Goal: Information Seeking & Learning: Learn about a topic

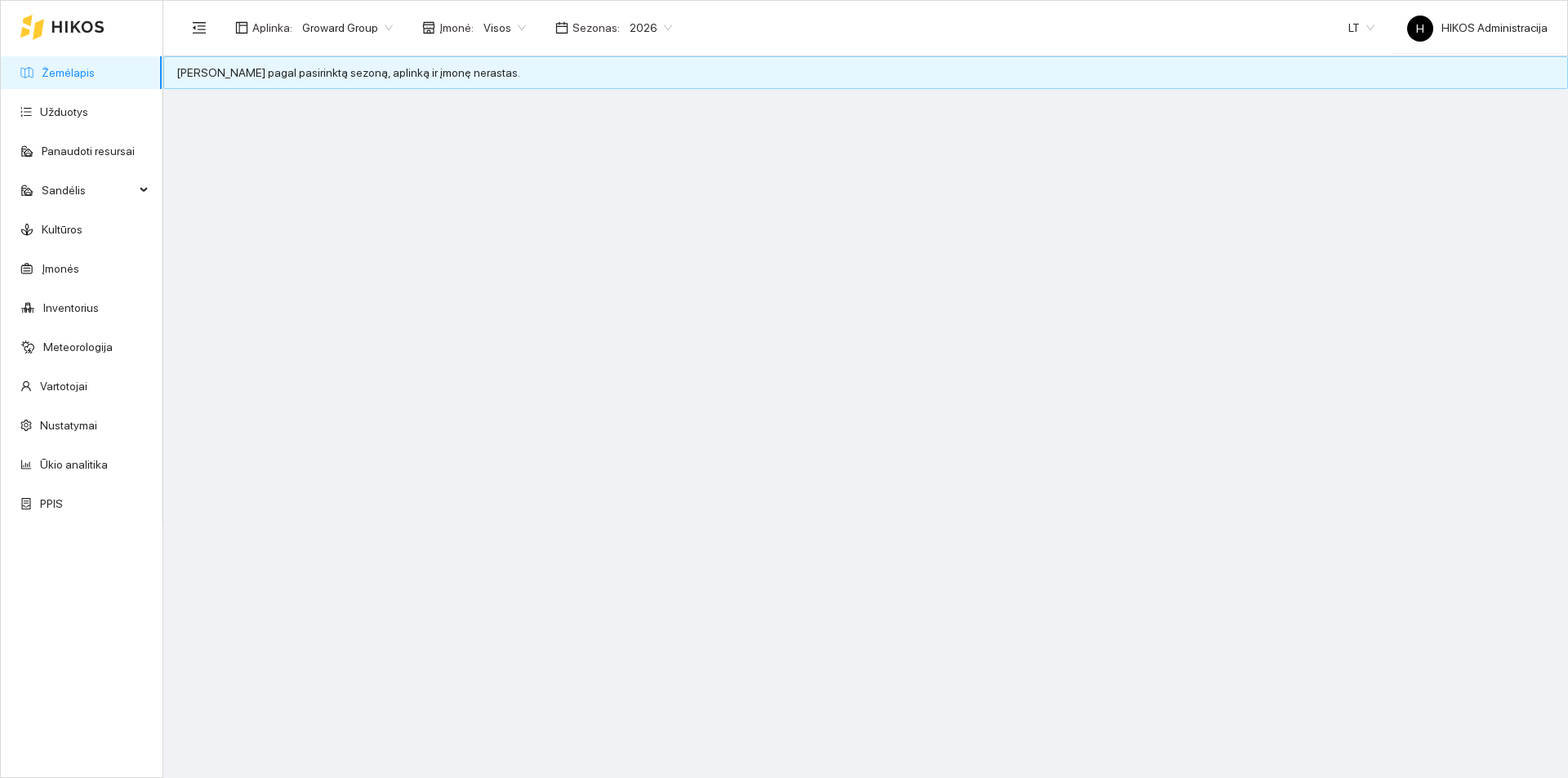
click at [633, 32] on span "2026" at bounding box center [651, 27] width 42 height 25
click at [641, 189] on div "2025" at bounding box center [639, 191] width 42 height 18
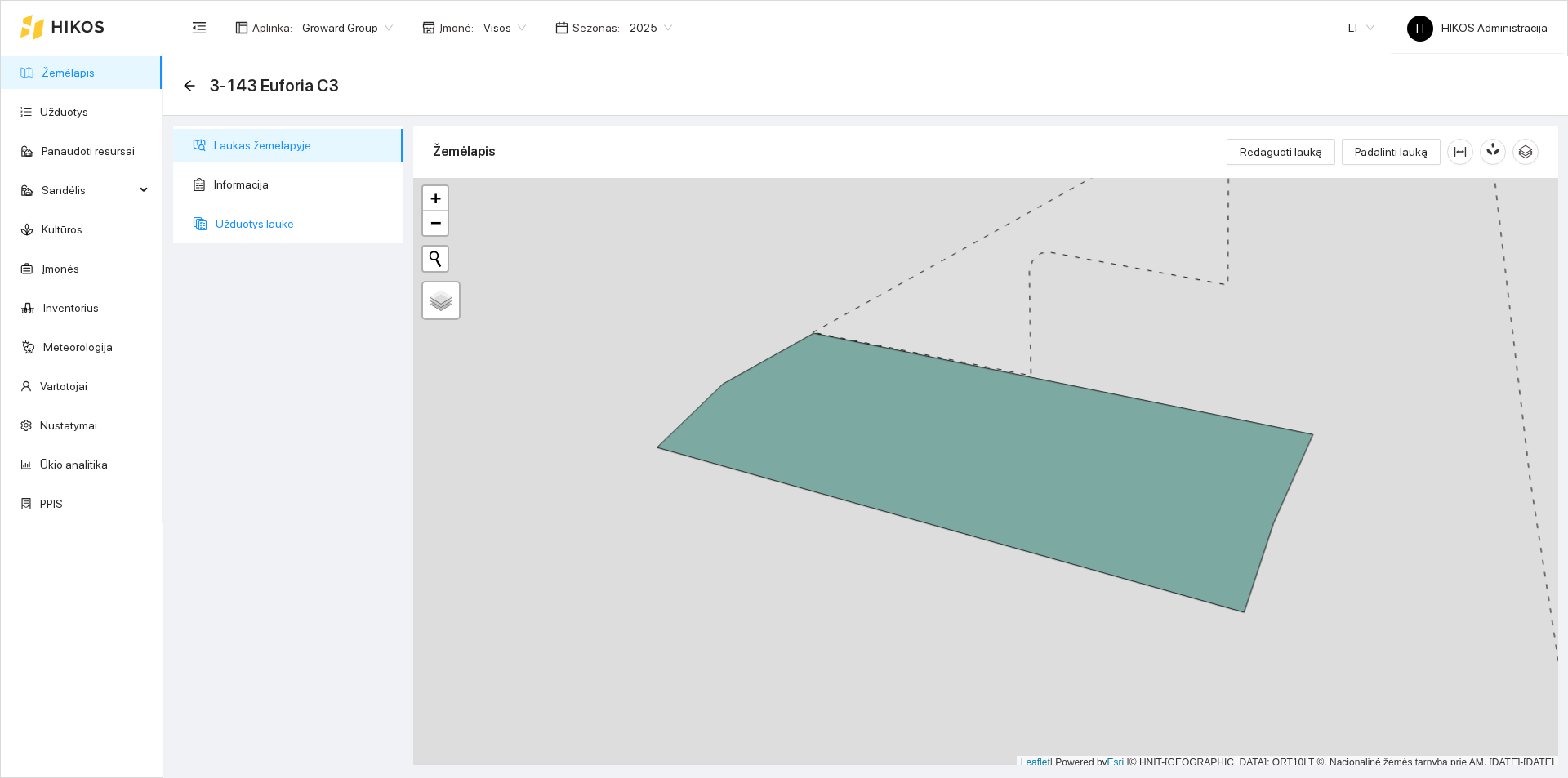
click at [259, 225] on span "Užduotys lauke" at bounding box center [302, 224] width 175 height 33
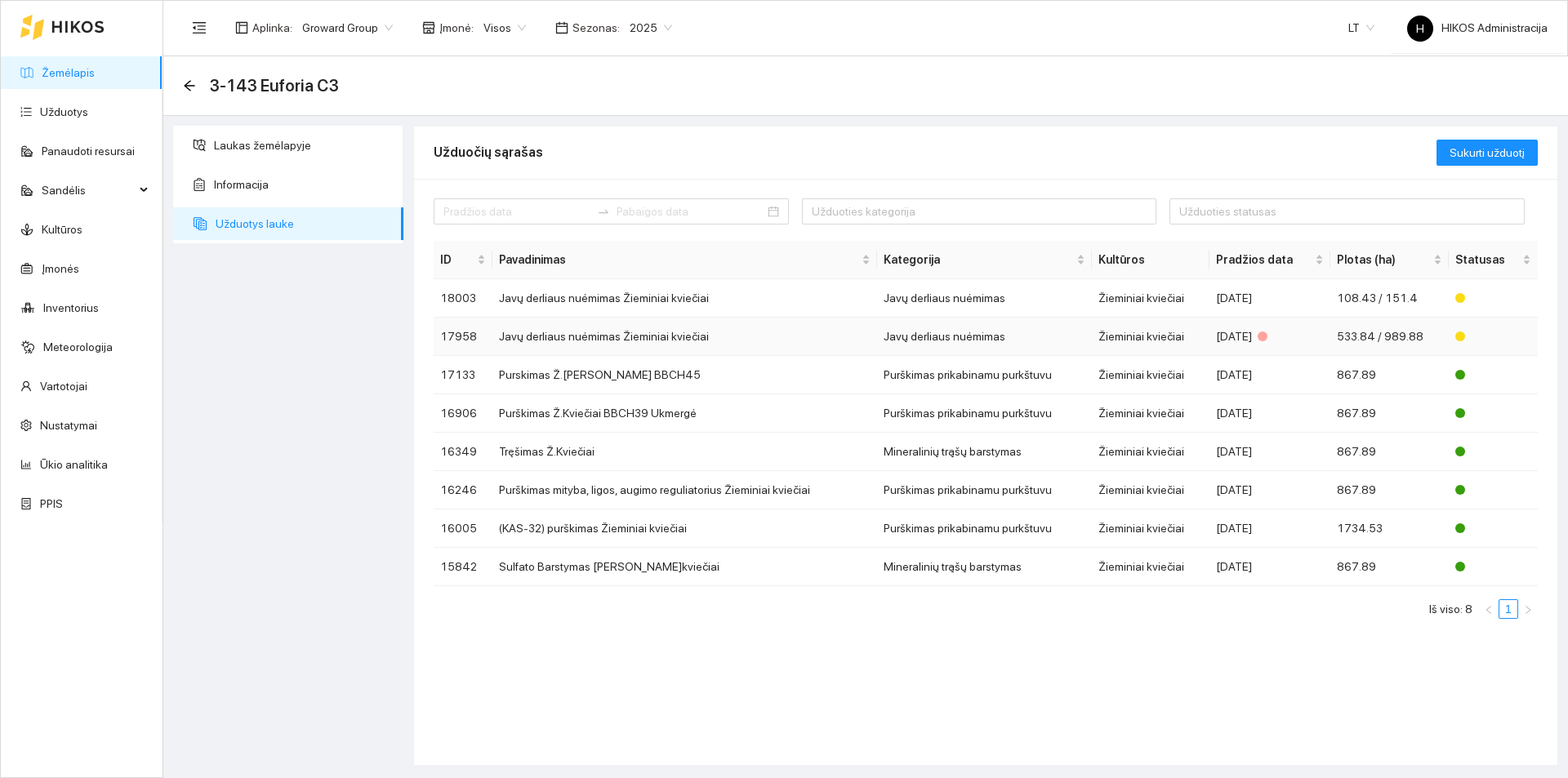
click at [641, 326] on td "Javų derliaus nuėmimas Žieminiai kviečiai" at bounding box center [685, 337] width 385 height 38
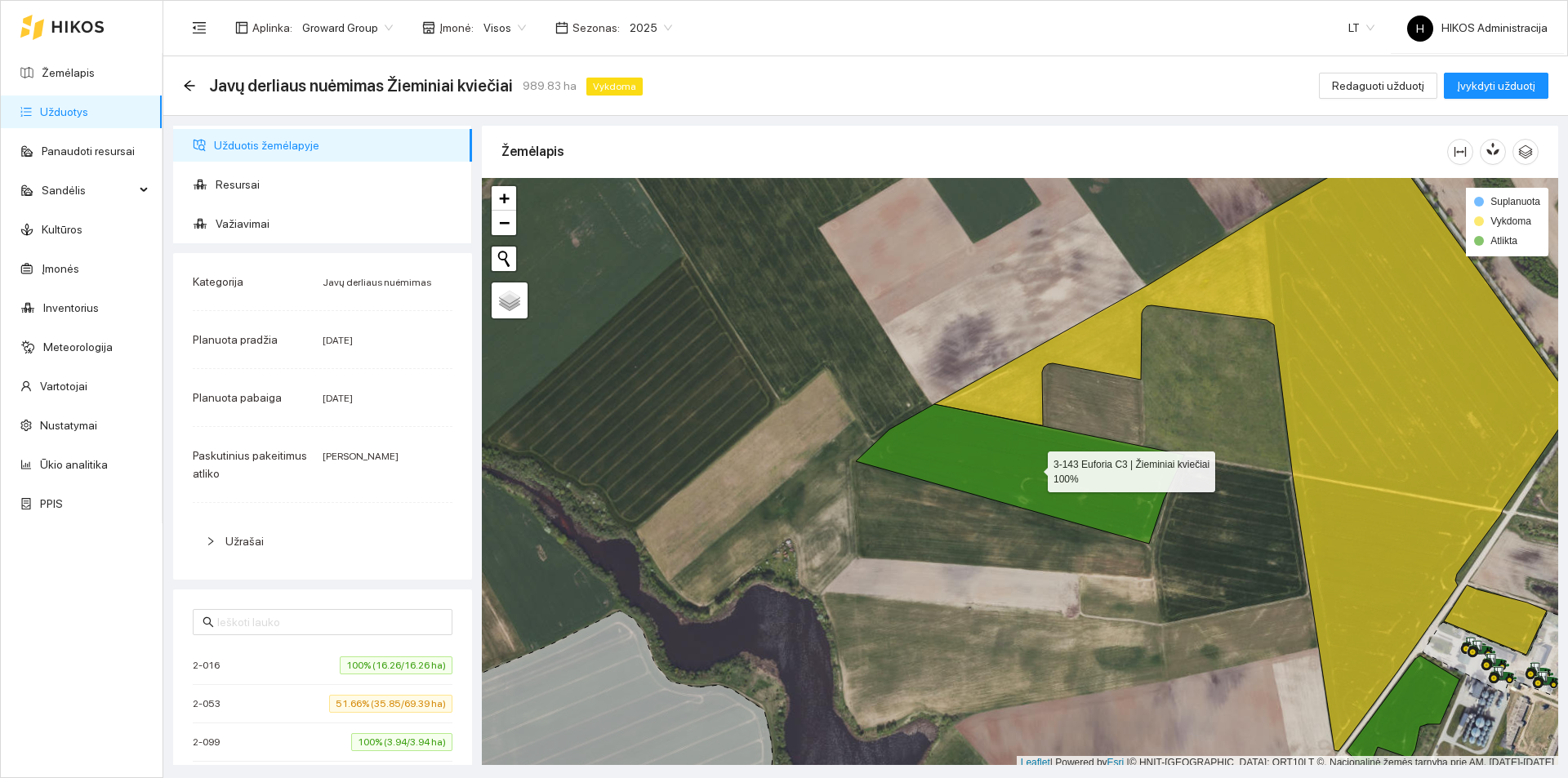
click at [1039, 439] on icon at bounding box center [1020, 474] width 328 height 139
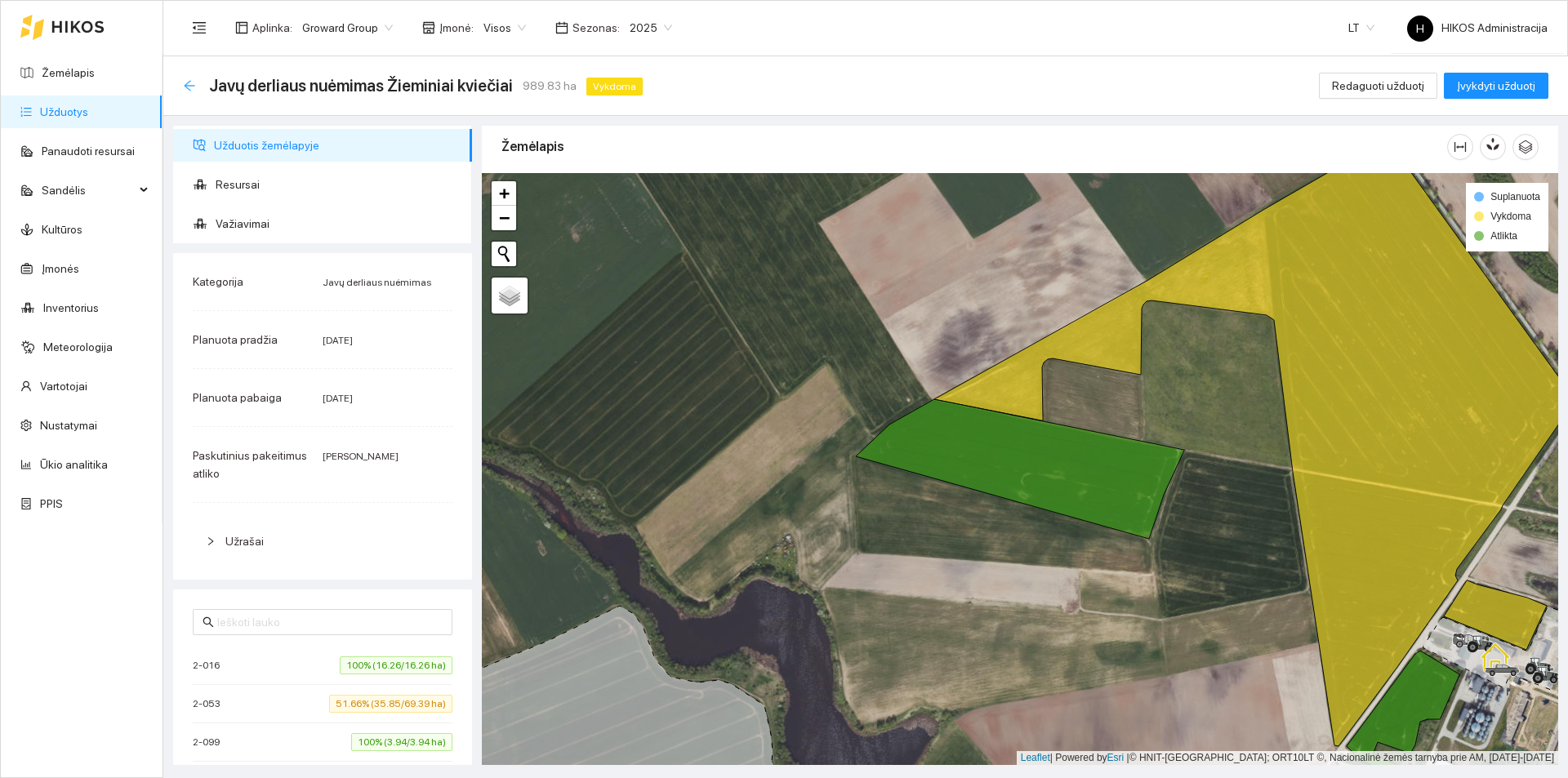
click at [190, 88] on icon "arrow-left" at bounding box center [190, 85] width 13 height 13
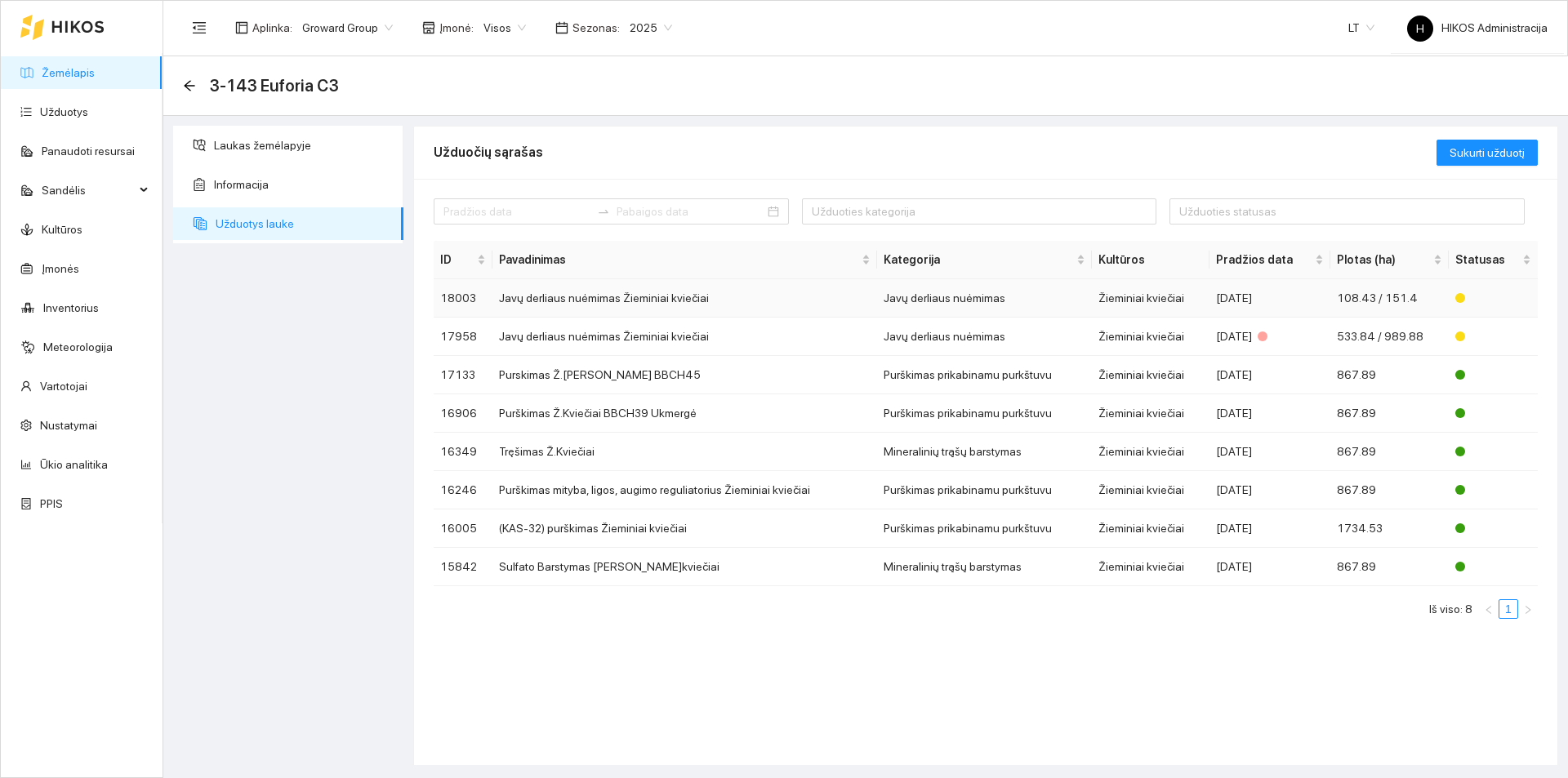
click at [694, 303] on td "Javų derliaus nuėmimas Žieminiai kviečiai" at bounding box center [685, 299] width 385 height 38
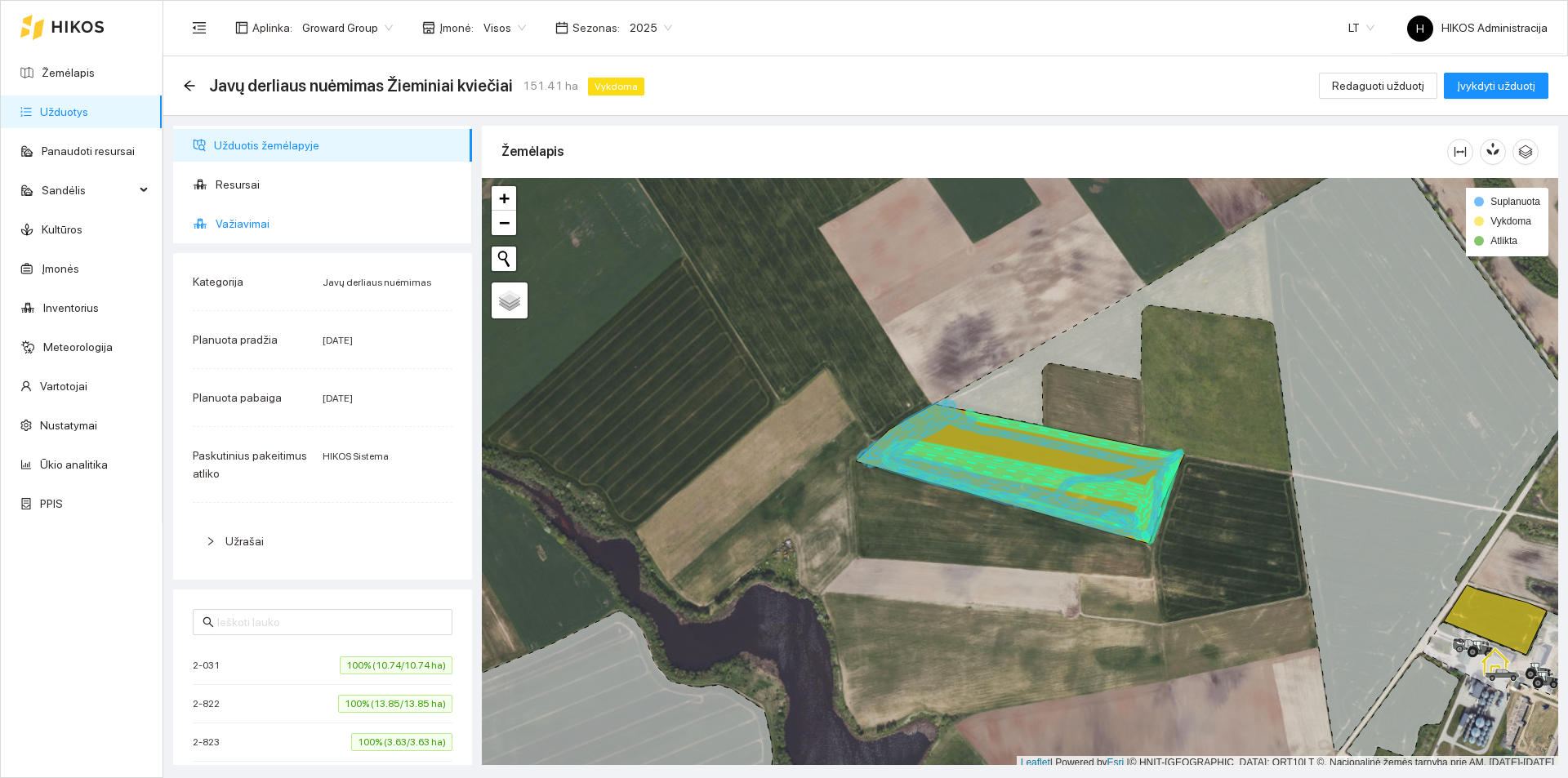
click at [346, 215] on span "Važiavimai" at bounding box center [337, 224] width 244 height 33
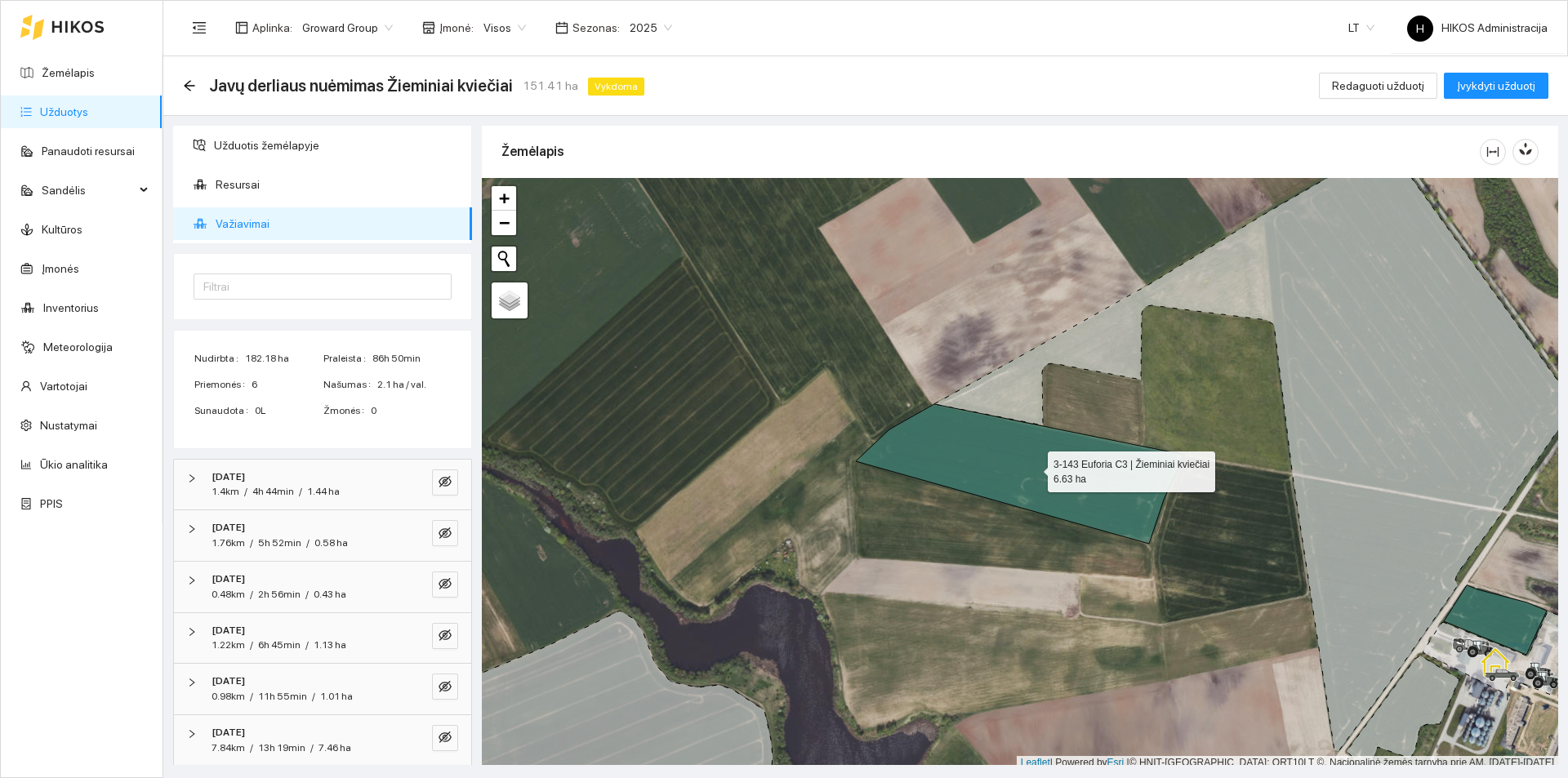
click at [1001, 473] on icon at bounding box center [1020, 474] width 328 height 139
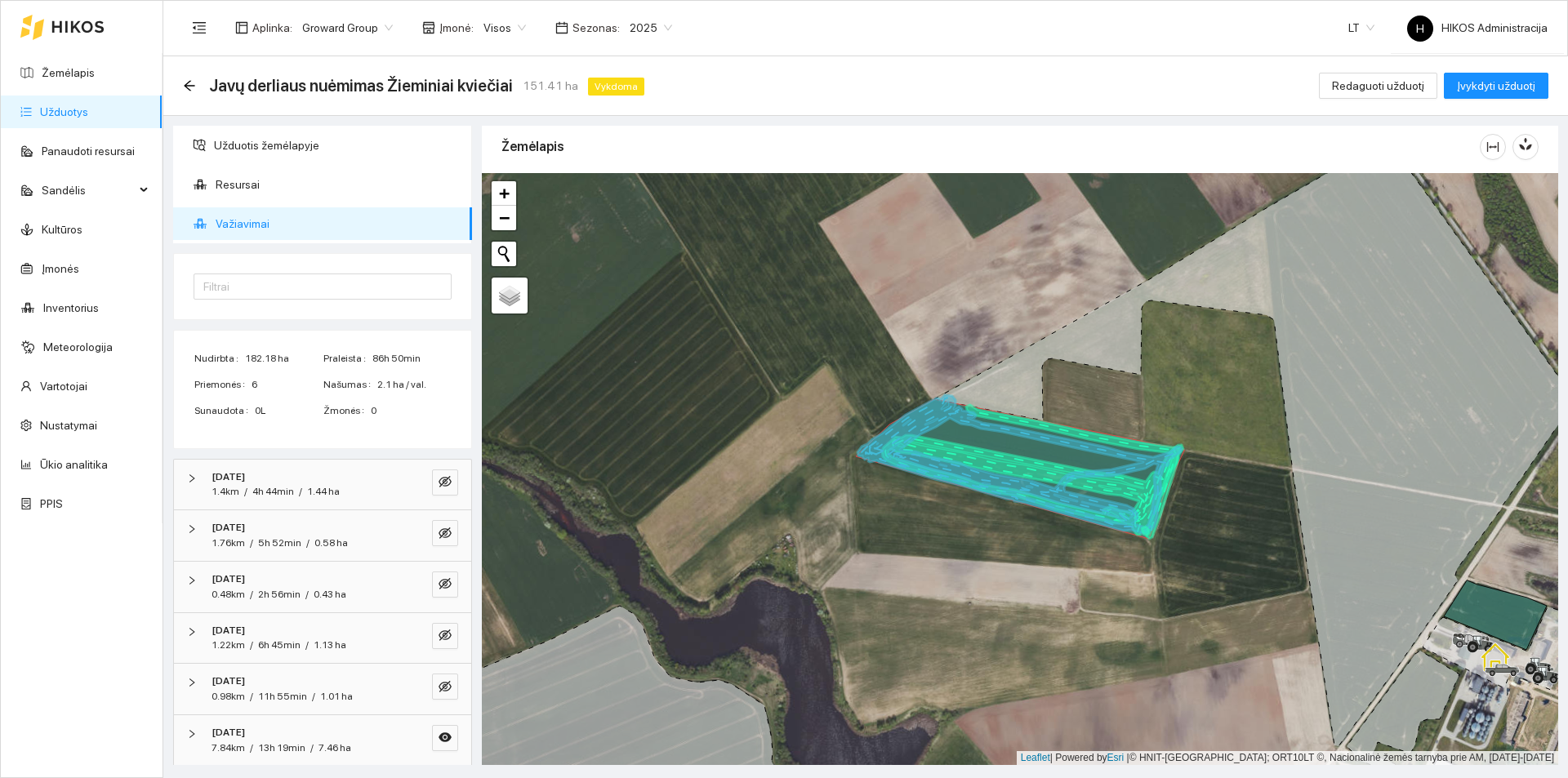
scroll to position [163, 0]
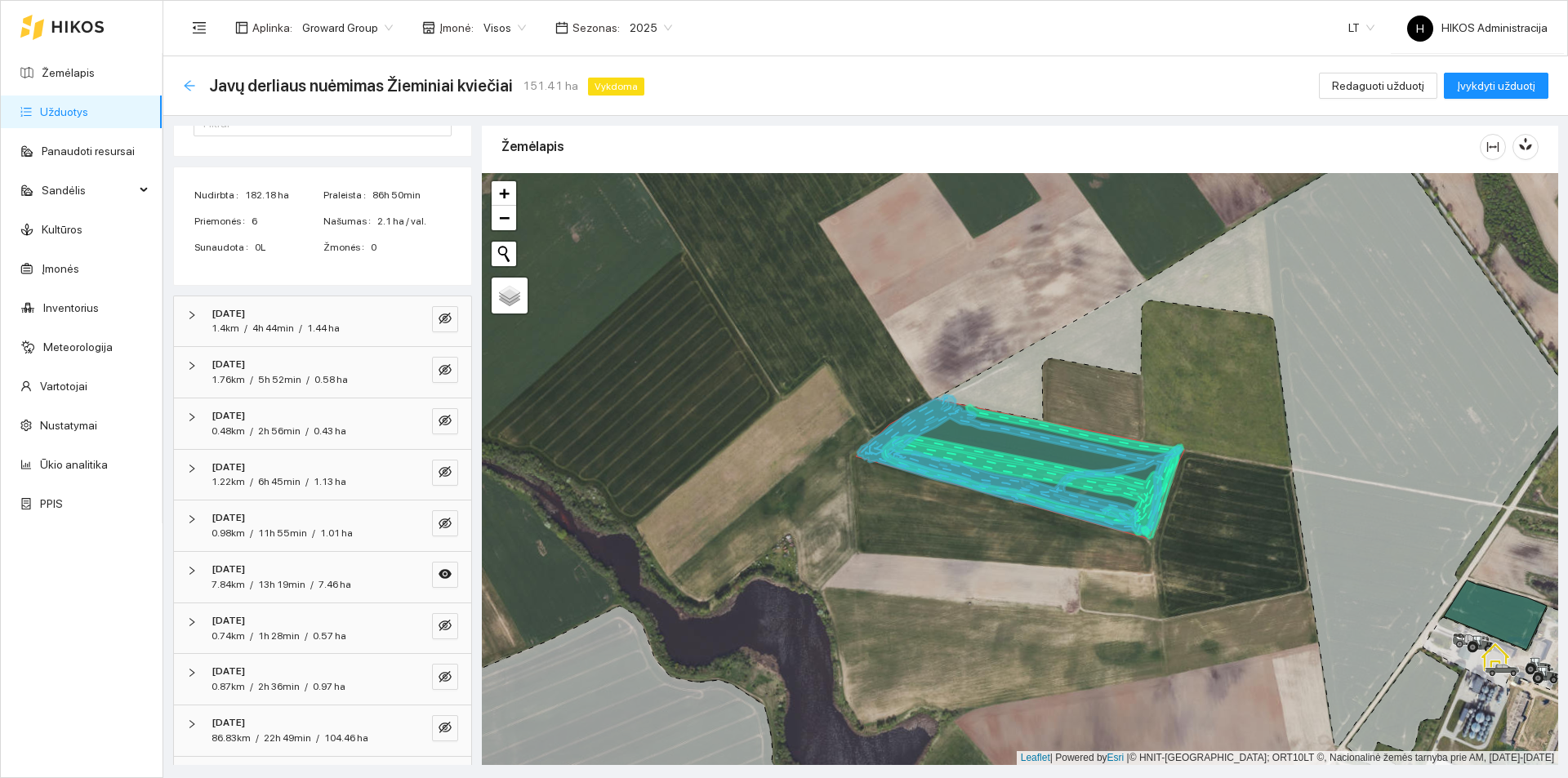
click at [184, 83] on icon "arrow-left" at bounding box center [190, 85] width 13 height 13
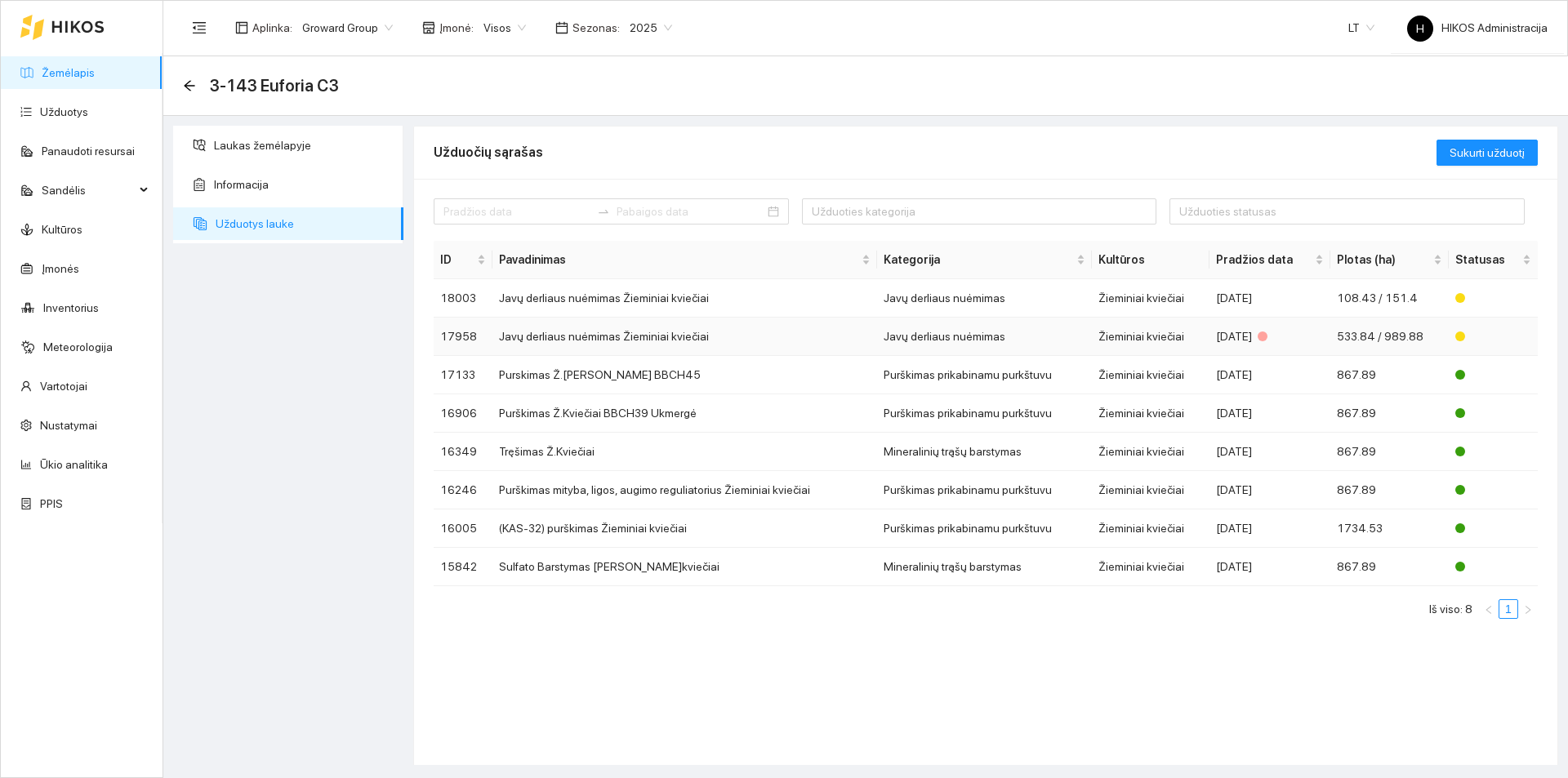
click at [738, 340] on td "Javų derliaus nuėmimas Žieminiai kviečiai" at bounding box center [685, 337] width 385 height 38
click at [294, 91] on span "3-143 Euforia C3" at bounding box center [274, 85] width 130 height 27
copy span "Euforia"
click at [585, 334] on td "Javų derliaus nuėmimas Žieminiai kviečiai" at bounding box center [685, 337] width 385 height 38
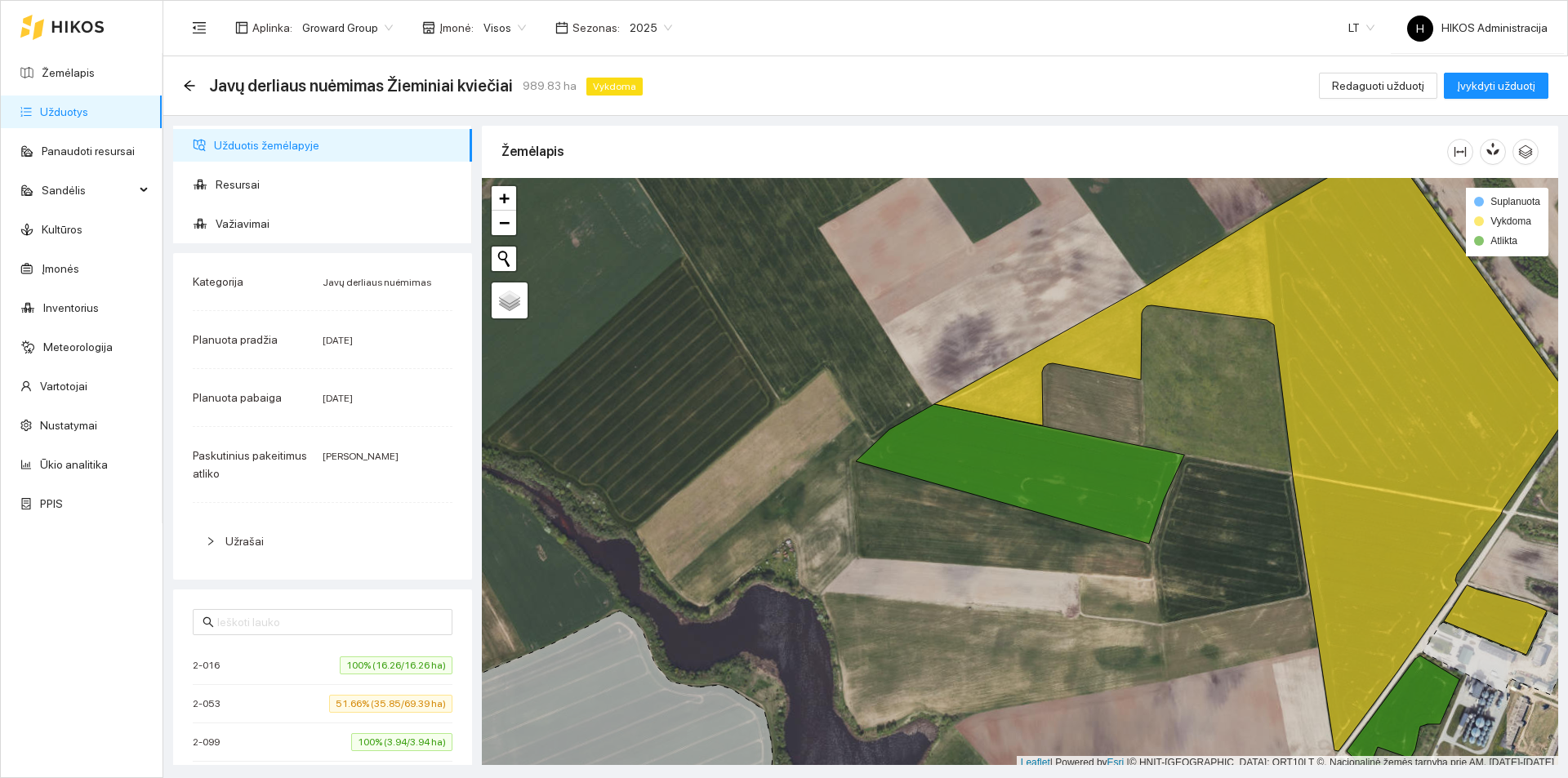
click at [177, 88] on div "Javų derliaus nuėmimas Žieminiai kviečiai 989.83 ha Vykdoma Redaguoti užduotį Į…" at bounding box center [865, 85] width 1405 height 60
drag, startPoint x: 192, startPoint y: 87, endPoint x: 237, endPoint y: 148, distance: 75.8
click at [192, 87] on icon "arrow-left" at bounding box center [190, 85] width 13 height 13
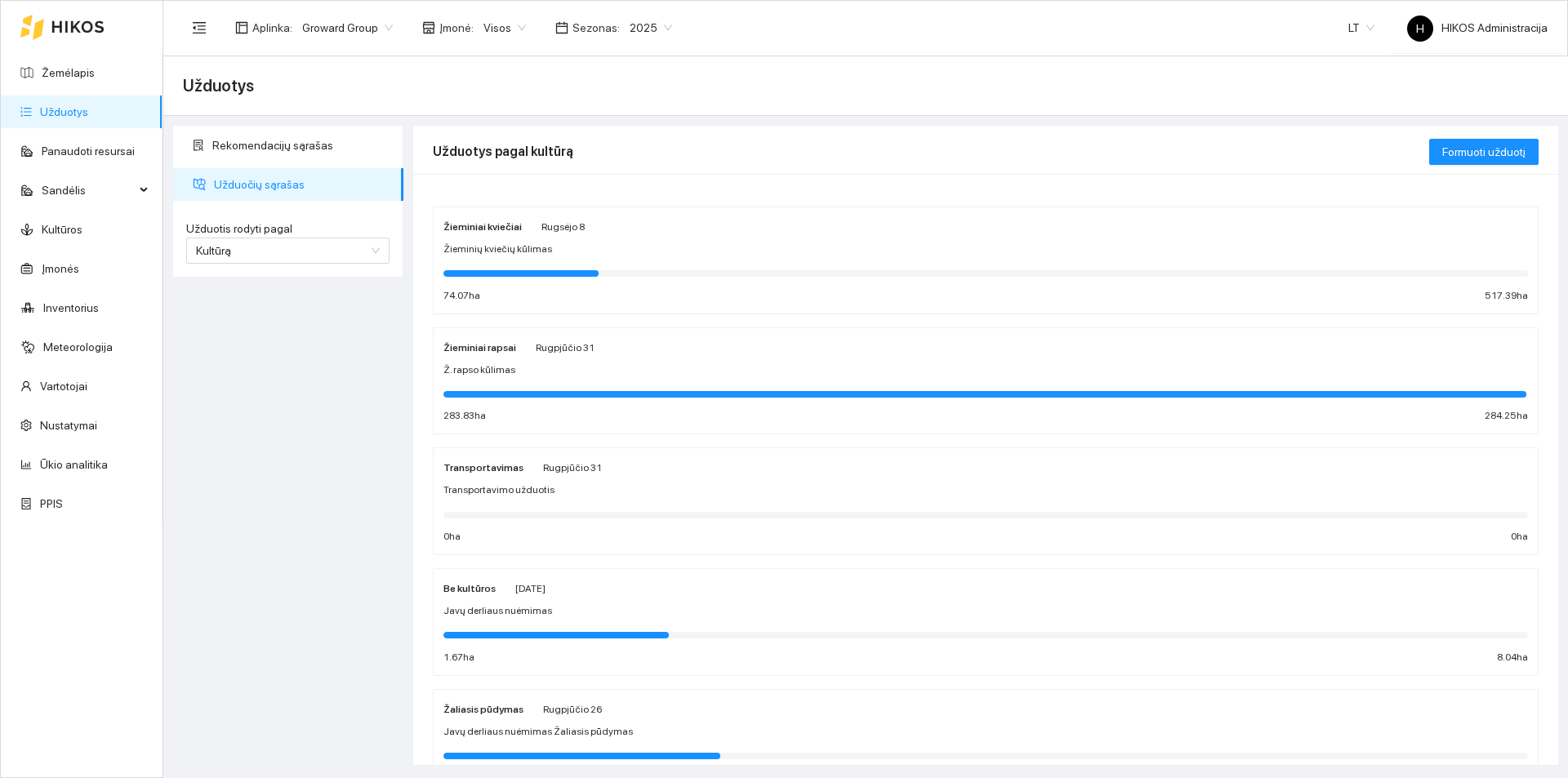
click at [543, 242] on div "Žieminių kviečių kūlimas" at bounding box center [985, 249] width 1084 height 16
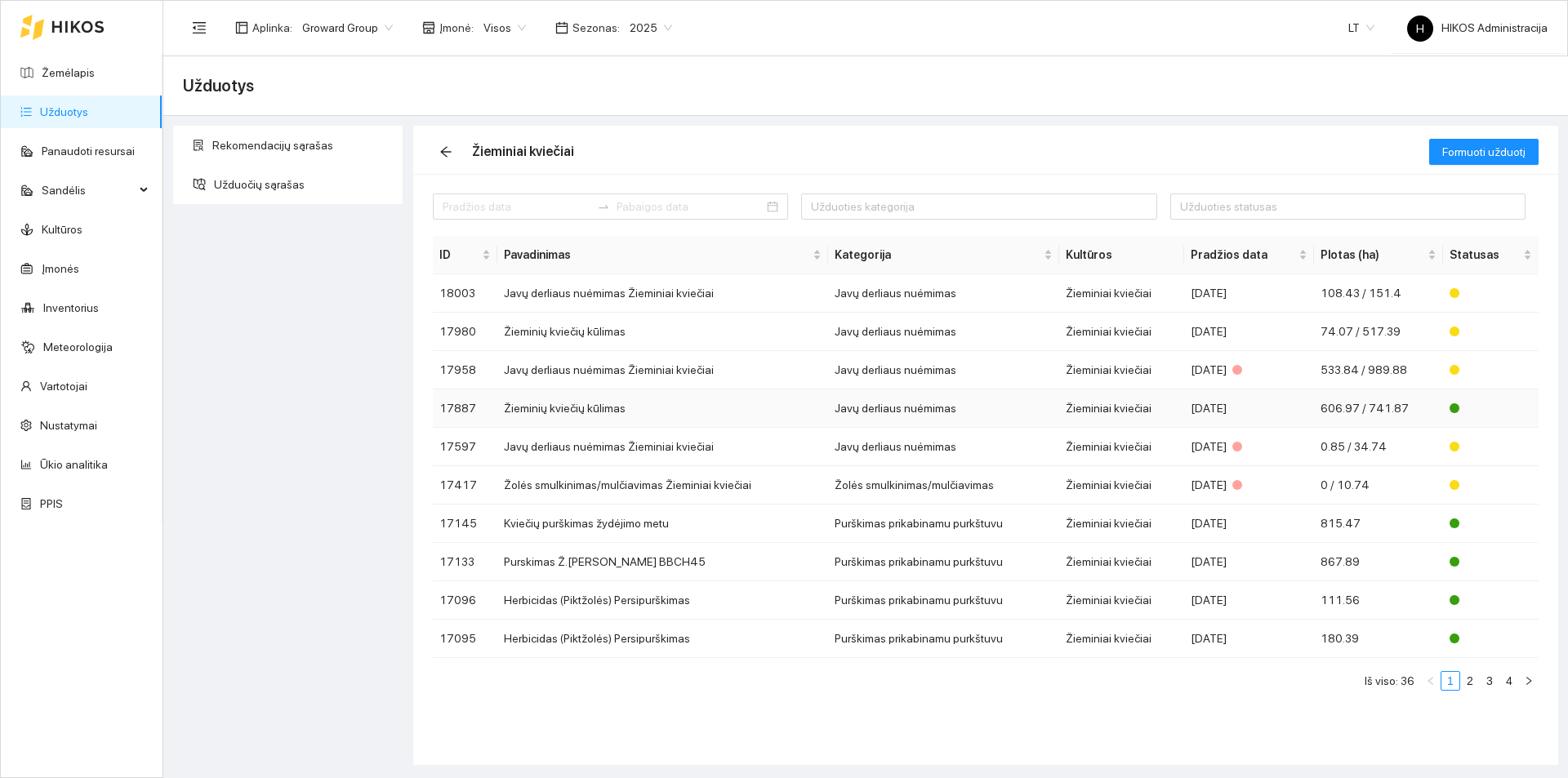
click at [645, 423] on td "Žieminių kviečių kūlimas" at bounding box center [663, 409] width 332 height 38
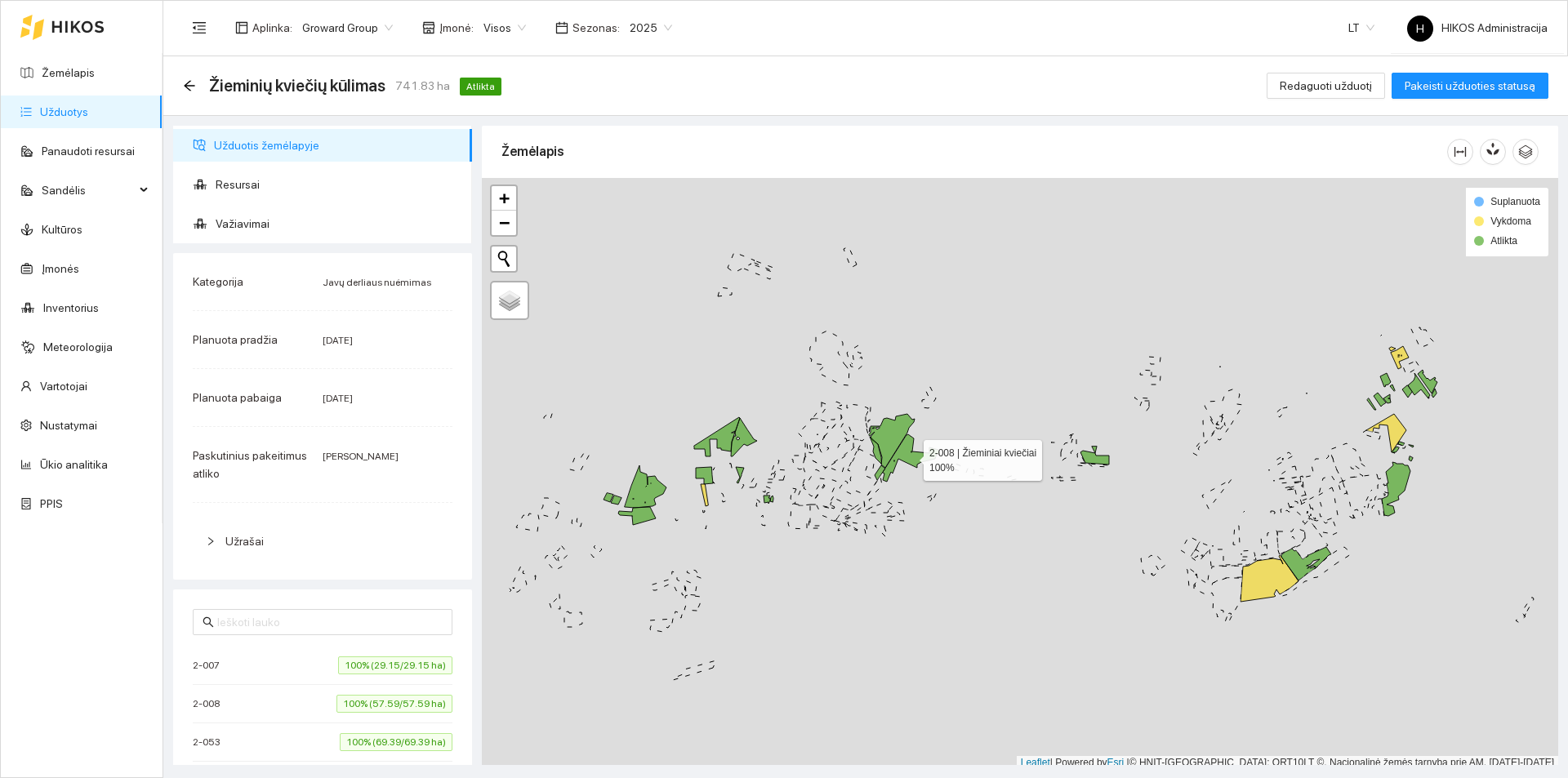
click at [917, 454] on icon at bounding box center [911, 458] width 57 height 48
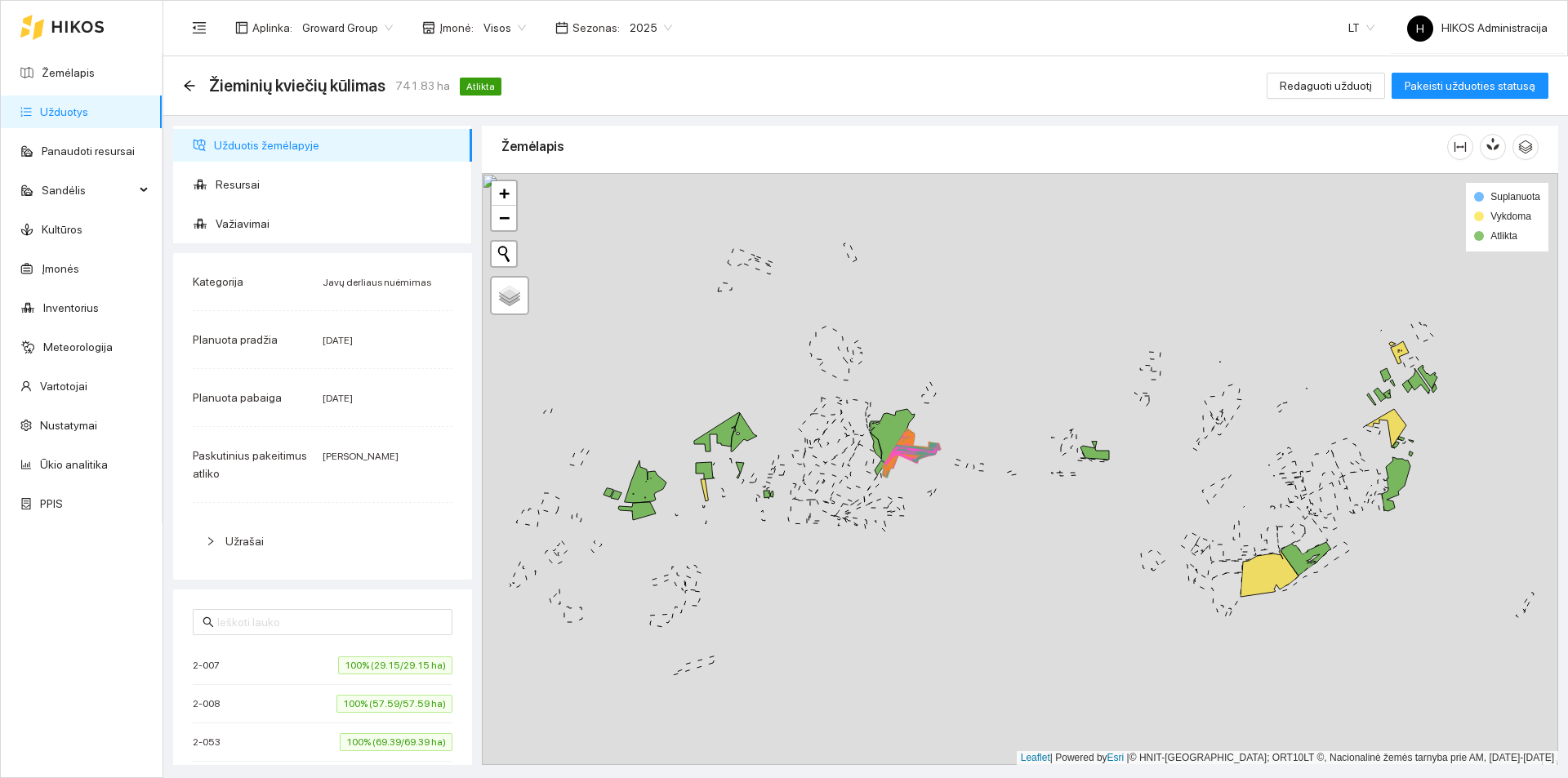
click at [894, 431] on icon at bounding box center [892, 435] width 46 height 54
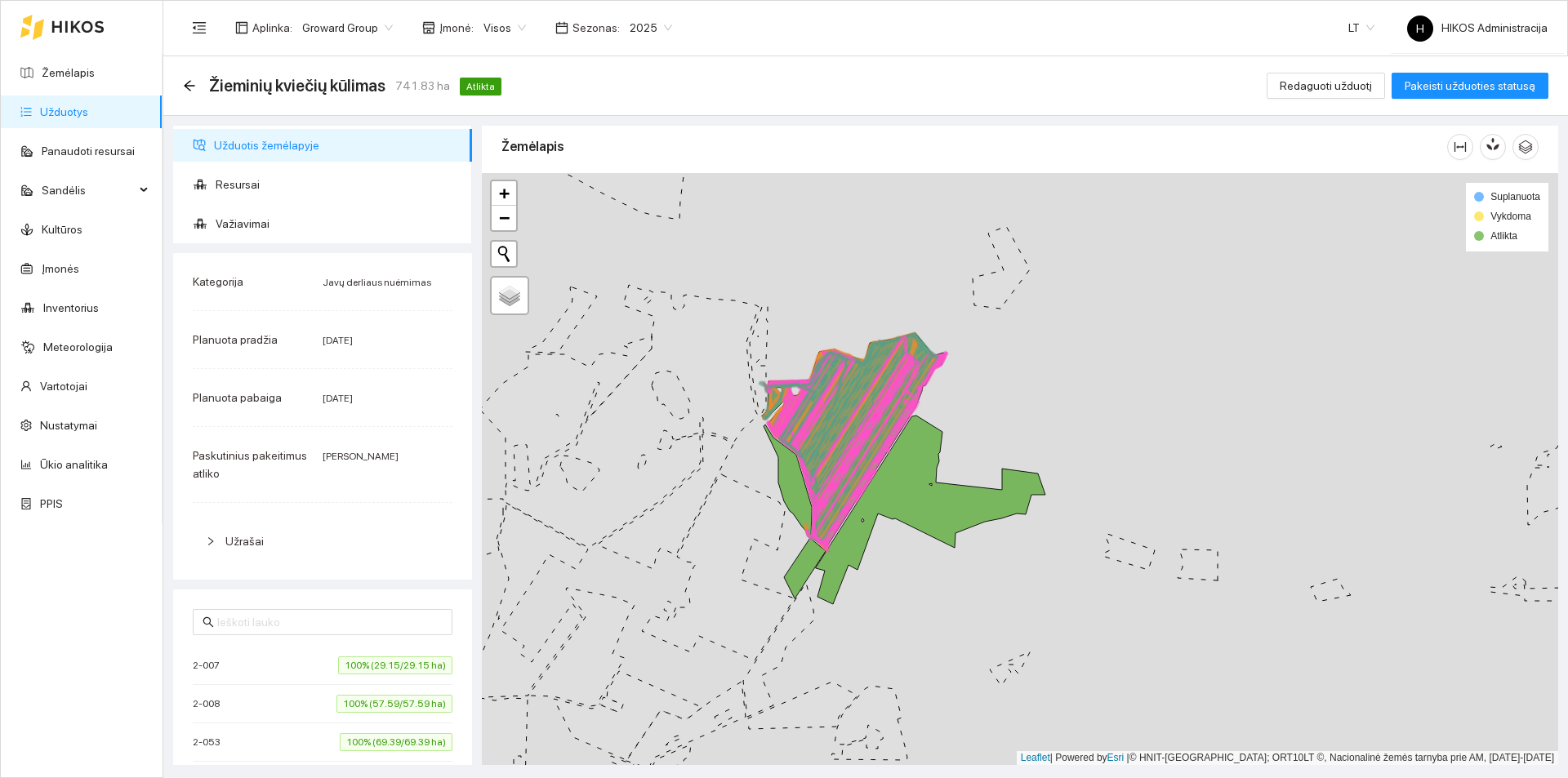
click at [881, 431] on icon at bounding box center [878, 450] width 128 height 192
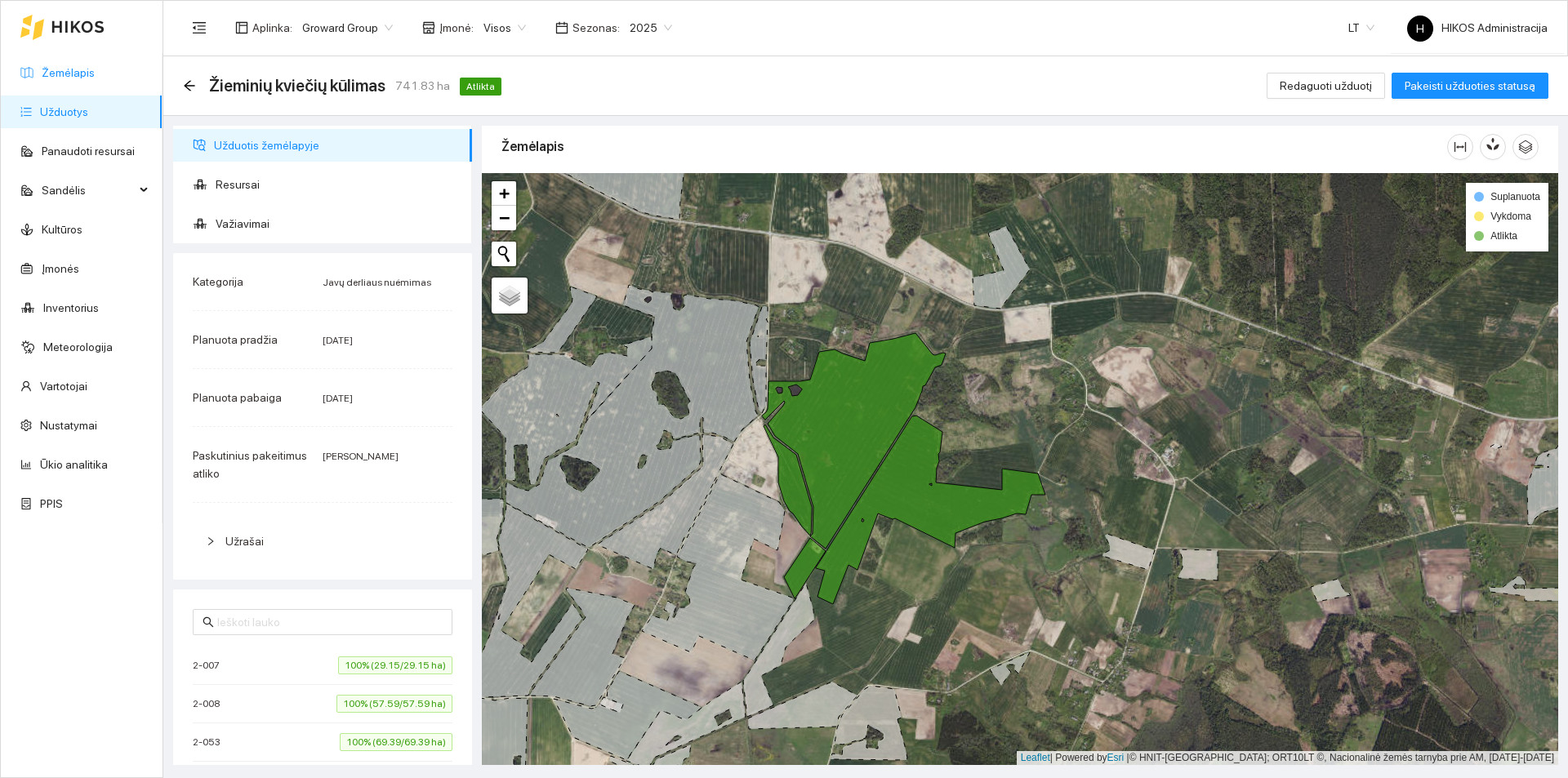
click at [94, 66] on link "Žemėlapis" at bounding box center [68, 72] width 53 height 13
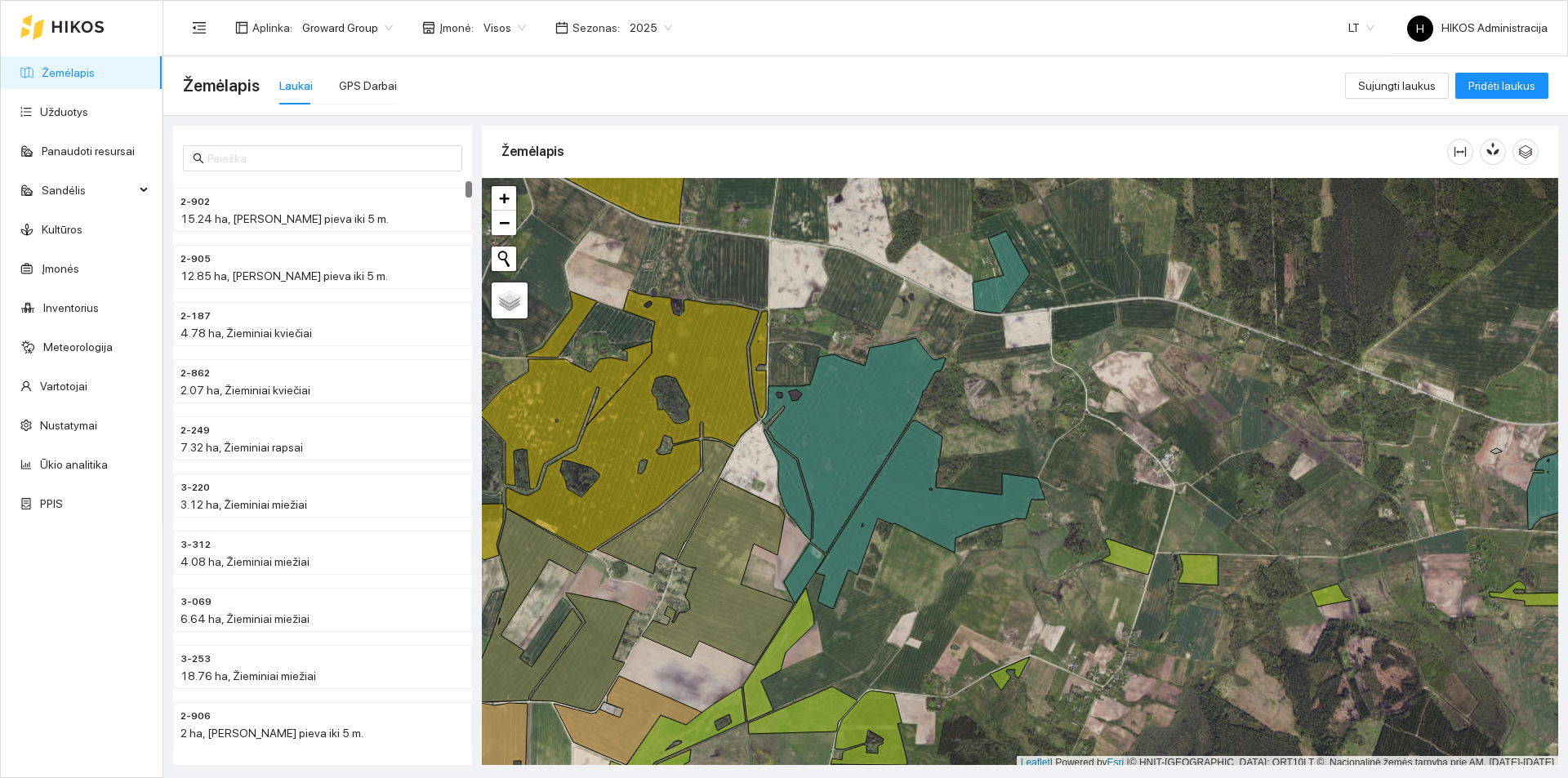
click at [513, 38] on span "Visos" at bounding box center [505, 27] width 42 height 25
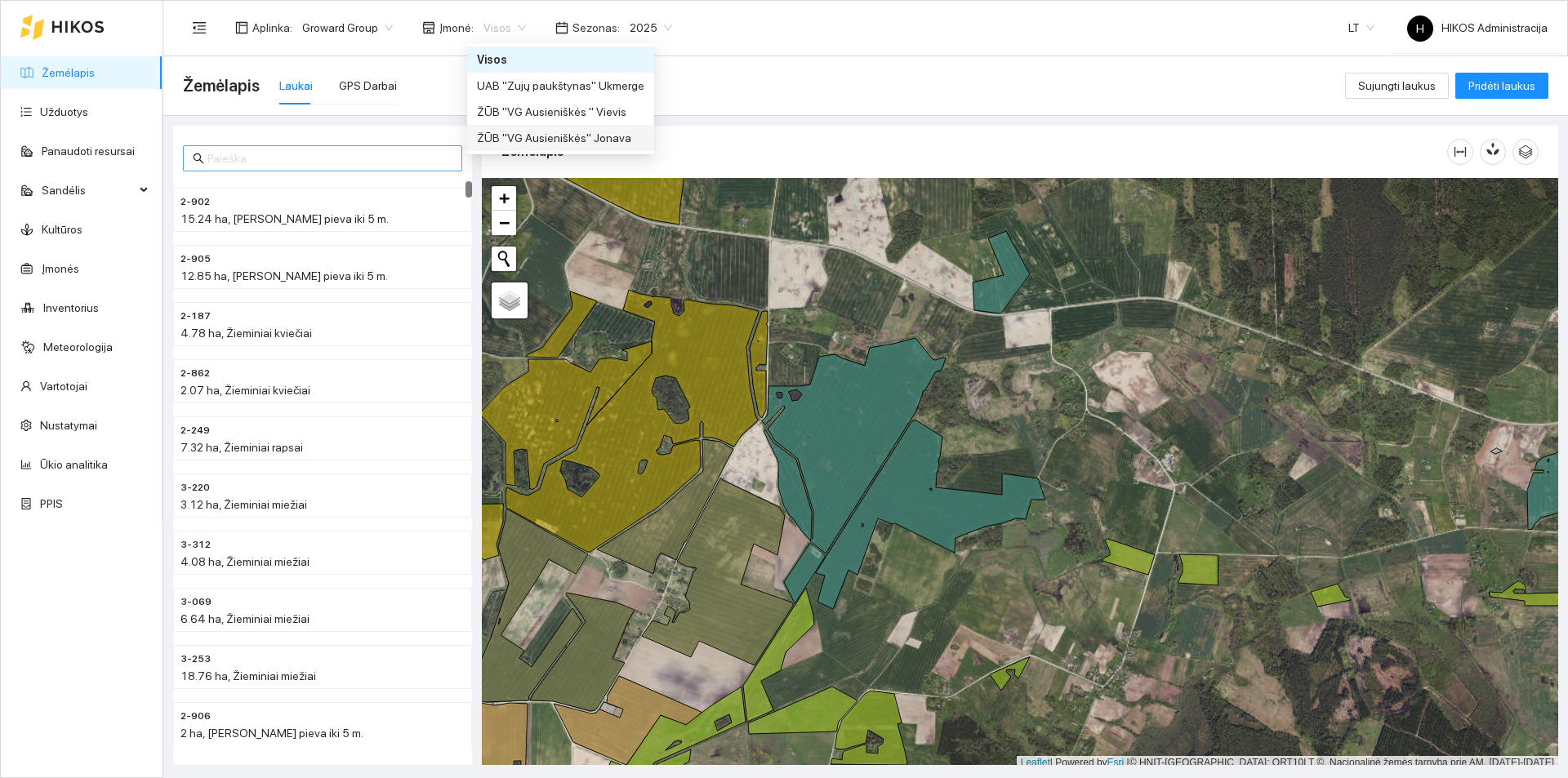
drag, startPoint x: 587, startPoint y: 133, endPoint x: 400, endPoint y: 150, distance: 187.8
click at [587, 132] on div "ŽŪB "VG Ausieniškės" Jonava" at bounding box center [560, 138] width 168 height 18
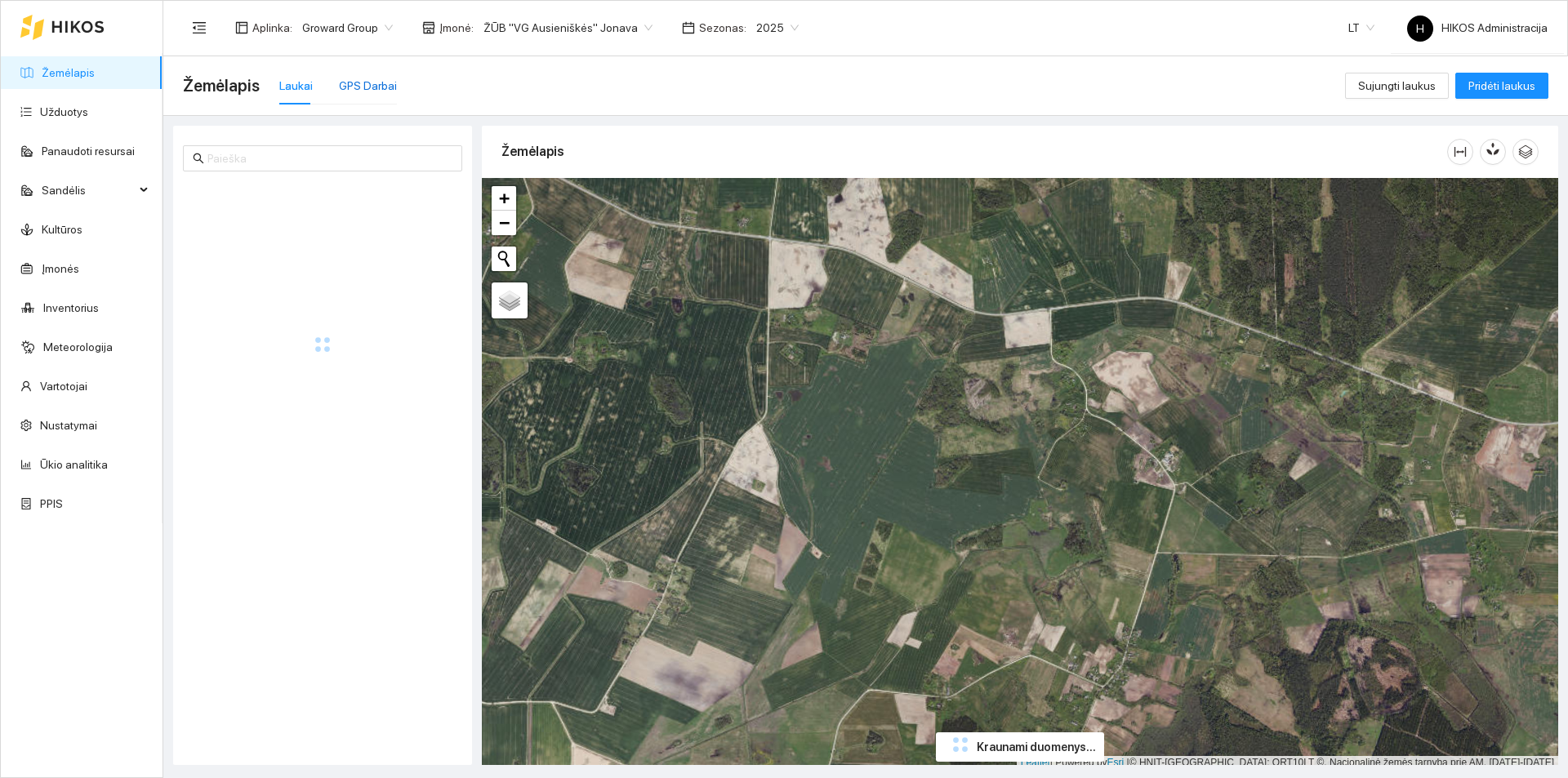
click at [371, 93] on div "GPS Darbai" at bounding box center [367, 86] width 58 height 18
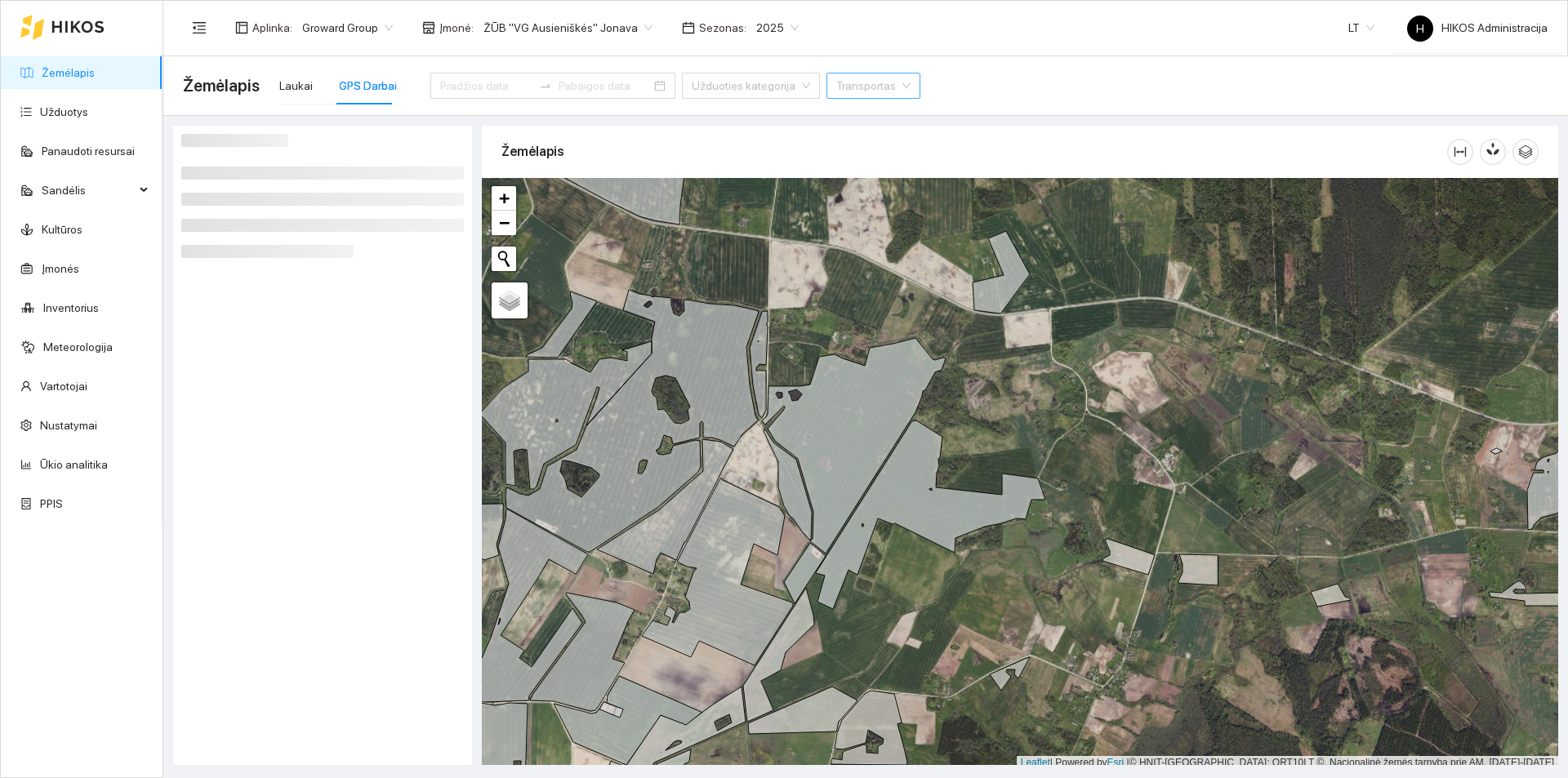
click at [848, 86] on input "search" at bounding box center [867, 85] width 63 height 25
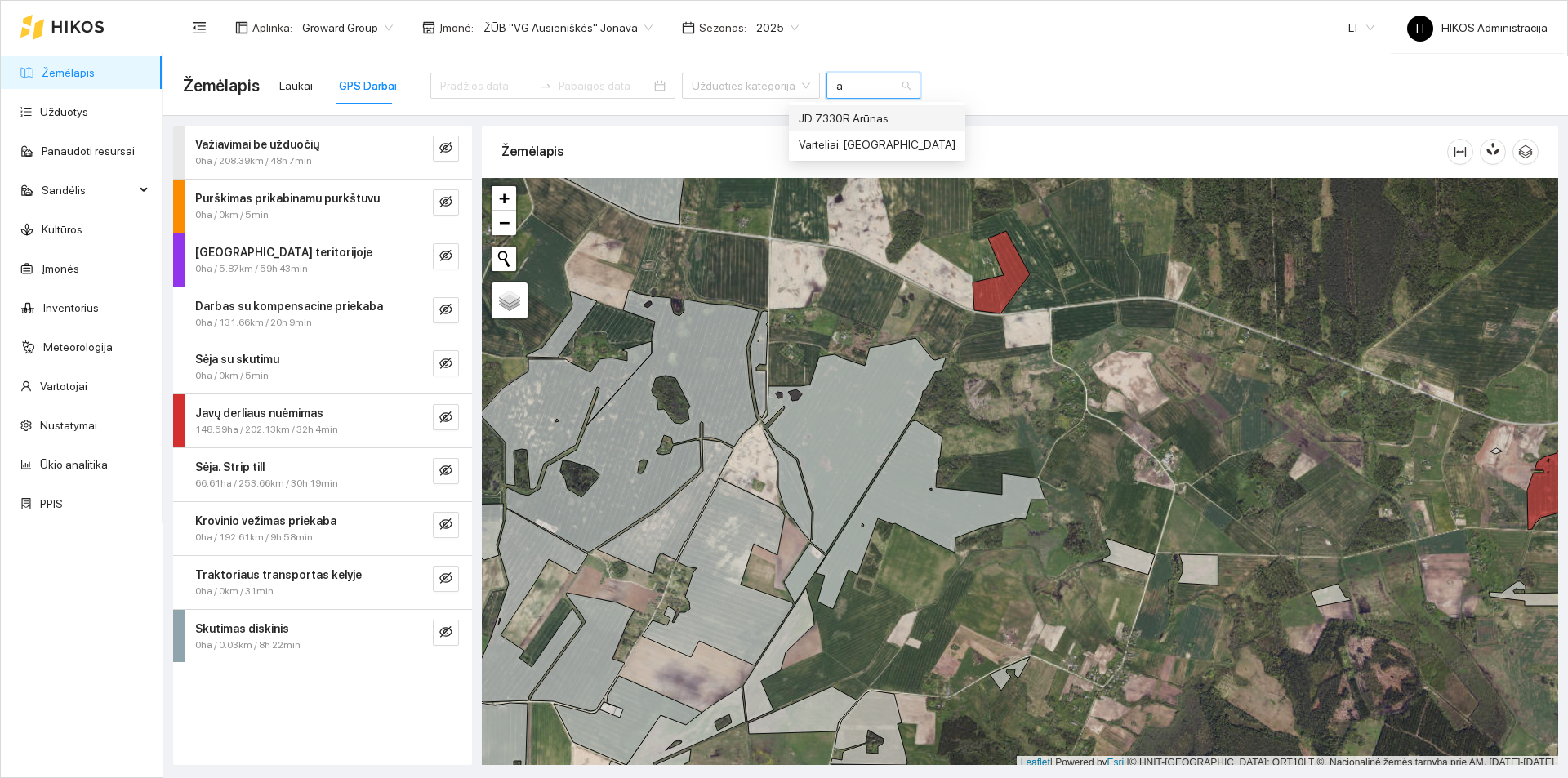
type input "ar"
click at [859, 120] on div "JD 7330R Arūnas" at bounding box center [876, 118] width 157 height 18
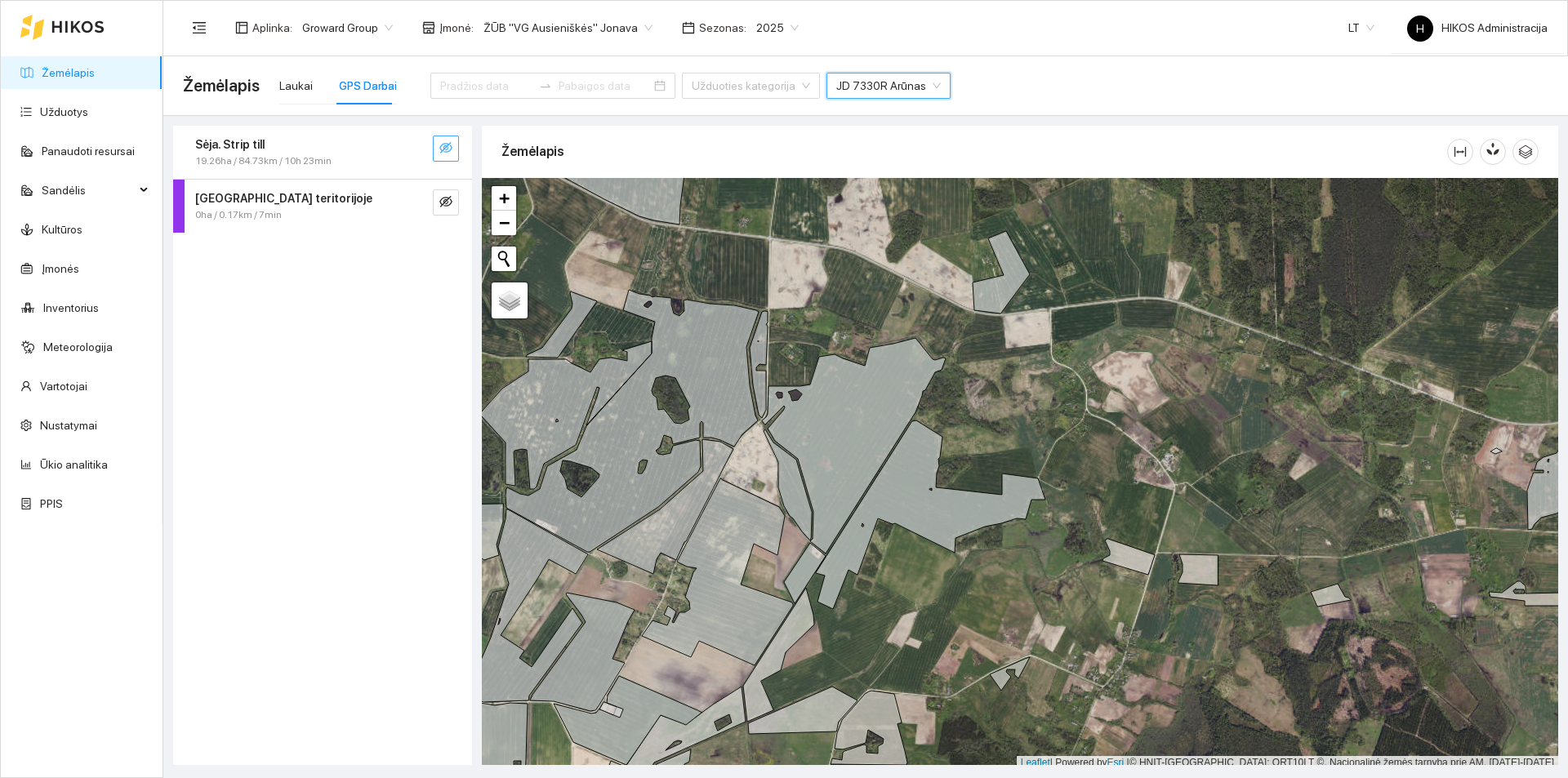
click at [445, 151] on icon "eye-invisible" at bounding box center [445, 148] width 13 height 13
click at [425, 148] on button "button" at bounding box center [413, 148] width 27 height 27
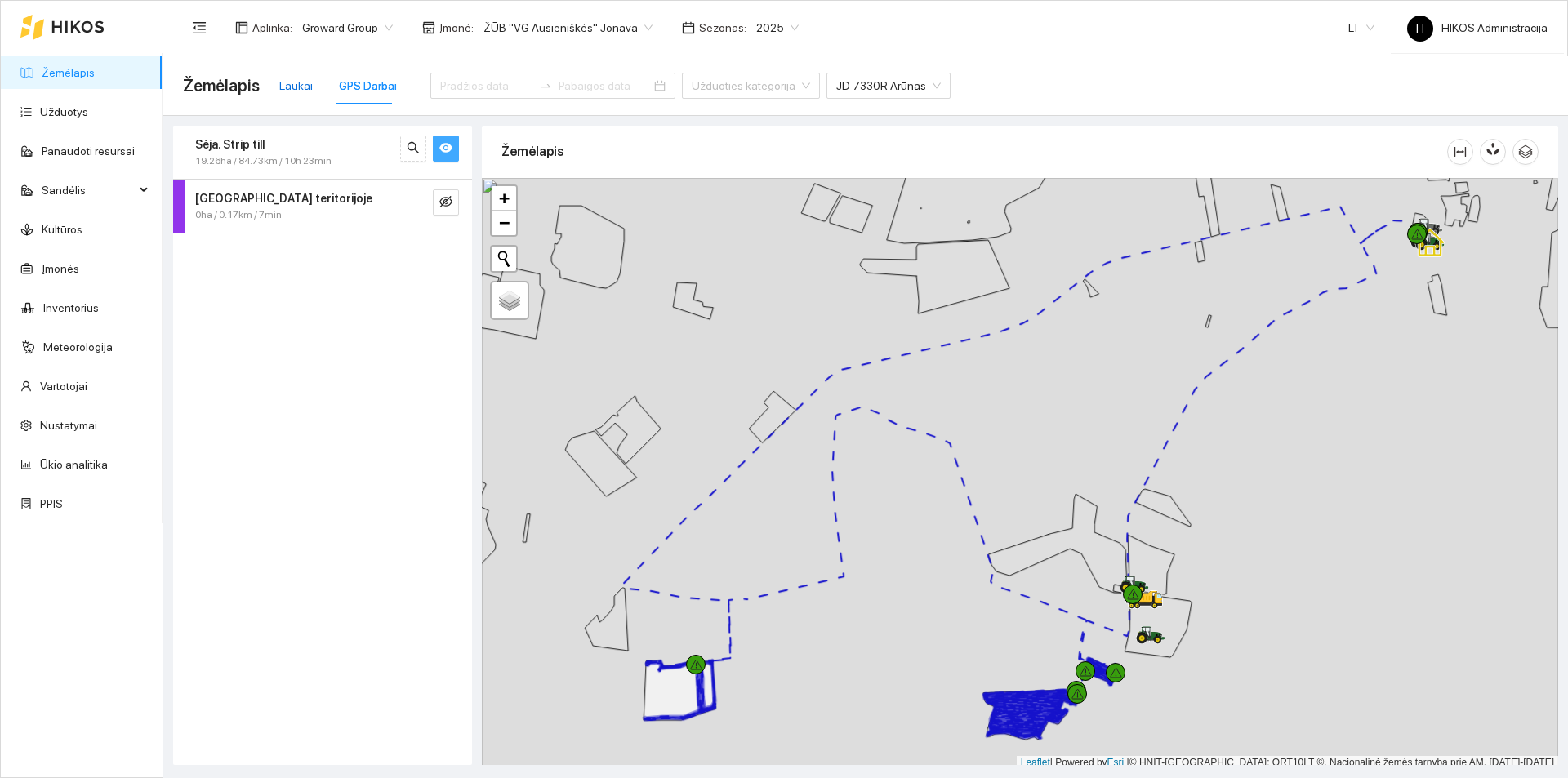
click at [291, 86] on div "Laukai" at bounding box center [296, 86] width 34 height 18
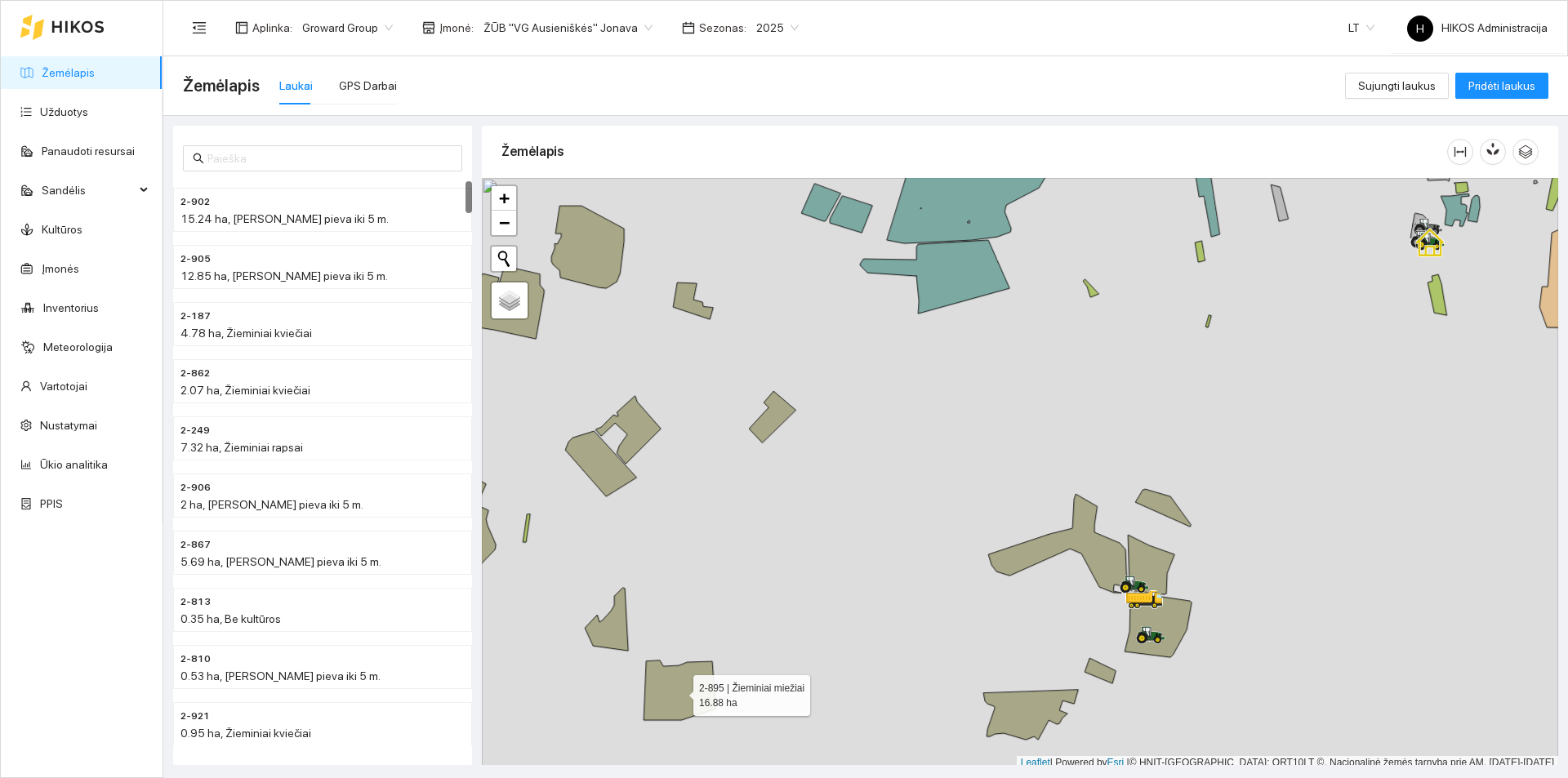
click at [707, 700] on icon at bounding box center [679, 690] width 71 height 60
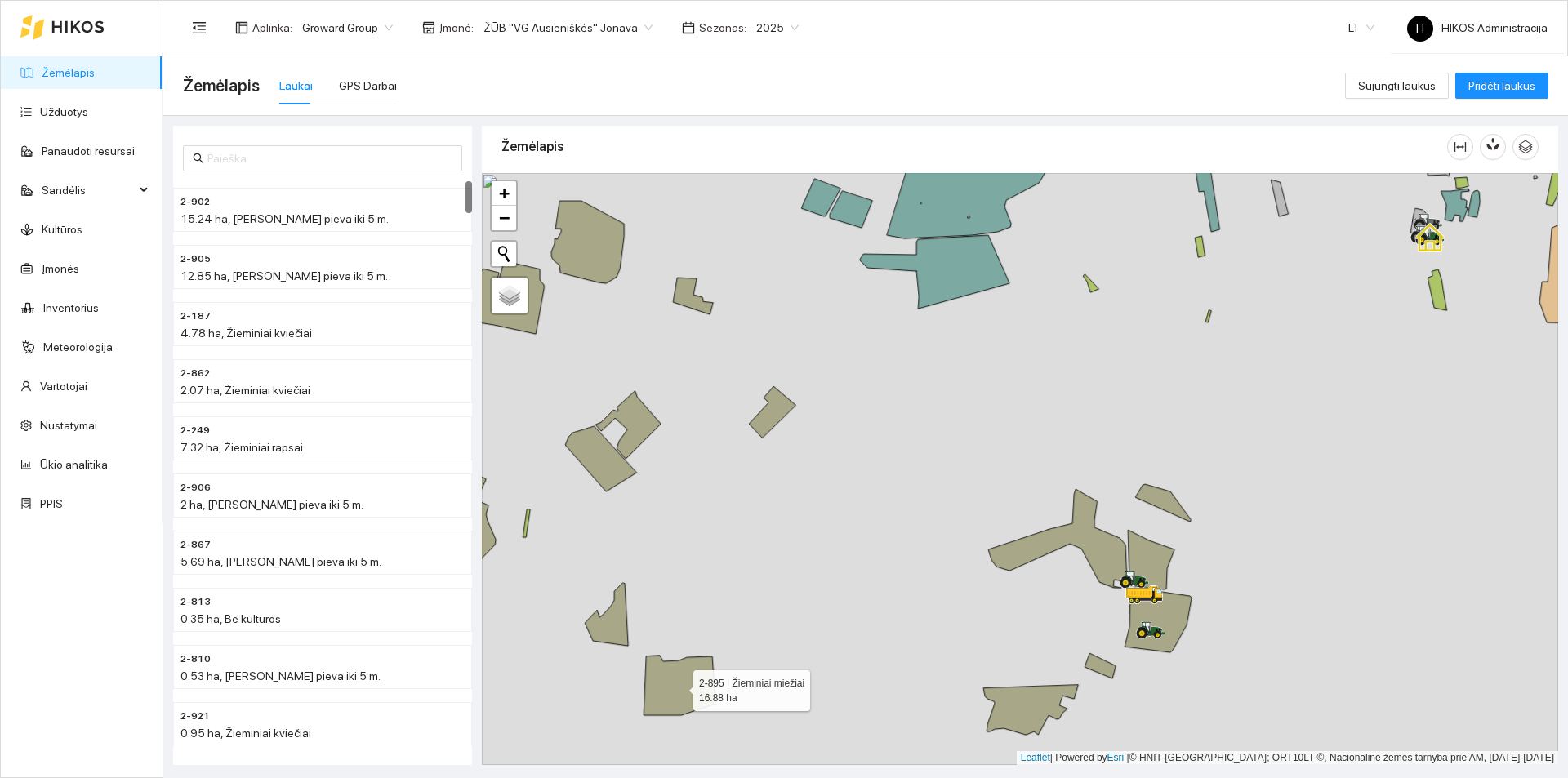
scroll to position [685, 0]
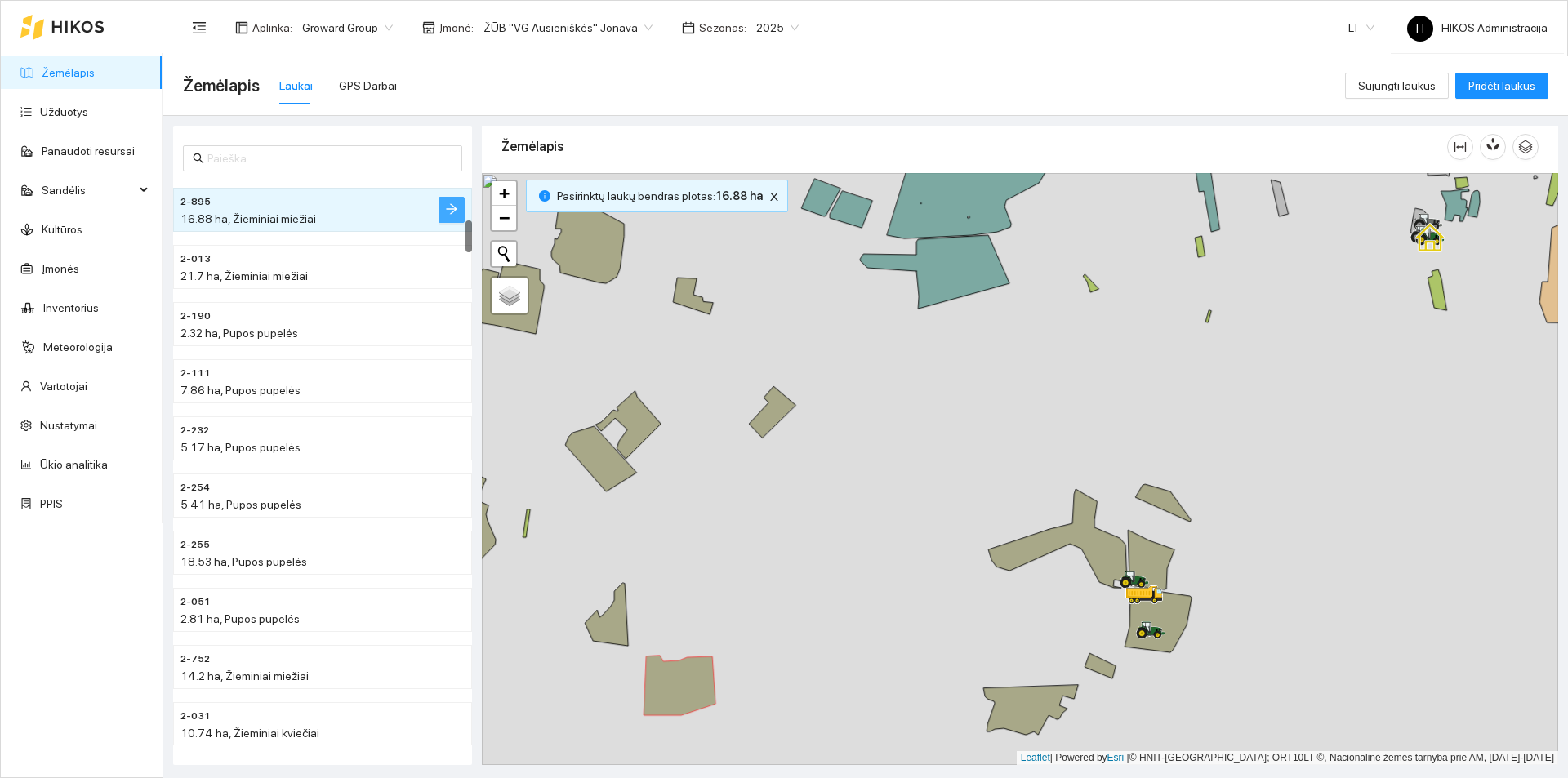
click at [456, 206] on icon "arrow-right" at bounding box center [452, 209] width 13 height 13
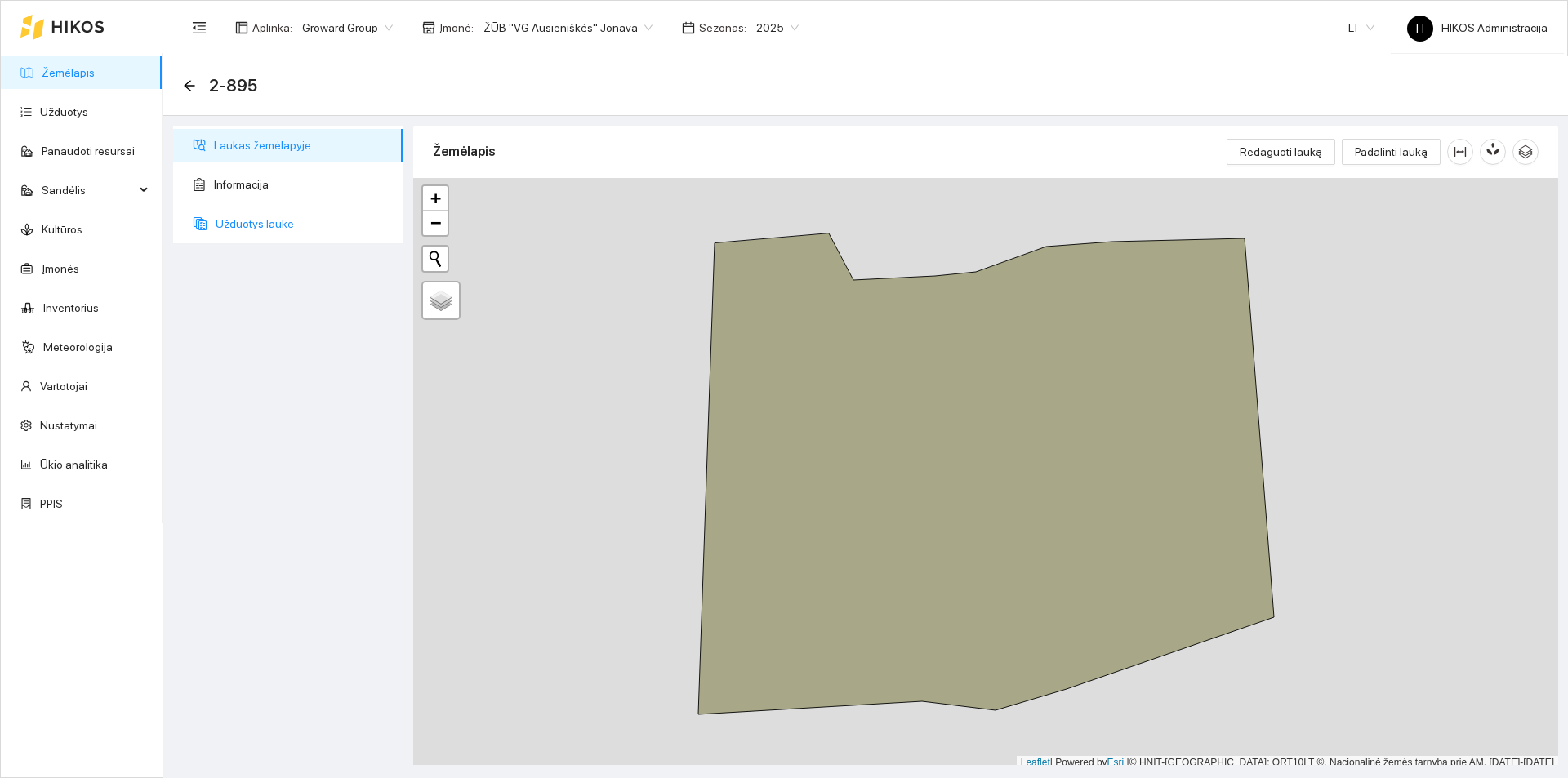
click at [323, 225] on span "Užduotys lauke" at bounding box center [302, 224] width 175 height 33
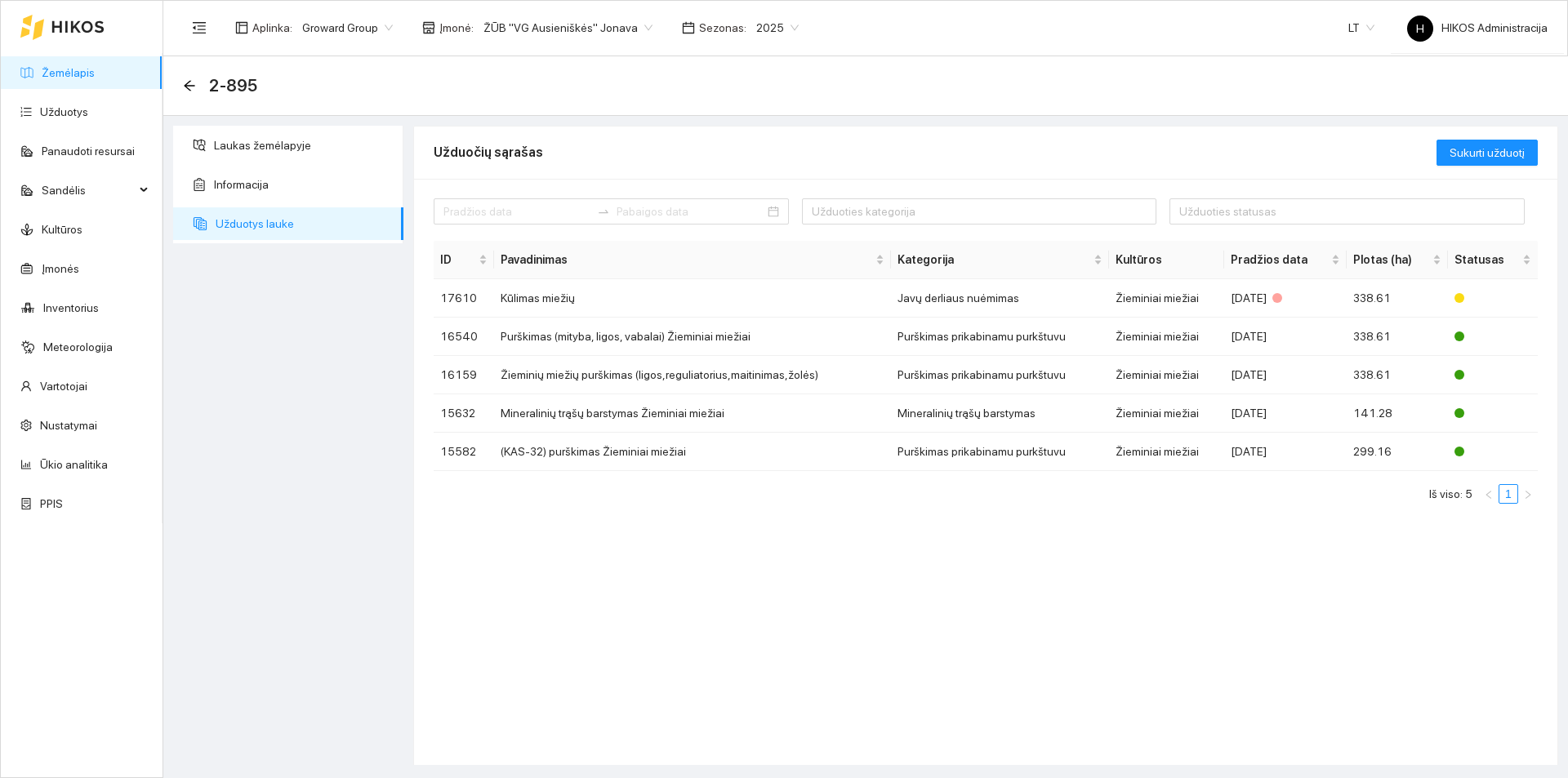
click at [197, 80] on div "2-895" at bounding box center [225, 85] width 85 height 27
click at [193, 83] on icon "arrow-left" at bounding box center [190, 85] width 13 height 13
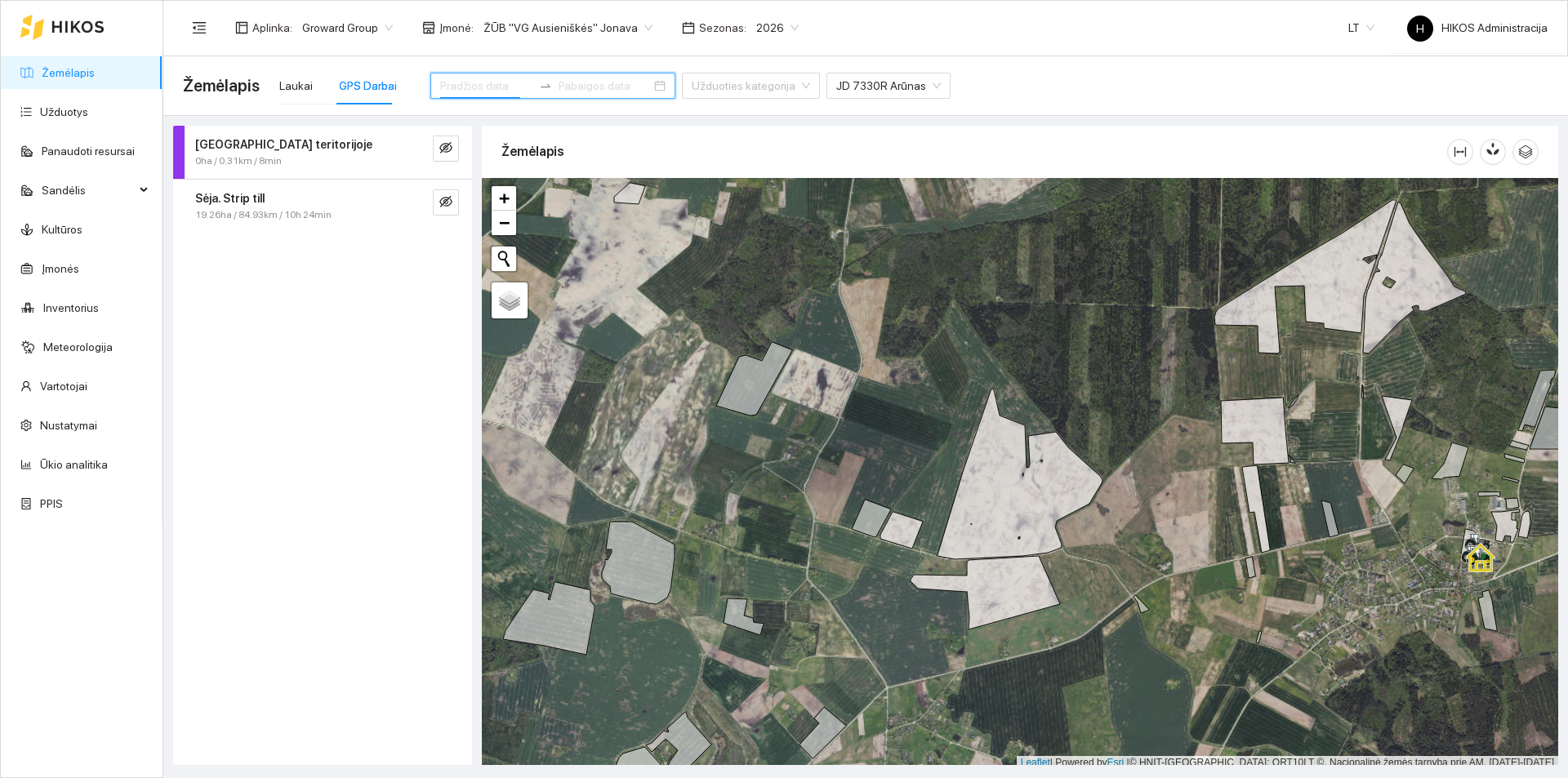
click at [468, 88] on input at bounding box center [486, 86] width 93 height 18
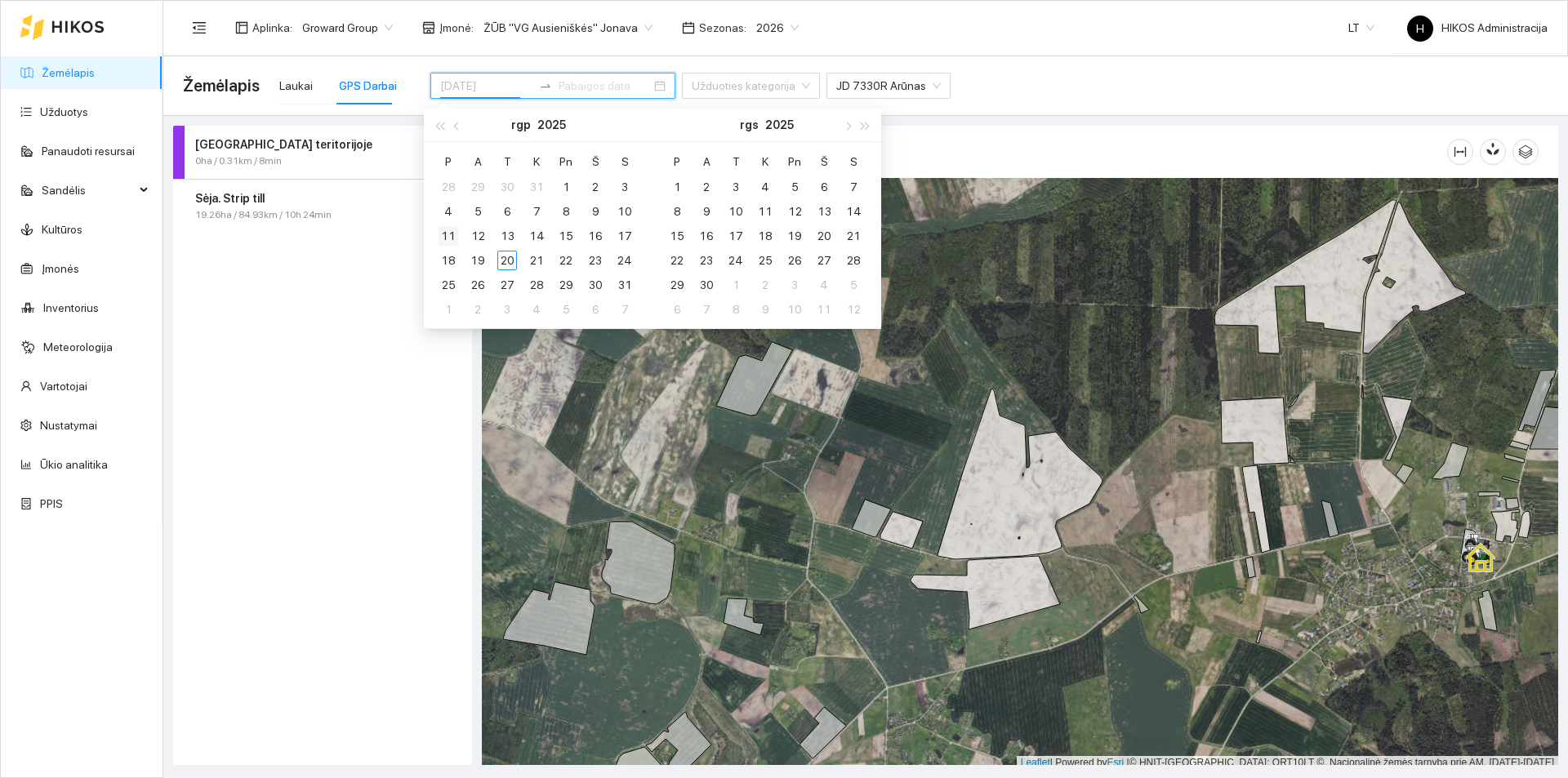
type input "[DATE]"
click at [455, 239] on div "11" at bounding box center [448, 236] width 19 height 19
type input "[DATE]"
click at [571, 237] on div "15" at bounding box center [565, 236] width 19 height 19
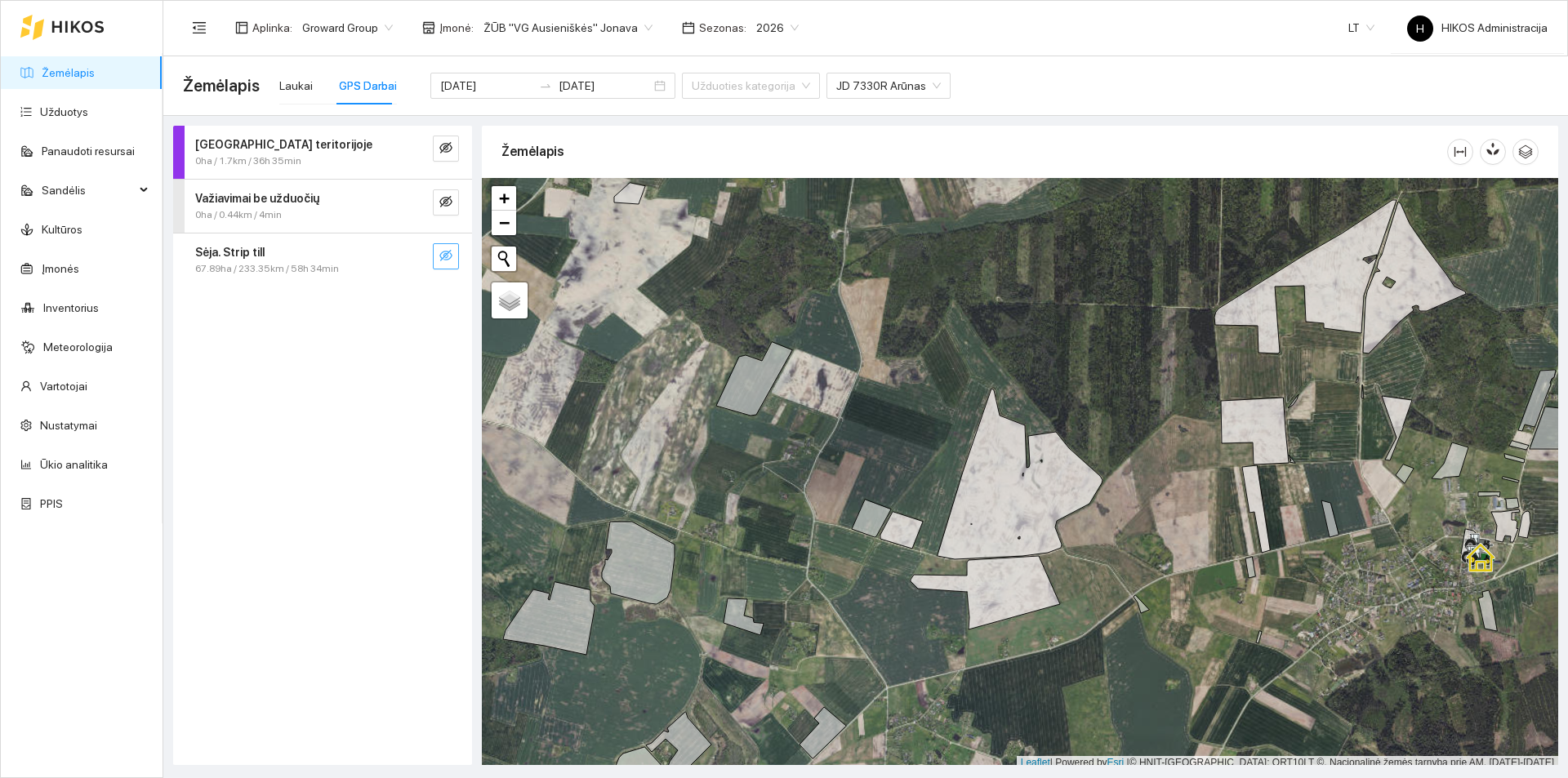
click at [447, 258] on icon "eye-invisible" at bounding box center [445, 256] width 13 height 13
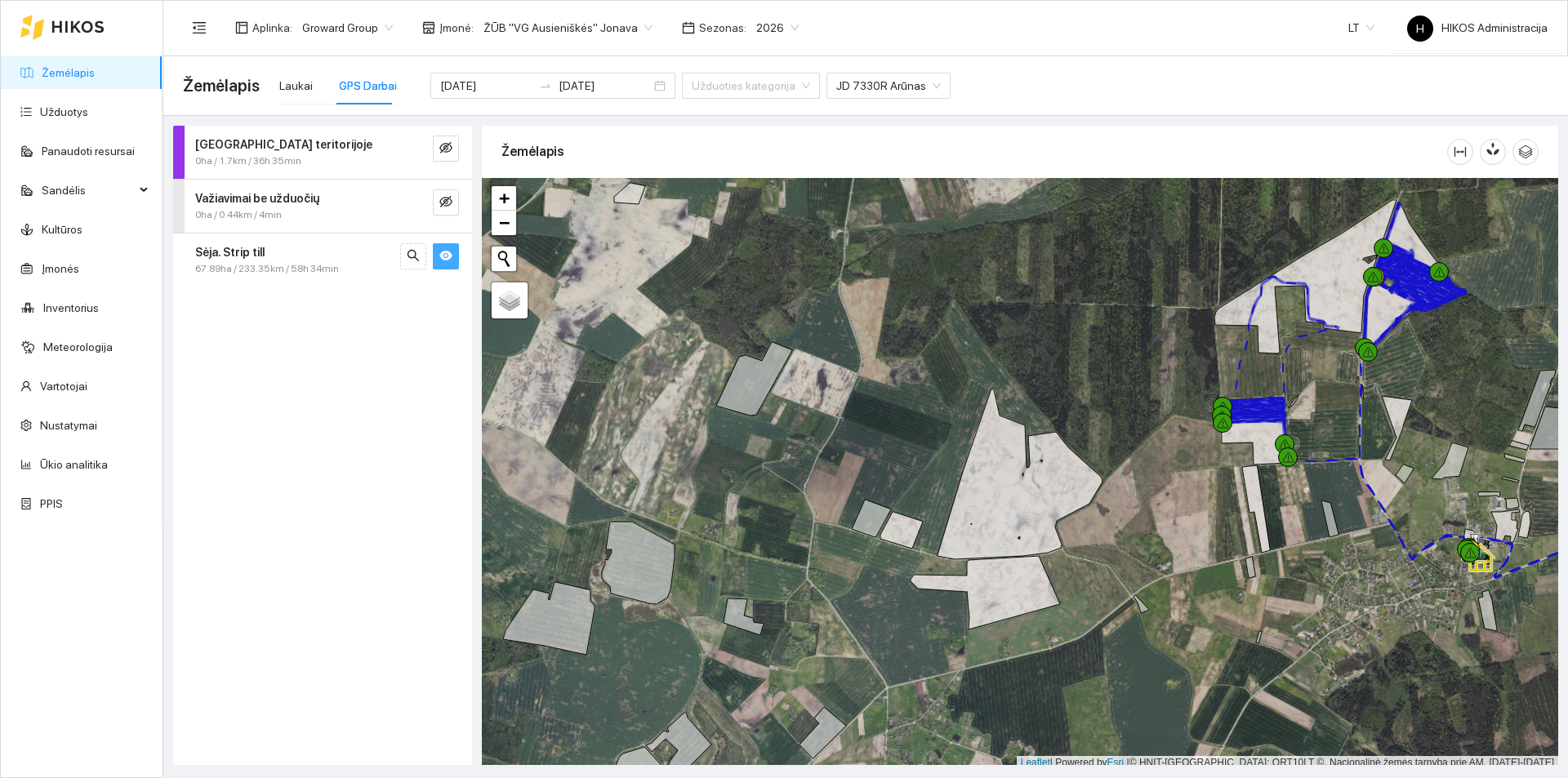
scroll to position [5, 0]
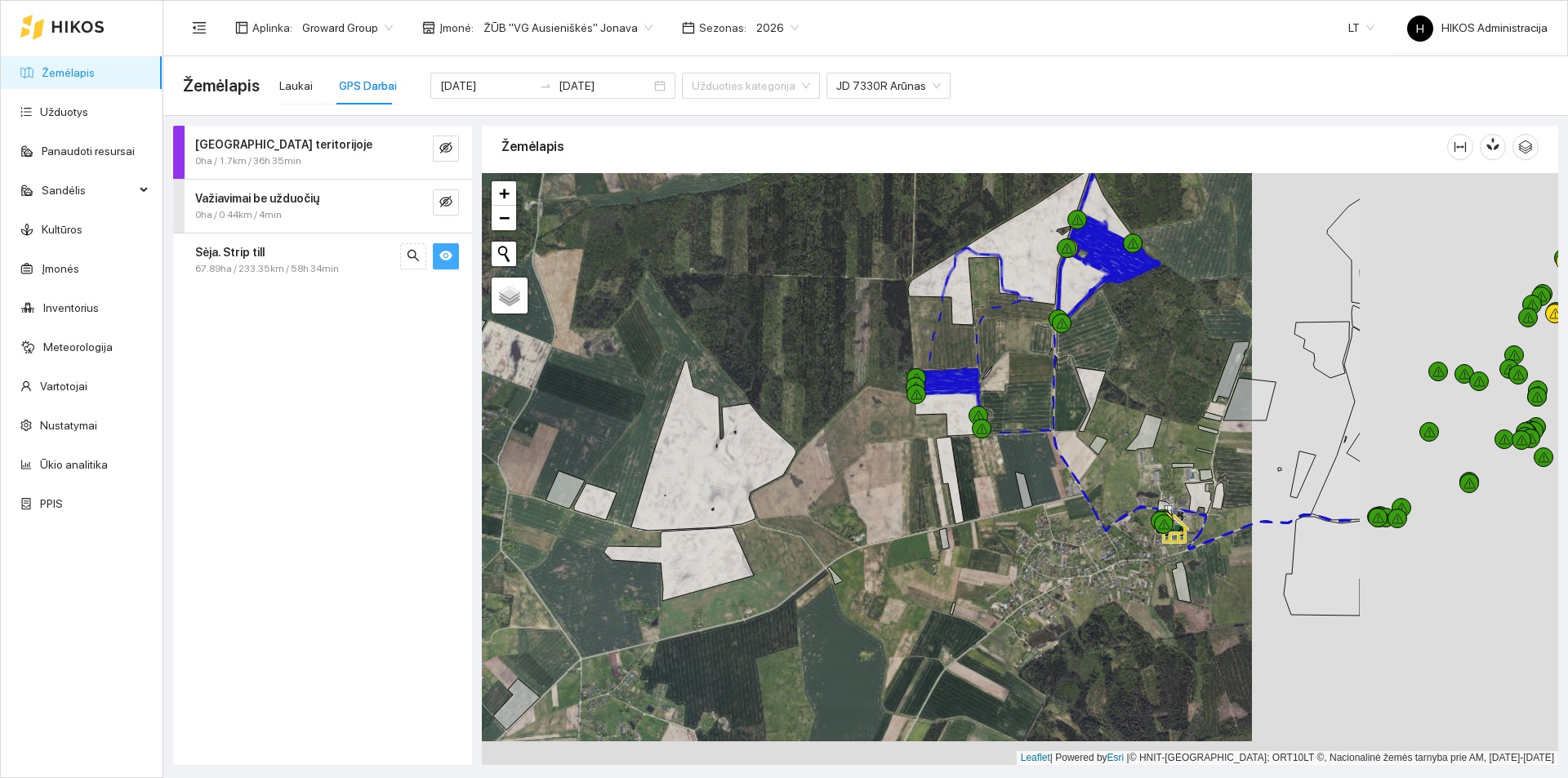
drag, startPoint x: 1278, startPoint y: 340, endPoint x: 1014, endPoint y: 315, distance: 265.2
click at [1015, 316] on div at bounding box center [1020, 469] width 1076 height 592
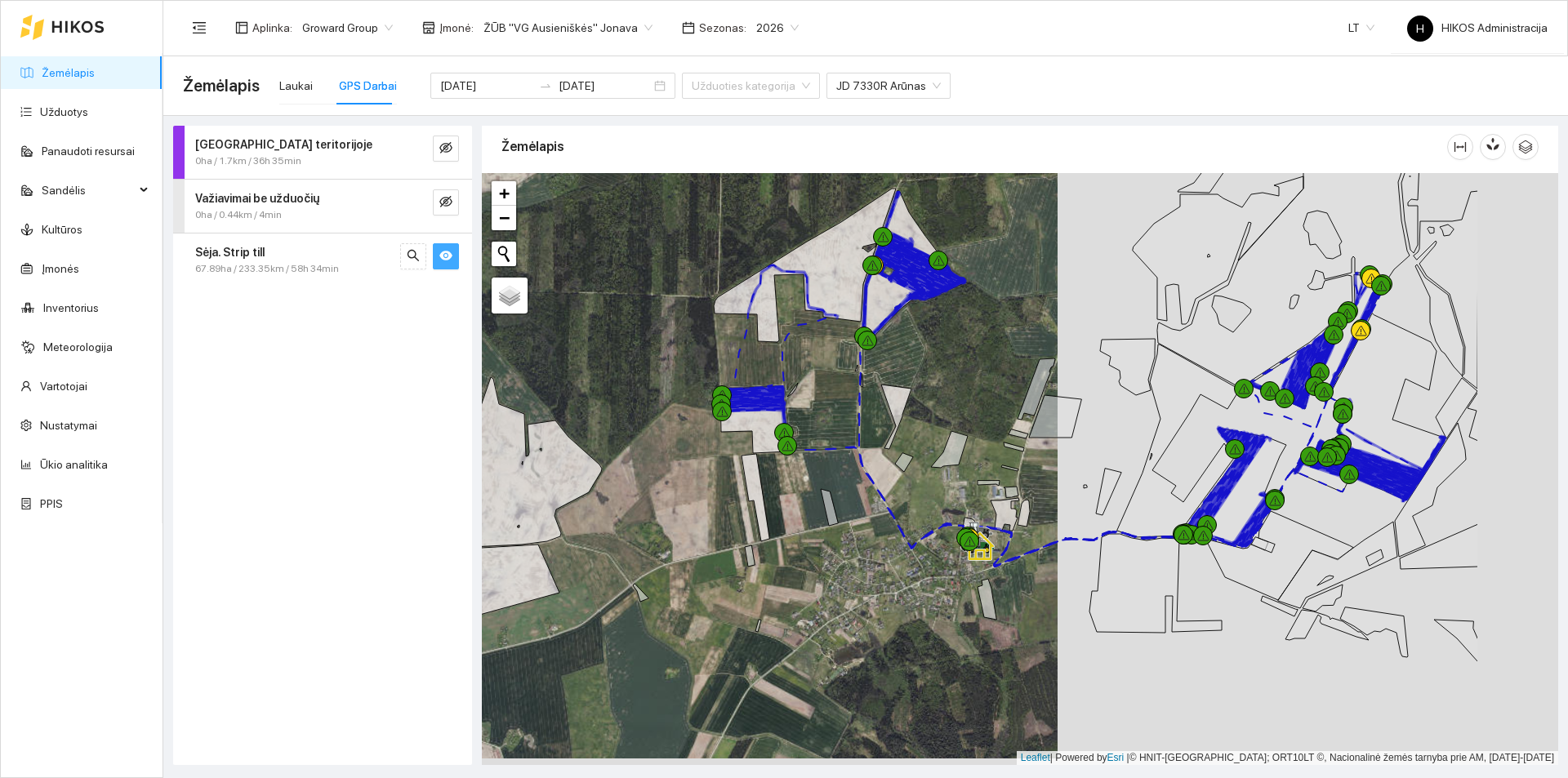
drag, startPoint x: 1008, startPoint y: 267, endPoint x: 972, endPoint y: 267, distance: 36.0
click at [972, 267] on div at bounding box center [1020, 469] width 1076 height 592
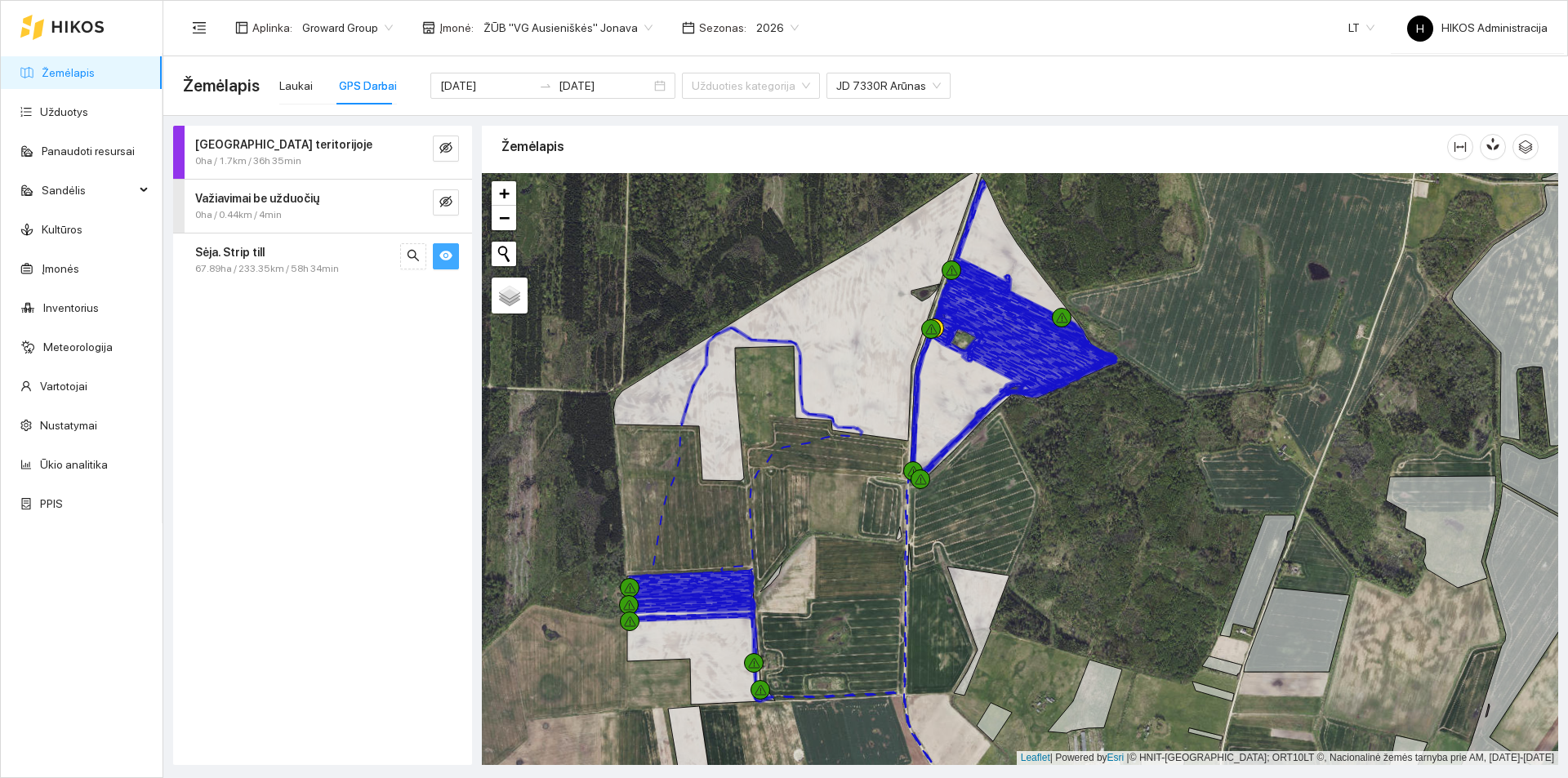
click at [361, 265] on div "67.89ha / 233.35km / 58h 34min" at bounding box center [295, 268] width 200 height 16
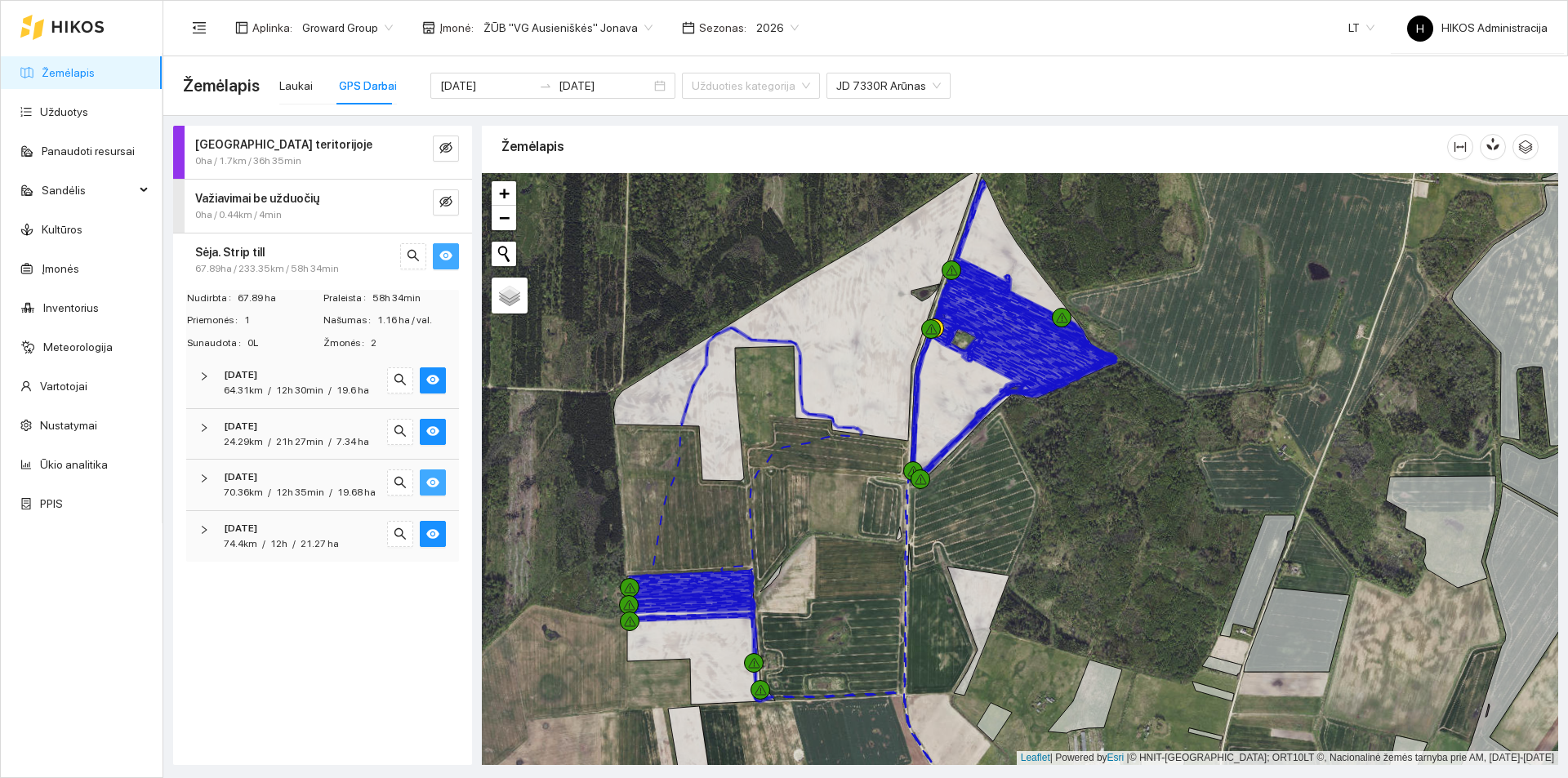
click at [431, 481] on icon "eye" at bounding box center [433, 482] width 13 height 10
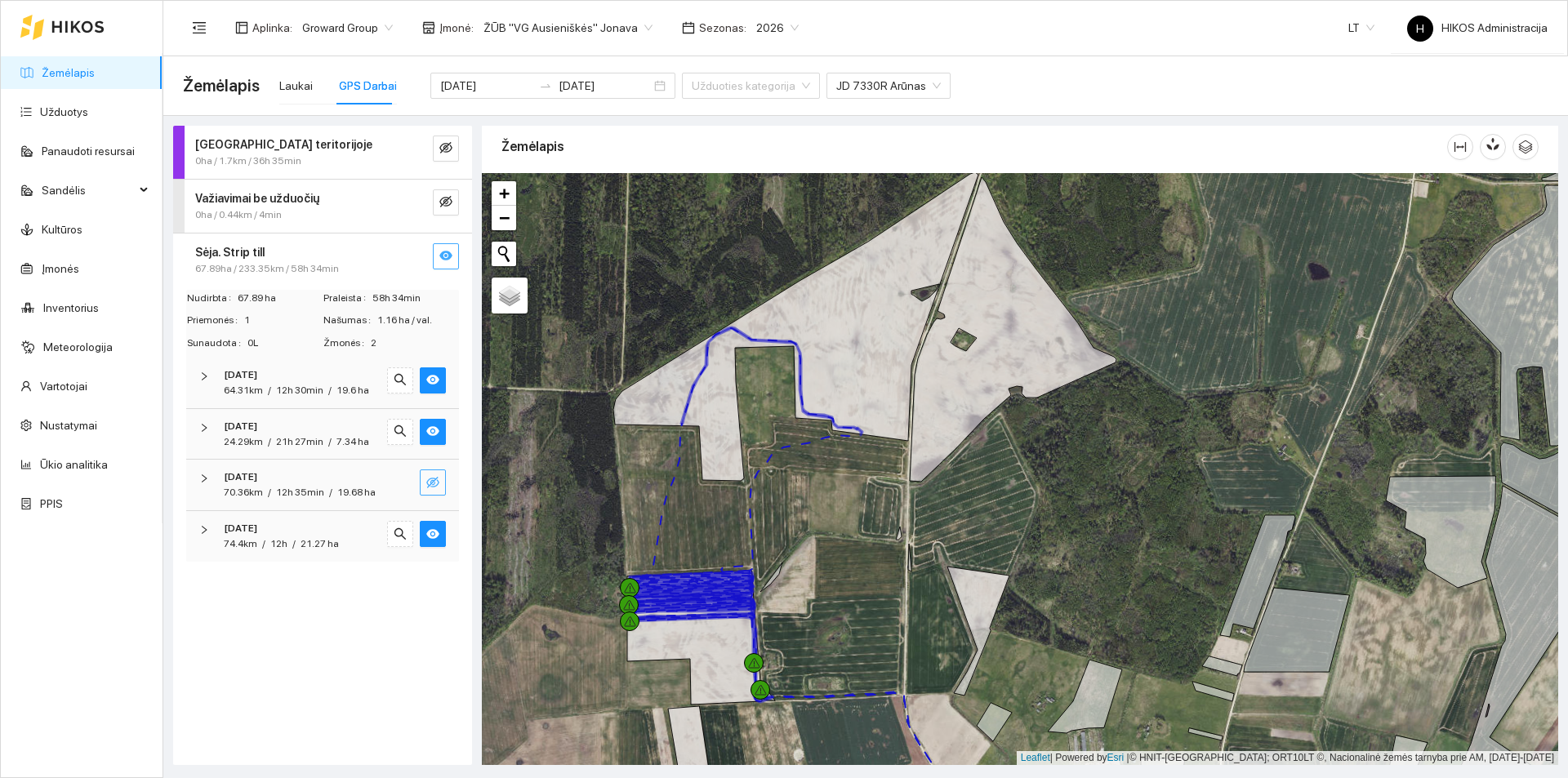
click at [431, 481] on icon "eye-invisible" at bounding box center [433, 482] width 13 height 13
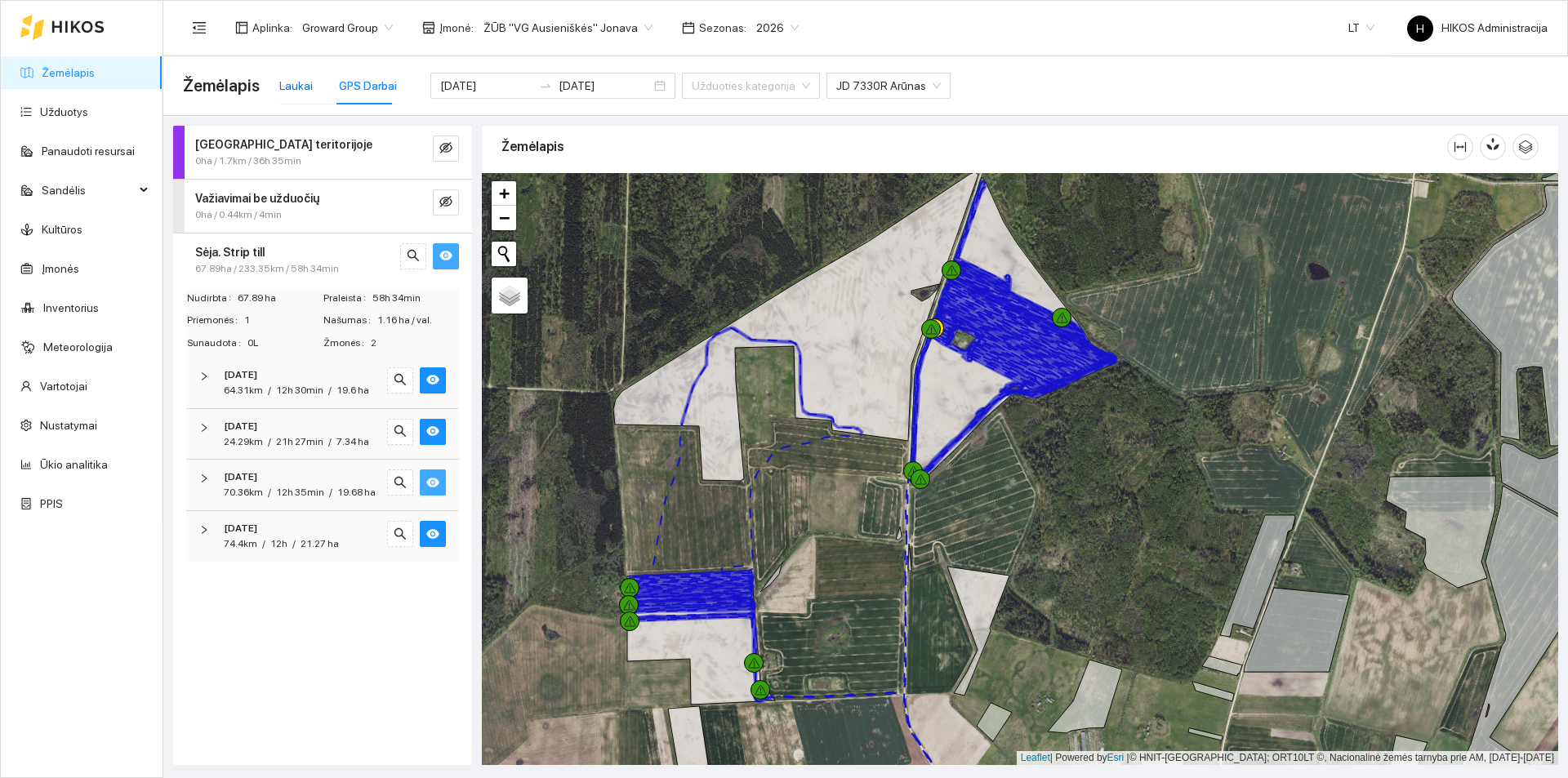
click at [287, 86] on div "Laukai" at bounding box center [296, 86] width 34 height 18
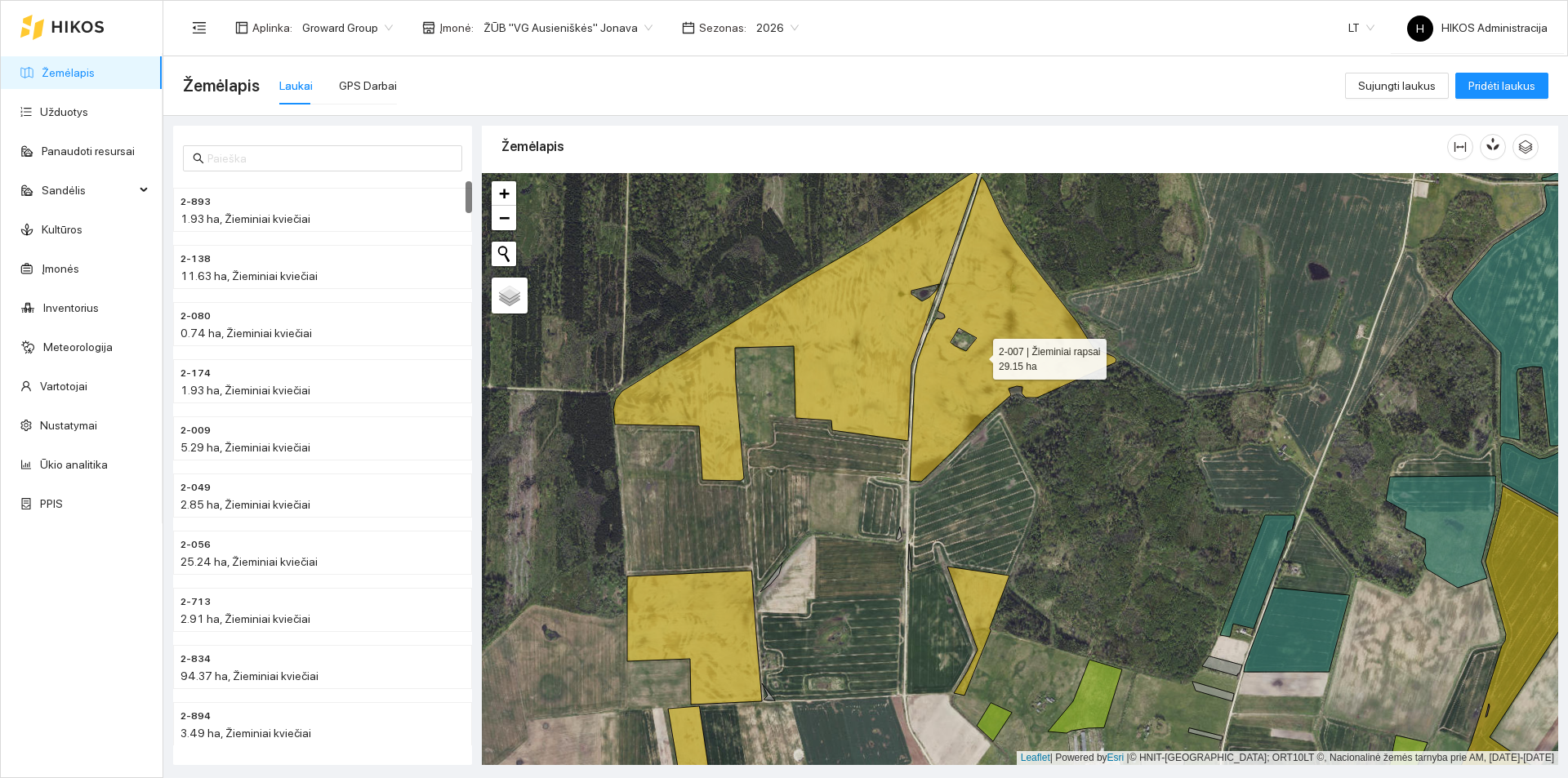
click at [981, 353] on icon at bounding box center [1013, 329] width 206 height 304
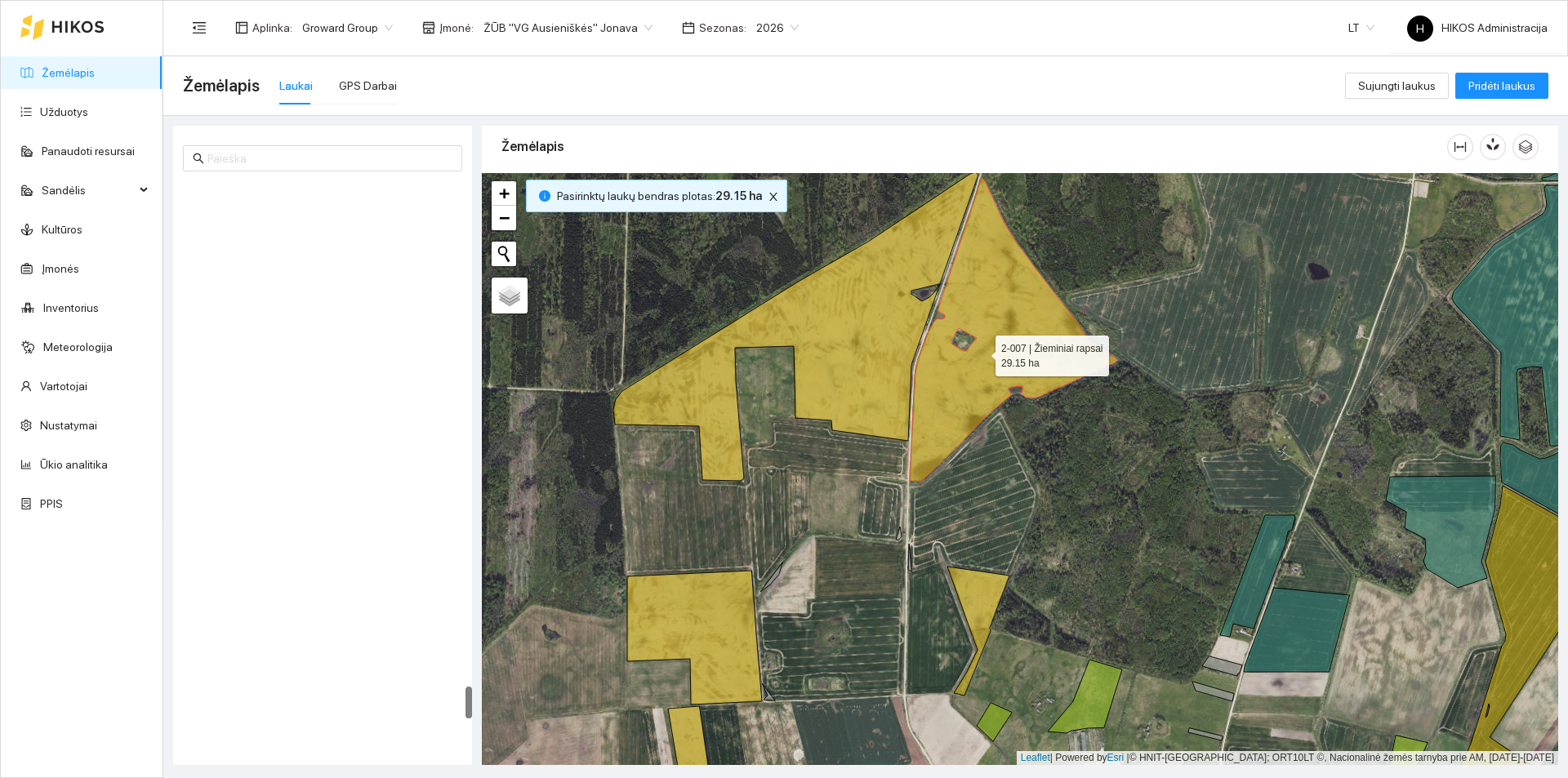
scroll to position [8836, 0]
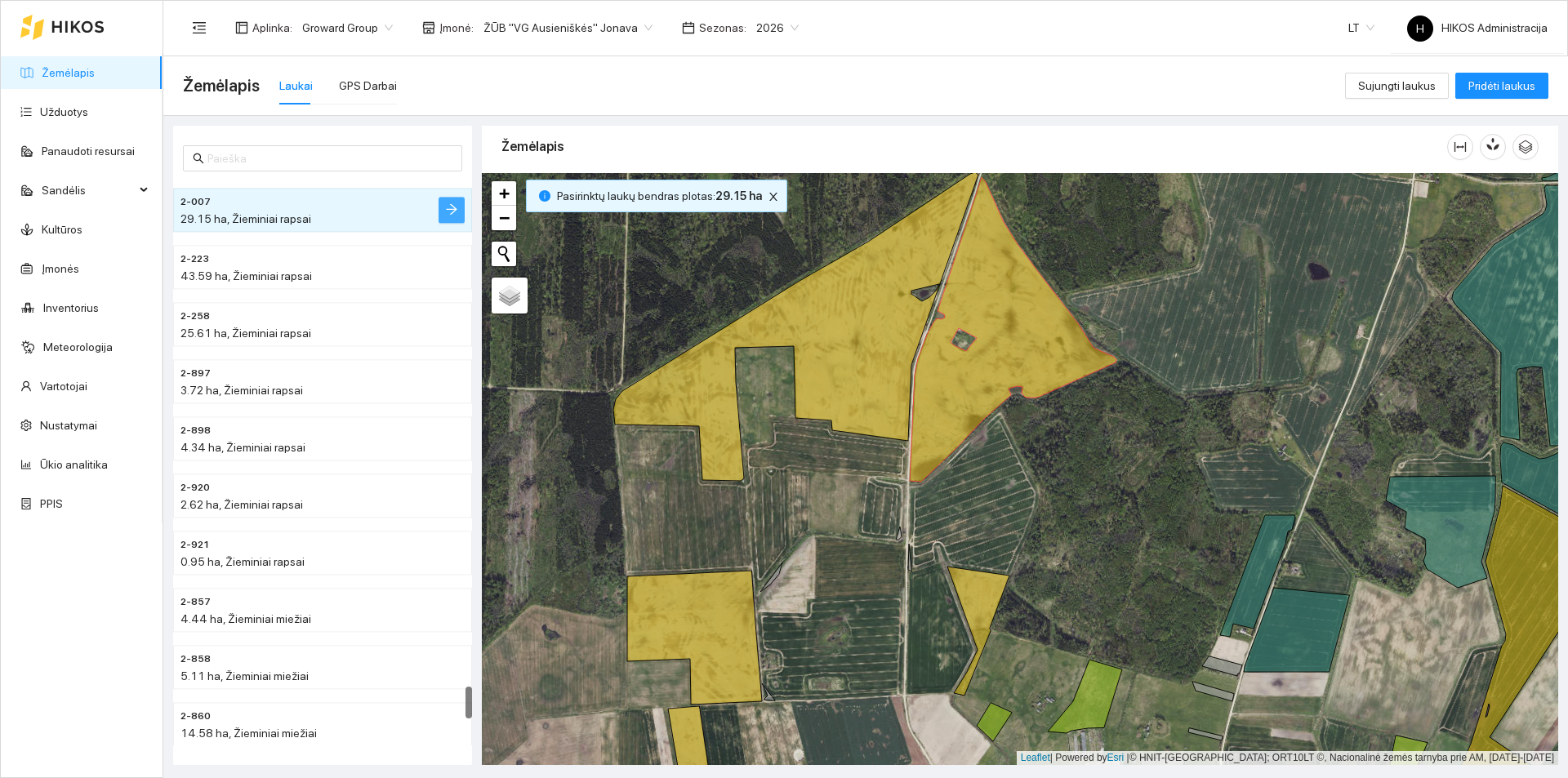
click at [444, 203] on button "button" at bounding box center [452, 210] width 27 height 27
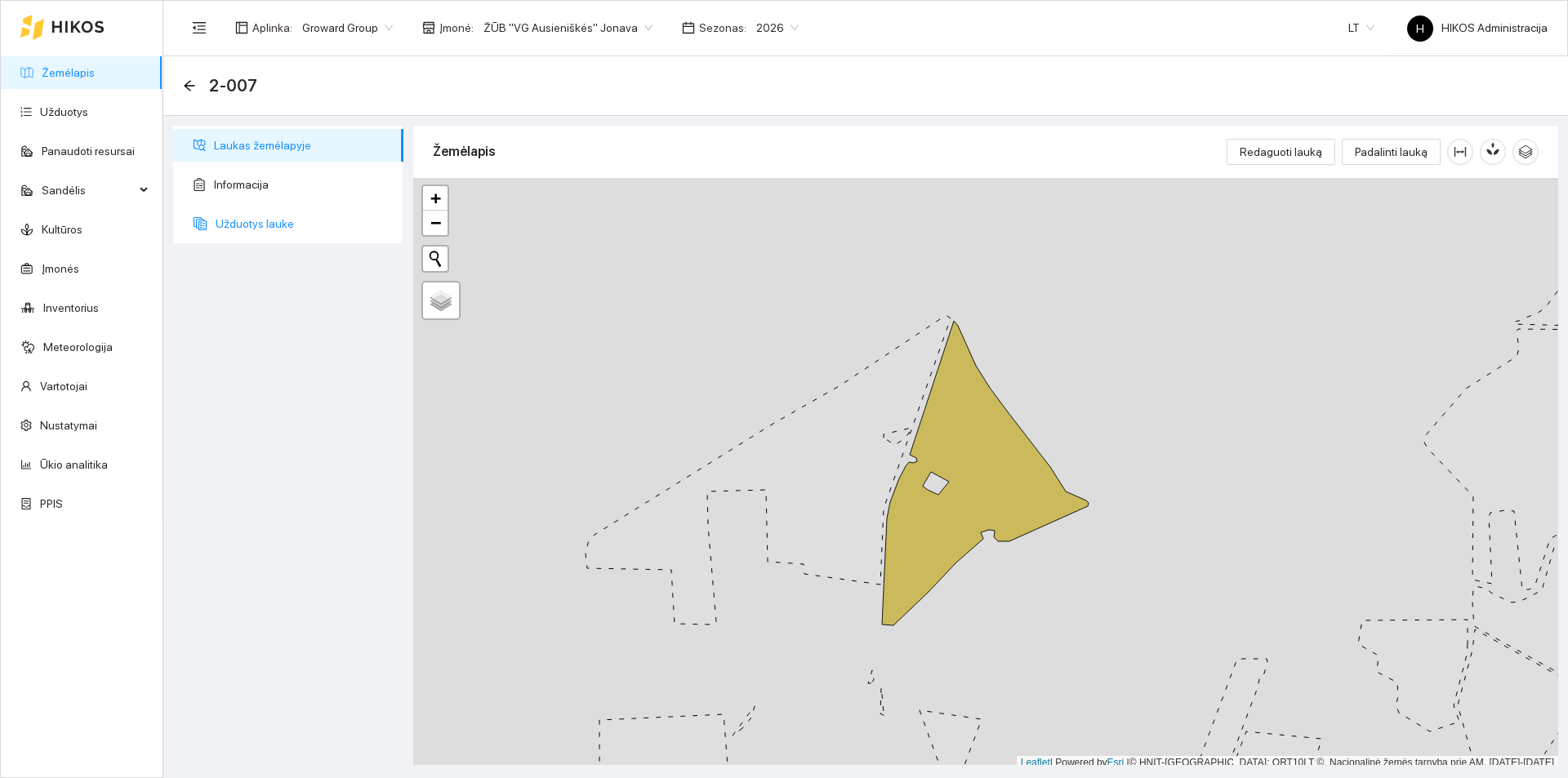
click at [341, 224] on span "Užduotys lauke" at bounding box center [302, 224] width 175 height 33
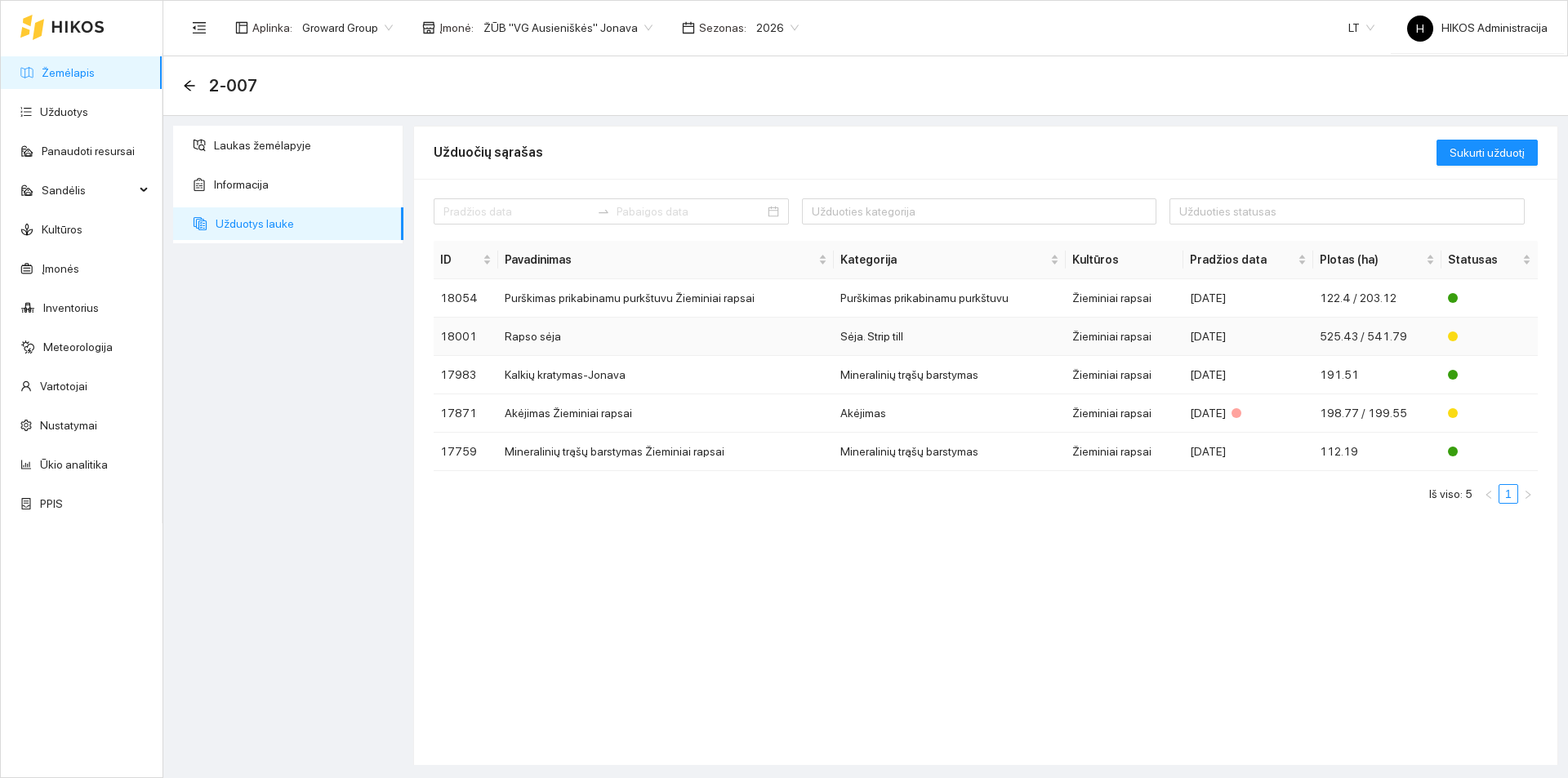
click at [627, 333] on td "Rapso sėja" at bounding box center [666, 337] width 335 height 38
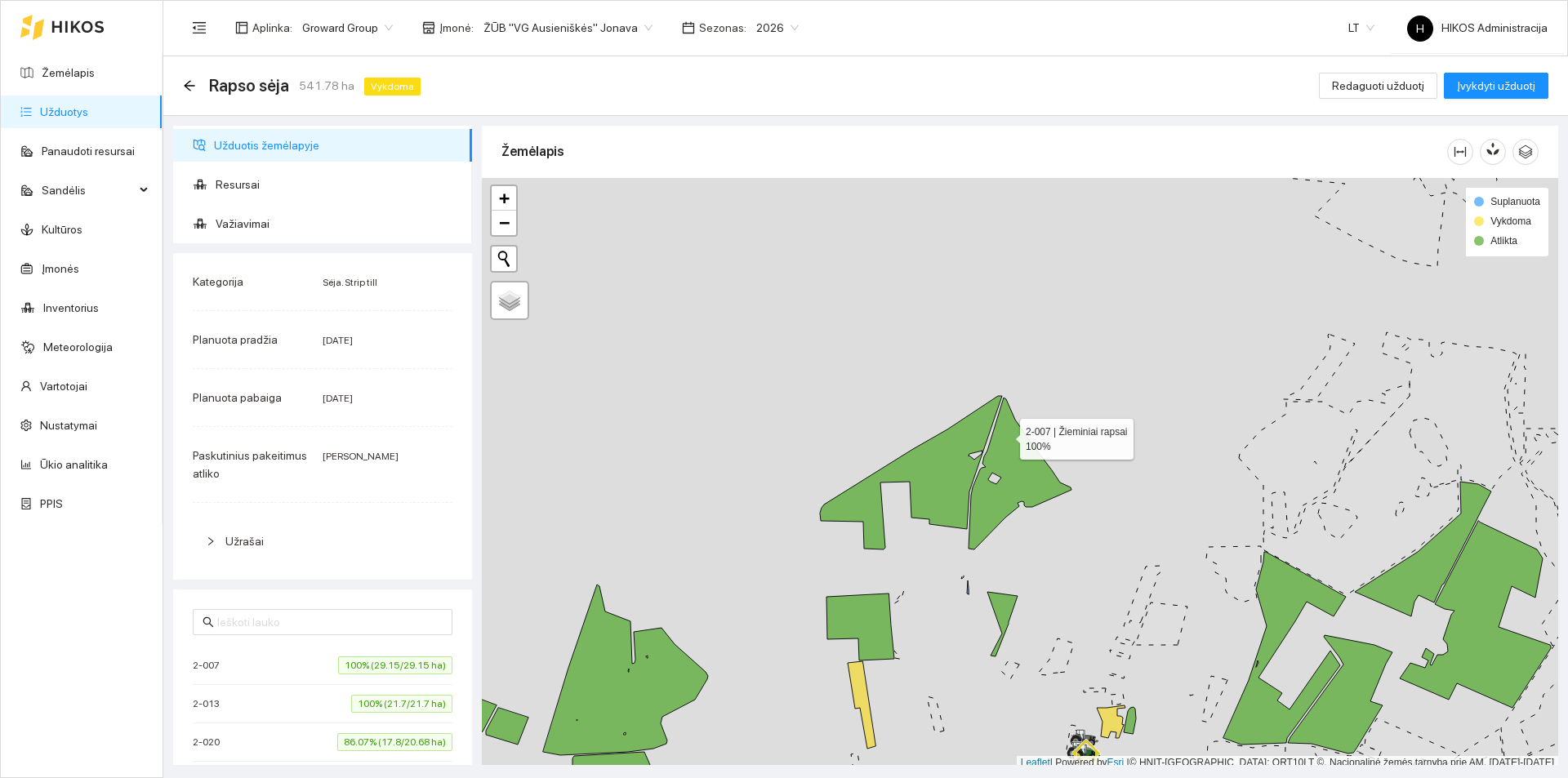
click at [1003, 462] on icon at bounding box center [1020, 474] width 103 height 152
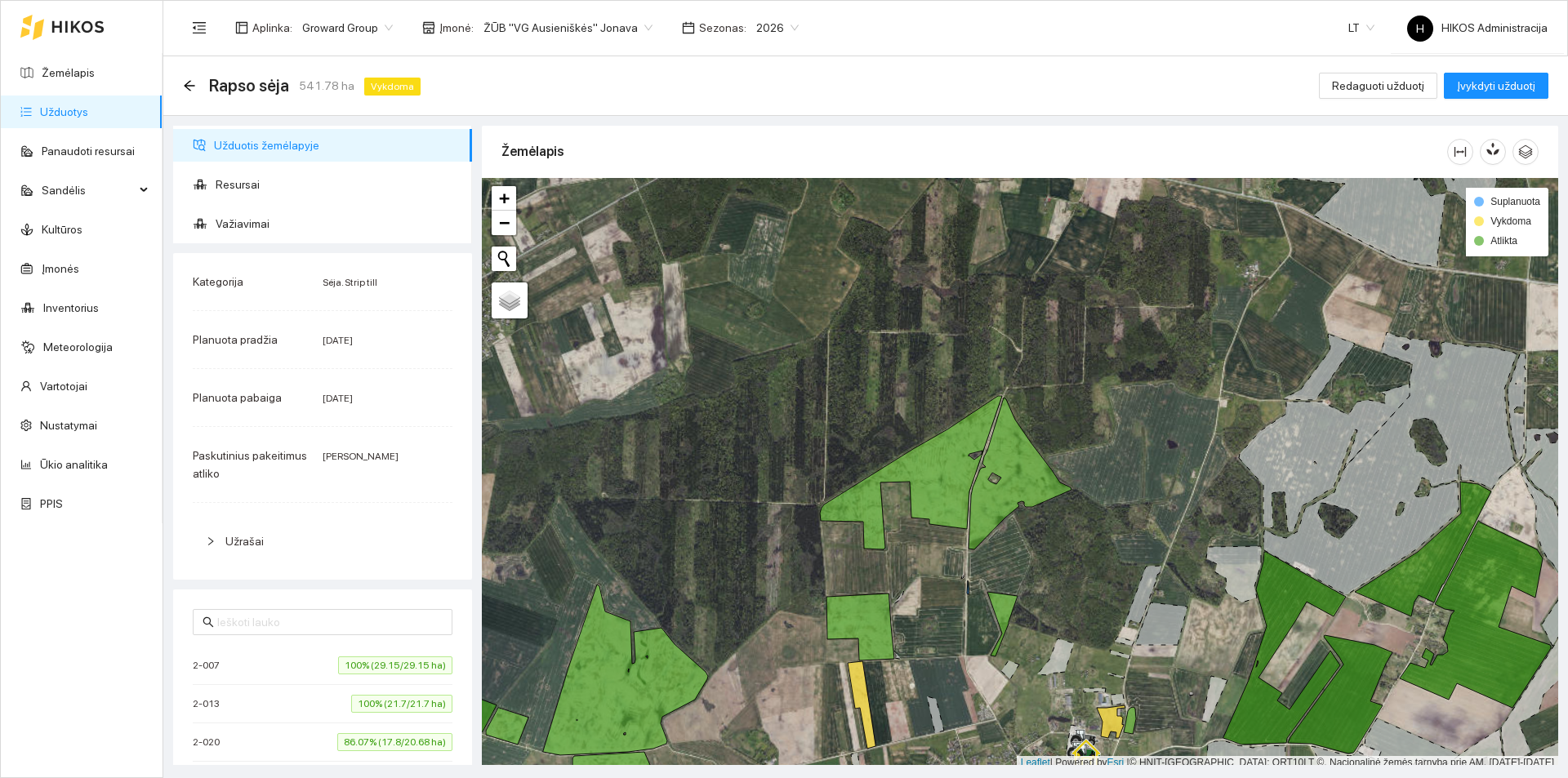
scroll to position [5, 0]
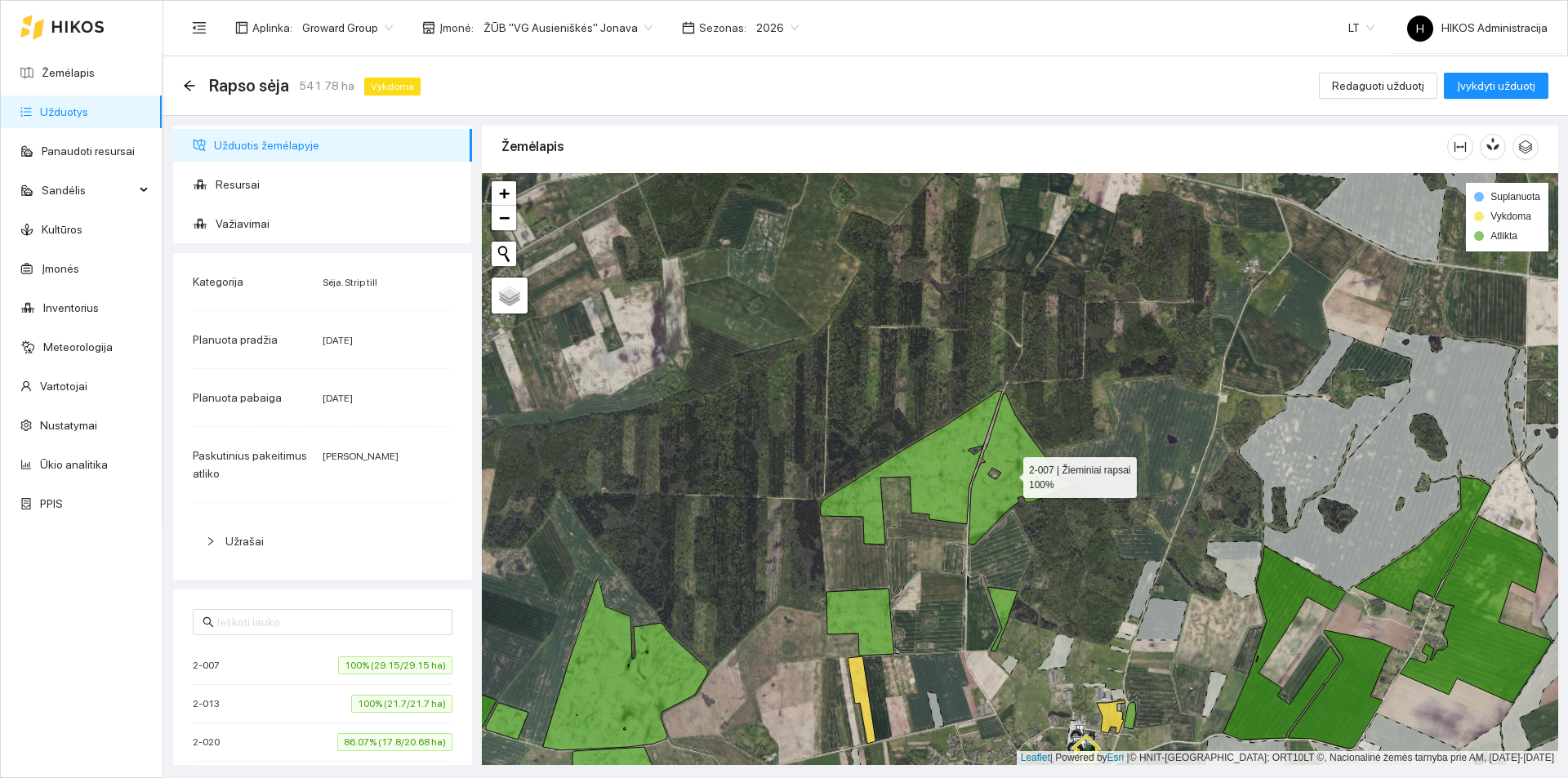
click at [1029, 488] on icon at bounding box center [1020, 469] width 103 height 152
click at [94, 70] on link "Žemėlapis" at bounding box center [68, 72] width 53 height 13
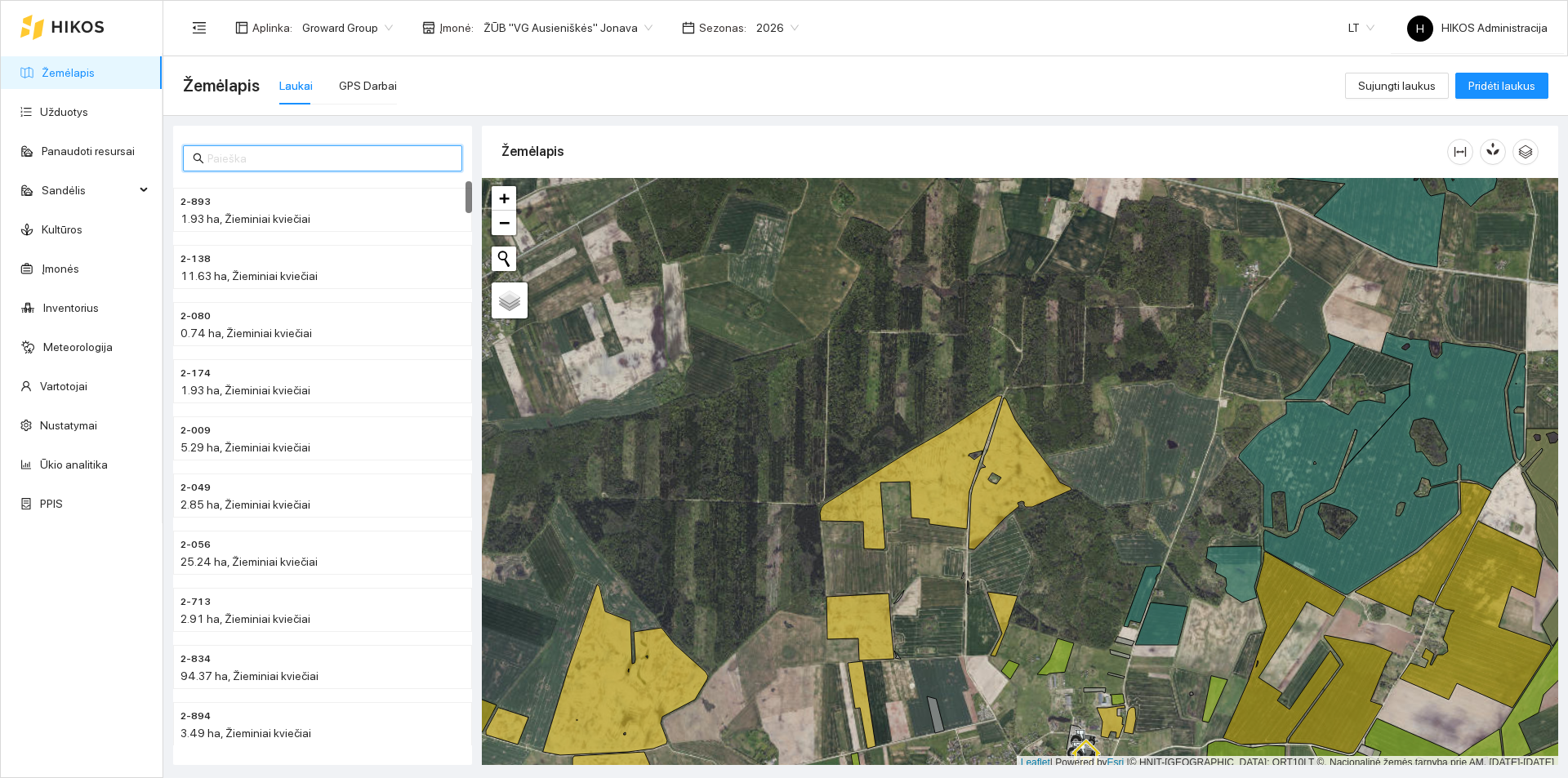
click at [324, 155] on input "text" at bounding box center [329, 159] width 245 height 18
paste input "3-143 Euforia C3"
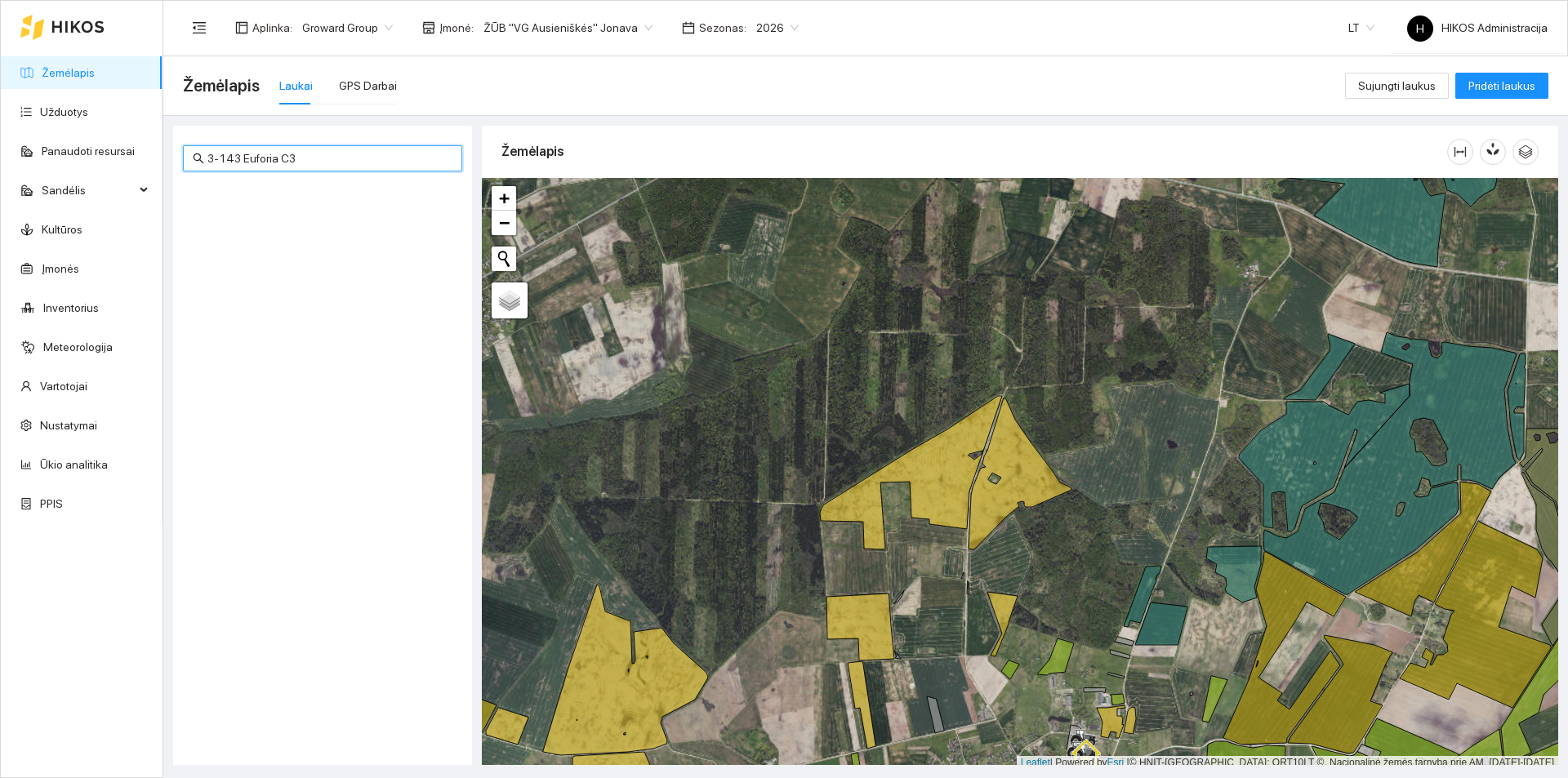
click at [756, 16] on span "2026" at bounding box center [777, 27] width 42 height 25
drag, startPoint x: 750, startPoint y: 192, endPoint x: 739, endPoint y: 192, distance: 11.0
click at [750, 192] on div "2025" at bounding box center [757, 191] width 42 height 18
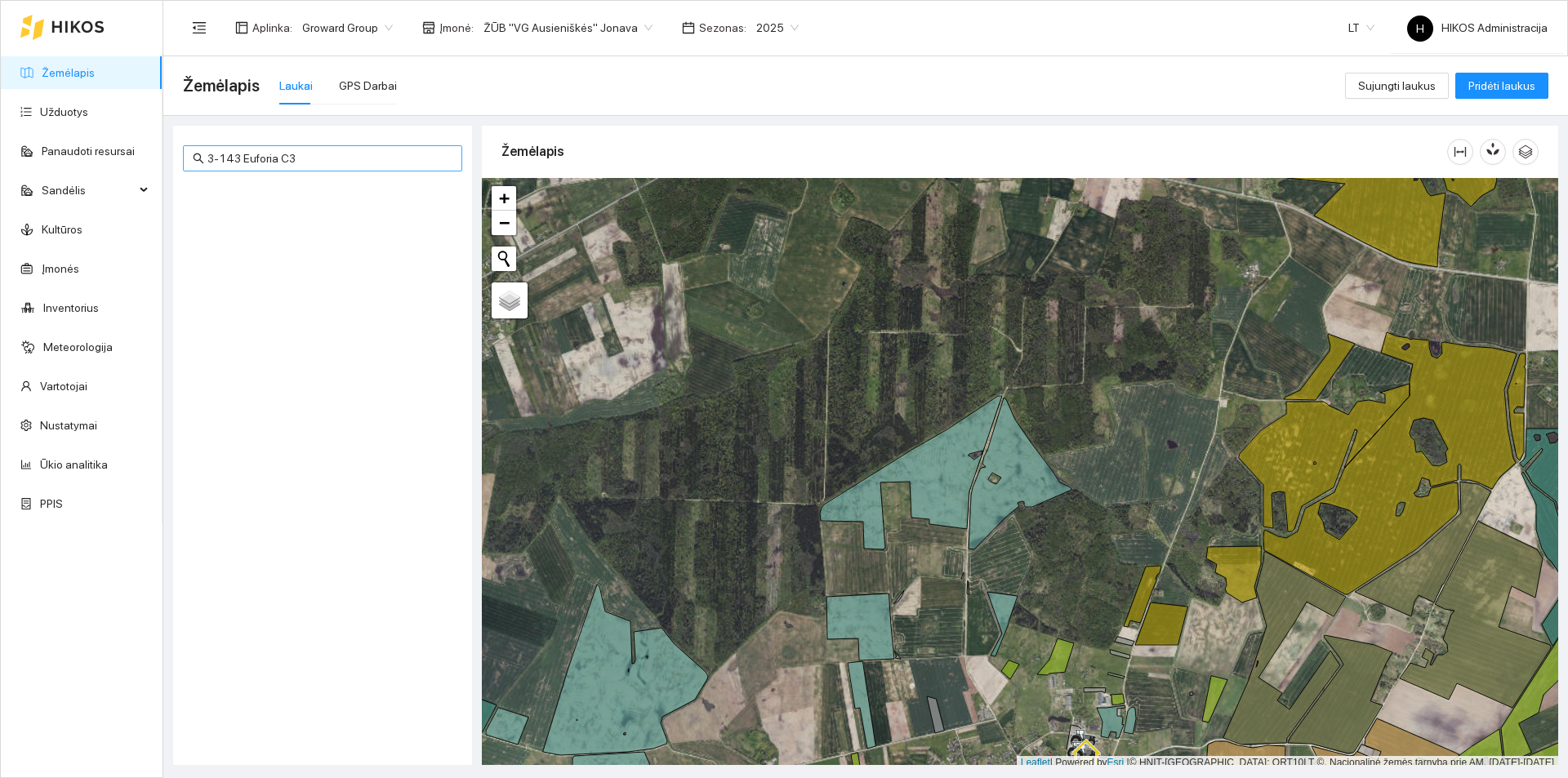
click at [298, 168] on span "3-143 Euforia C3" at bounding box center [323, 159] width 280 height 27
click at [316, 161] on input "3-143 Euforia C3" at bounding box center [329, 159] width 245 height 18
click at [616, 27] on span "ŽŪB "VG Ausieniškės" Jonava" at bounding box center [568, 27] width 169 height 25
type input "3-143 Euforia C"
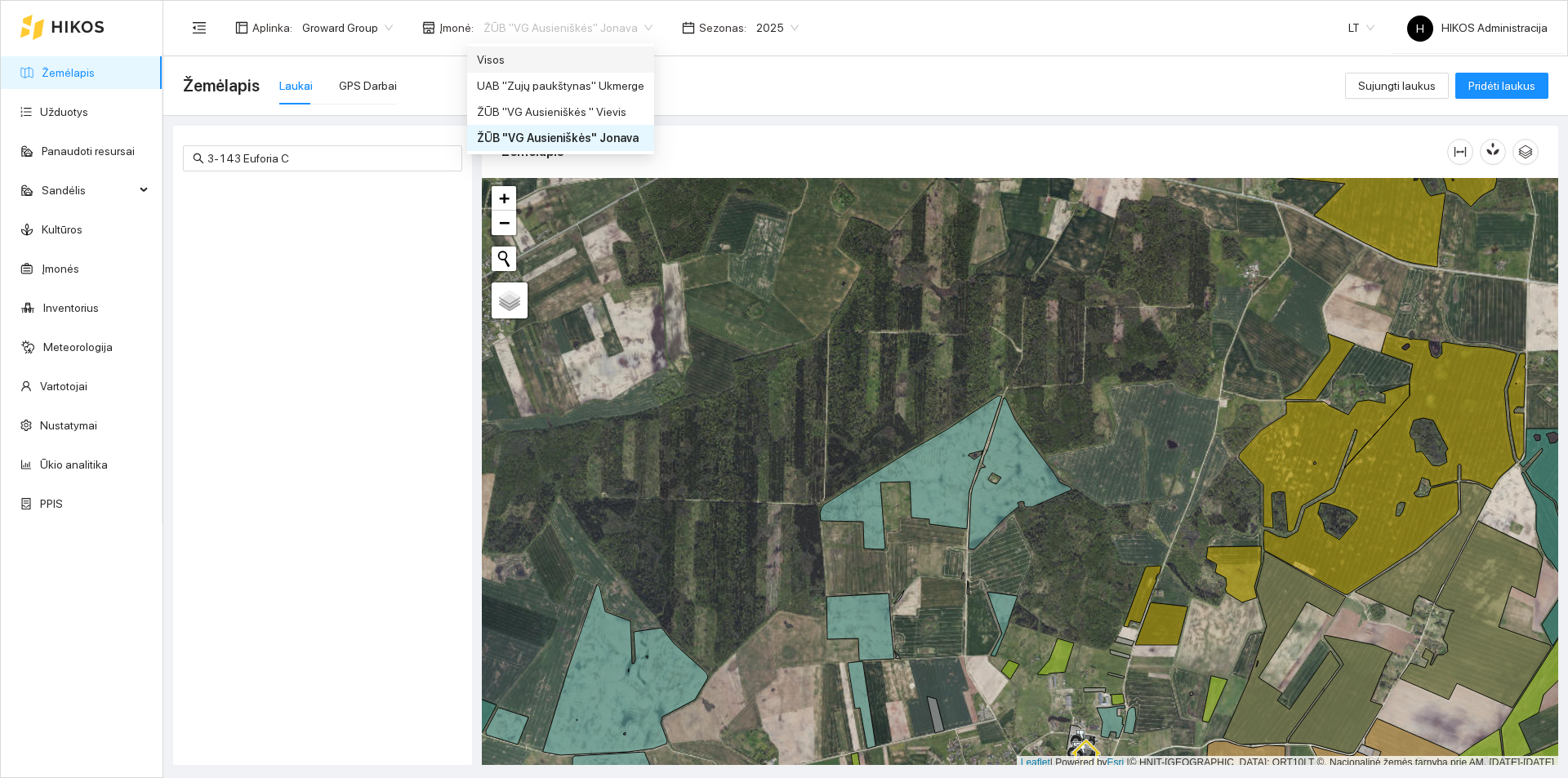
click at [522, 54] on div "Visos" at bounding box center [560, 60] width 168 height 18
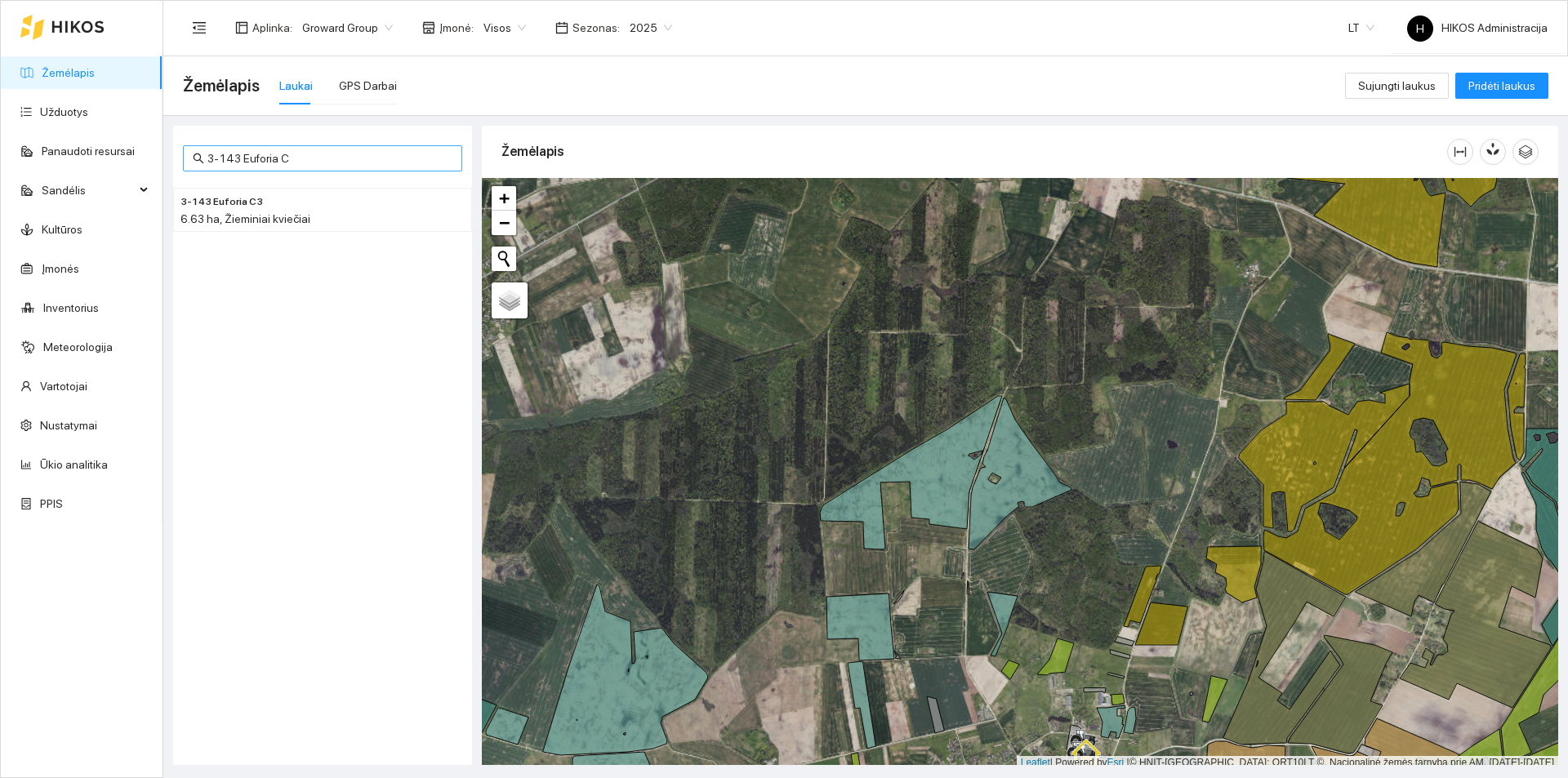
click at [319, 159] on input "3-143 Euforia C" at bounding box center [329, 159] width 245 height 18
click at [284, 214] on span "6.63 ha, Žieminiai kviečiai" at bounding box center [246, 219] width 130 height 13
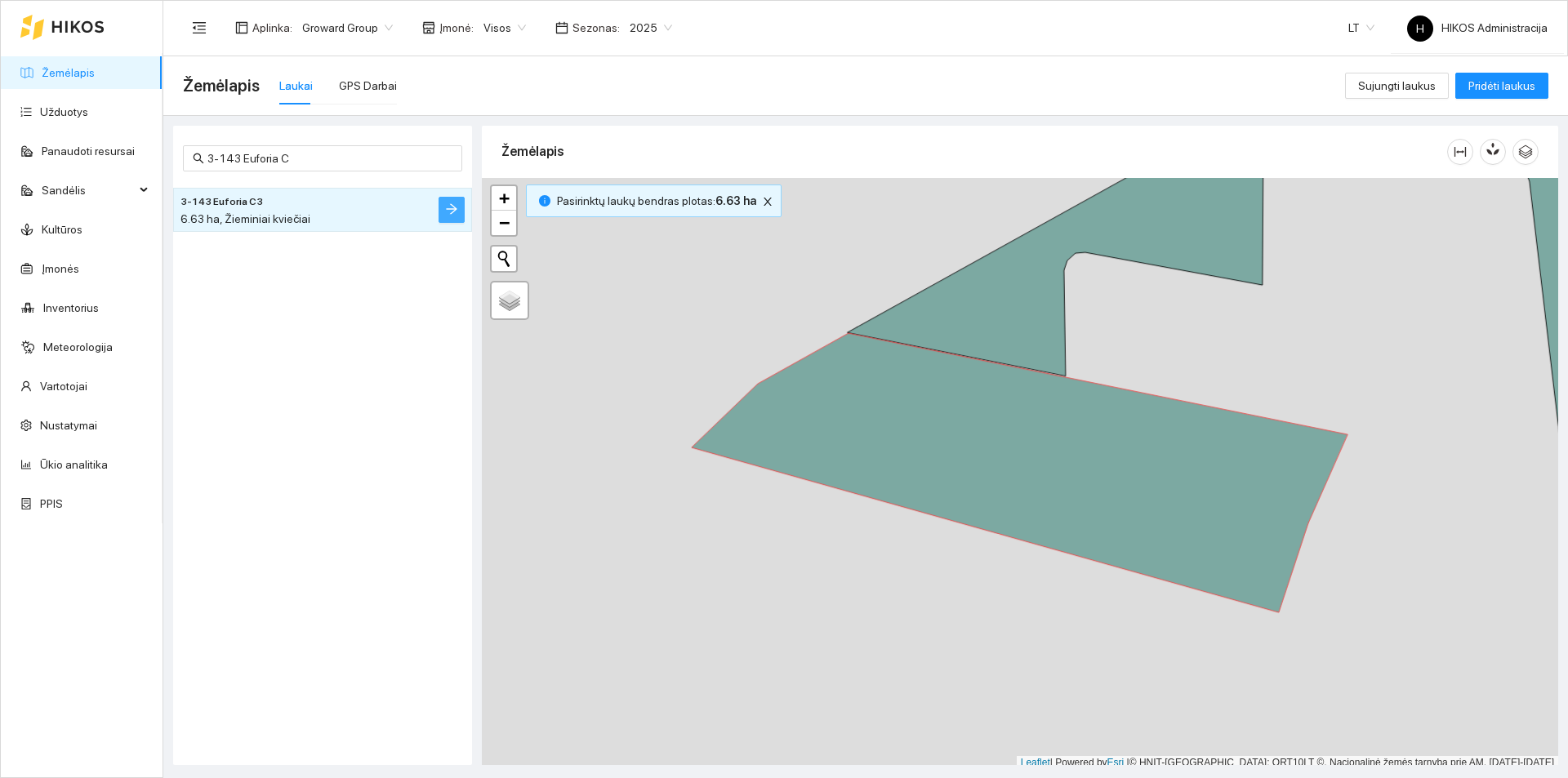
click at [445, 211] on icon "arrow-right" at bounding box center [452, 209] width 13 height 13
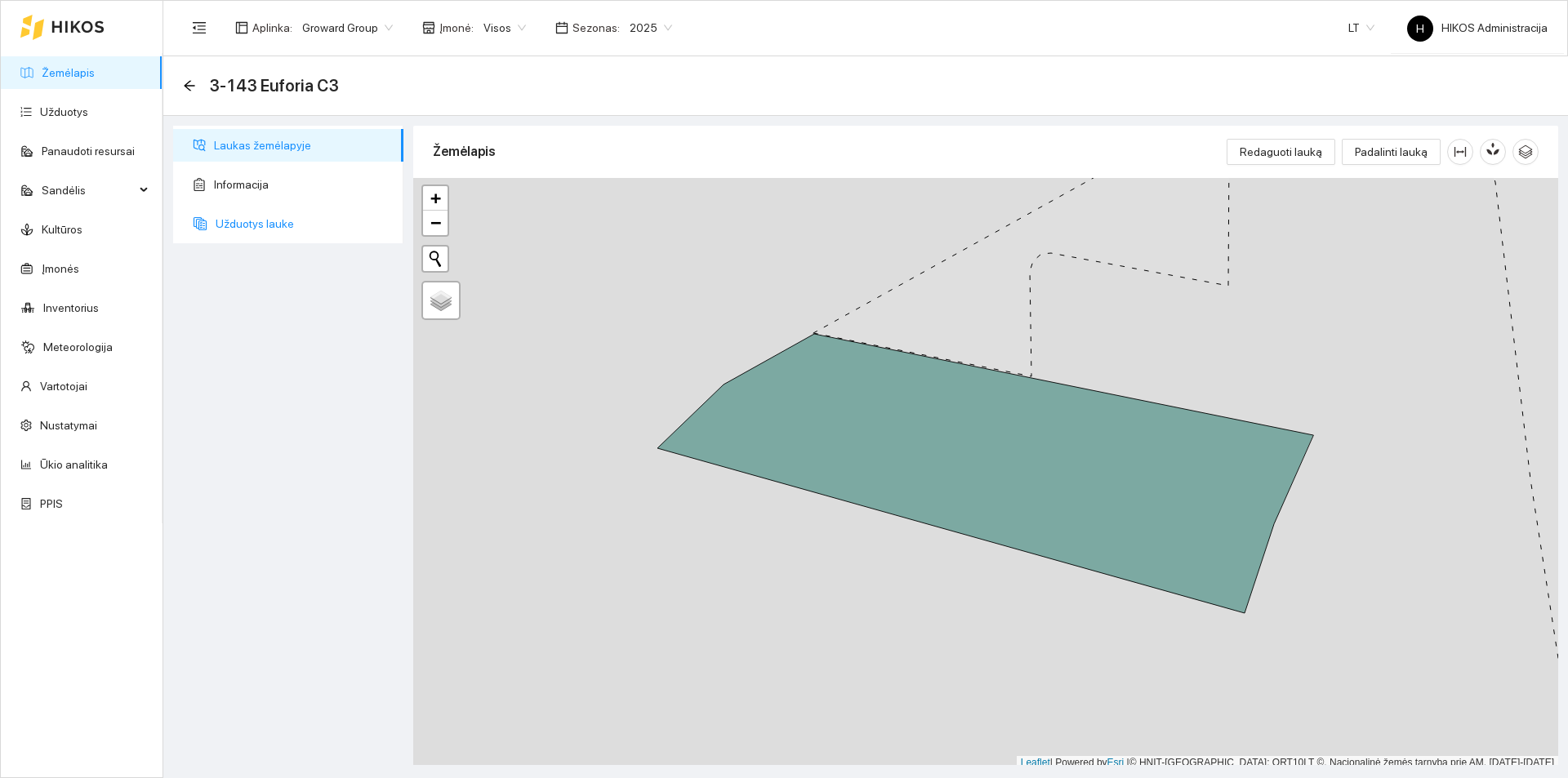
click at [258, 229] on span "Užduotys lauke" at bounding box center [302, 224] width 175 height 33
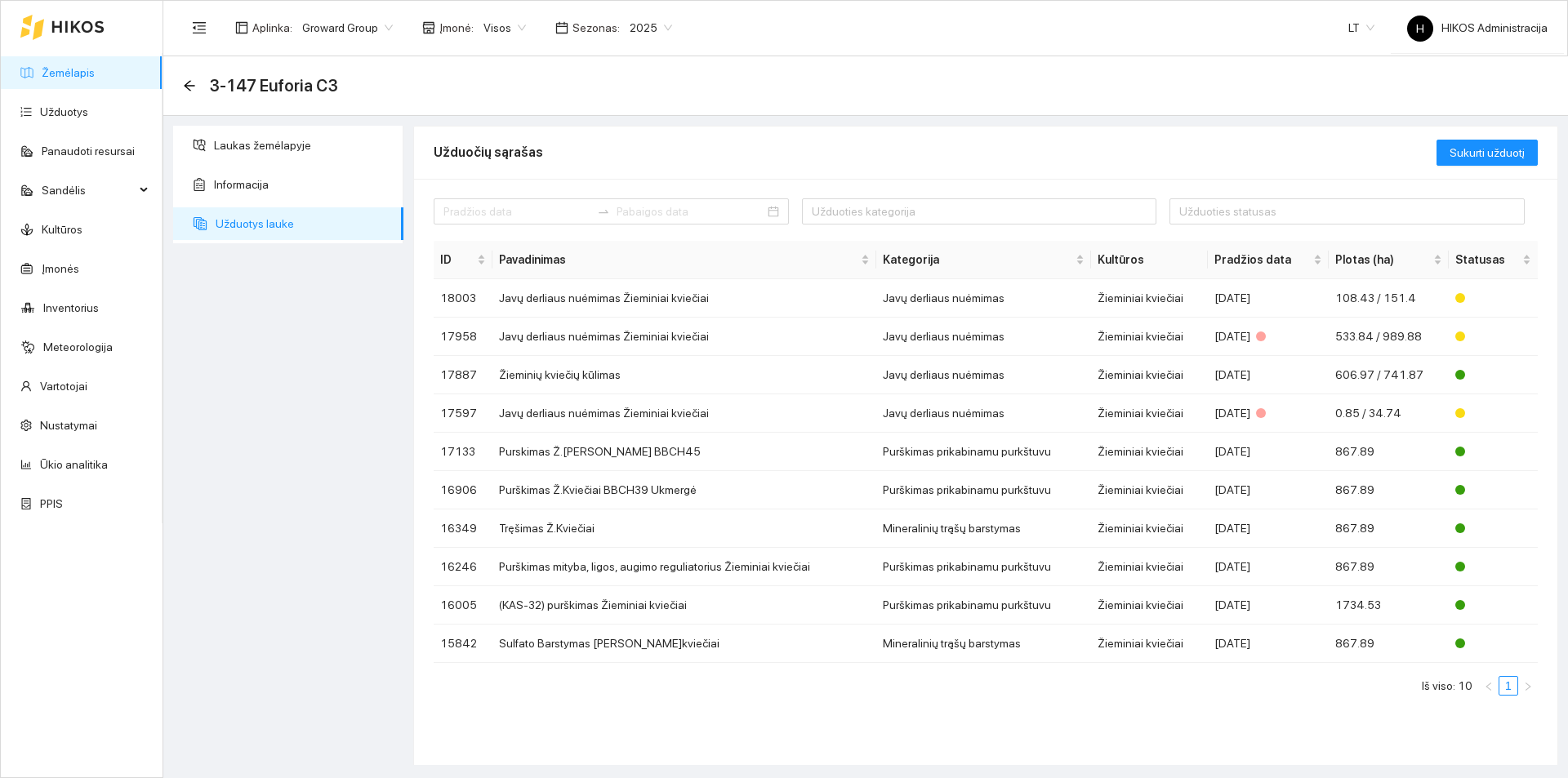
click at [275, 90] on span "3-147 Euforia C3" at bounding box center [273, 85] width 129 height 27
click at [275, 89] on span "3-147 Euforia C3" at bounding box center [273, 85] width 129 height 27
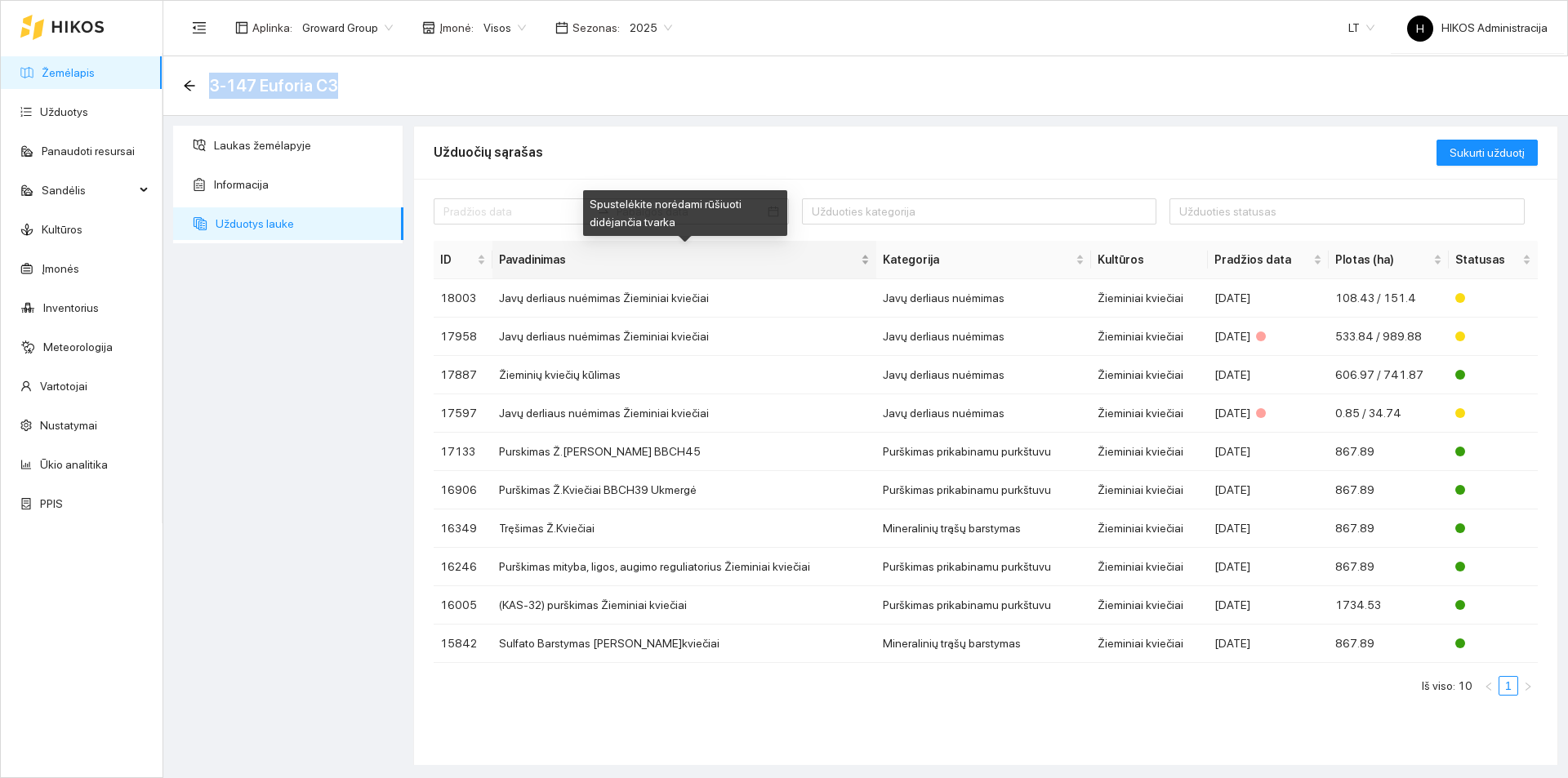
copy main "3-147 Euforia C3"
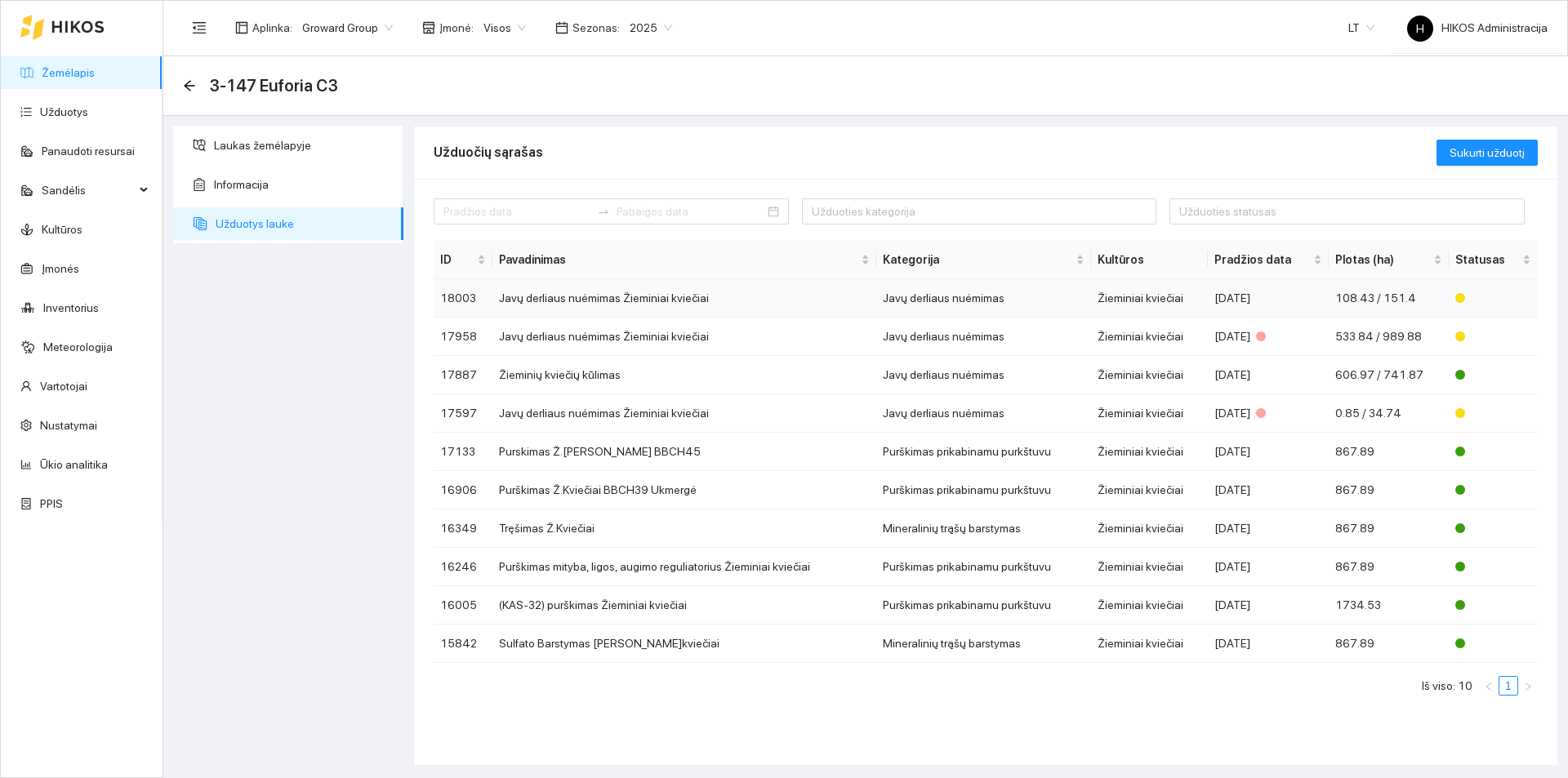
click at [603, 312] on td "Javų derliaus nuėmimas Žieminiai kviečiai" at bounding box center [684, 299] width 384 height 38
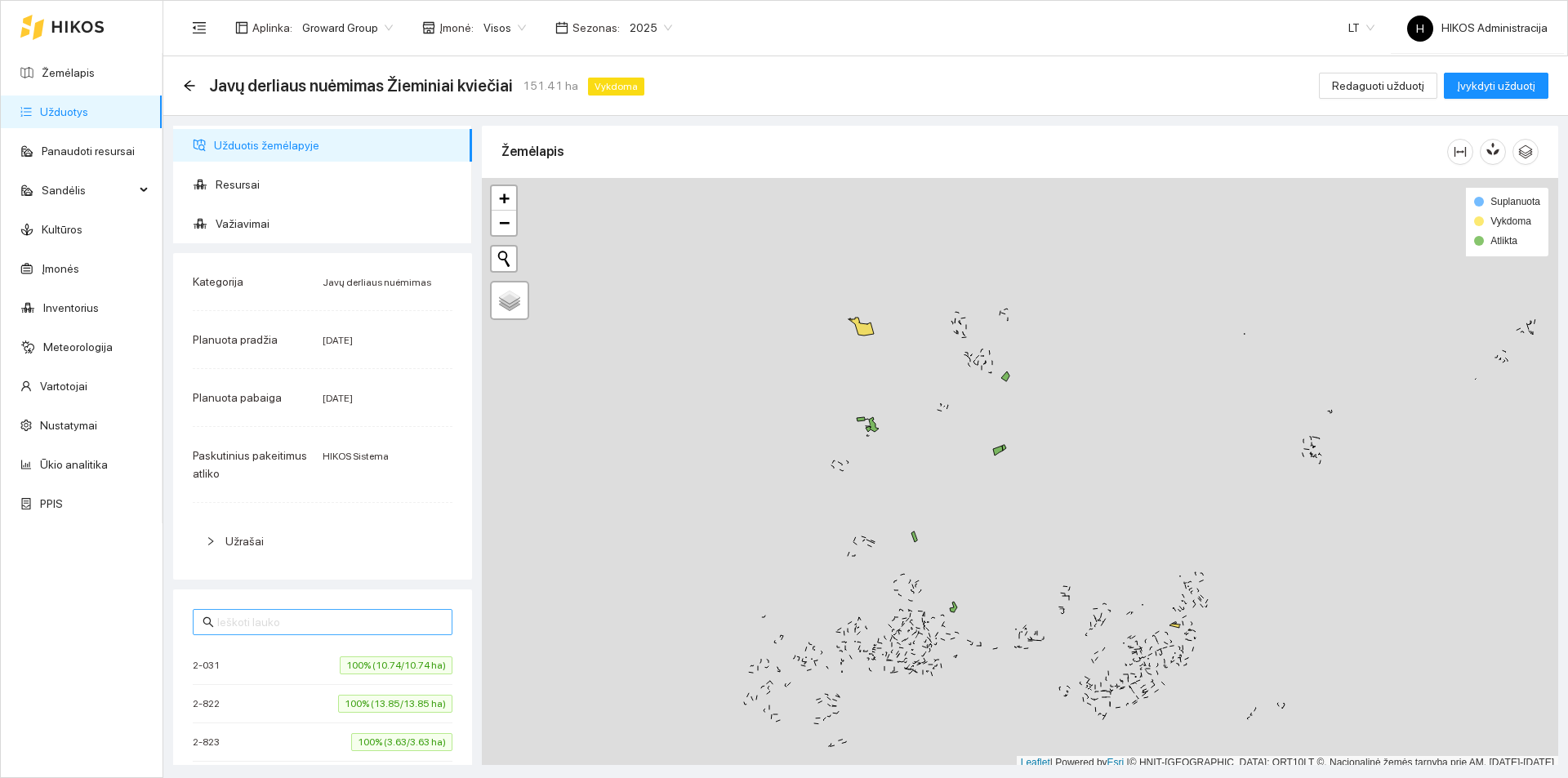
click at [345, 618] on input "text" at bounding box center [330, 622] width 225 height 18
paste input "3-147 Euforia C3"
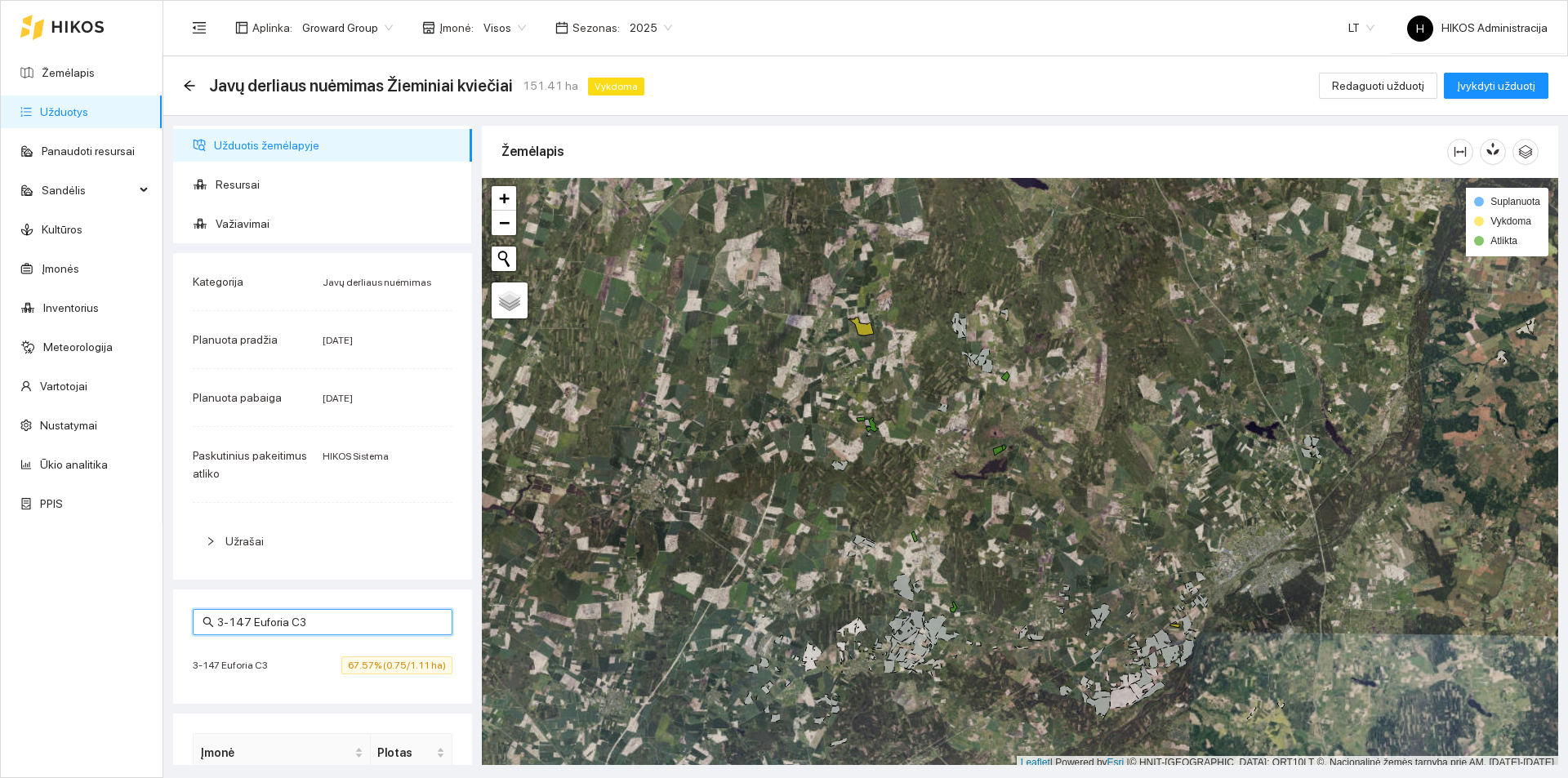
type input "3-147 Euforia C3"
click at [298, 670] on div "3-147 Euforia C3 67.57% (0.75/1.11 ha)" at bounding box center [322, 665] width 259 height 18
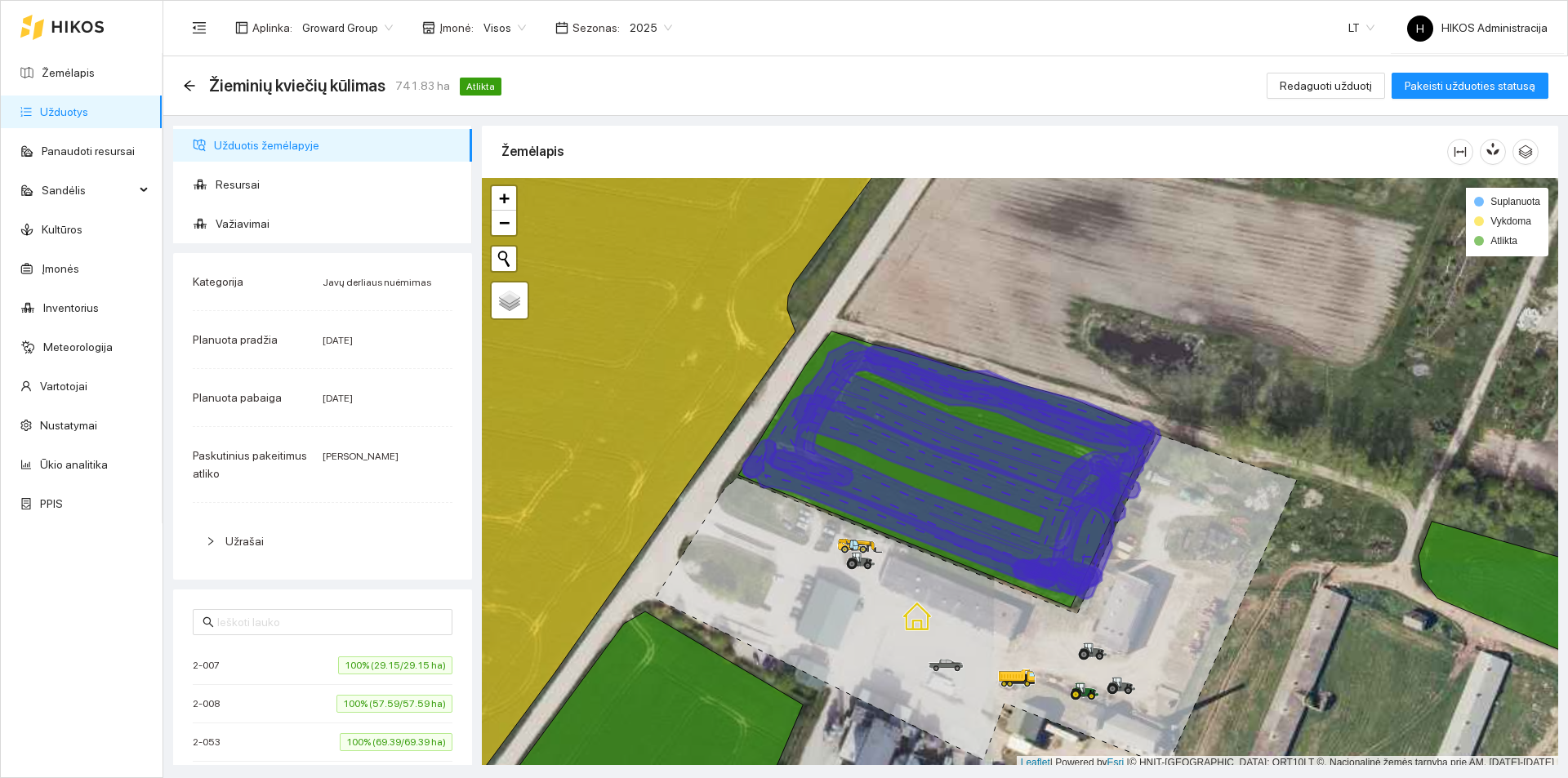
drag, startPoint x: 191, startPoint y: 82, endPoint x: 283, endPoint y: 17, distance: 112.6
click at [191, 82] on icon "arrow-left" at bounding box center [190, 85] width 13 height 13
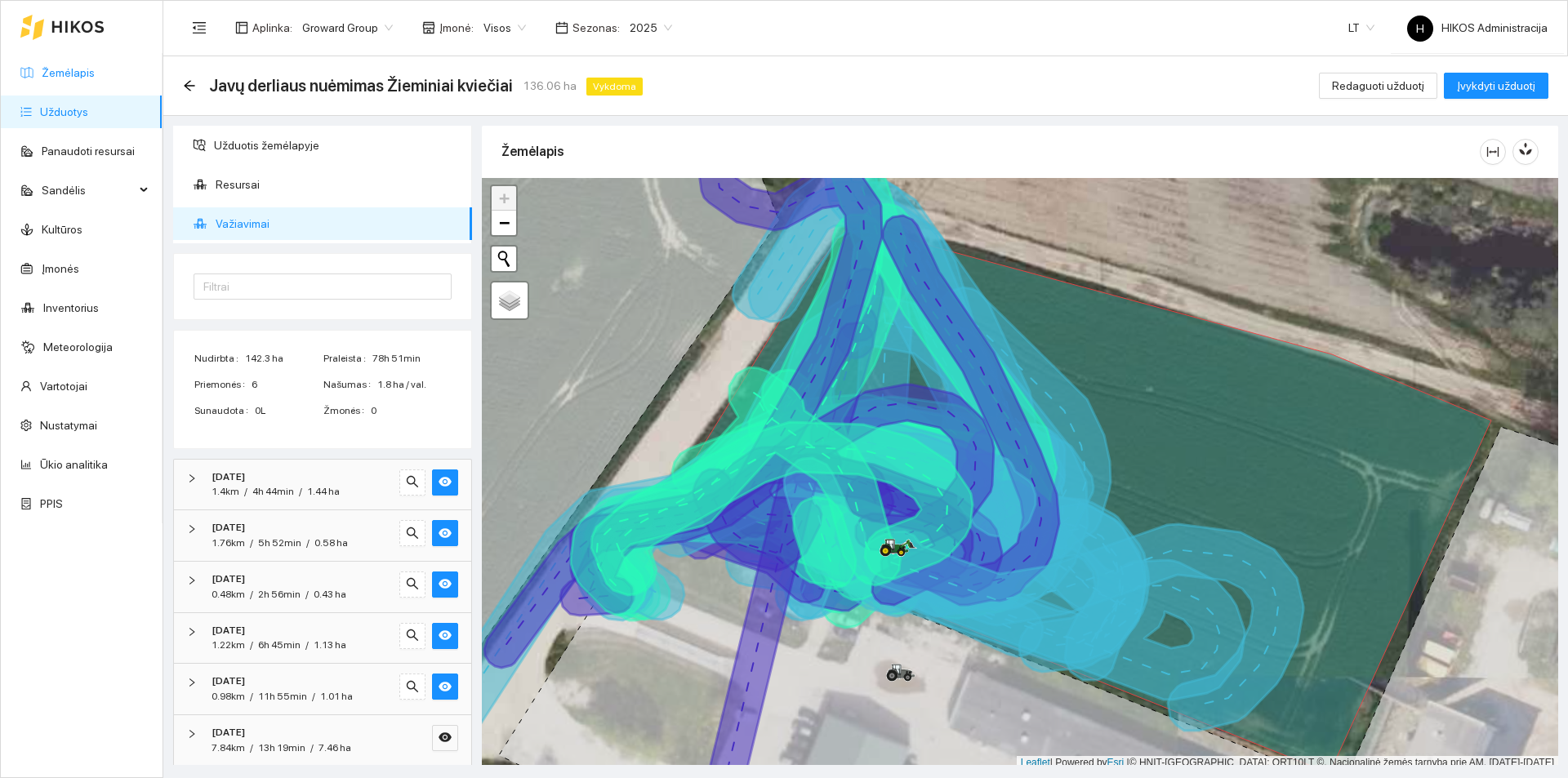
click at [89, 79] on link "Žemėlapis" at bounding box center [68, 72] width 53 height 13
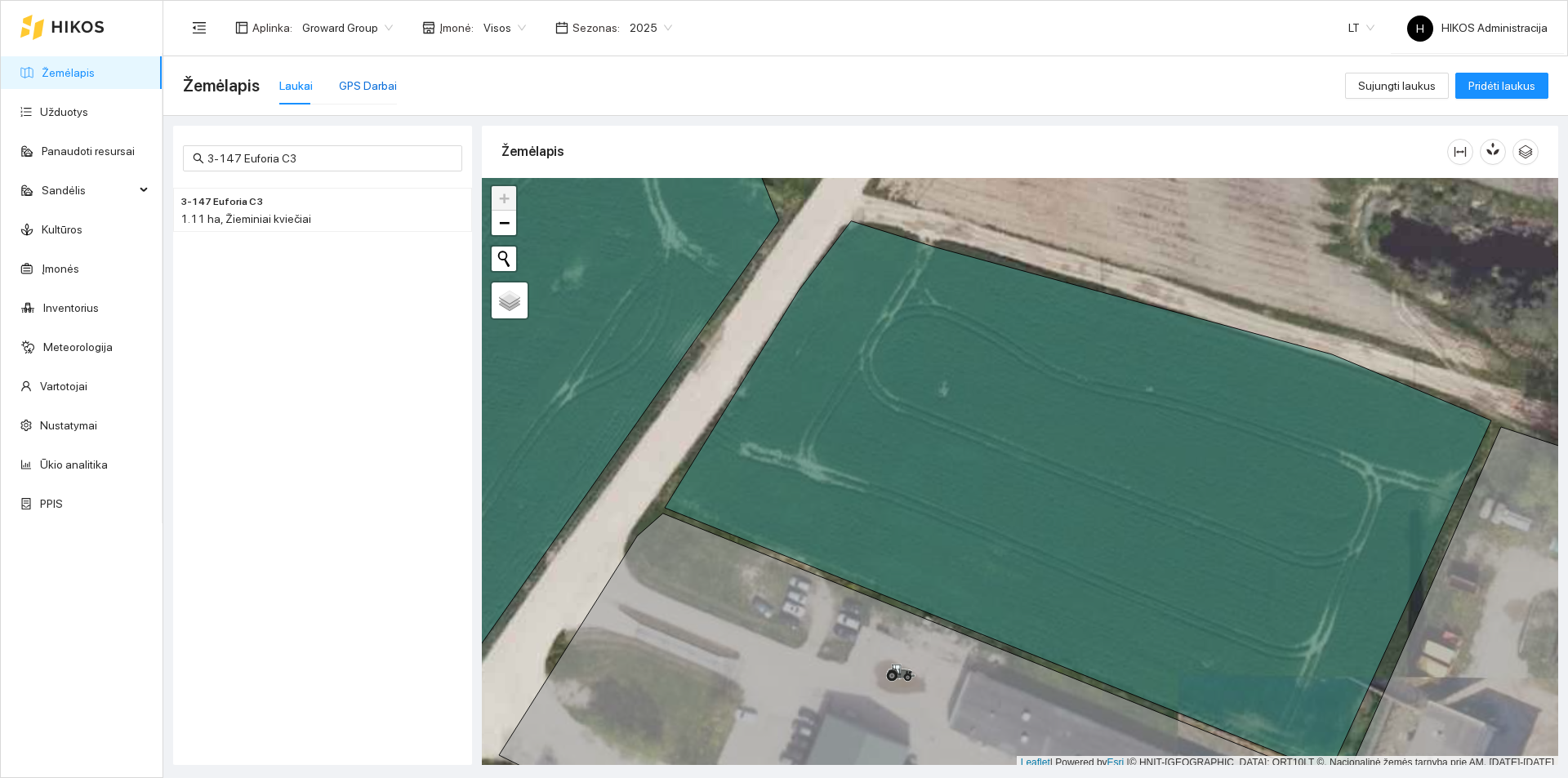
click at [389, 84] on div "GPS Darbai" at bounding box center [367, 86] width 58 height 18
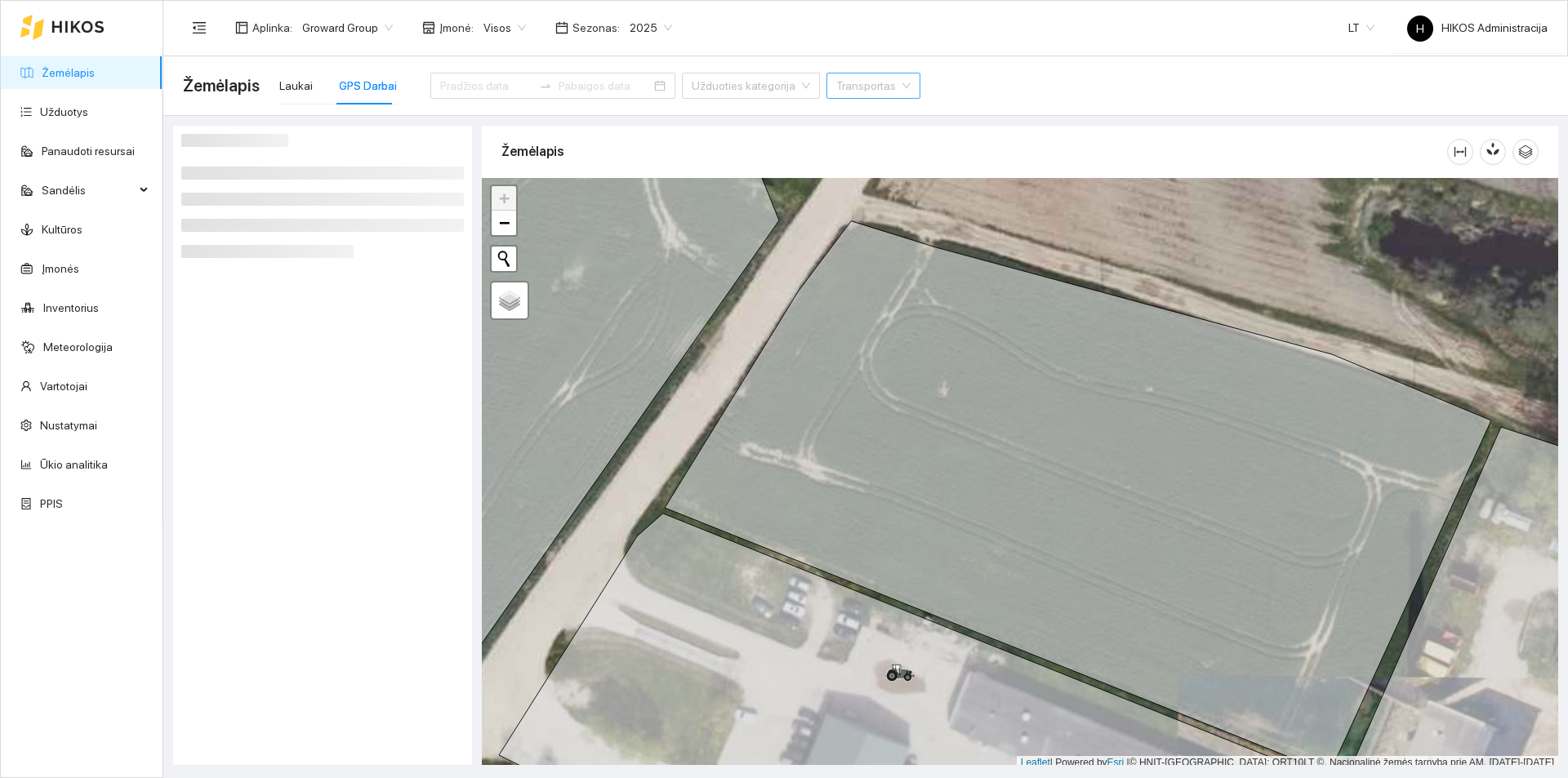
click at [836, 89] on input "search" at bounding box center [867, 85] width 63 height 25
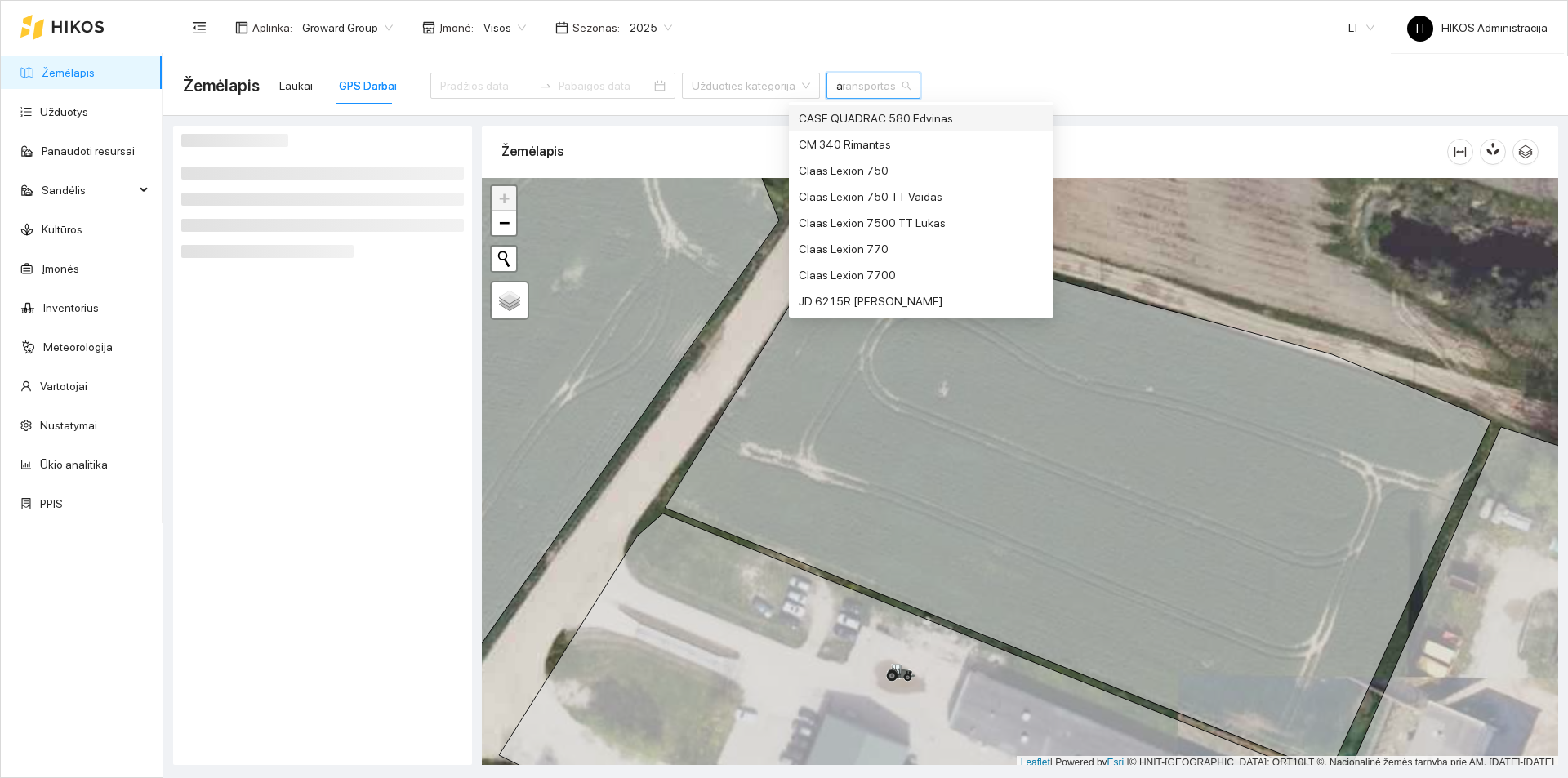
type input "ar"
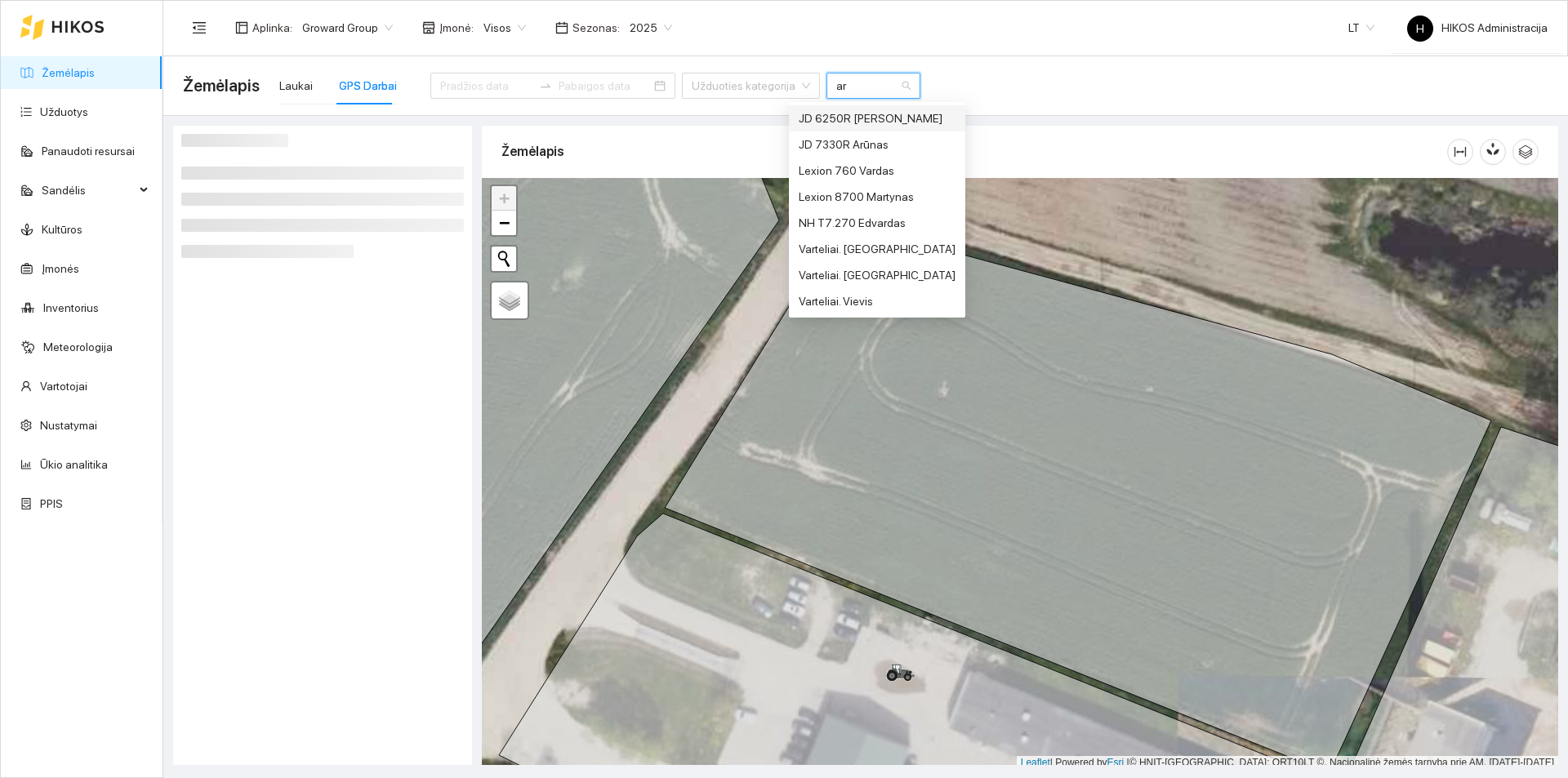
click at [873, 148] on div "JD 7330R Arūnas" at bounding box center [876, 145] width 157 height 18
click at [641, 29] on span "2025" at bounding box center [651, 27] width 42 height 25
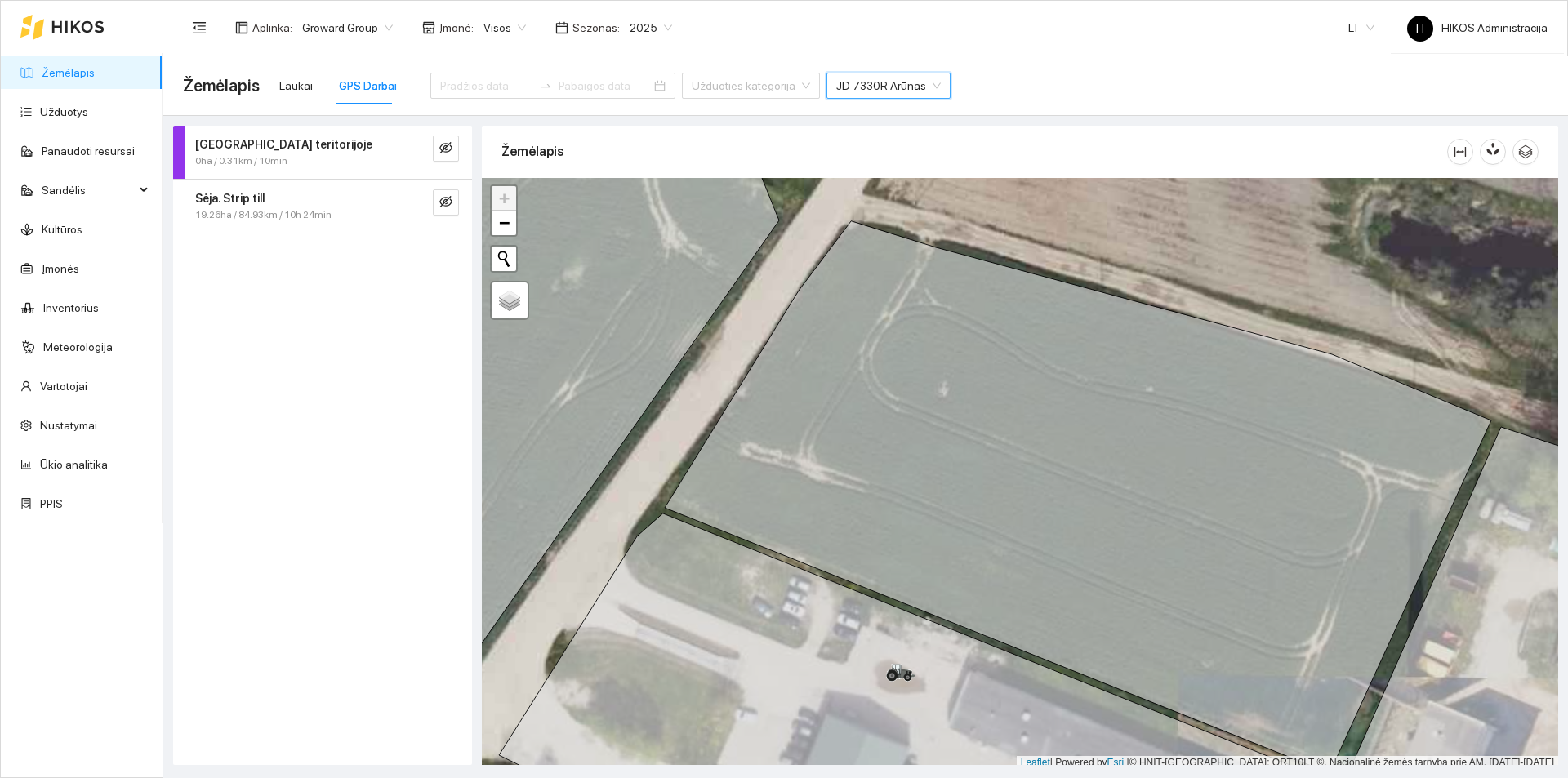
click at [649, 26] on span "2025" at bounding box center [651, 27] width 42 height 25
click at [645, 208] on div "2026" at bounding box center [639, 216] width 42 height 18
click at [448, 205] on icon "eye-invisible" at bounding box center [445, 202] width 13 height 13
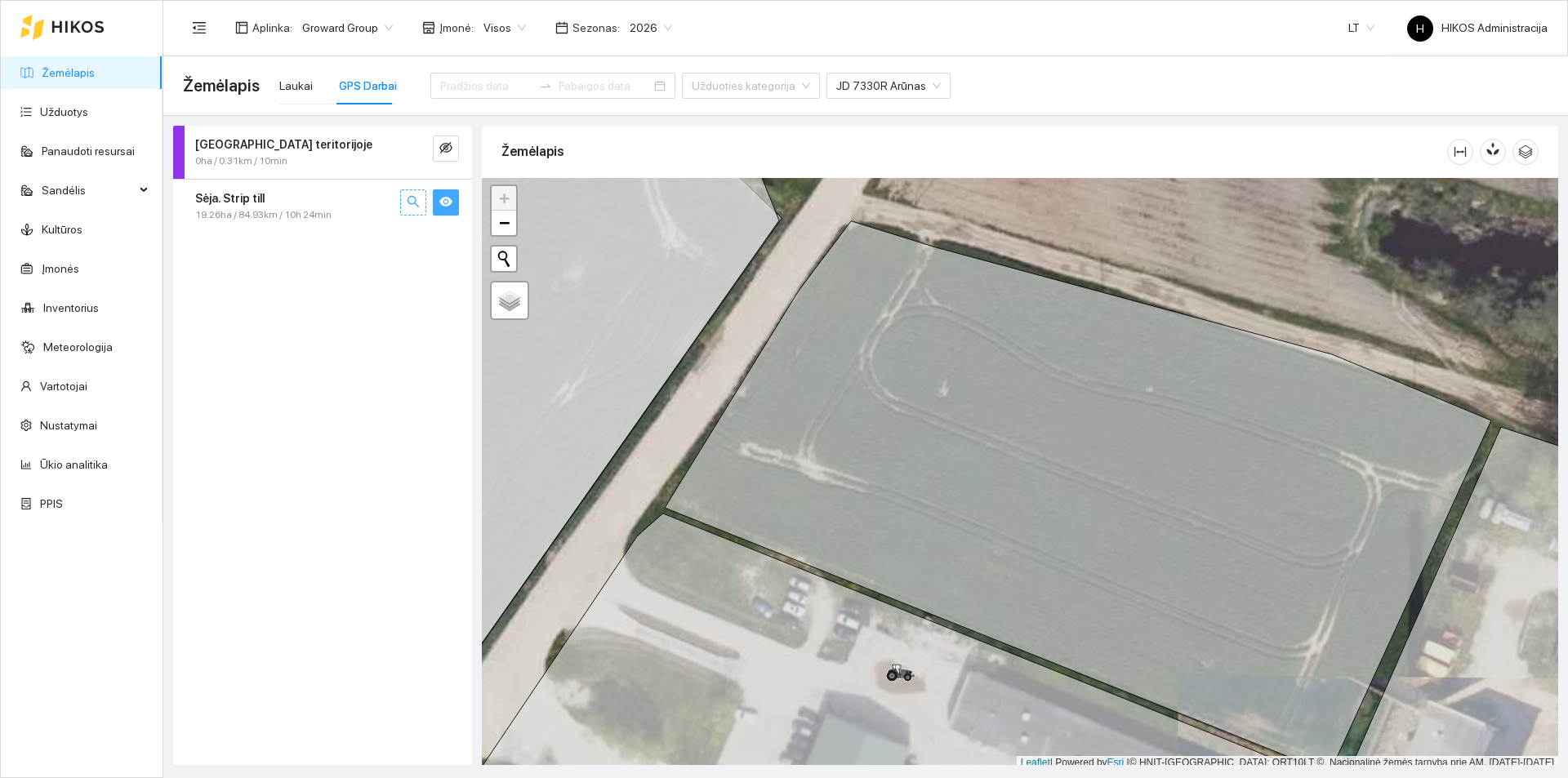
click at [422, 200] on button "button" at bounding box center [413, 203] width 27 height 27
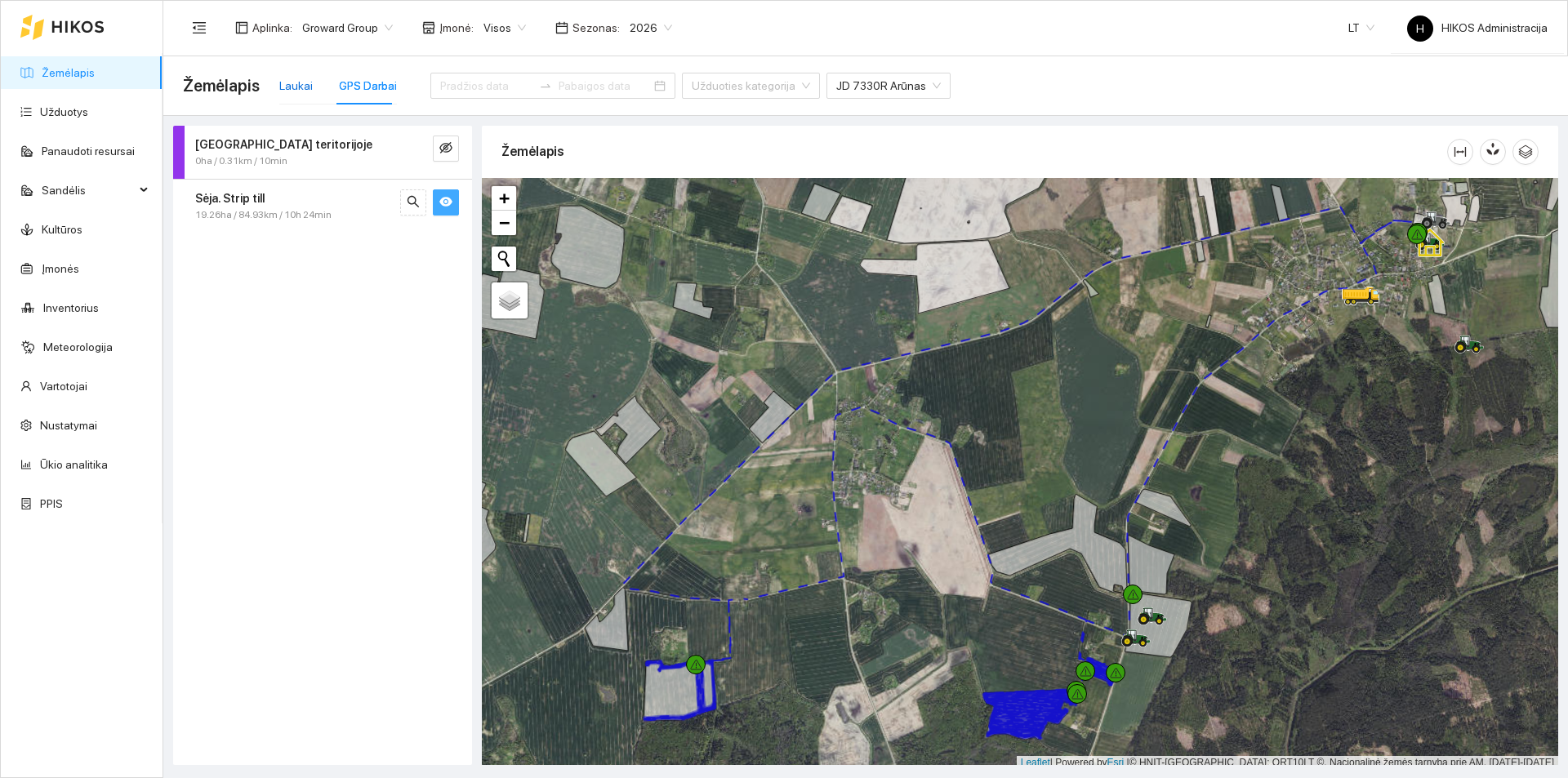
click at [298, 85] on div "Laukai" at bounding box center [296, 86] width 34 height 18
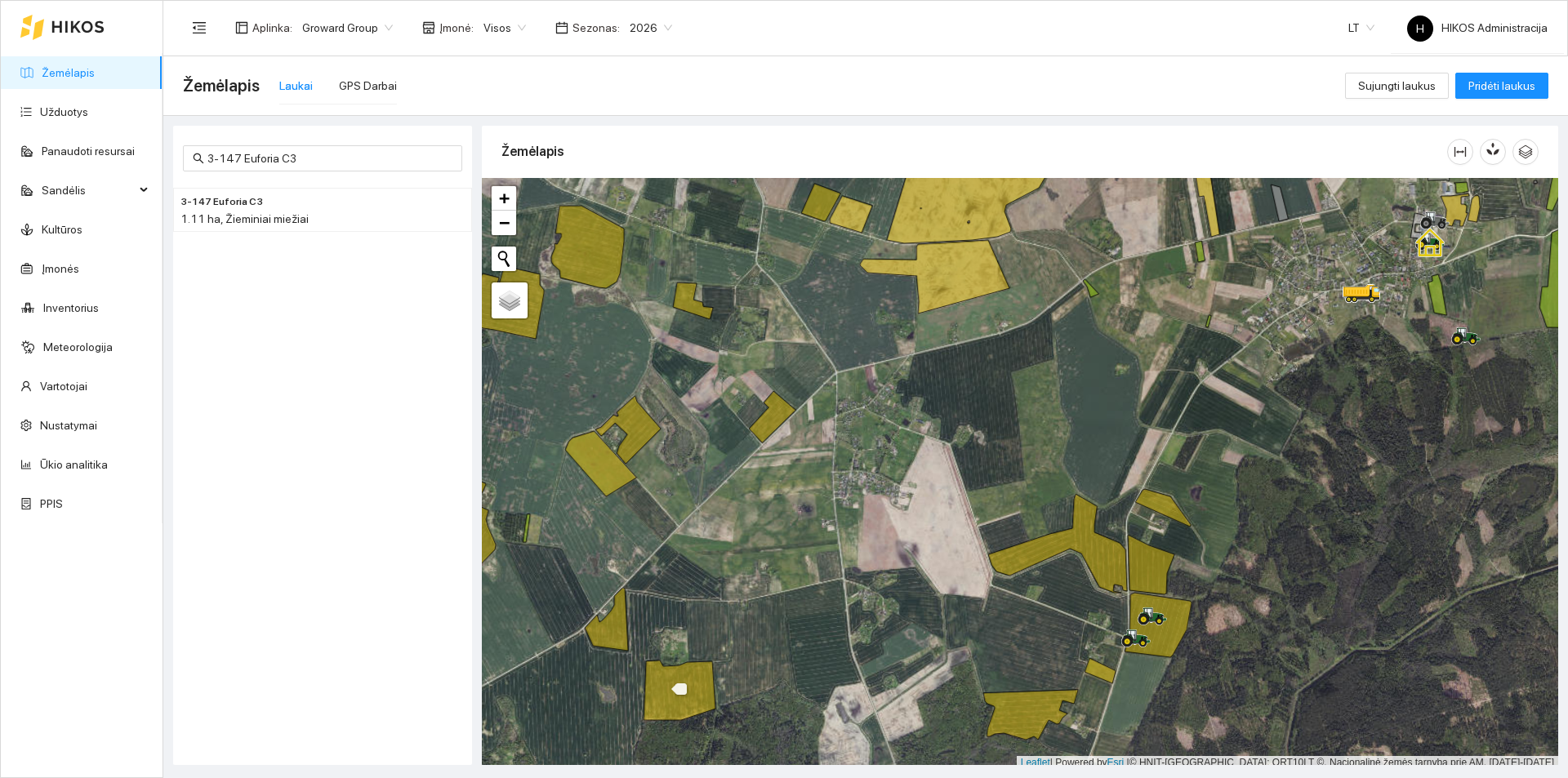
click at [666, 685] on icon at bounding box center [679, 690] width 71 height 60
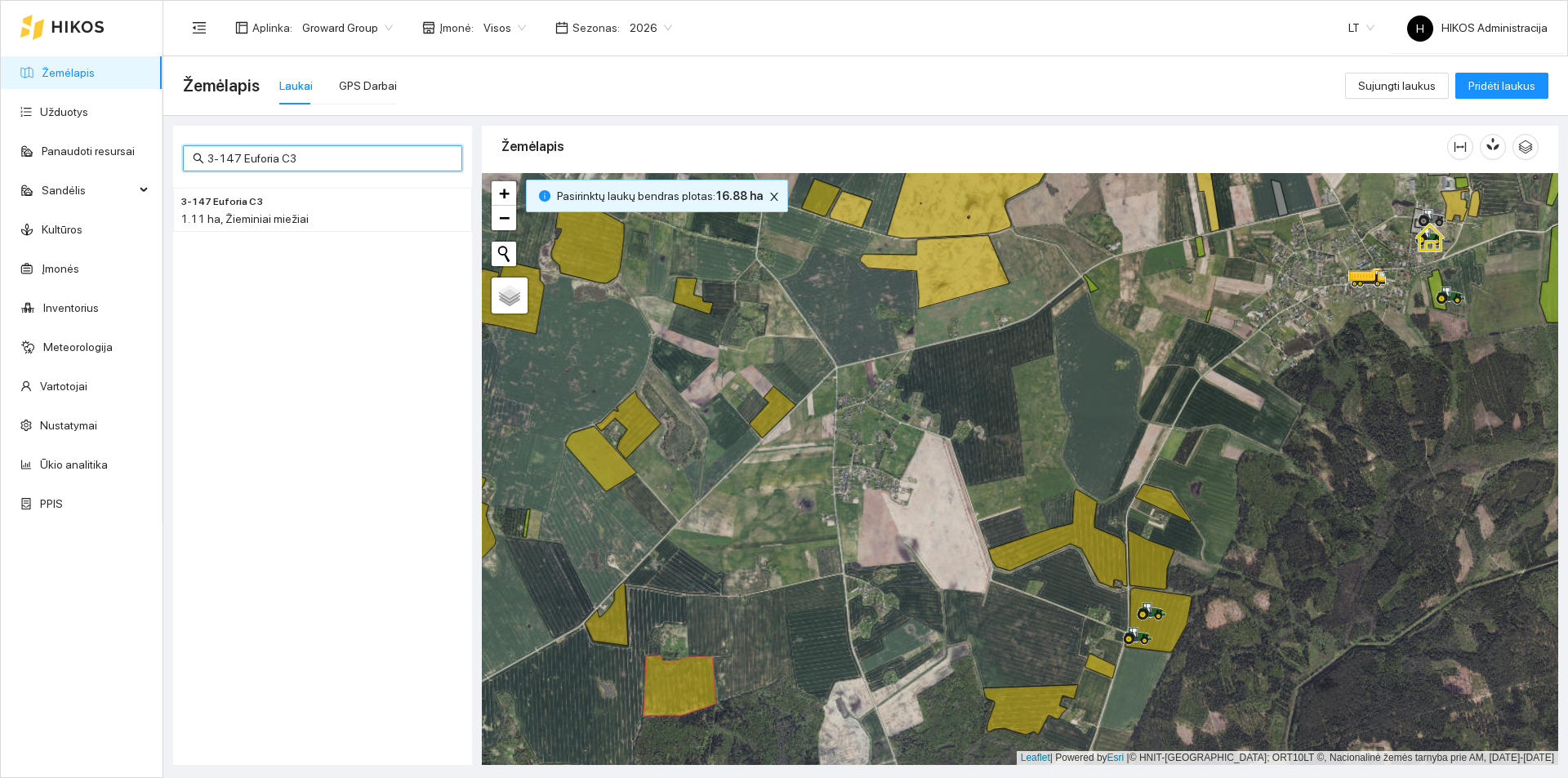
drag, startPoint x: 409, startPoint y: 164, endPoint x: 238, endPoint y: 154, distance: 171.3
click at [238, 154] on input "3-147 Euforia C3" at bounding box center [329, 159] width 245 height 18
type input "3"
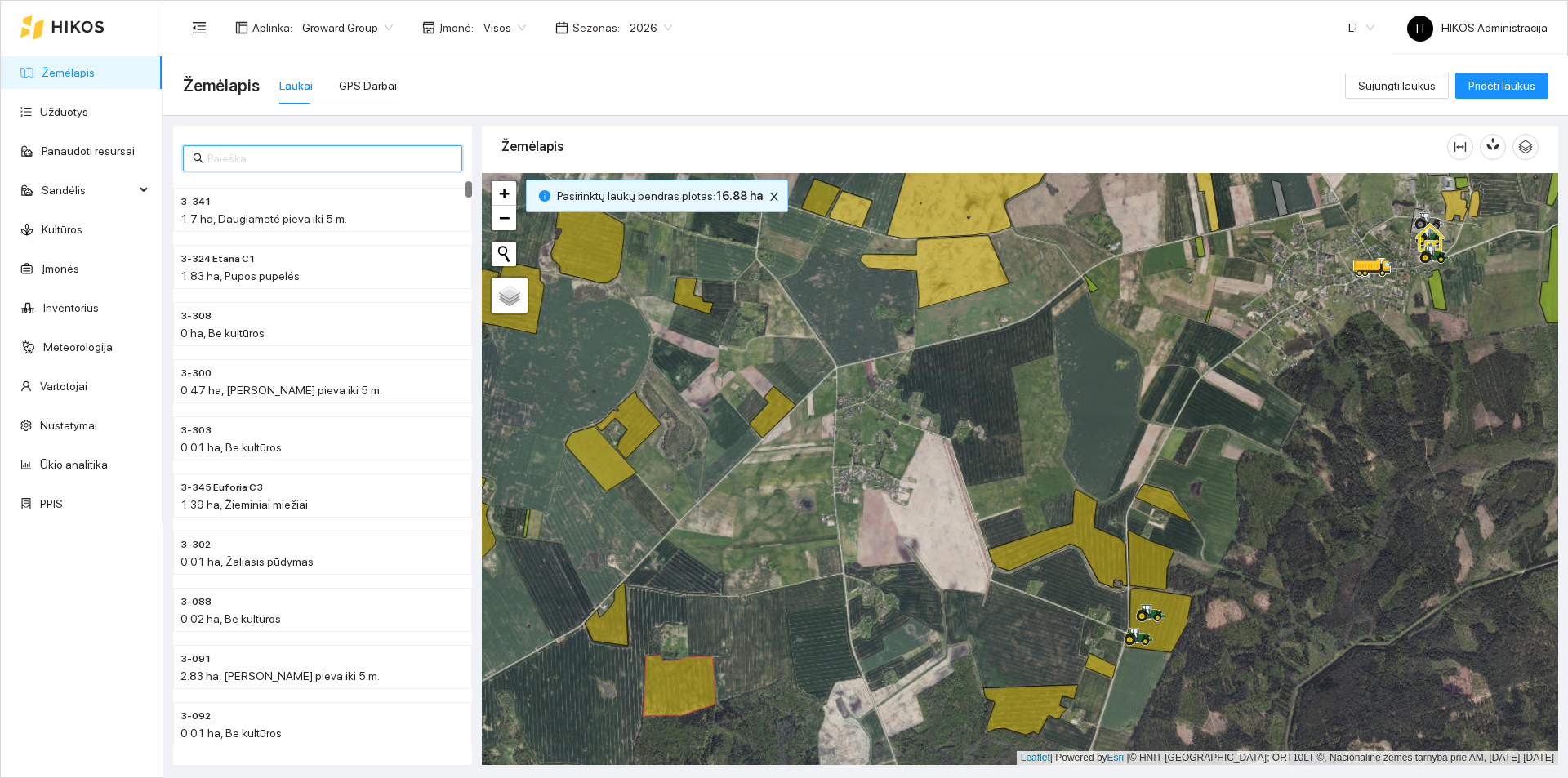
click at [674, 690] on icon at bounding box center [679, 685] width 71 height 60
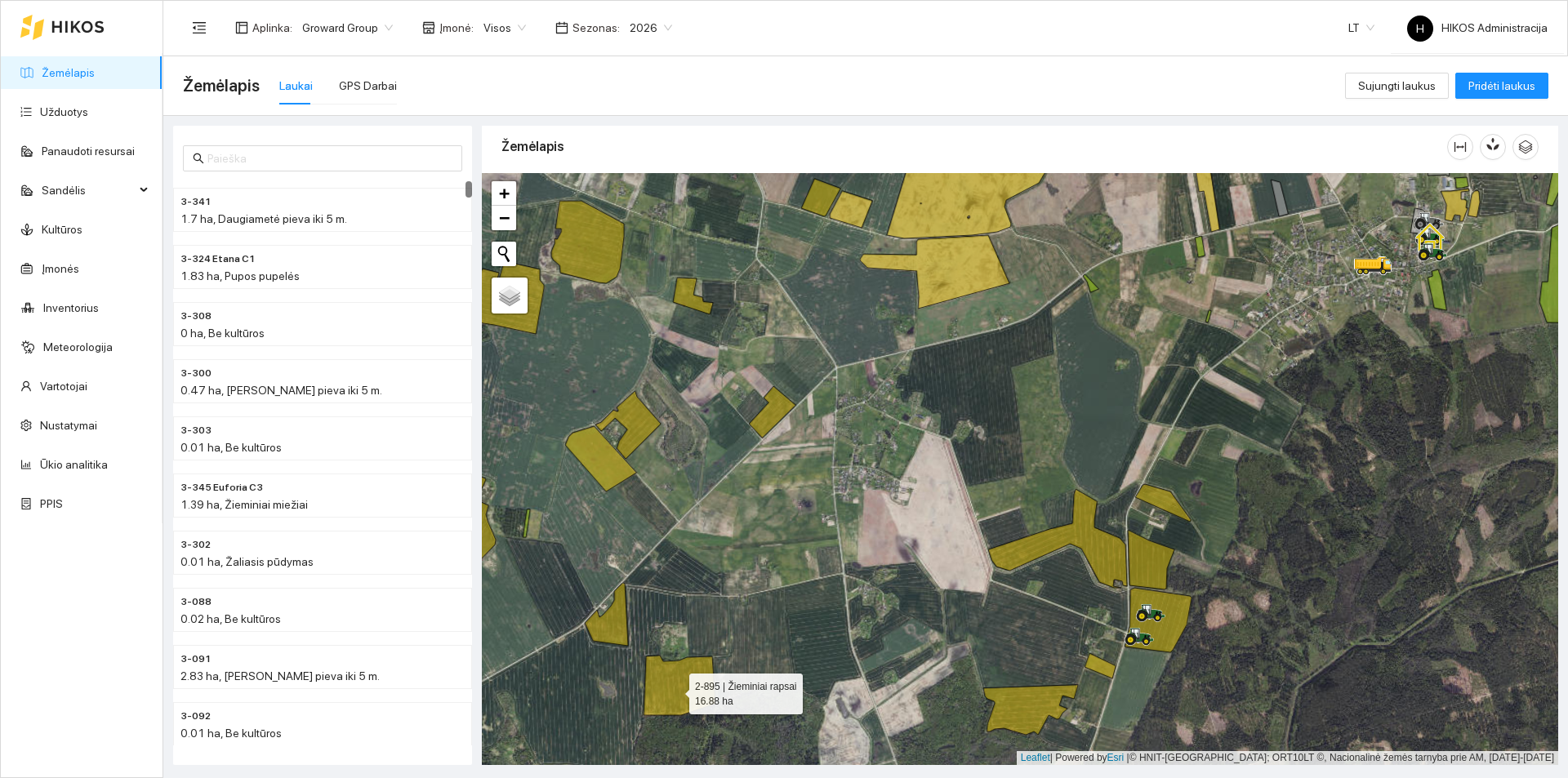
click at [674, 690] on icon at bounding box center [679, 685] width 71 height 60
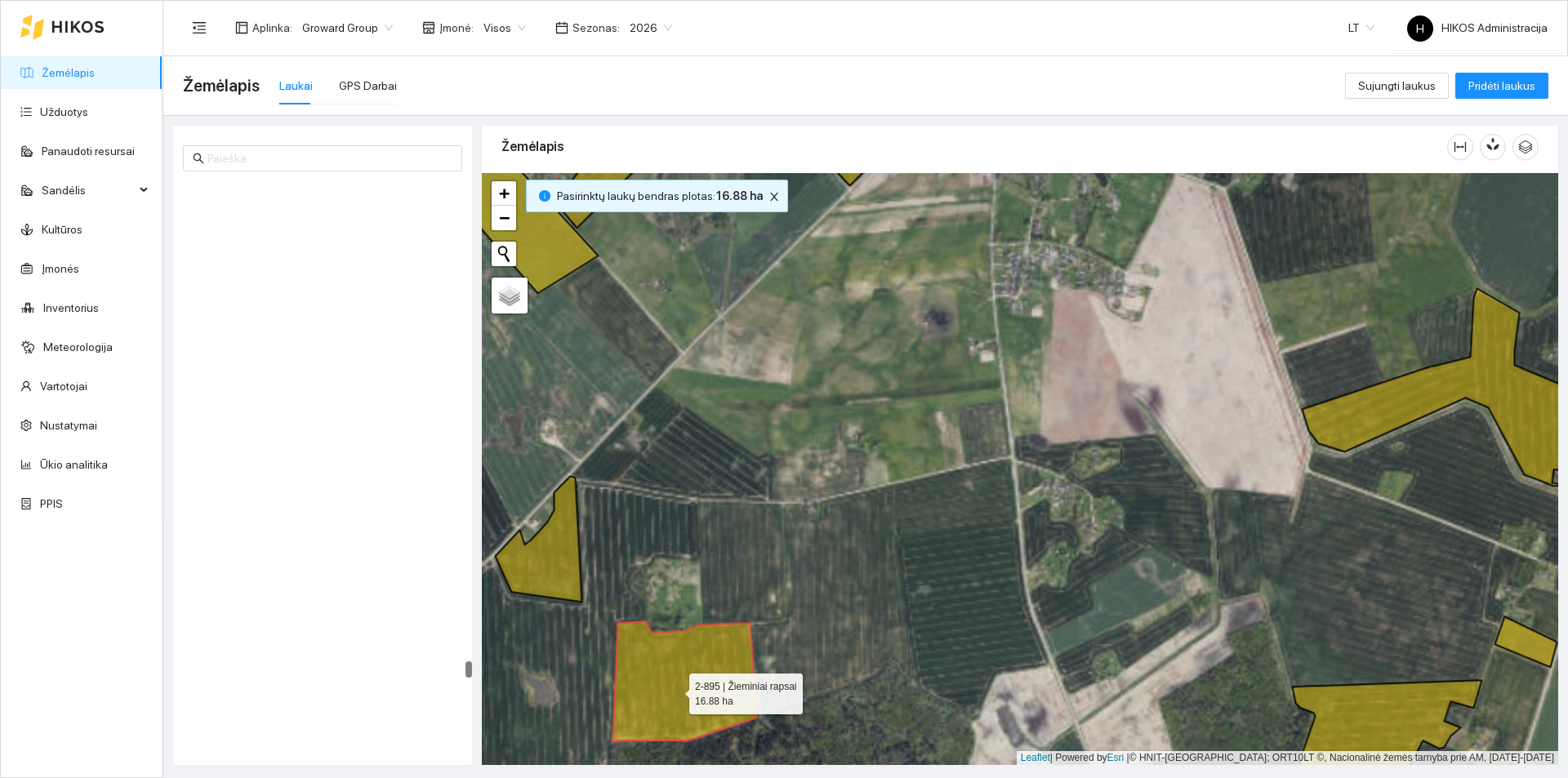
scroll to position [25422, 0]
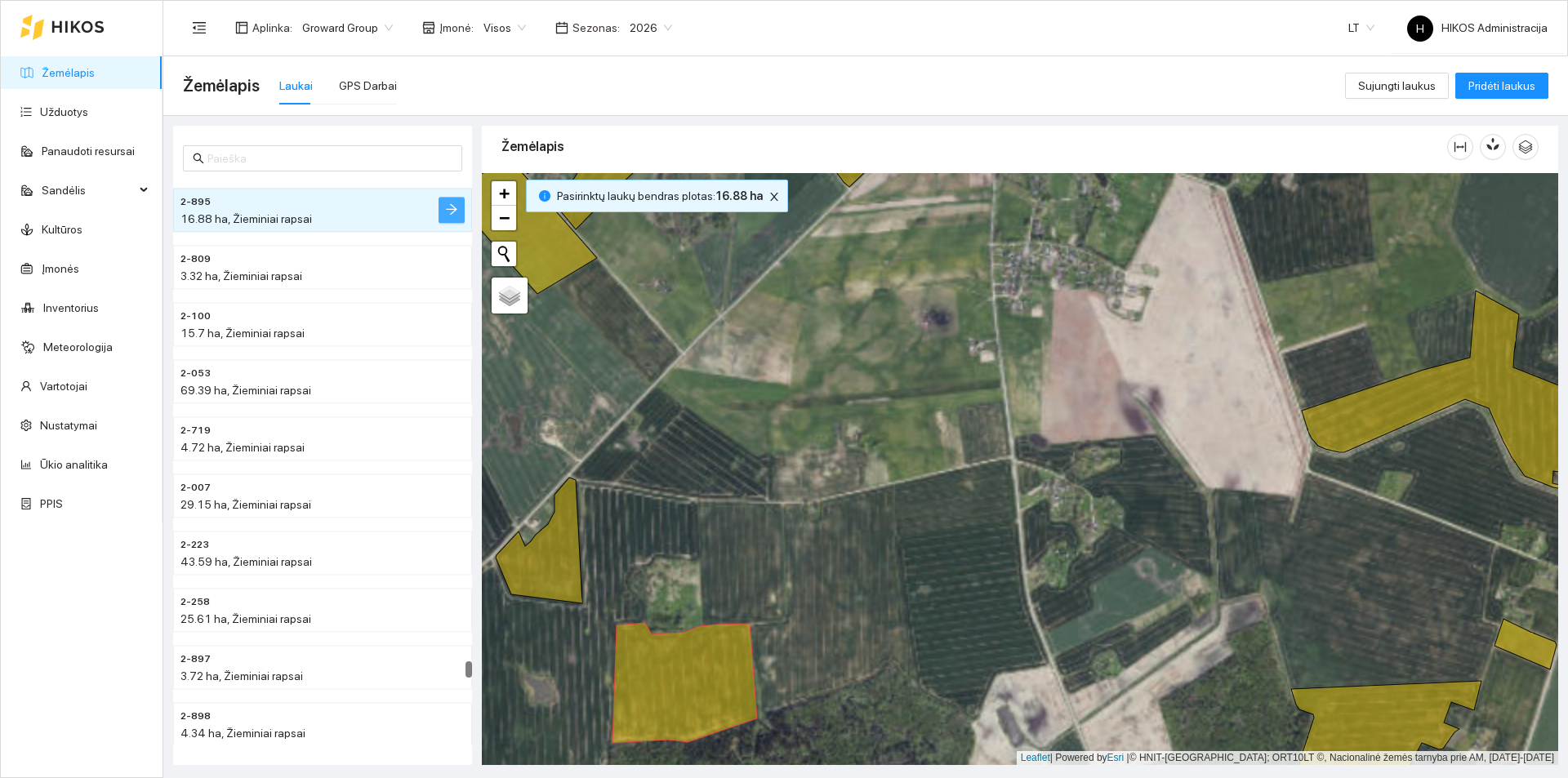
click at [443, 206] on button "button" at bounding box center [452, 210] width 27 height 27
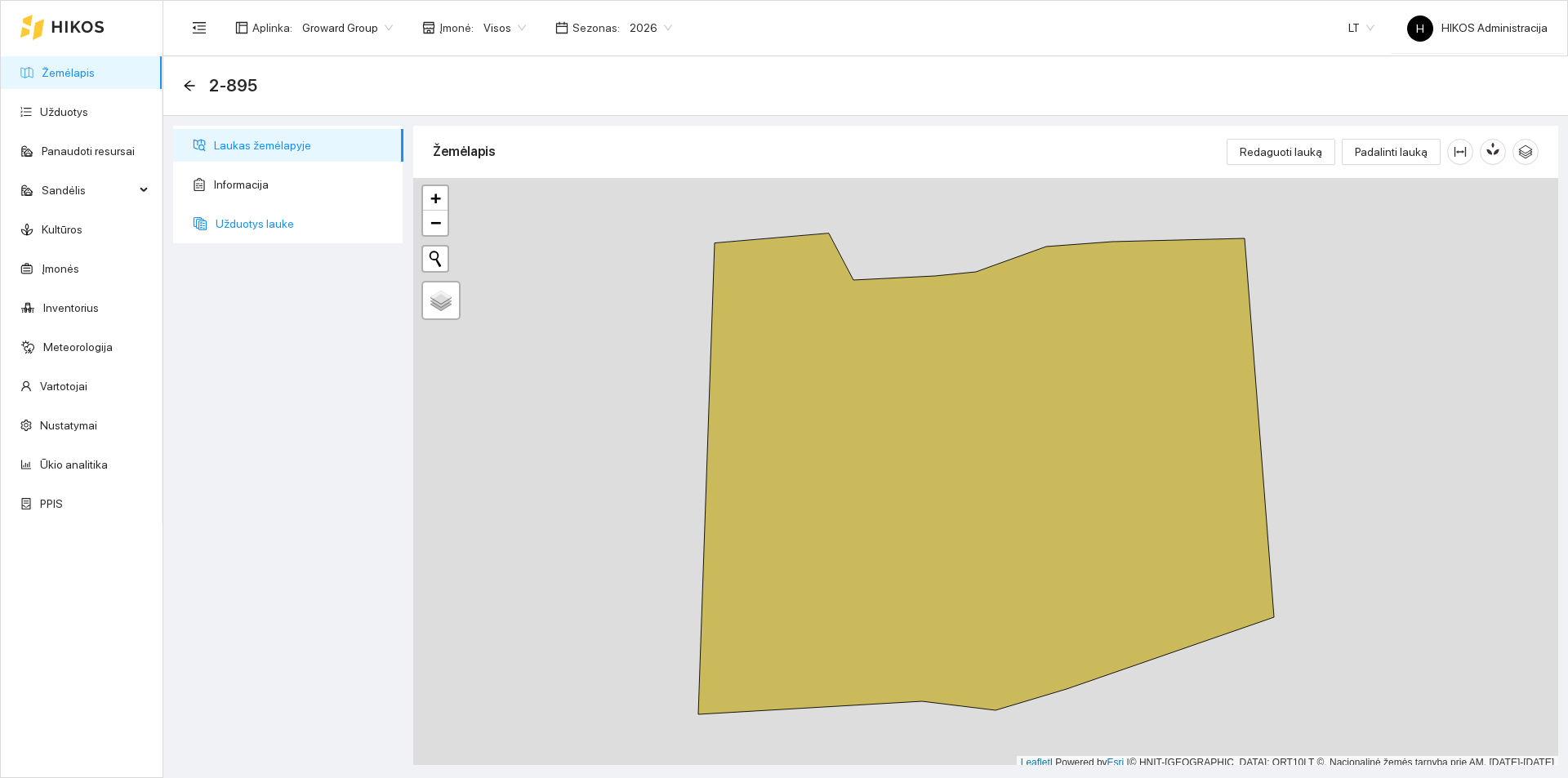
drag, startPoint x: 345, startPoint y: 221, endPoint x: 361, endPoint y: 222, distance: 16.0
click at [344, 222] on span "Užduotys lauke" at bounding box center [302, 224] width 175 height 33
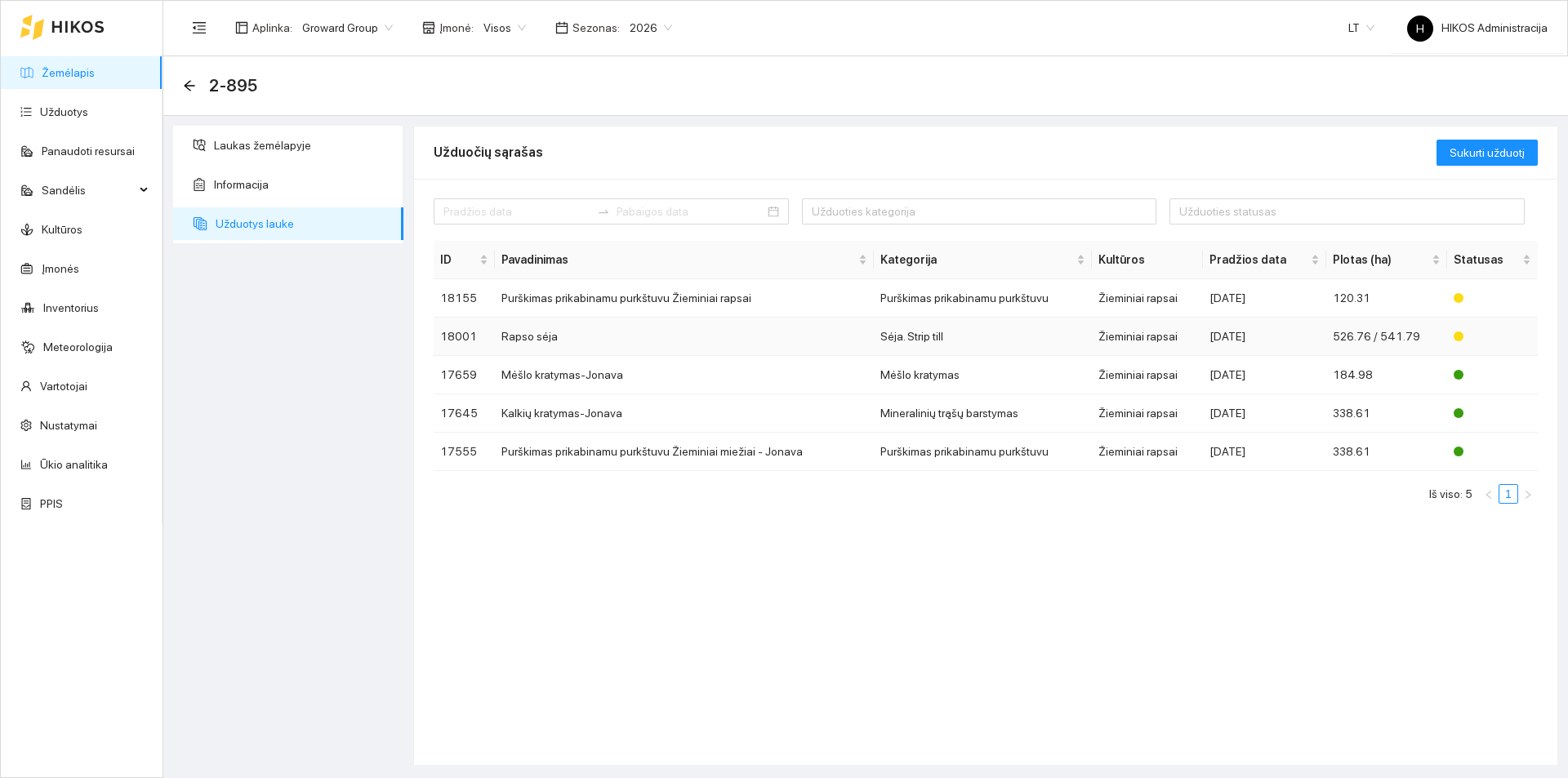
click at [596, 344] on td "Rapso sėja" at bounding box center [684, 337] width 378 height 38
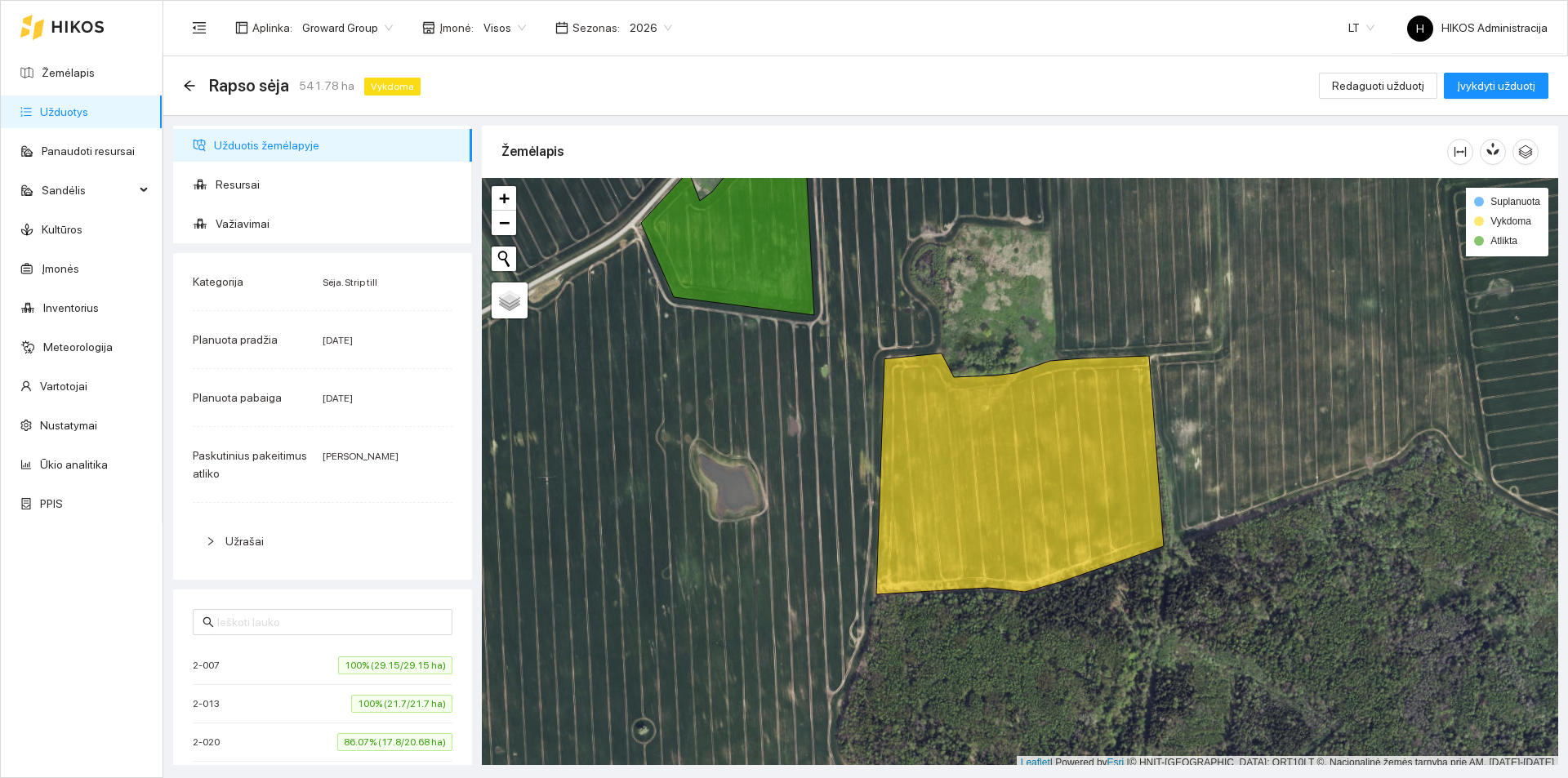
click at [944, 504] on icon at bounding box center [1020, 474] width 288 height 241
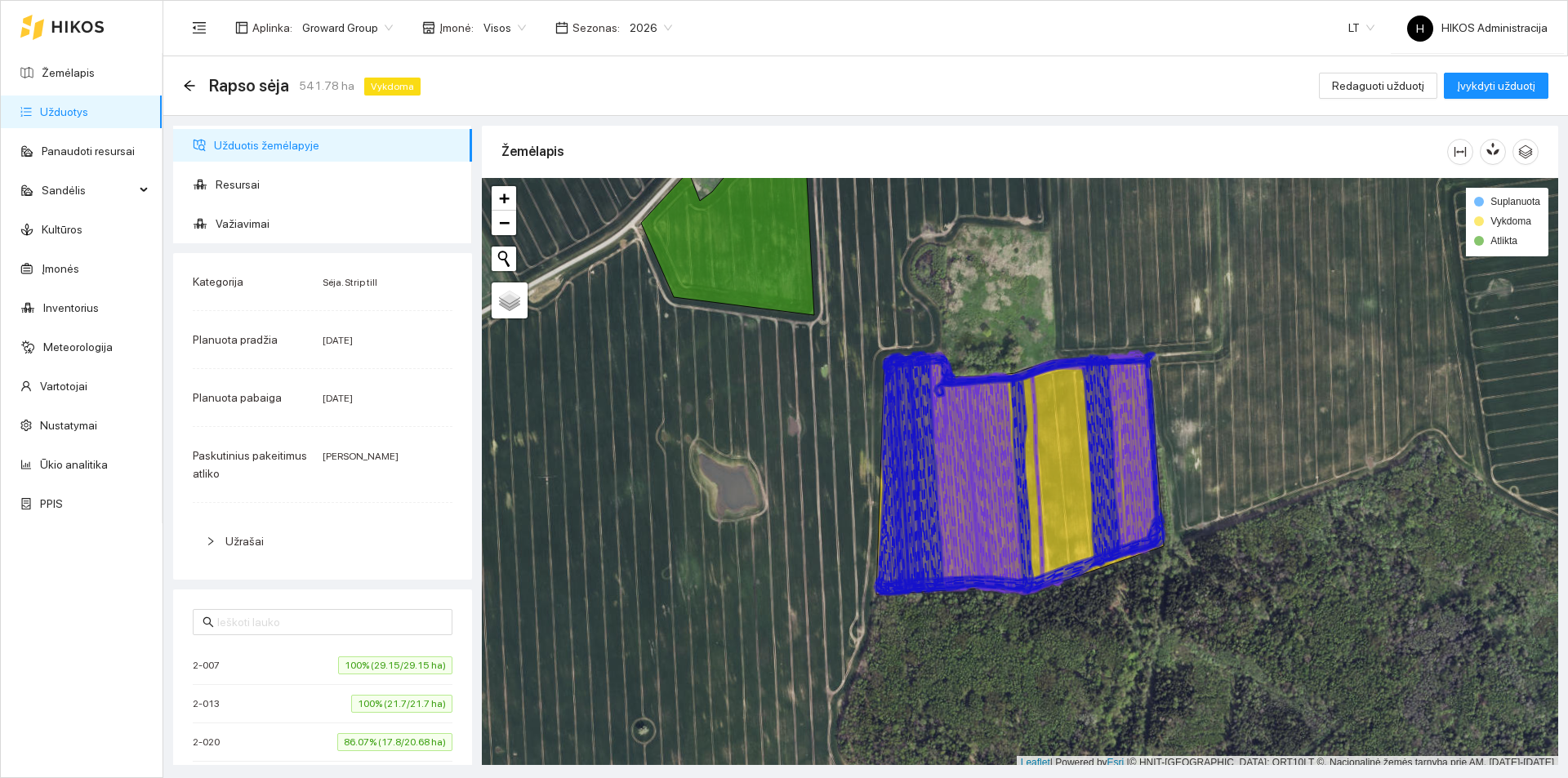
scroll to position [5, 0]
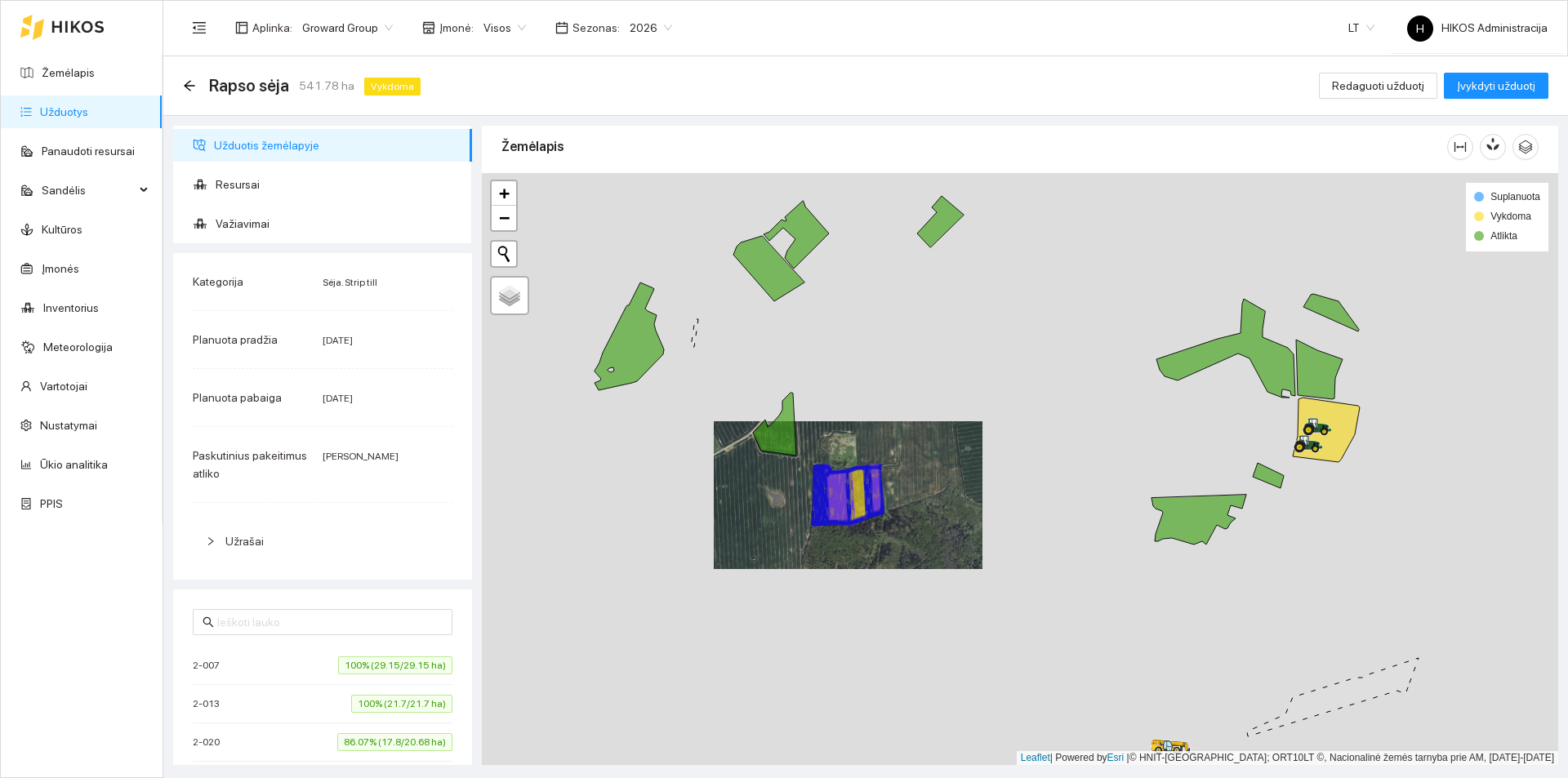
drag, startPoint x: 989, startPoint y: 498, endPoint x: 873, endPoint y: 498, distance: 116.0
click at [873, 498] on icon at bounding box center [866, 493] width 32 height 57
click at [778, 443] on icon at bounding box center [774, 424] width 43 height 63
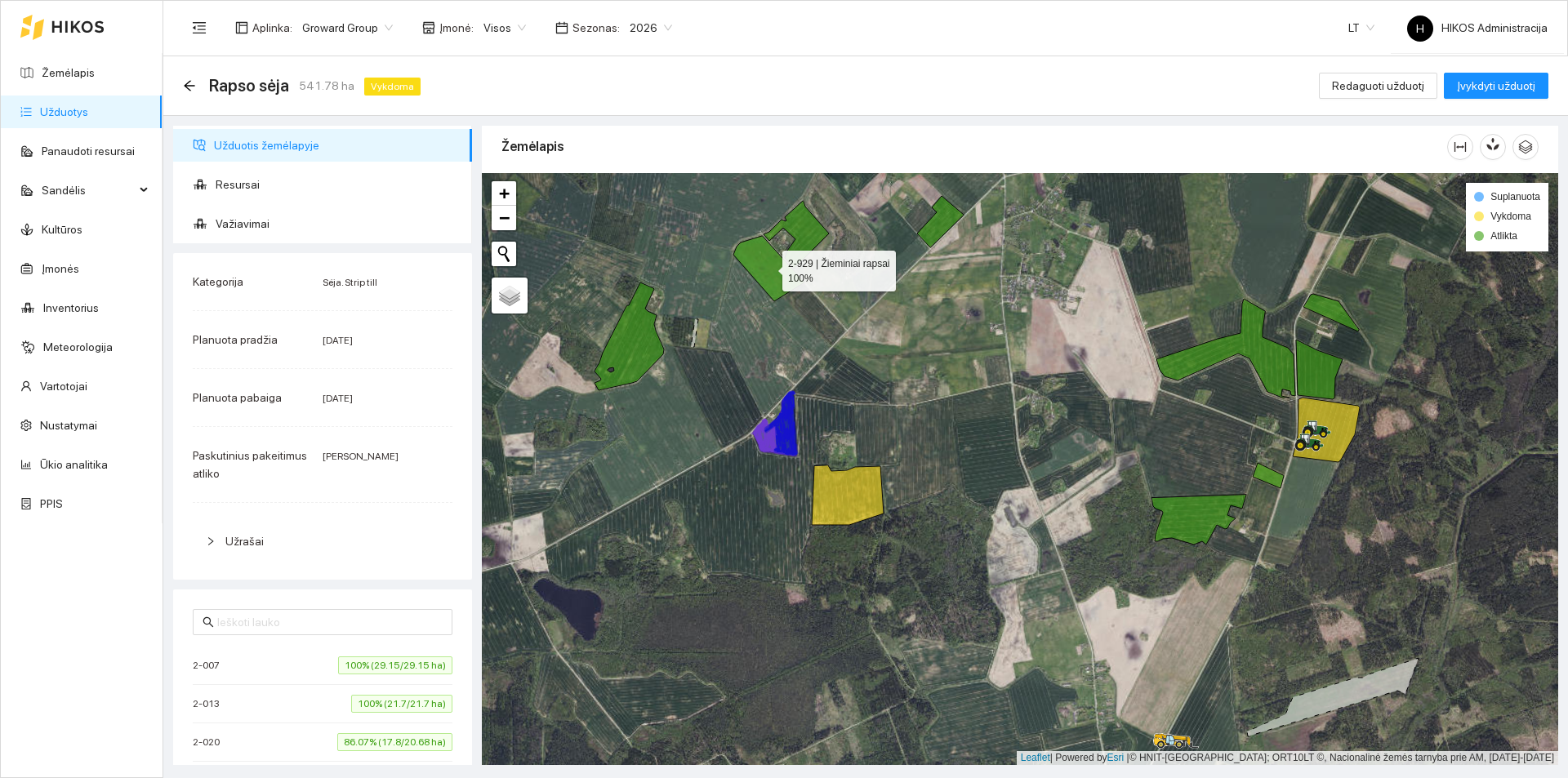
click at [781, 266] on icon at bounding box center [769, 268] width 71 height 65
click at [778, 277] on icon at bounding box center [770, 265] width 49 height 53
click at [356, 235] on span "Važiavimai" at bounding box center [337, 224] width 244 height 33
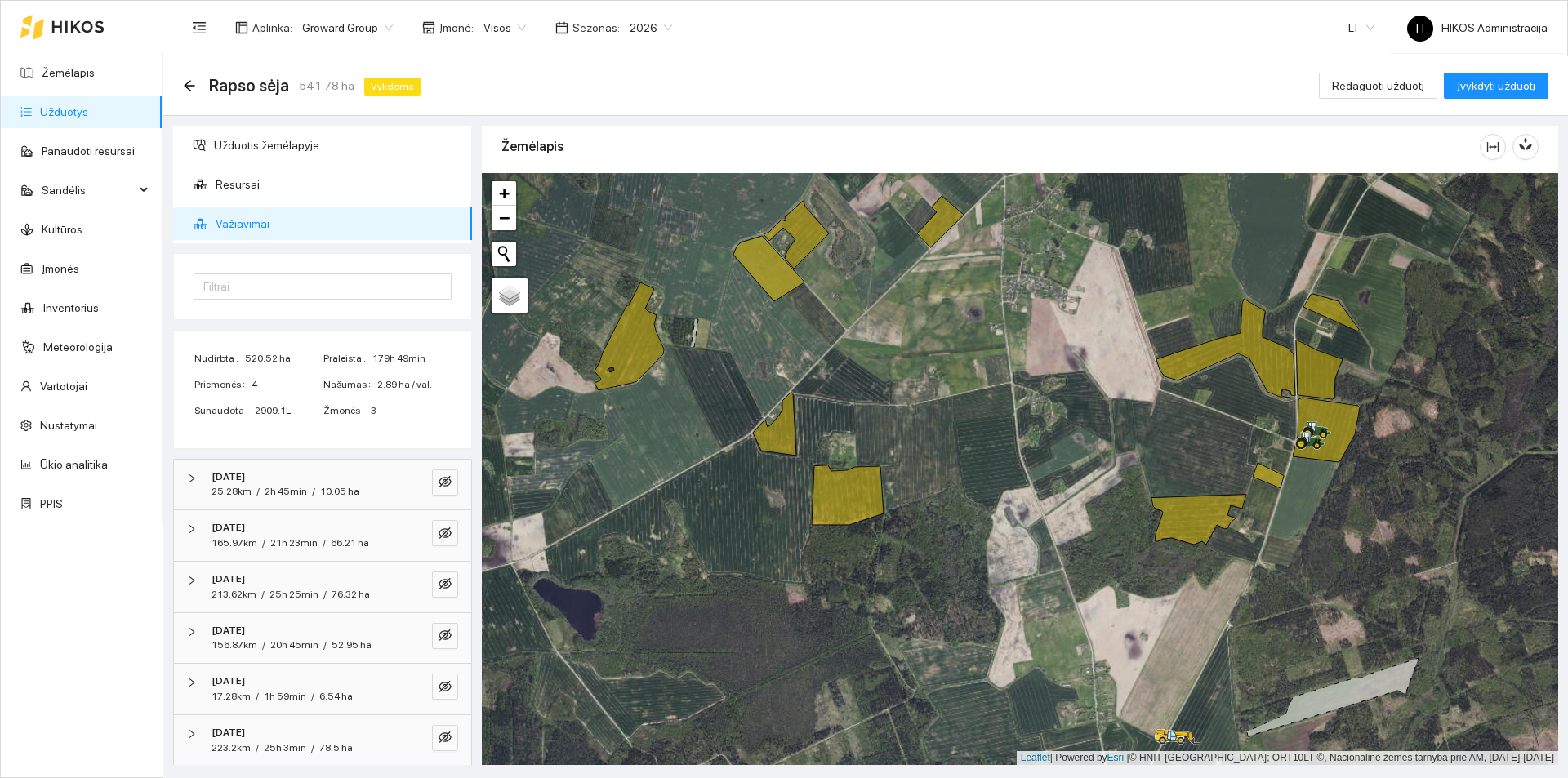
click at [348, 471] on div "[DATE]" at bounding box center [300, 477] width 177 height 16
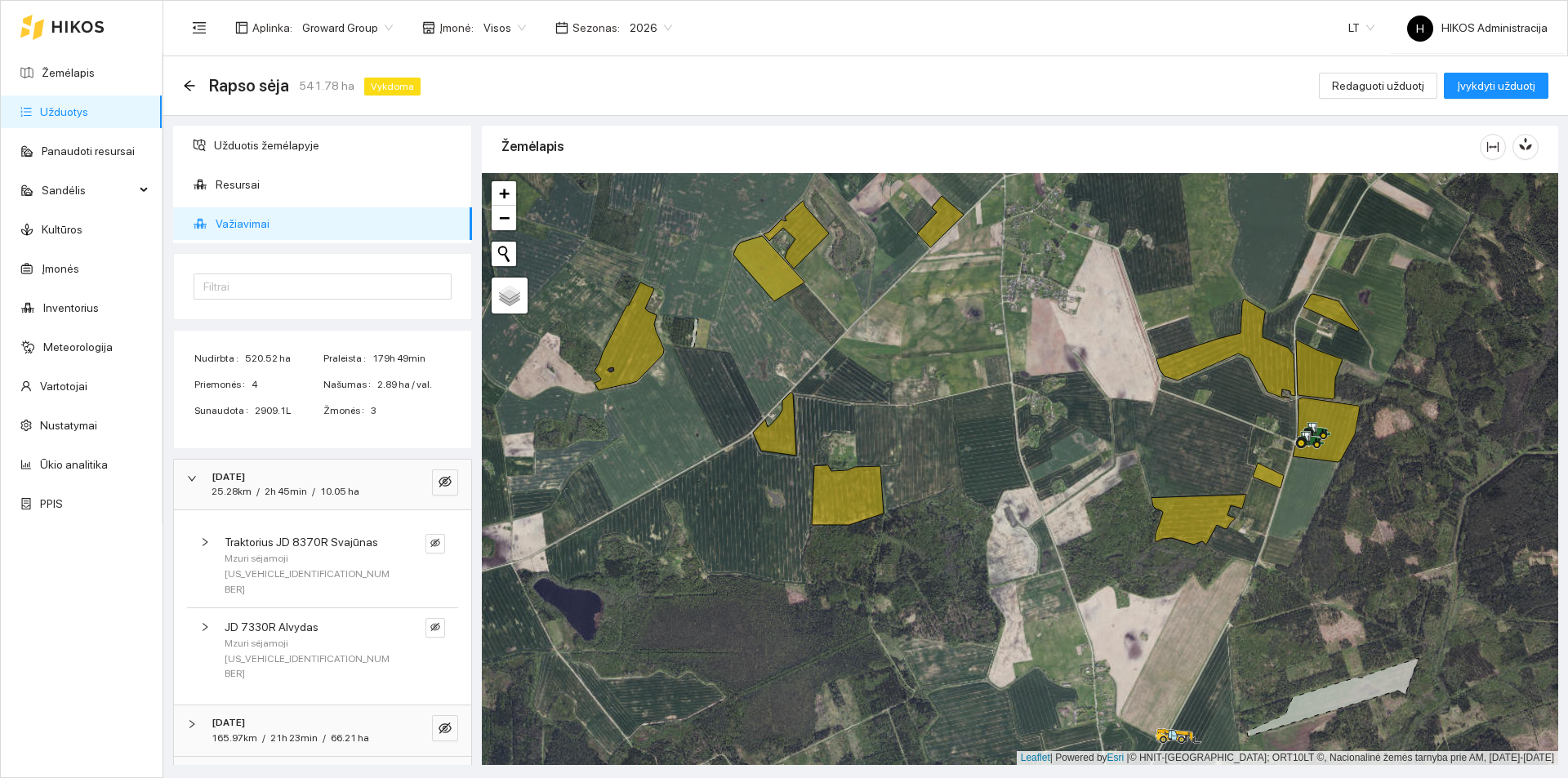
click at [356, 473] on div "[DATE]" at bounding box center [300, 477] width 177 height 16
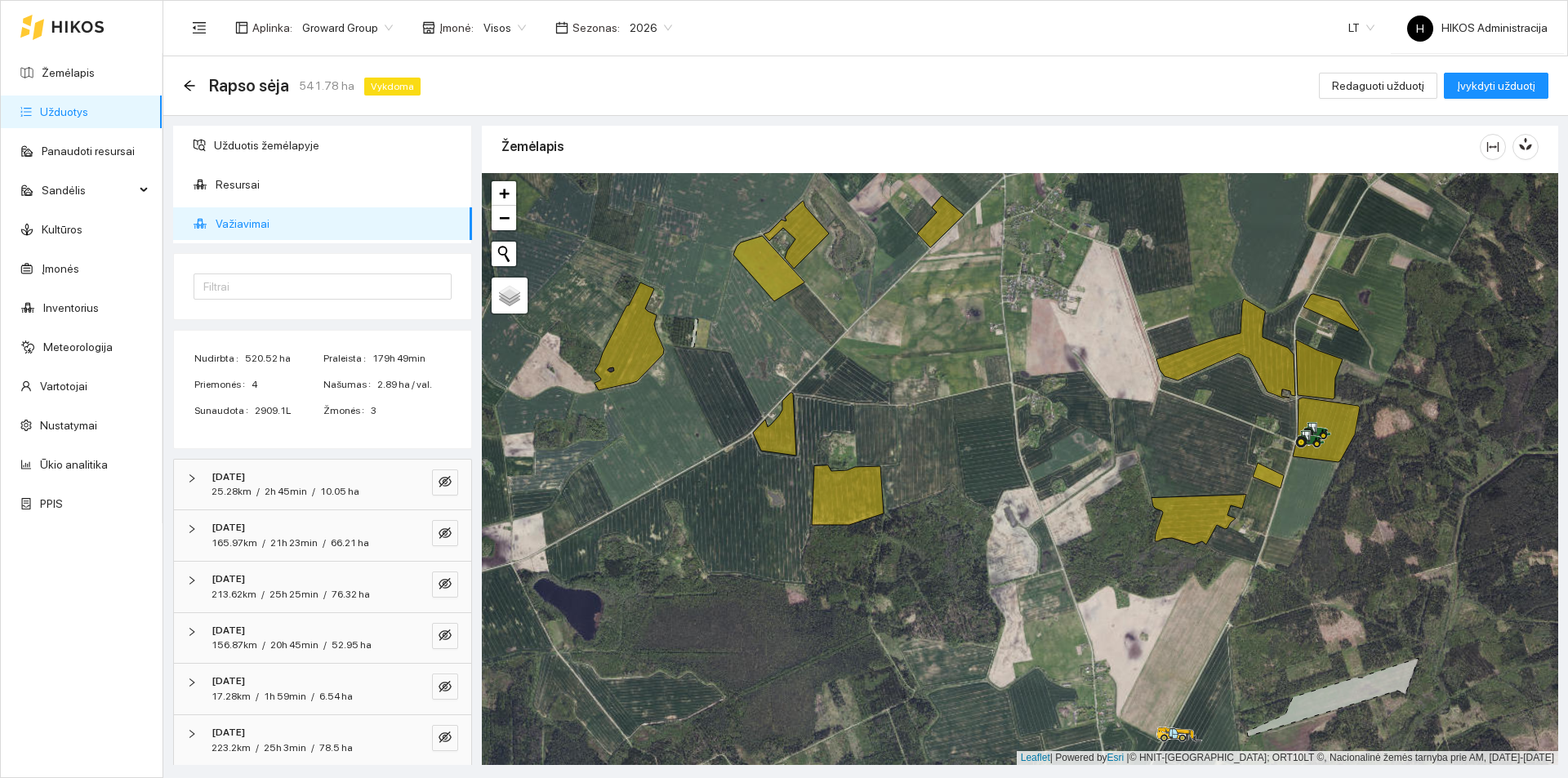
click at [331, 537] on span "66.21 ha" at bounding box center [350, 542] width 38 height 11
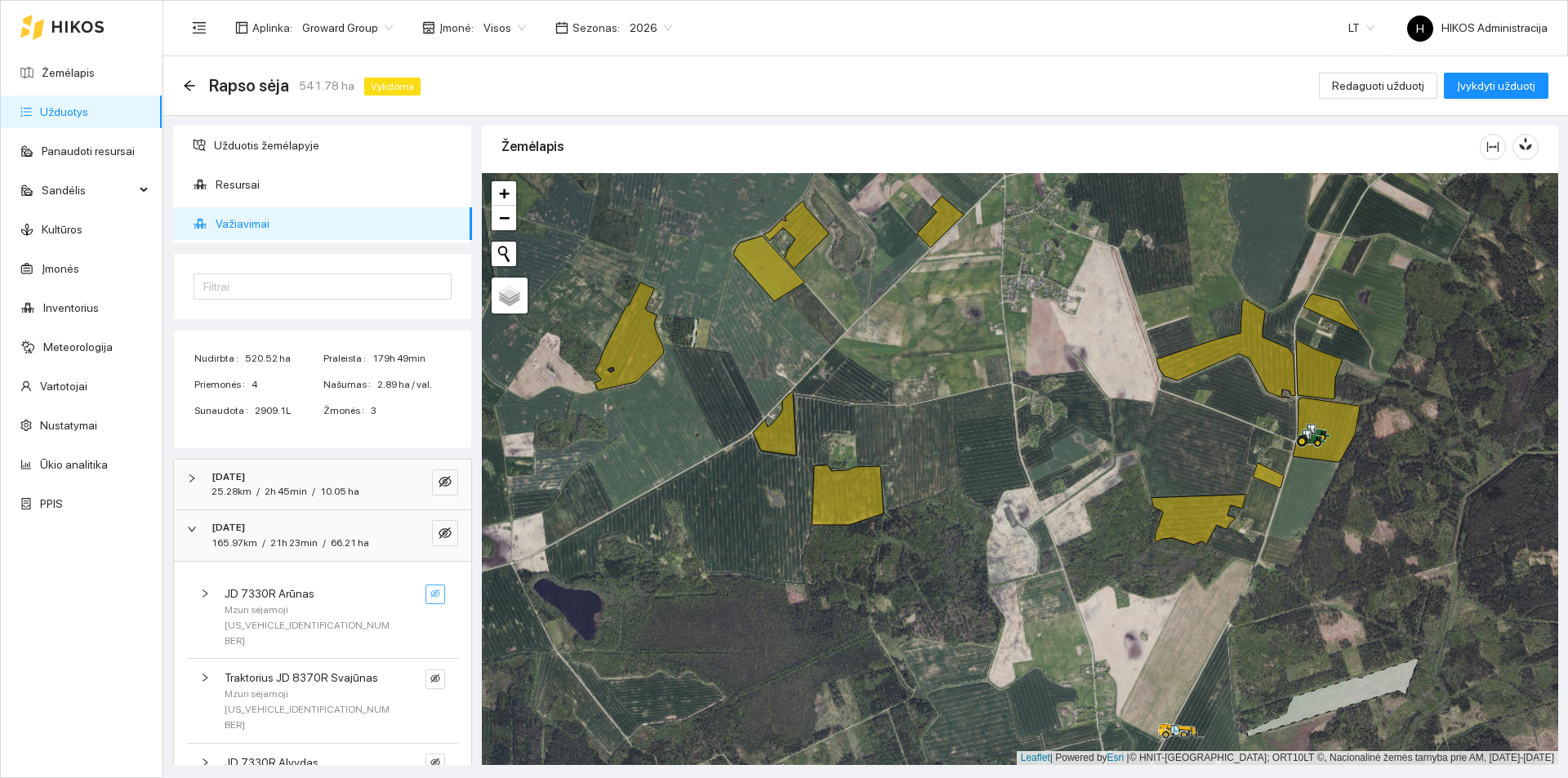
click at [431, 592] on icon "eye-invisible" at bounding box center [435, 593] width 10 height 10
click at [404, 594] on icon "search" at bounding box center [409, 593] width 10 height 10
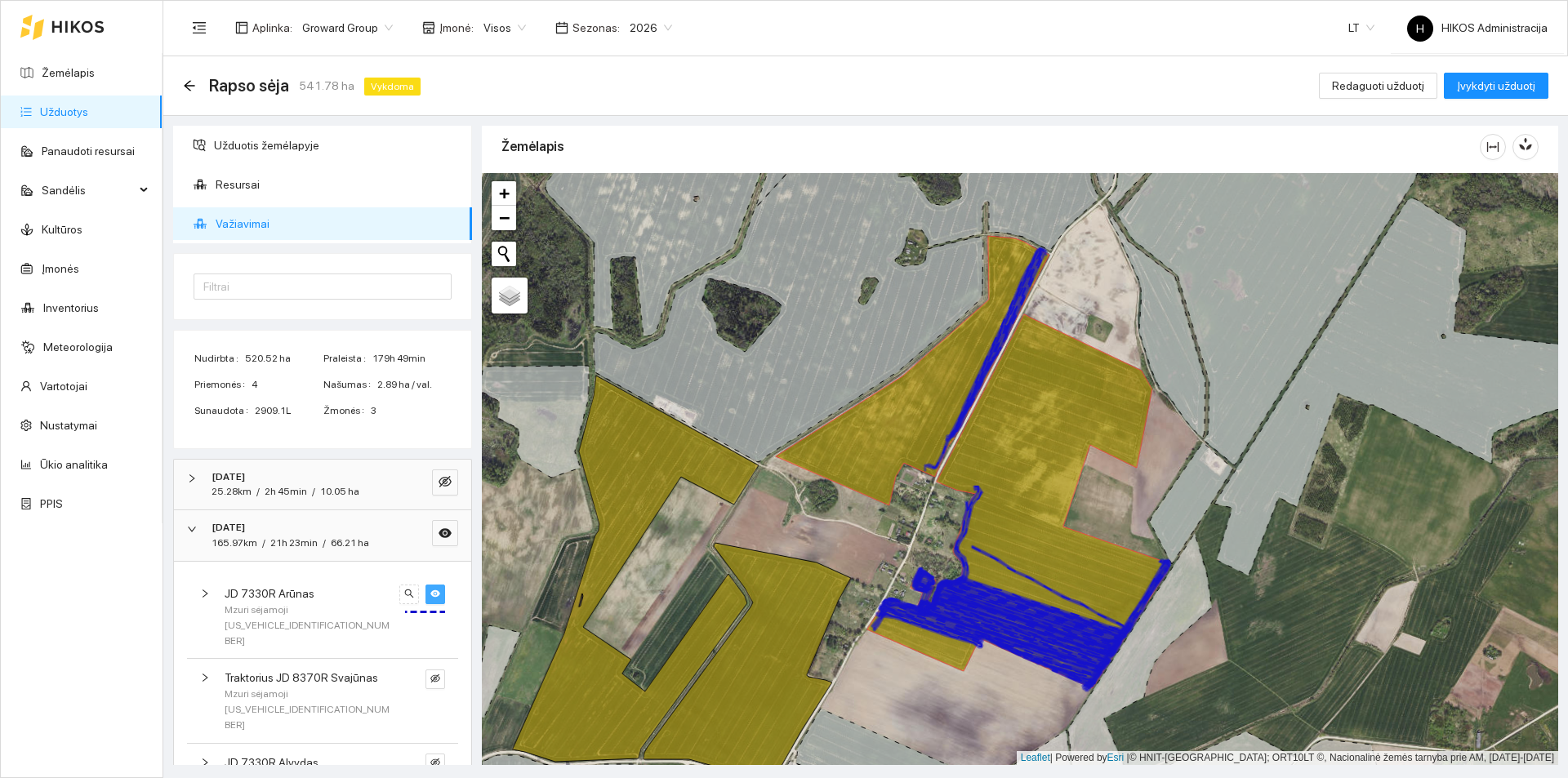
click at [1023, 465] on icon at bounding box center [1017, 501] width 302 height 374
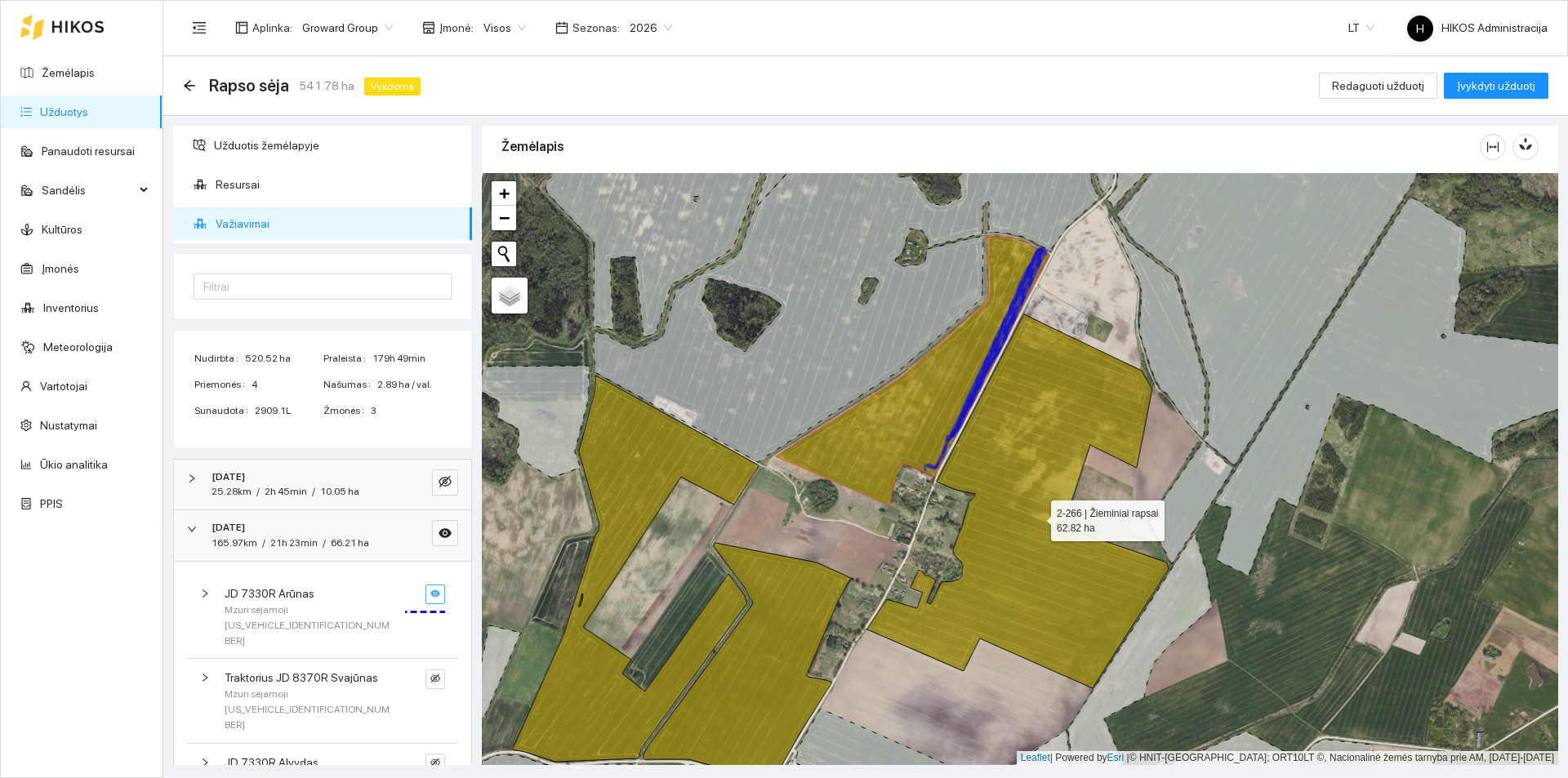
click at [1023, 465] on icon at bounding box center [1017, 501] width 302 height 374
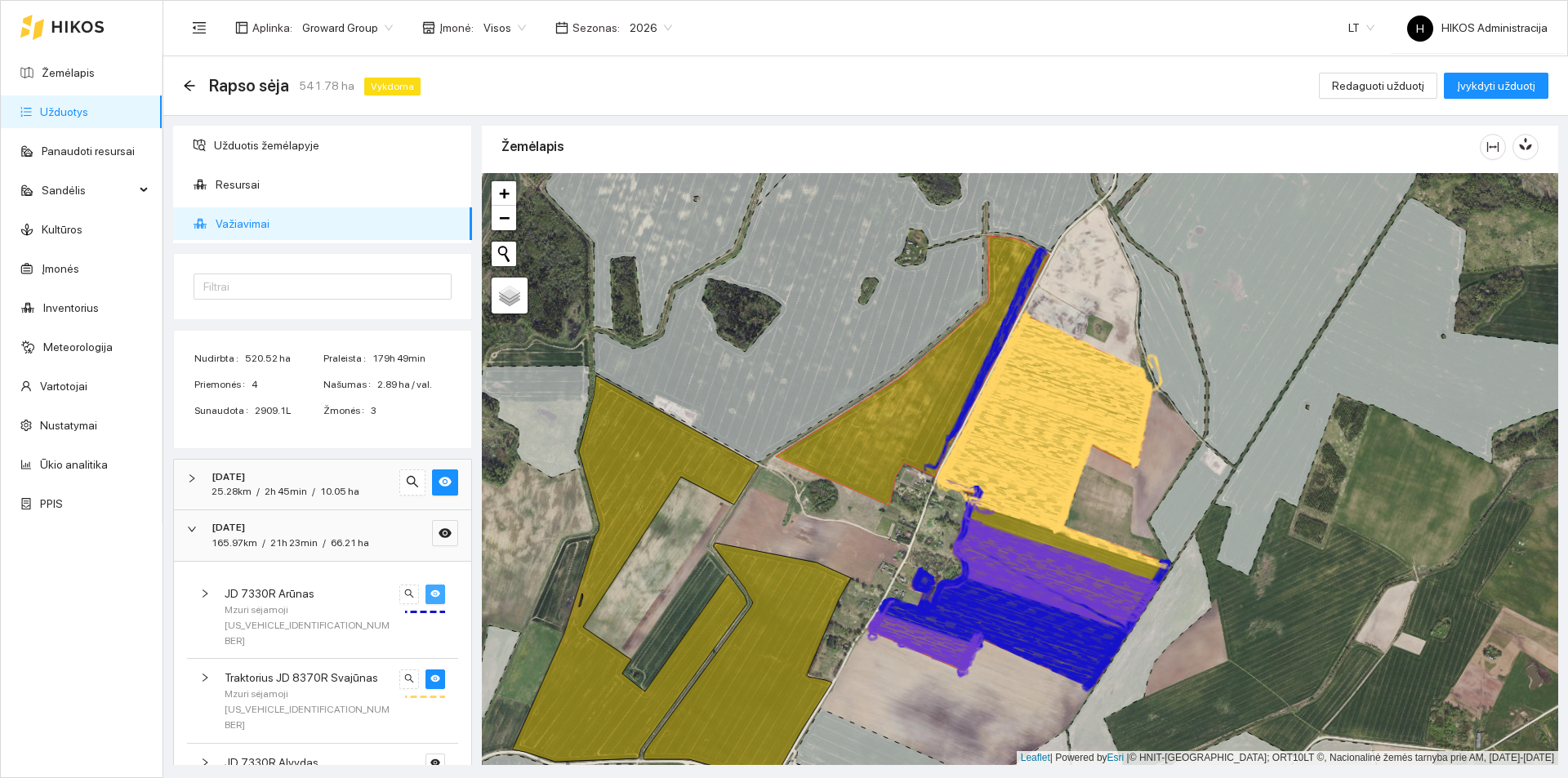
click at [1023, 465] on icon at bounding box center [1010, 468] width 143 height 69
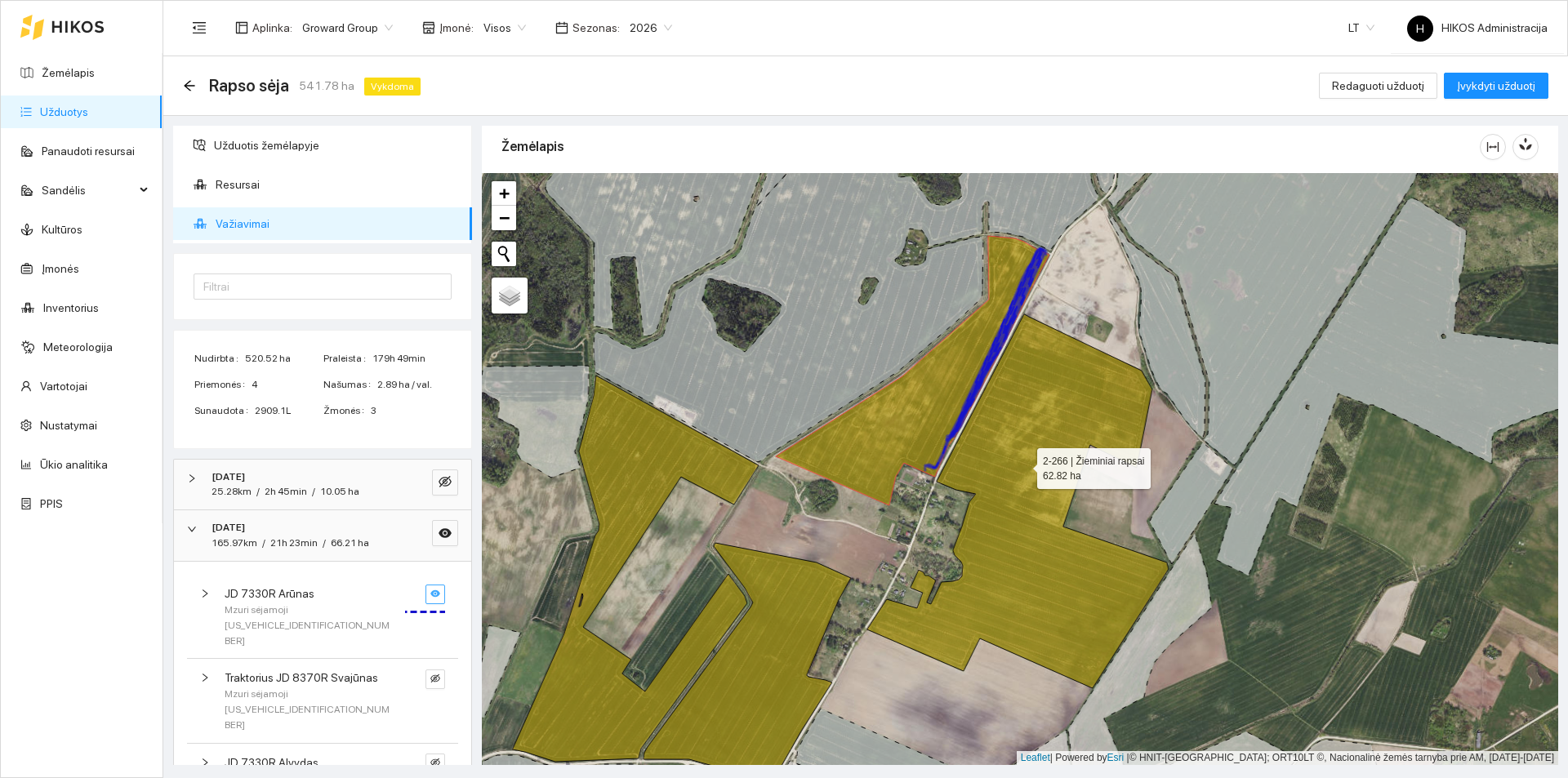
click at [1023, 465] on icon at bounding box center [1017, 501] width 302 height 374
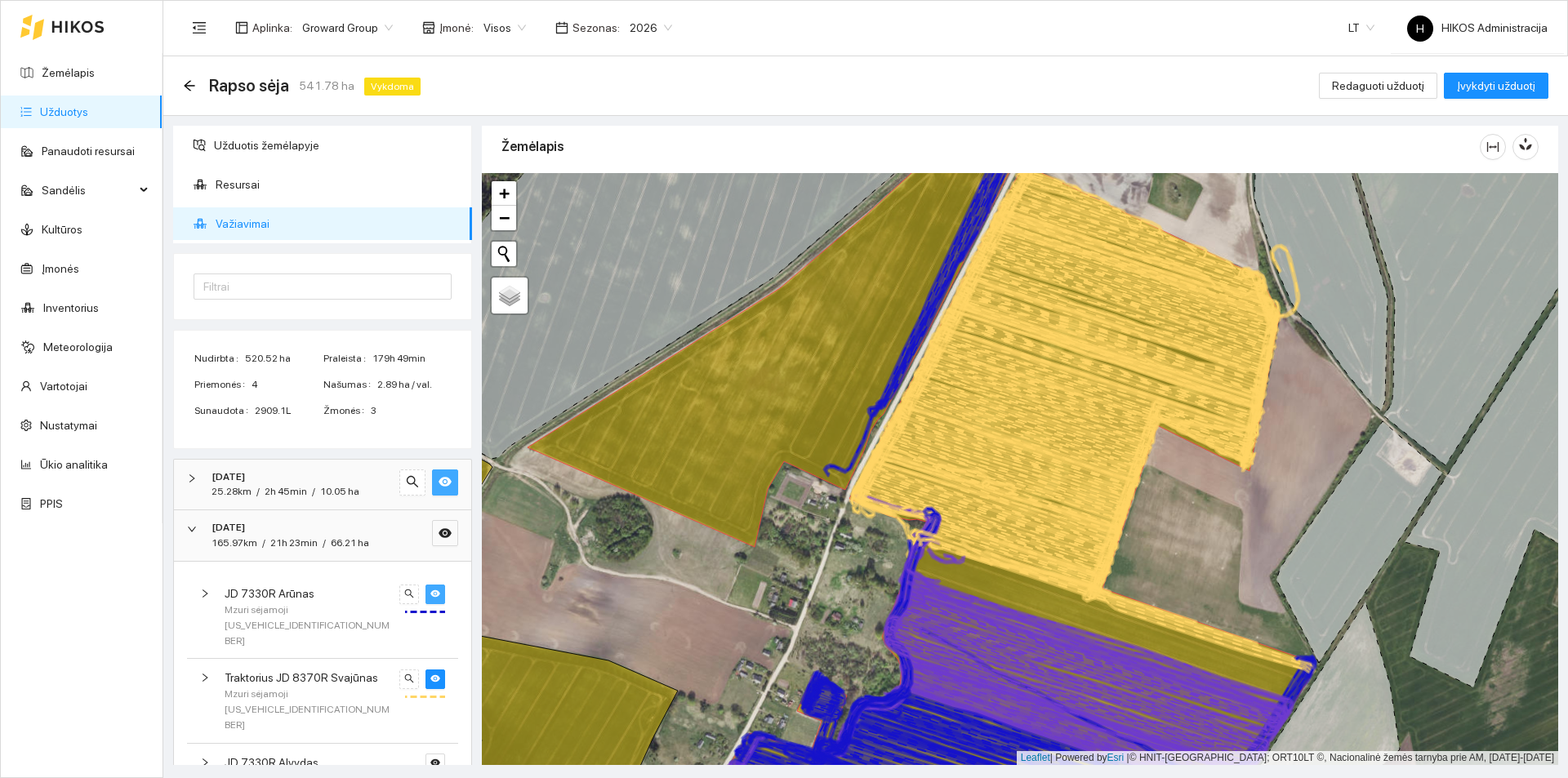
click at [439, 486] on icon "eye" at bounding box center [445, 482] width 13 height 13
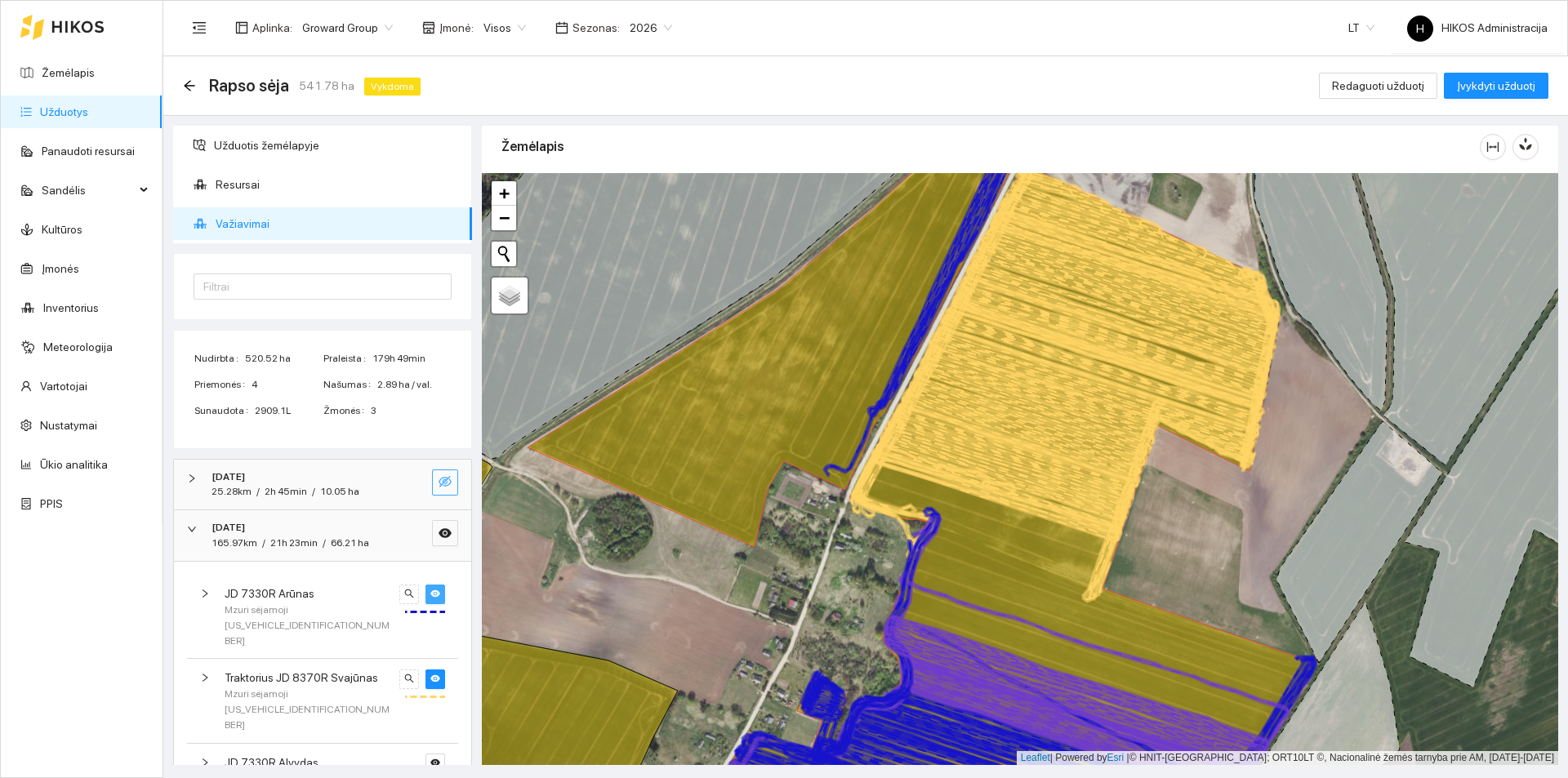
click at [439, 486] on icon "eye-invisible" at bounding box center [445, 481] width 13 height 11
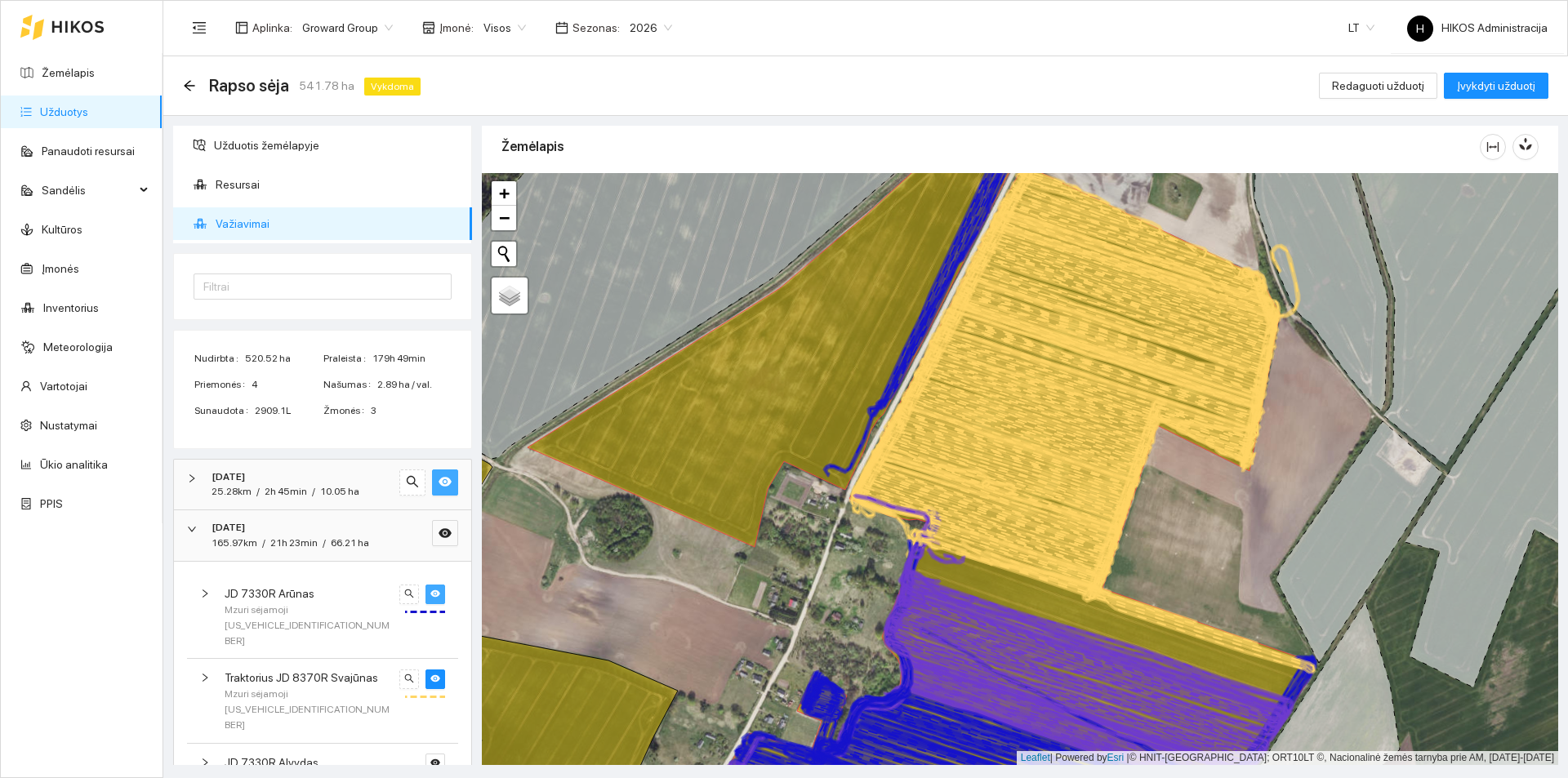
click at [435, 491] on button "button" at bounding box center [444, 482] width 27 height 27
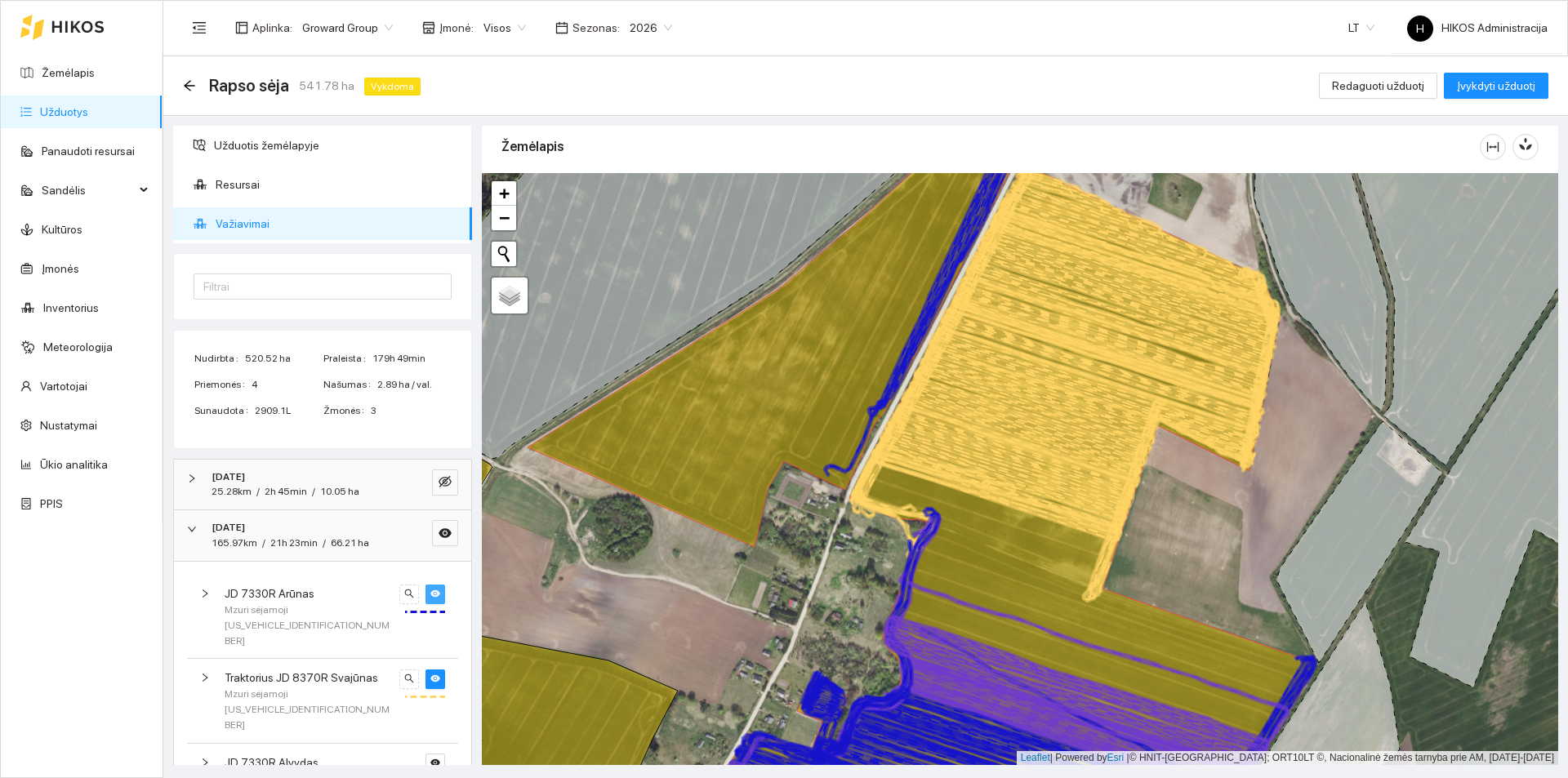
click at [344, 484] on div "10.05 ha" at bounding box center [339, 491] width 39 height 16
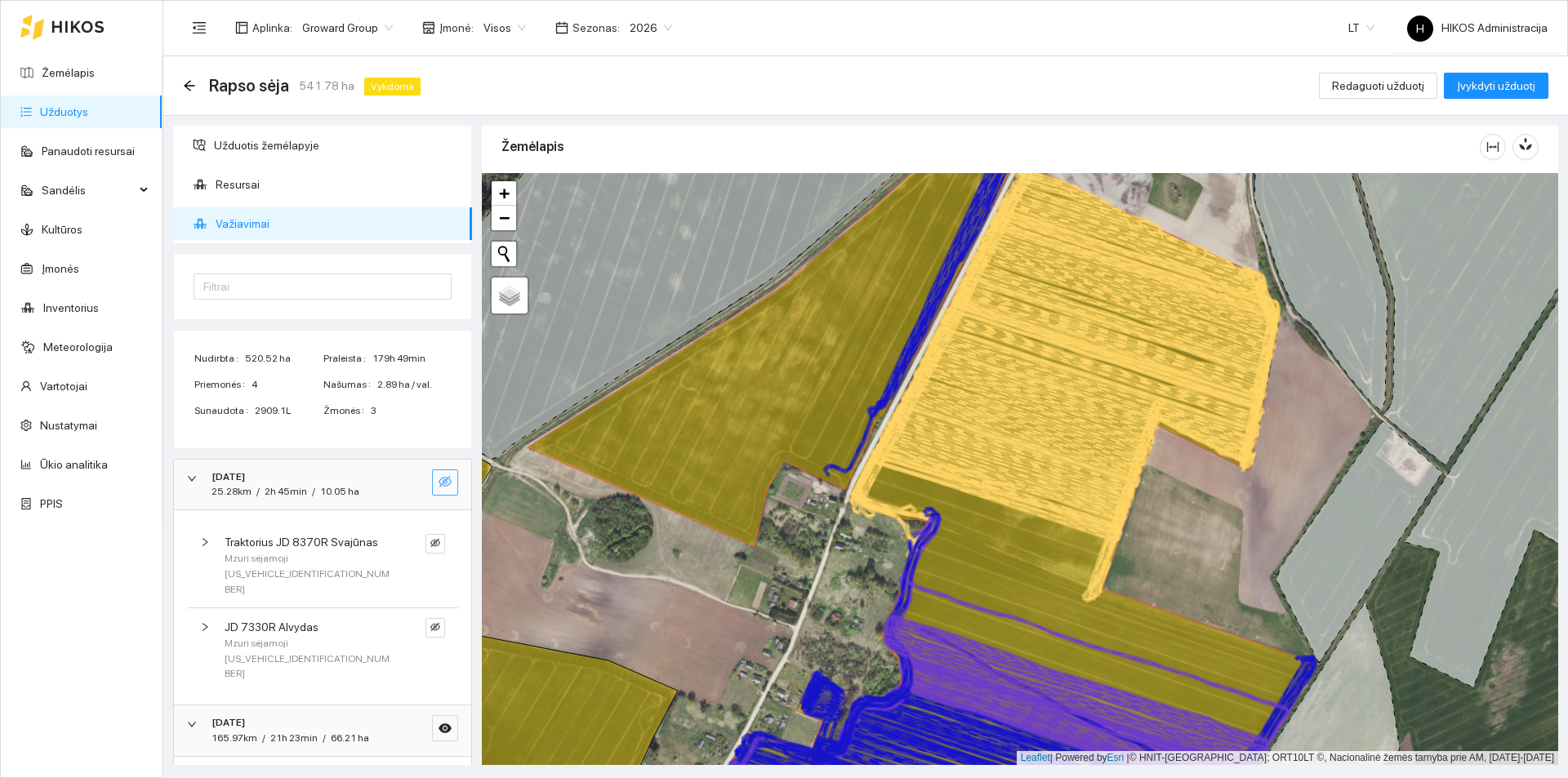
click at [439, 479] on icon "eye-invisible" at bounding box center [445, 481] width 13 height 11
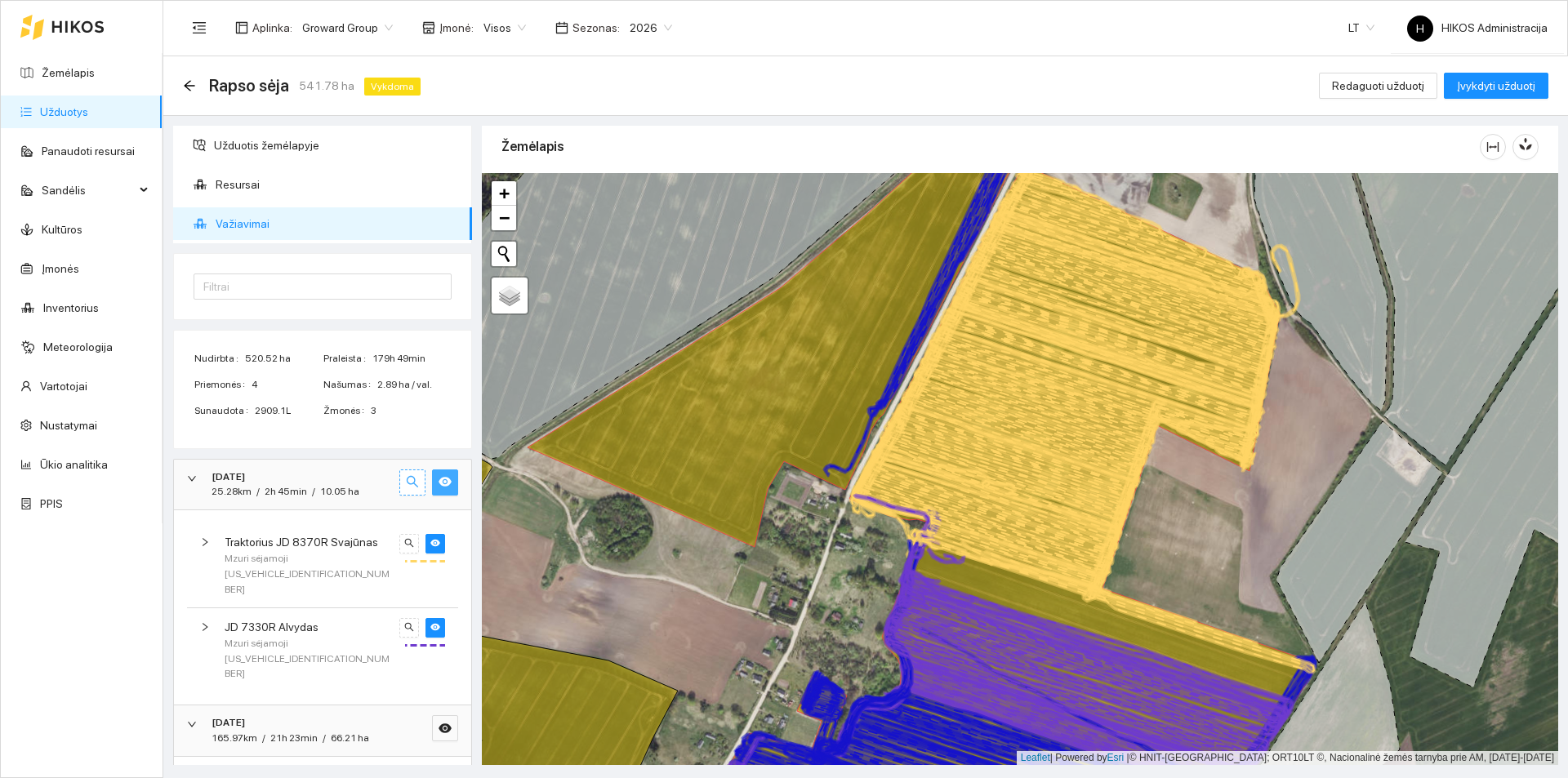
click at [408, 484] on button "button" at bounding box center [412, 482] width 27 height 27
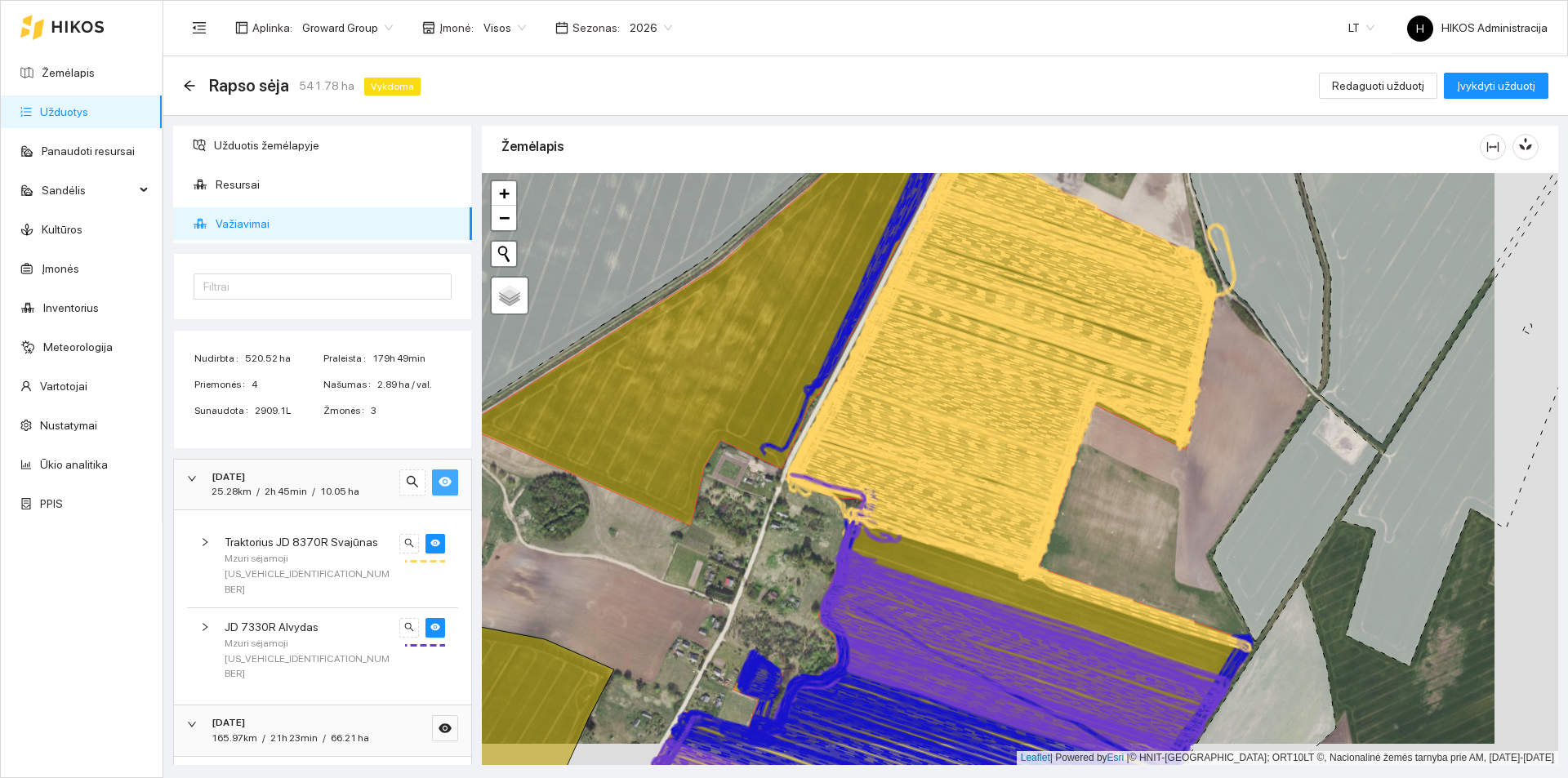
click at [439, 481] on icon "eye" at bounding box center [445, 481] width 13 height 10
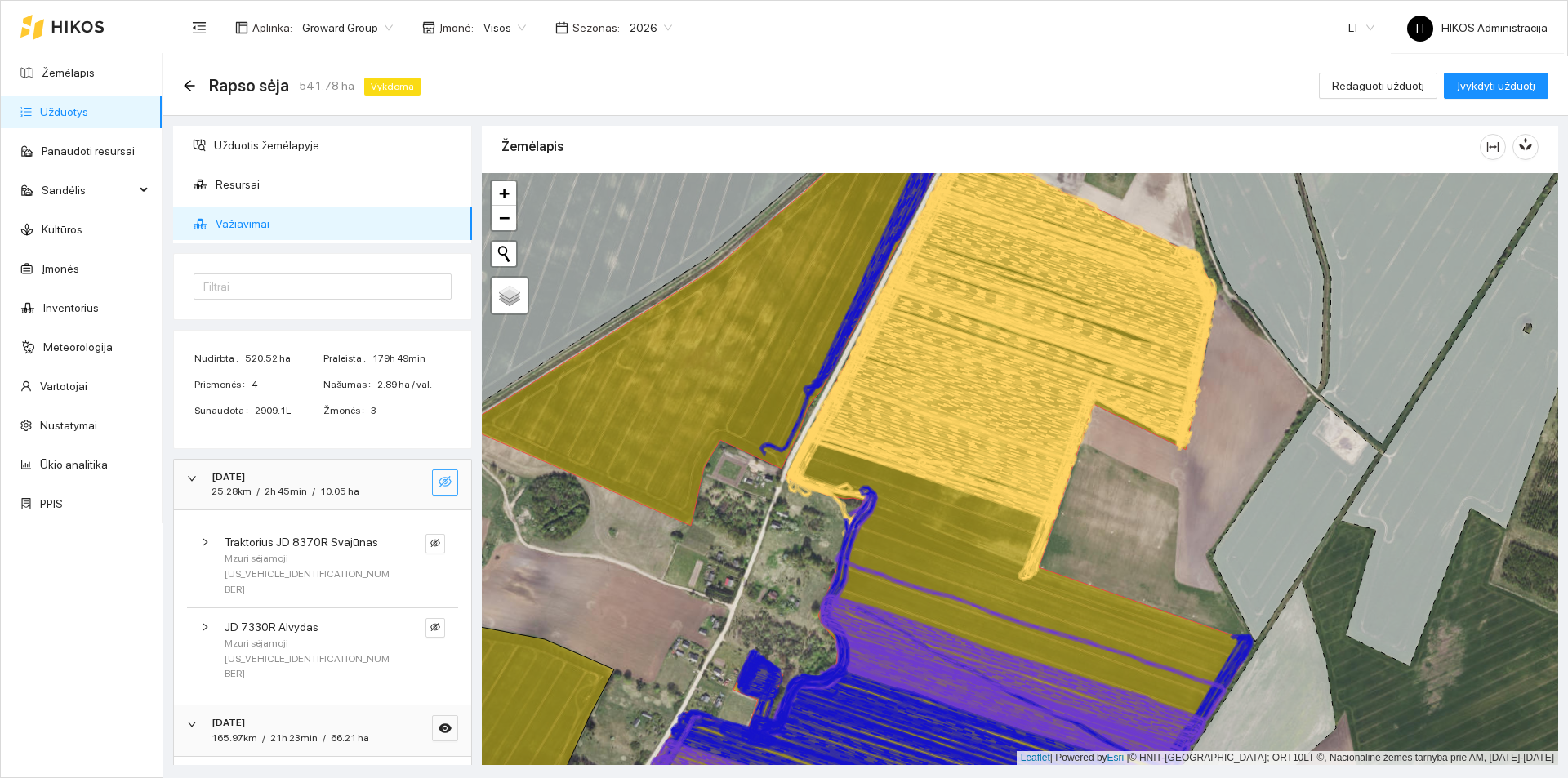
click at [429, 777] on button "button" at bounding box center [434, 789] width 19 height 19
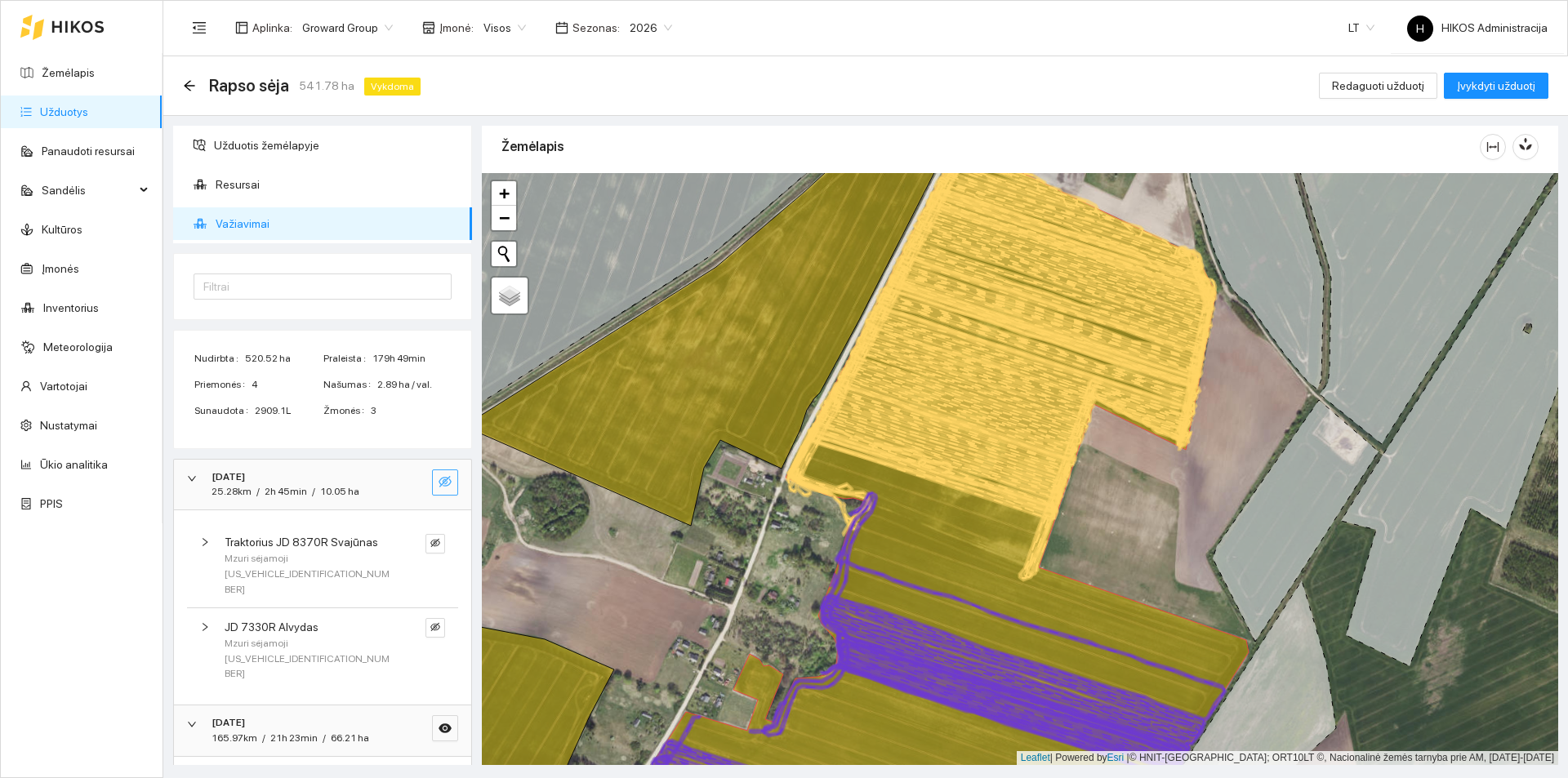
click at [344, 732] on span "66.21 ha" at bounding box center [350, 738] width 38 height 11
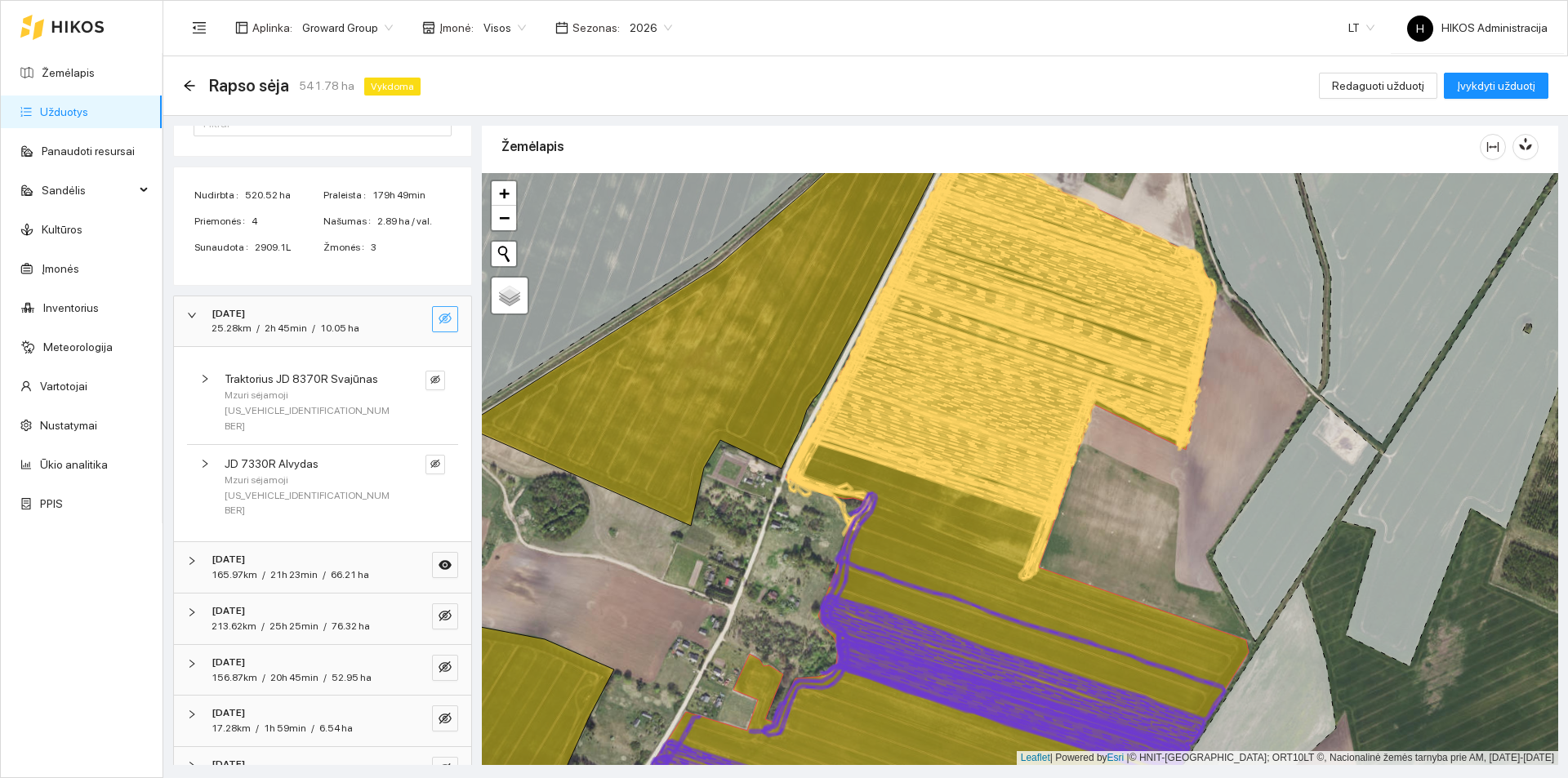
click at [133, 662] on div "Žemėlapis Užduotys Panaudoti resursai Sandėlis Kultūros Įmonės Inventorius Mete…" at bounding box center [82, 389] width 161 height 776
click at [189, 85] on icon "arrow-left" at bounding box center [189, 85] width 11 height 11
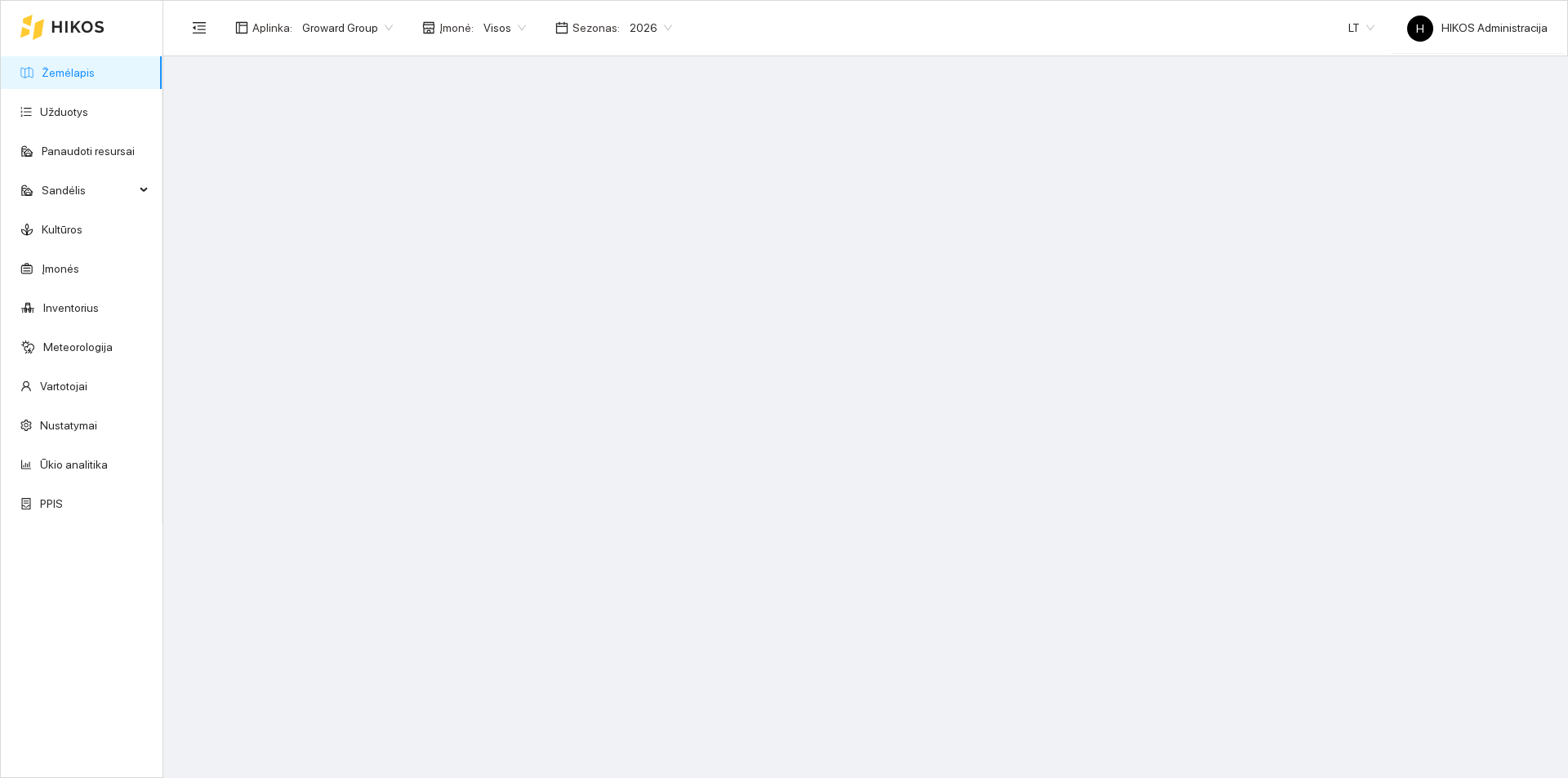
click at [94, 66] on link "Žemėlapis" at bounding box center [68, 72] width 53 height 13
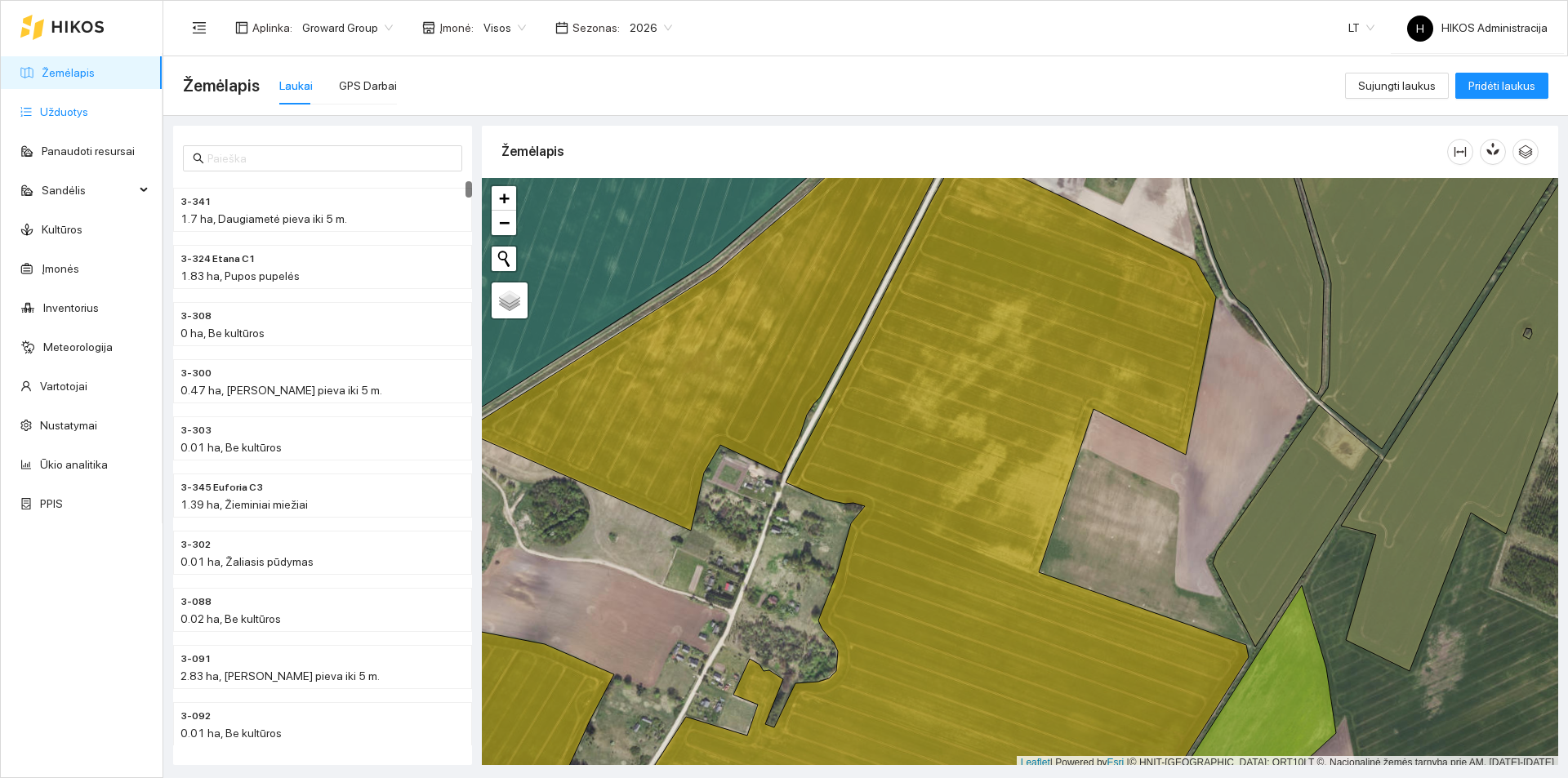
click at [88, 118] on link "Užduotys" at bounding box center [64, 112] width 49 height 13
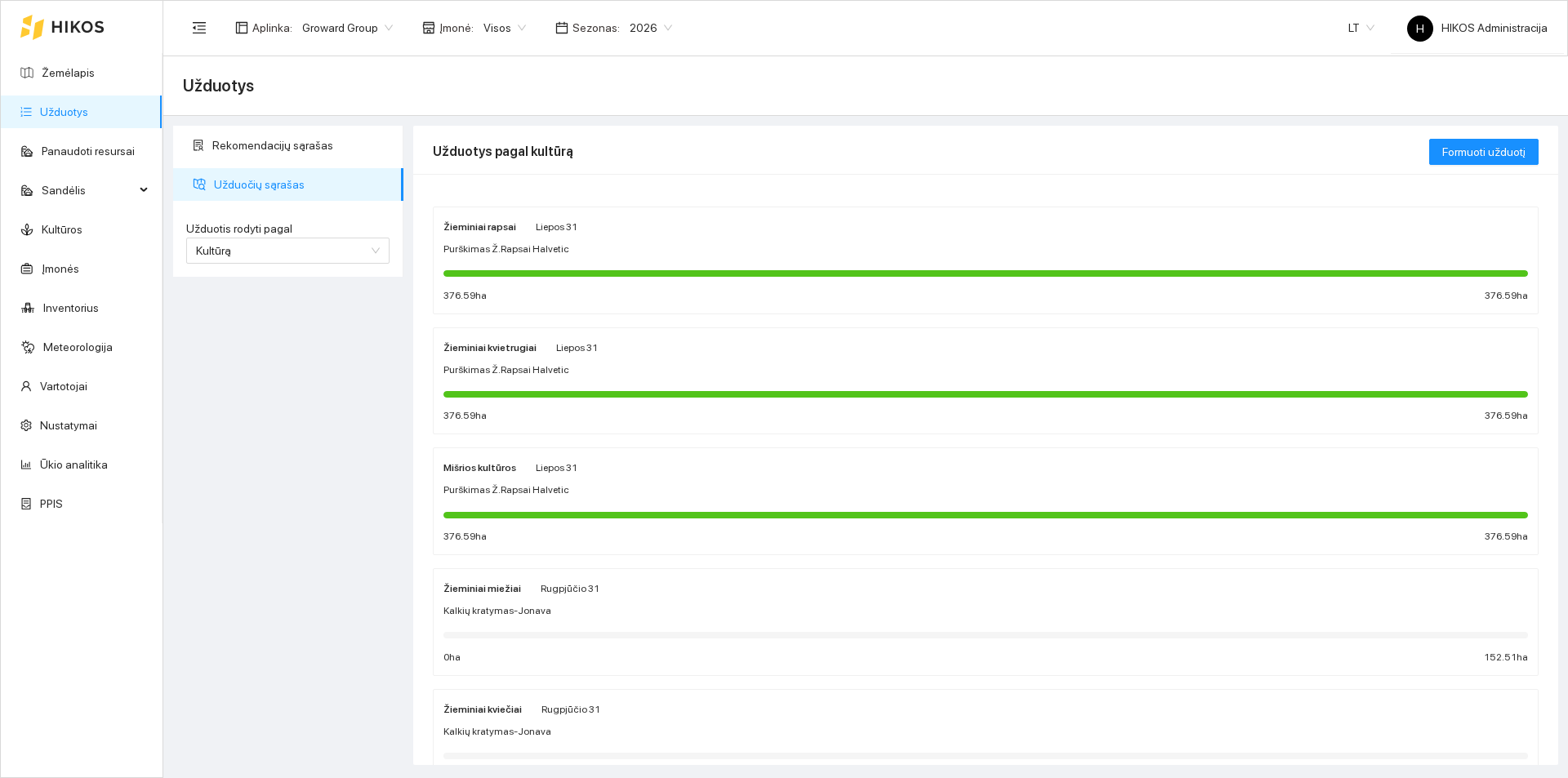
click at [522, 228] on div "Žieminiai rapsai Liepos 31" at bounding box center [510, 226] width 134 height 18
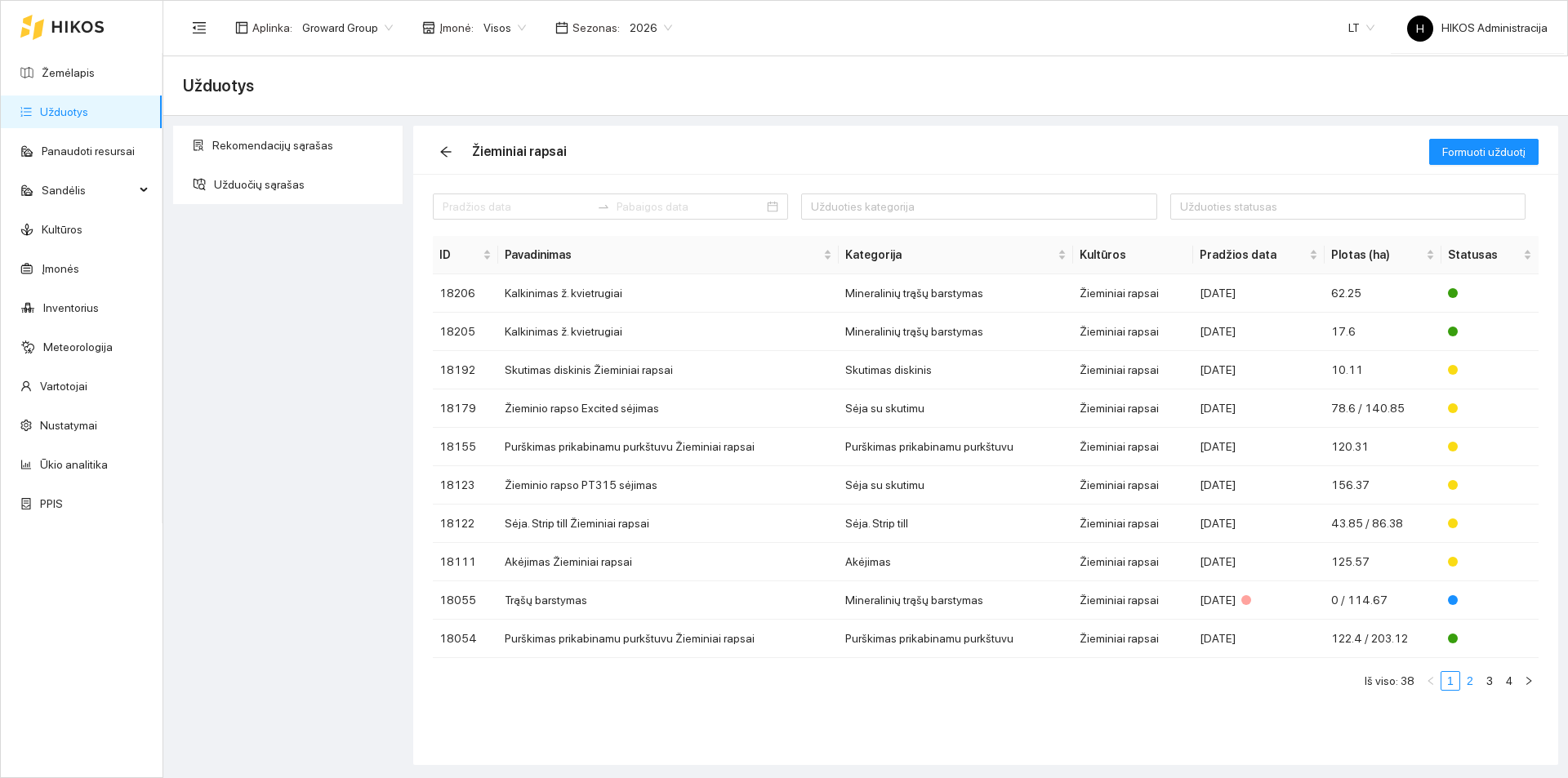
click at [1473, 684] on link "2" at bounding box center [1470, 681] width 18 height 18
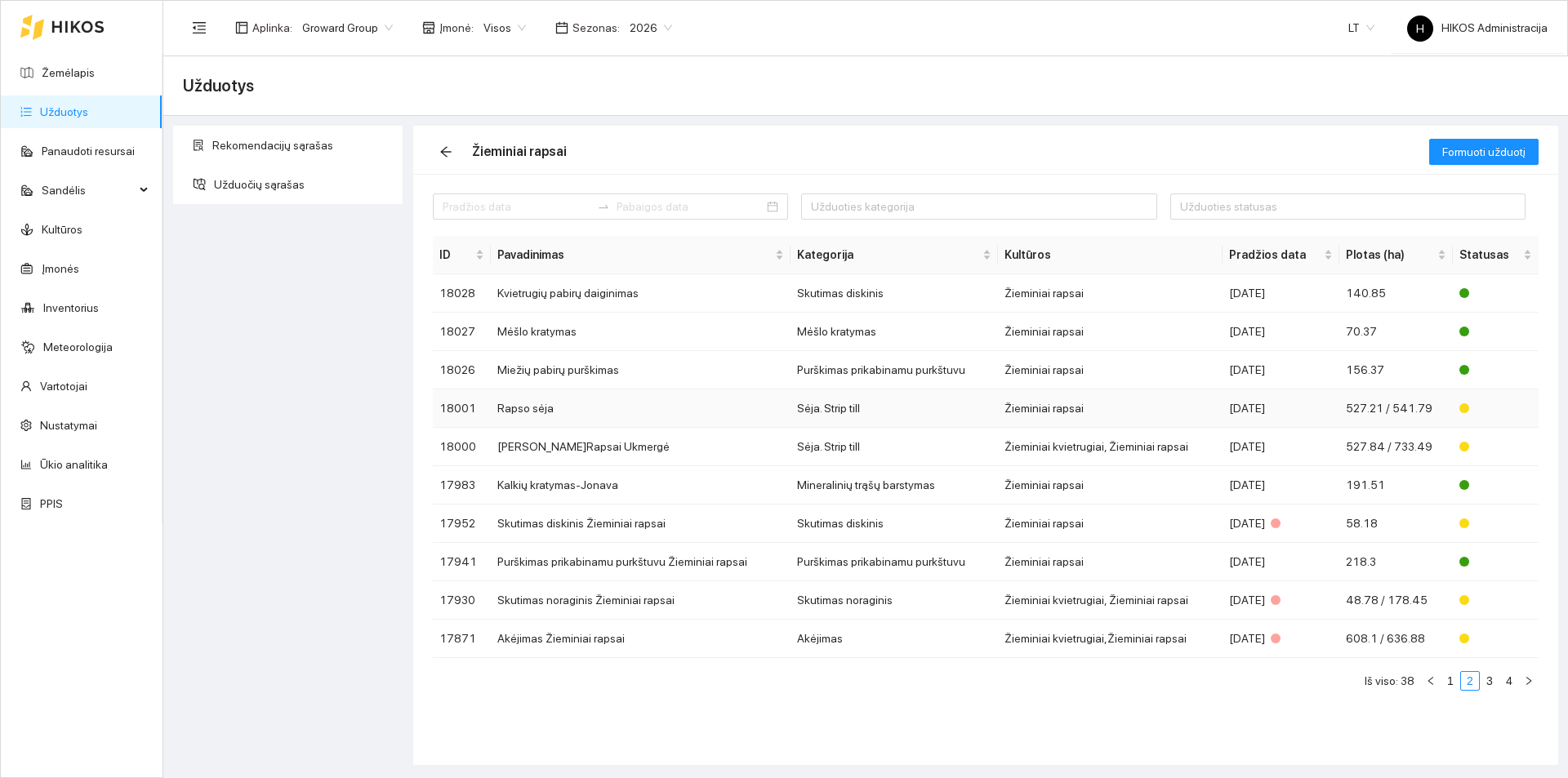
click at [769, 413] on td "Rapso sėja" at bounding box center [641, 409] width 301 height 38
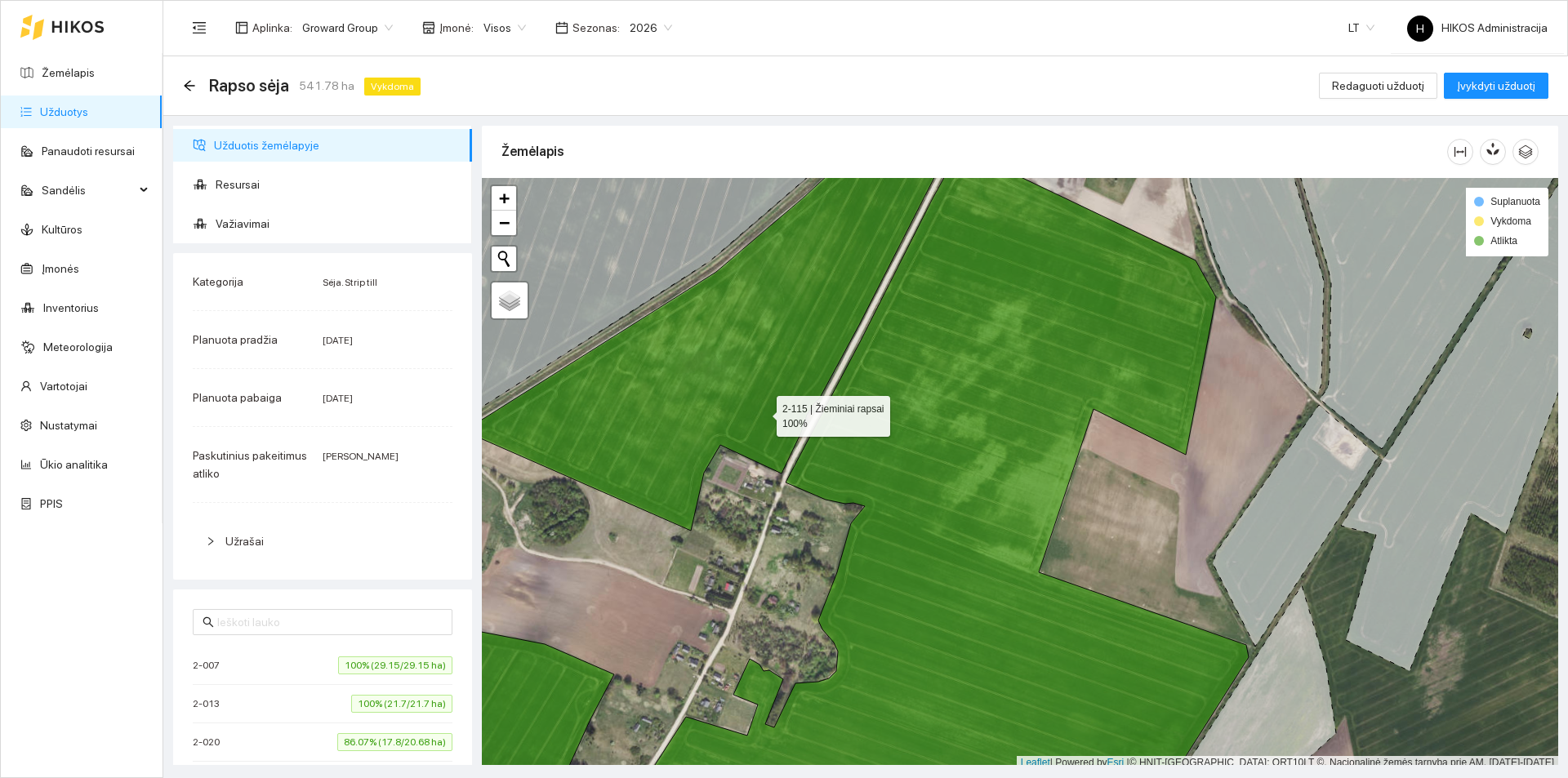
click at [941, 443] on icon at bounding box center [948, 489] width 603 height 685
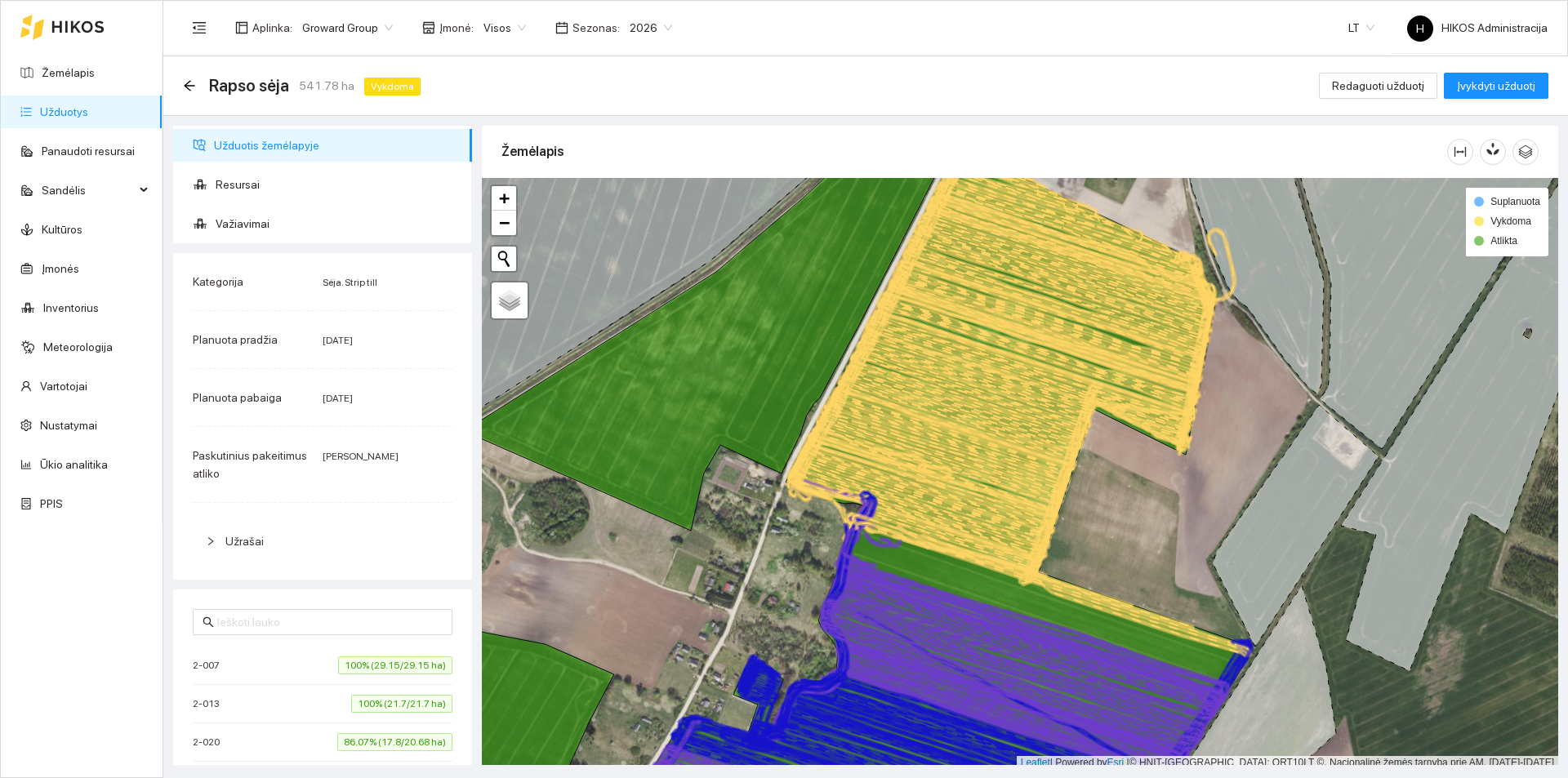
scroll to position [5, 0]
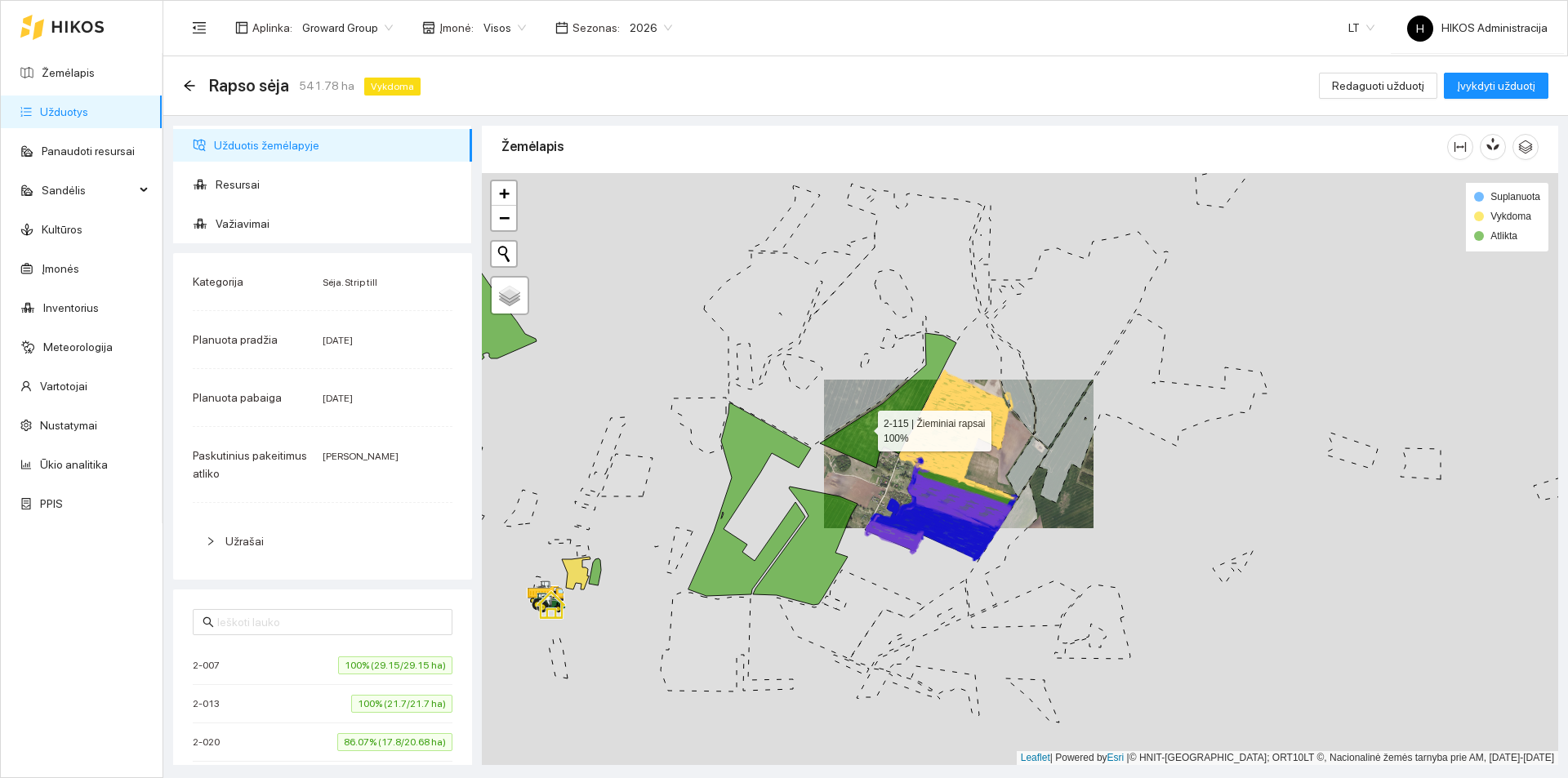
click at [884, 429] on icon at bounding box center [888, 400] width 137 height 135
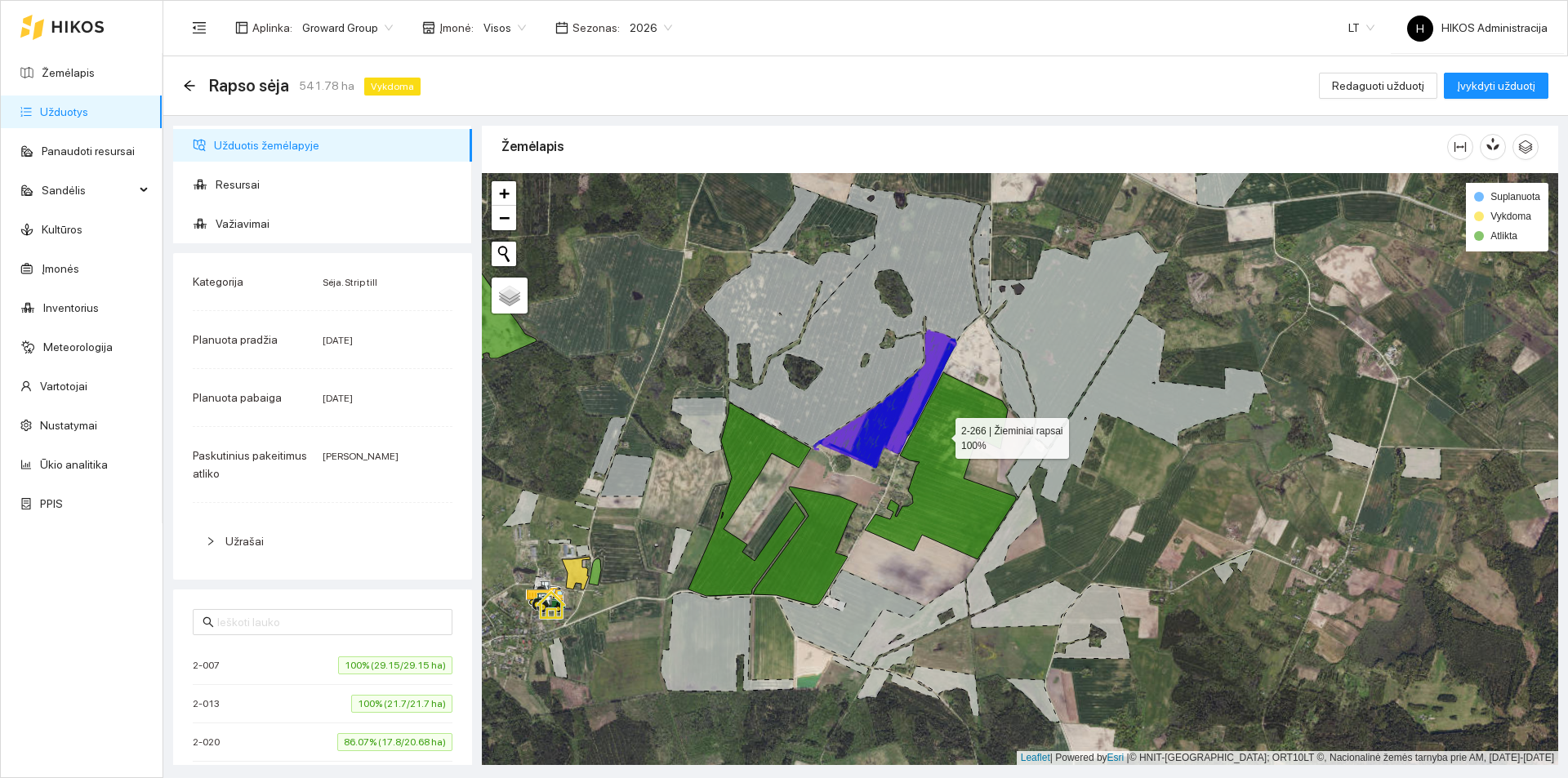
click at [941, 434] on icon at bounding box center [940, 466] width 151 height 187
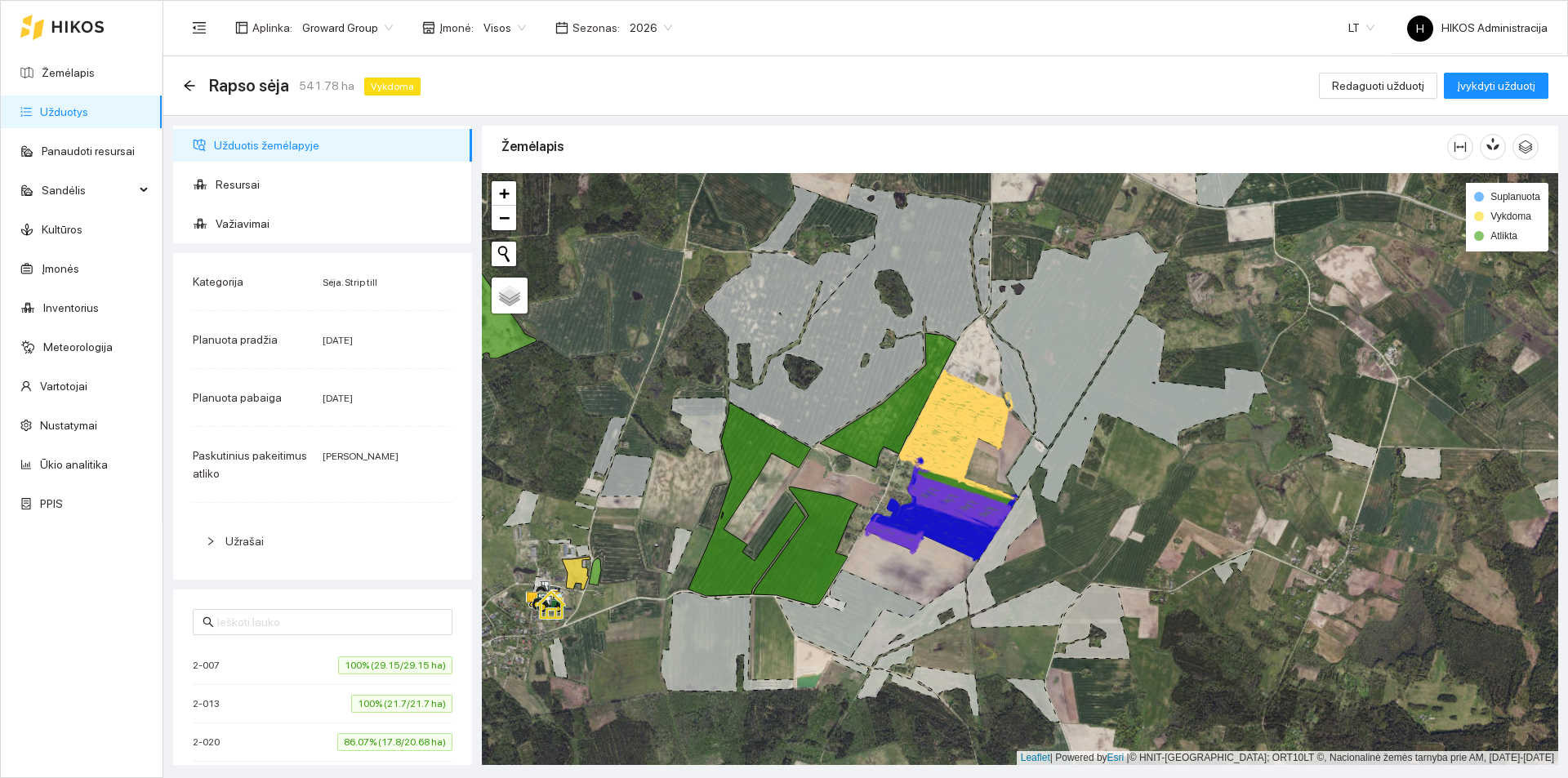
click at [941, 437] on icon at bounding box center [939, 448] width 76 height 63
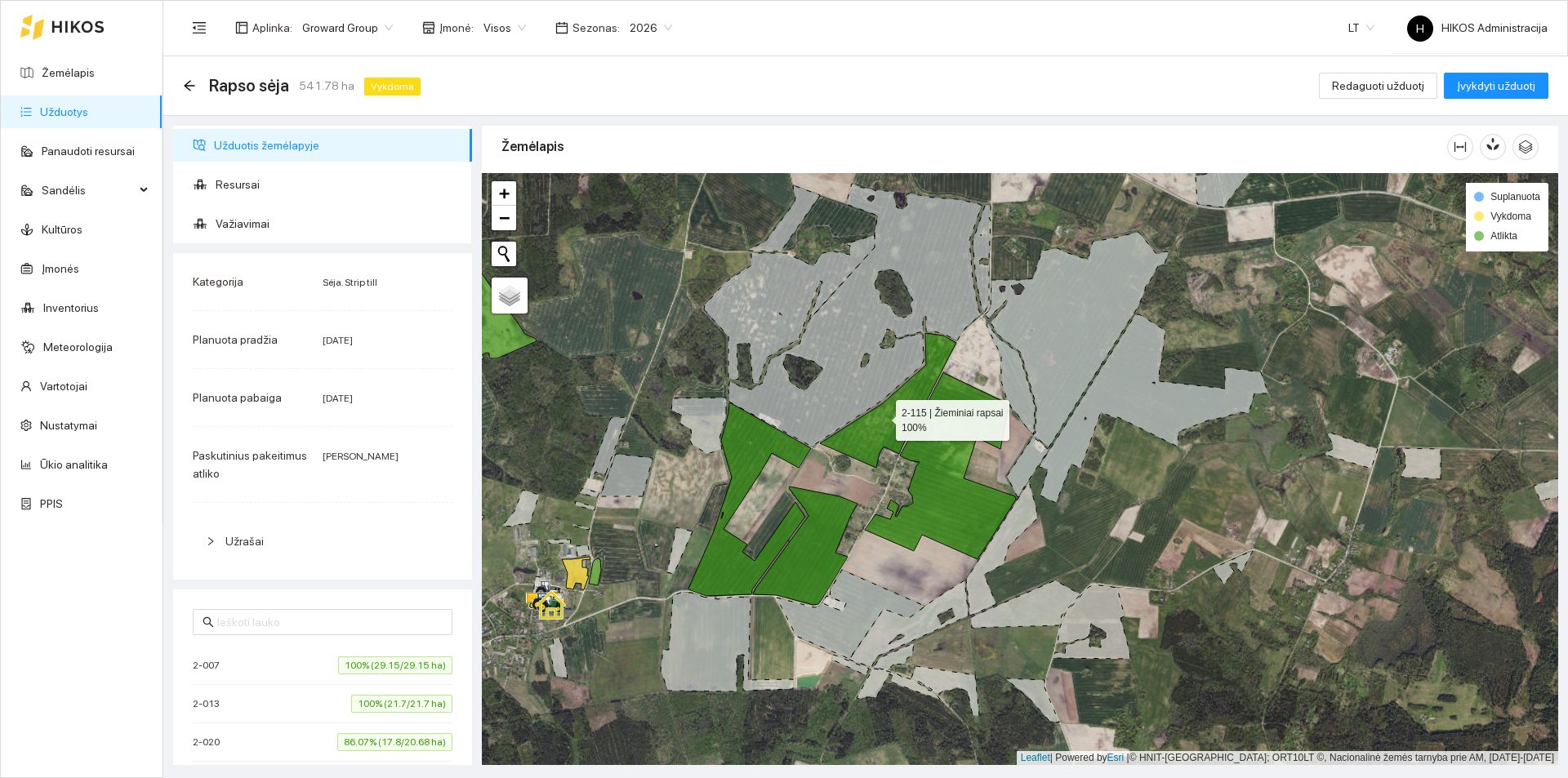
click at [880, 416] on icon at bounding box center [888, 400] width 137 height 135
click at [882, 416] on icon at bounding box center [888, 421] width 58 height 93
click at [784, 432] on icon at bounding box center [842, 314] width 278 height 262
click at [784, 445] on icon at bounding box center [750, 499] width 123 height 192
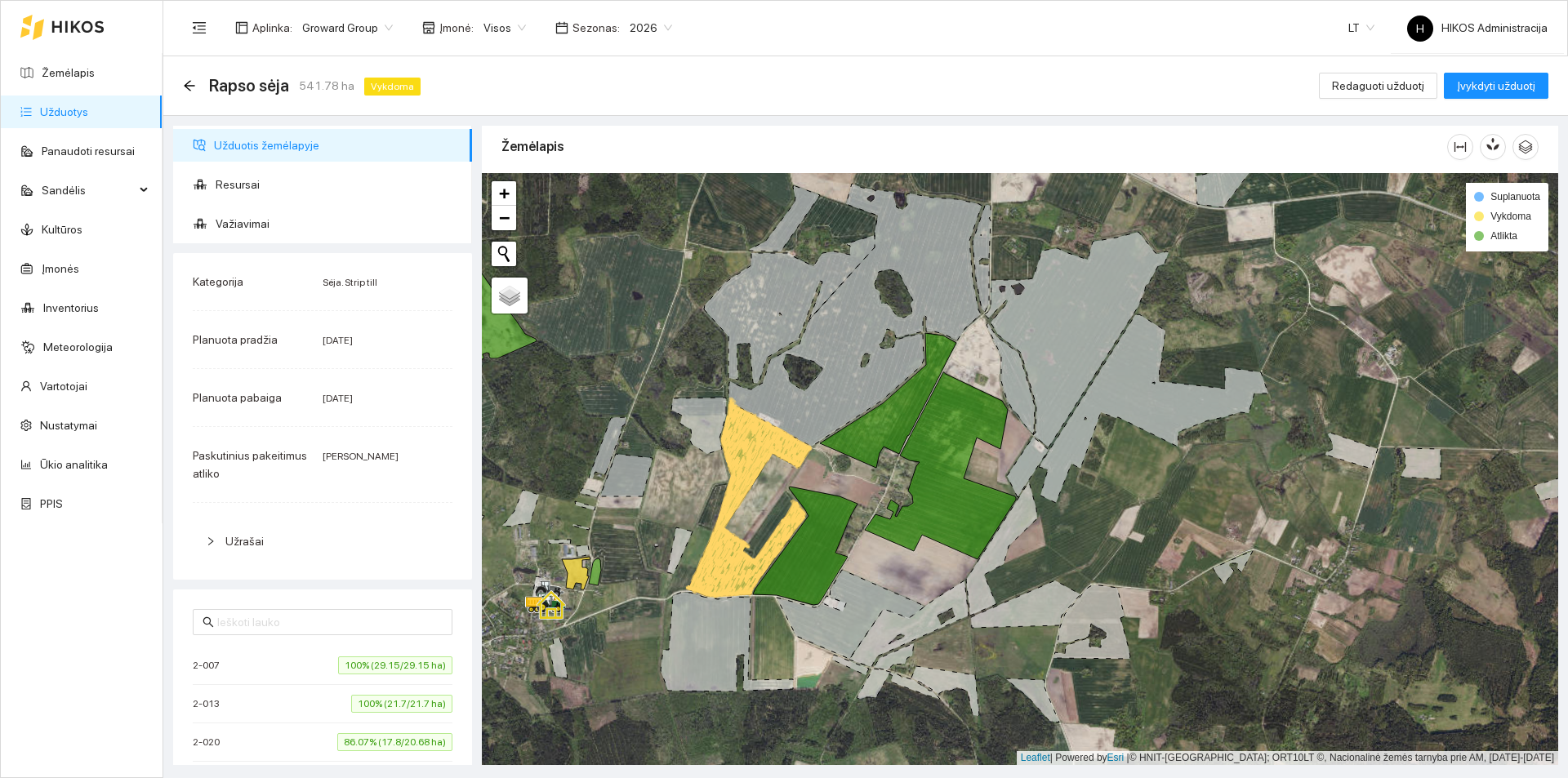
click at [784, 446] on icon at bounding box center [778, 460] width 64 height 60
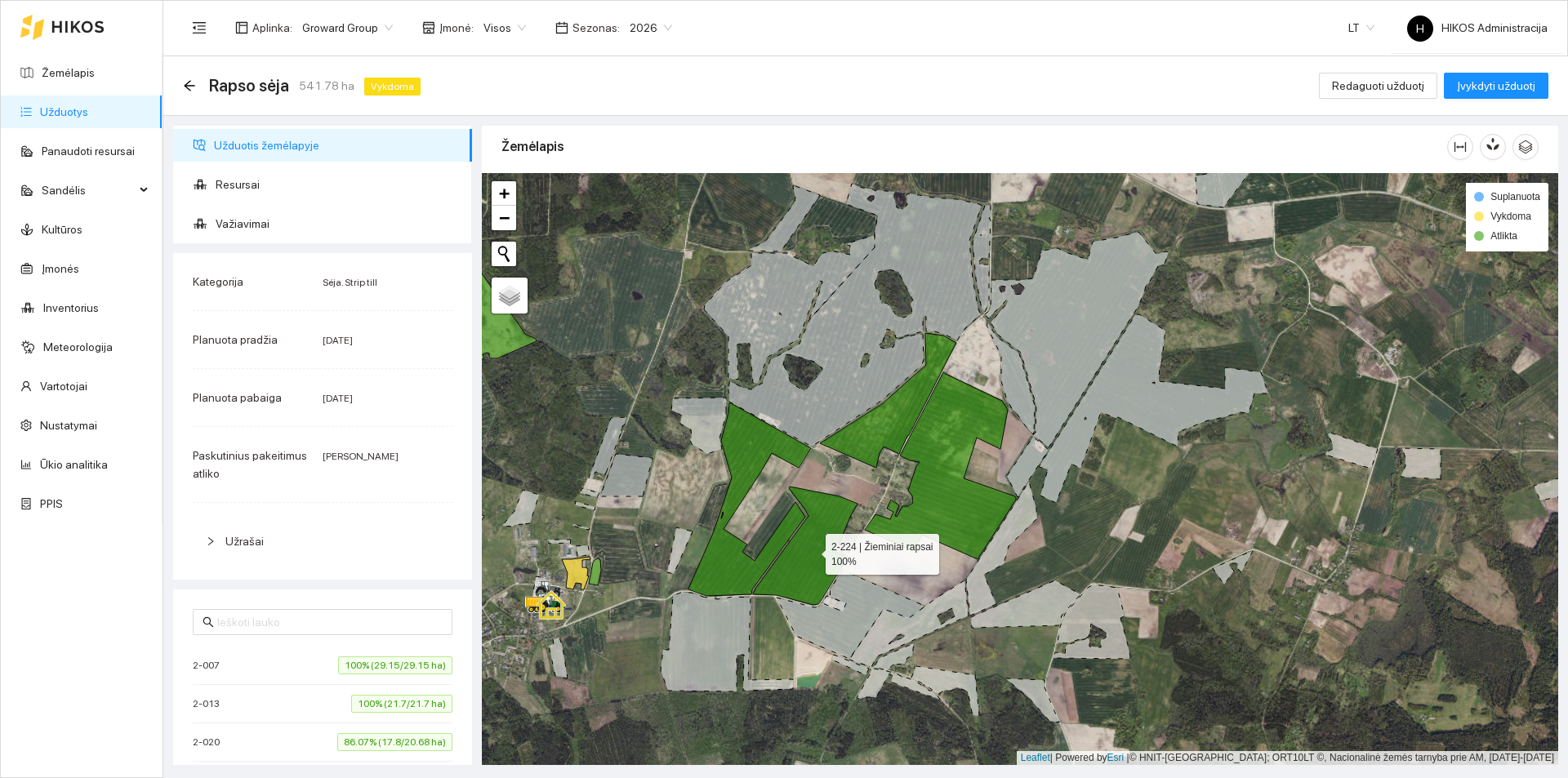
click at [820, 543] on icon at bounding box center [806, 545] width 104 height 118
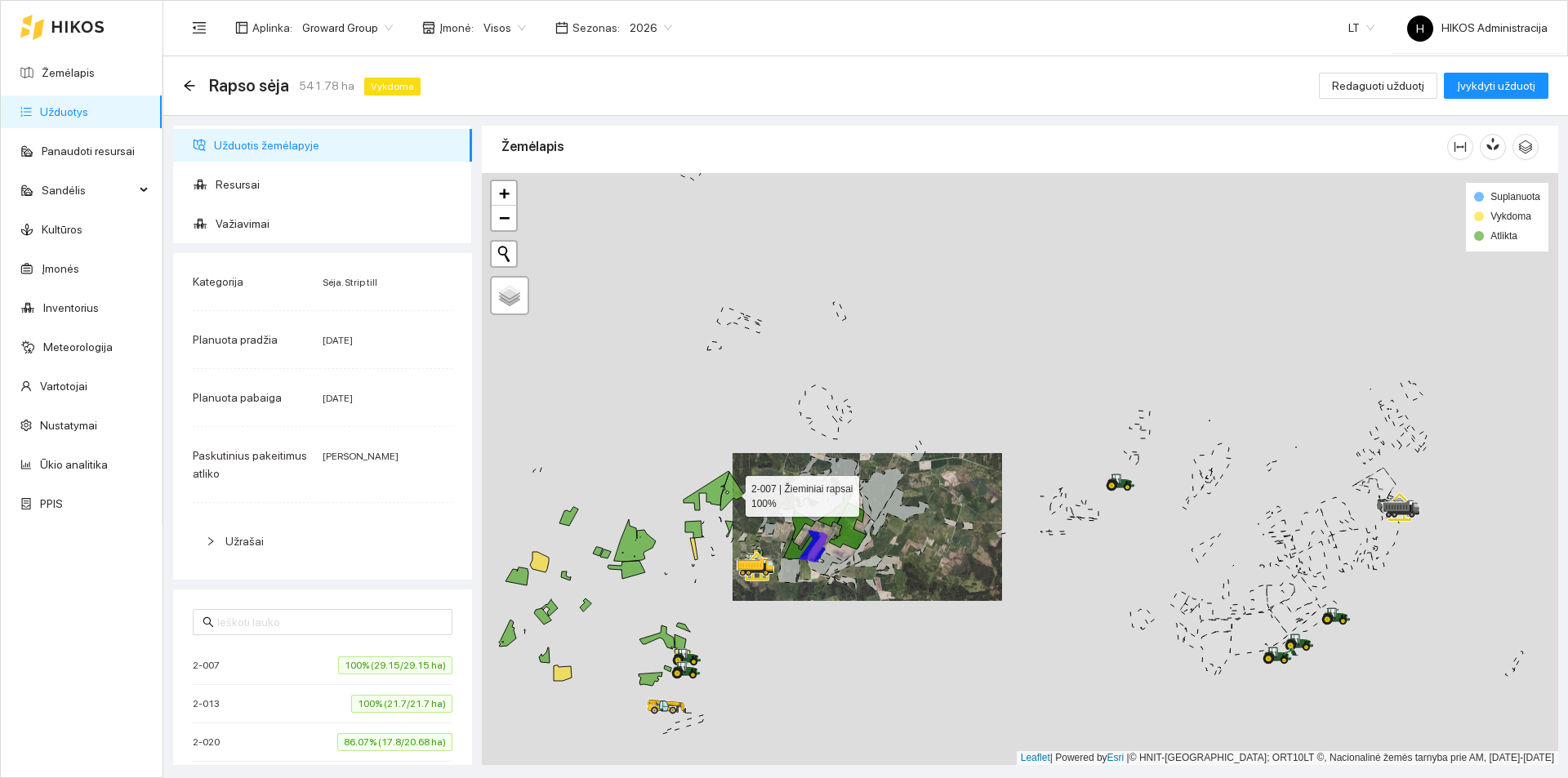
click at [723, 495] on icon at bounding box center [733, 491] width 27 height 38
click at [710, 491] on icon at bounding box center [707, 490] width 46 height 39
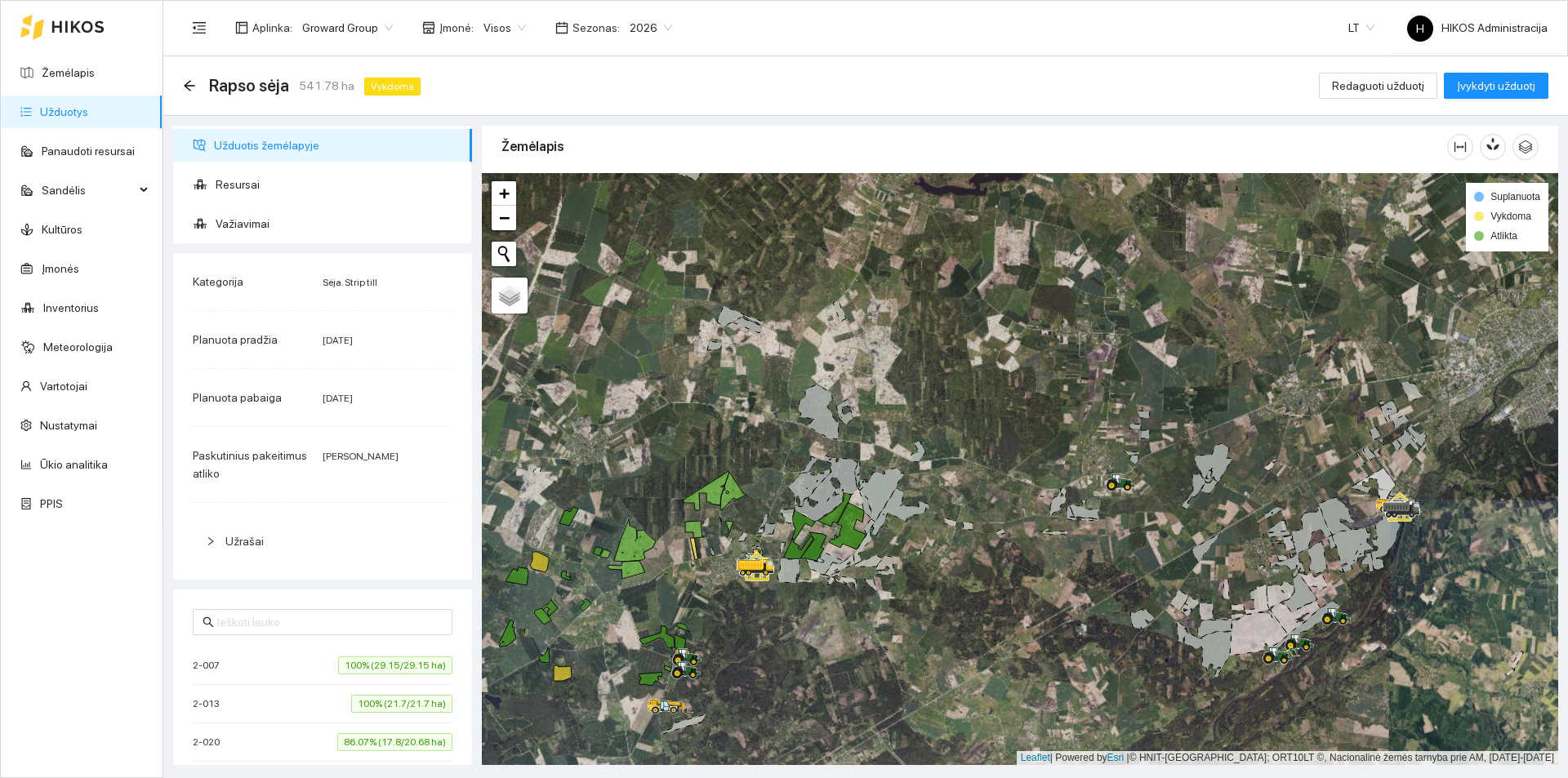
click at [709, 499] on icon at bounding box center [707, 490] width 46 height 39
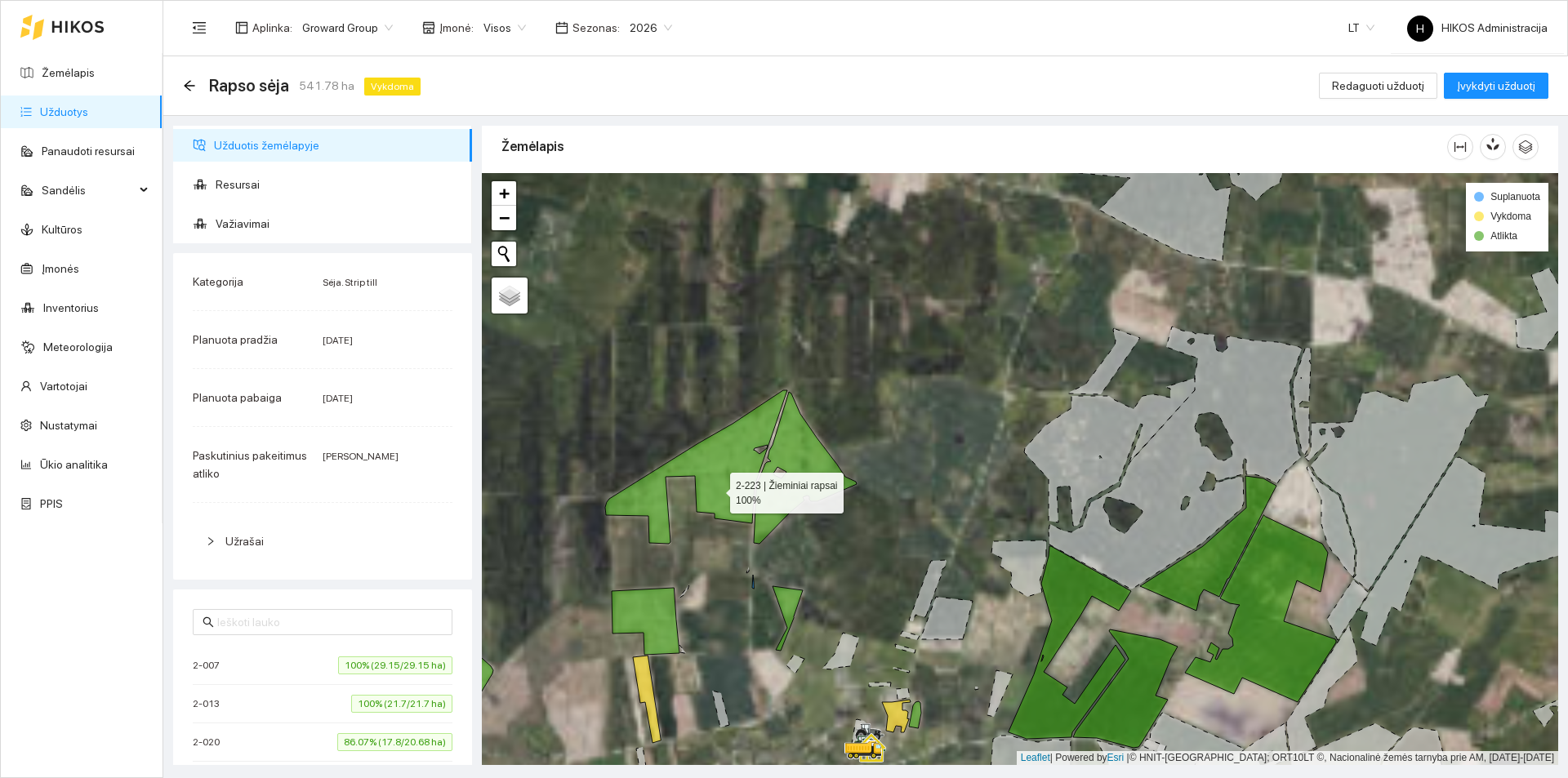
click at [717, 488] on icon at bounding box center [696, 467] width 182 height 154
click at [652, 608] on icon at bounding box center [645, 621] width 68 height 67
click at [787, 612] on icon at bounding box center [787, 619] width 30 height 64
click at [785, 613] on icon at bounding box center [788, 619] width 25 height 65
click at [268, 210] on span "Važiavimai" at bounding box center [337, 224] width 244 height 33
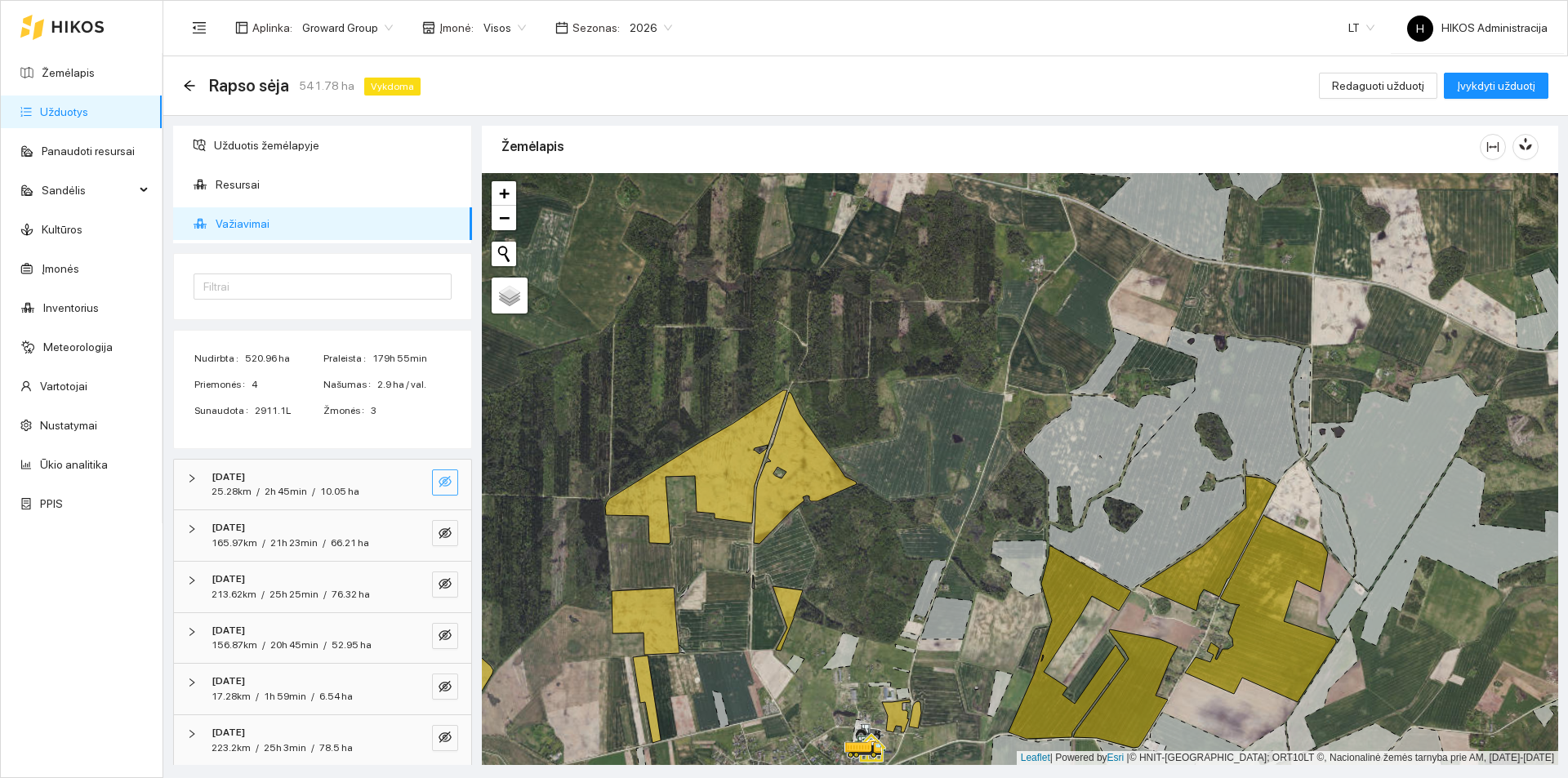
click at [439, 481] on icon "eye-invisible" at bounding box center [445, 482] width 13 height 13
click at [439, 533] on icon "eye-invisible" at bounding box center [445, 533] width 13 height 13
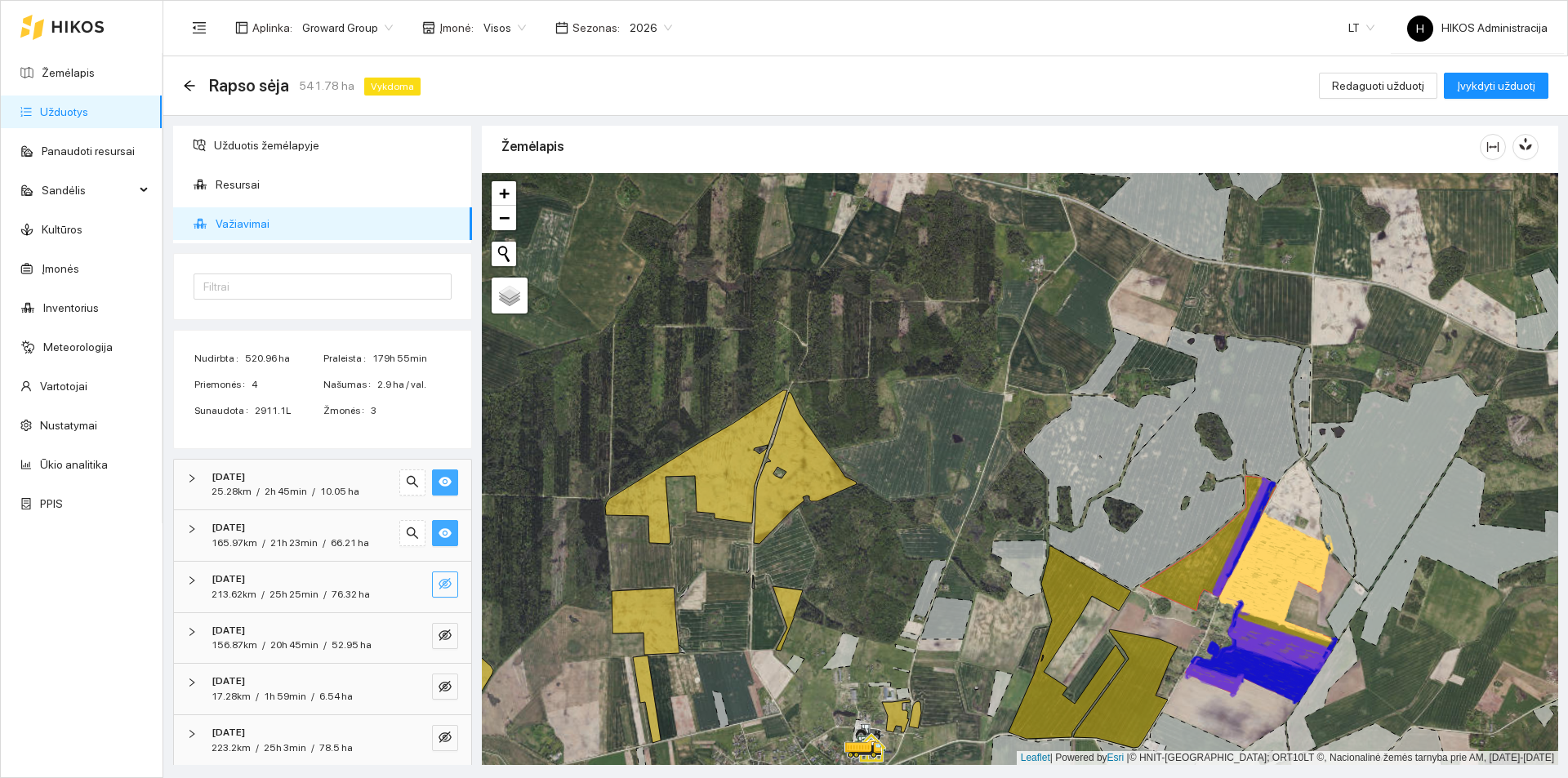
click at [432, 576] on button "button" at bounding box center [444, 585] width 27 height 27
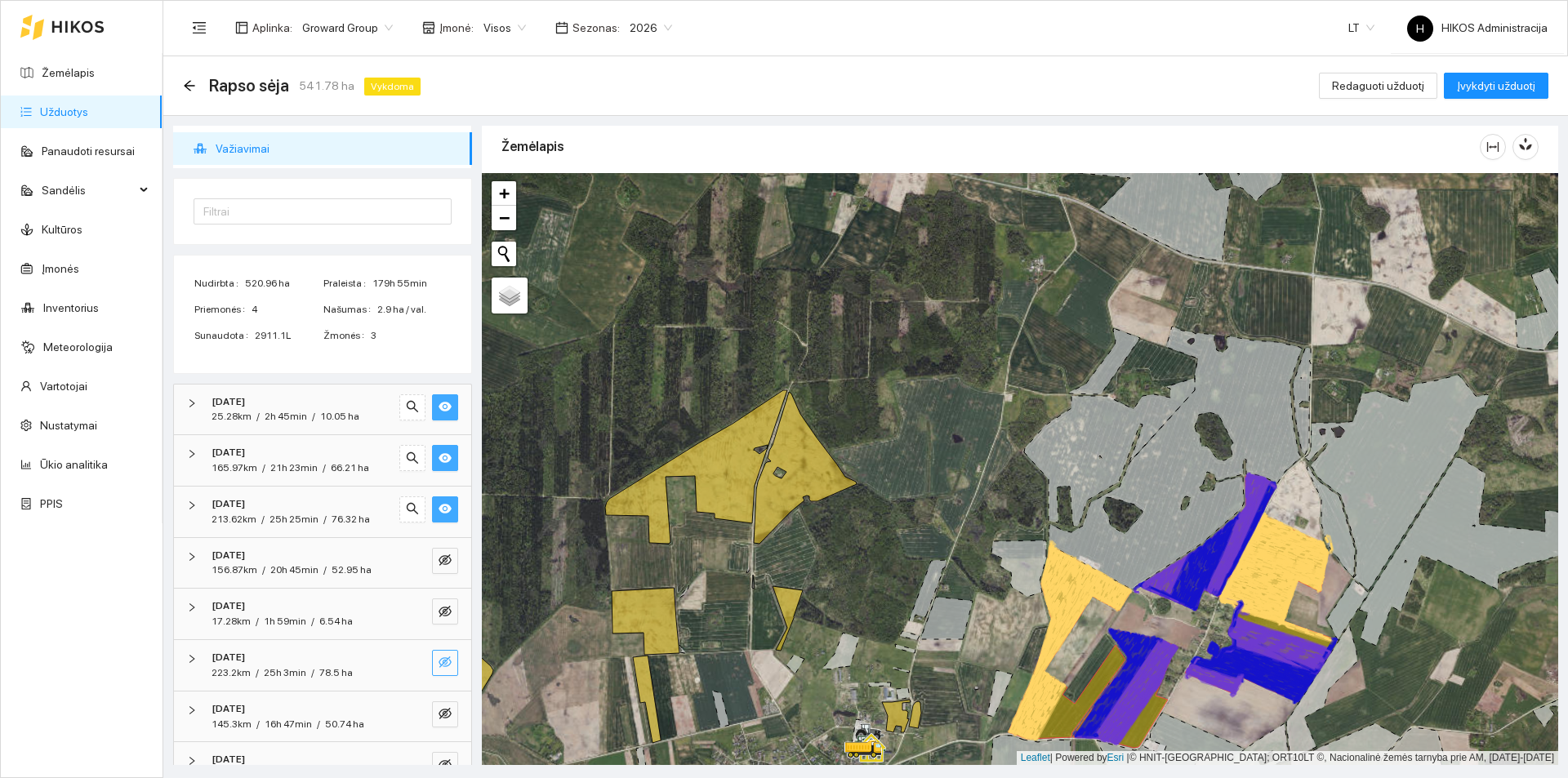
scroll to position [163, 0]
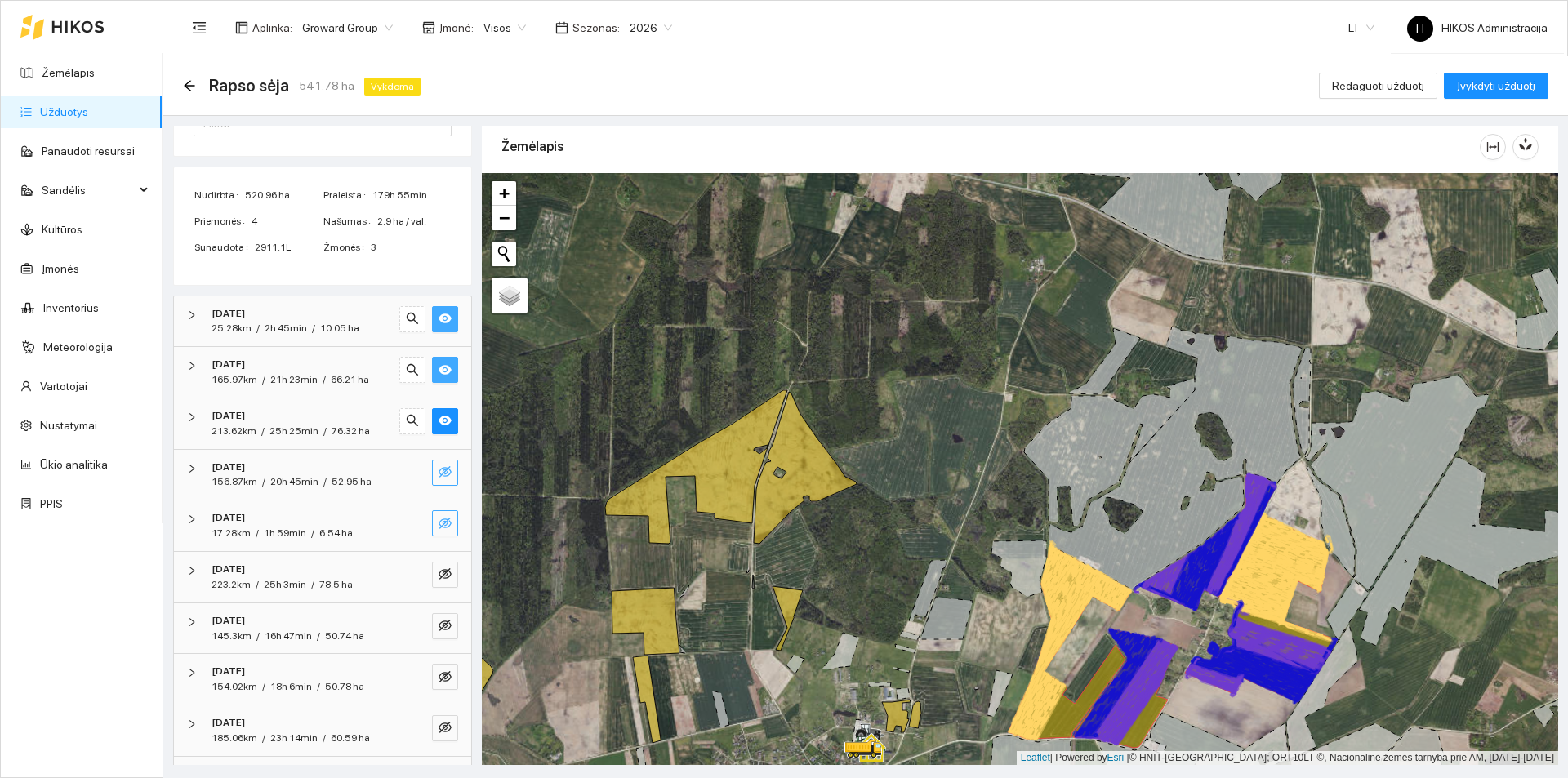
click at [439, 468] on icon "eye-invisible" at bounding box center [445, 472] width 13 height 11
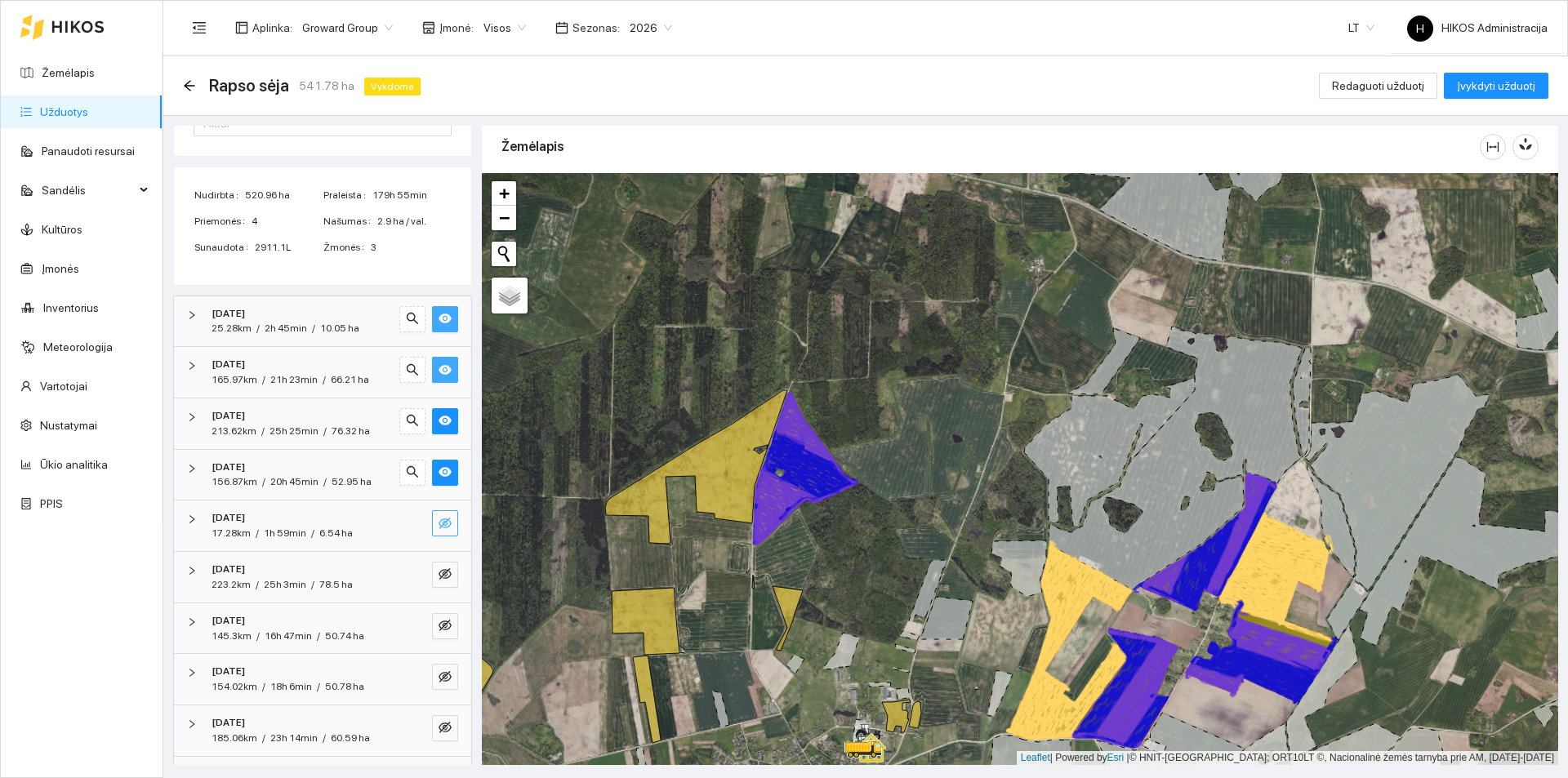
click at [439, 524] on icon "eye-invisible" at bounding box center [445, 523] width 13 height 11
click at [439, 571] on icon "eye-invisible" at bounding box center [445, 574] width 13 height 13
click at [439, 625] on icon "eye-invisible" at bounding box center [445, 625] width 13 height 13
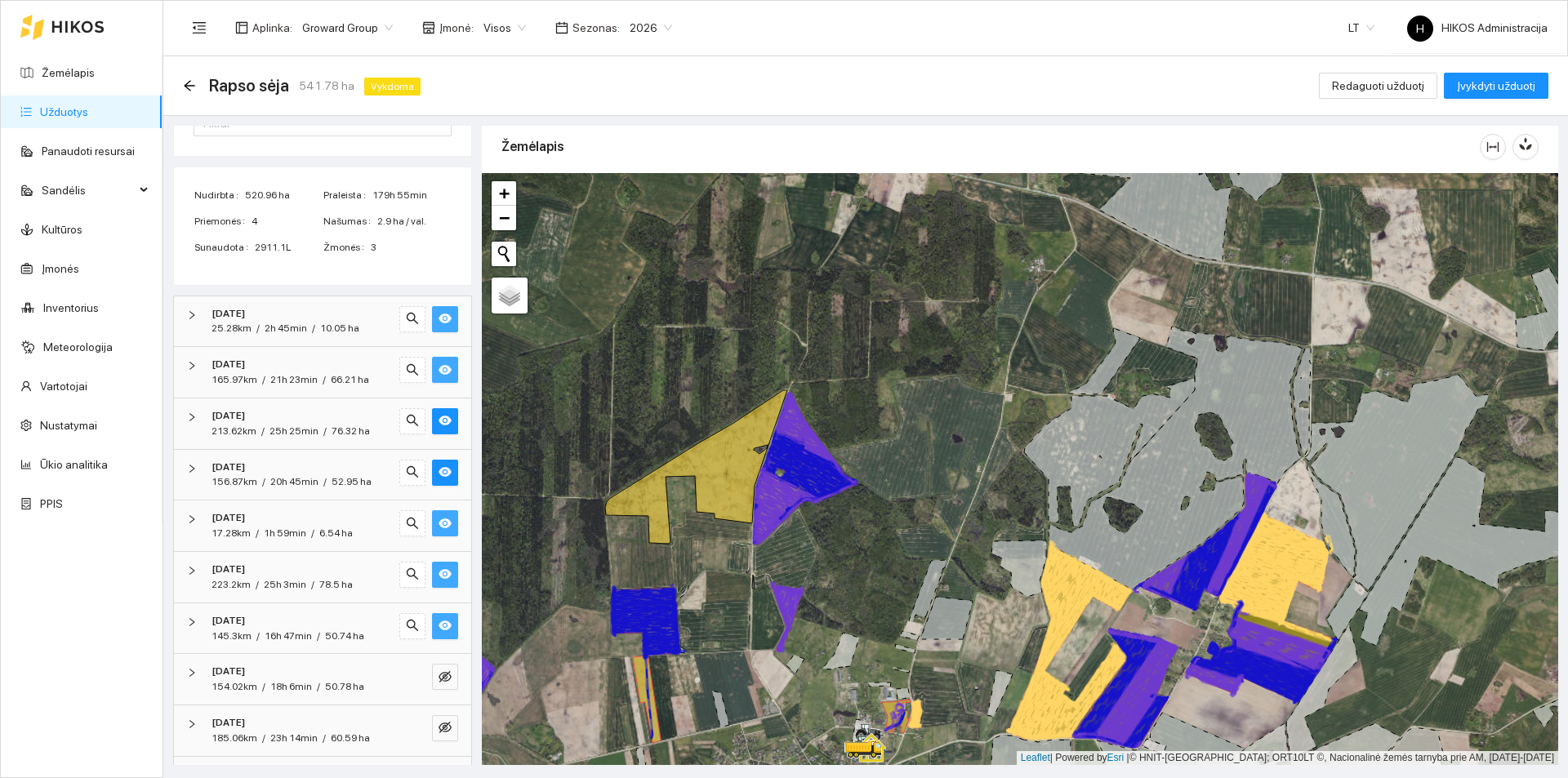
scroll to position [211, 0]
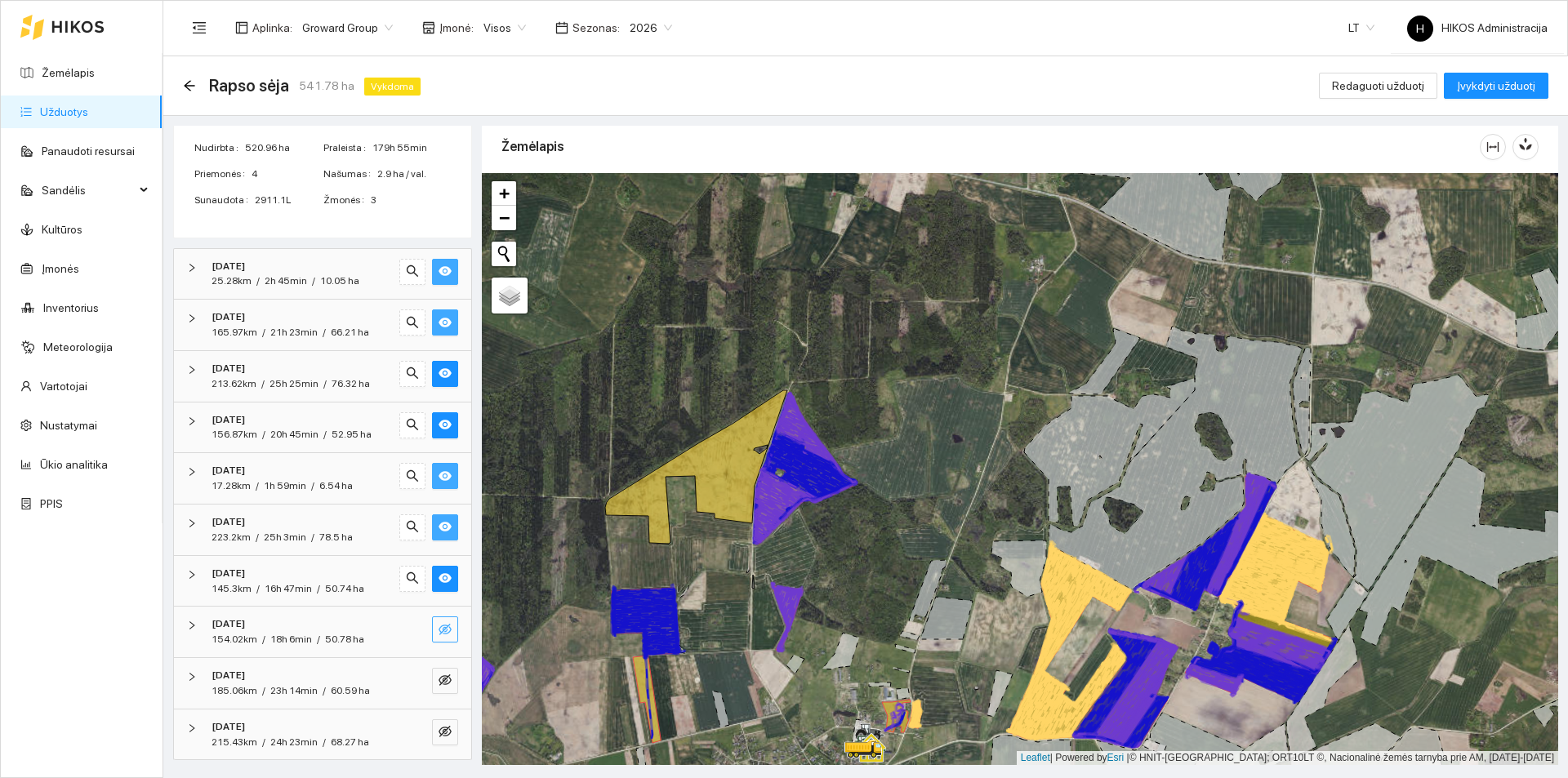
click at [439, 630] on icon "eye-invisible" at bounding box center [445, 630] width 13 height 11
click at [444, 681] on icon "eye-invisible" at bounding box center [446, 681] width 4 height 4
click at [432, 723] on button "button" at bounding box center [444, 732] width 27 height 27
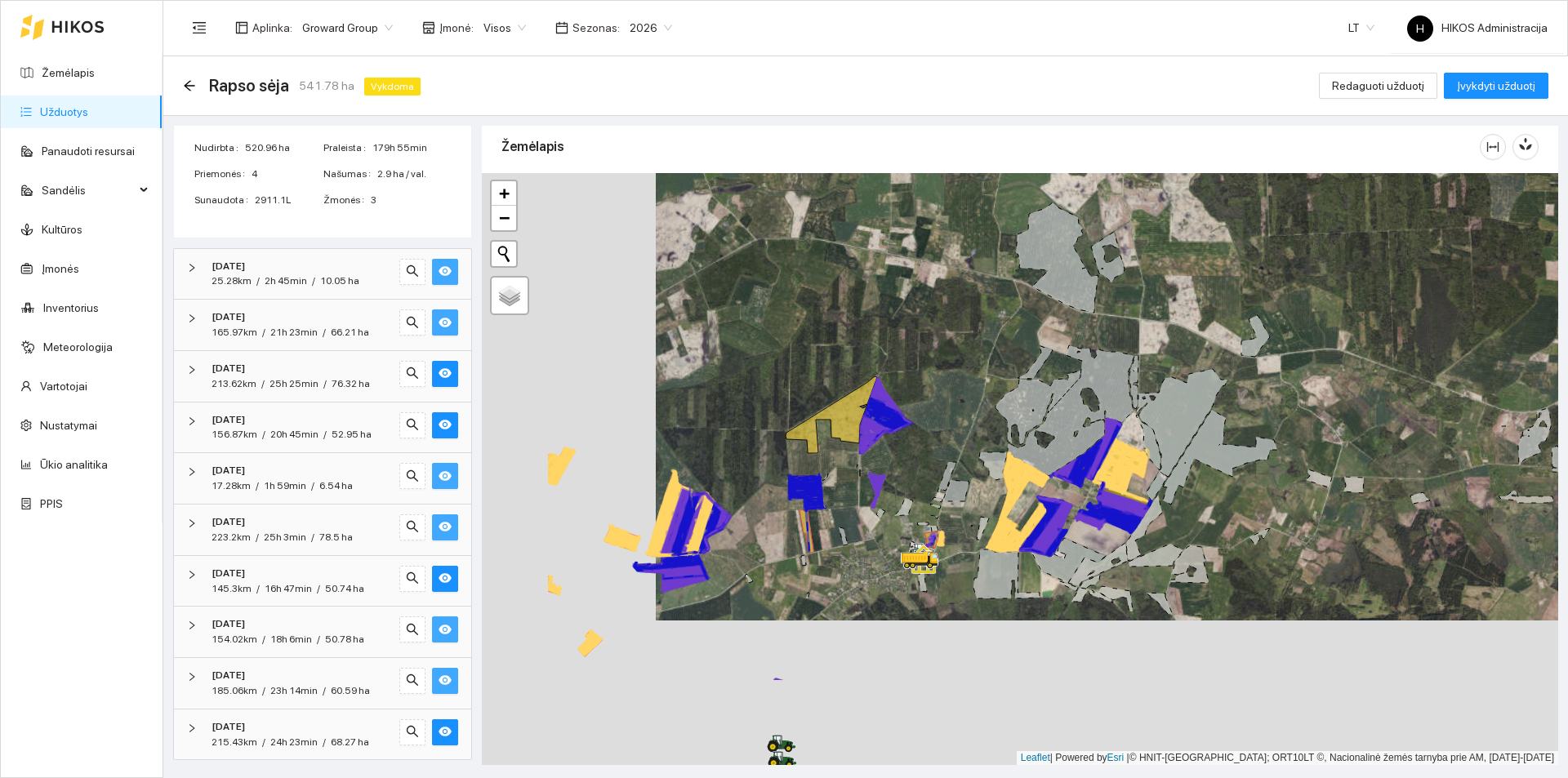
drag, startPoint x: 766, startPoint y: 606, endPoint x: 909, endPoint y: 461, distance: 203.7
click at [909, 461] on div at bounding box center [1020, 469] width 1076 height 592
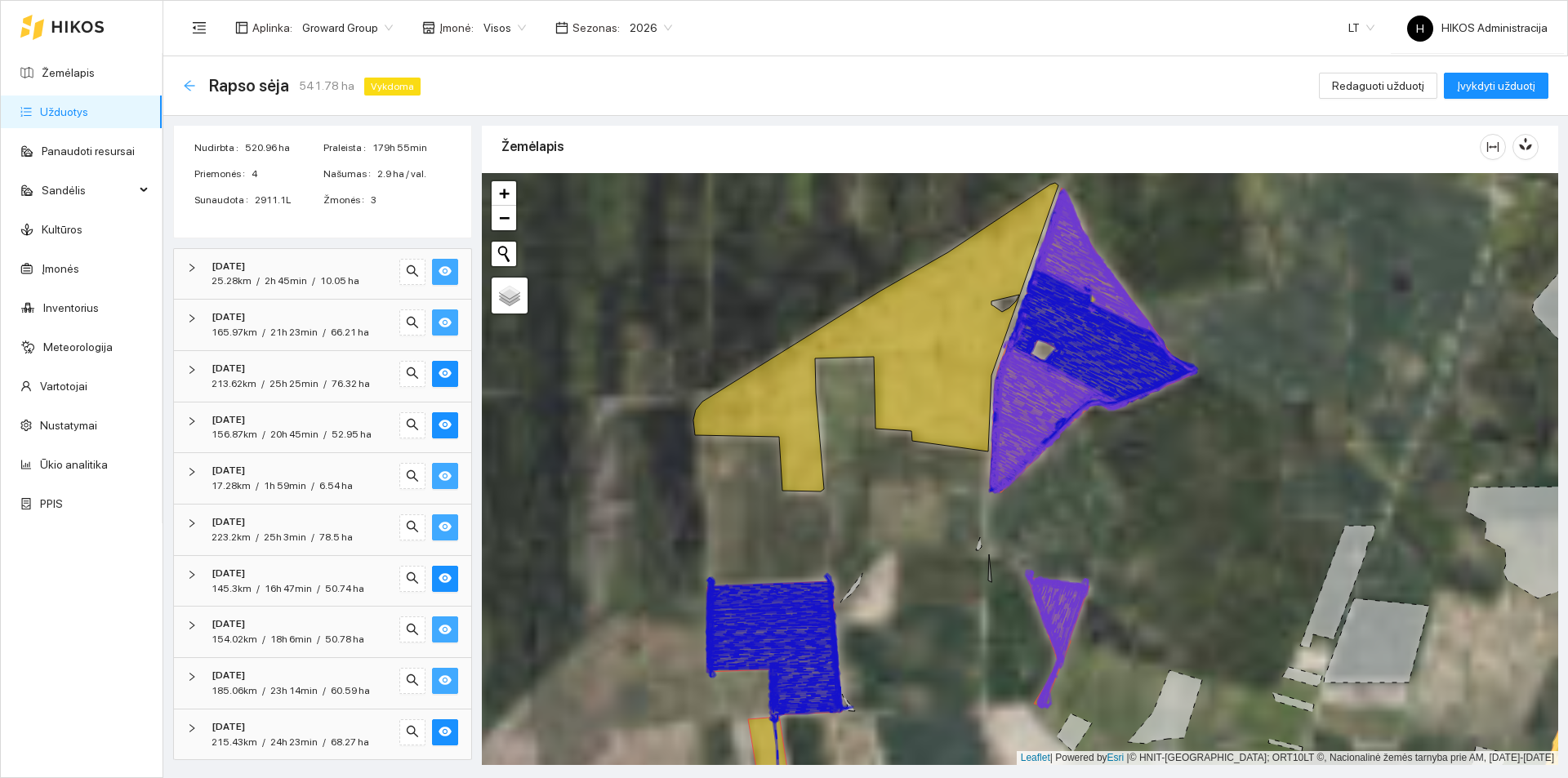
click at [183, 82] on icon "arrow-left" at bounding box center [190, 85] width 13 height 13
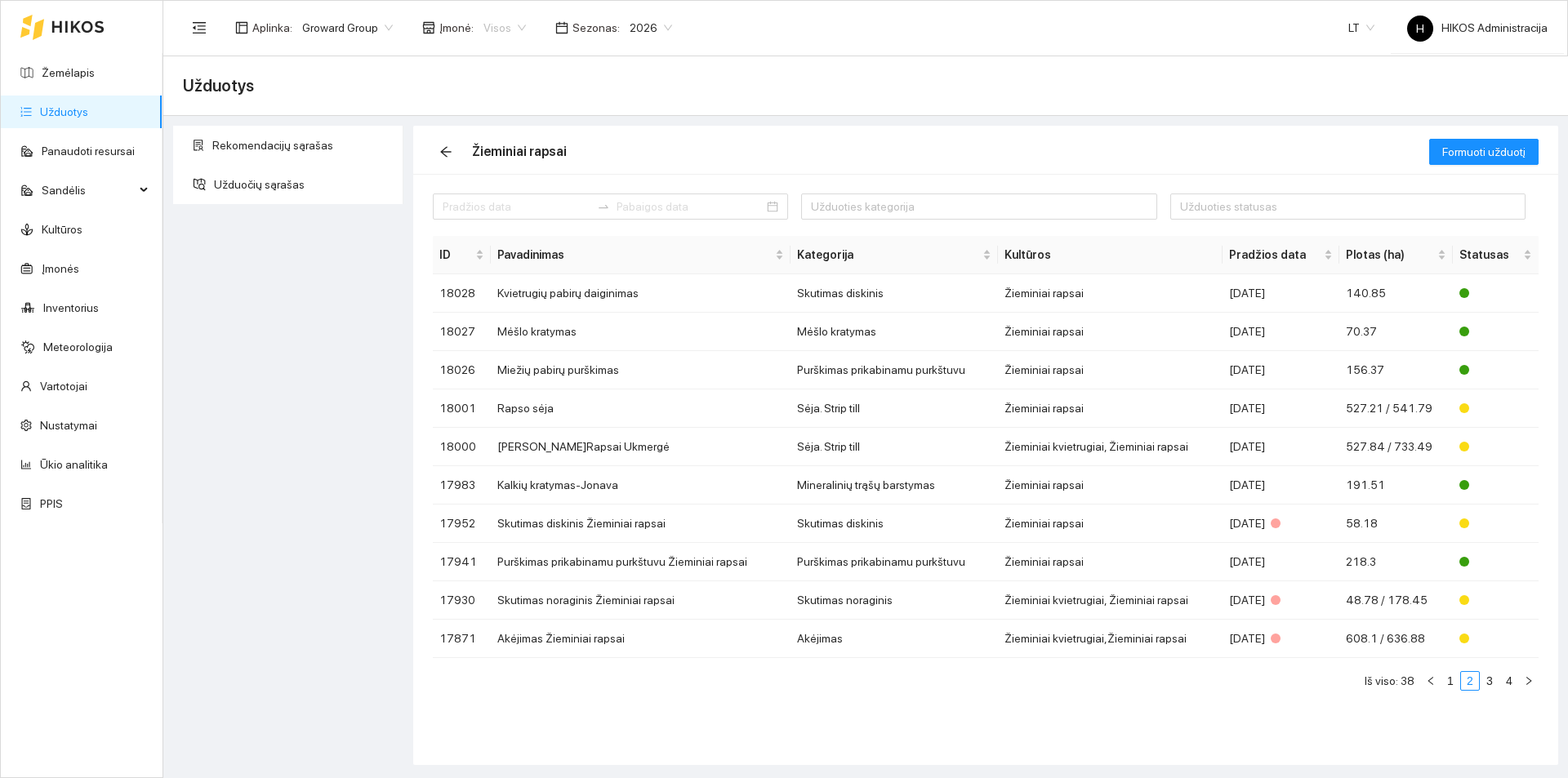
click at [504, 28] on span "Visos" at bounding box center [505, 27] width 42 height 25
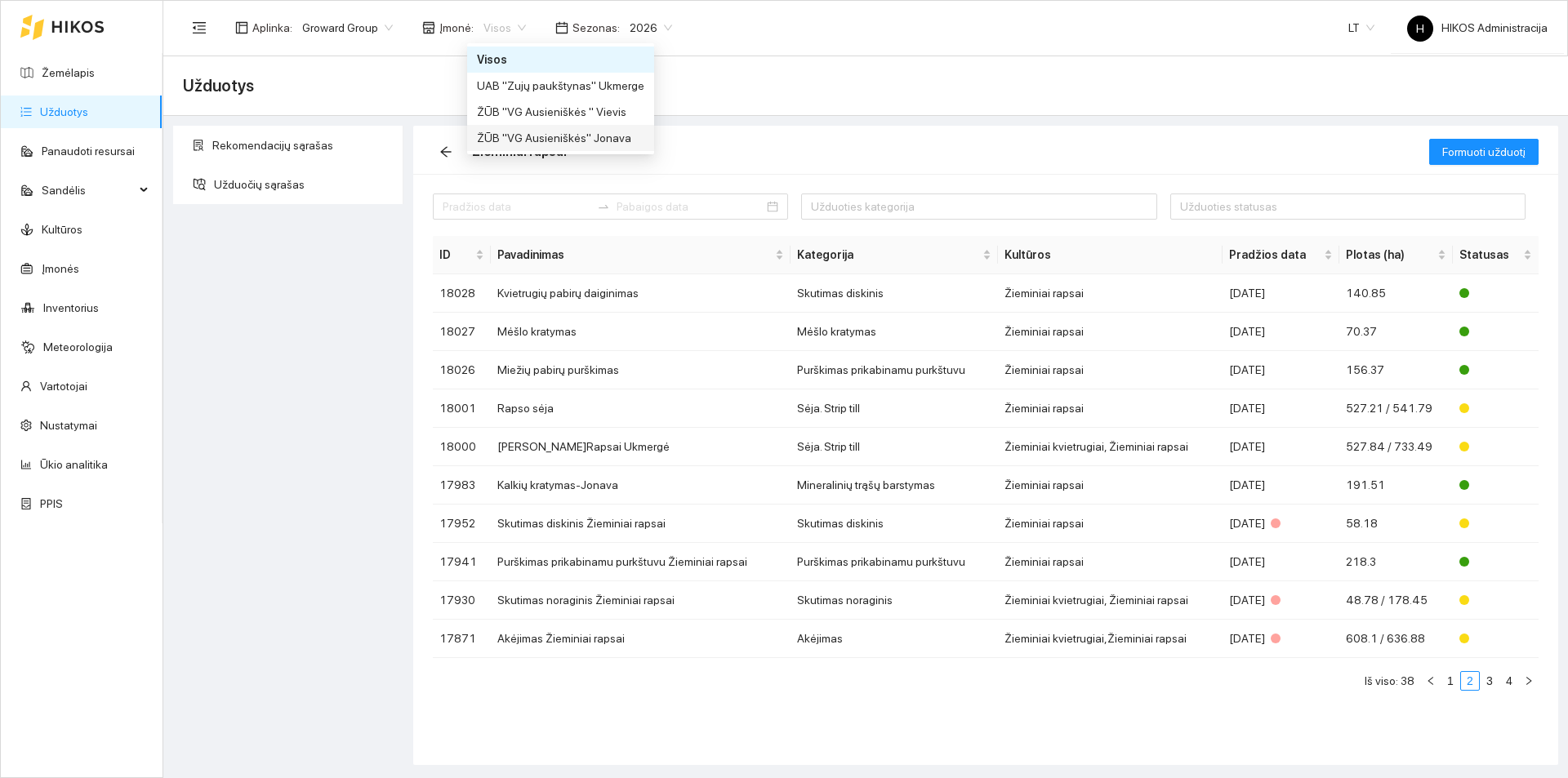
click at [562, 130] on div "ŽŪB "VG Ausieniškės" Jonava" at bounding box center [560, 138] width 168 height 18
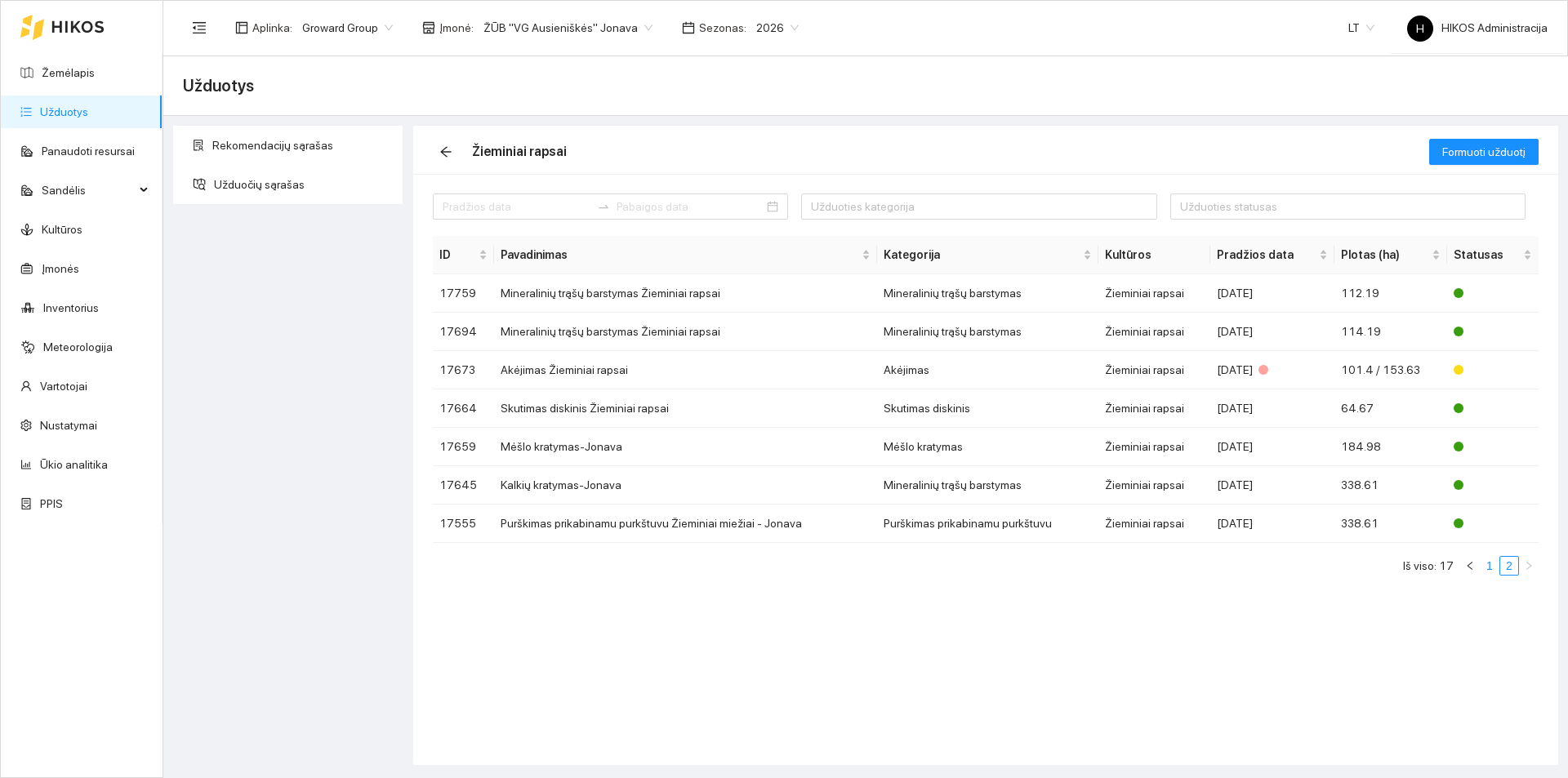
click at [1496, 565] on link "1" at bounding box center [1490, 566] width 18 height 18
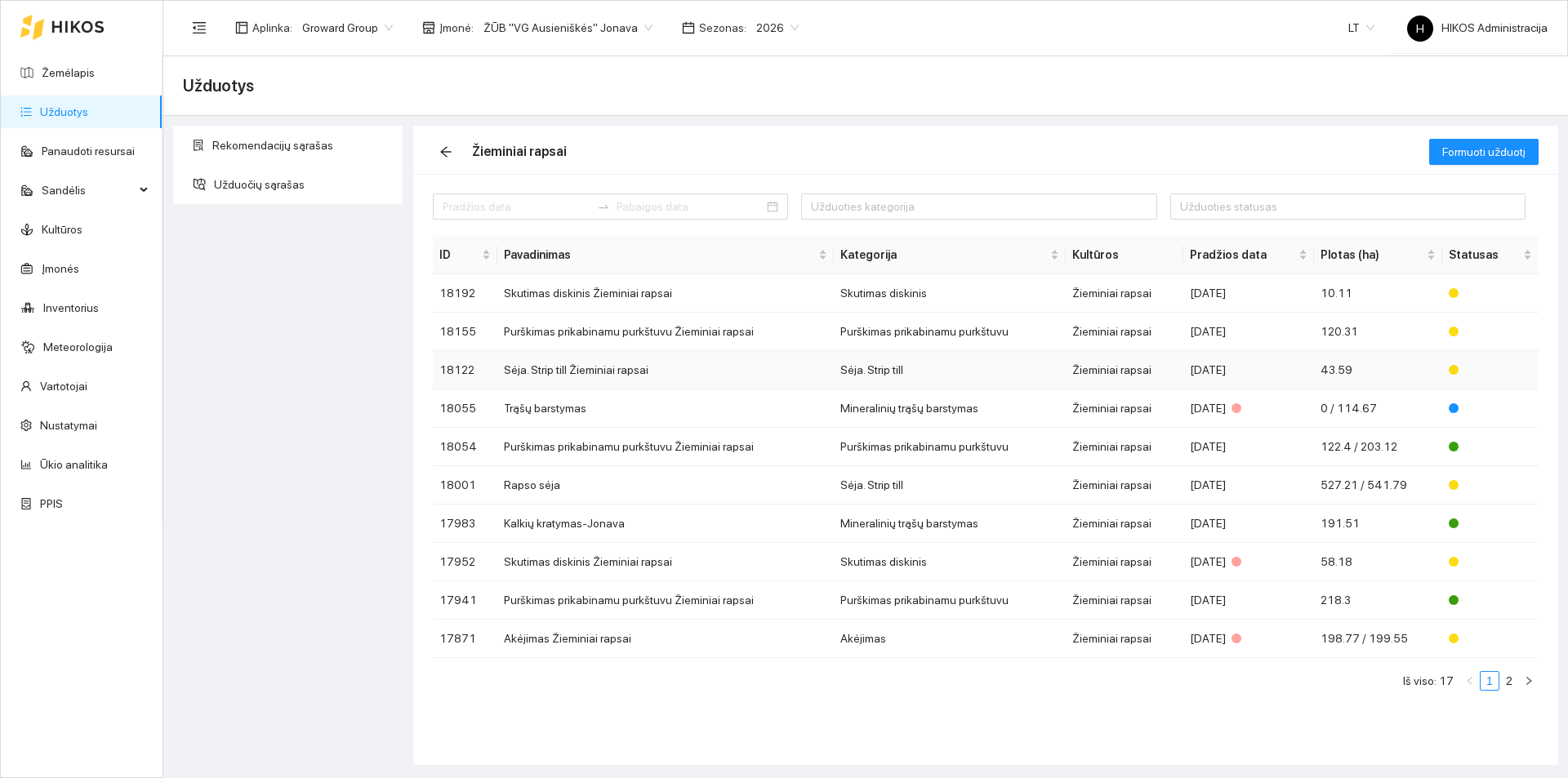
click at [665, 378] on td "Sėja. Strip till Žieminiai rapsai" at bounding box center [665, 370] width 336 height 38
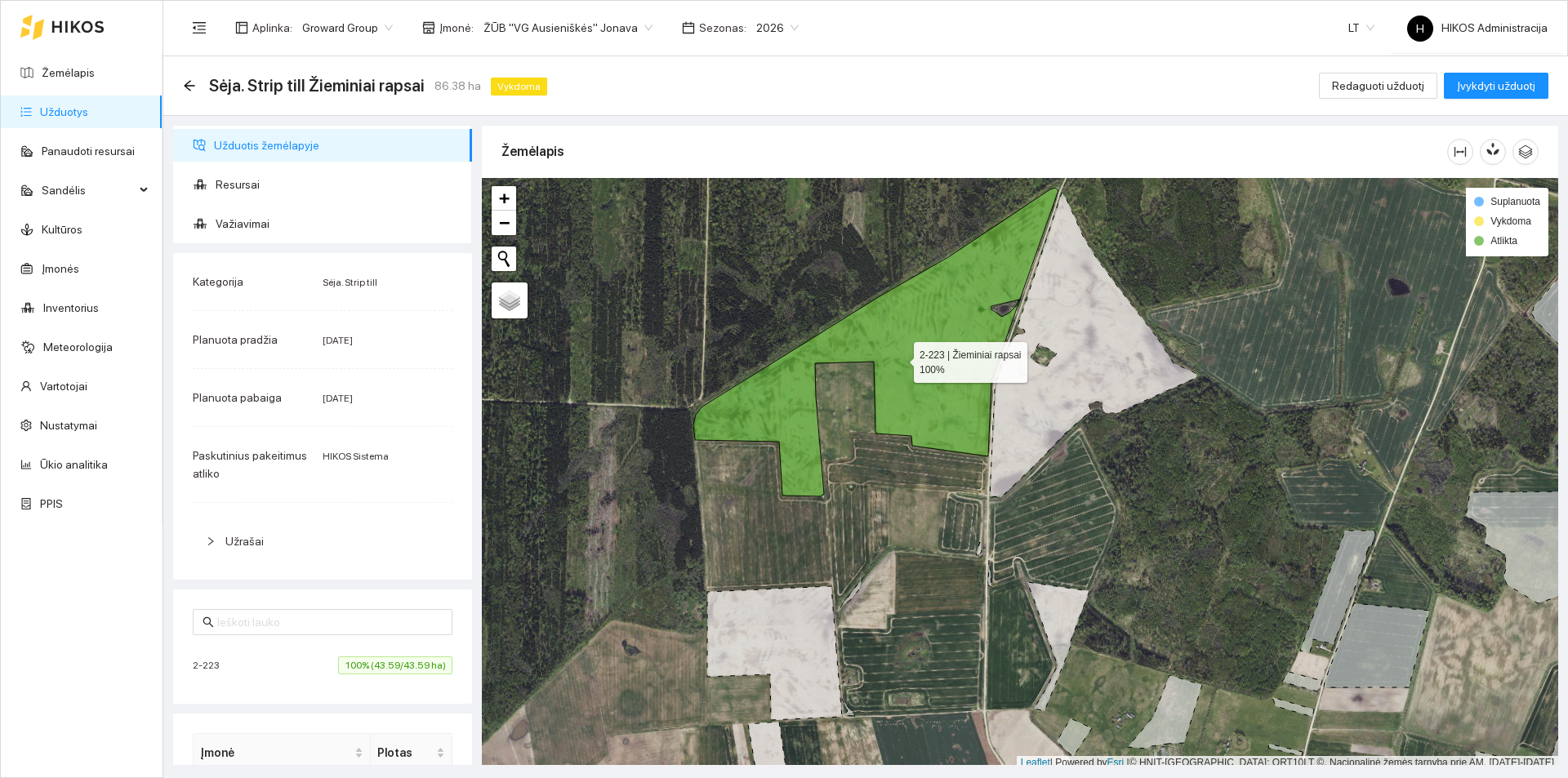
scroll to position [5, 0]
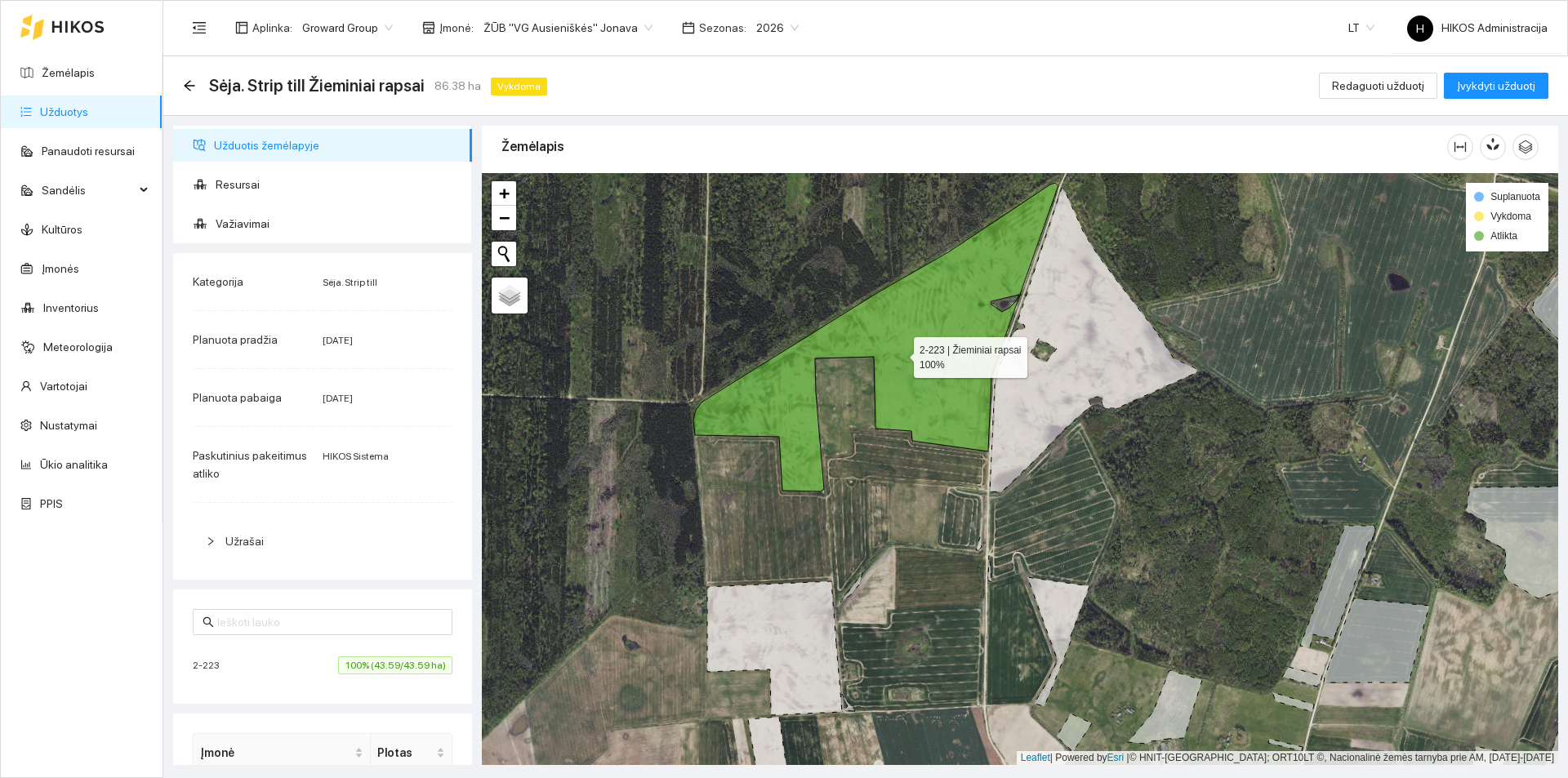
click at [917, 390] on icon at bounding box center [876, 337] width 365 height 309
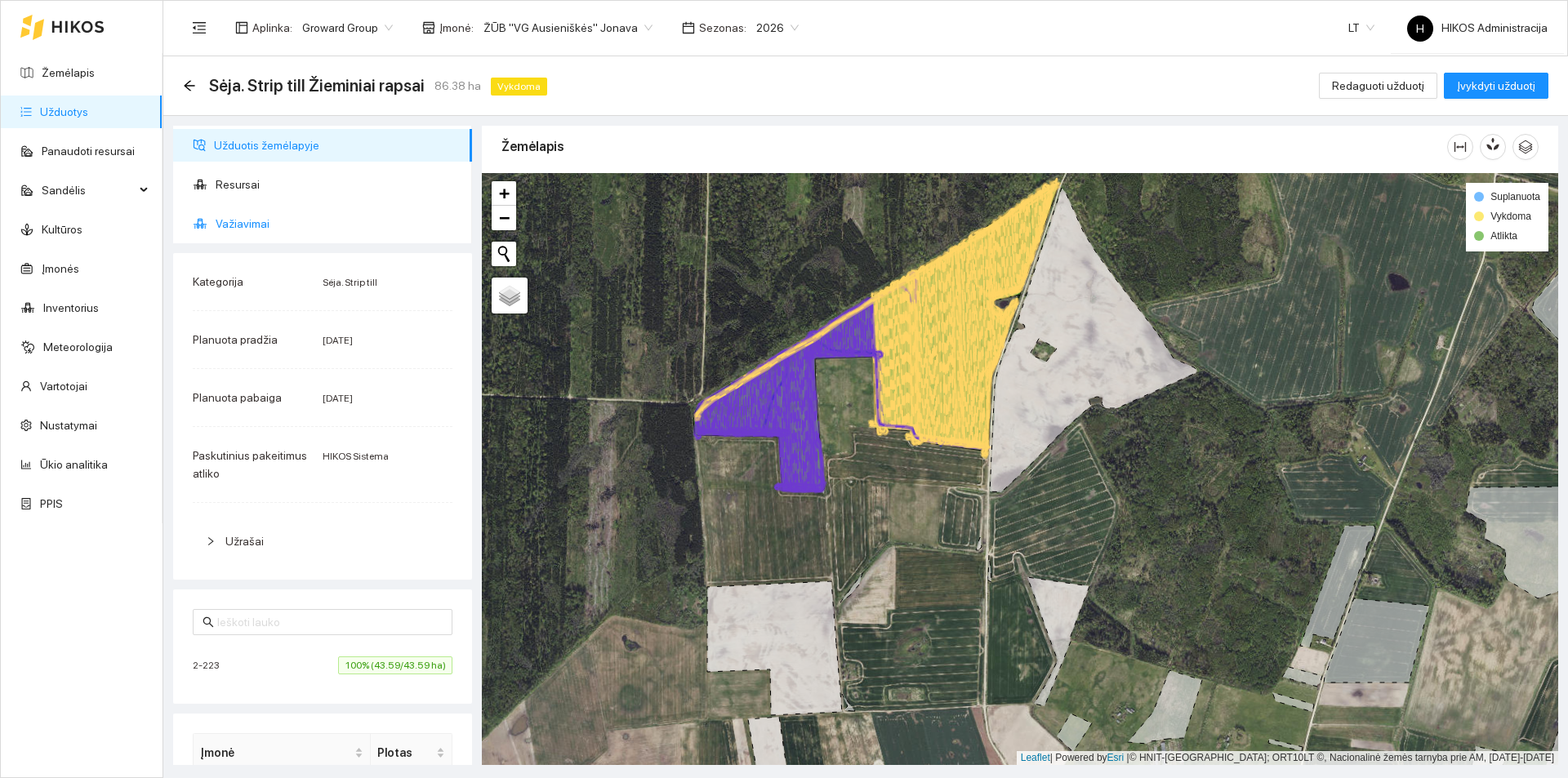
click at [378, 230] on span "Važiavimai" at bounding box center [337, 224] width 244 height 33
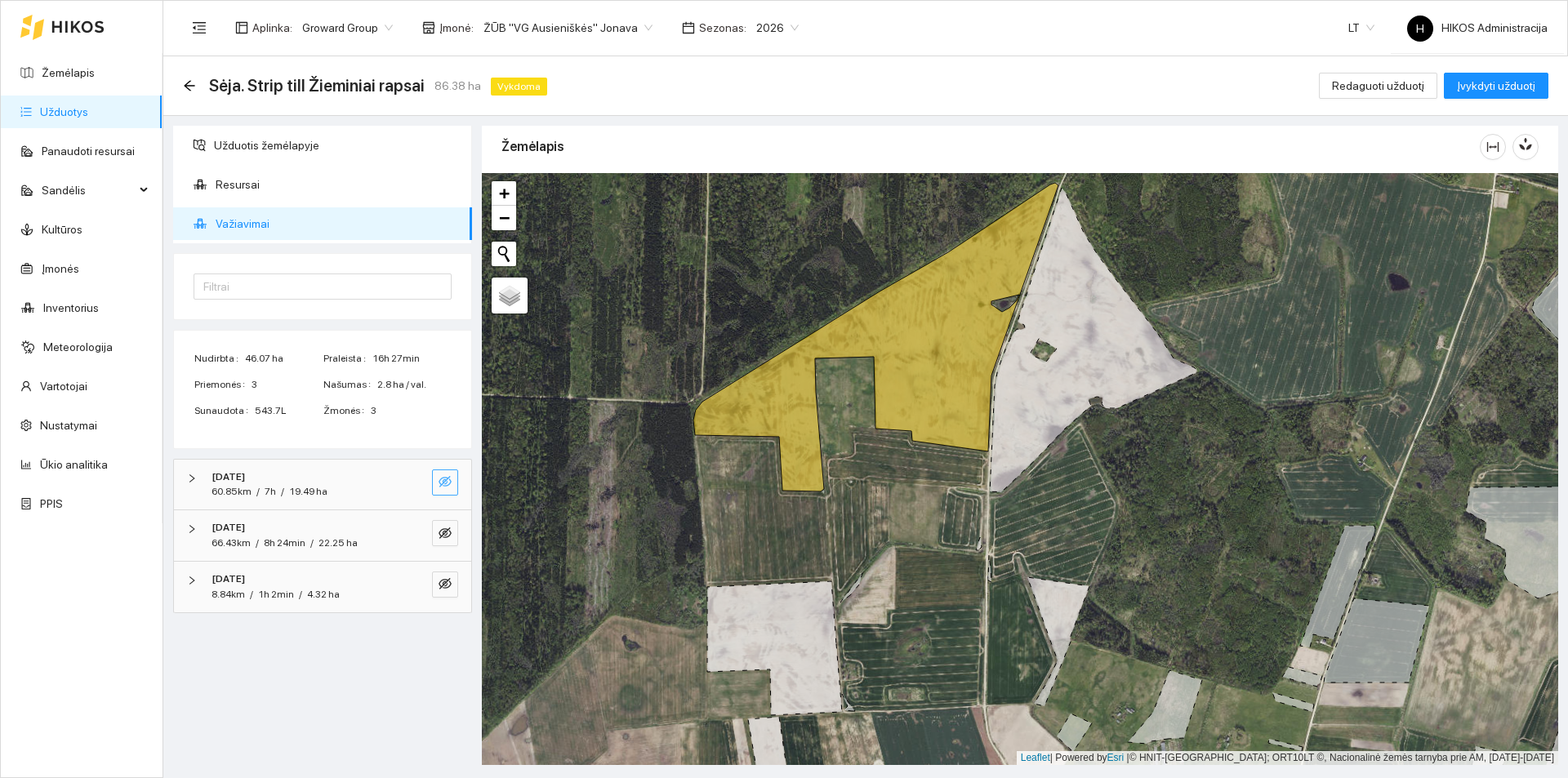
click at [449, 482] on icon "eye-invisible" at bounding box center [445, 482] width 13 height 13
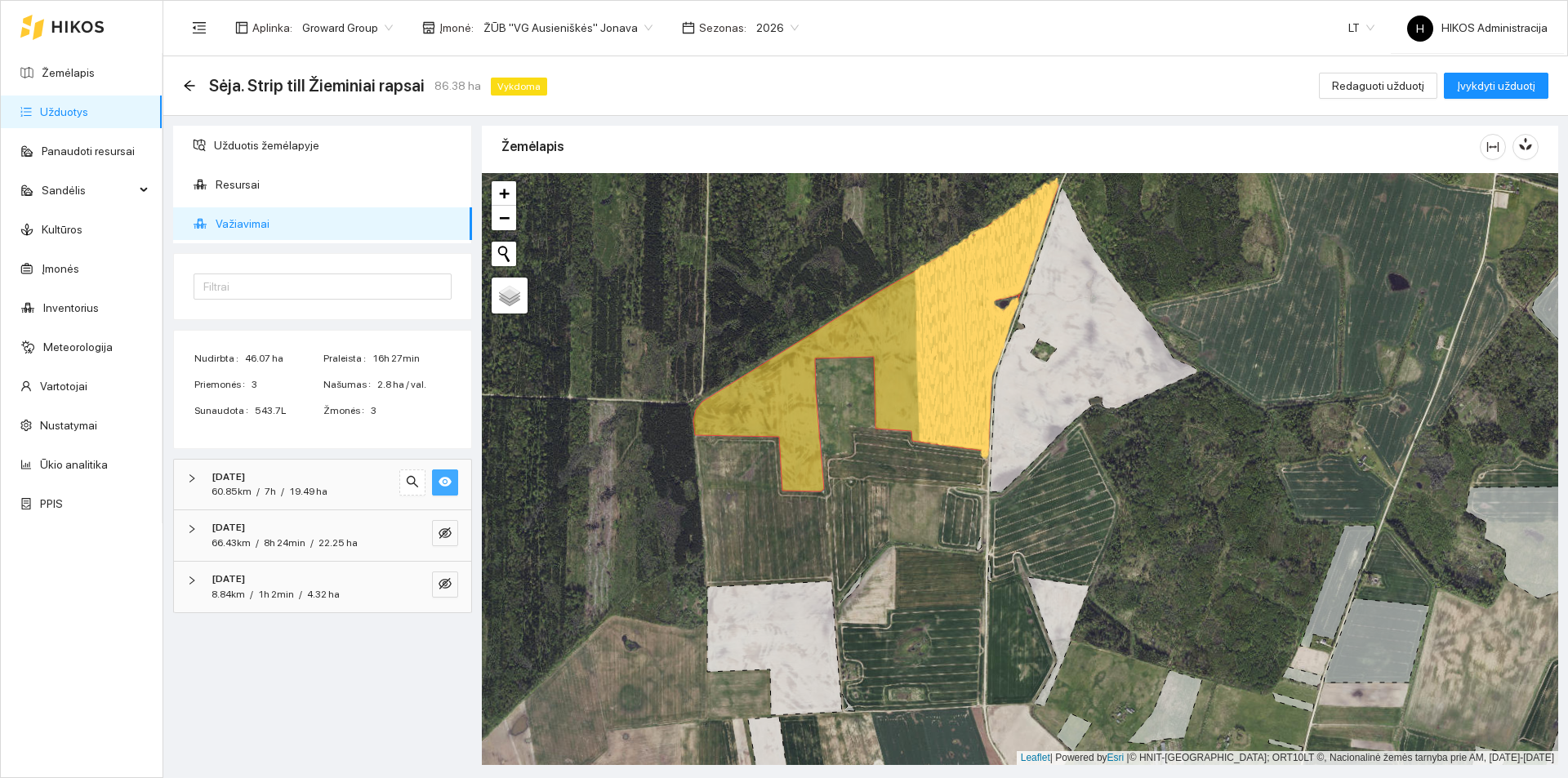
click at [449, 482] on icon "eye" at bounding box center [445, 481] width 13 height 10
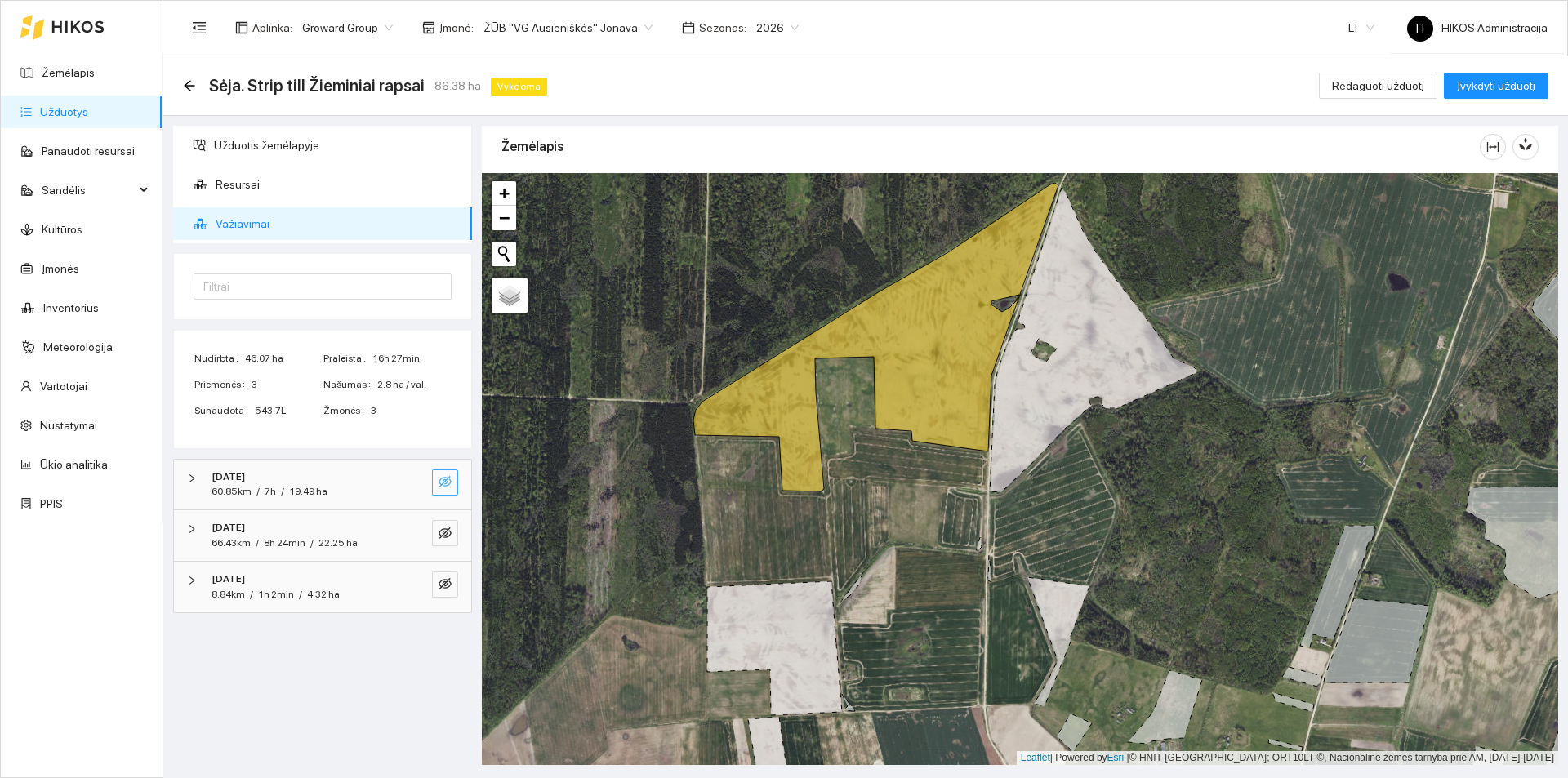
click at [391, 484] on div "2025-08-14 60.85km / 7h / 19.49 ha" at bounding box center [300, 485] width 187 height 31
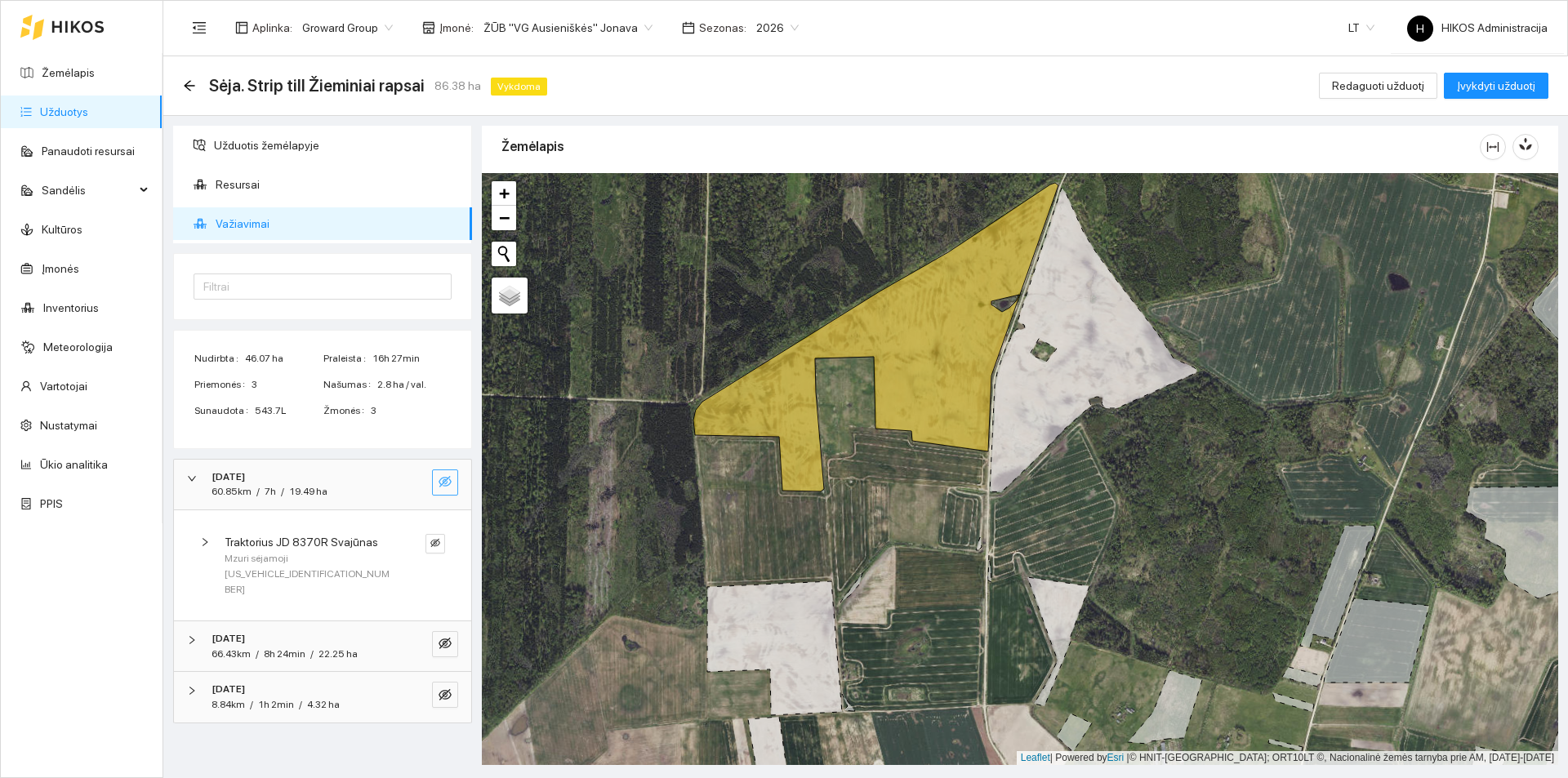
click at [406, 478] on div at bounding box center [412, 482] width 27 height 27
click at [402, 478] on div at bounding box center [412, 482] width 27 height 27
click at [186, 86] on icon "arrow-left" at bounding box center [189, 85] width 11 height 11
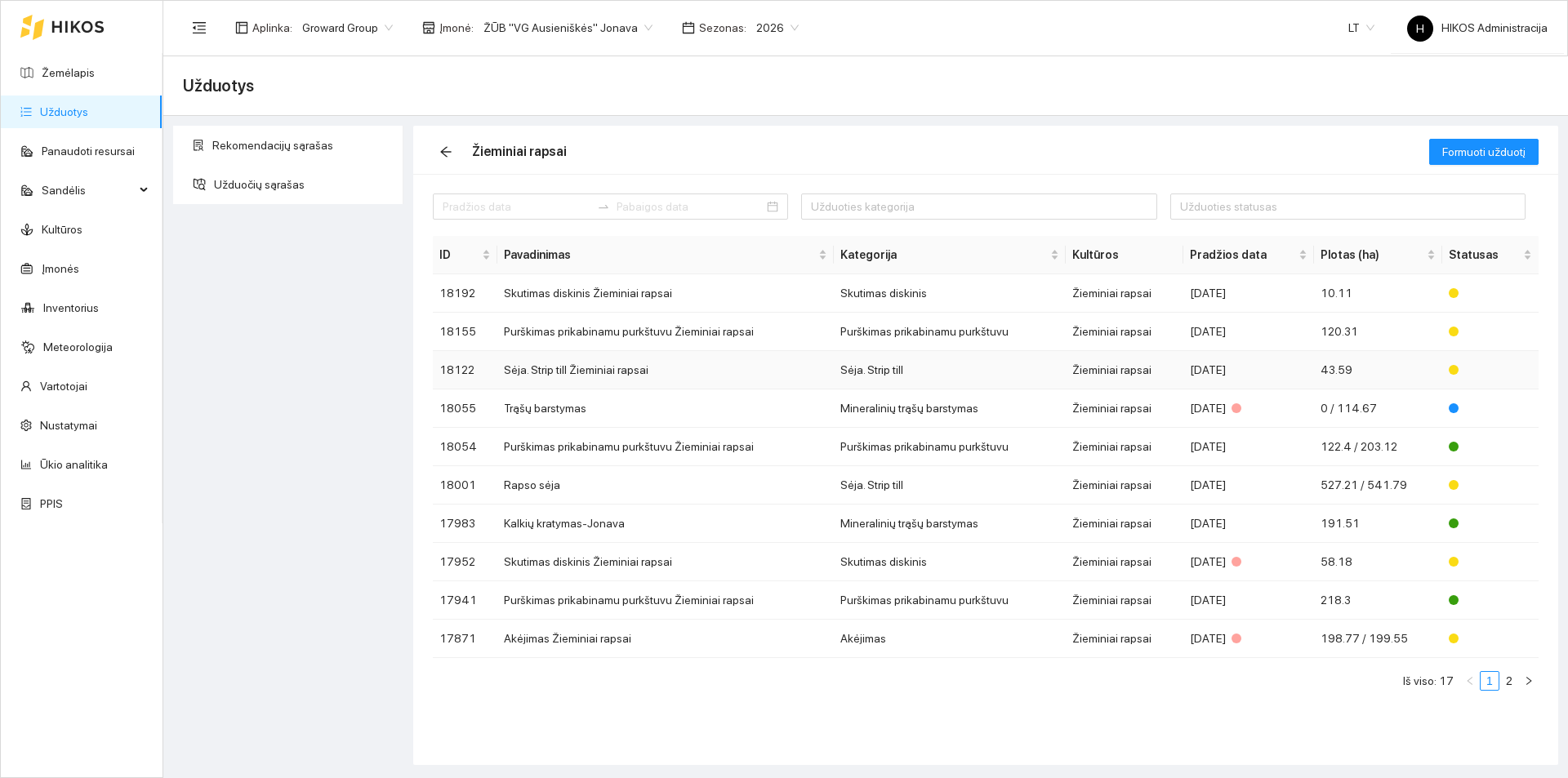
click at [586, 376] on td "Sėja. Strip till Žieminiai rapsai" at bounding box center [665, 370] width 336 height 38
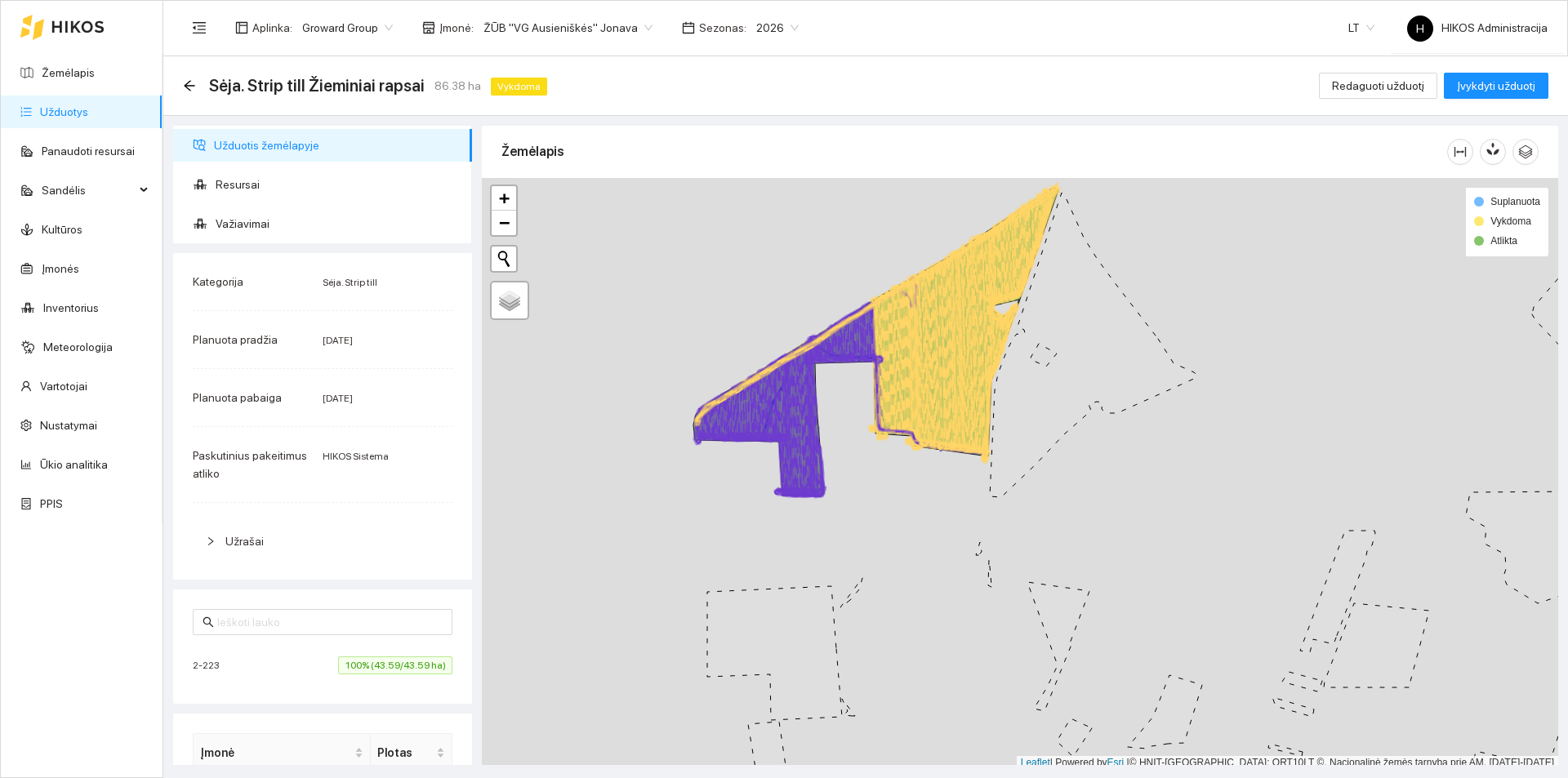
click at [561, 41] on div "Aplinka : Groward Group Įmonė : ŽŪB "VG Ausieniškės" Jonava Sezonas : 2026" at bounding box center [496, 27] width 626 height 33
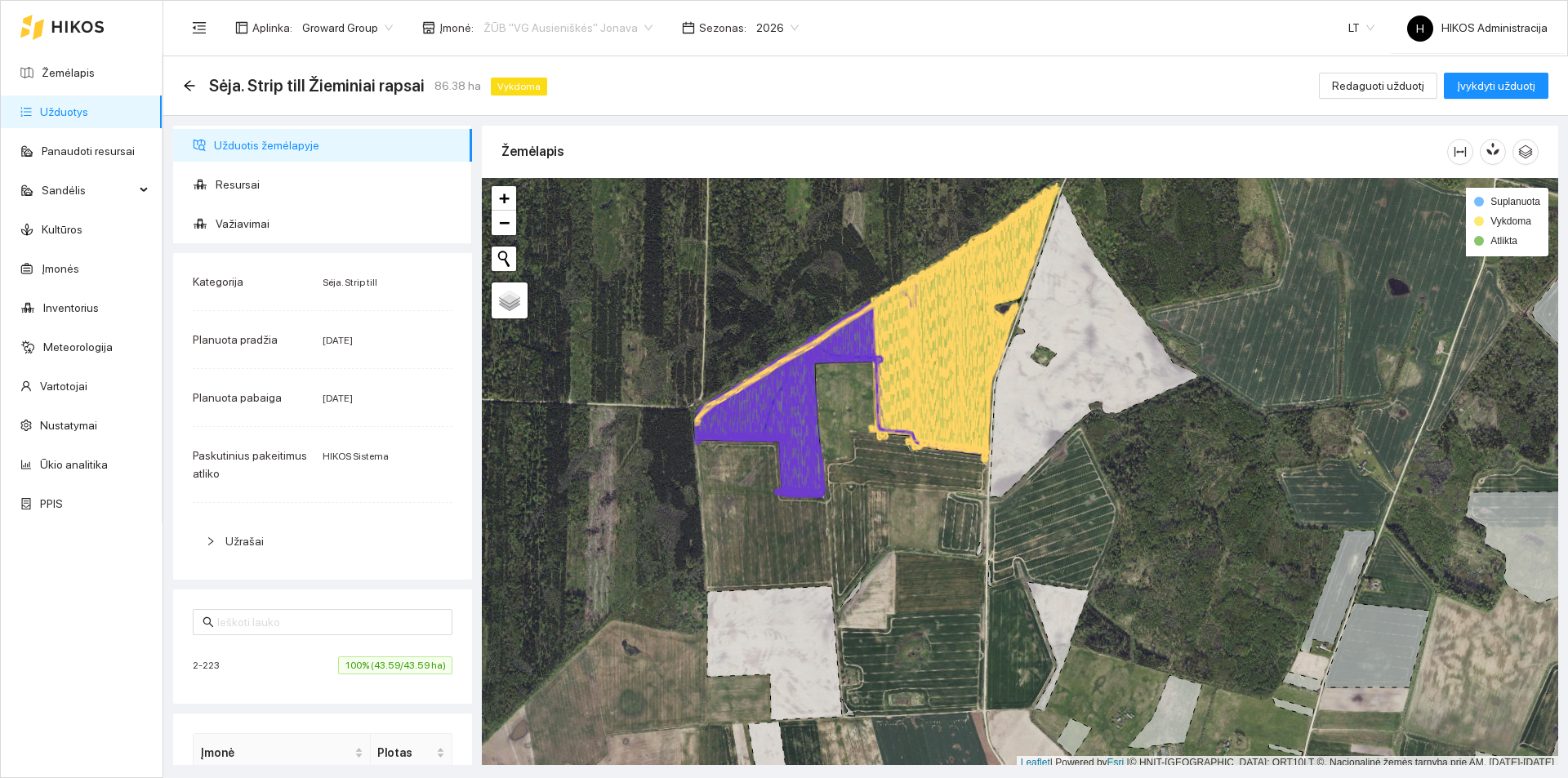
click at [549, 34] on span "ŽŪB "VG Ausieniškės" Jonava" at bounding box center [568, 27] width 169 height 25
click at [547, 62] on div "Visos" at bounding box center [560, 60] width 168 height 18
click at [348, 698] on span "0.61% (0.26/42.79 ha)" at bounding box center [397, 704] width 109 height 18
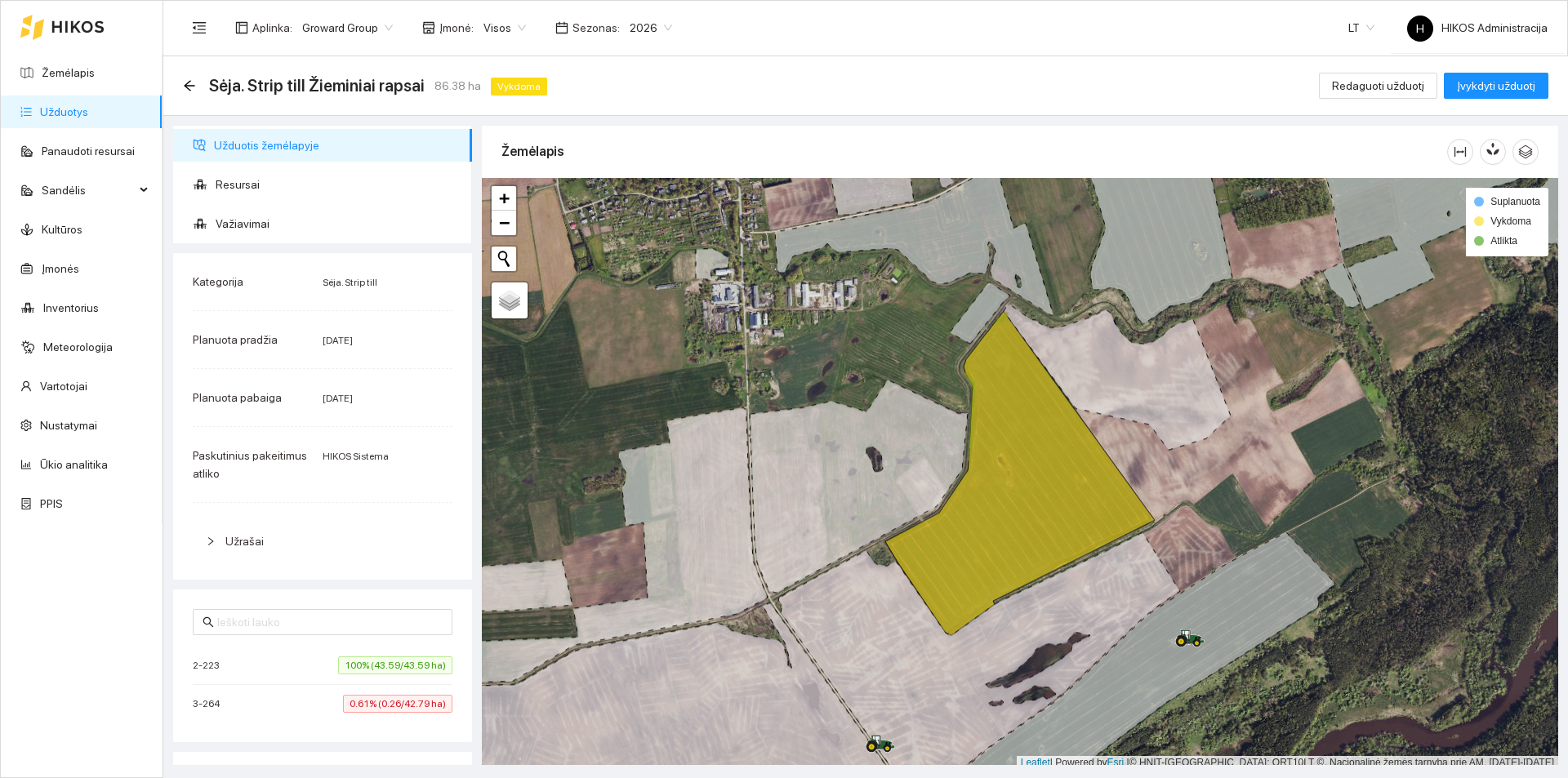
click at [348, 698] on span "0.61% (0.26/42.79 ha)" at bounding box center [397, 704] width 109 height 18
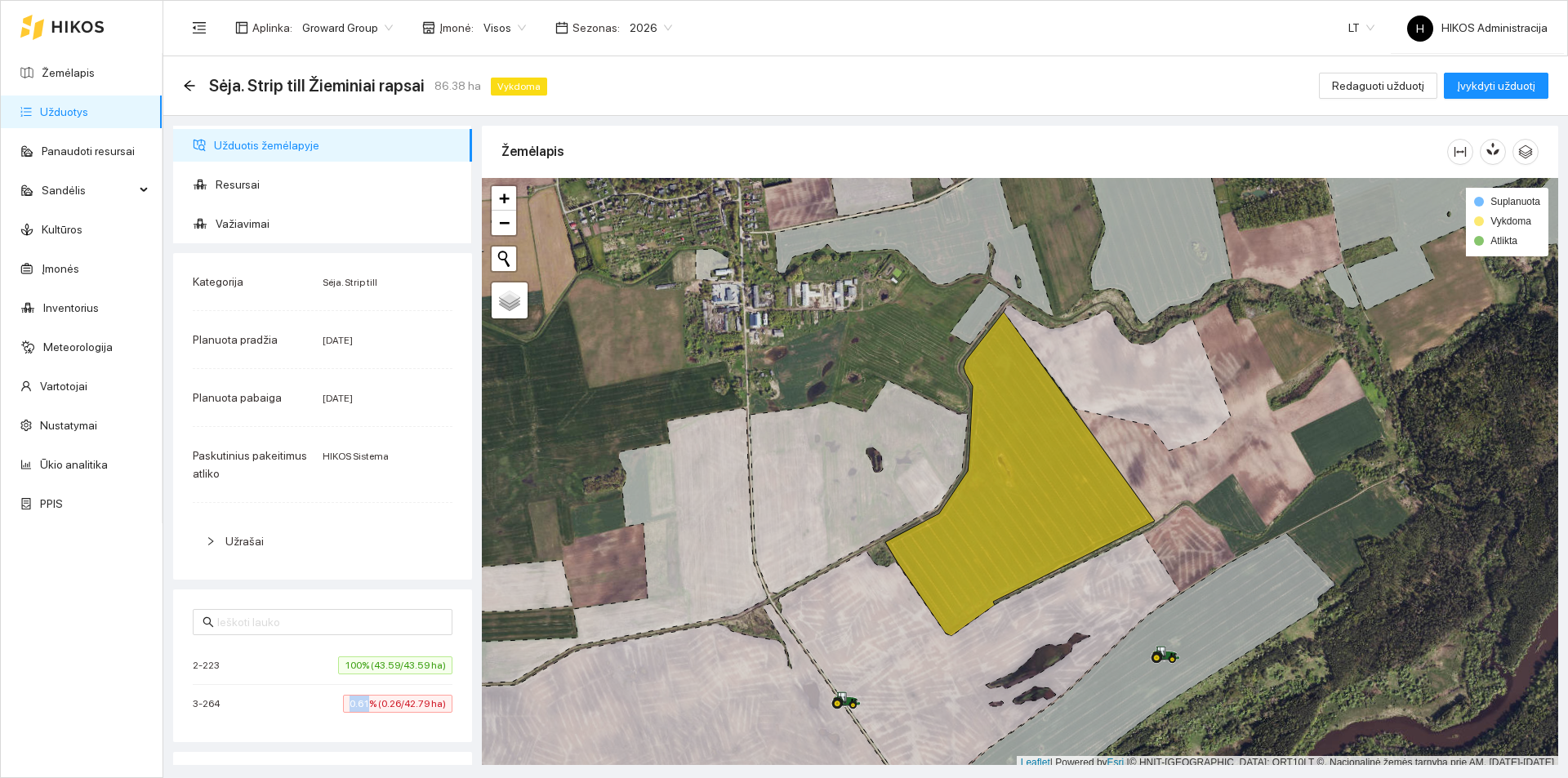
click at [348, 698] on span "0.61% (0.26/42.79 ha)" at bounding box center [397, 704] width 109 height 18
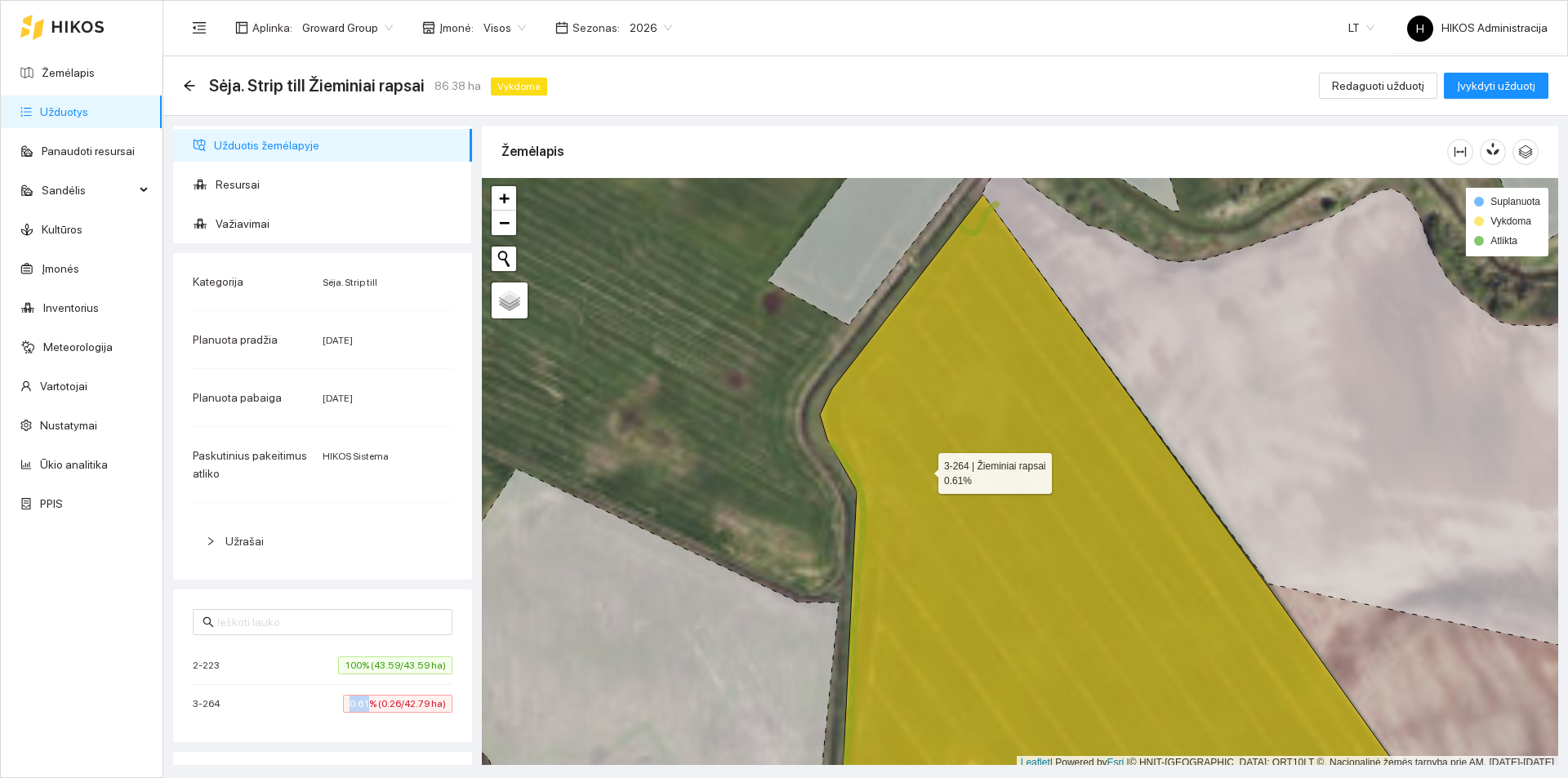
click at [930, 480] on icon at bounding box center [1131, 512] width 622 height 636
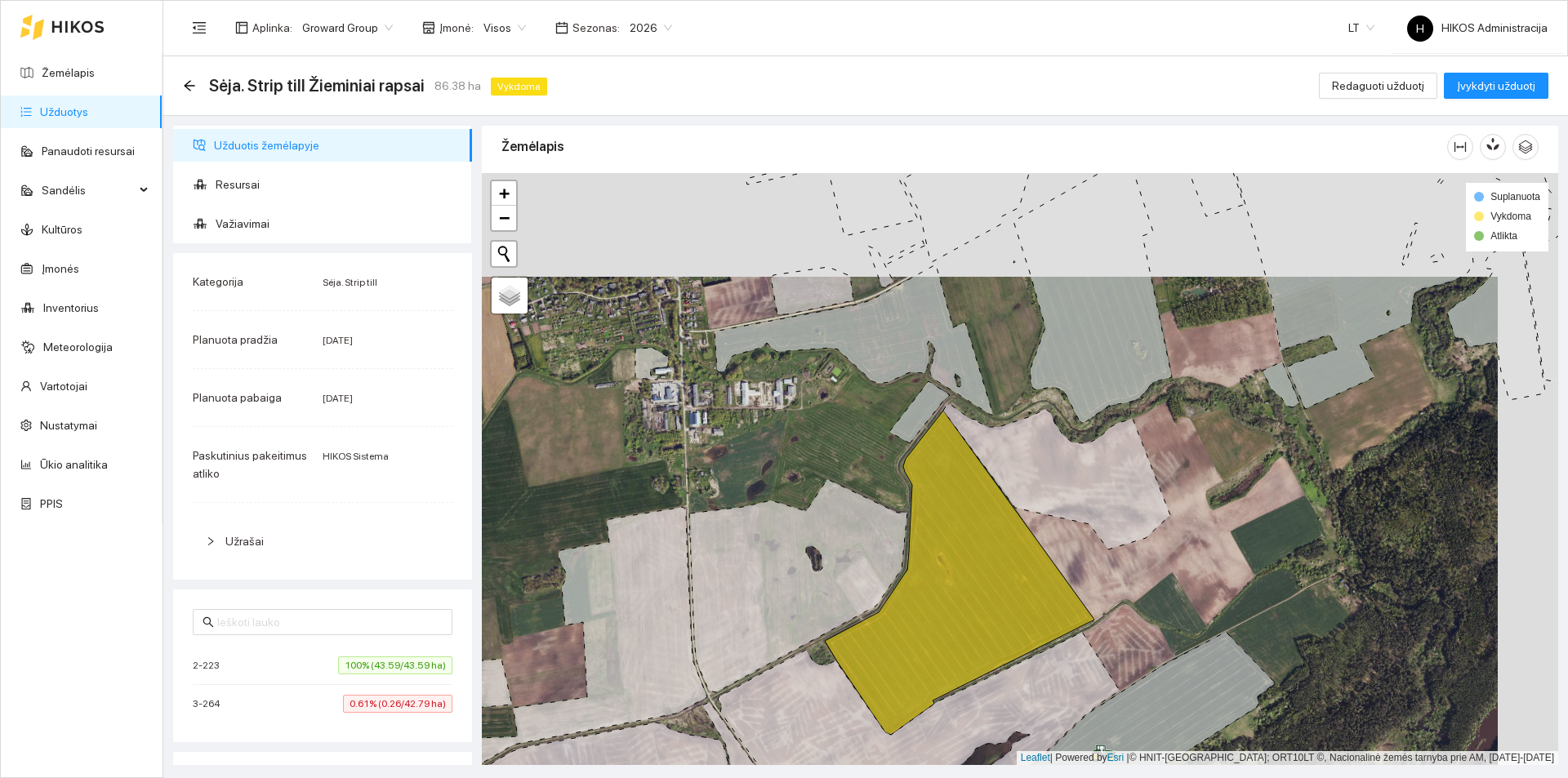
click at [380, 659] on span "100% (43.59/43.59 ha)" at bounding box center [395, 665] width 115 height 18
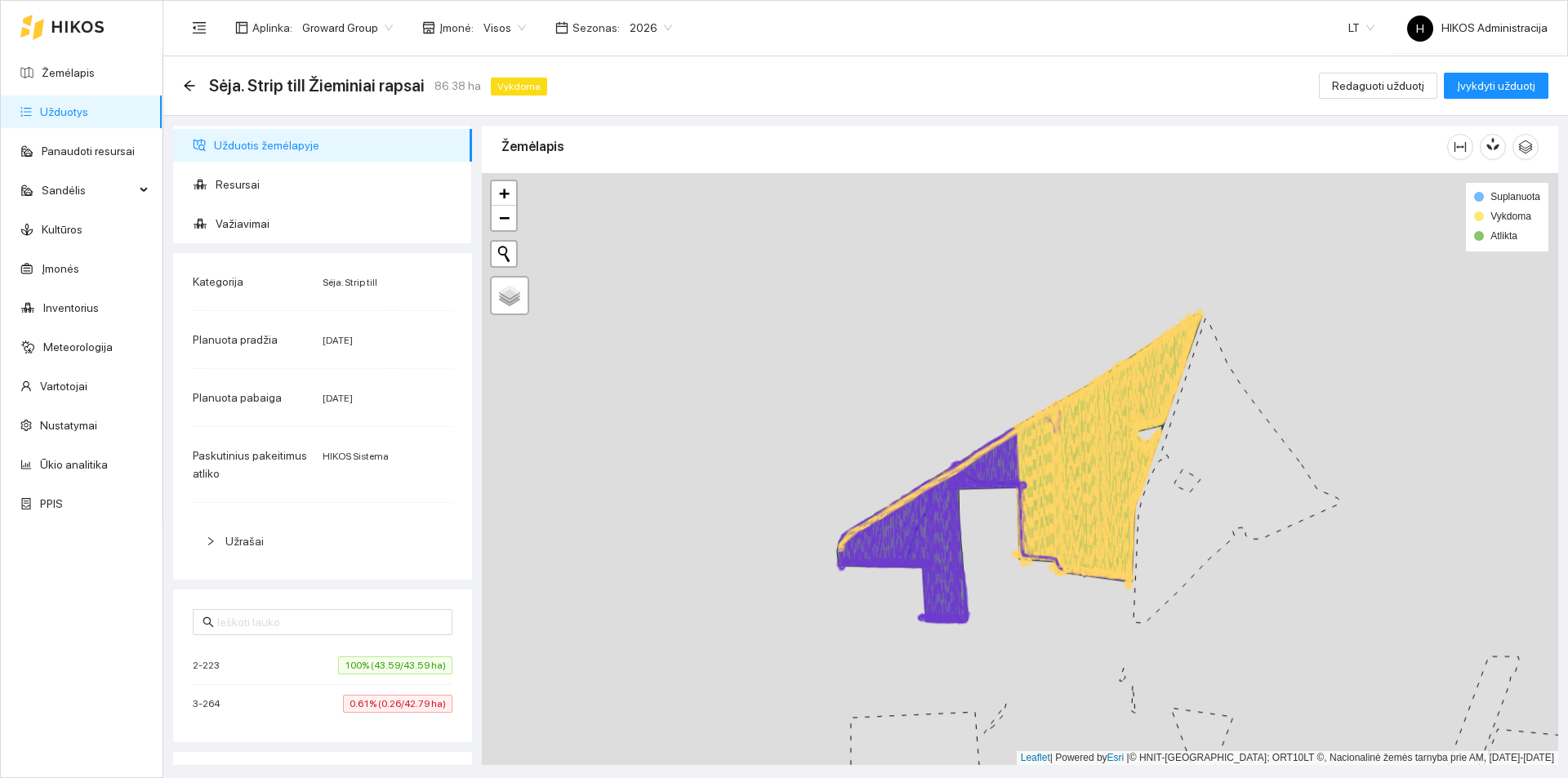
click at [396, 693] on li "3-264 0.61% (0.26/42.79 ha)" at bounding box center [322, 704] width 259 height 38
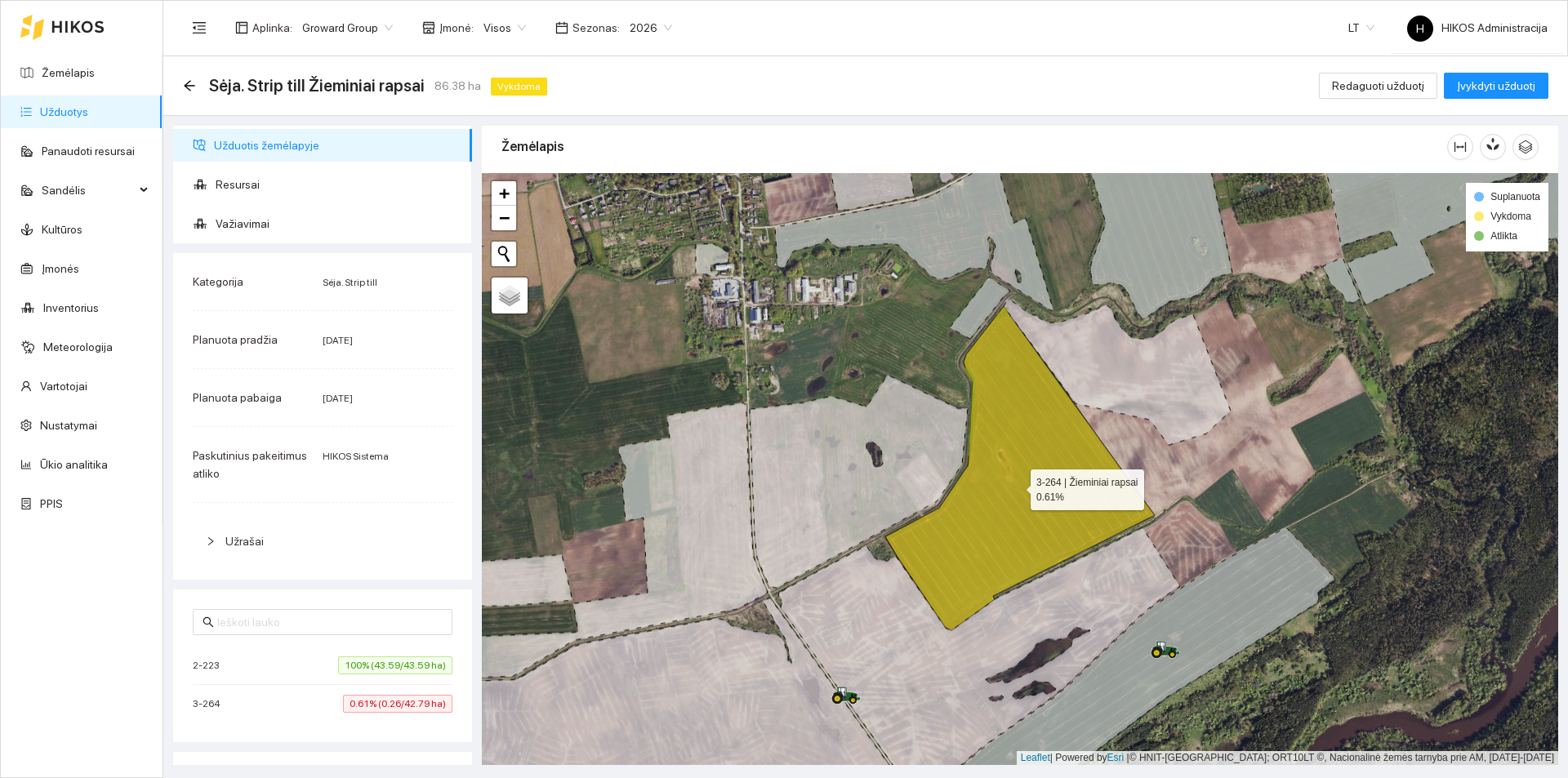
click at [993, 454] on icon at bounding box center [1020, 468] width 269 height 324
click at [1380, 86] on span "Redaguoti užduotį" at bounding box center [1377, 86] width 93 height 18
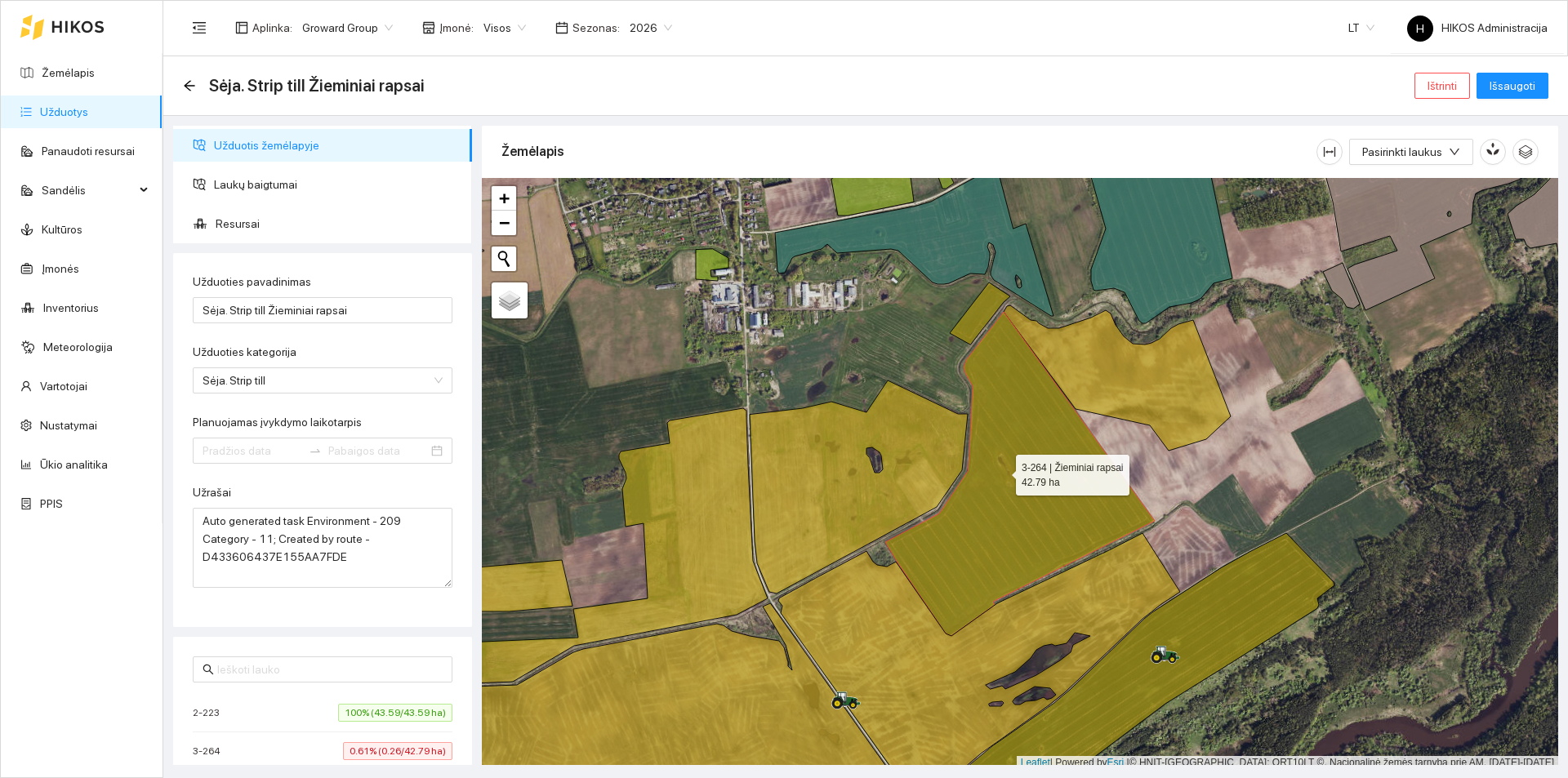
type input "2025-08-15"
type input "2025-08-25"
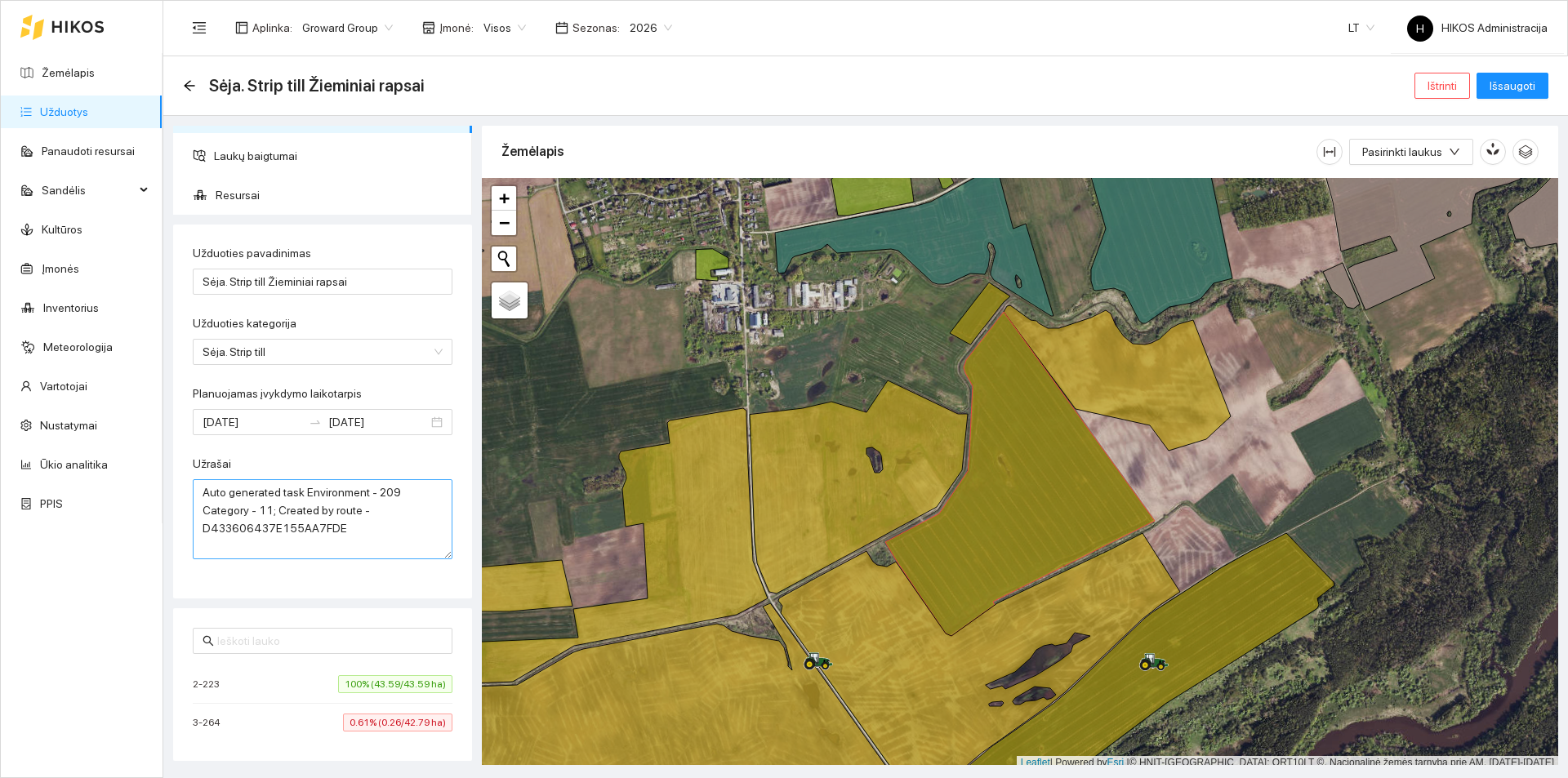
scroll to position [29, 0]
click at [1025, 444] on icon at bounding box center [1020, 474] width 269 height 324
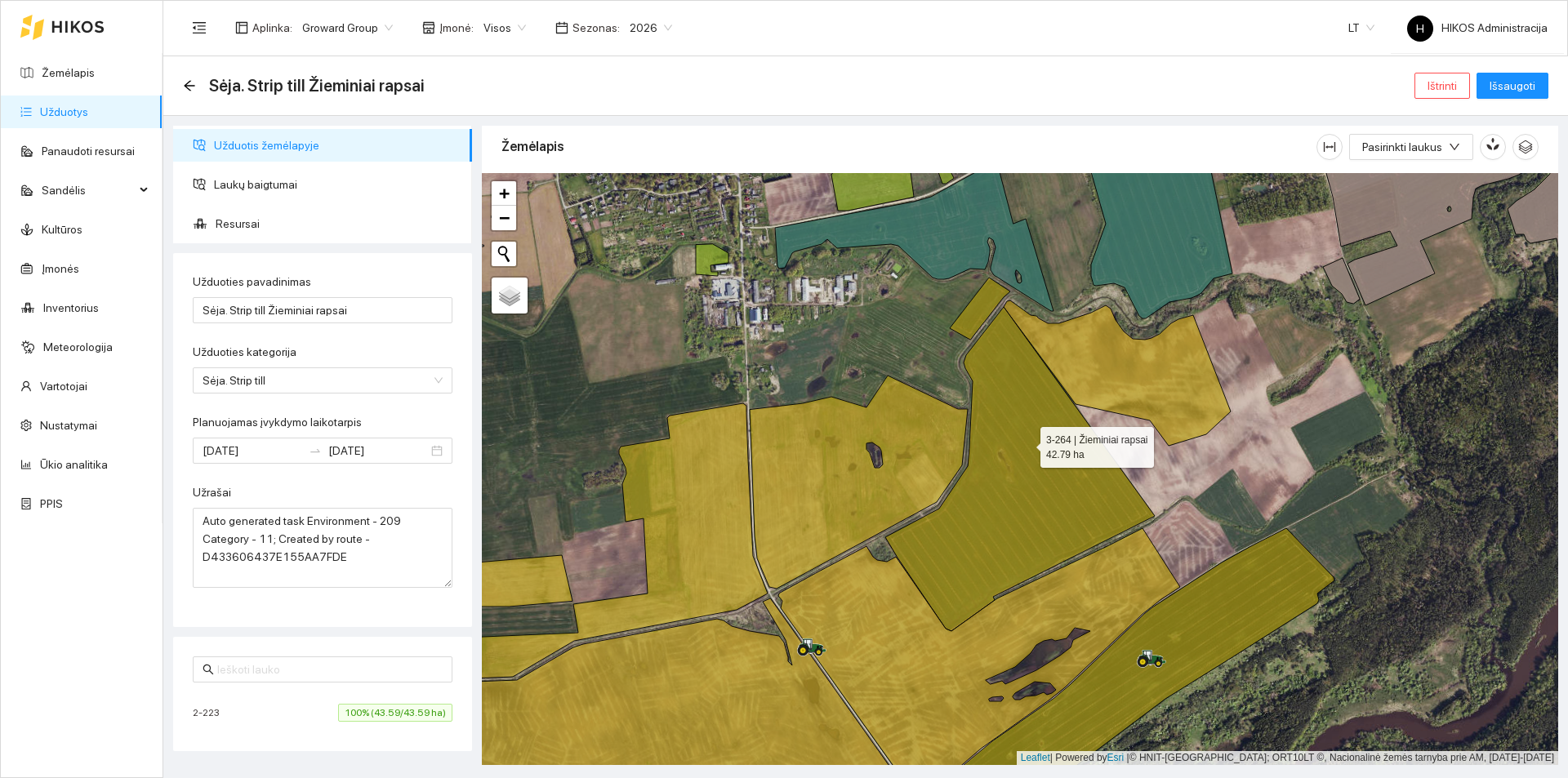
scroll to position [0, 0]
click at [1494, 89] on span "Išsaugoti" at bounding box center [1512, 86] width 46 height 18
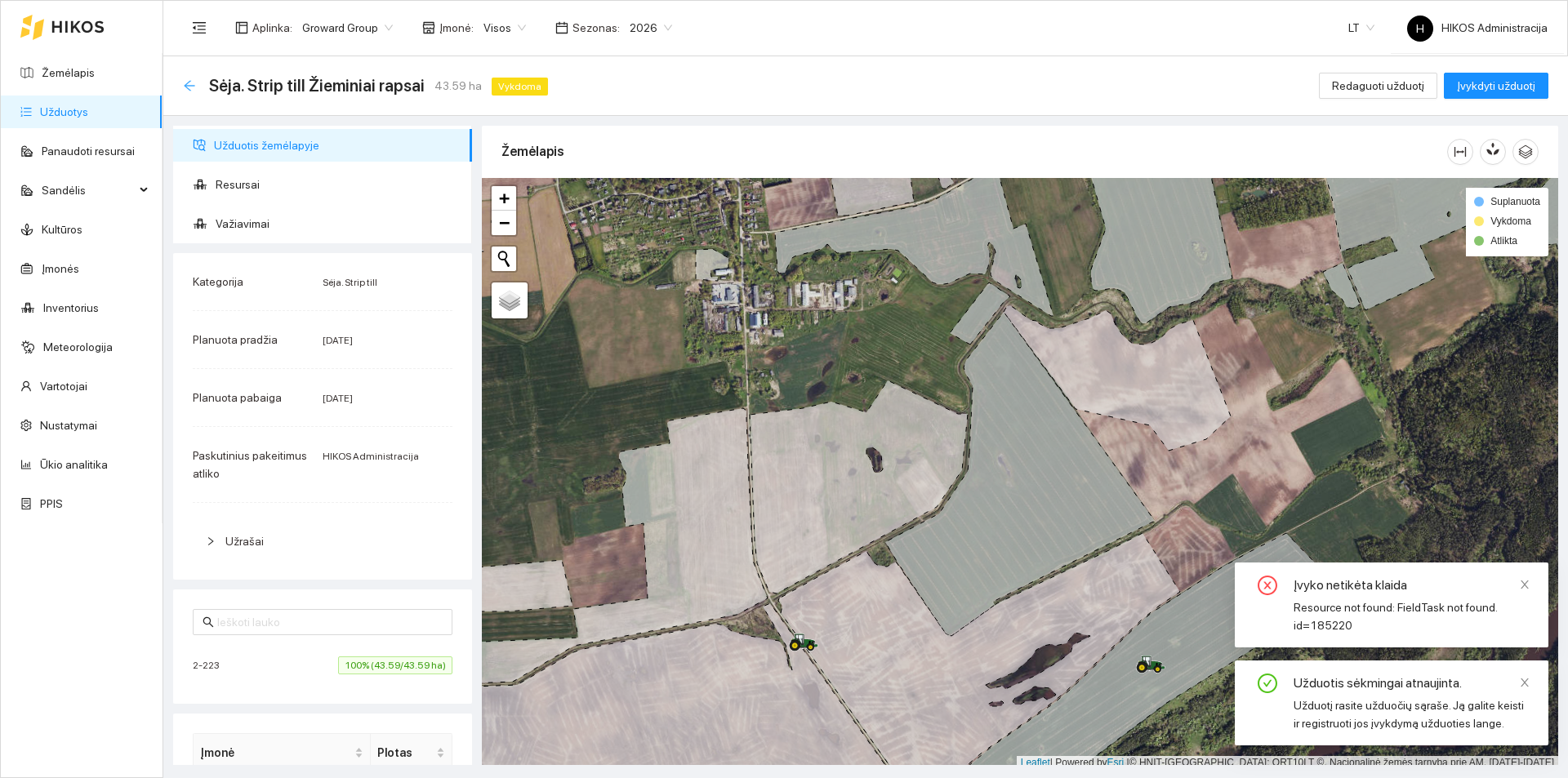
click at [186, 84] on icon "arrow-left" at bounding box center [189, 85] width 11 height 11
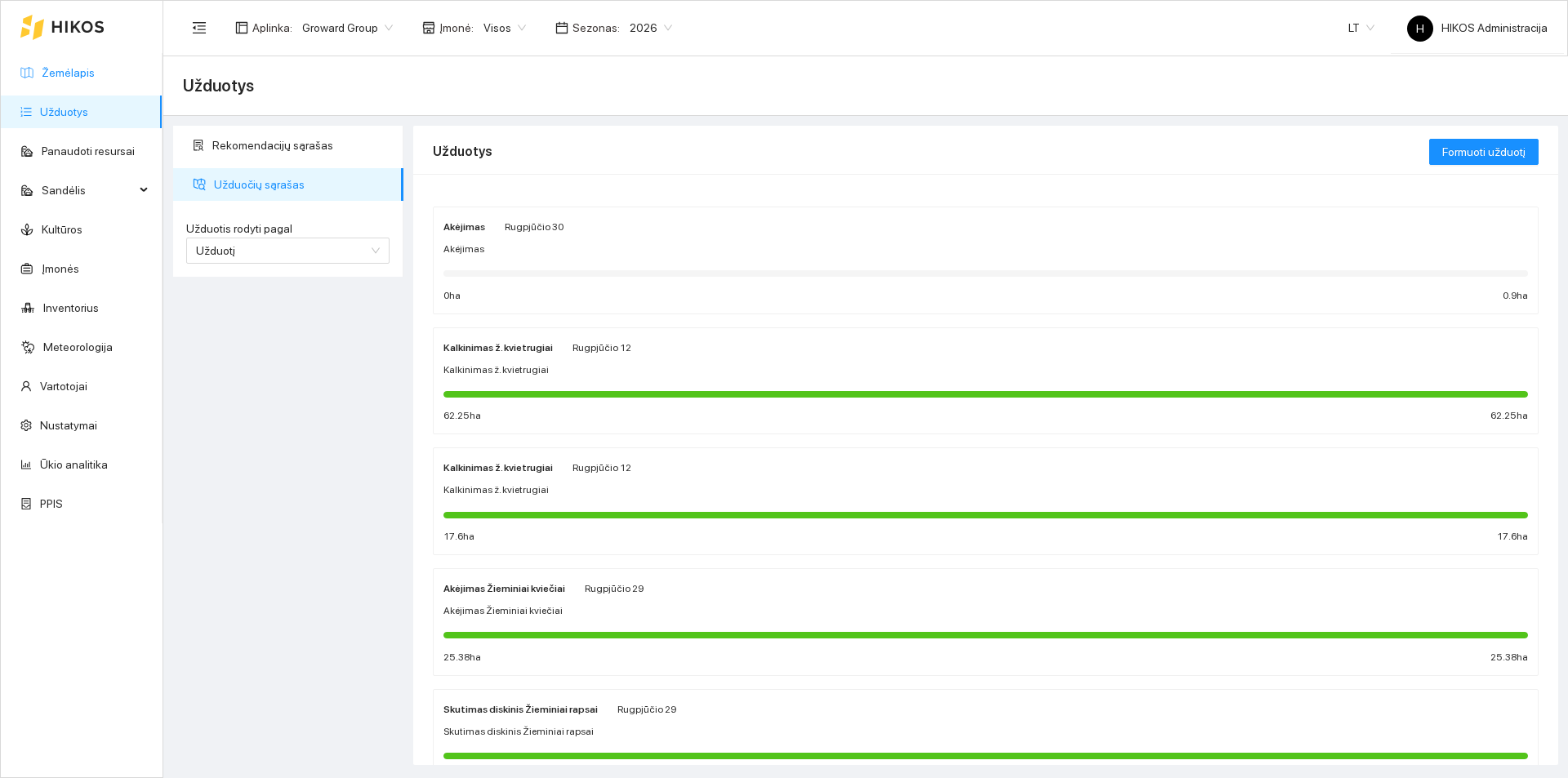
click at [90, 66] on link "Žemėlapis" at bounding box center [68, 72] width 53 height 13
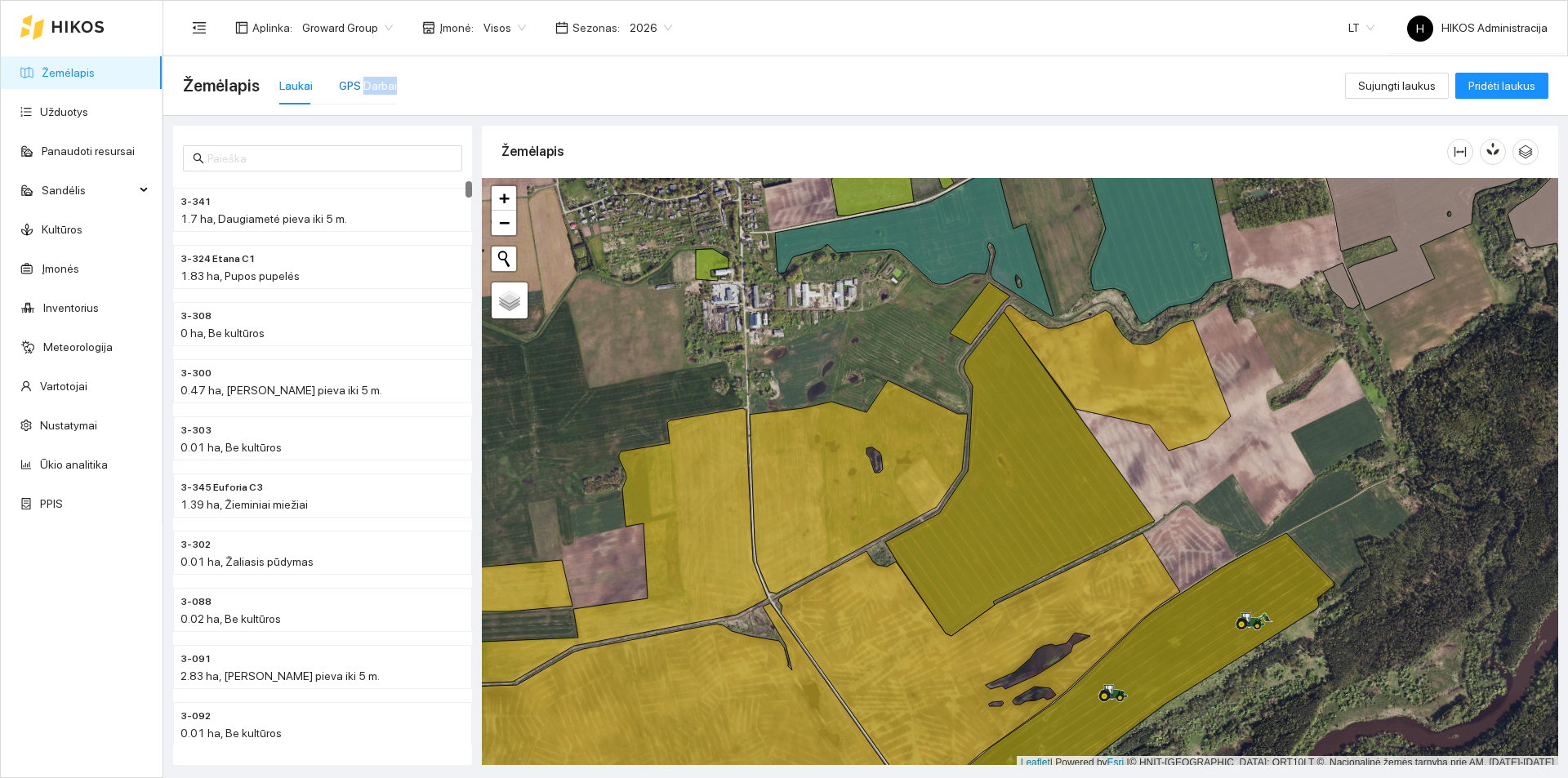
drag, startPoint x: 361, startPoint y: 87, endPoint x: 360, endPoint y: 101, distance: 14.0
click at [360, 101] on div "GPS Darbai" at bounding box center [367, 85] width 58 height 38
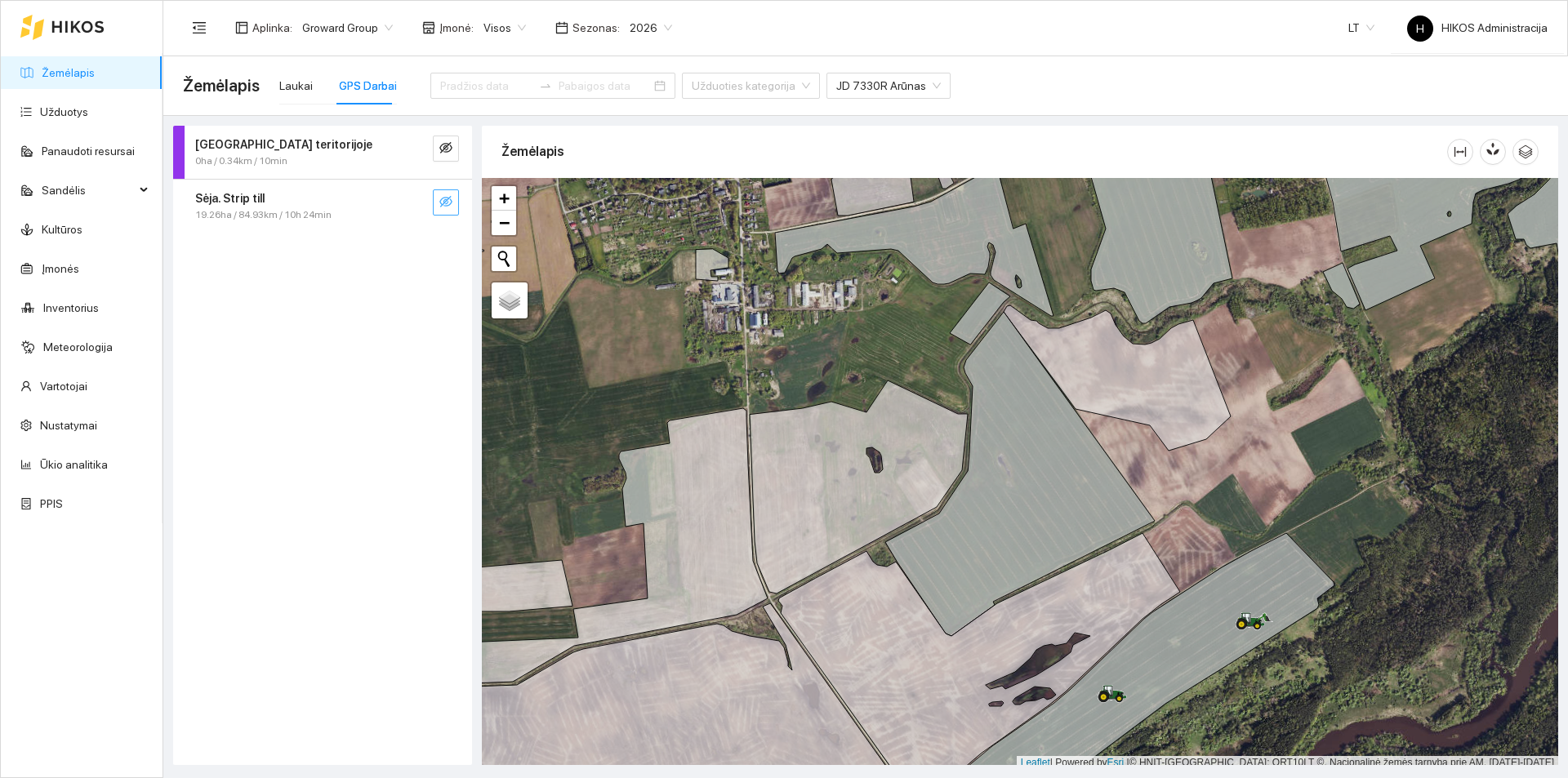
click at [448, 196] on icon "eye-invisible" at bounding box center [445, 202] width 13 height 13
click at [405, 203] on button "button" at bounding box center [413, 203] width 27 height 27
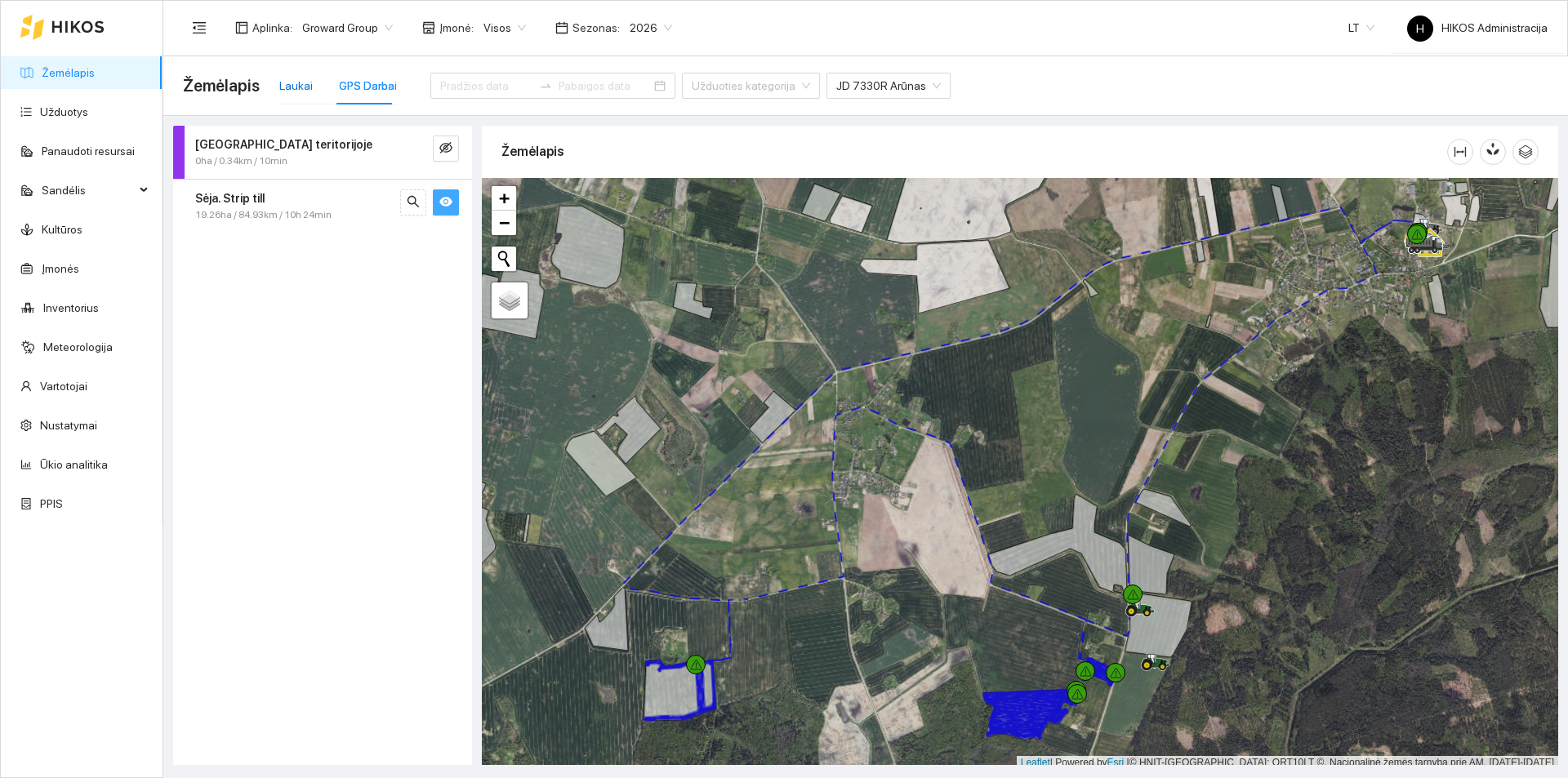
click at [280, 79] on div "Laukai" at bounding box center [296, 86] width 34 height 18
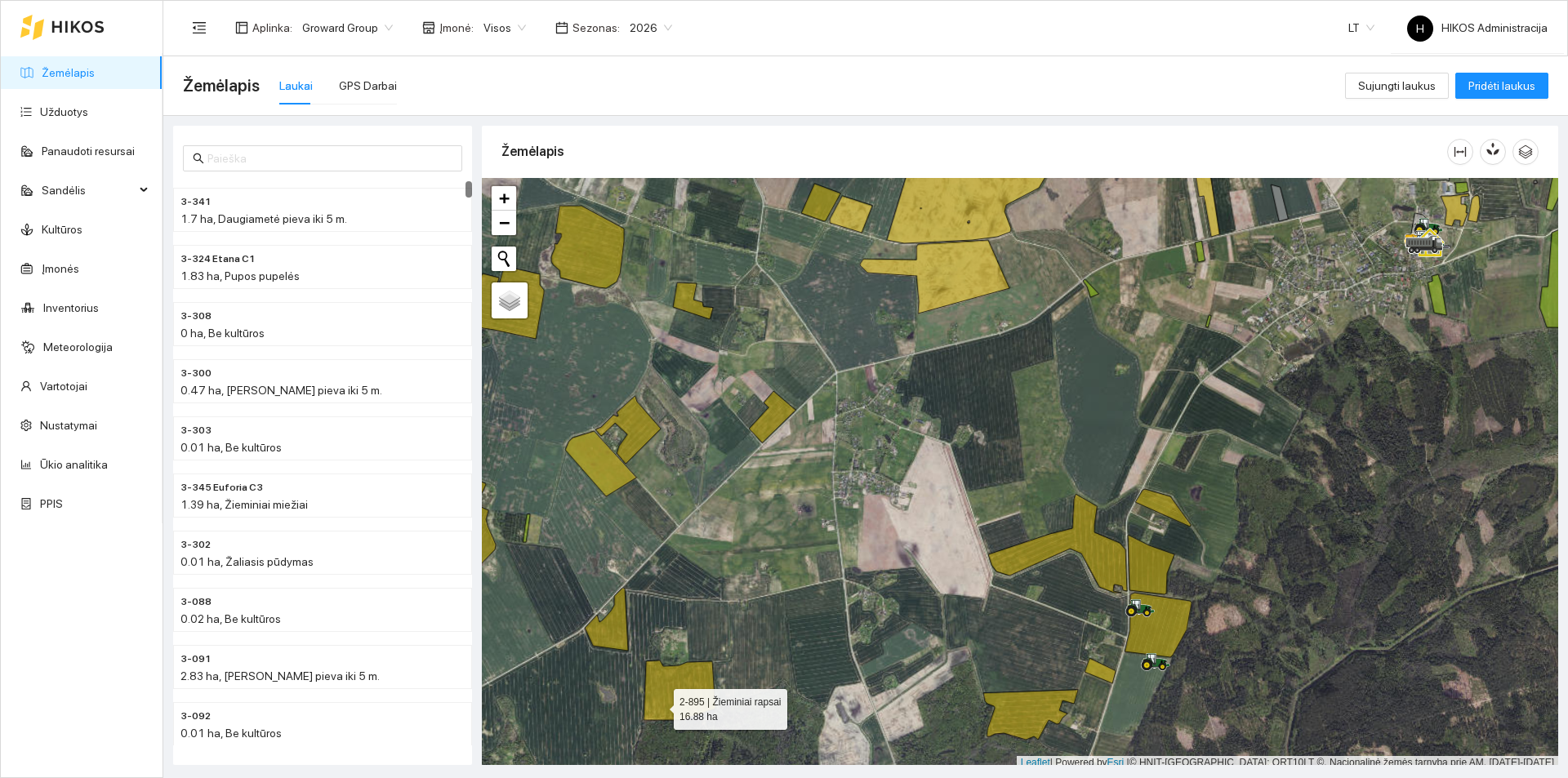
click at [651, 702] on icon at bounding box center [679, 690] width 71 height 60
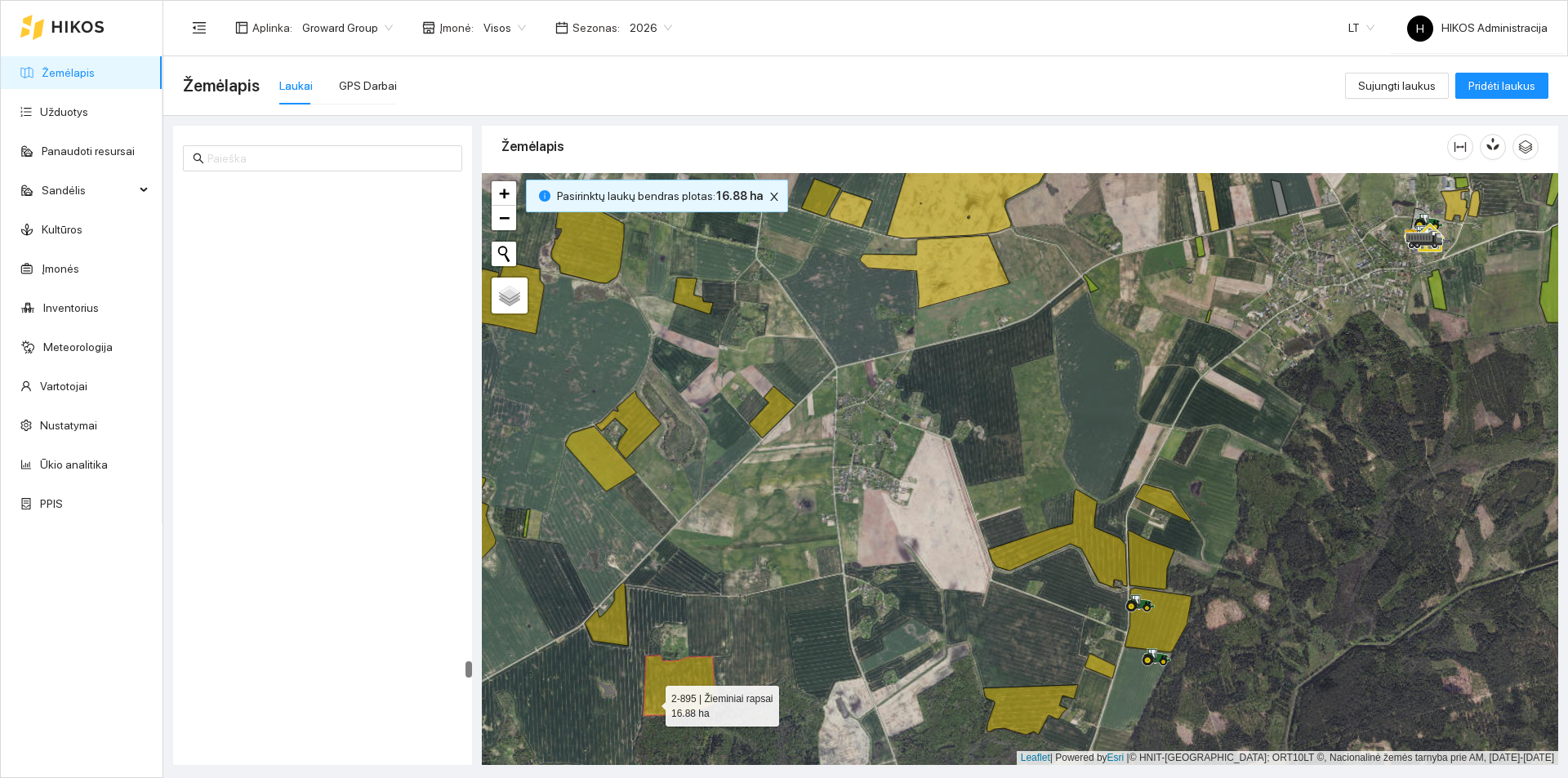
scroll to position [25422, 0]
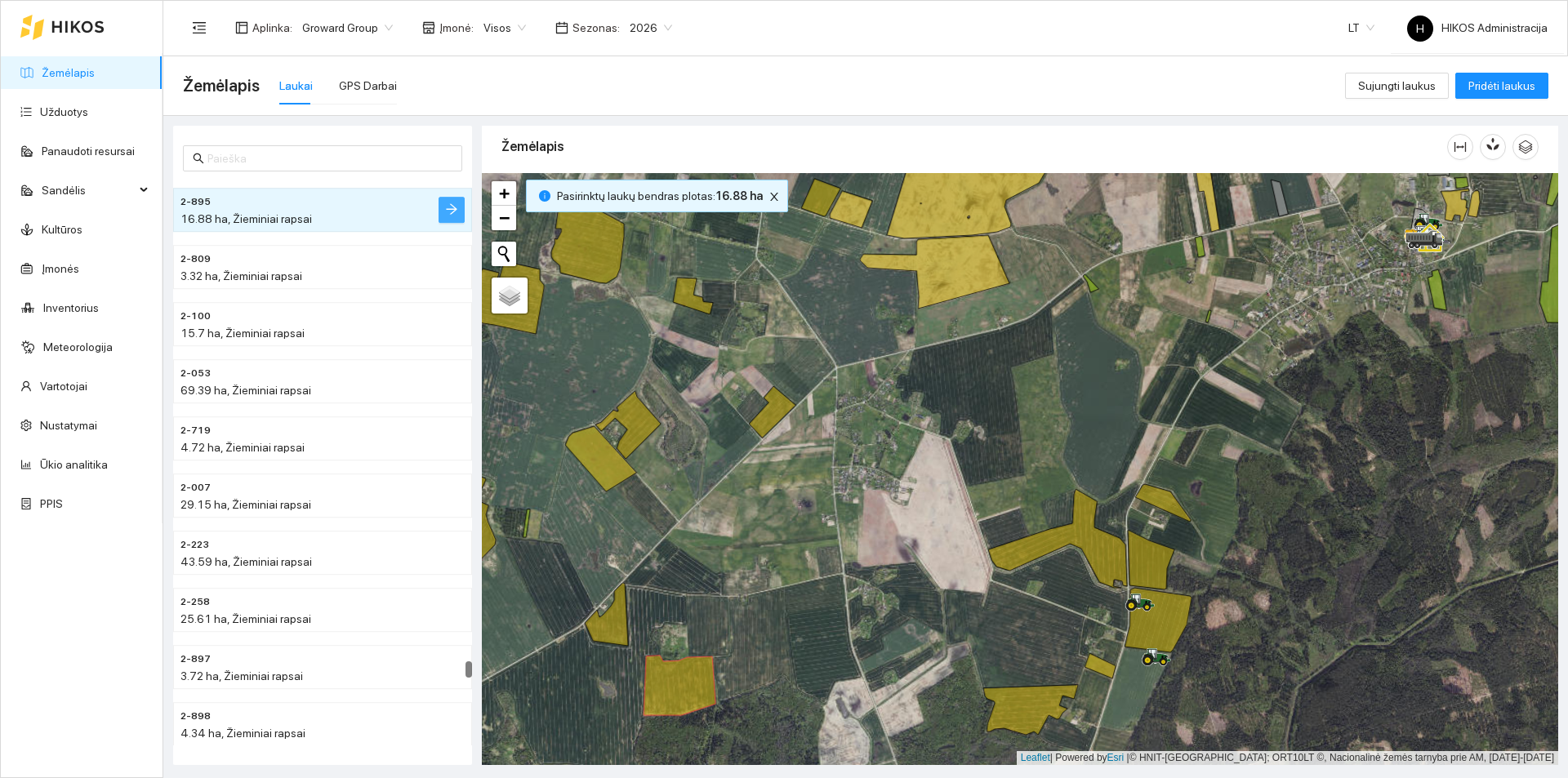
click at [451, 213] on icon "arrow-right" at bounding box center [452, 209] width 13 height 13
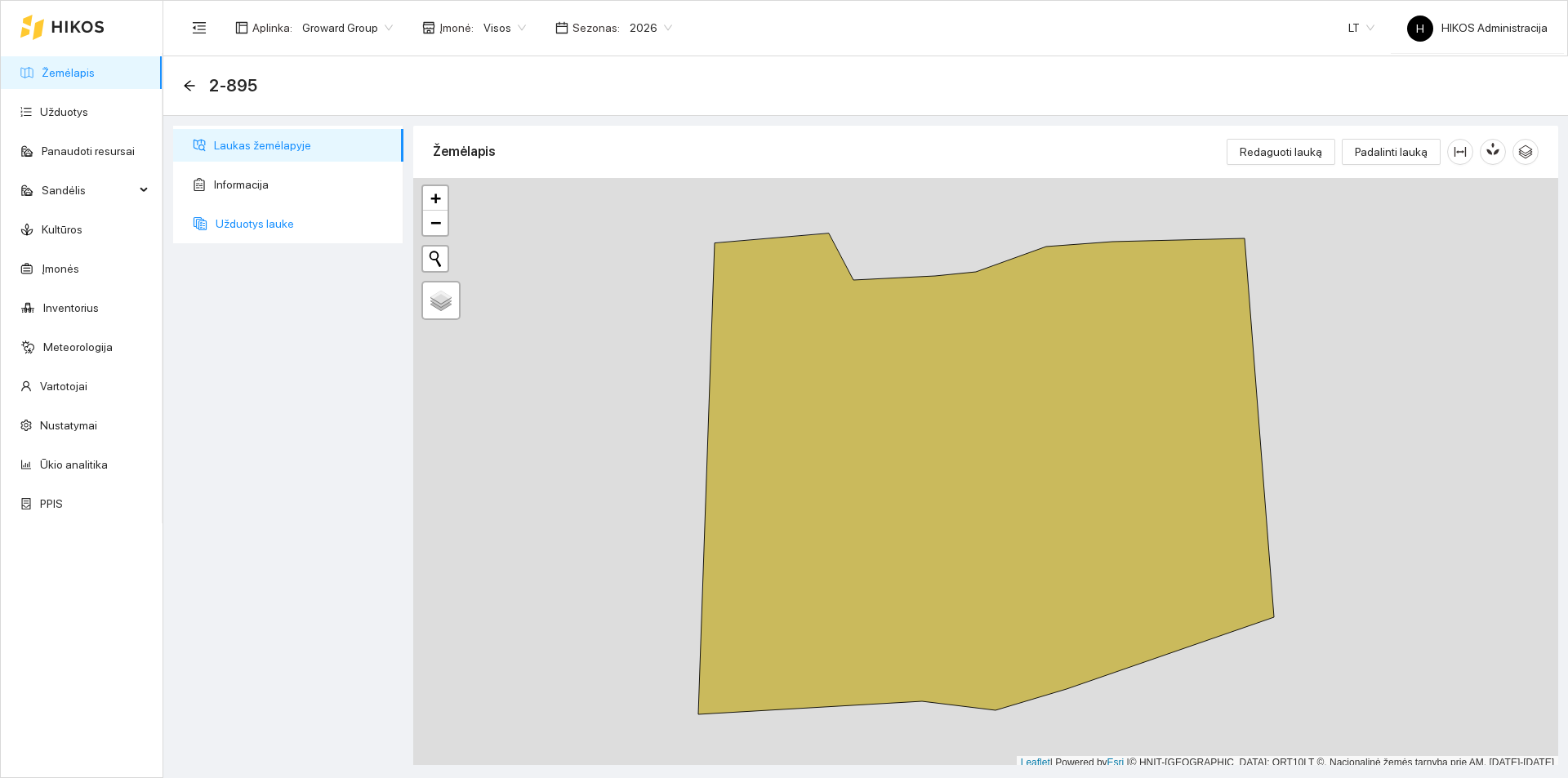
click at [268, 229] on span "Užduotys lauke" at bounding box center [302, 224] width 175 height 33
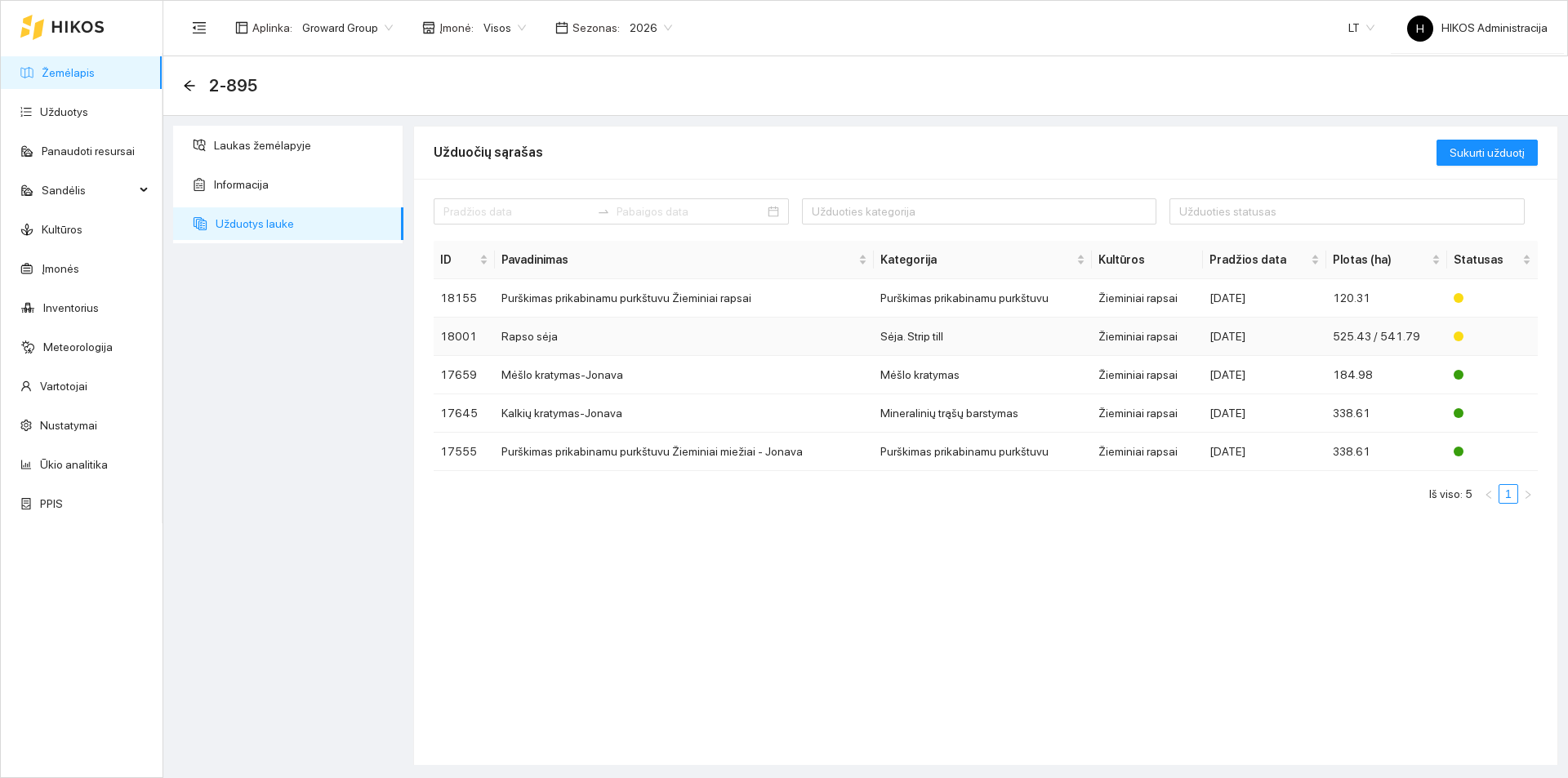
click at [579, 334] on td "Rapso sėja" at bounding box center [684, 337] width 378 height 38
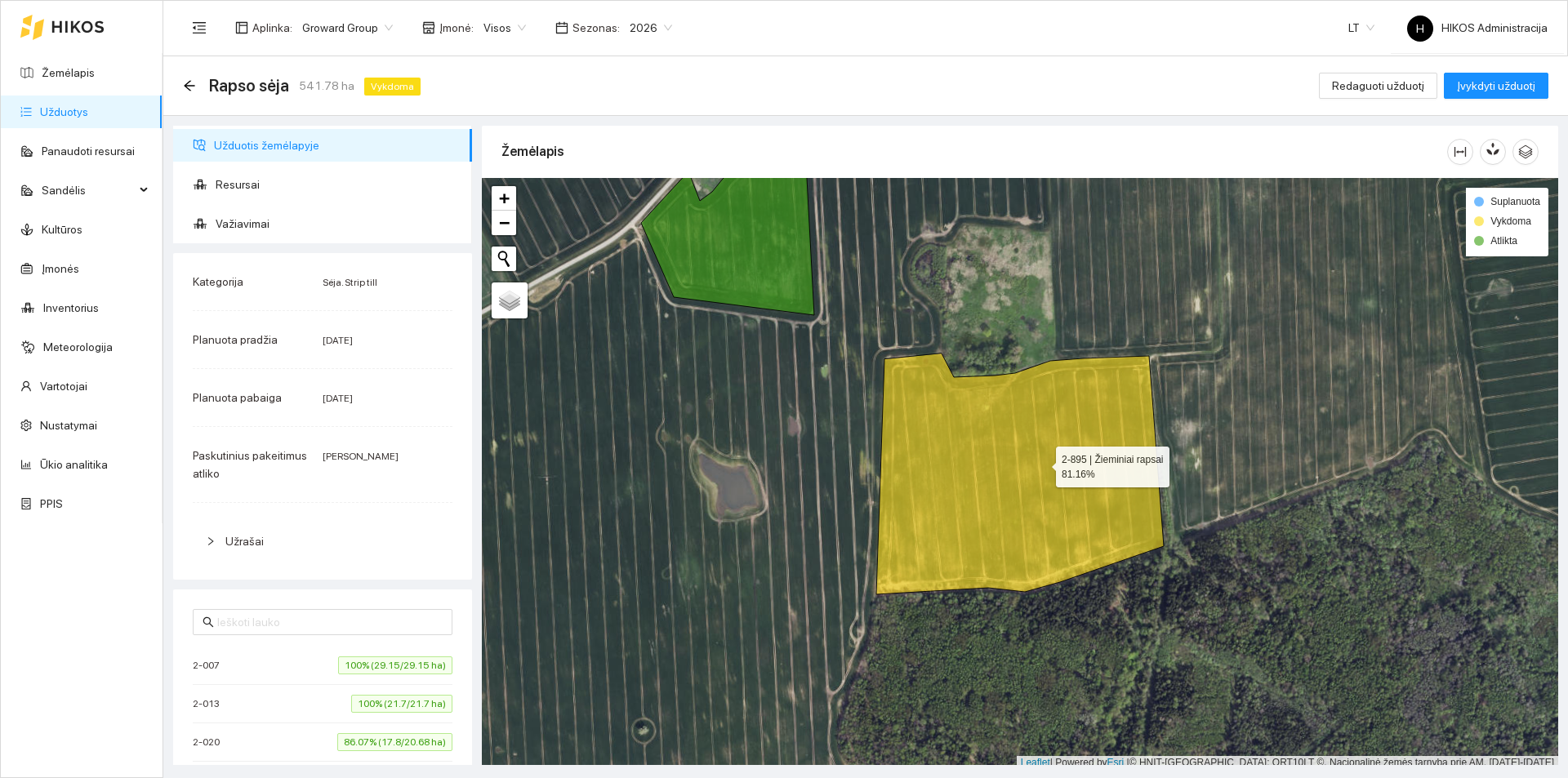
click at [1049, 459] on icon at bounding box center [1020, 474] width 288 height 241
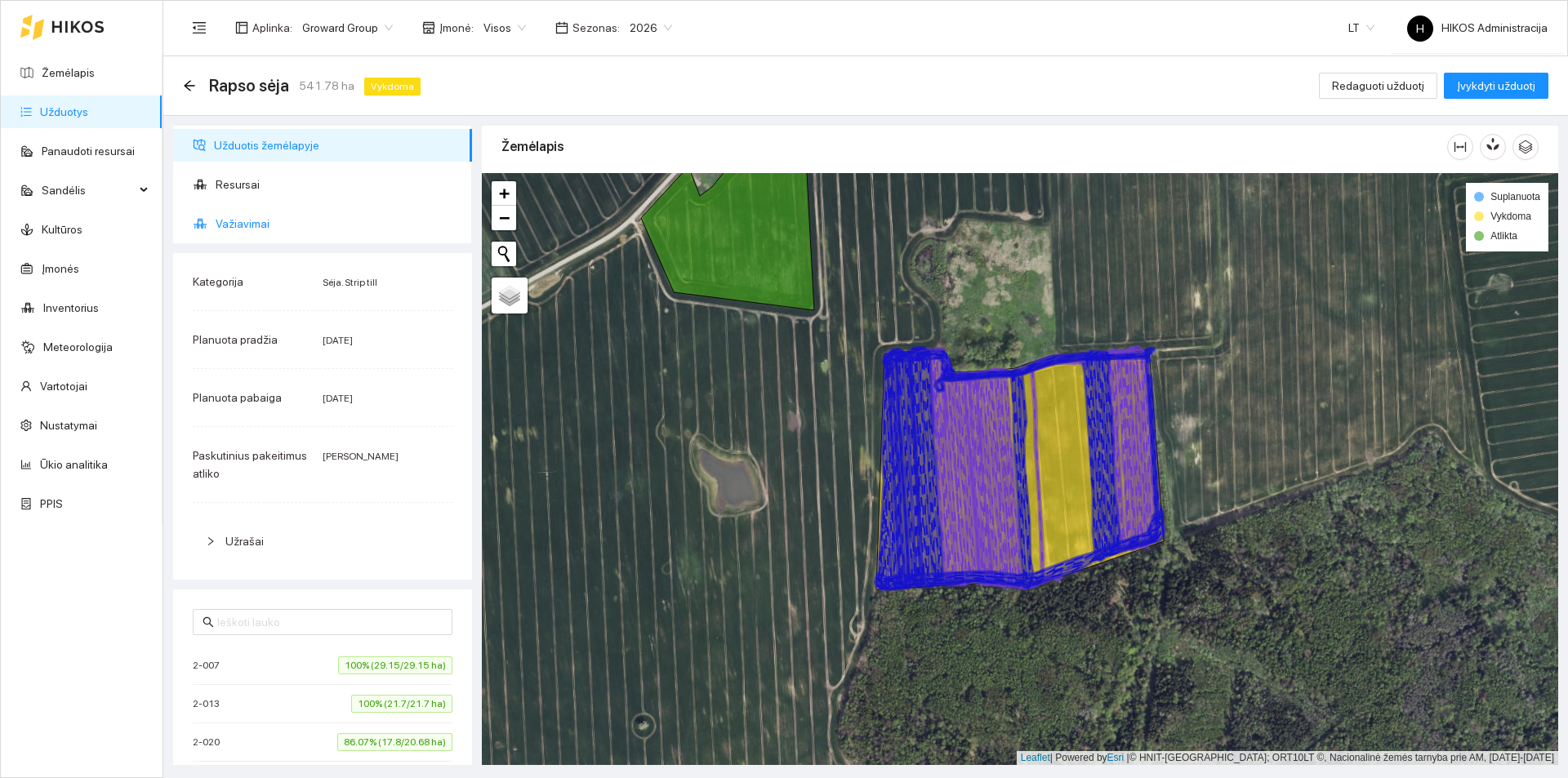
click at [334, 226] on span "Važiavimai" at bounding box center [337, 224] width 244 height 33
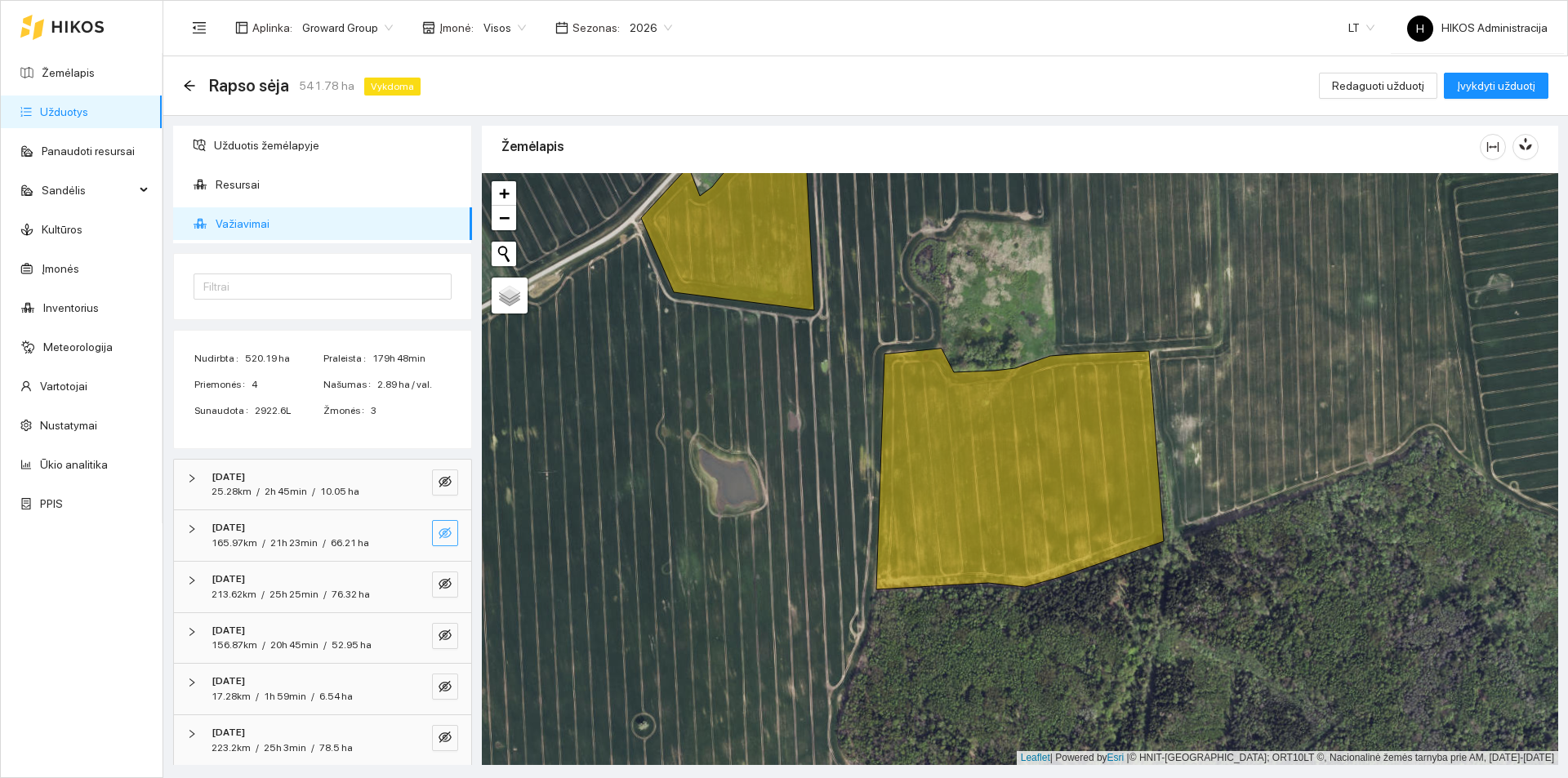
click at [439, 530] on icon "eye-invisible" at bounding box center [445, 533] width 13 height 13
click at [439, 530] on icon "eye" at bounding box center [445, 533] width 13 height 10
click at [432, 473] on button "button" at bounding box center [444, 482] width 27 height 27
click at [365, 488] on div "25.28km / 2h 45min / 10.05 ha" at bounding box center [300, 491] width 177 height 16
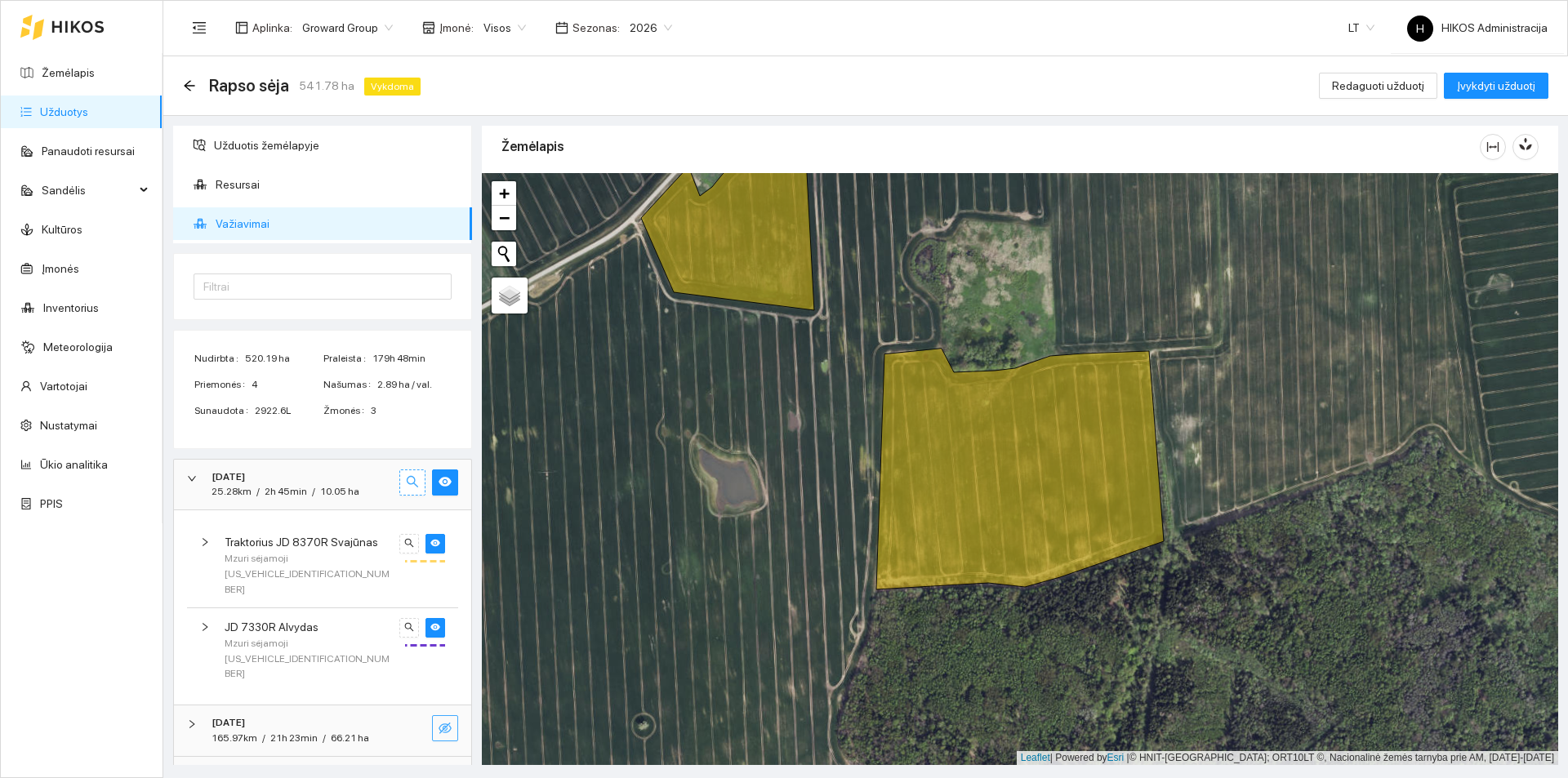
click at [406, 485] on icon "search" at bounding box center [412, 482] width 13 height 13
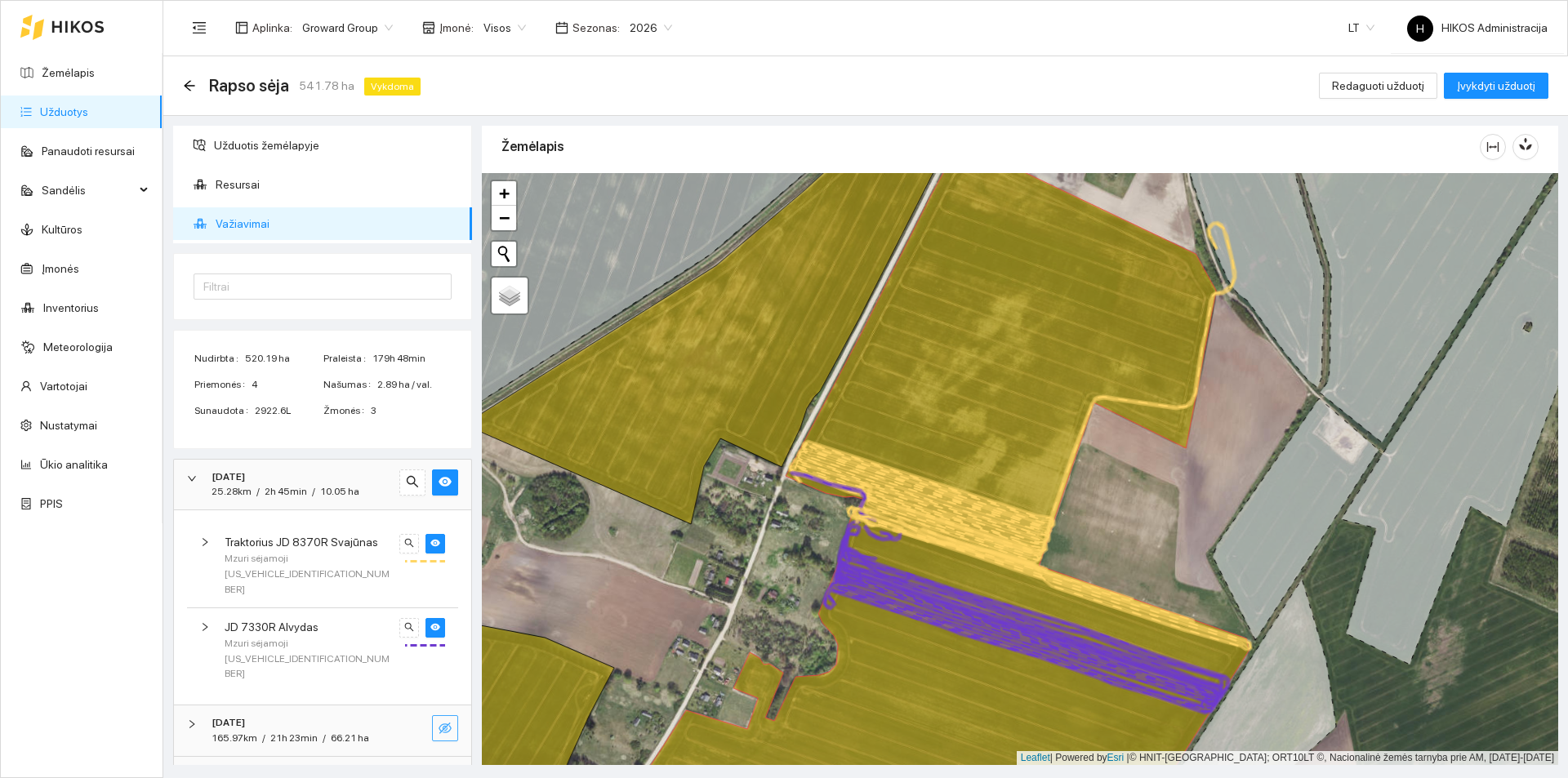
click at [345, 473] on div "[DATE]" at bounding box center [300, 477] width 177 height 16
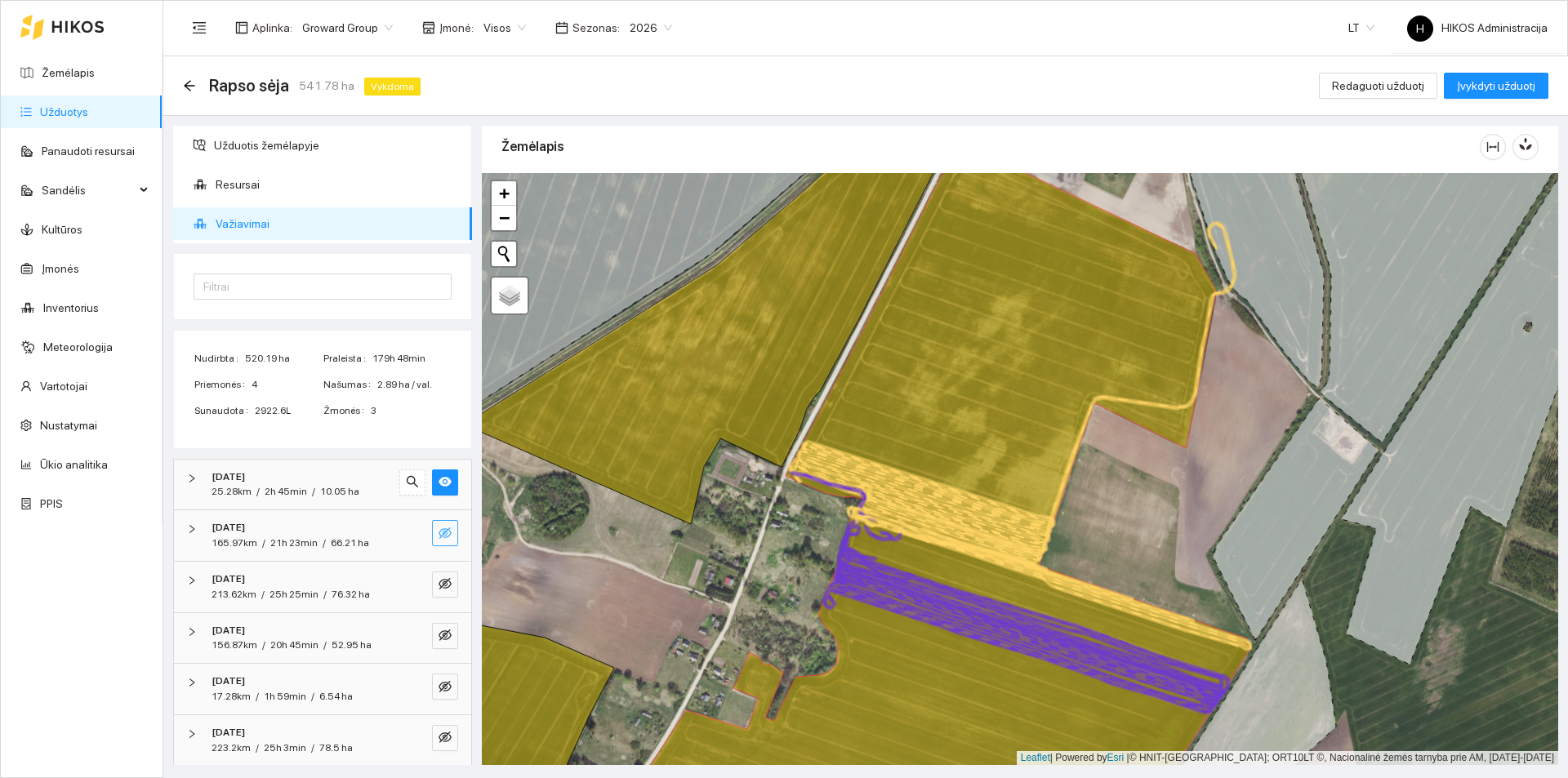
click at [88, 105] on link "Užduotys" at bounding box center [64, 112] width 49 height 13
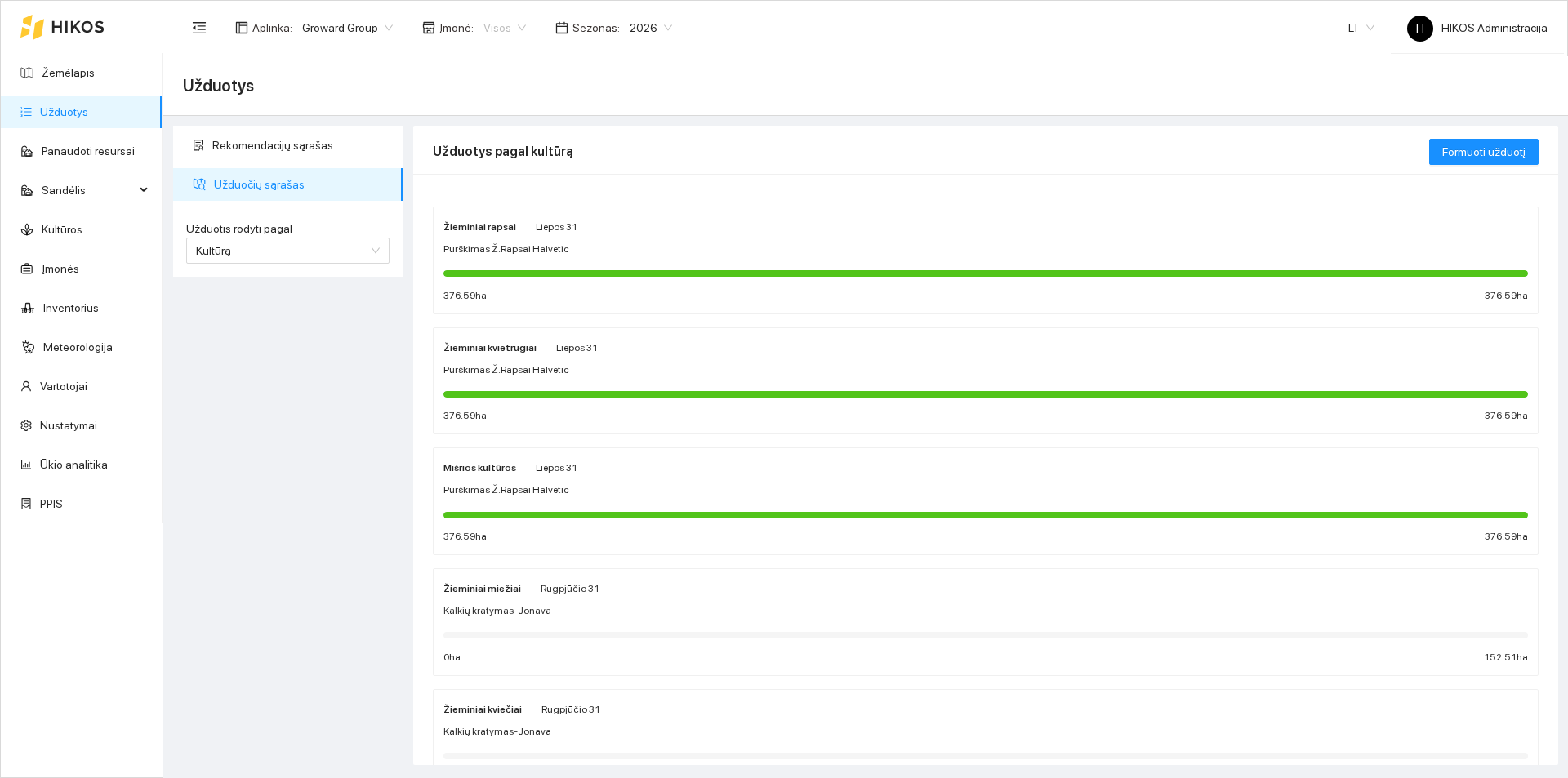
click at [500, 34] on span "Visos" at bounding box center [505, 27] width 42 height 25
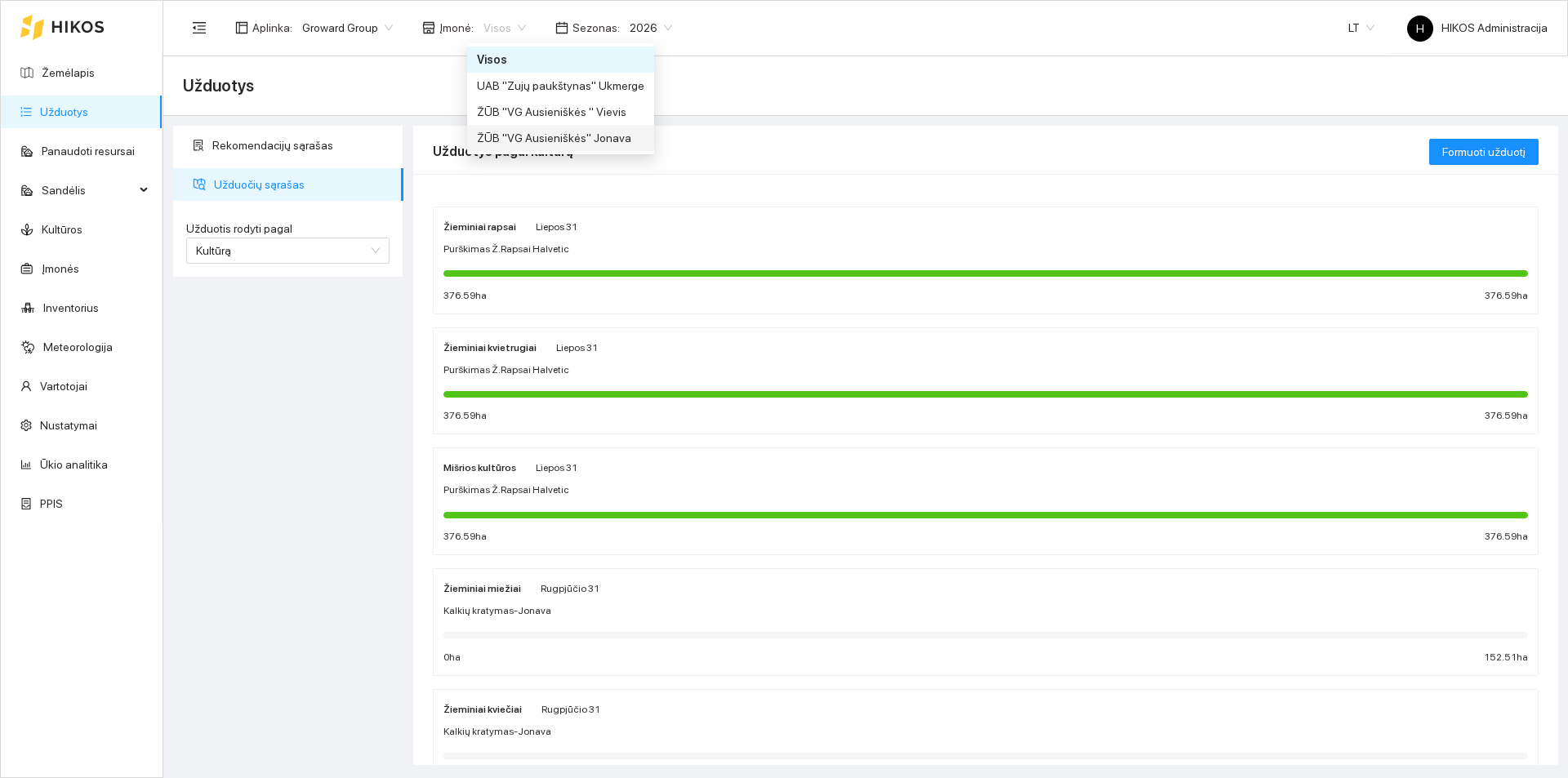
click at [566, 134] on div "ŽŪB "VG Ausieniškės" Jonava" at bounding box center [560, 138] width 168 height 18
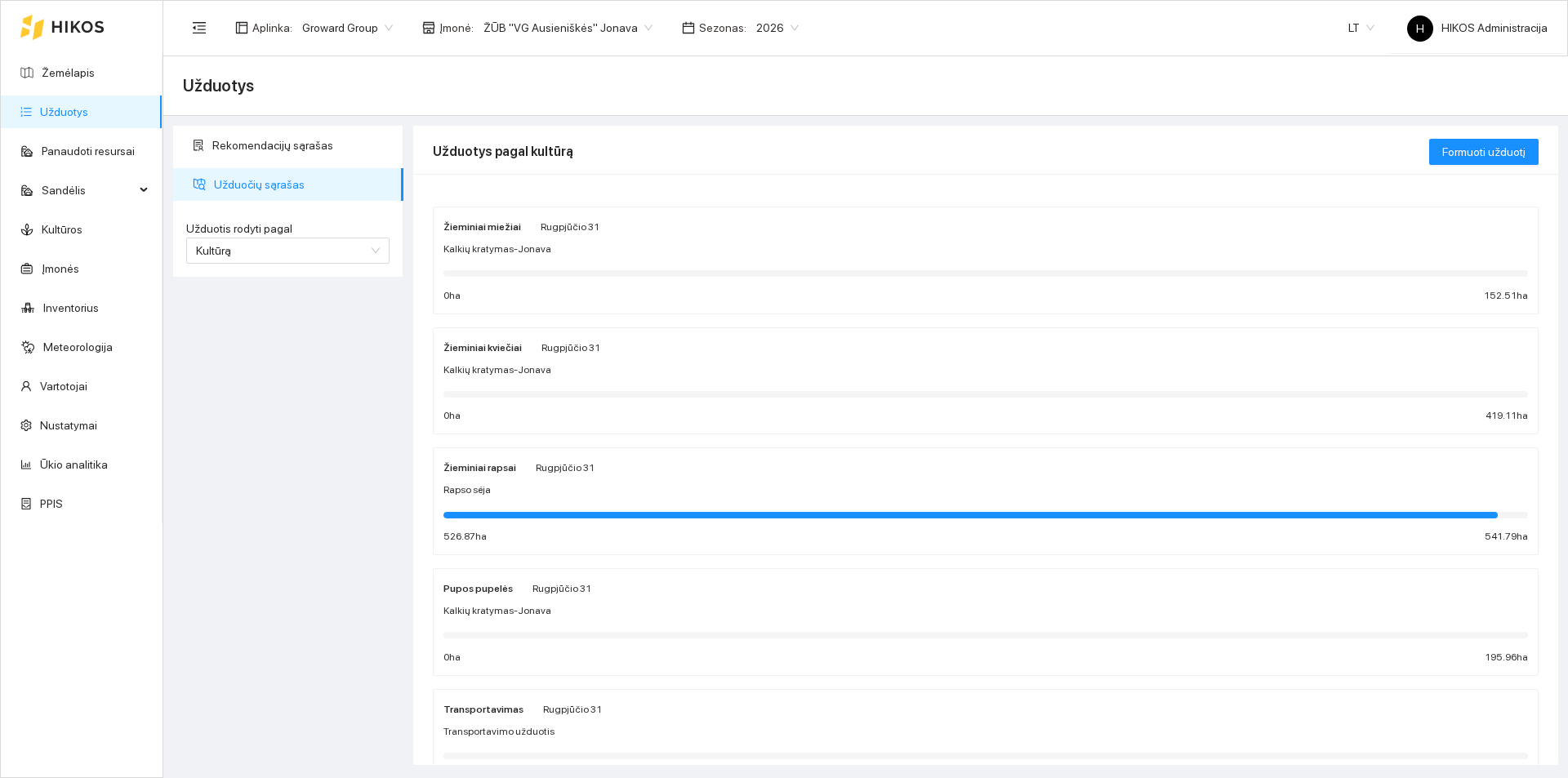
click at [544, 479] on div "Žieminiai rapsai Rugpjūčio 31 Rapso sėja 526.87 ha 541.79 ha" at bounding box center [985, 501] width 1084 height 86
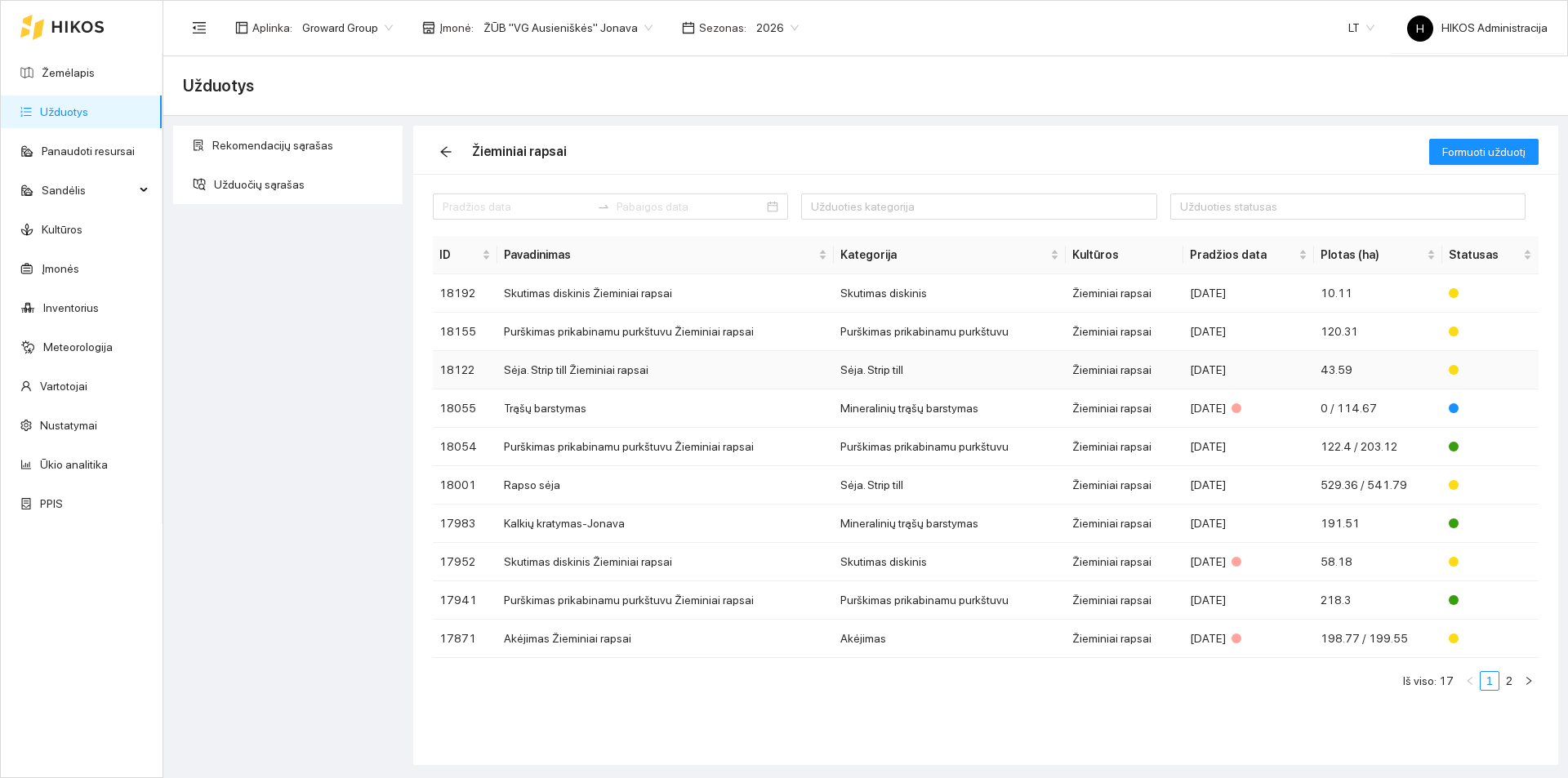
click at [601, 368] on td "Sėja. Strip till Žieminiai rapsai" at bounding box center [665, 370] width 336 height 38
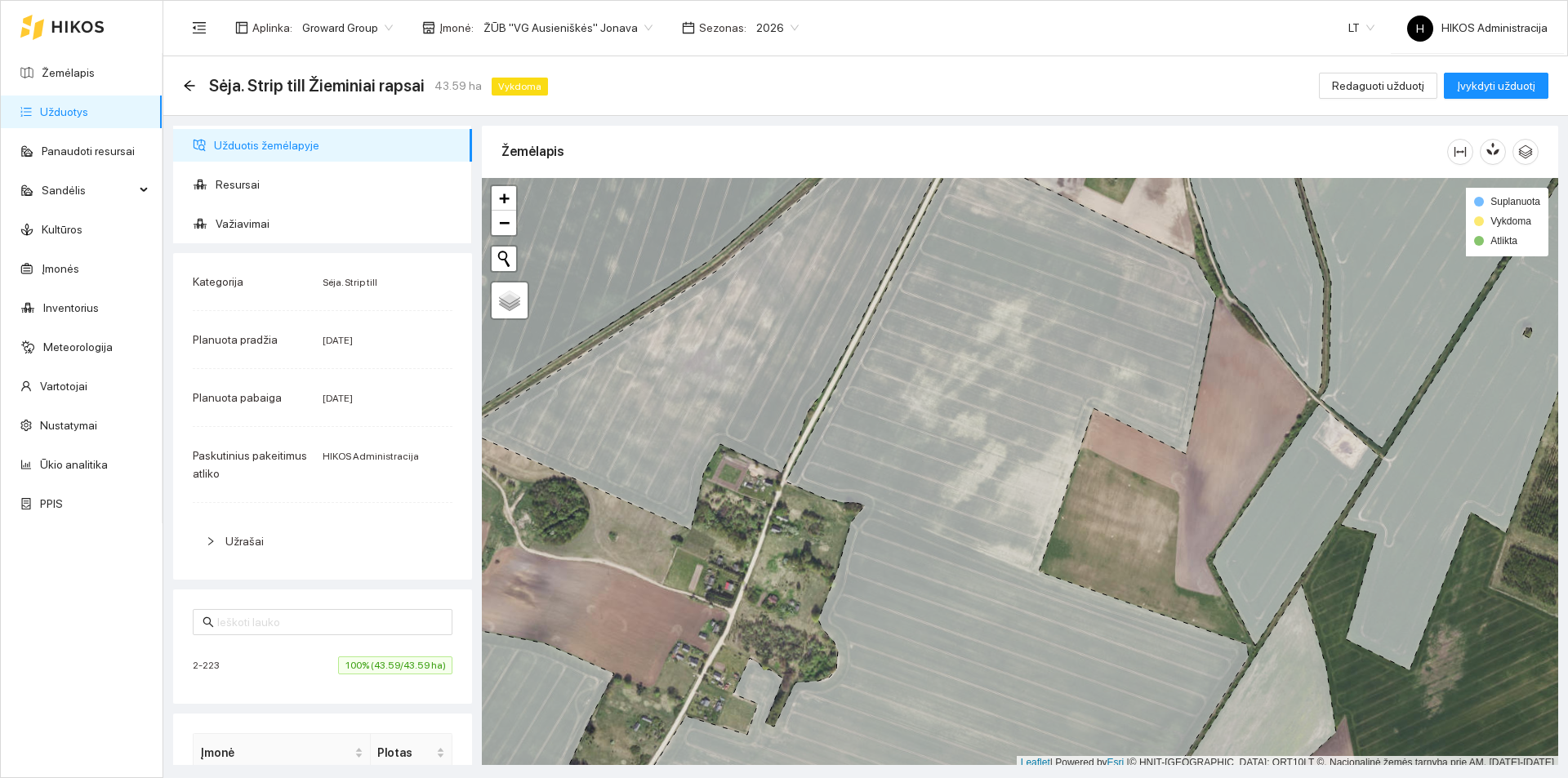
click at [367, 657] on span "100% (43.59/43.59 ha)" at bounding box center [395, 665] width 115 height 18
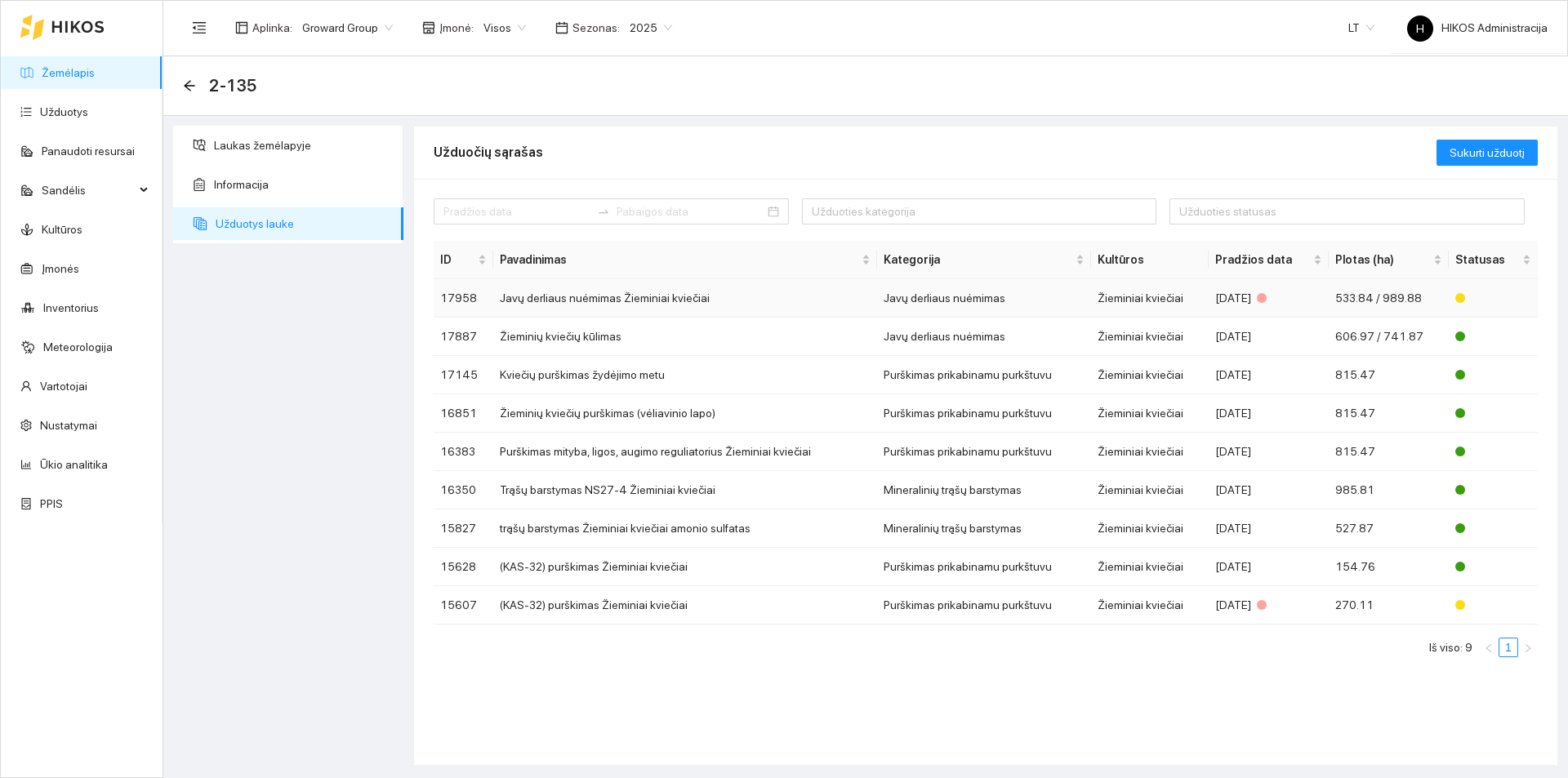
click at [604, 293] on td "Javų derliaus nuėmimas Žieminiai kviečiai" at bounding box center [685, 299] width 384 height 38
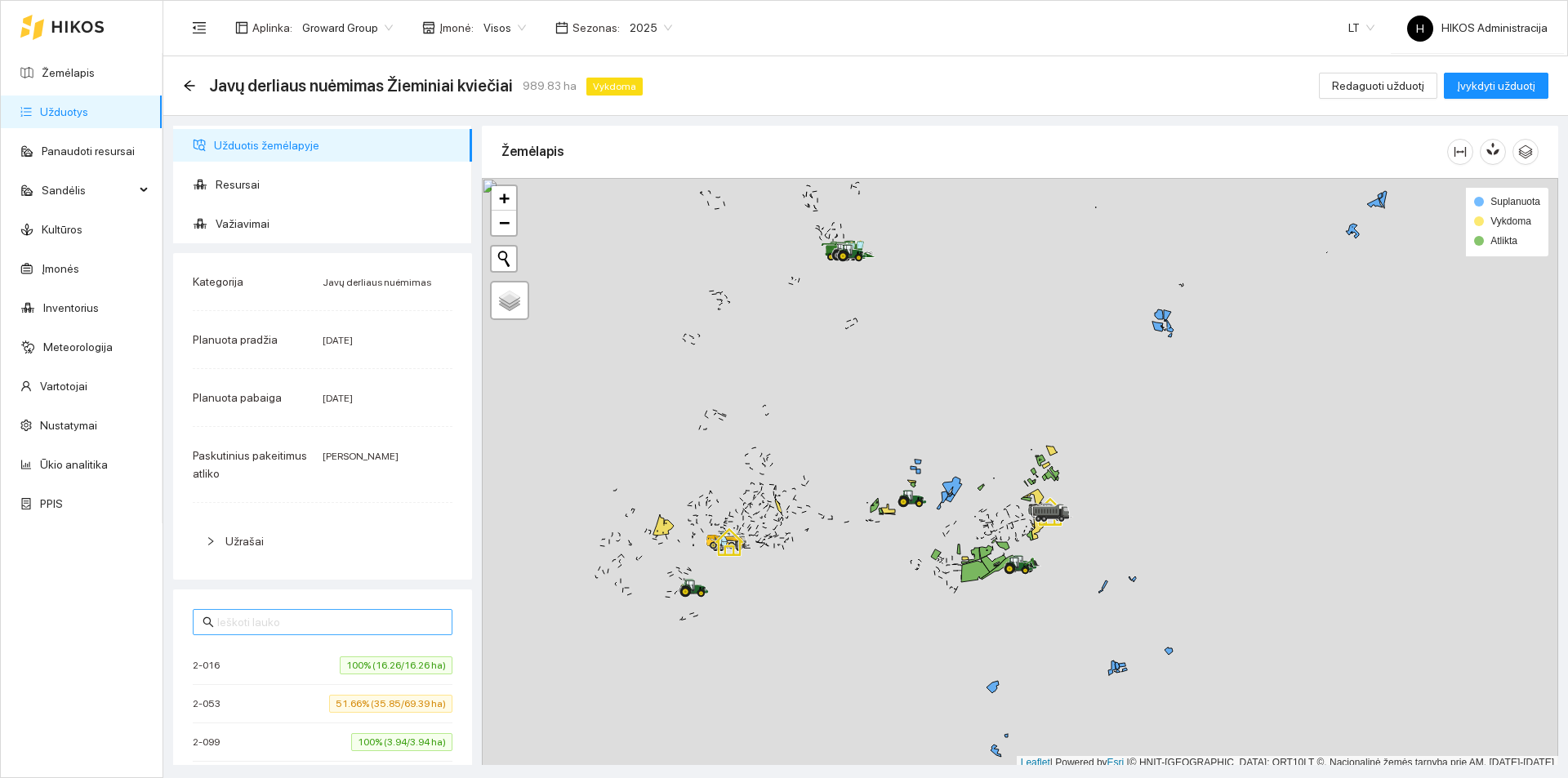
click at [330, 634] on span at bounding box center [322, 622] width 259 height 27
click at [333, 627] on input "text" at bounding box center [330, 622] width 225 height 18
paste input "2-135"
type input "2-135"
click at [266, 667] on div "2-135 48.78% (4/8.2 ha)" at bounding box center [322, 665] width 259 height 18
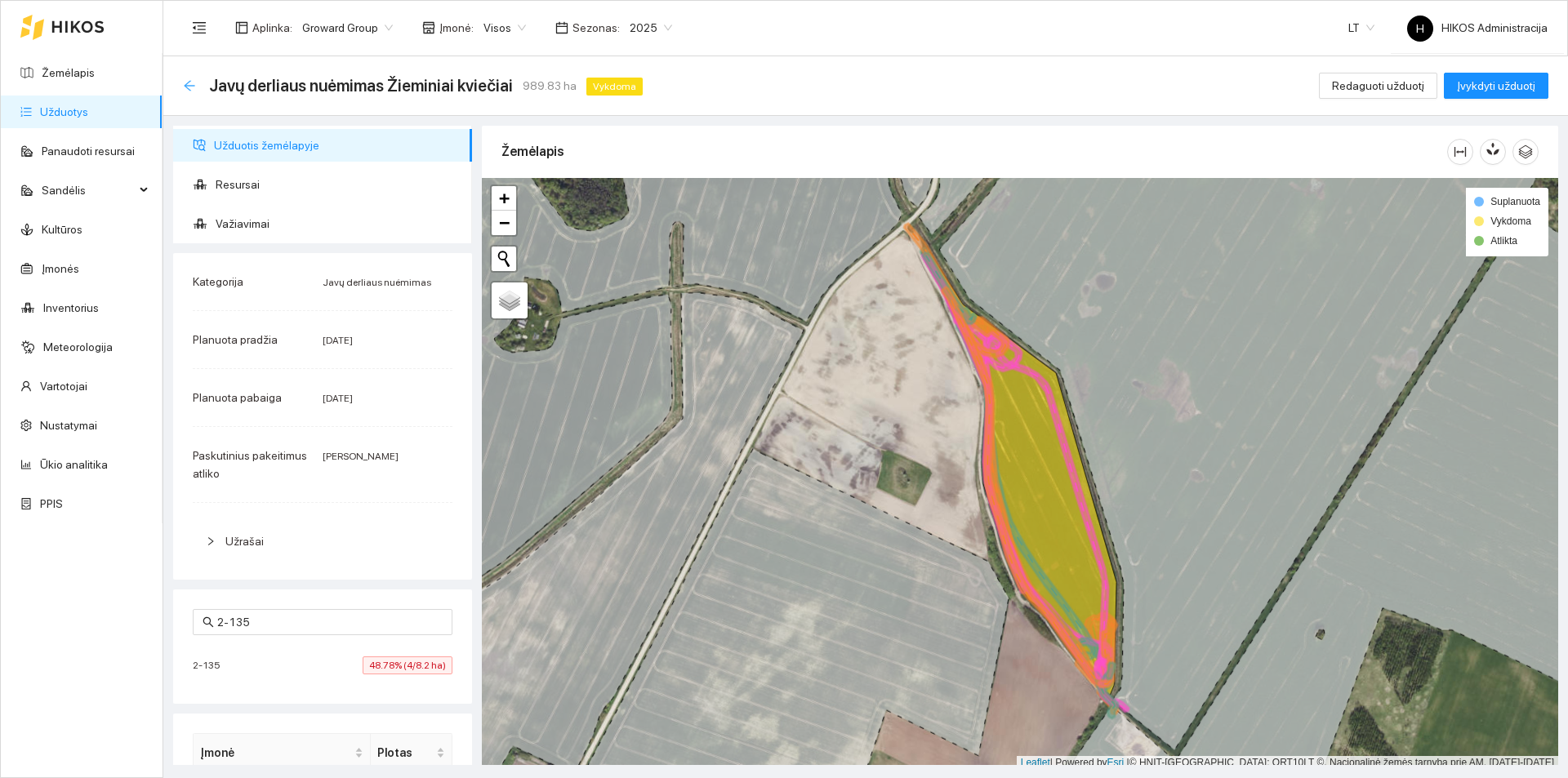
click at [194, 88] on icon "arrow-left" at bounding box center [190, 85] width 13 height 13
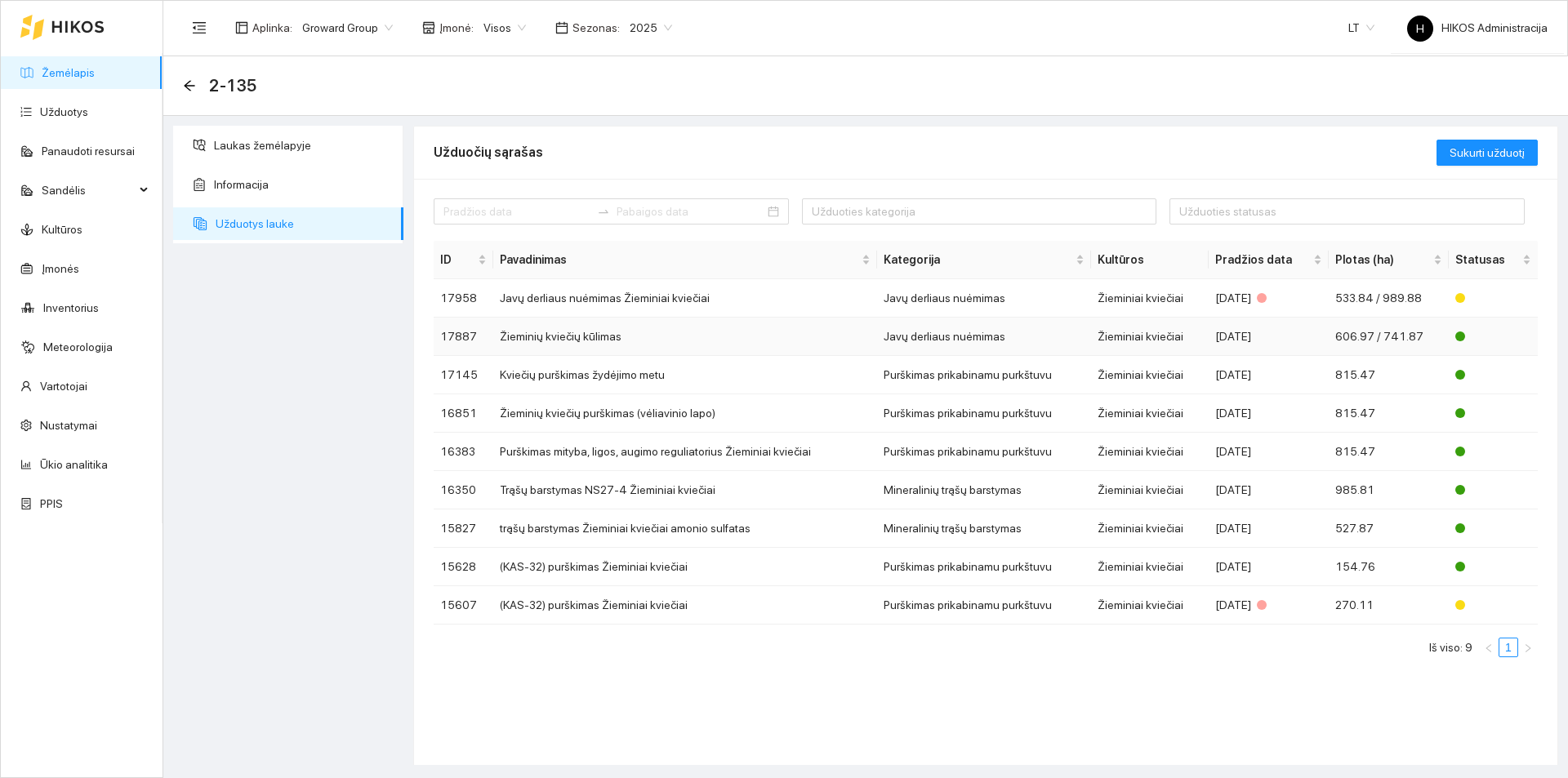
click at [665, 343] on td "Žieminių kviečių kūlimas" at bounding box center [685, 337] width 384 height 38
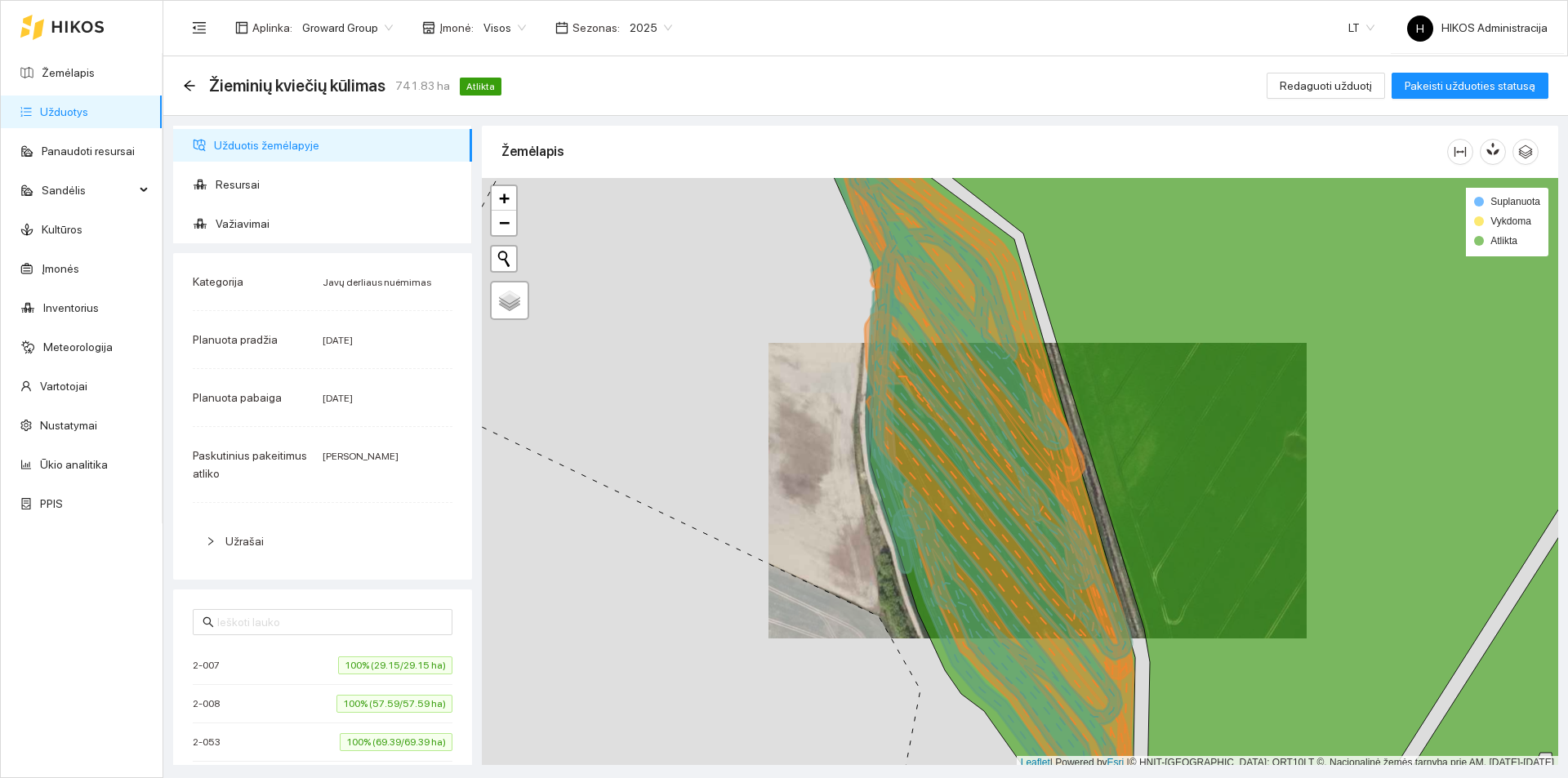
drag, startPoint x: 299, startPoint y: 227, endPoint x: 594, endPoint y: 298, distance: 303.4
click at [299, 227] on span "Važiavimai" at bounding box center [337, 224] width 244 height 33
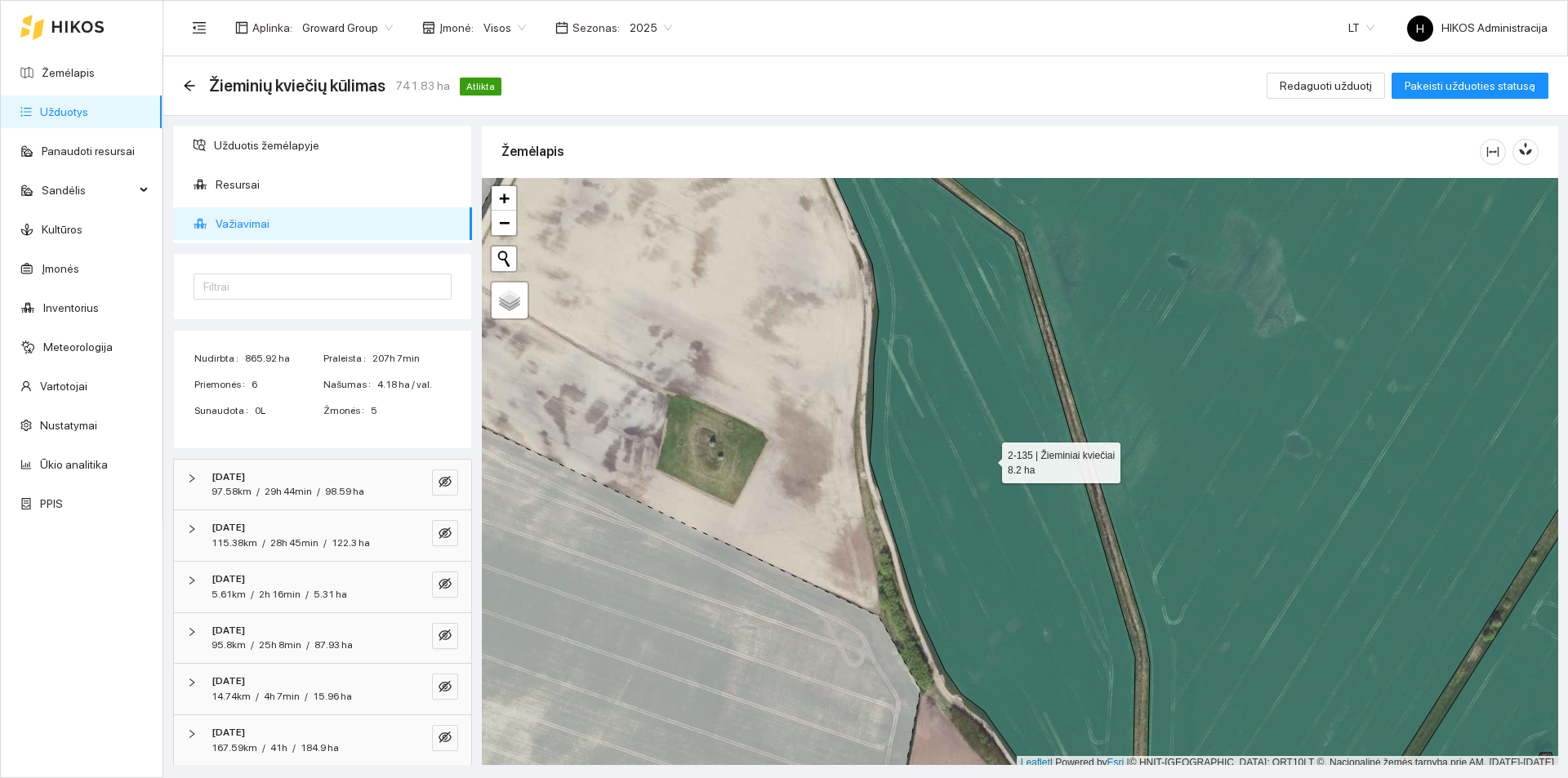
click at [987, 454] on icon at bounding box center [970, 474] width 328 height 716
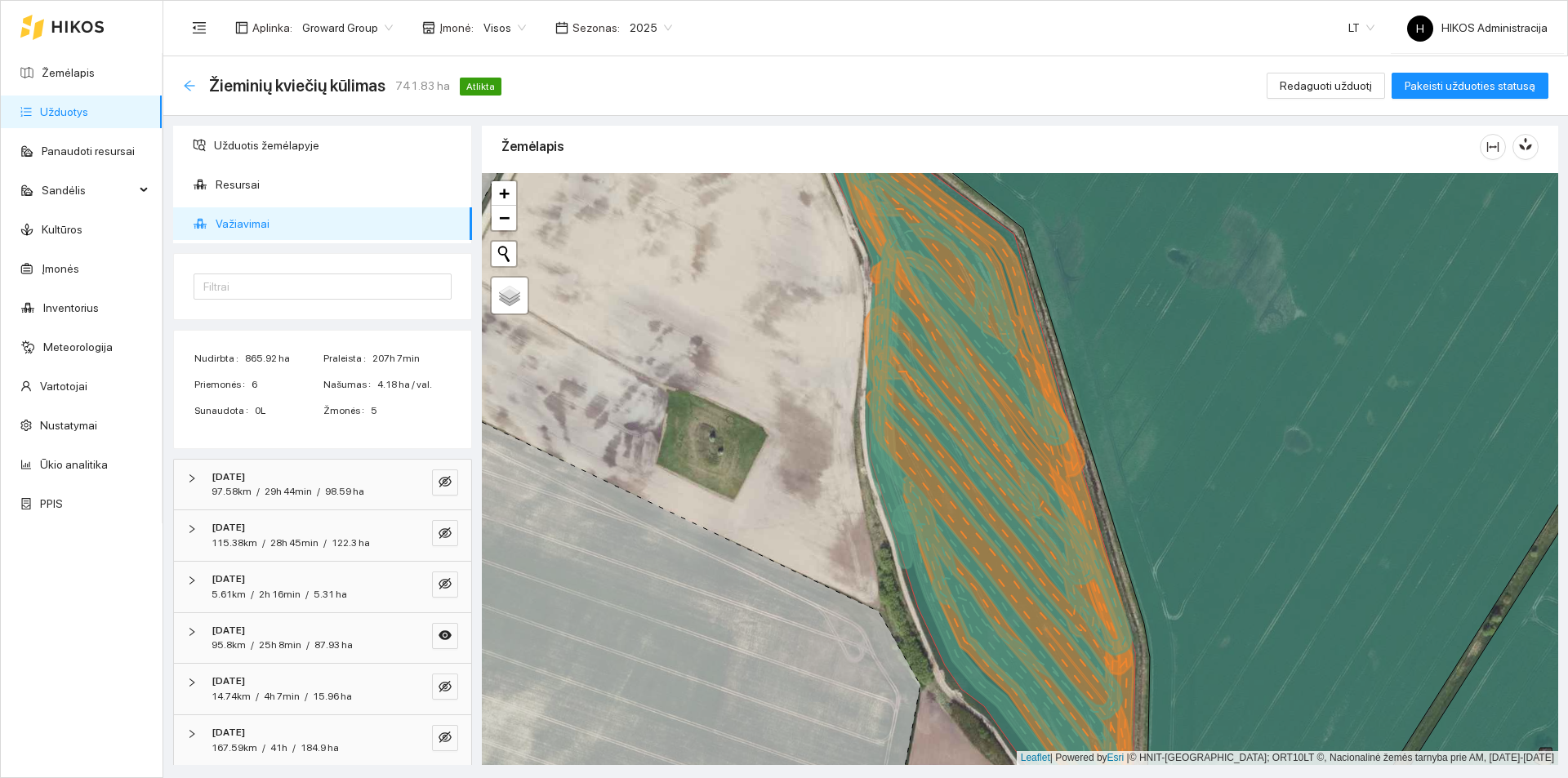
click at [185, 80] on icon "arrow-left" at bounding box center [190, 85] width 13 height 13
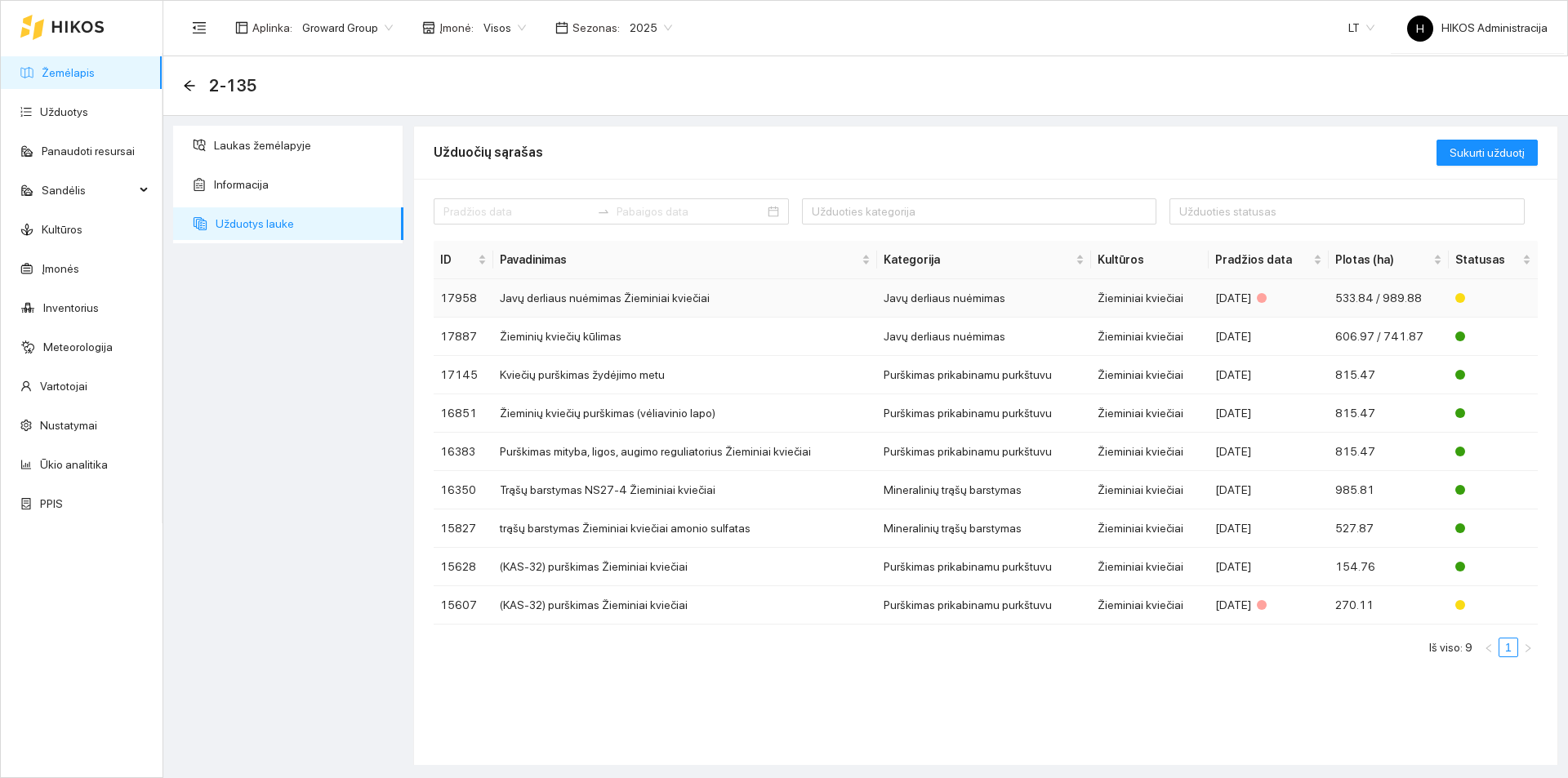
click at [611, 303] on td "Javų derliaus nuėmimas Žieminiai kviečiai" at bounding box center [685, 299] width 384 height 38
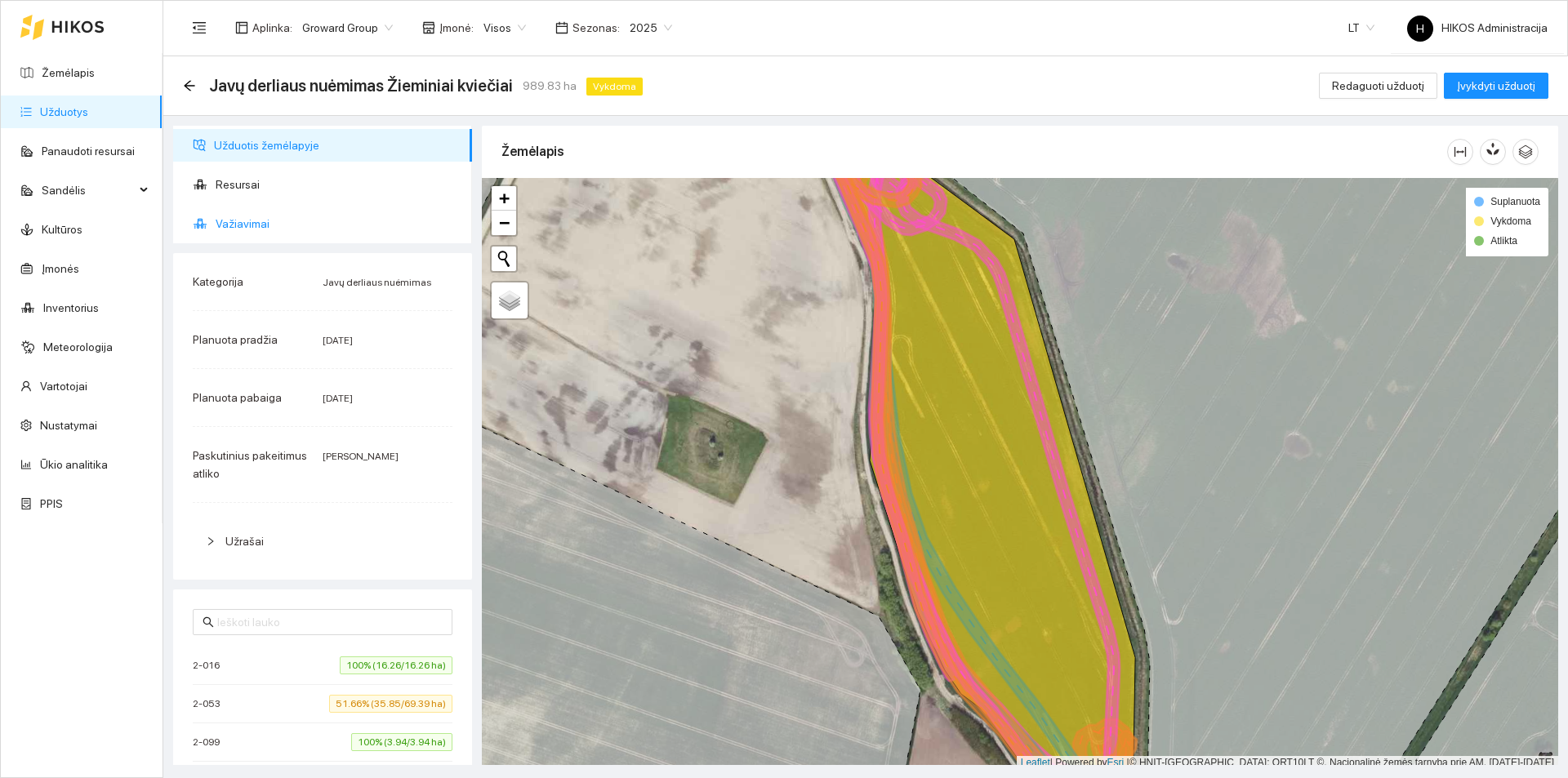
click at [296, 235] on span "Važiavimai" at bounding box center [337, 224] width 244 height 33
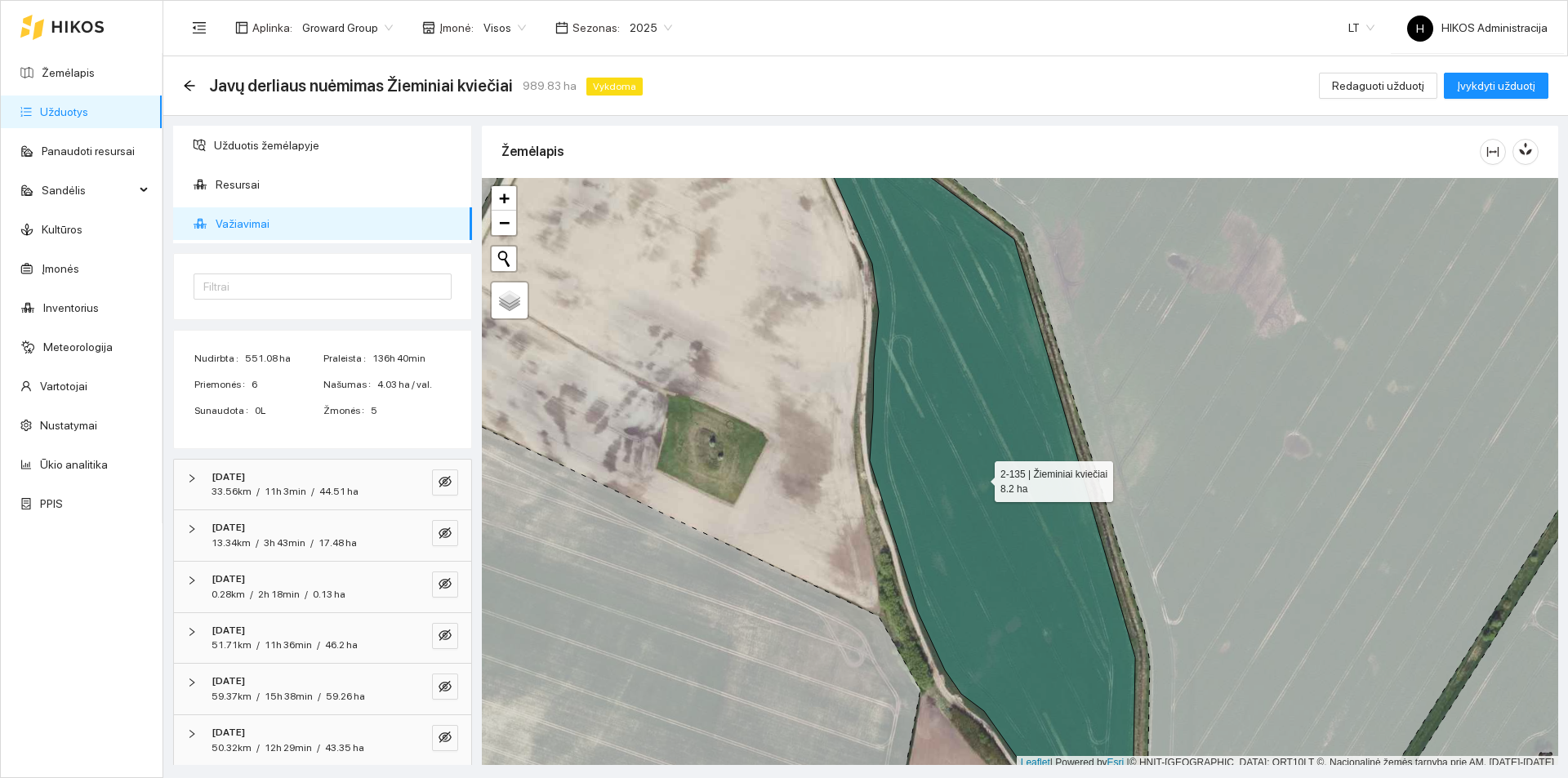
click at [955, 477] on icon at bounding box center [970, 474] width 328 height 716
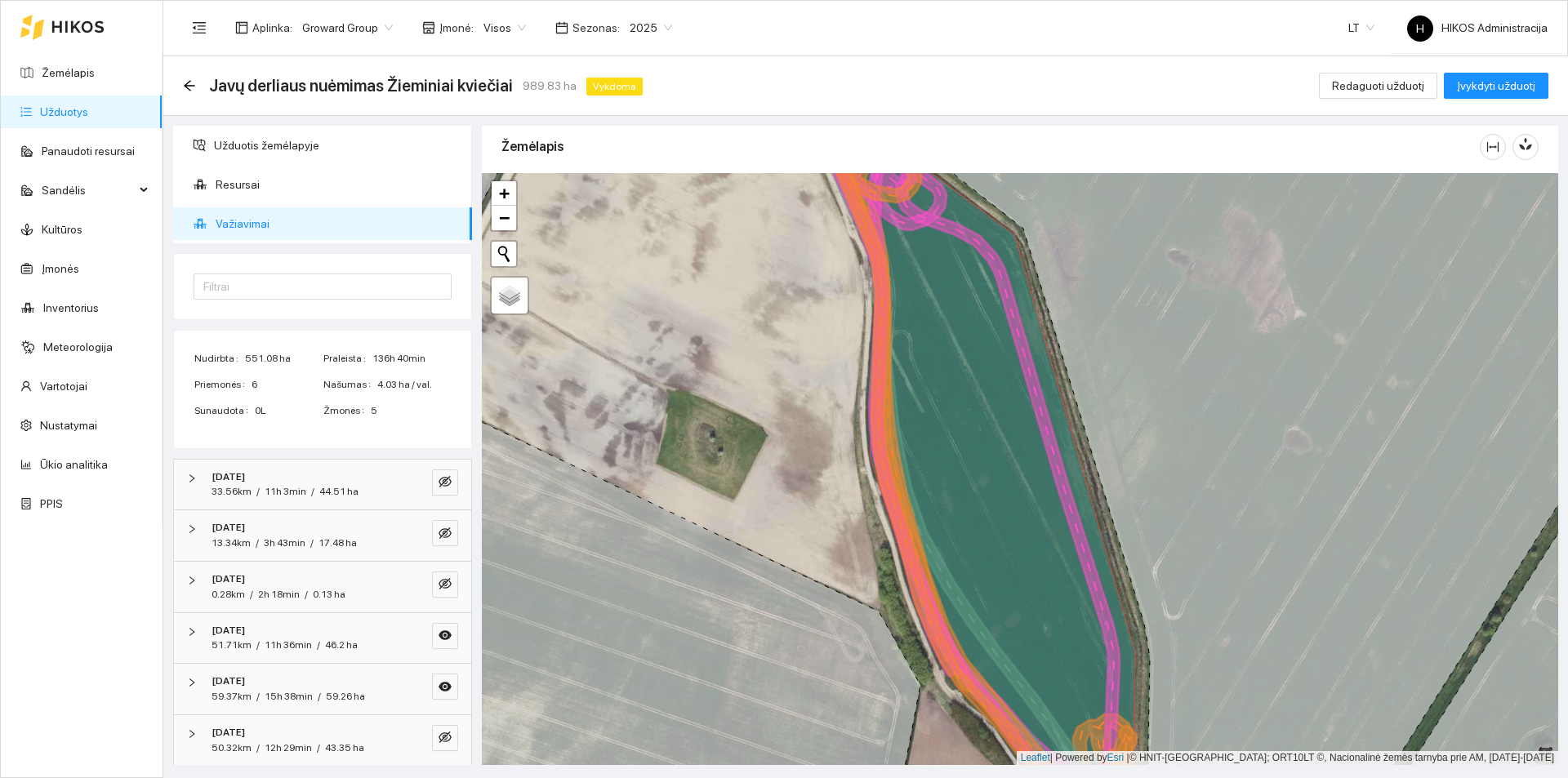
drag, startPoint x: 184, startPoint y: 86, endPoint x: 193, endPoint y: 91, distance: 10.3
click at [184, 86] on icon "arrow-left" at bounding box center [189, 85] width 11 height 11
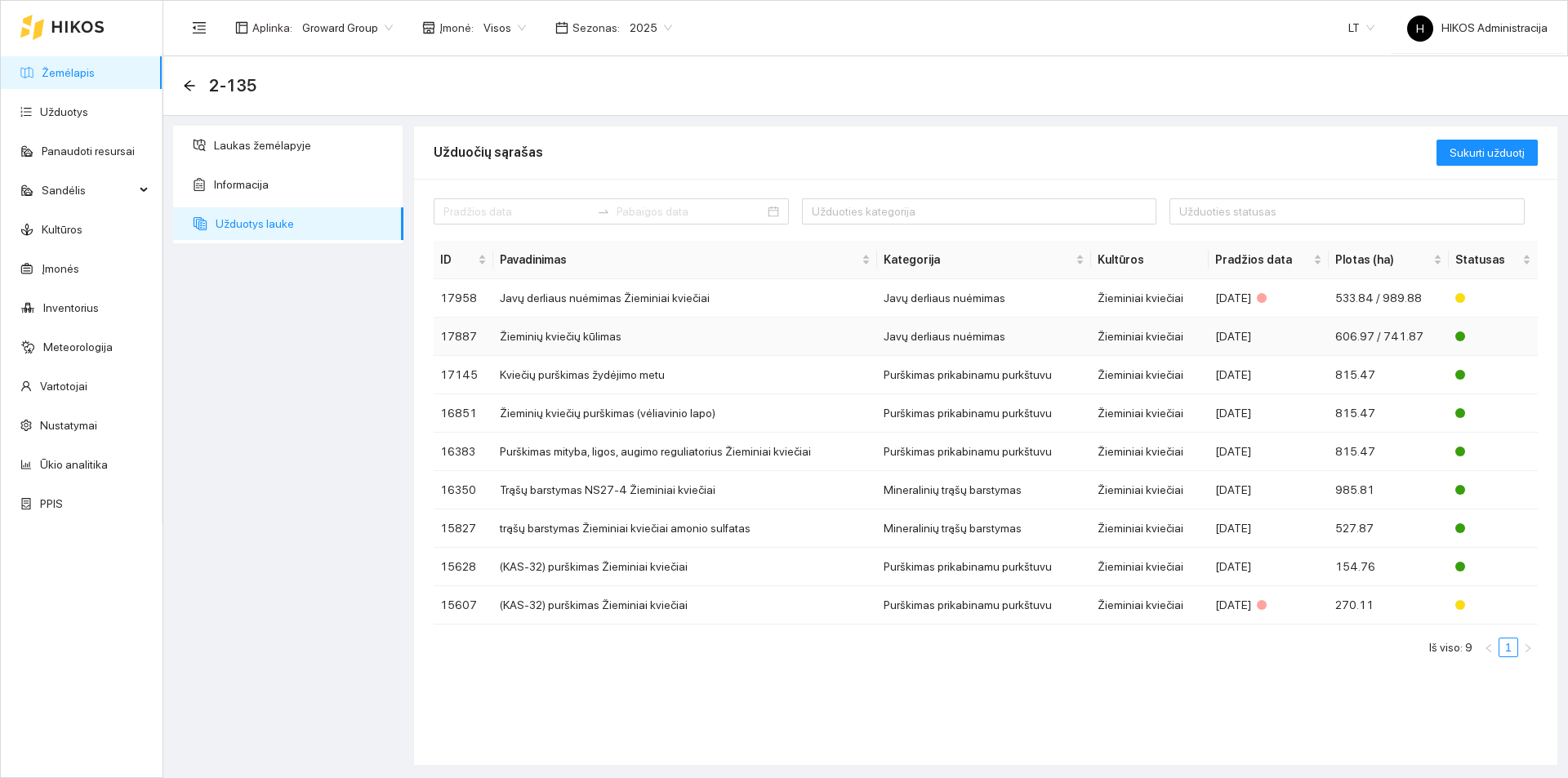
click at [970, 334] on td "Javų derliaus nuėmimas" at bounding box center [984, 337] width 214 height 38
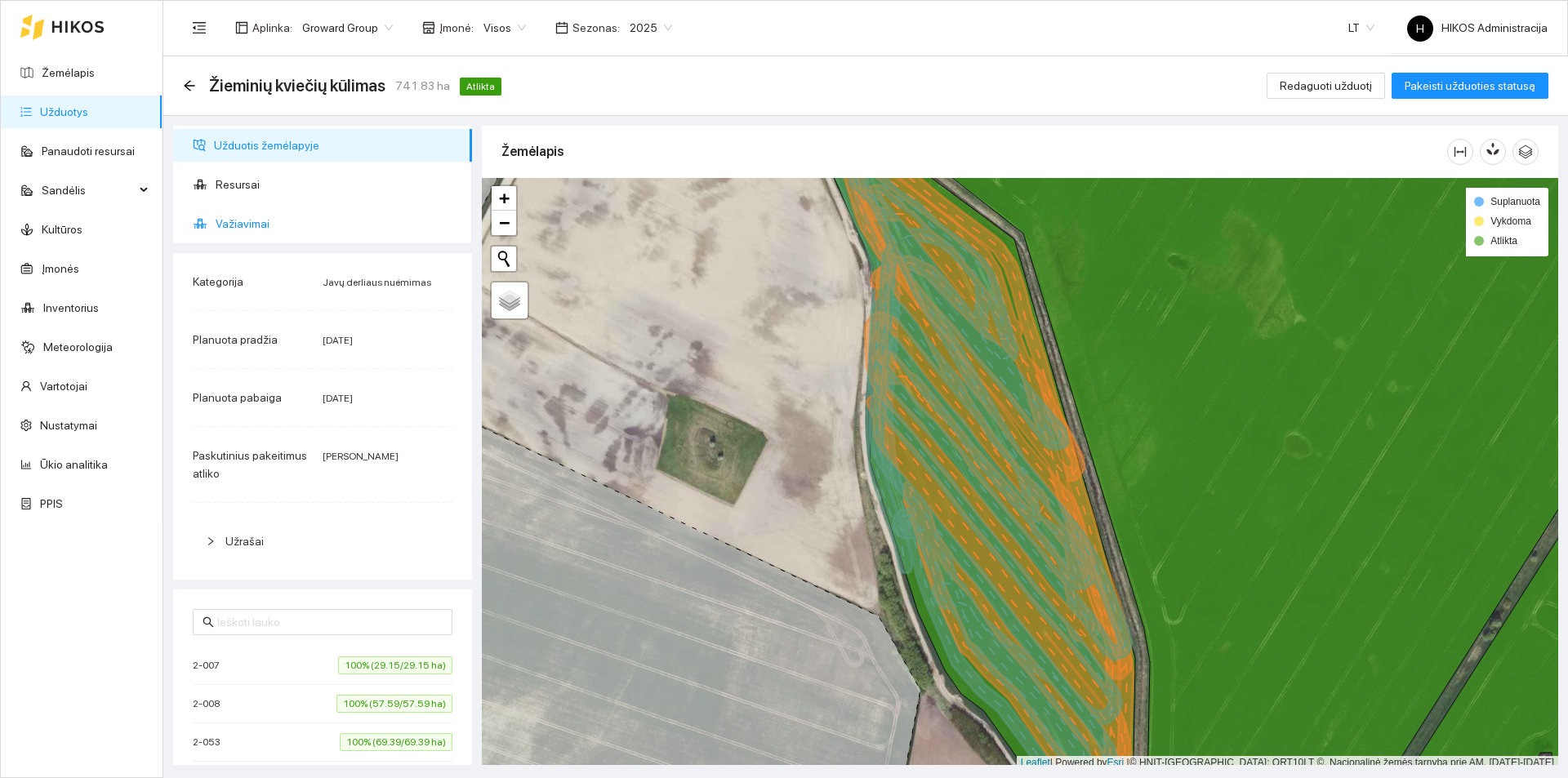
click at [293, 236] on span "Važiavimai" at bounding box center [337, 224] width 244 height 33
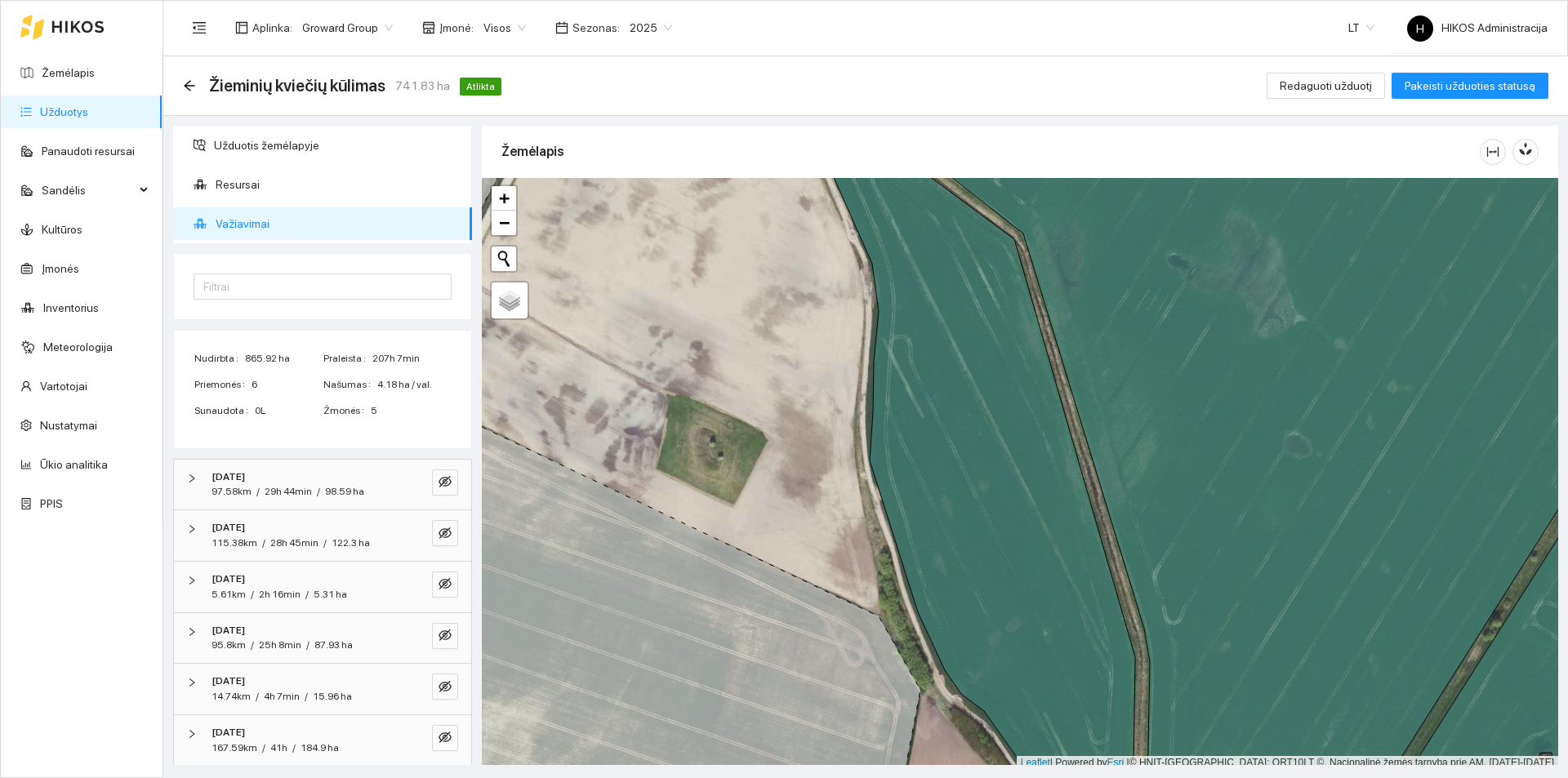
scroll to position [313, 0]
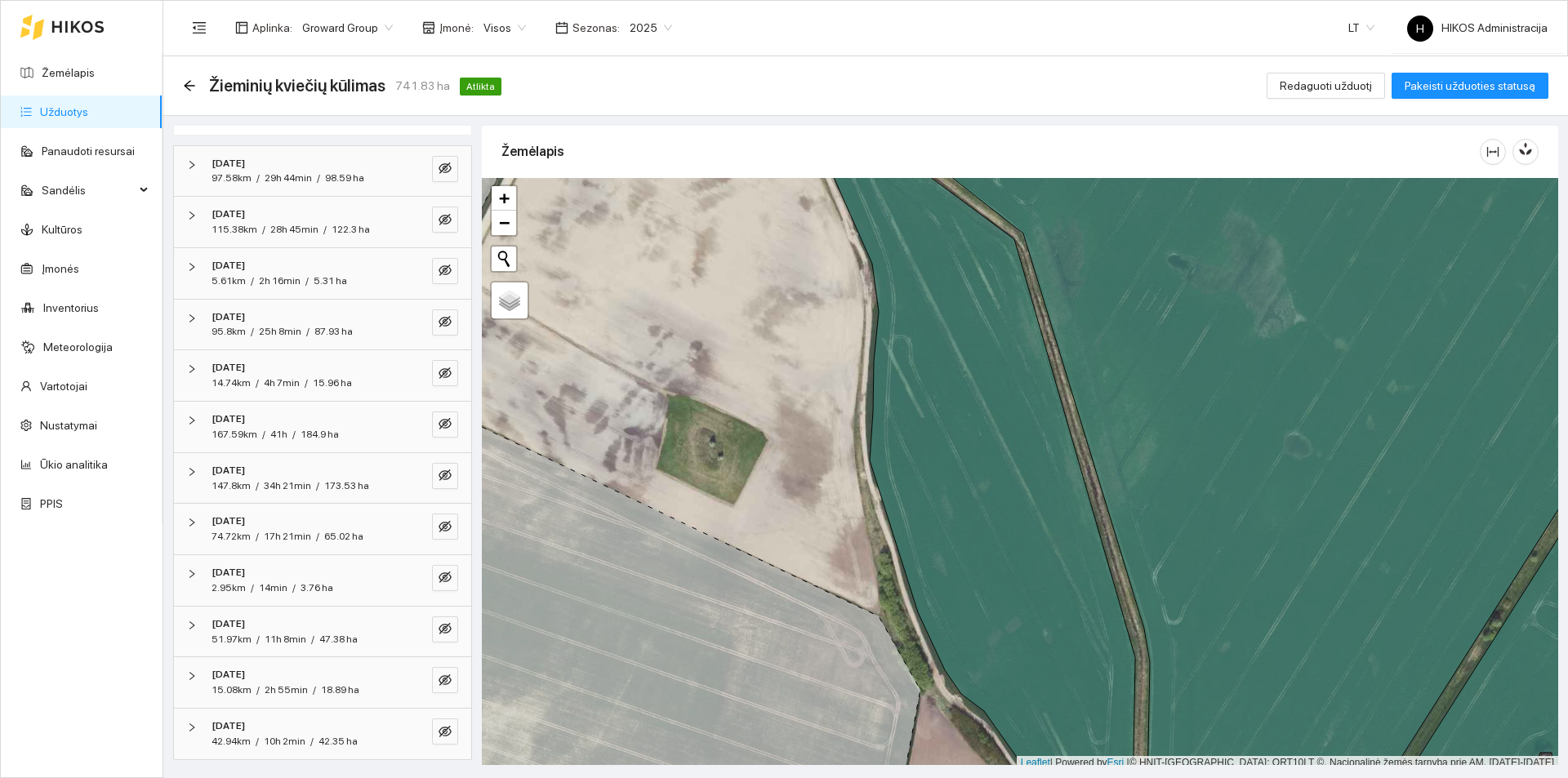
click at [980, 359] on icon at bounding box center [970, 474] width 328 height 716
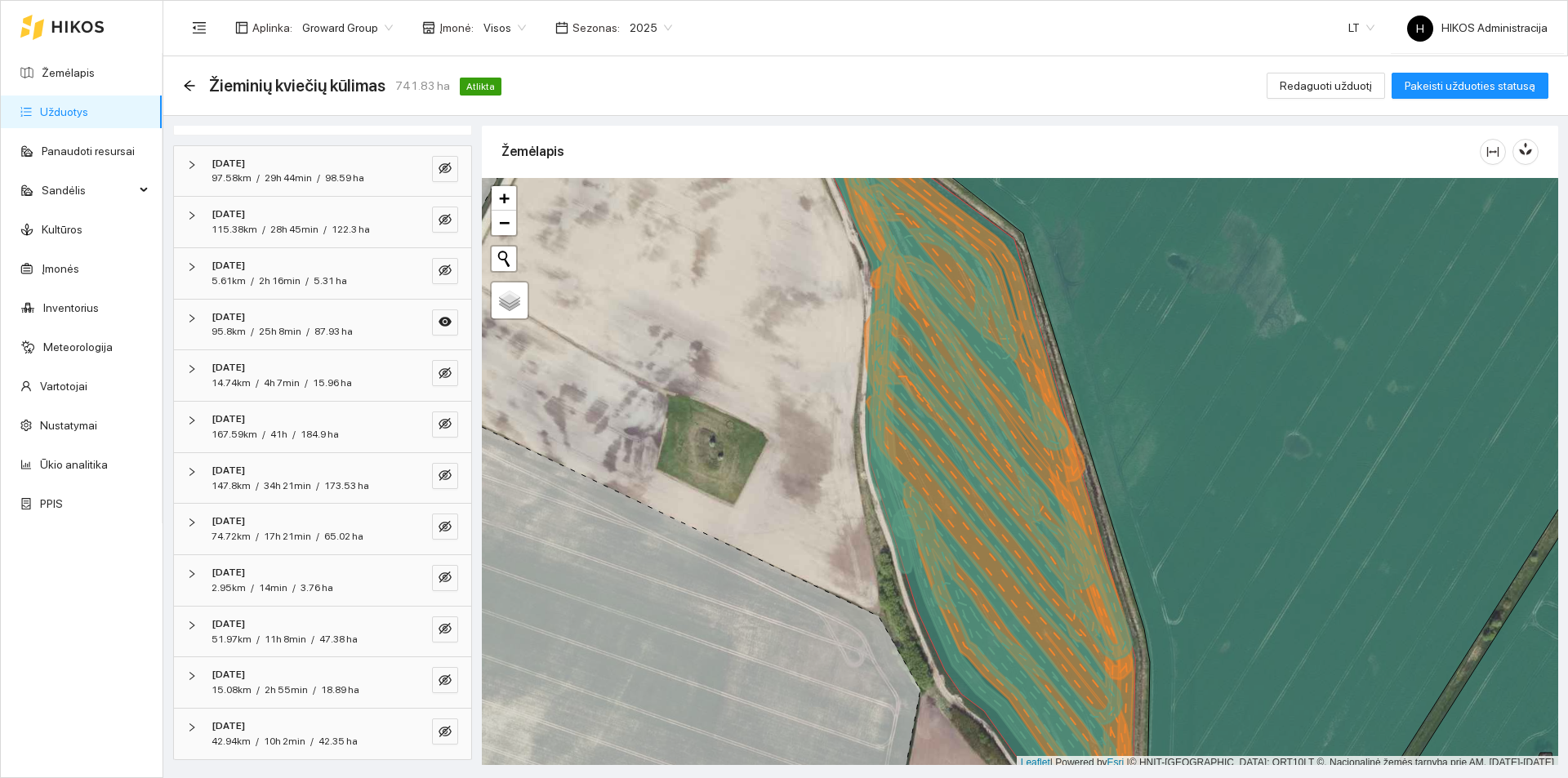
scroll to position [5, 0]
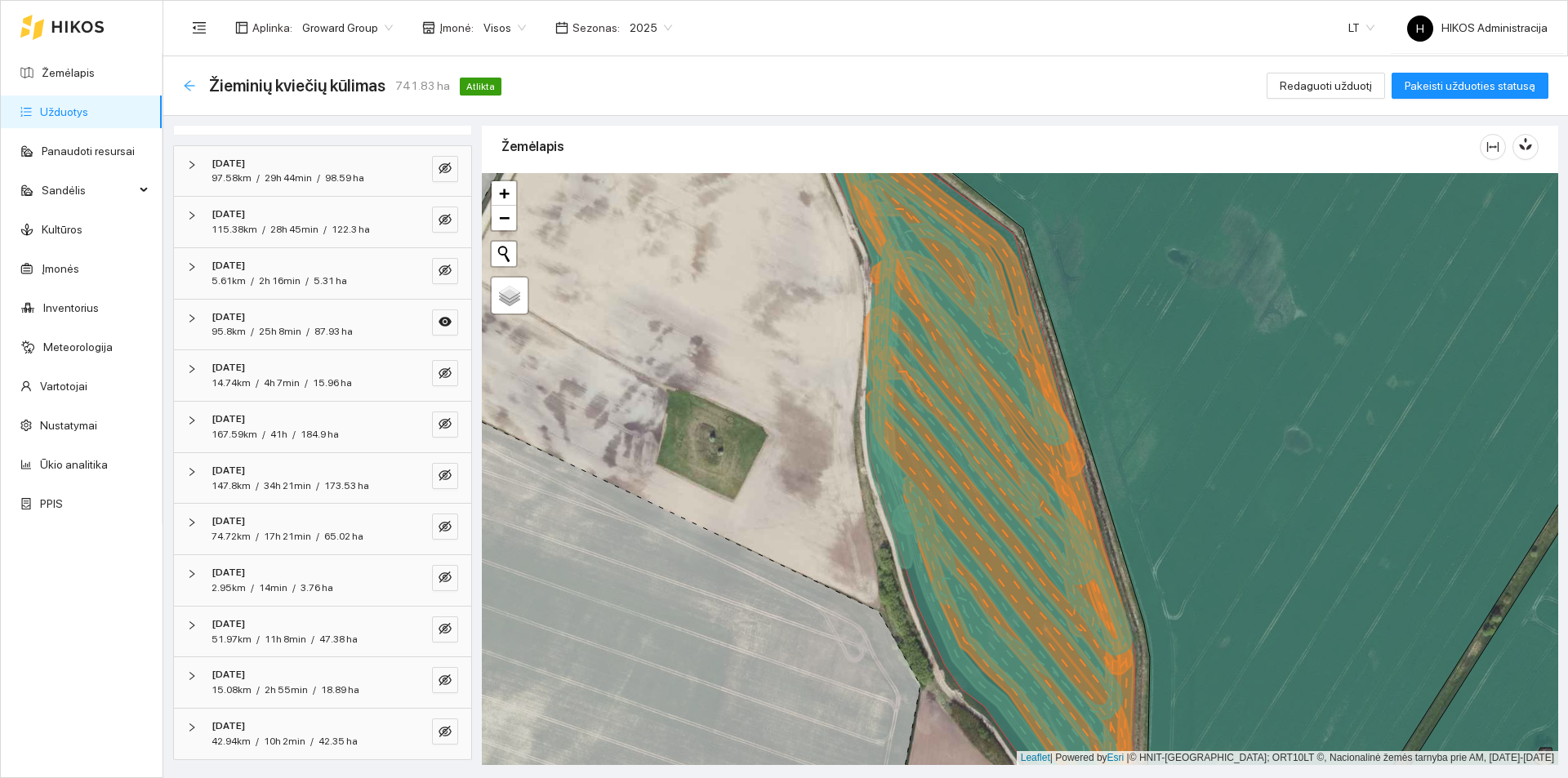
click at [192, 85] on icon "arrow-left" at bounding box center [189, 85] width 11 height 11
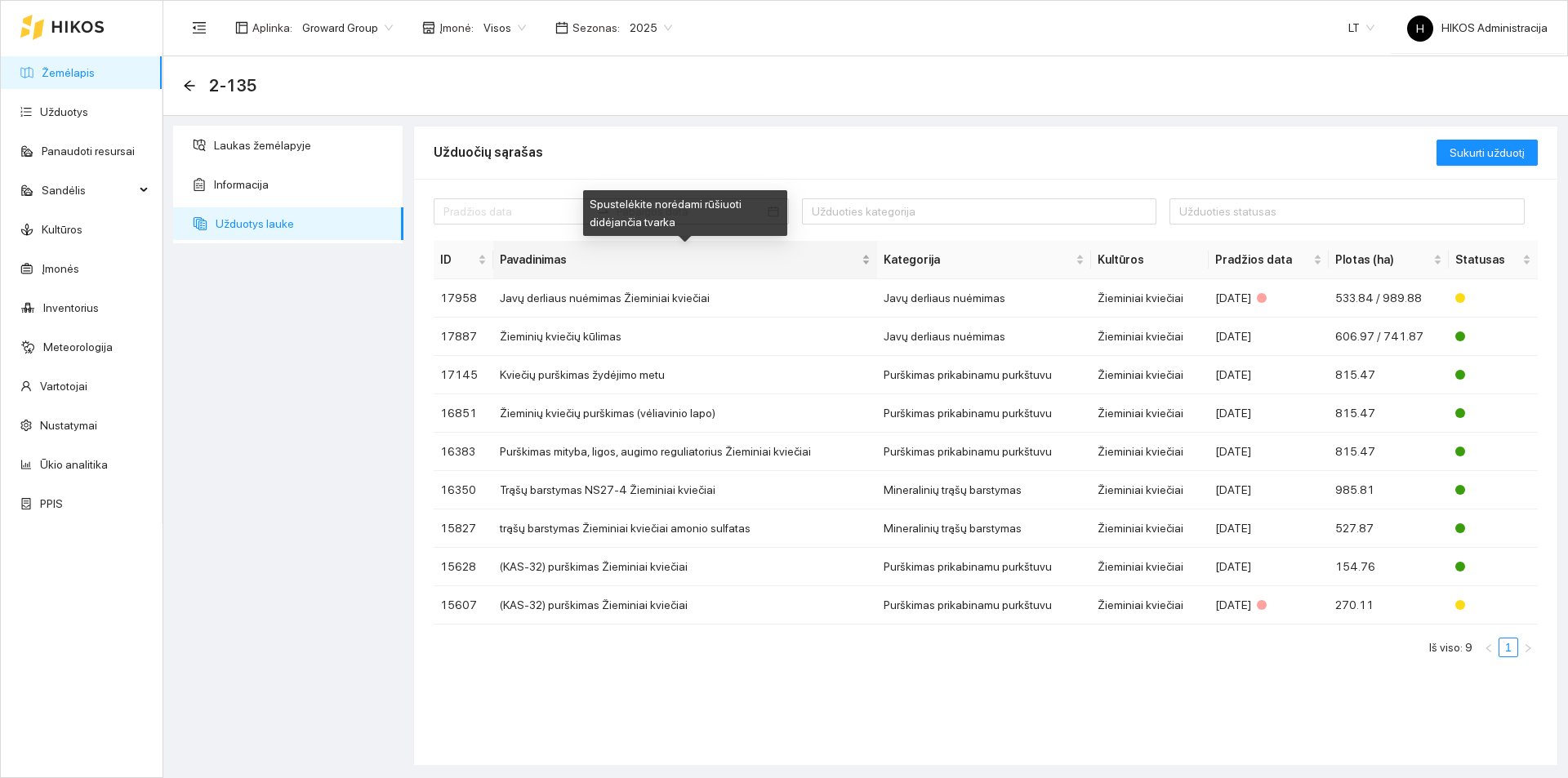
click at [688, 268] on div "Pavadinimas" at bounding box center [685, 260] width 371 height 18
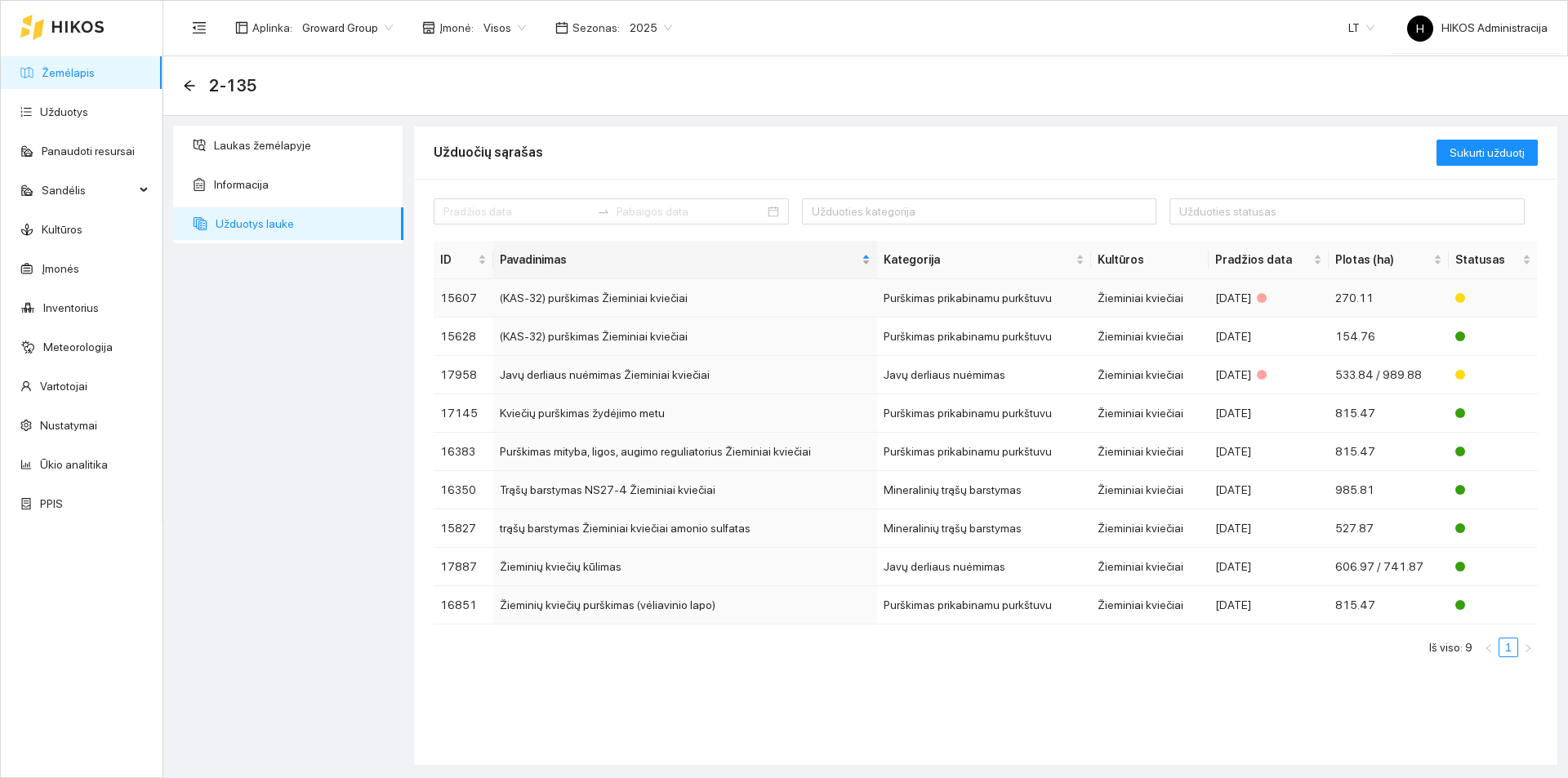
click at [678, 266] on span "Pavadinimas" at bounding box center [678, 260] width 358 height 18
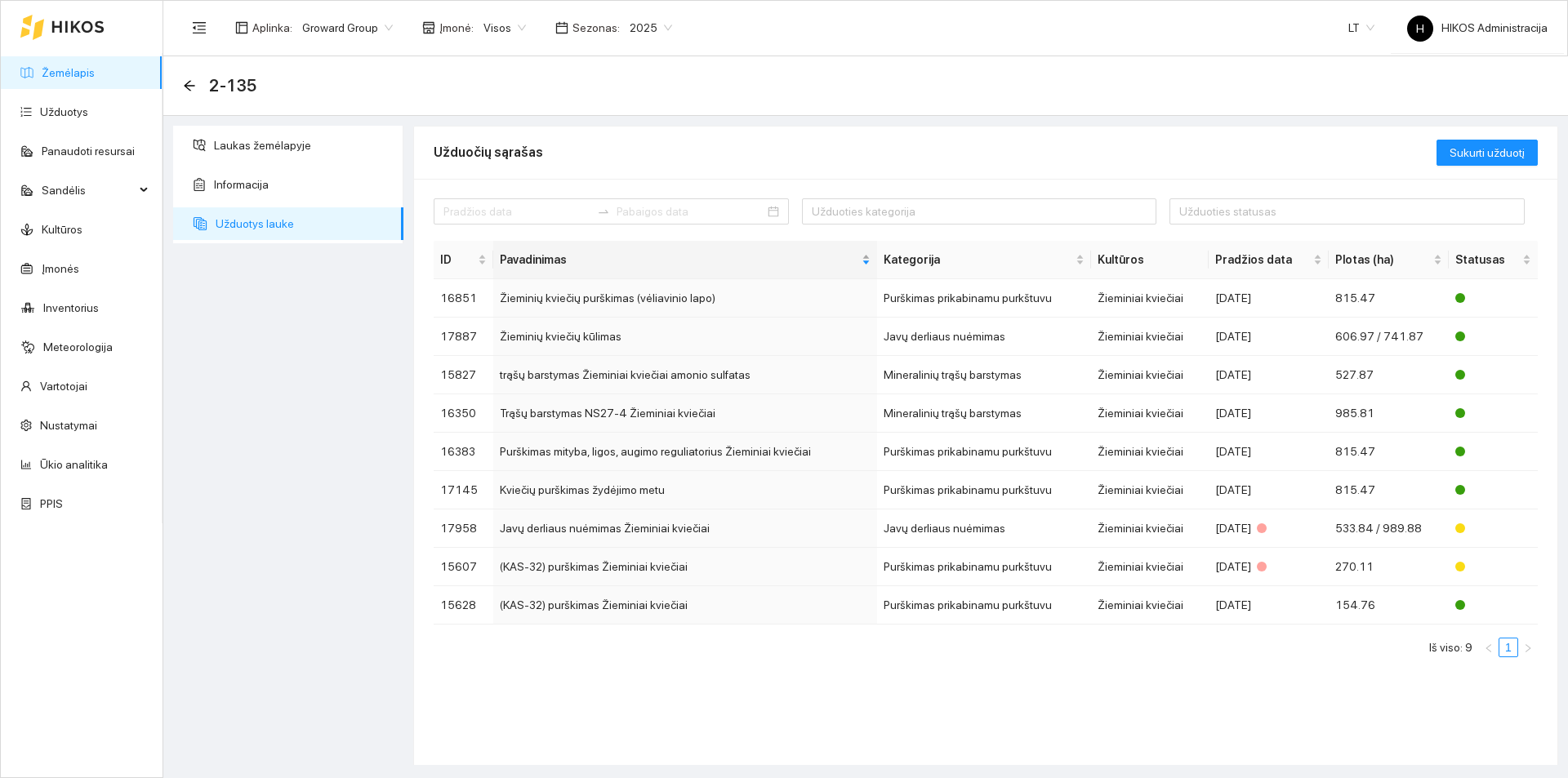
click at [715, 263] on span "Pavadinimas" at bounding box center [678, 260] width 358 height 18
click at [708, 304] on td "Javų derliaus nuėmimas Žieminiai kviečiai" at bounding box center [685, 299] width 384 height 38
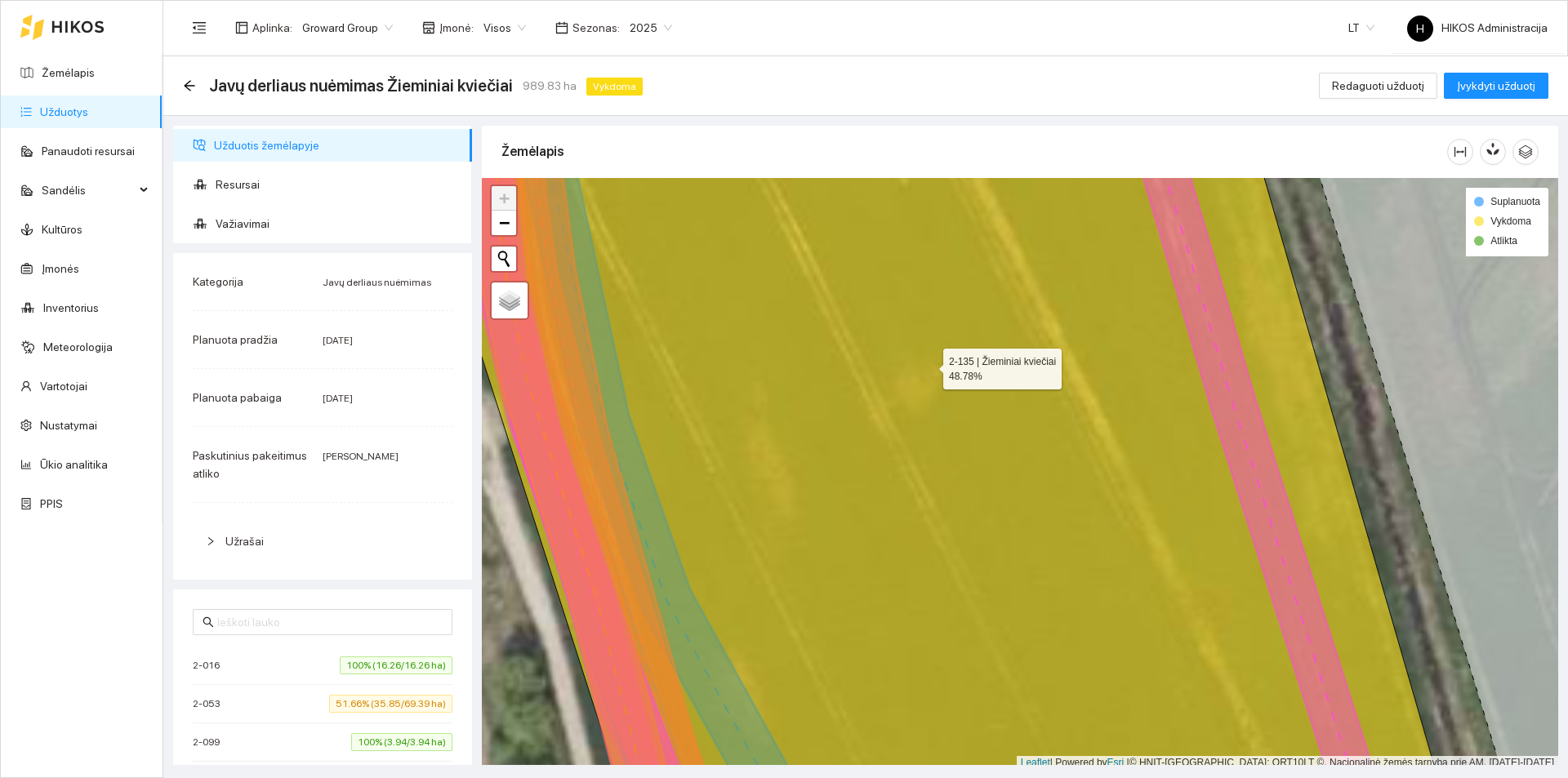
click at [998, 513] on icon at bounding box center [956, 474] width 993 height 712
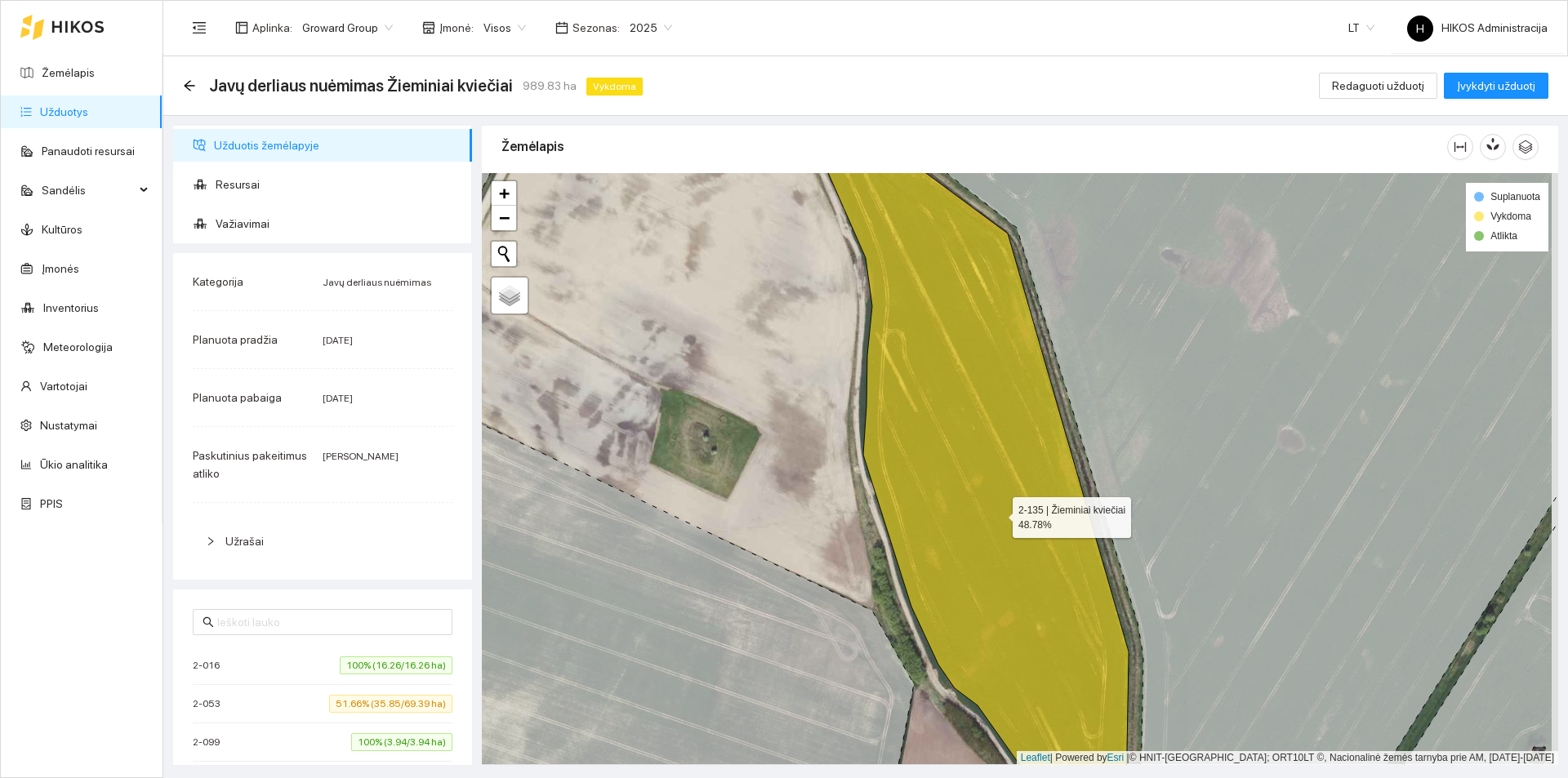
click at [998, 513] on icon at bounding box center [965, 469] width 326 height 712
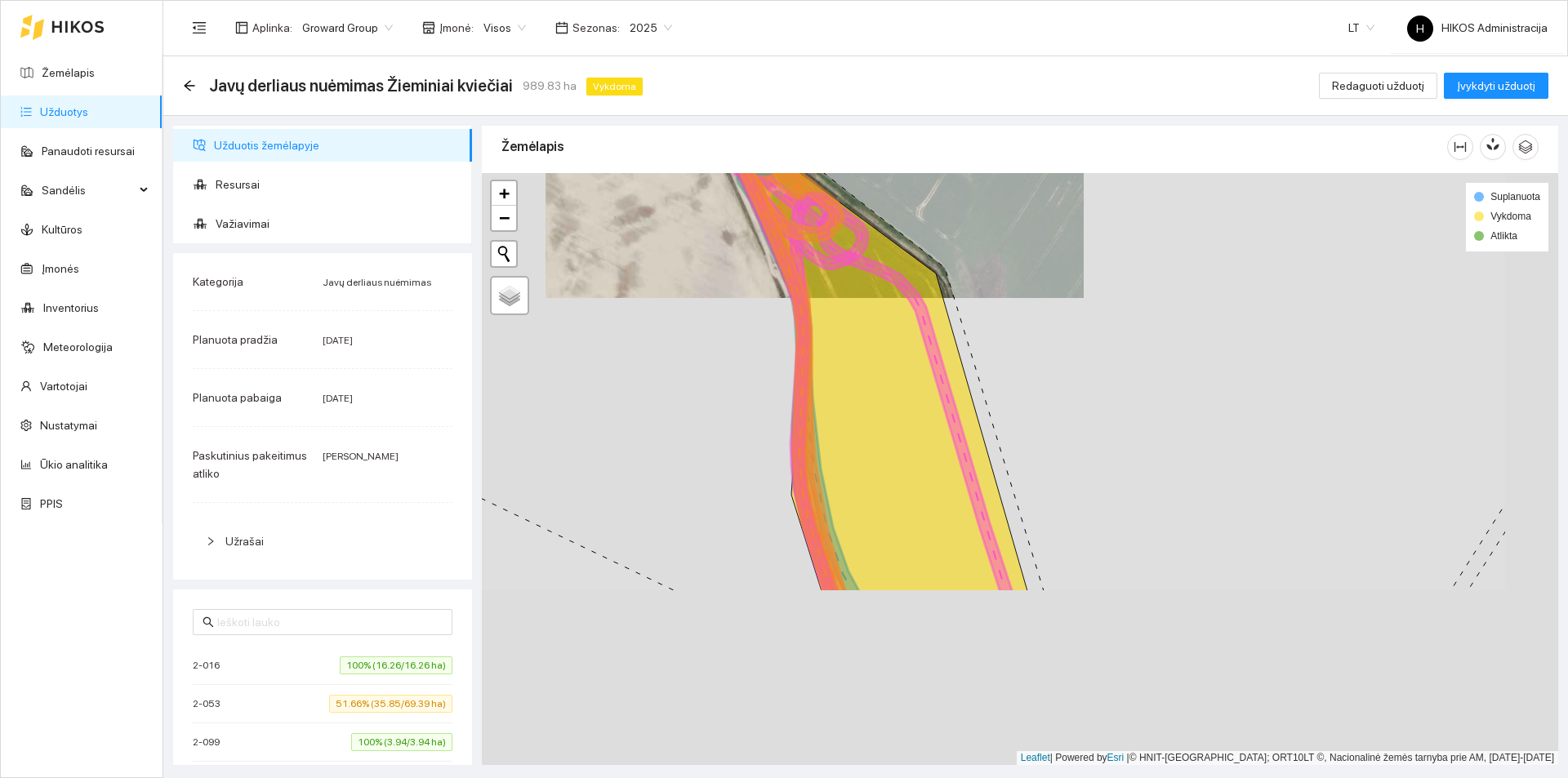
drag, startPoint x: 1082, startPoint y: 521, endPoint x: 892, endPoint y: 234, distance: 344.2
click at [892, 234] on icon at bounding box center [850, 312] width 355 height 558
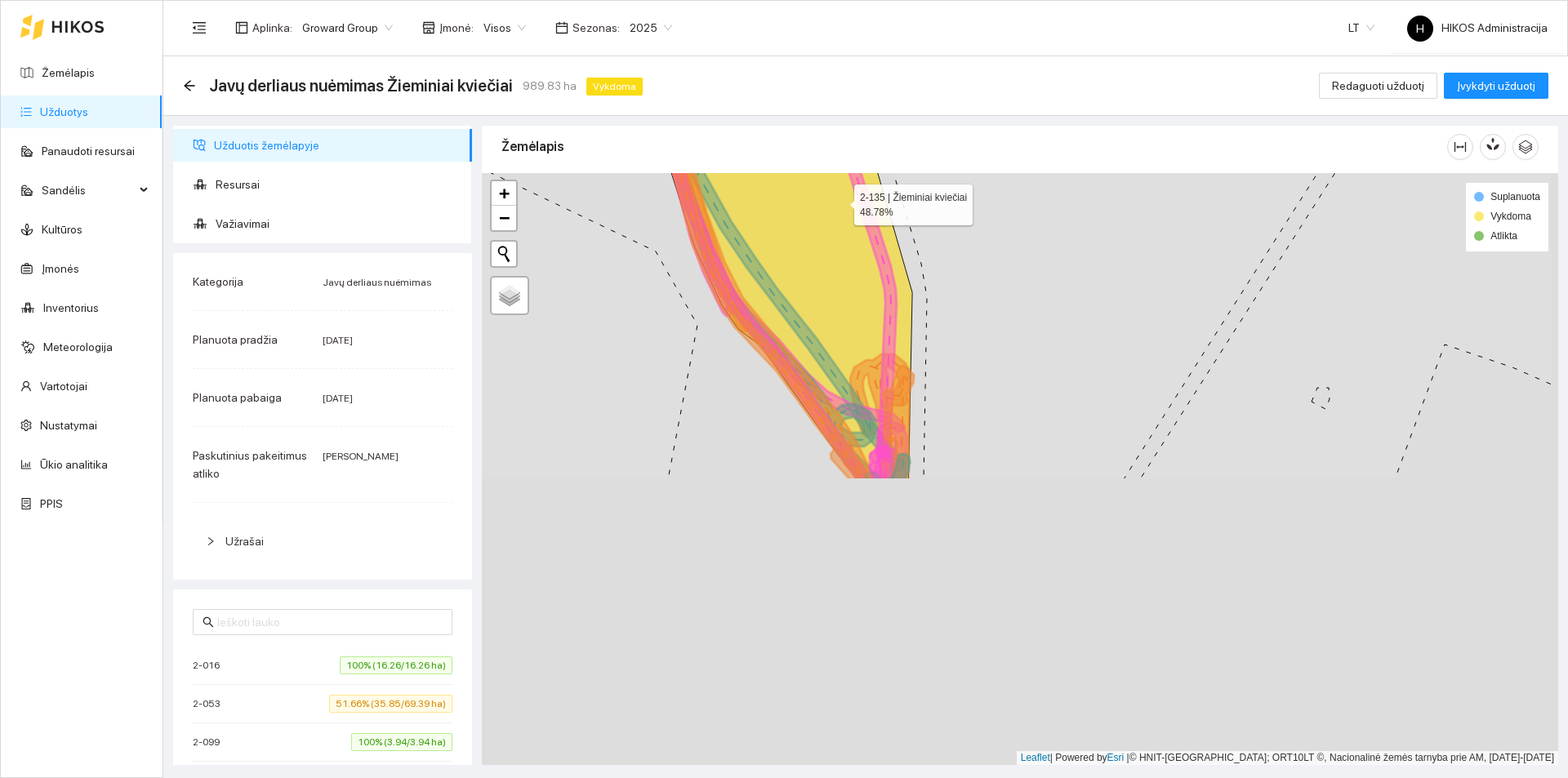
drag, startPoint x: 955, startPoint y: 547, endPoint x: 841, endPoint y: 205, distance: 360.5
click at [839, 201] on icon at bounding box center [751, 123] width 321 height 712
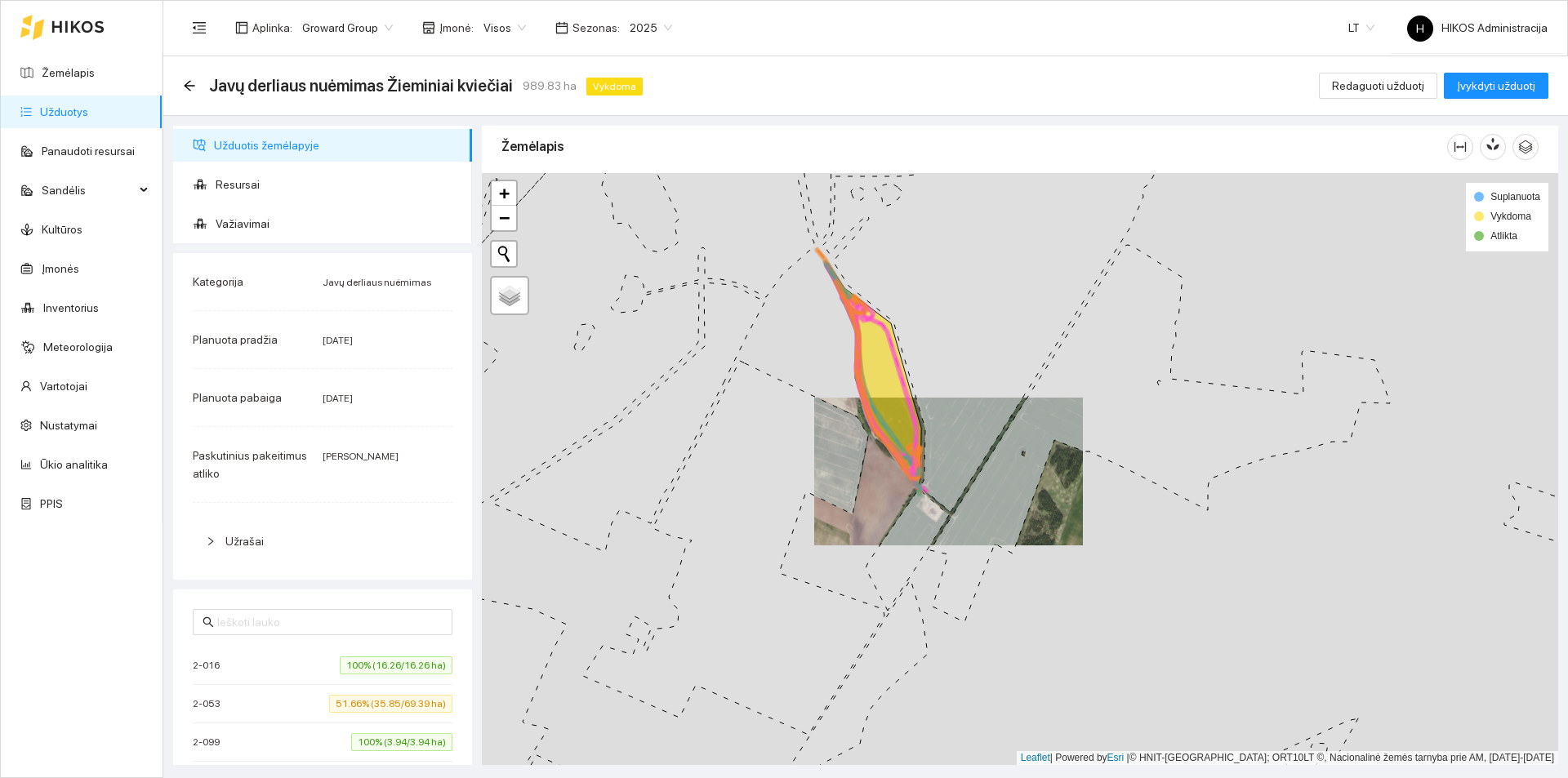
drag, startPoint x: 856, startPoint y: 282, endPoint x: 916, endPoint y: 411, distance: 142.3
click at [916, 411] on icon at bounding box center [1006, 312] width 367 height 399
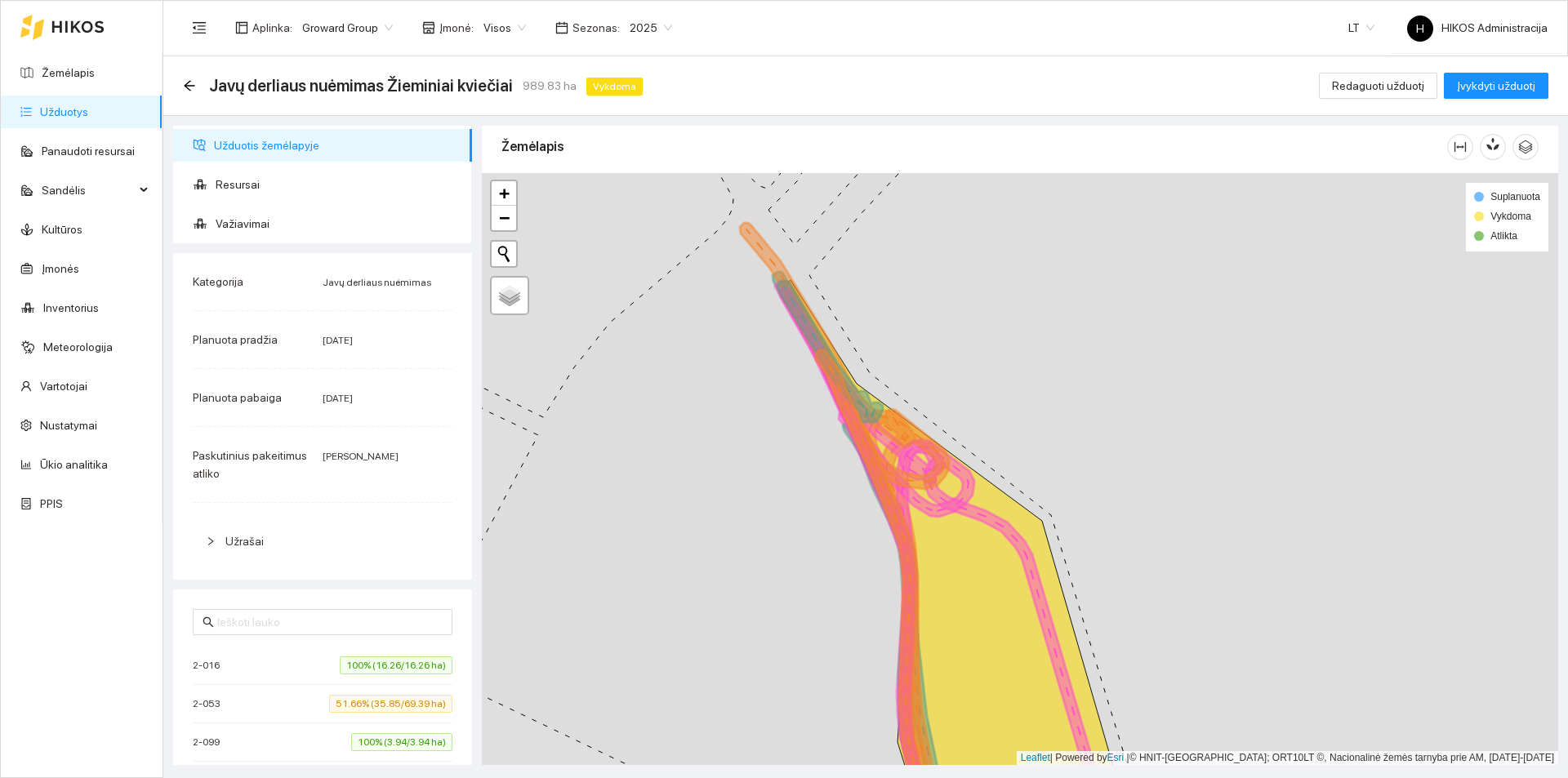
drag, startPoint x: 922, startPoint y: 429, endPoint x: 838, endPoint y: 228, distance: 217.8
click at [838, 228] on div at bounding box center [1020, 469] width 1076 height 592
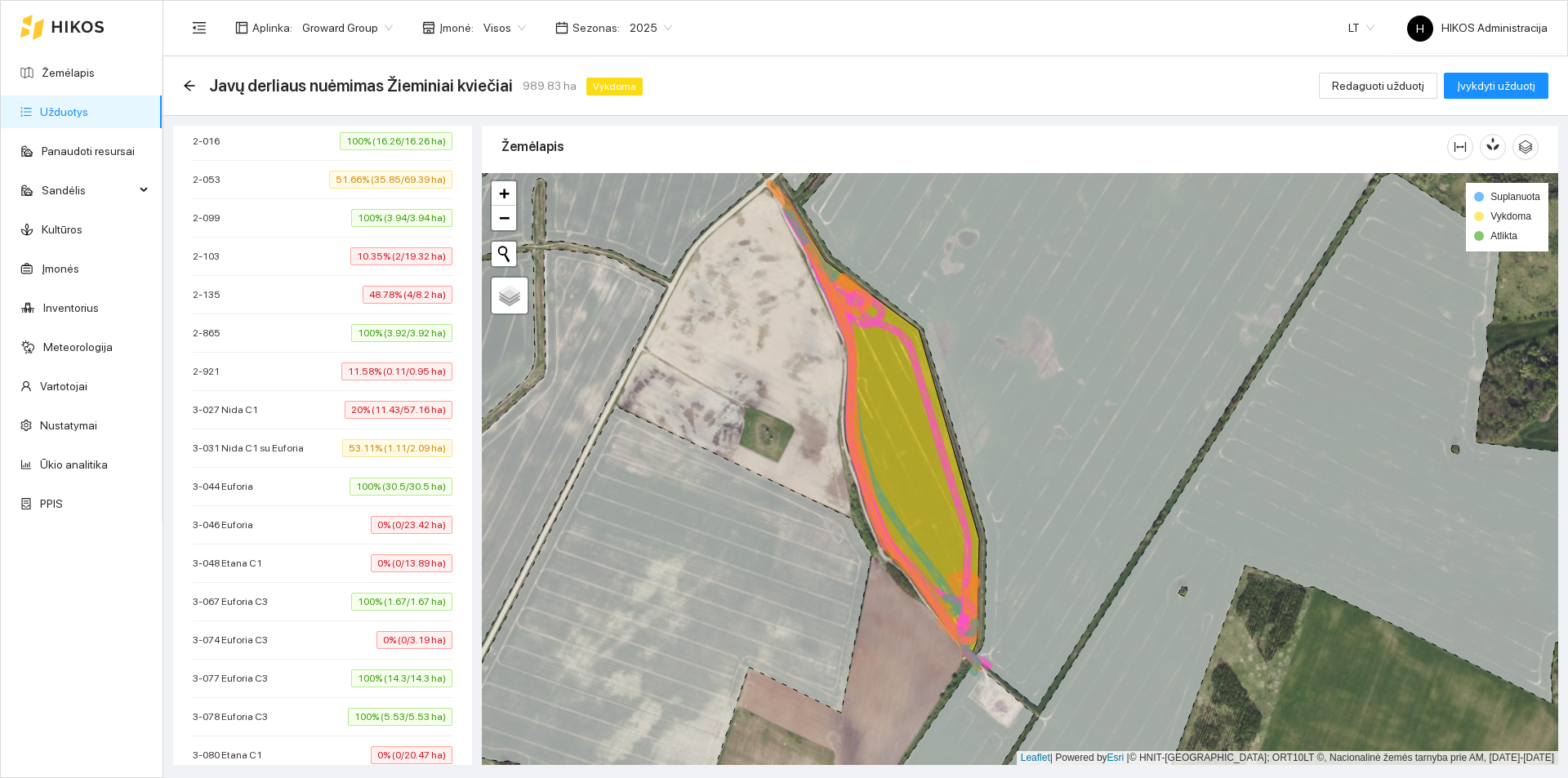
scroll to position [572, 0]
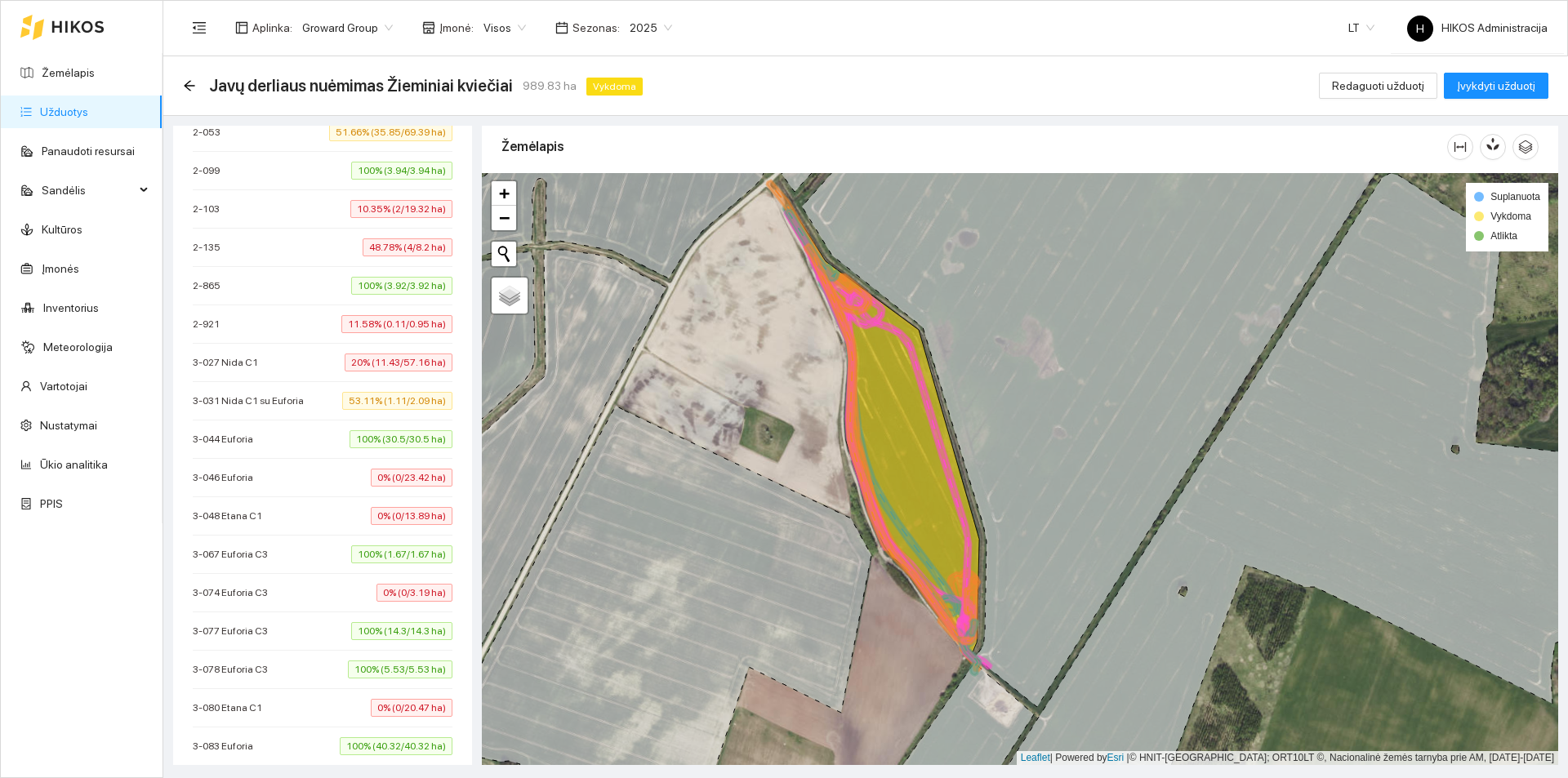
click at [381, 468] on span "0% (0/23.42 ha)" at bounding box center [411, 477] width 82 height 18
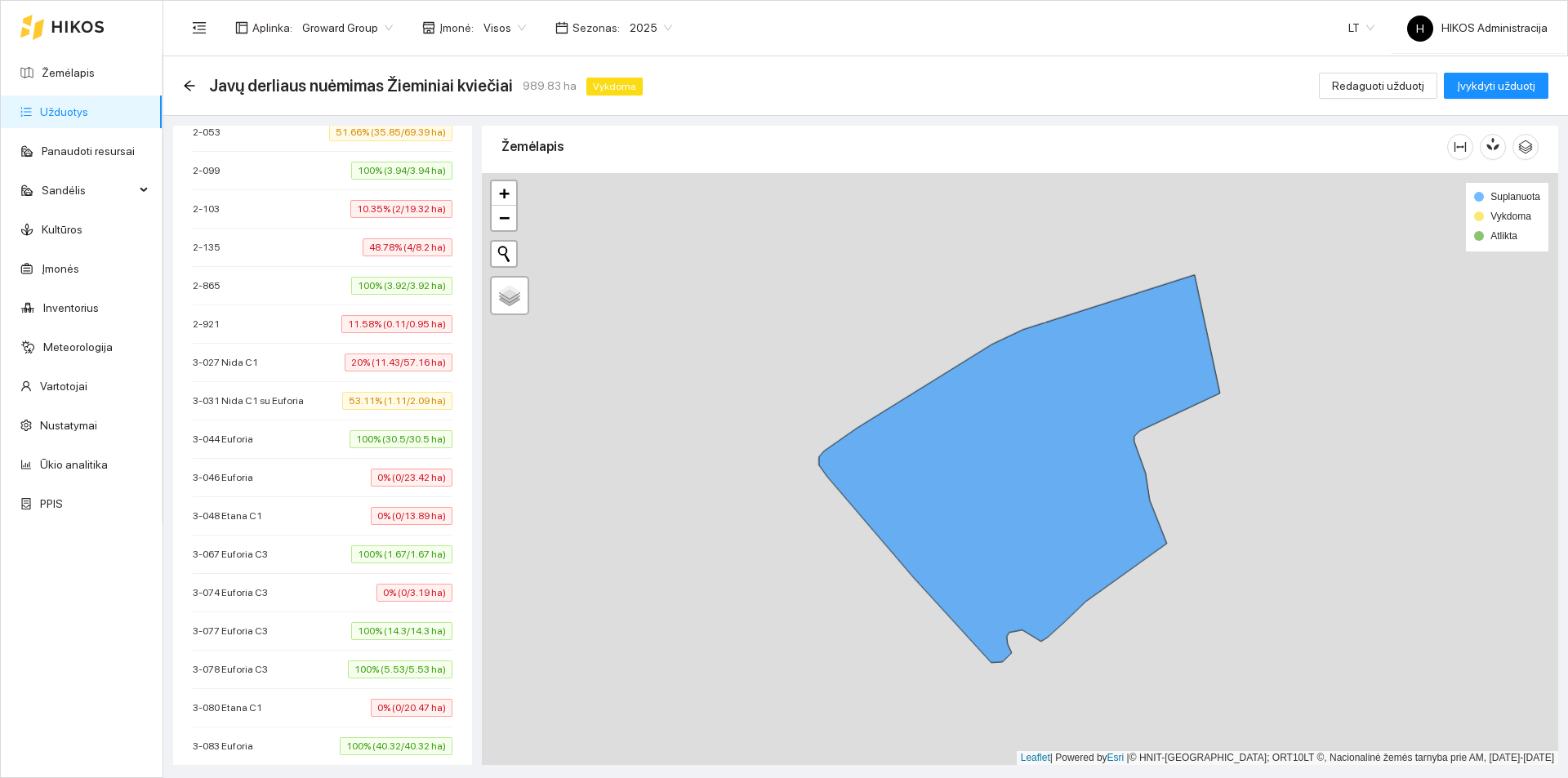
click at [381, 468] on span "0% (0/23.42 ha)" at bounding box center [411, 477] width 82 height 18
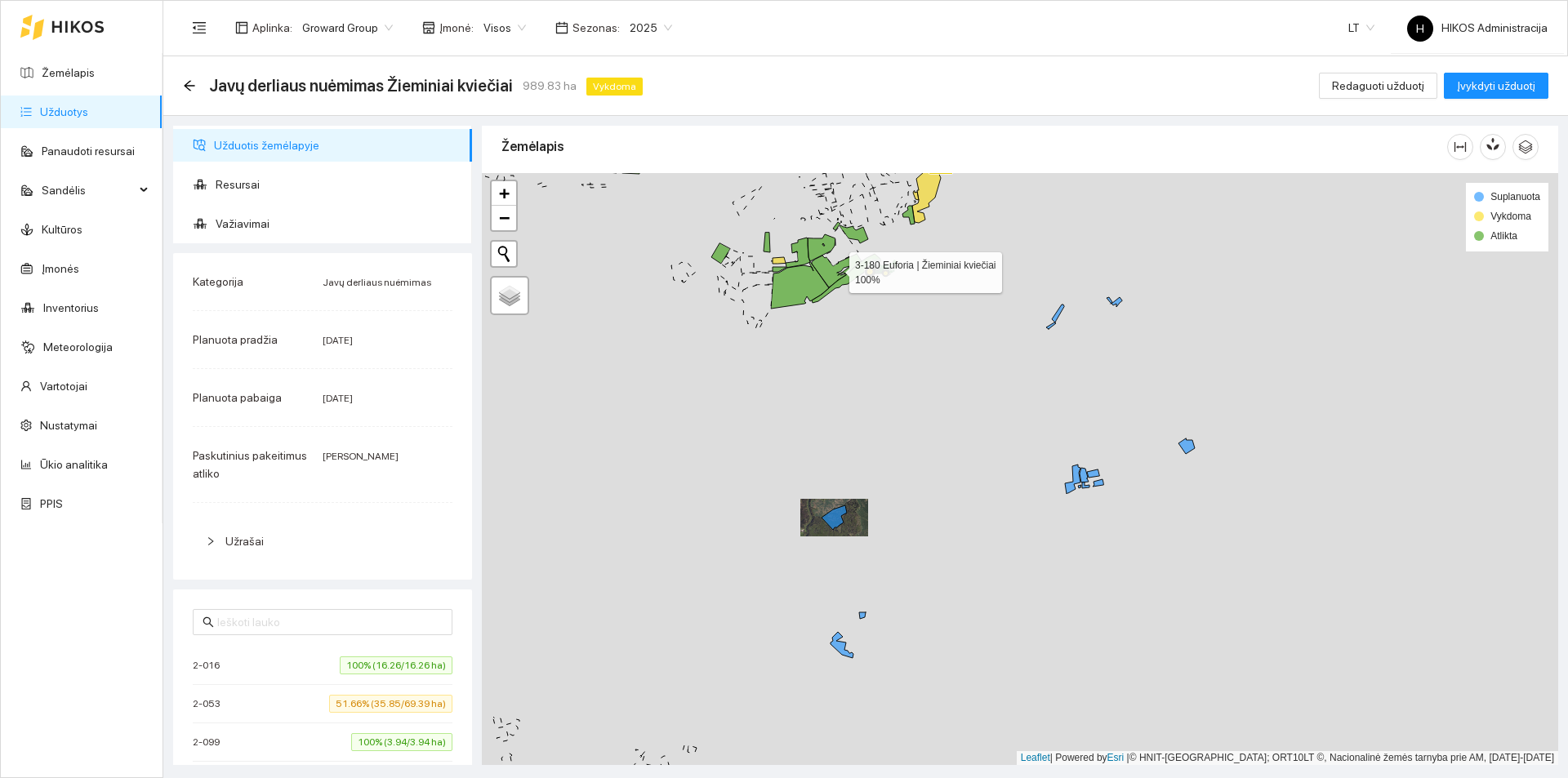
click at [822, 270] on icon at bounding box center [837, 270] width 49 height 34
click at [843, 270] on div at bounding box center [1020, 469] width 1076 height 592
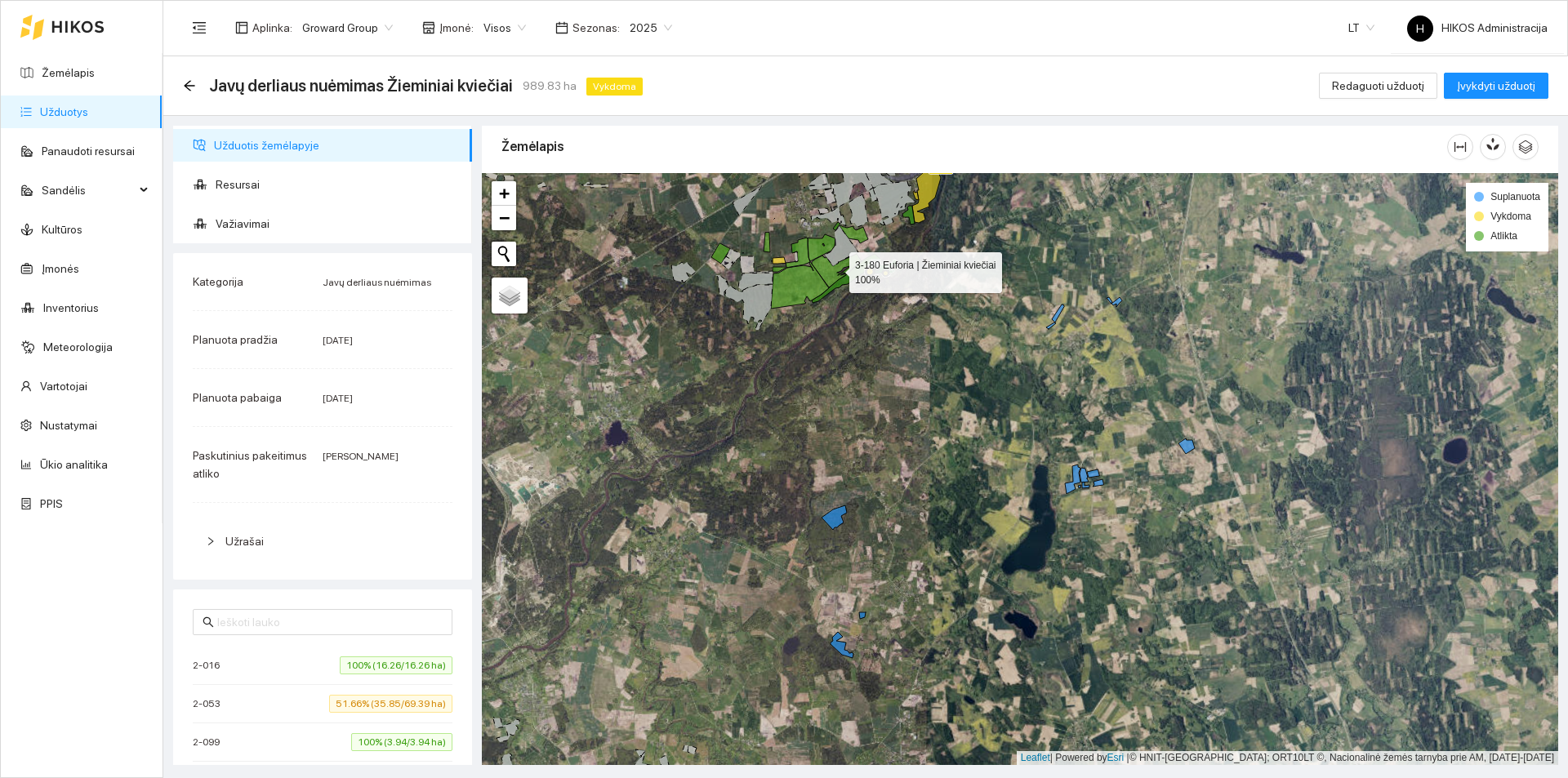
click at [836, 268] on icon at bounding box center [837, 270] width 49 height 34
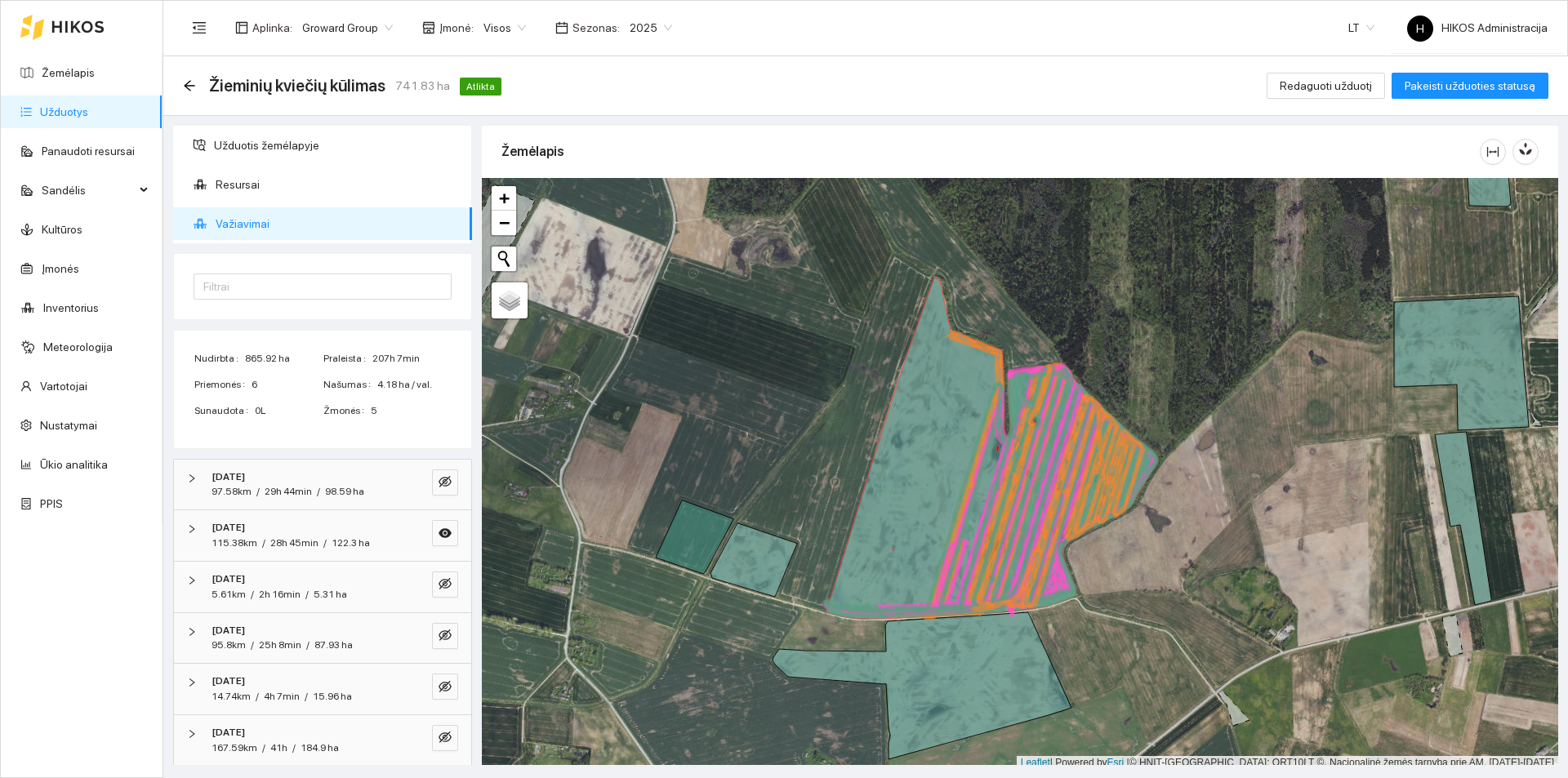
scroll to position [5, 0]
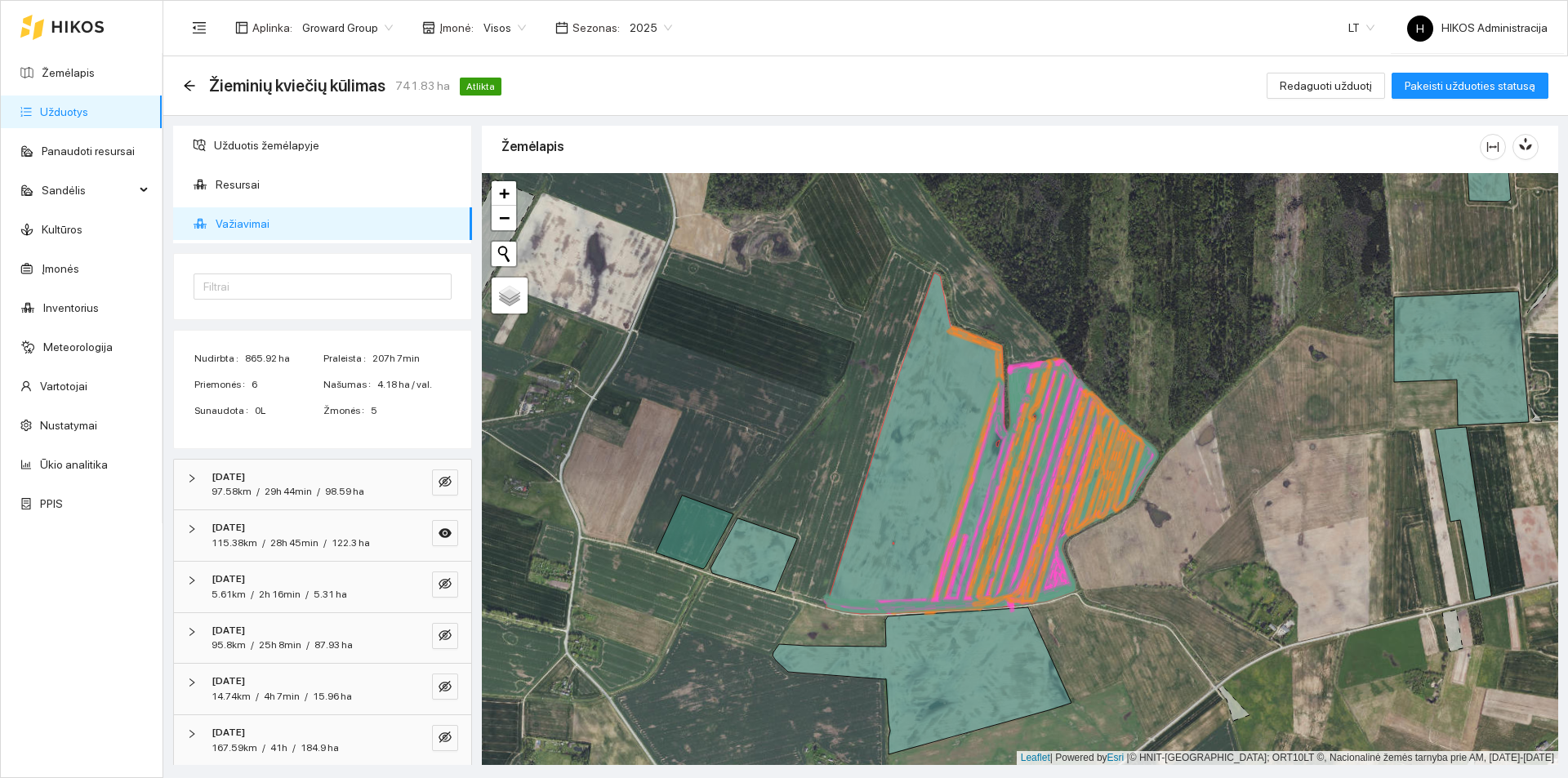
drag, startPoint x: 0, startPoint y: 0, endPoint x: 211, endPoint y: 101, distance: 233.9
click at [190, 88] on icon "arrow-left" at bounding box center [190, 85] width 13 height 13
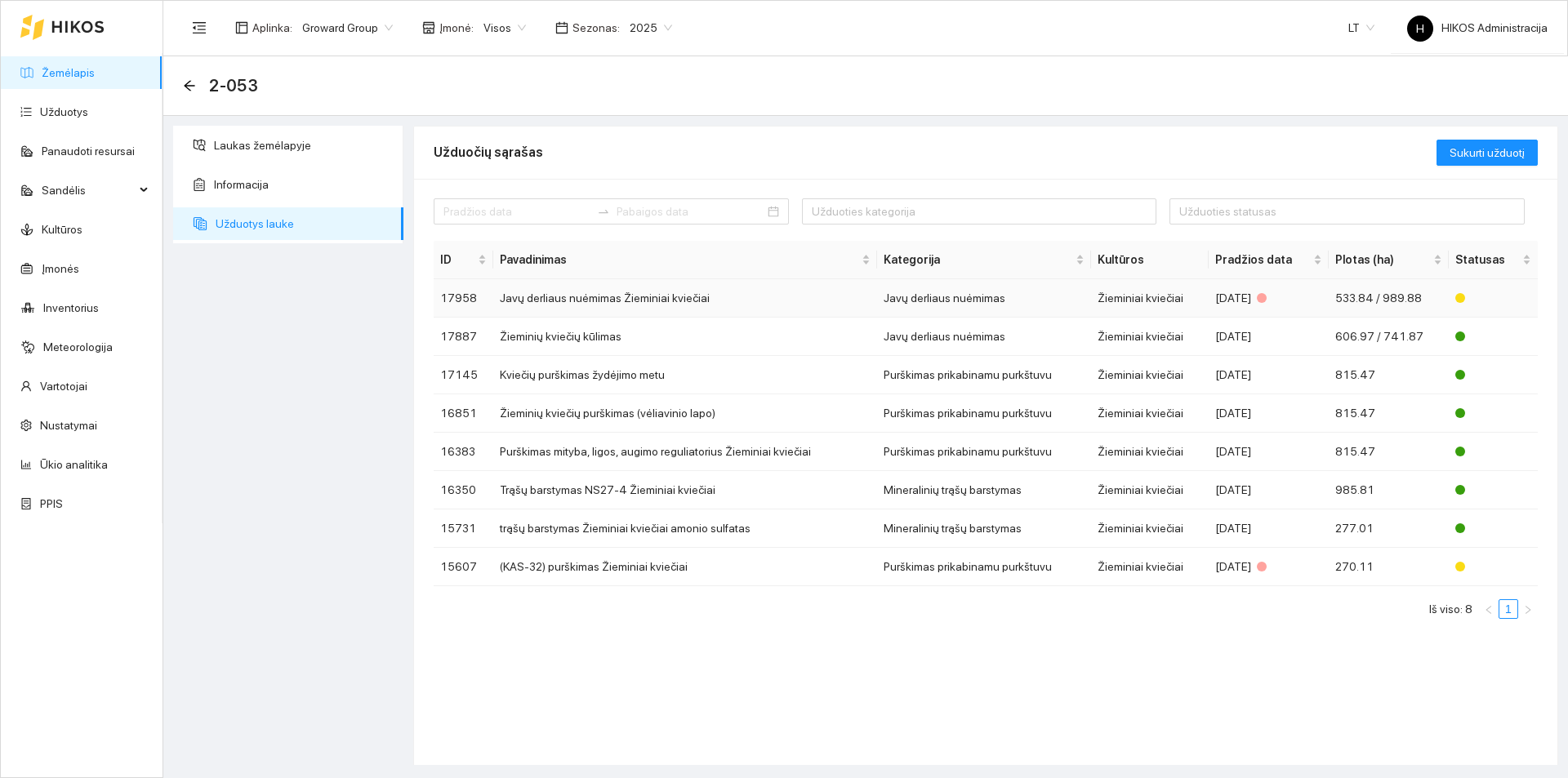
click at [596, 300] on td "Javų derliaus nuėmimas Žieminiai kviečiai" at bounding box center [685, 299] width 384 height 38
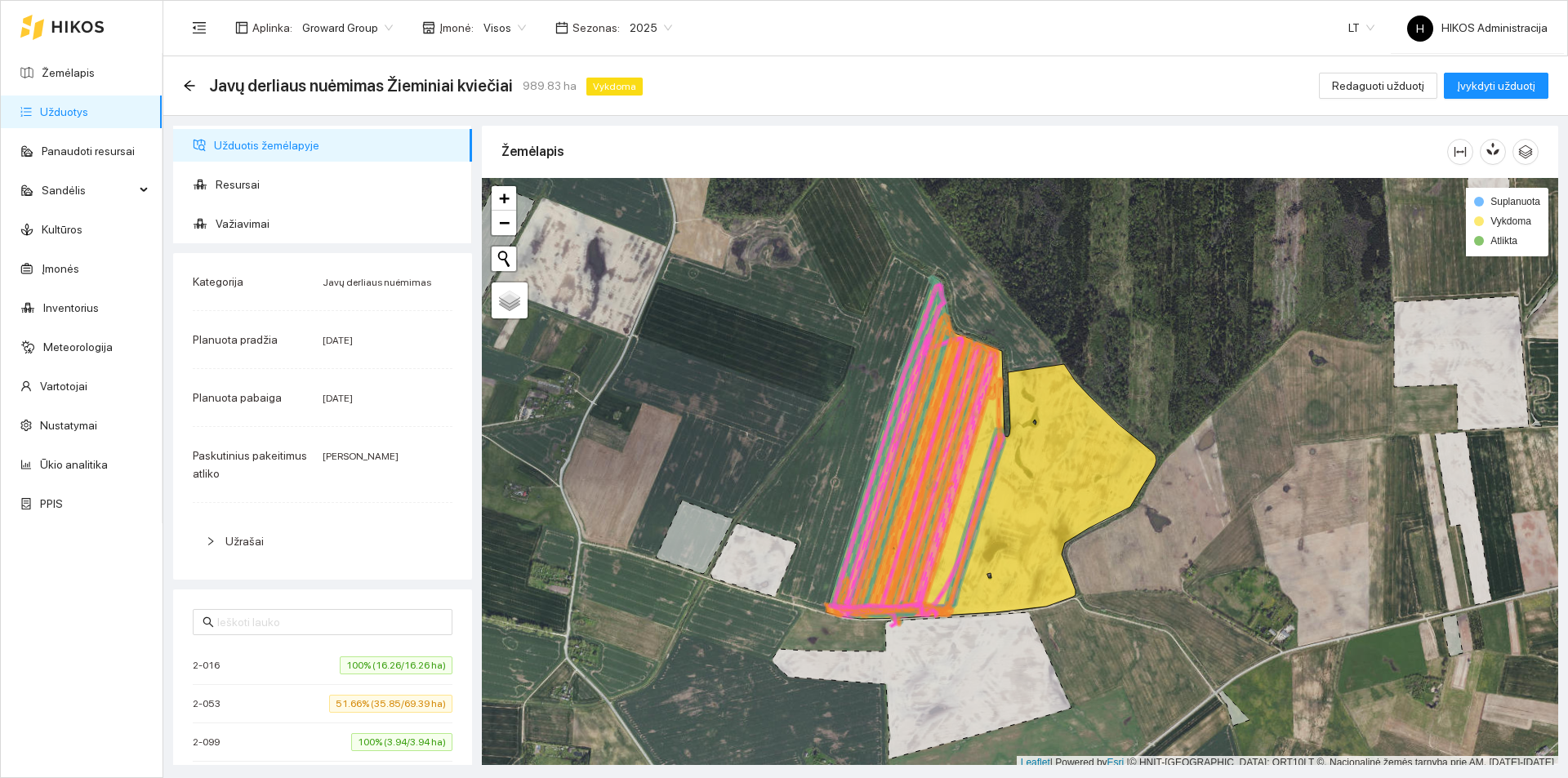
click at [278, 225] on span "Važiavimai" at bounding box center [337, 224] width 244 height 33
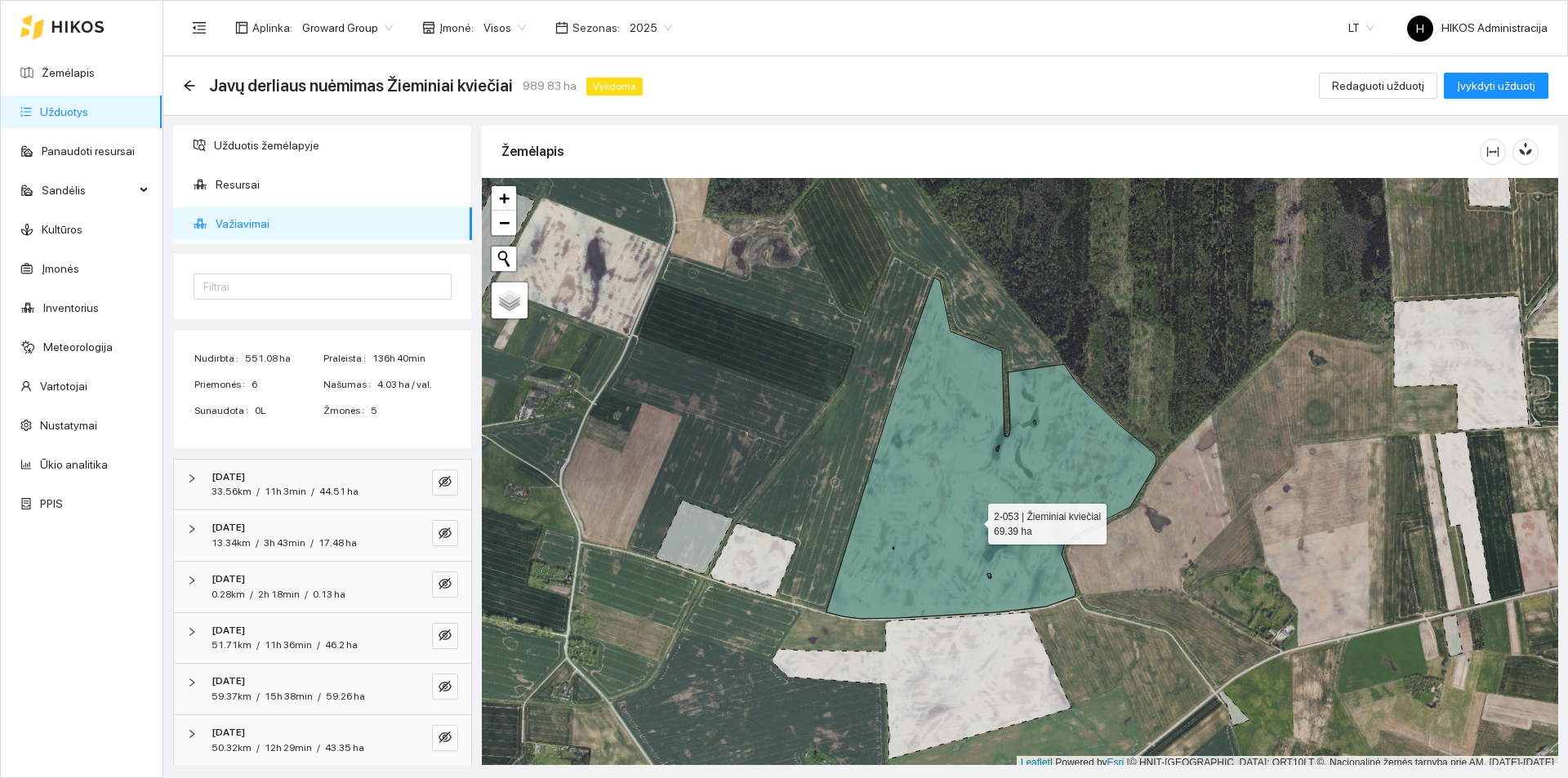
click at [953, 505] on icon at bounding box center [992, 448] width 330 height 341
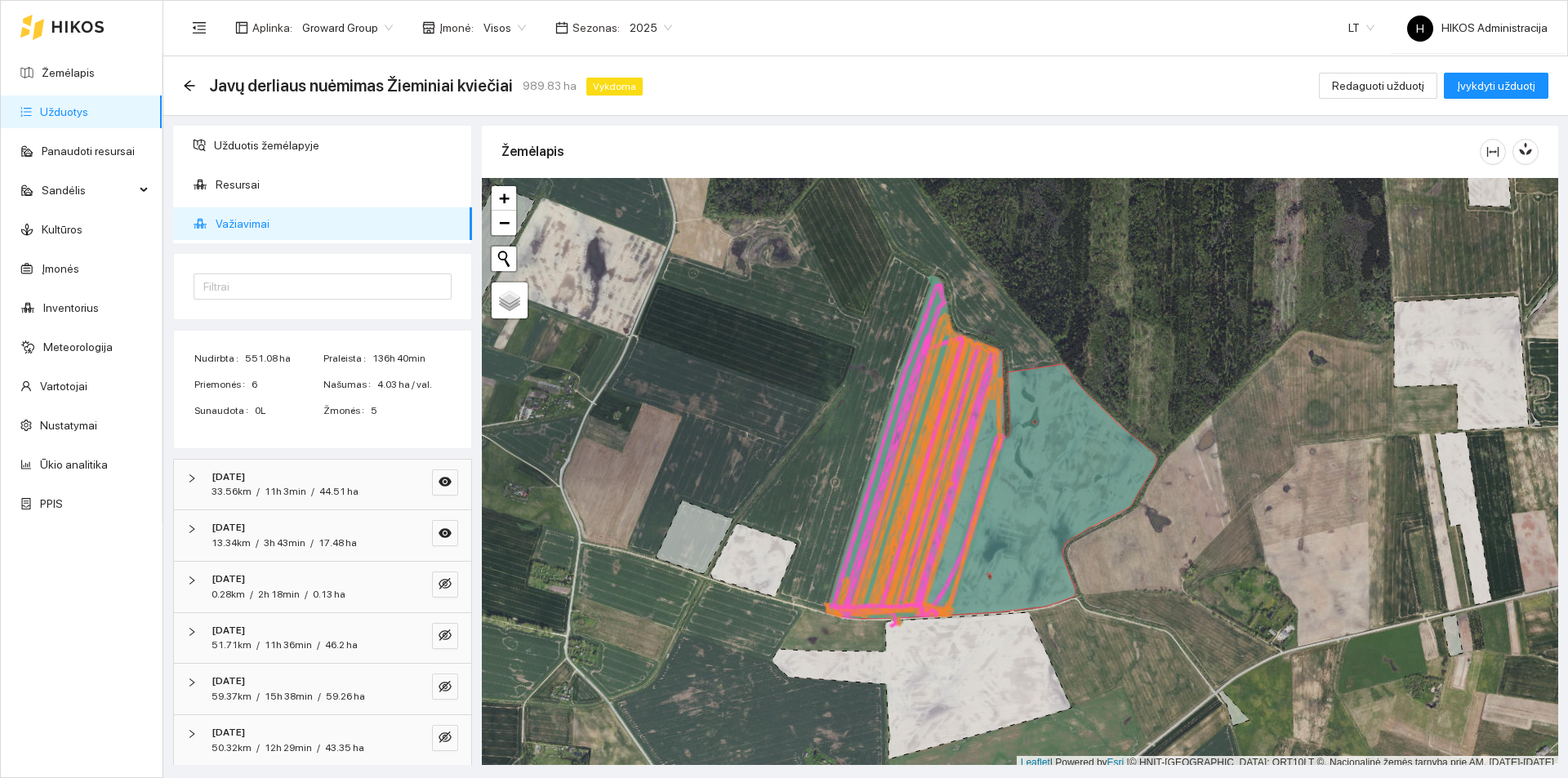
scroll to position [5, 0]
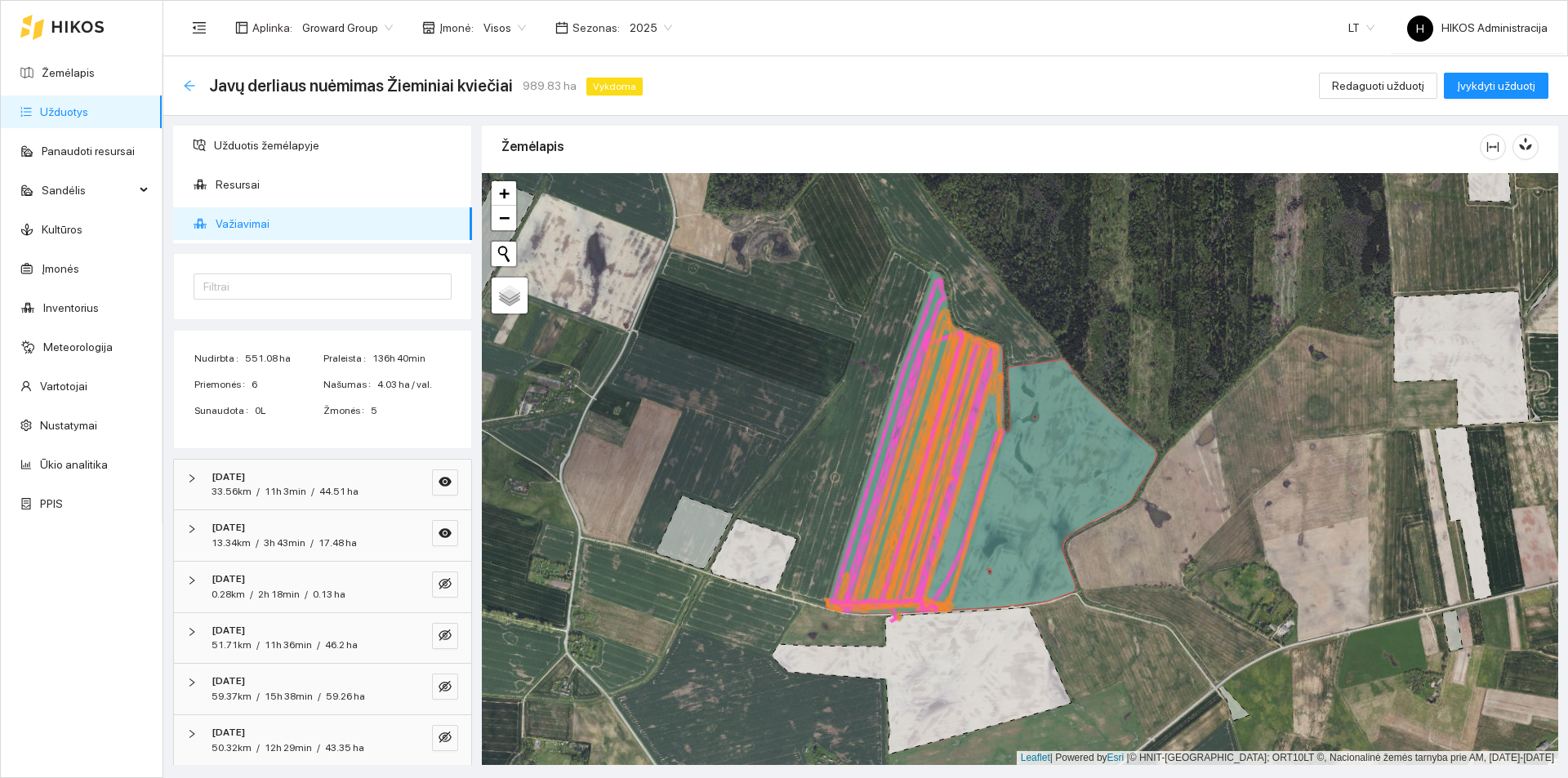
click at [183, 82] on icon "arrow-left" at bounding box center [190, 85] width 13 height 13
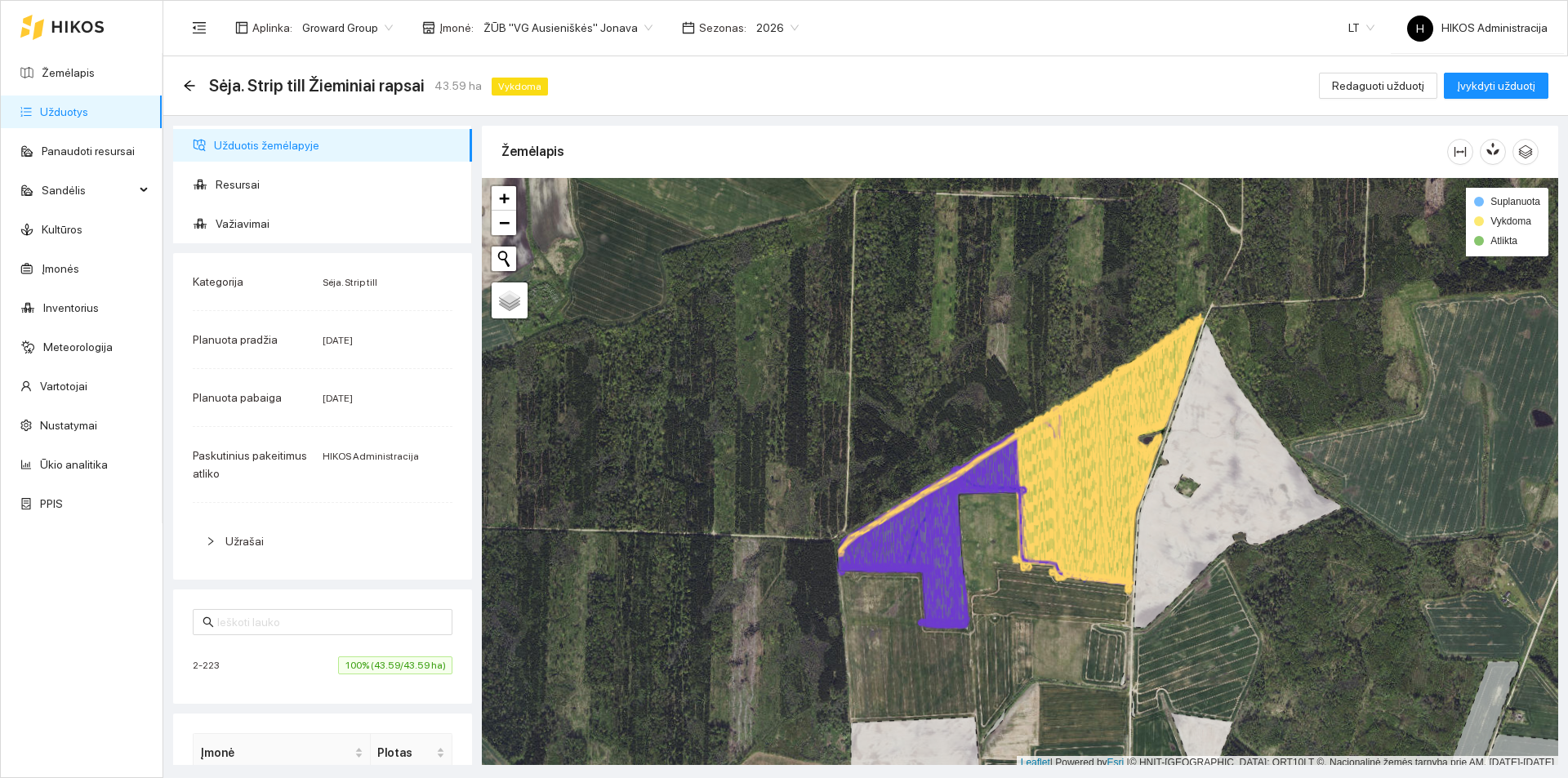
click at [1119, 116] on div "Užduotis žemėlapyje Resursai Važiavimai Kategorija Sėja. Strip till Planuota pr…" at bounding box center [861, 441] width 1405 height 649
click at [190, 87] on icon "arrow-left" at bounding box center [190, 85] width 13 height 13
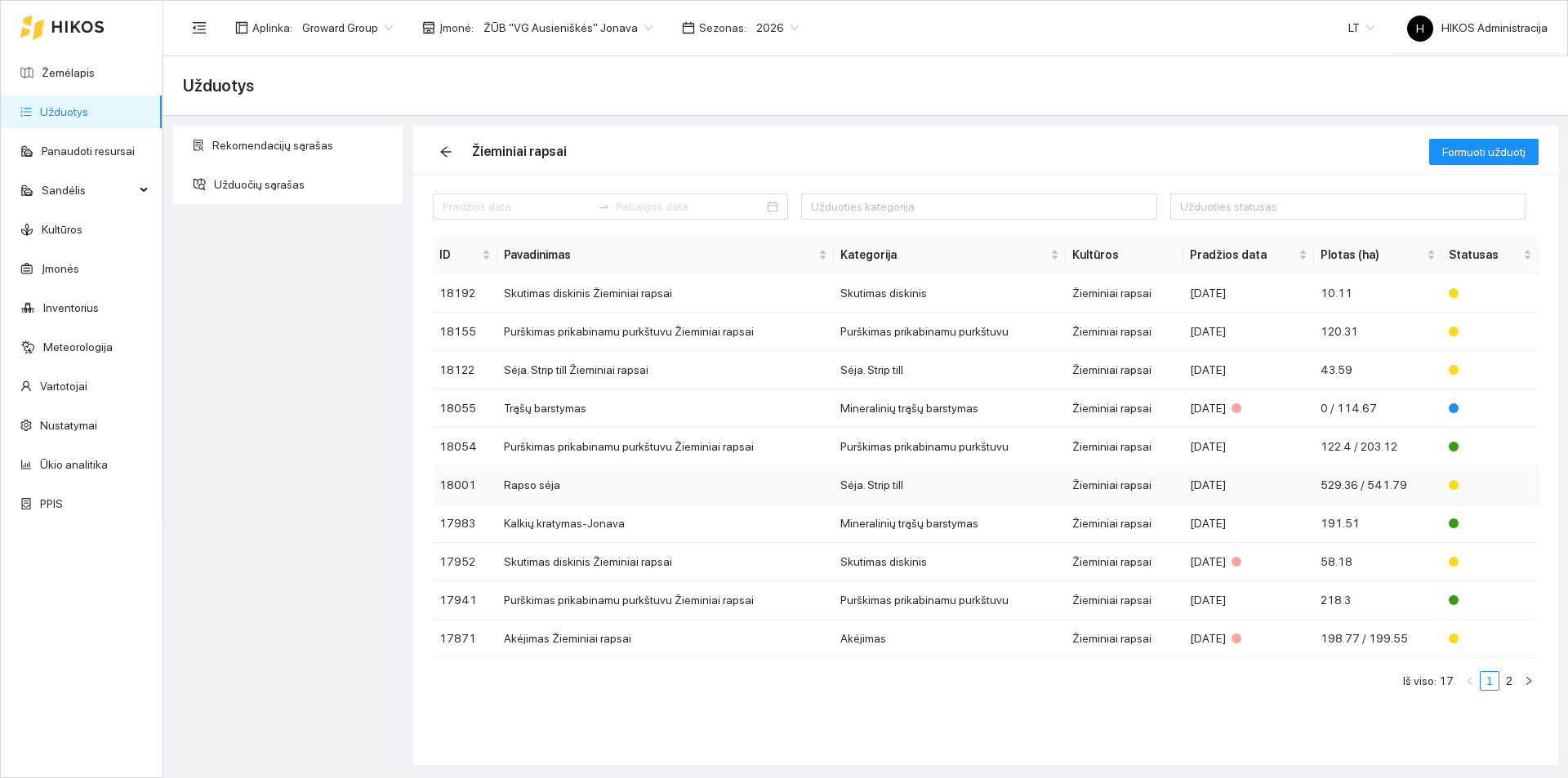
click at [579, 489] on td "Rapso sėja" at bounding box center [665, 486] width 336 height 38
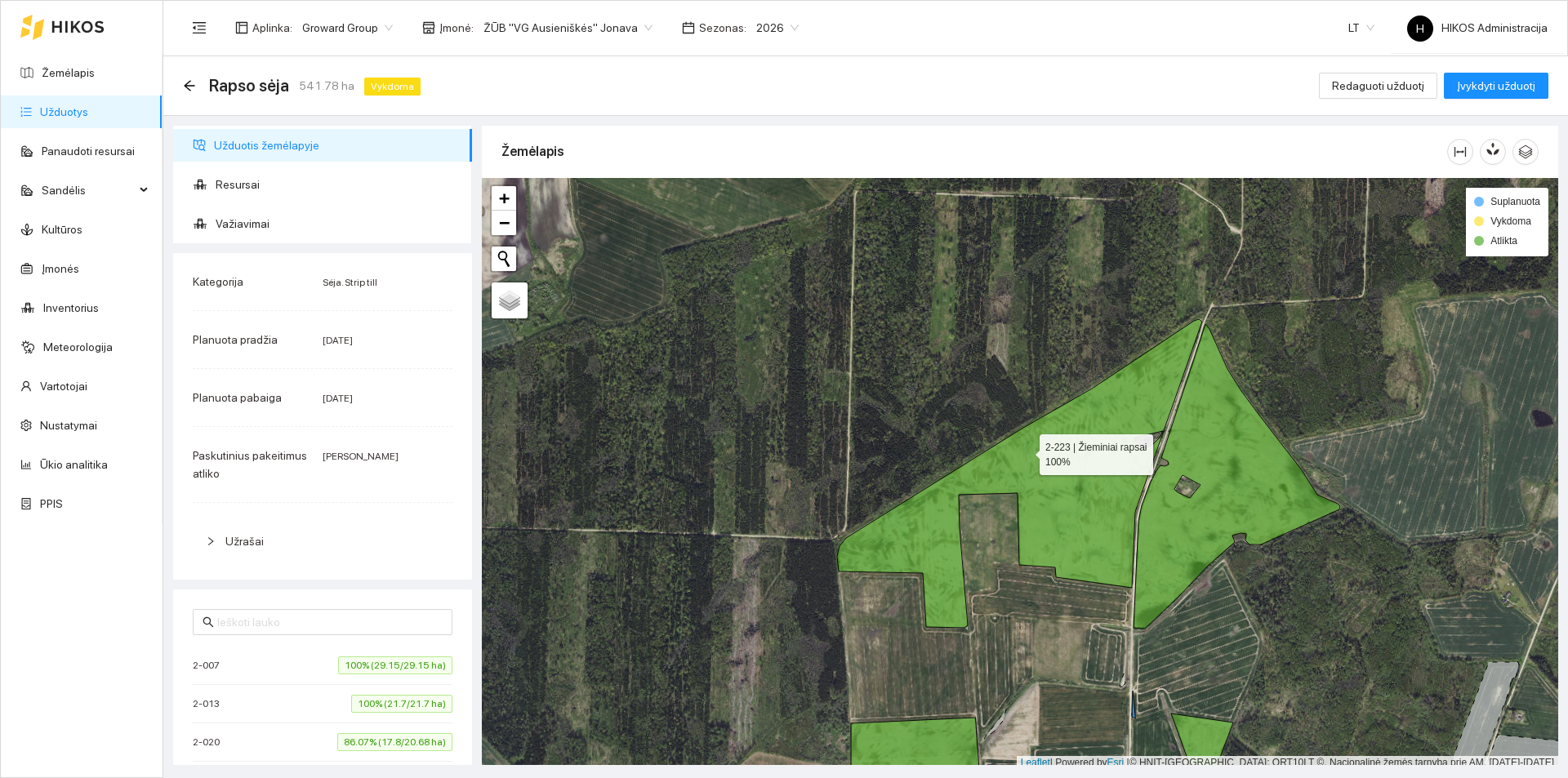
click at [1025, 452] on icon at bounding box center [1019, 473] width 365 height 309
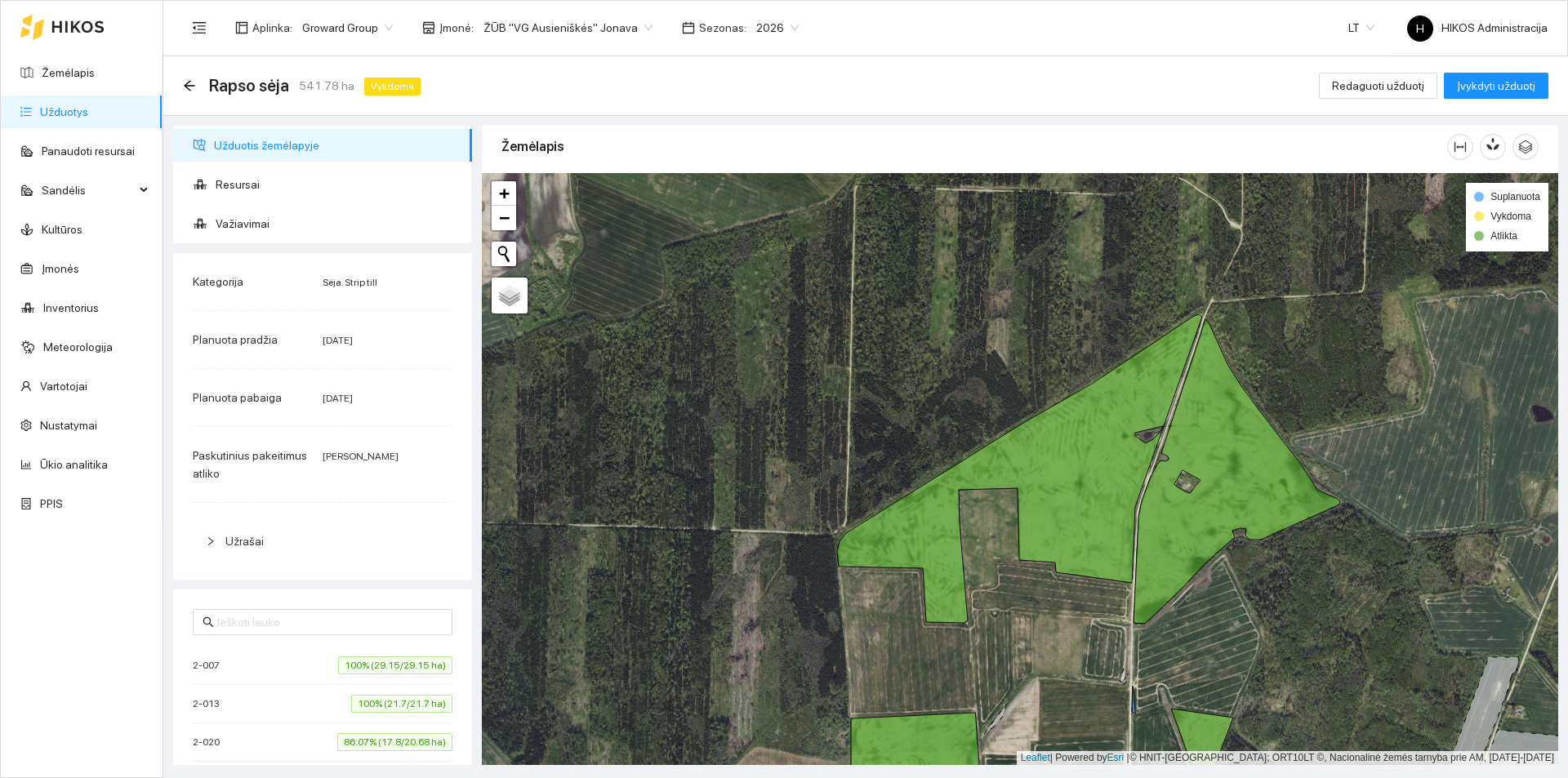
click at [197, 90] on div "Rapso sėja 541.78 ha Vykdoma" at bounding box center [305, 85] width 244 height 27
click at [192, 87] on icon "arrow-left" at bounding box center [190, 85] width 13 height 13
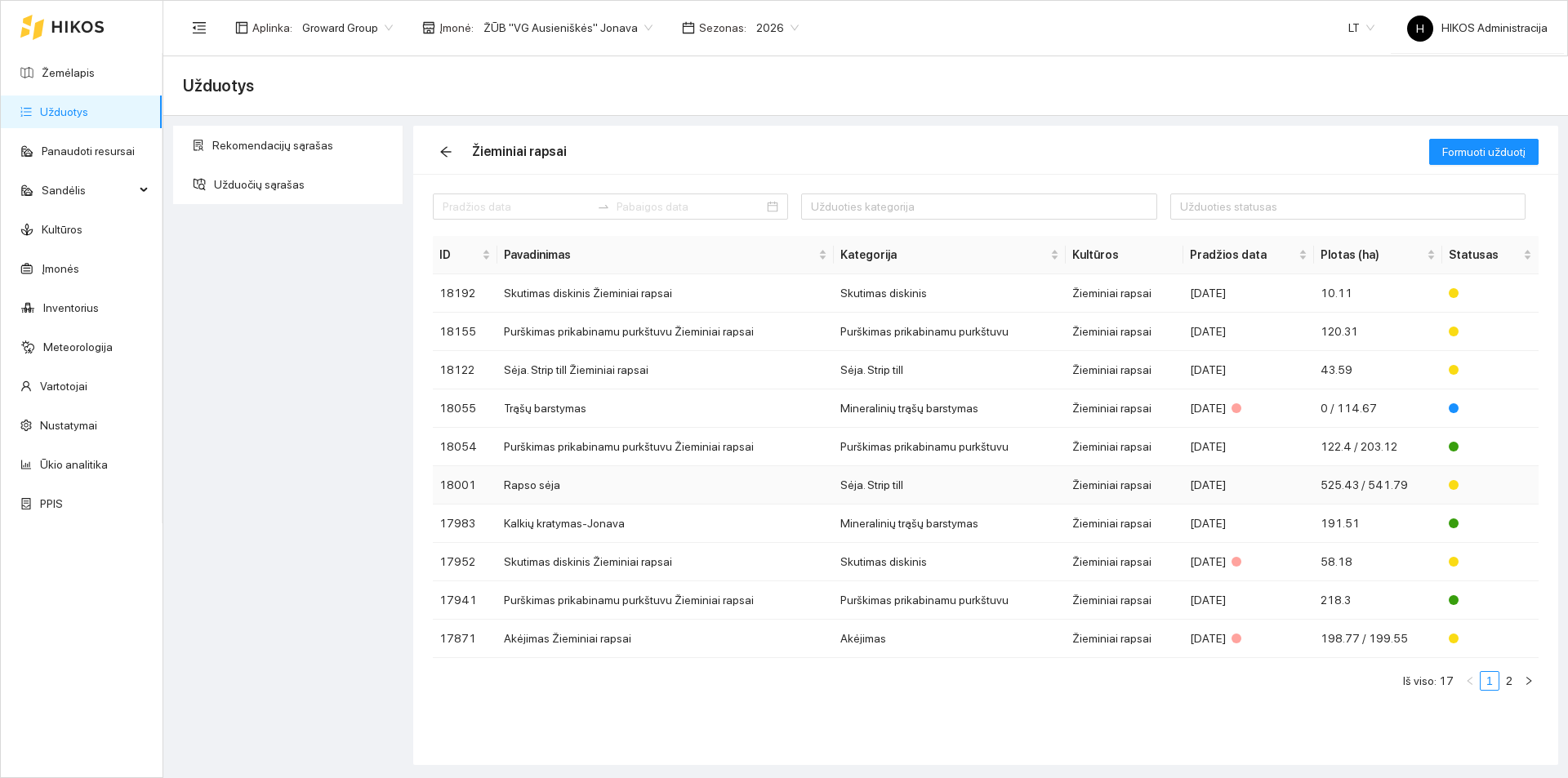
click at [558, 483] on td "Rapso sėja" at bounding box center [665, 486] width 336 height 38
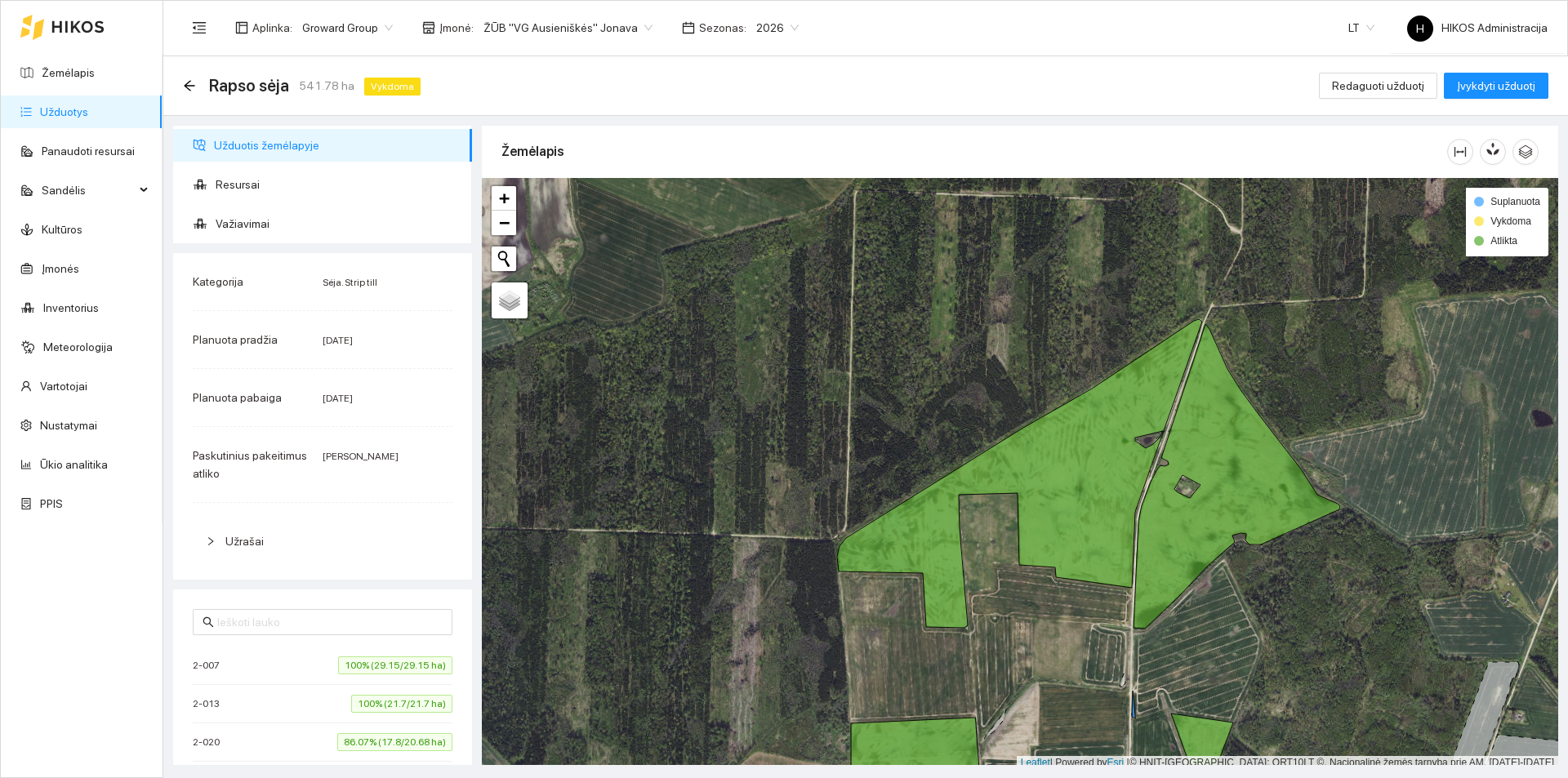
click at [1056, 480] on icon at bounding box center [1019, 473] width 365 height 309
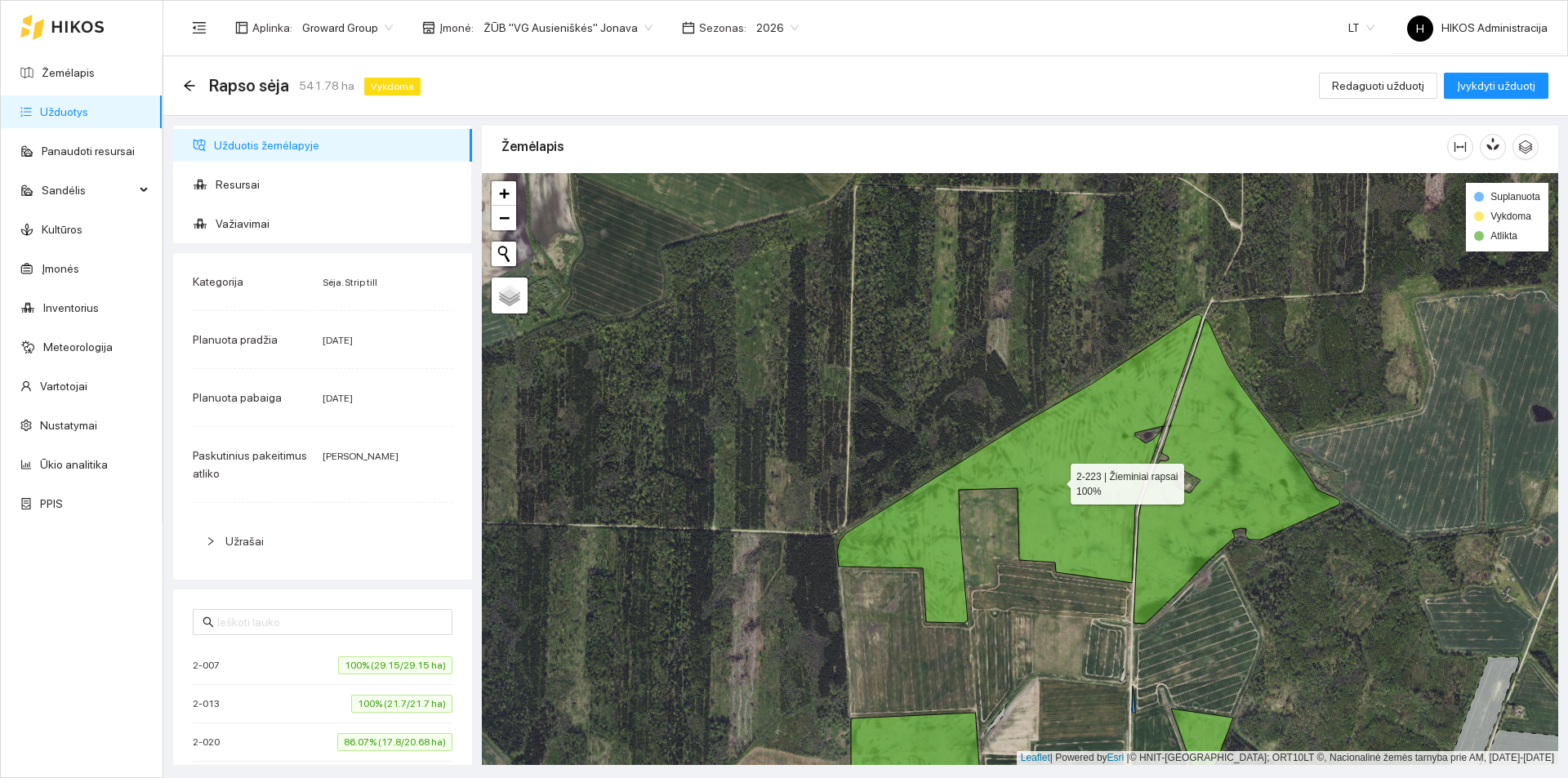
click at [978, 468] on icon at bounding box center [1019, 468] width 365 height 309
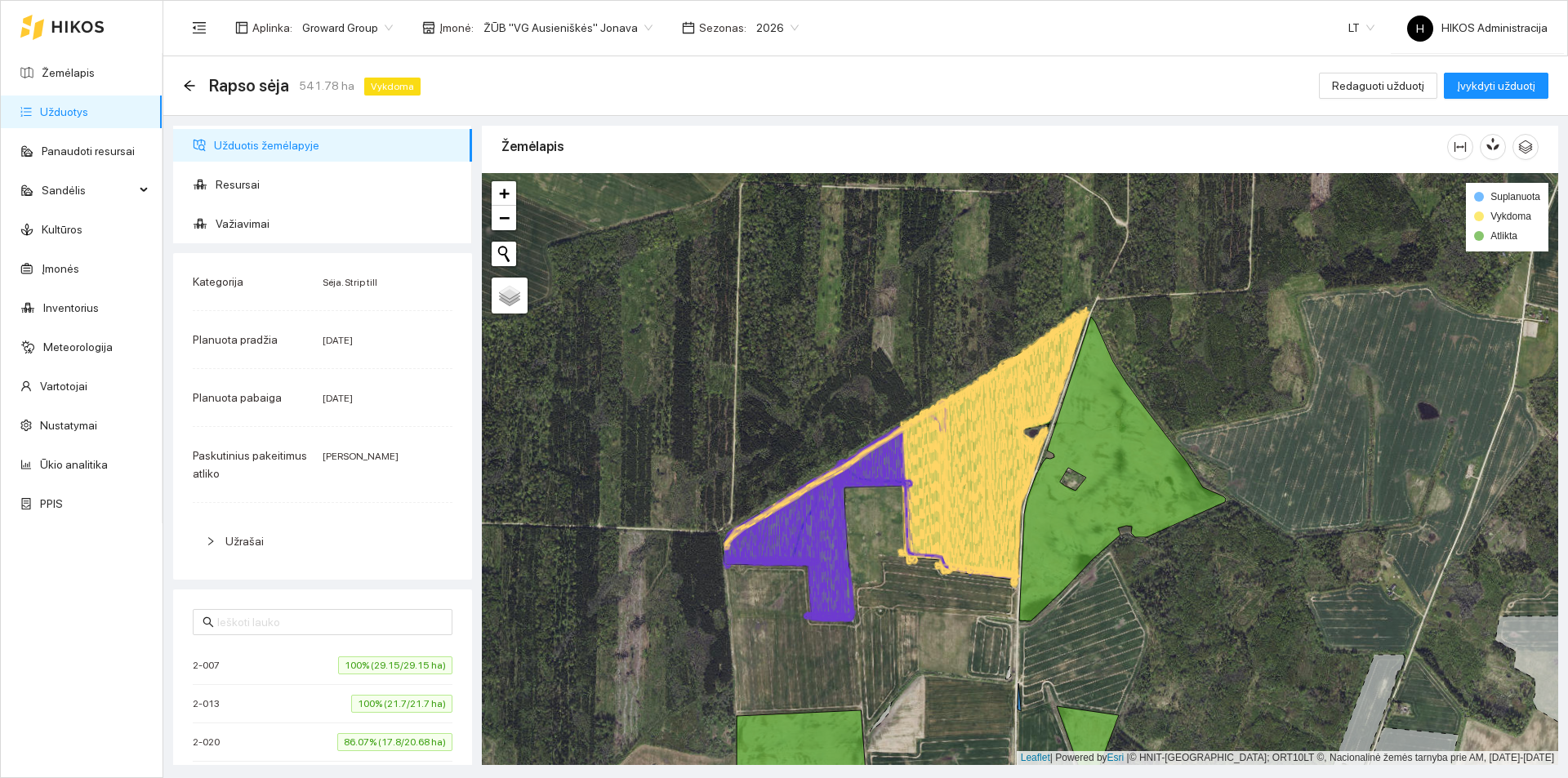
click at [1019, 507] on icon at bounding box center [1019, 471] width 27 height 230
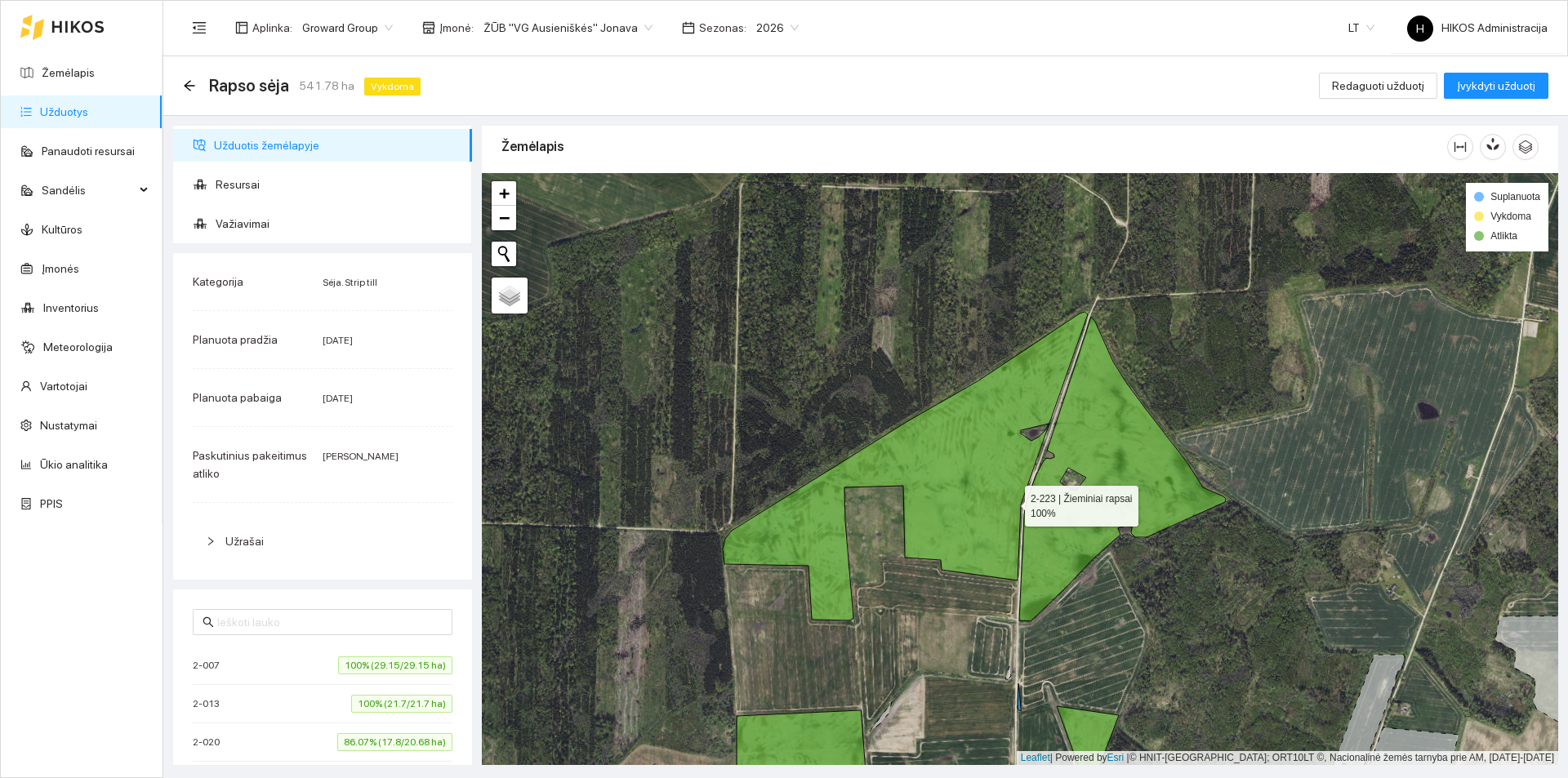
click at [1051, 477] on icon at bounding box center [1122, 469] width 206 height 304
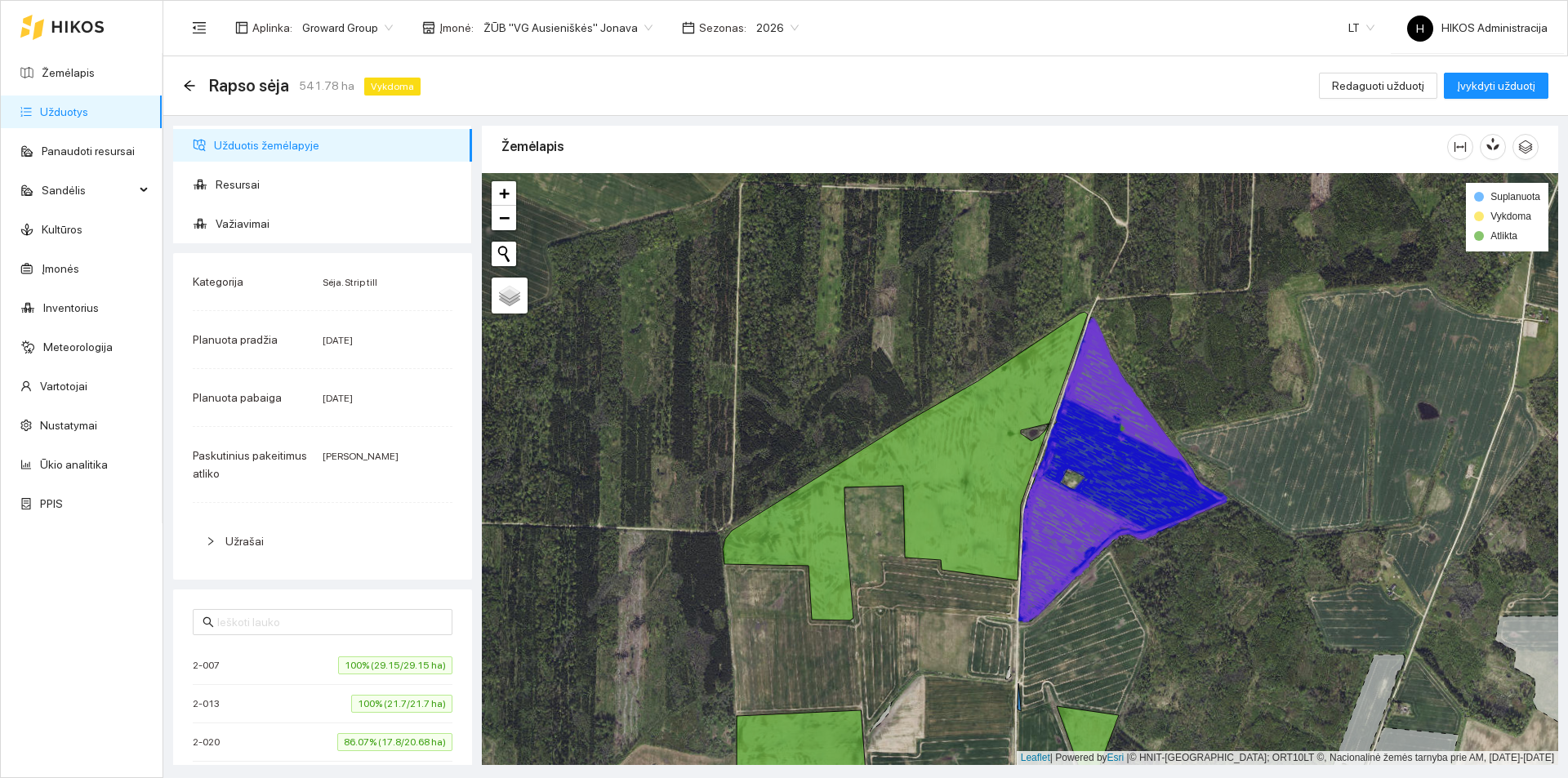
click at [1087, 499] on icon at bounding box center [1094, 505] width 124 height 67
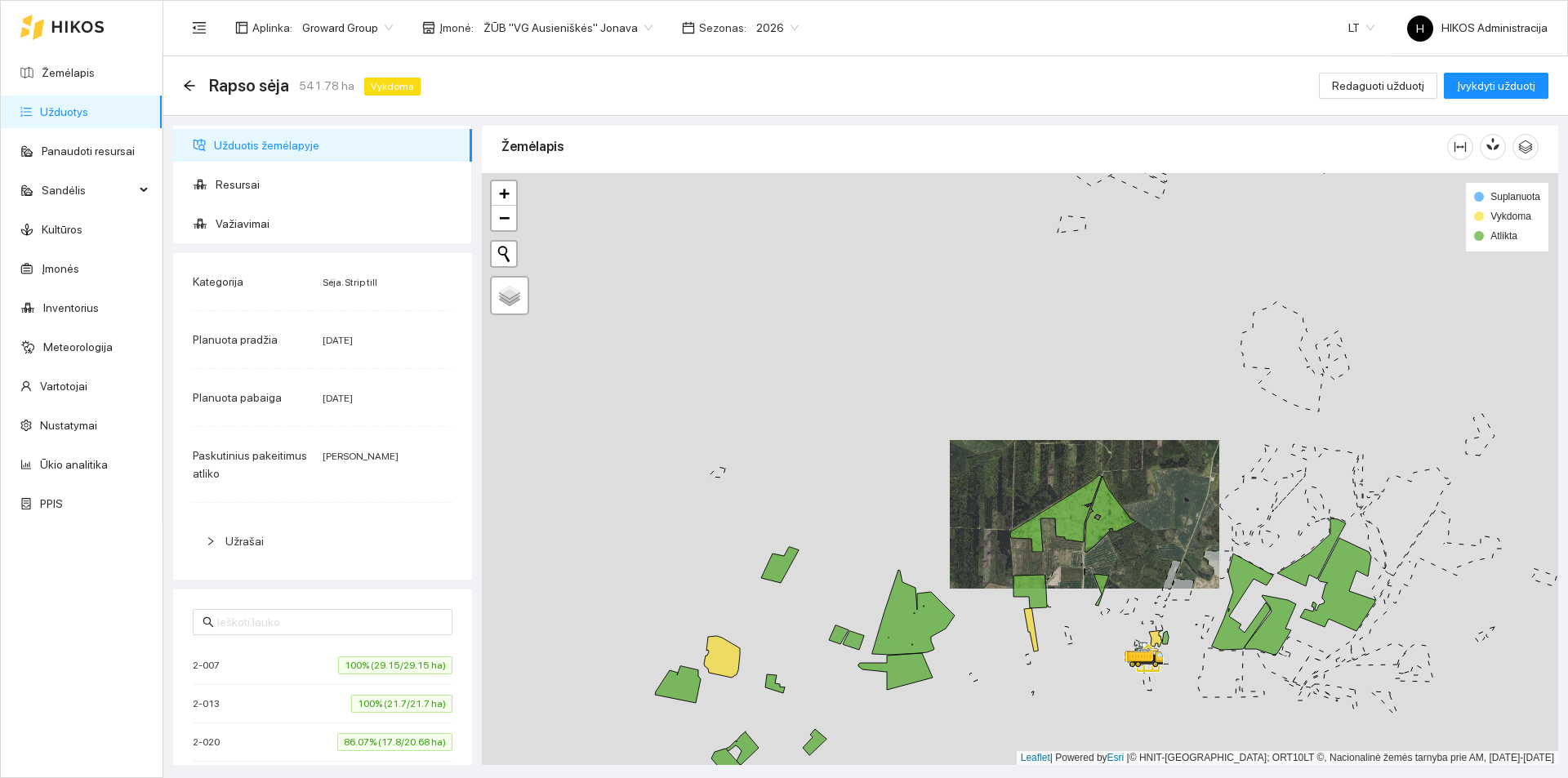
click at [1100, 581] on icon at bounding box center [1101, 589] width 16 height 32
click at [1032, 585] on icon at bounding box center [1030, 591] width 34 height 34
click at [1032, 586] on icon at bounding box center [1030, 590] width 33 height 11
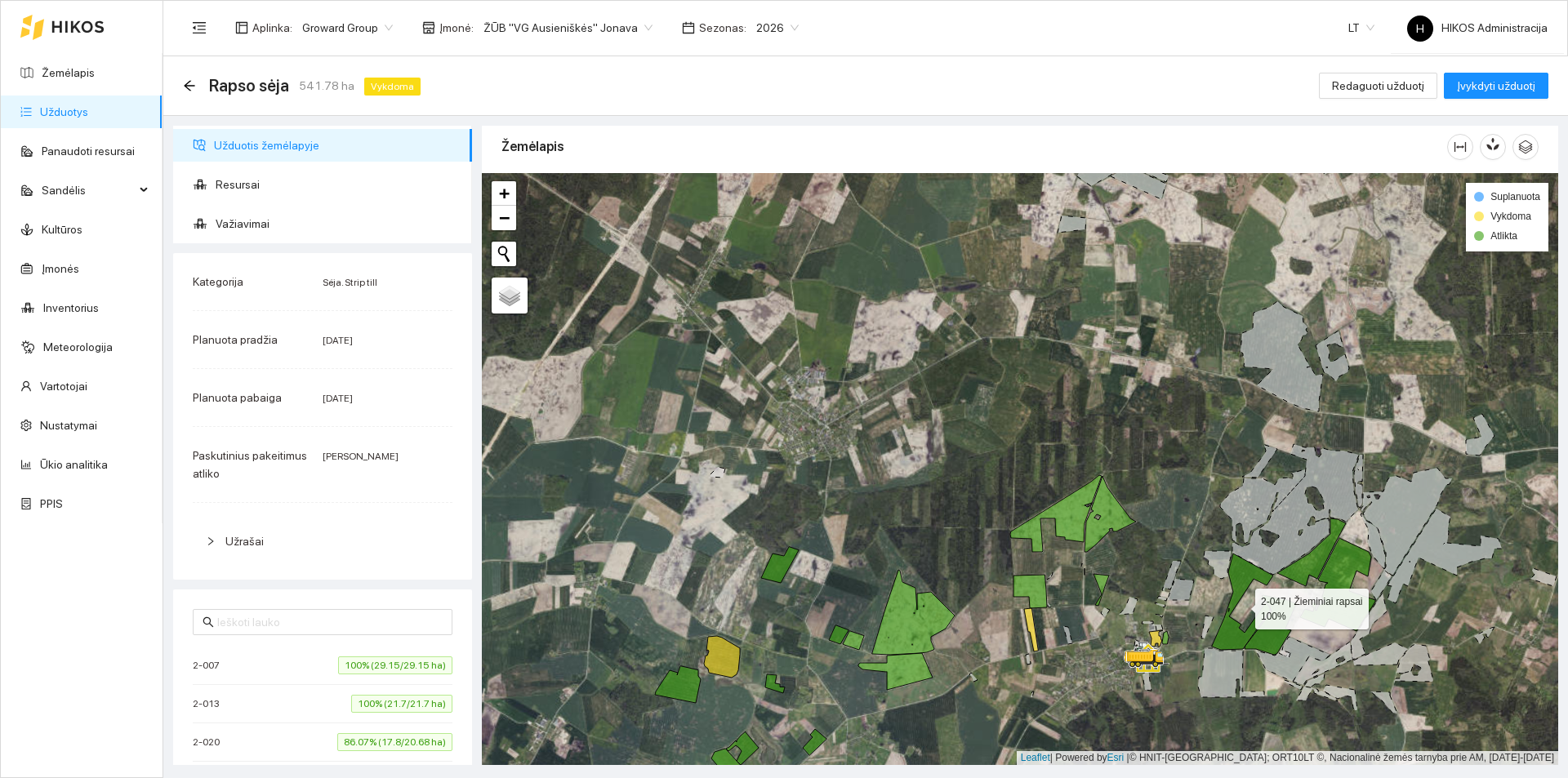
click at [1234, 575] on icon at bounding box center [1242, 601] width 61 height 96
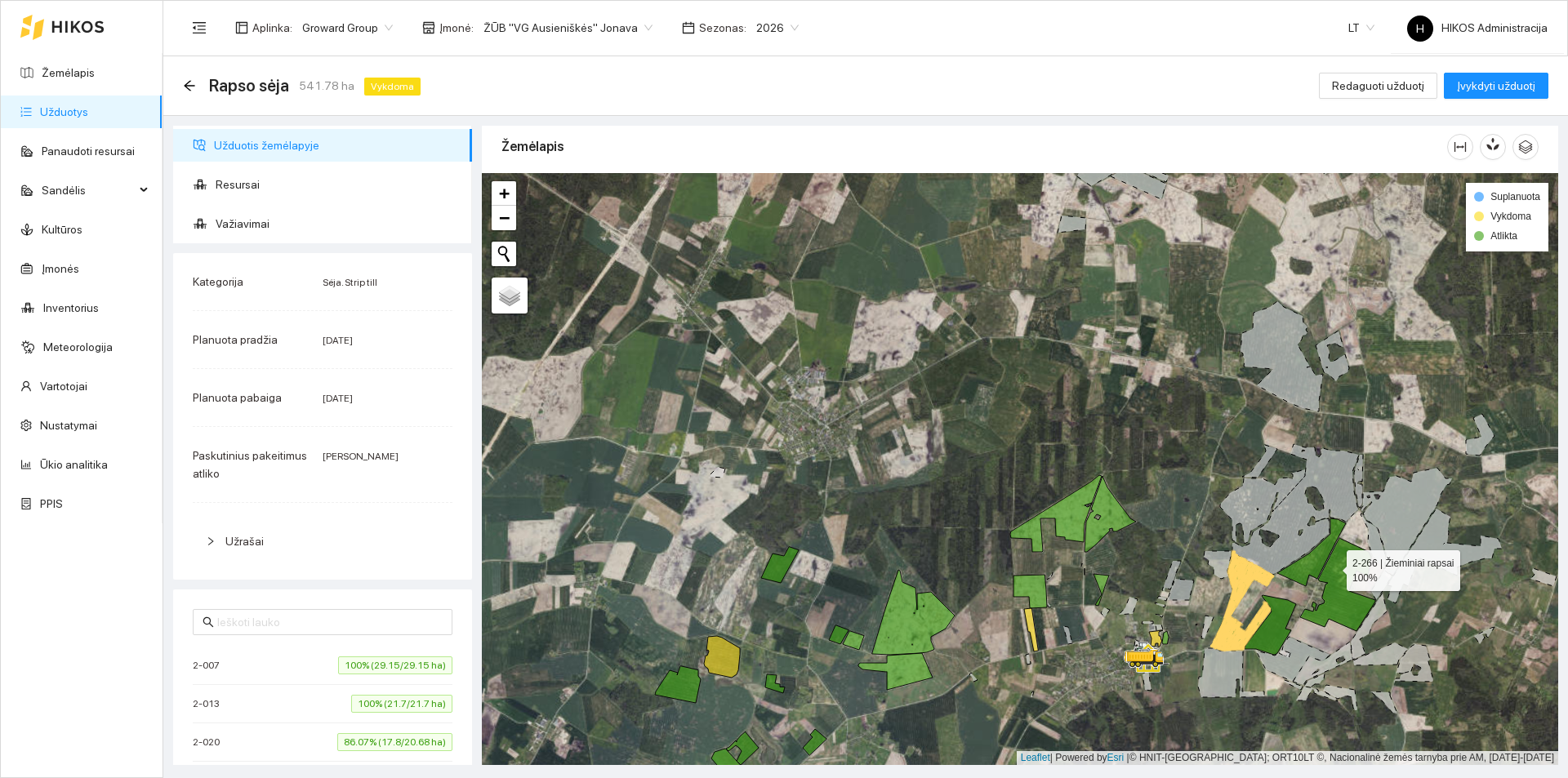
click at [1332, 564] on icon at bounding box center [1338, 585] width 75 height 93
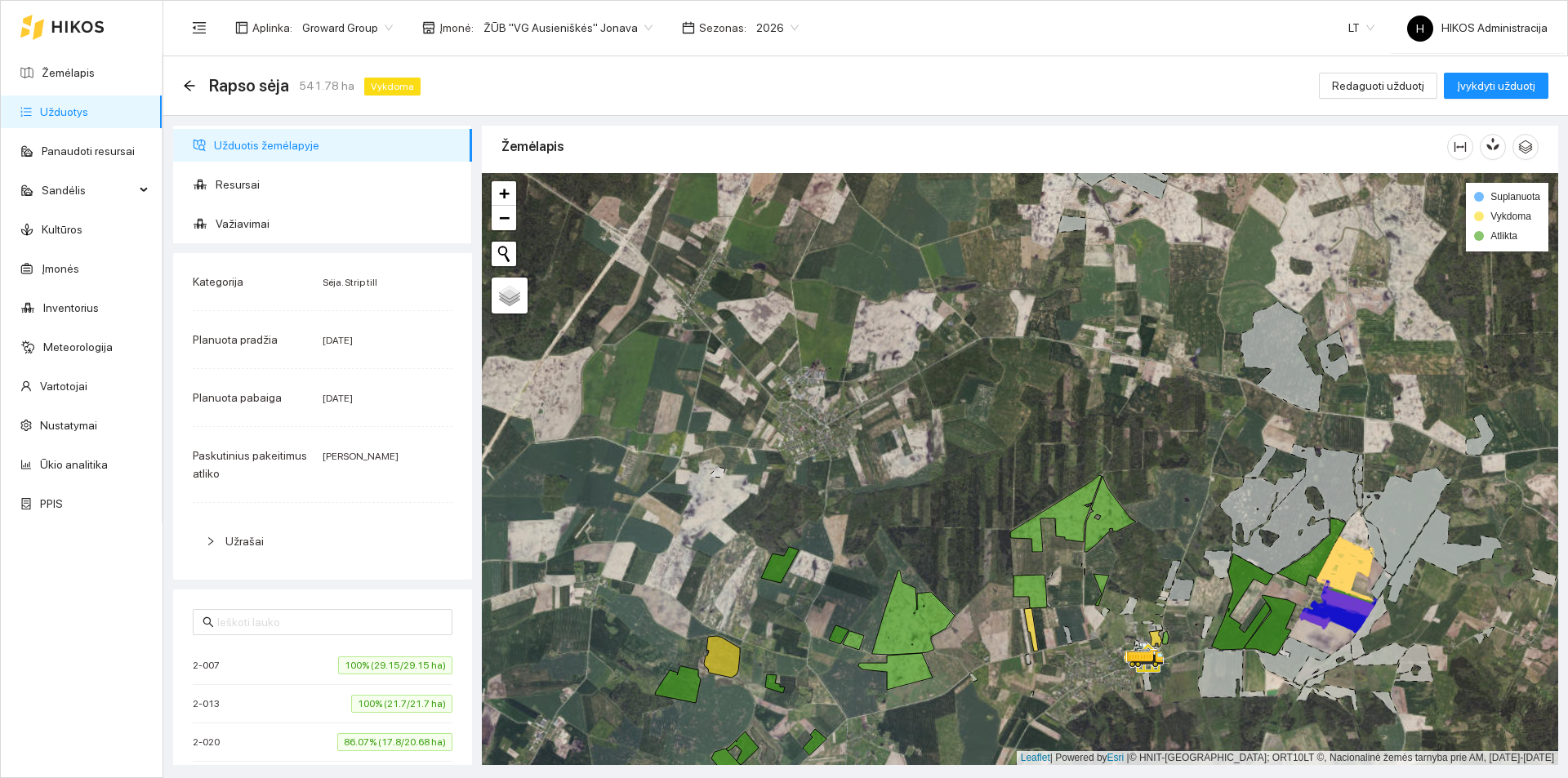
click at [1338, 585] on icon at bounding box center [1350, 569] width 47 height 42
click at [1165, 496] on div at bounding box center [1020, 469] width 1076 height 592
click at [1102, 582] on icon at bounding box center [1101, 589] width 16 height 32
click at [1025, 586] on icon at bounding box center [1030, 591] width 34 height 34
click at [912, 617] on icon at bounding box center [914, 612] width 82 height 85
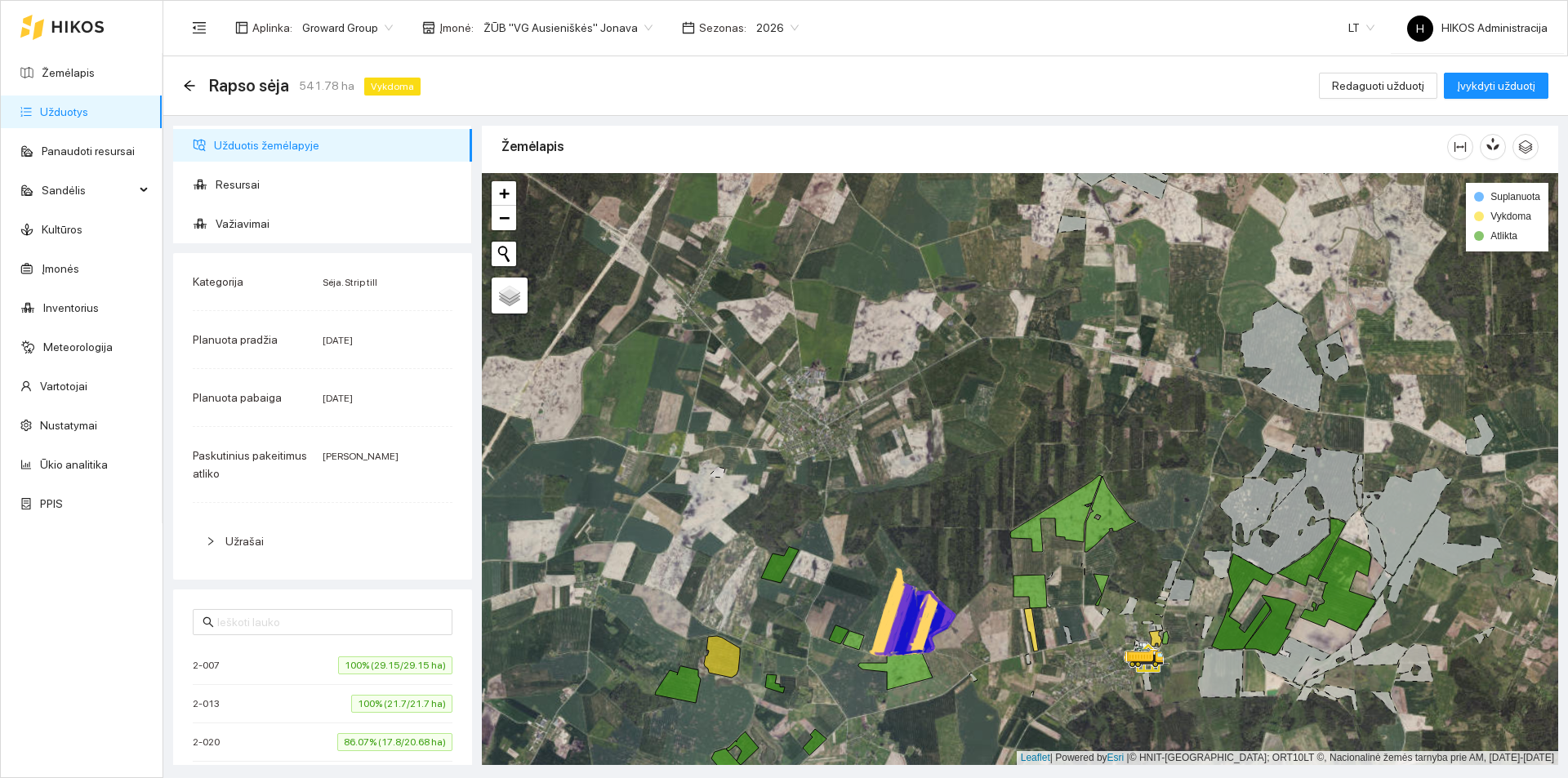
click at [912, 640] on icon at bounding box center [917, 621] width 53 height 68
click at [905, 663] on icon at bounding box center [895, 672] width 74 height 37
click at [896, 669] on icon at bounding box center [898, 663] width 60 height 18
click at [849, 638] on icon at bounding box center [853, 641] width 21 height 18
click at [837, 632] on icon at bounding box center [838, 635] width 19 height 18
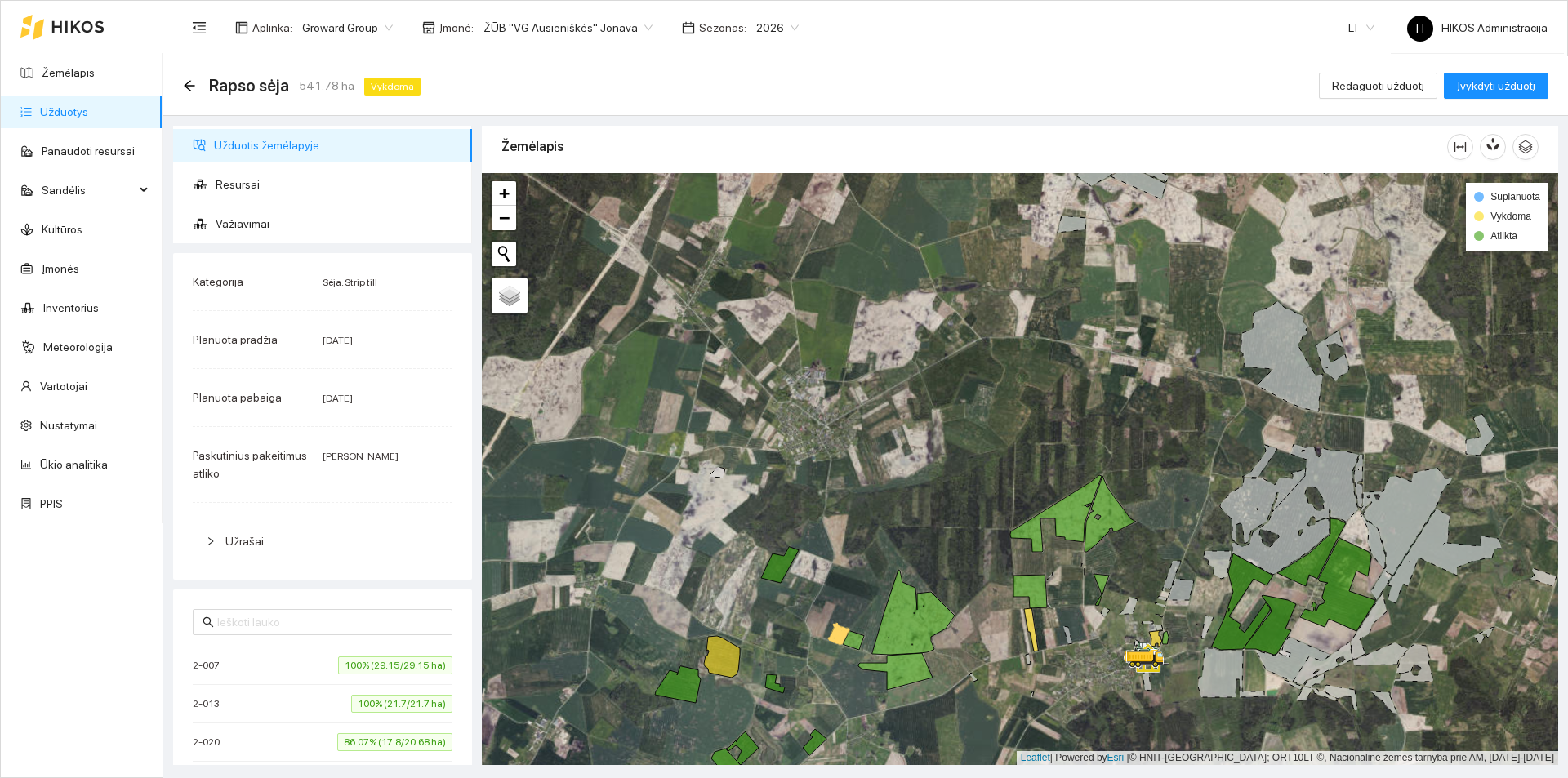
click at [780, 574] on icon at bounding box center [779, 564] width 38 height 36
click at [771, 685] on icon at bounding box center [774, 684] width 19 height 18
click at [712, 663] on icon at bounding box center [721, 656] width 36 height 41
click at [677, 683] on icon at bounding box center [678, 685] width 46 height 37
click at [1236, 635] on icon at bounding box center [1242, 601] width 61 height 96
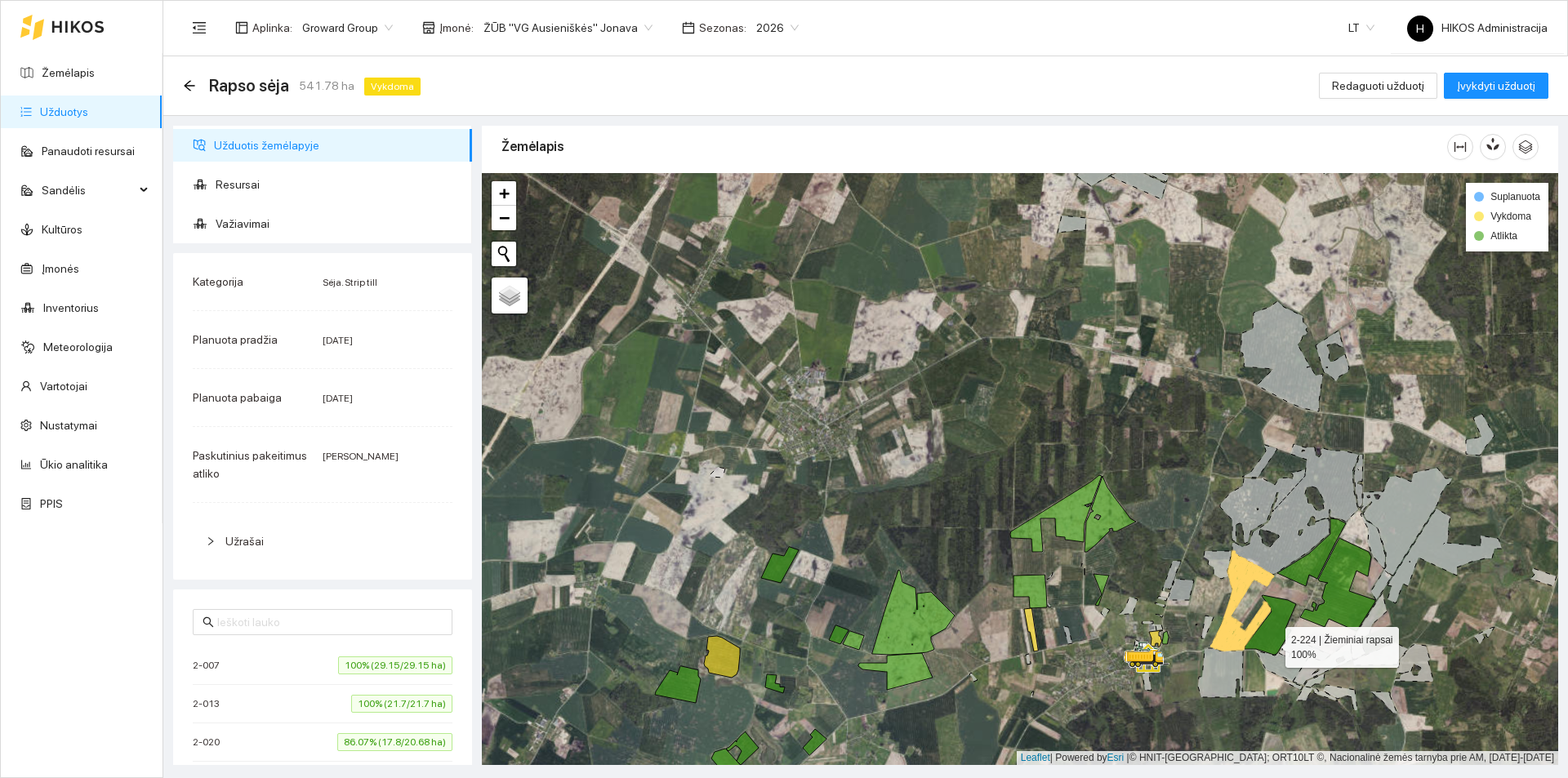
click at [1270, 636] on icon at bounding box center [1270, 625] width 51 height 60
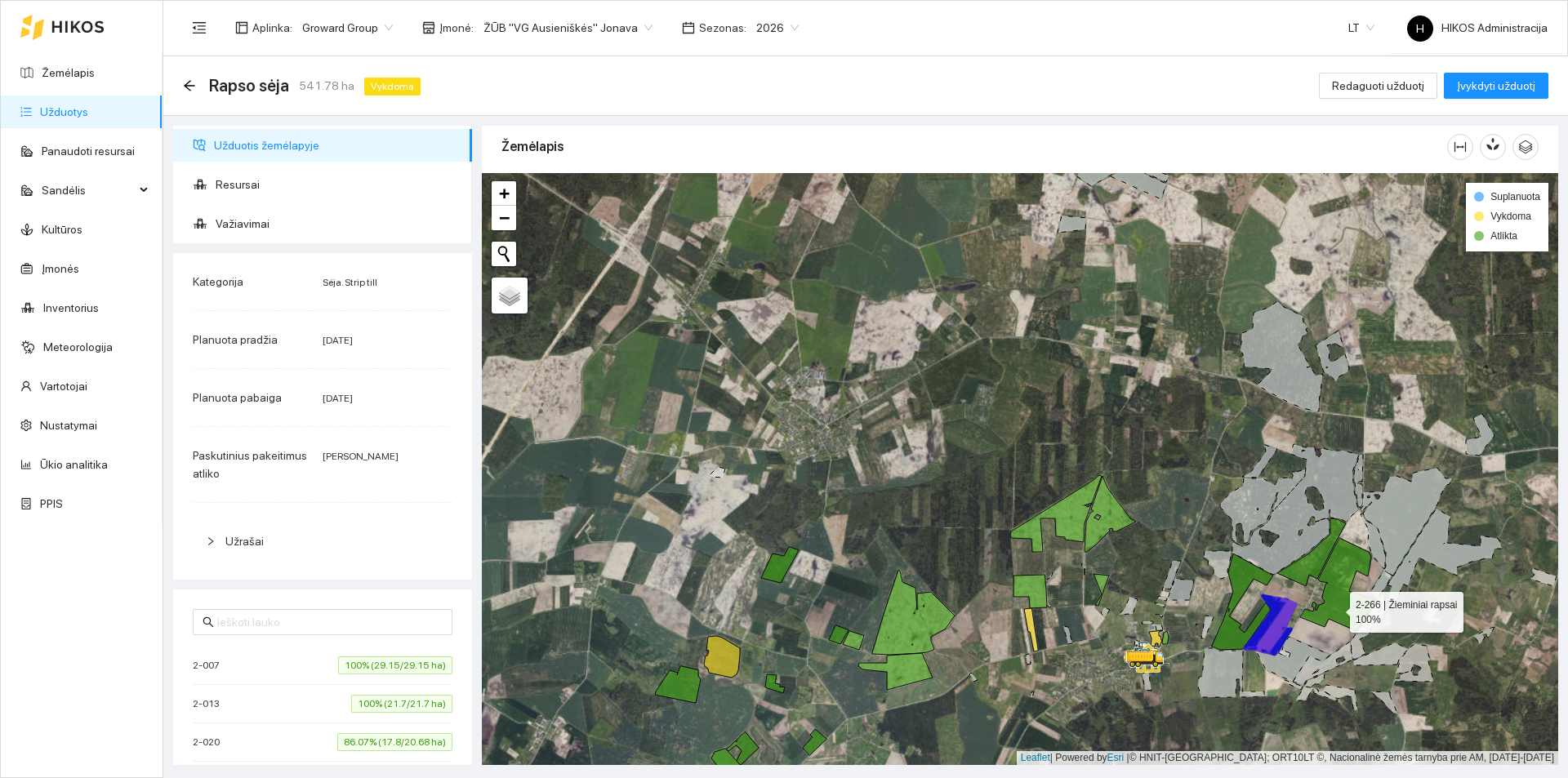
click at [1334, 604] on icon at bounding box center [1338, 585] width 75 height 93
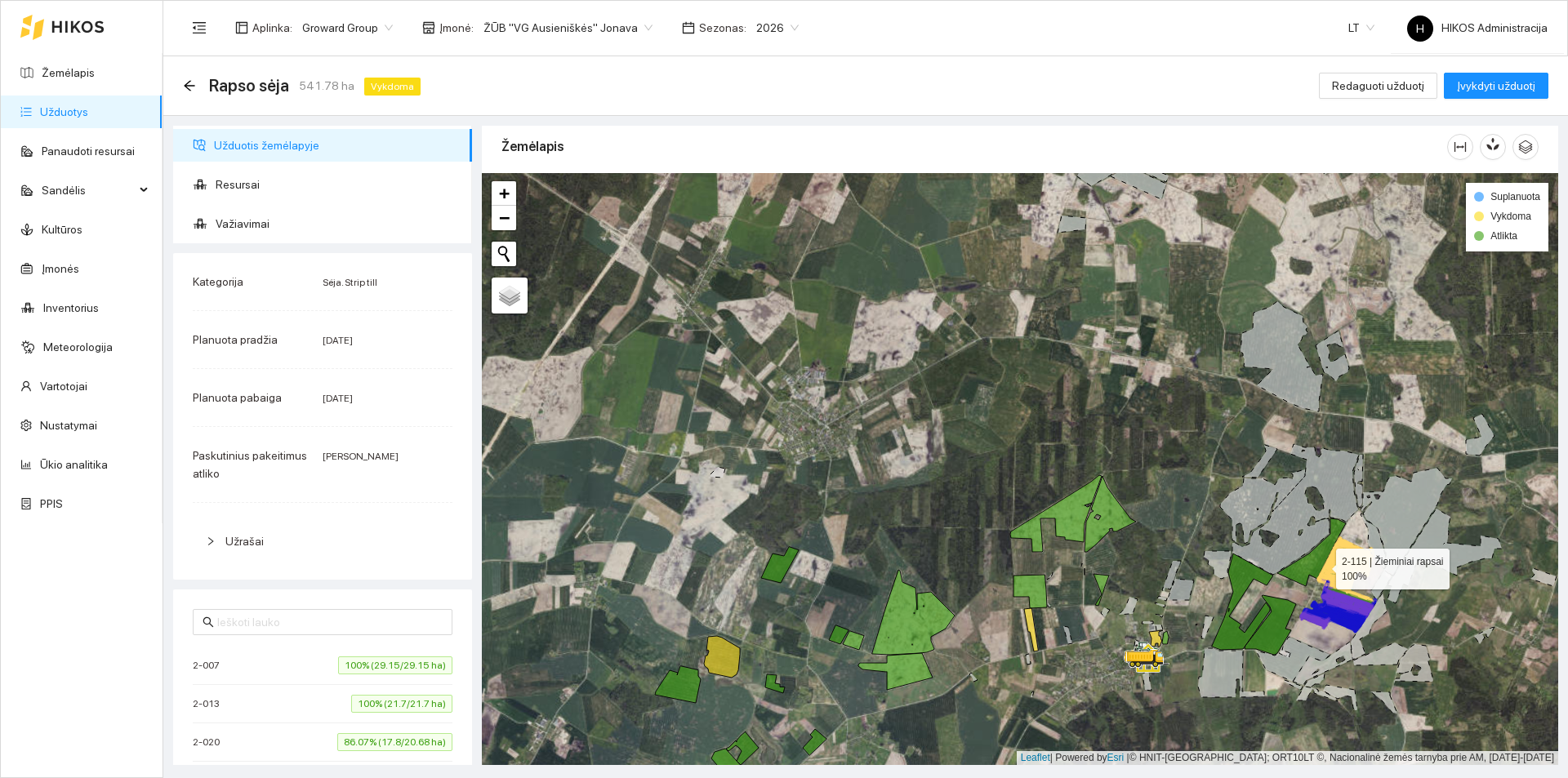
click at [1321, 565] on icon at bounding box center [1311, 553] width 69 height 68
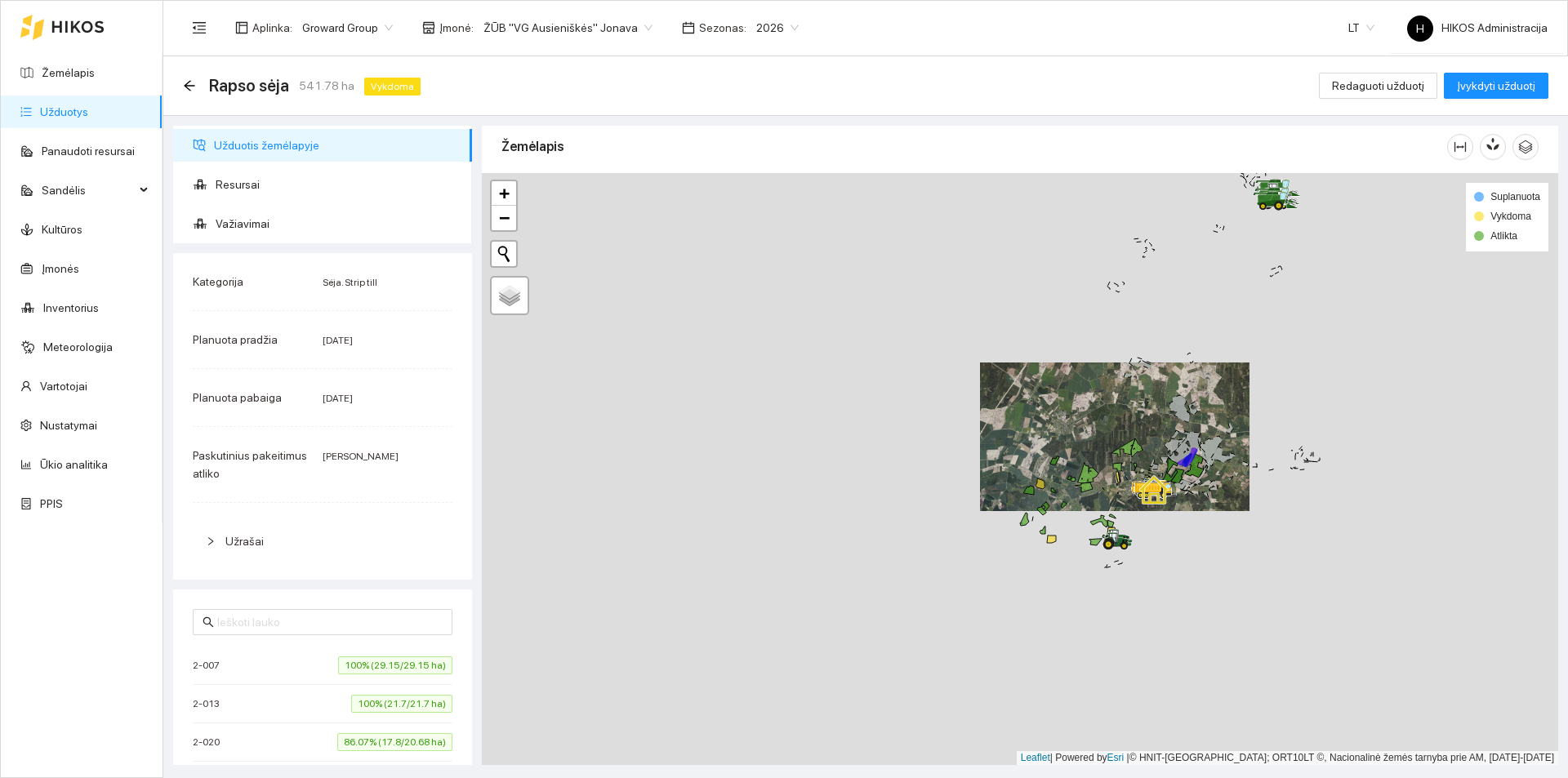
drag, startPoint x: 1229, startPoint y: 611, endPoint x: 1107, endPoint y: 544, distance: 139.2
click at [1089, 488] on icon at bounding box center [1084, 488] width 18 height 10
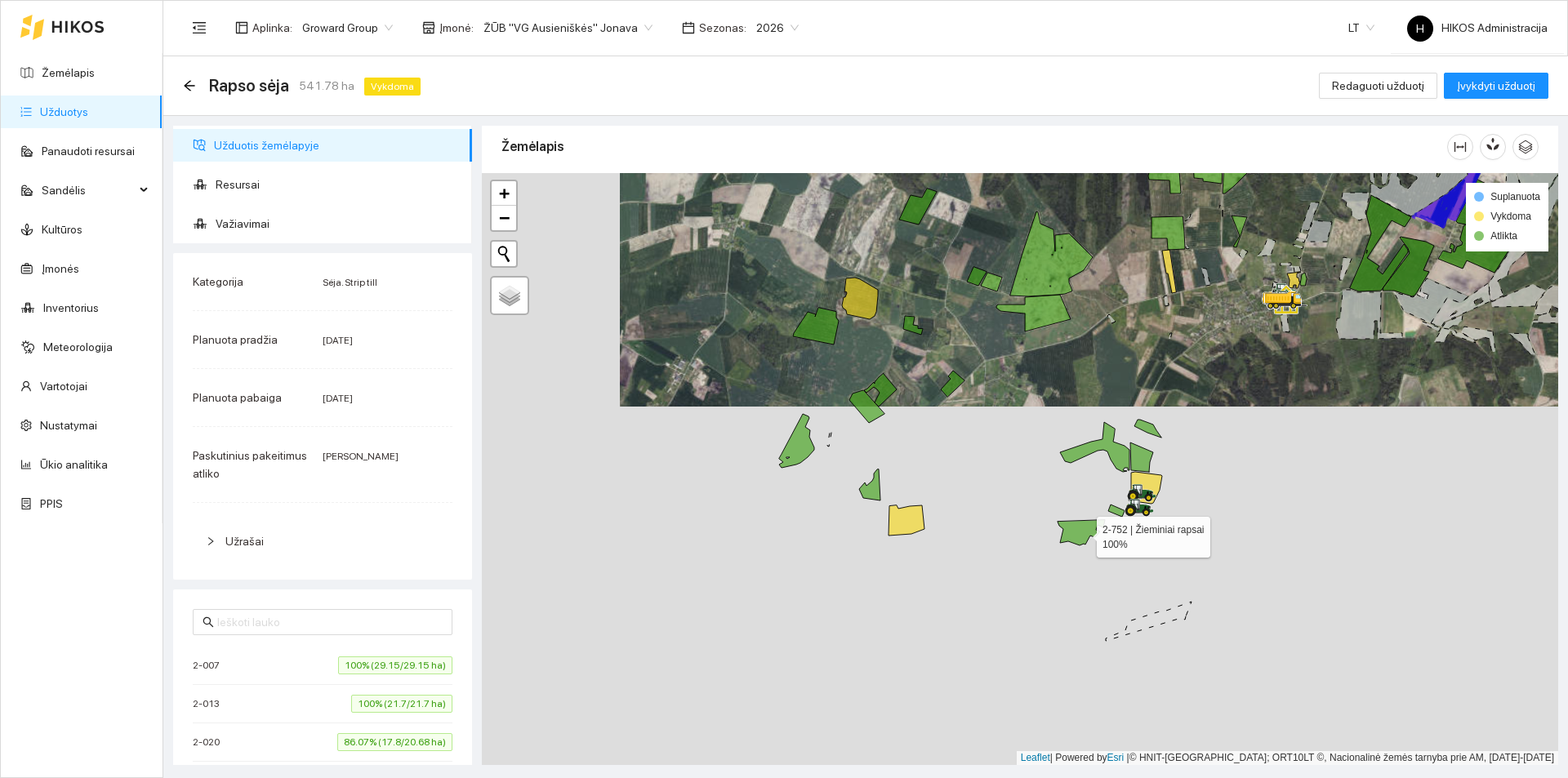
click at [1082, 533] on icon at bounding box center [1081, 533] width 48 height 26
click at [898, 519] on icon at bounding box center [905, 520] width 36 height 30
click at [873, 491] on icon at bounding box center [869, 485] width 21 height 31
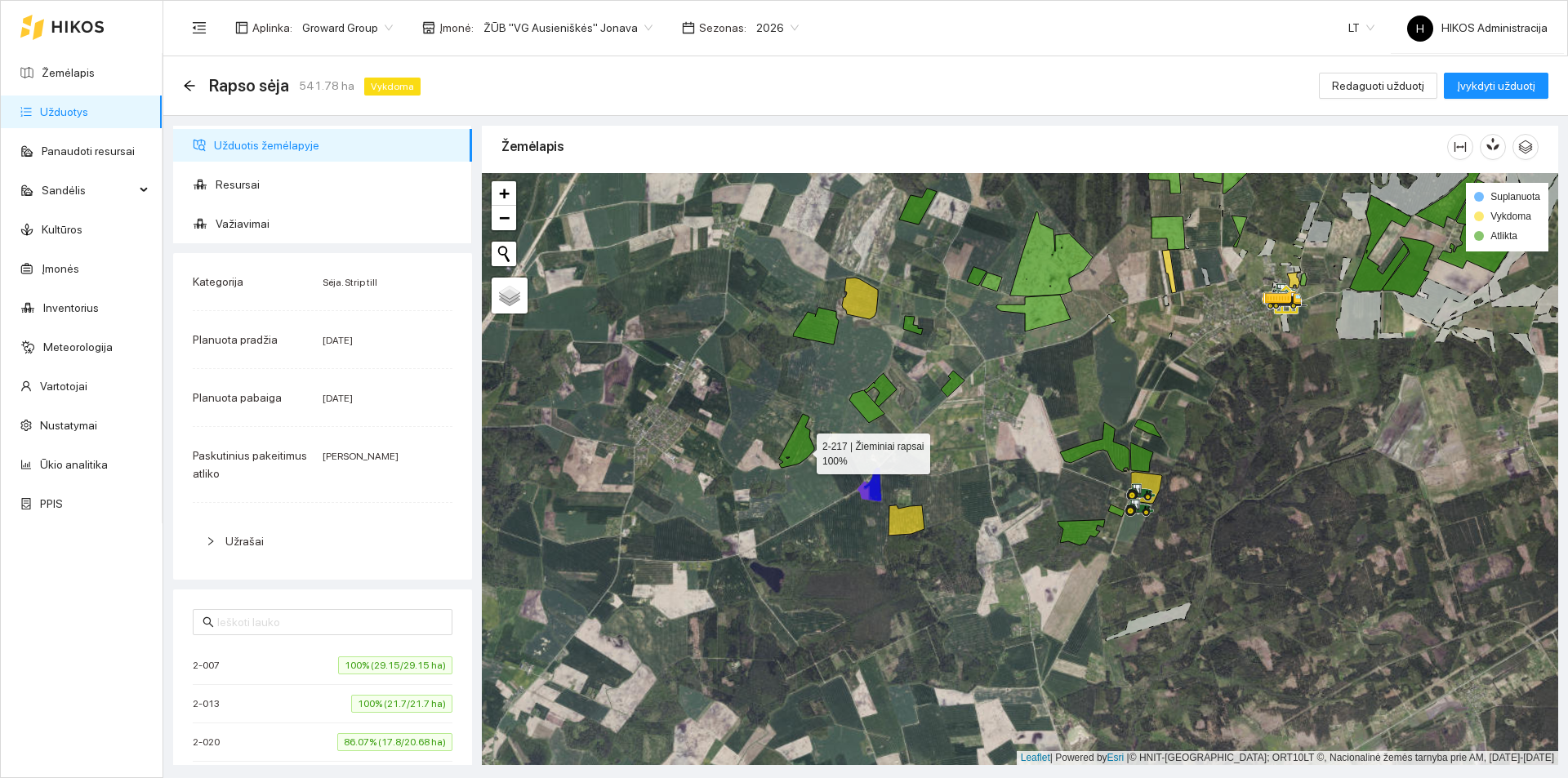
click at [802, 449] on icon at bounding box center [796, 441] width 35 height 54
click at [876, 414] on icon at bounding box center [867, 407] width 35 height 33
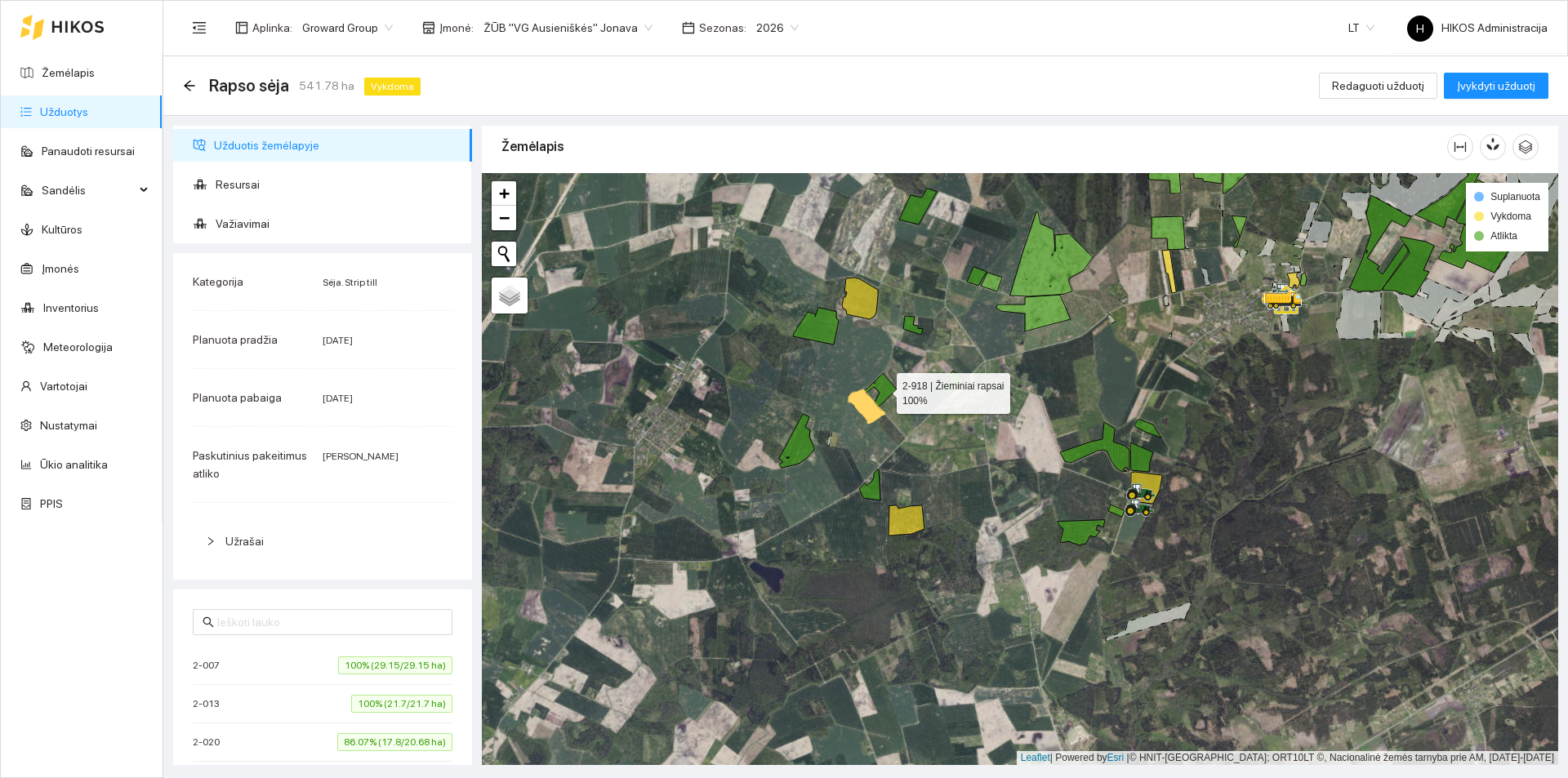
click at [888, 382] on icon at bounding box center [881, 389] width 33 height 34
click at [886, 386] on icon at bounding box center [884, 390] width 23 height 32
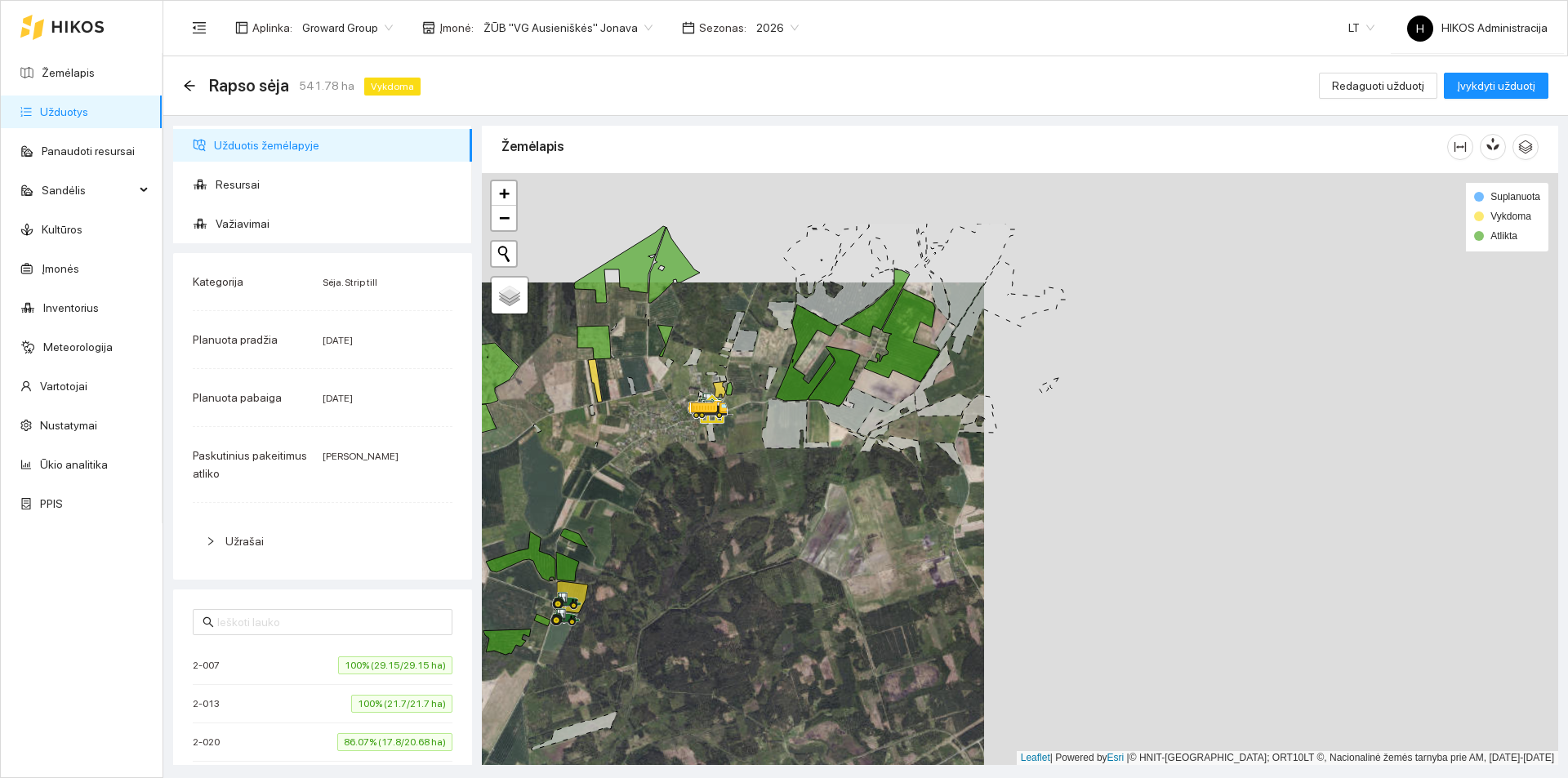
drag, startPoint x: 1236, startPoint y: 401, endPoint x: 775, endPoint y: 494, distance: 470.3
click at [775, 494] on div at bounding box center [1020, 469] width 1076 height 592
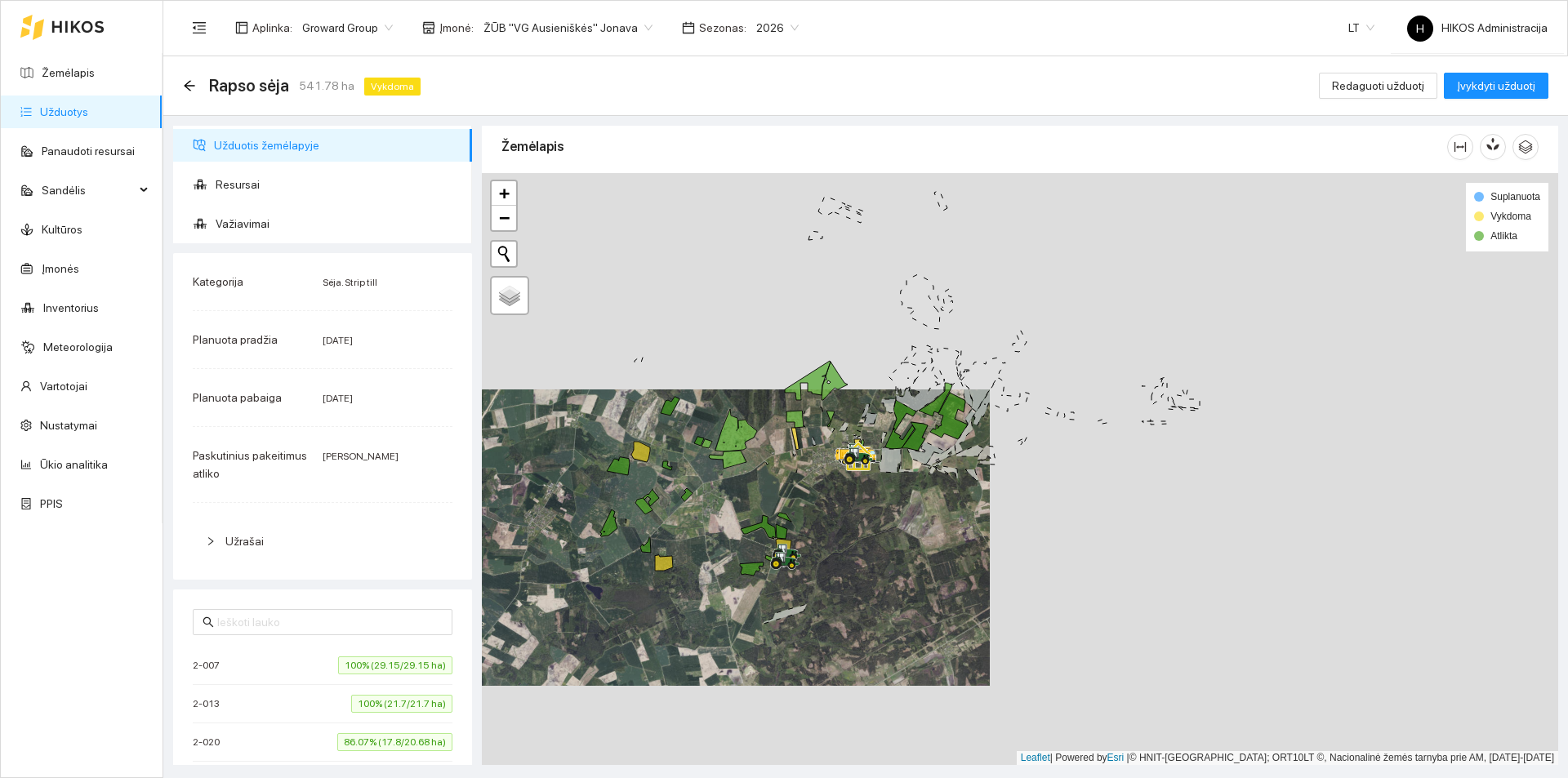
click at [930, 397] on icon at bounding box center [924, 378] width 70 height 66
click at [933, 400] on icon at bounding box center [924, 378] width 70 height 66
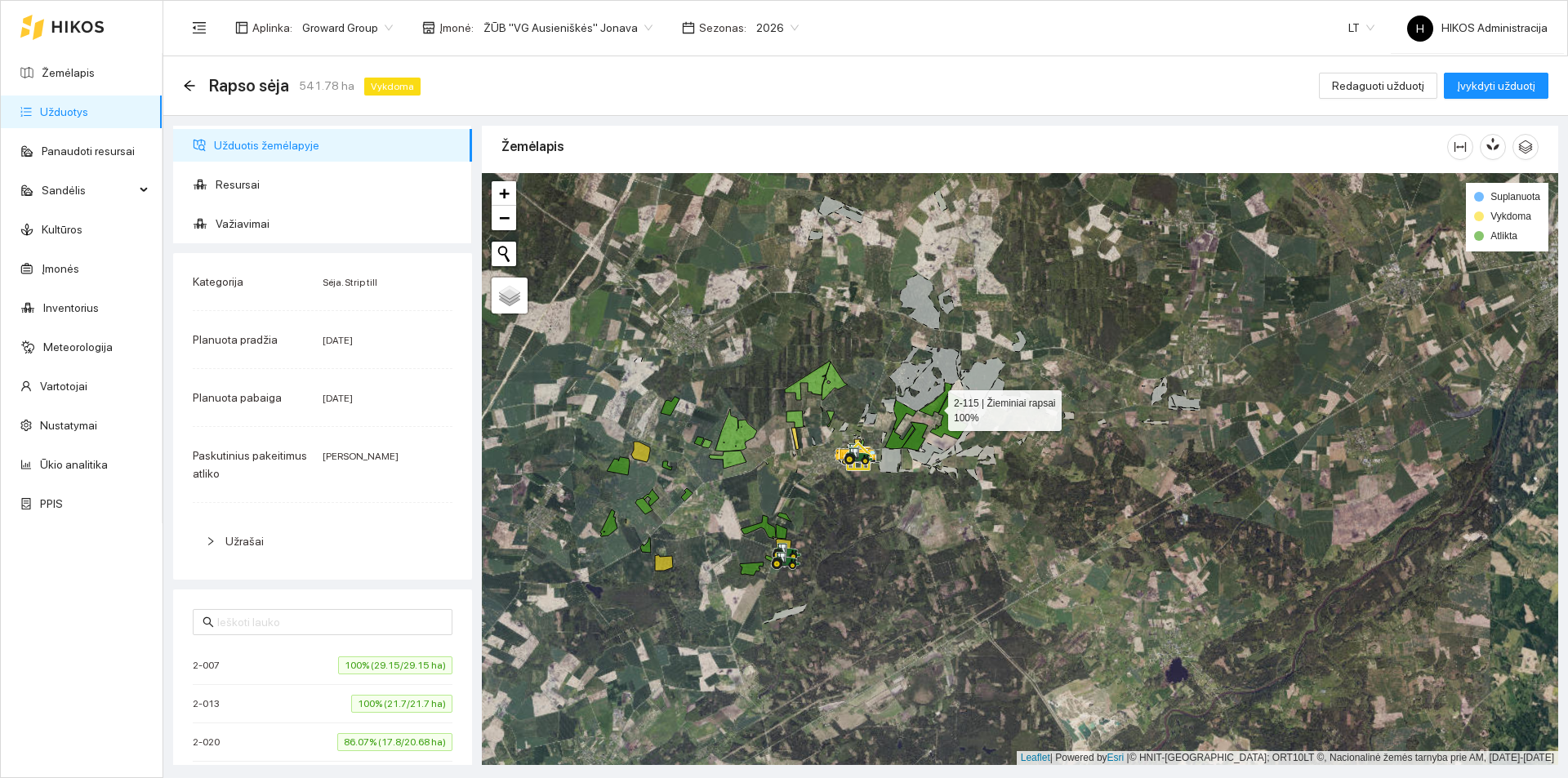
click at [933, 407] on icon at bounding box center [935, 400] width 34 height 34
click at [949, 410] on icon at bounding box center [948, 416] width 38 height 47
click at [956, 423] on icon at bounding box center [954, 424] width 26 height 12
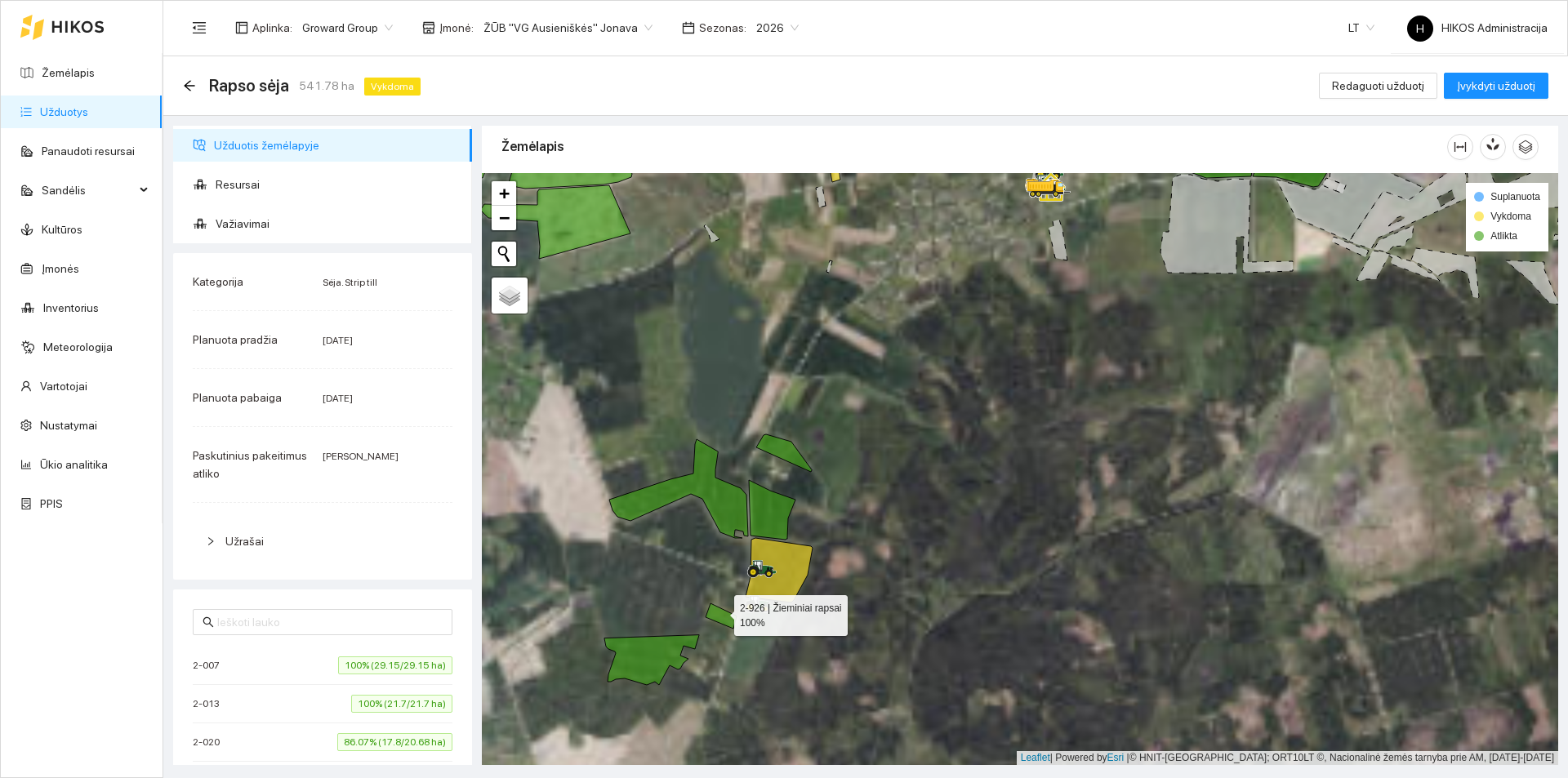
click at [719, 611] on icon at bounding box center [721, 616] width 31 height 26
click at [671, 648] on icon at bounding box center [651, 660] width 94 height 49
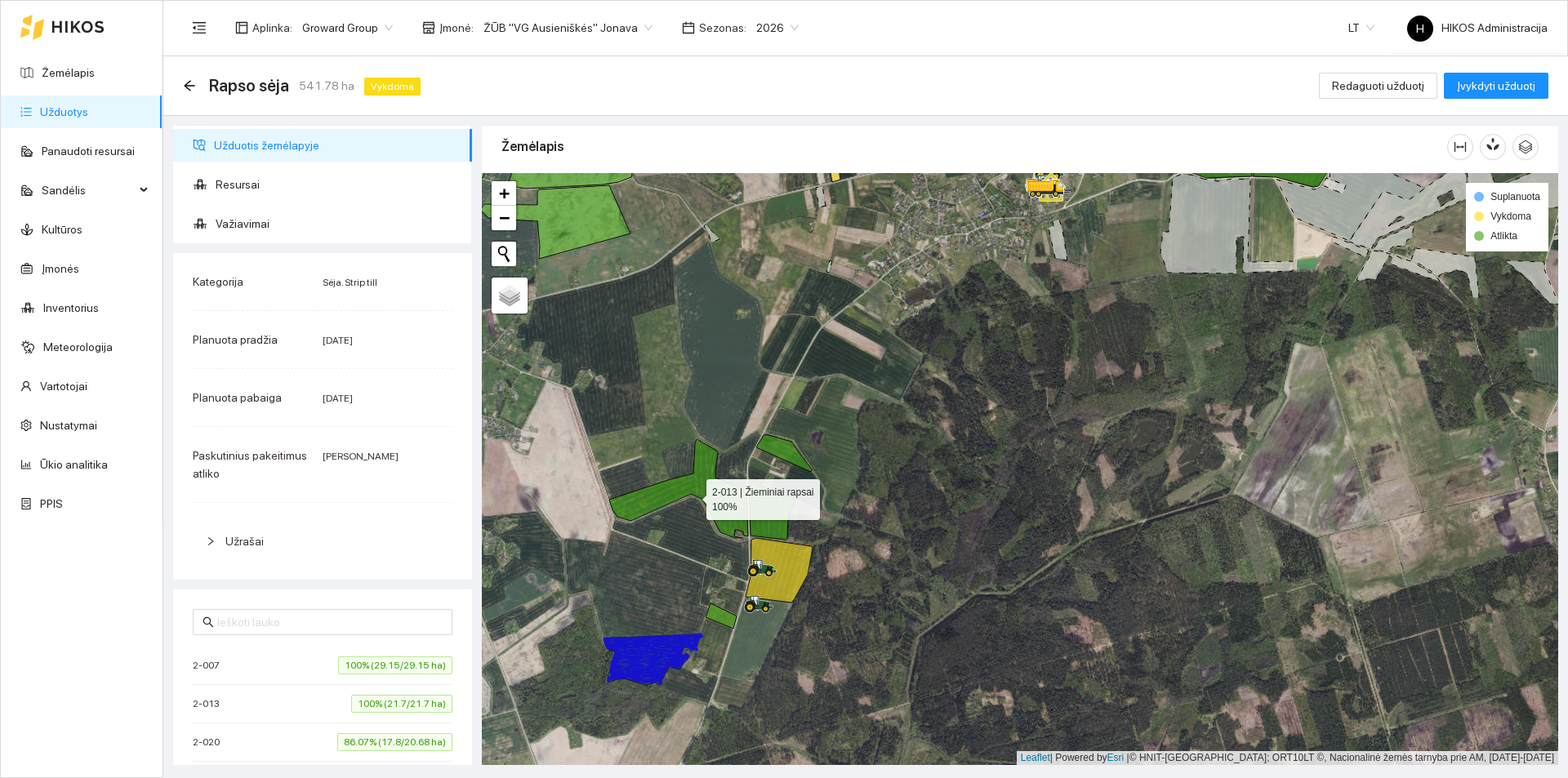
click at [716, 505] on icon at bounding box center [678, 488] width 138 height 99
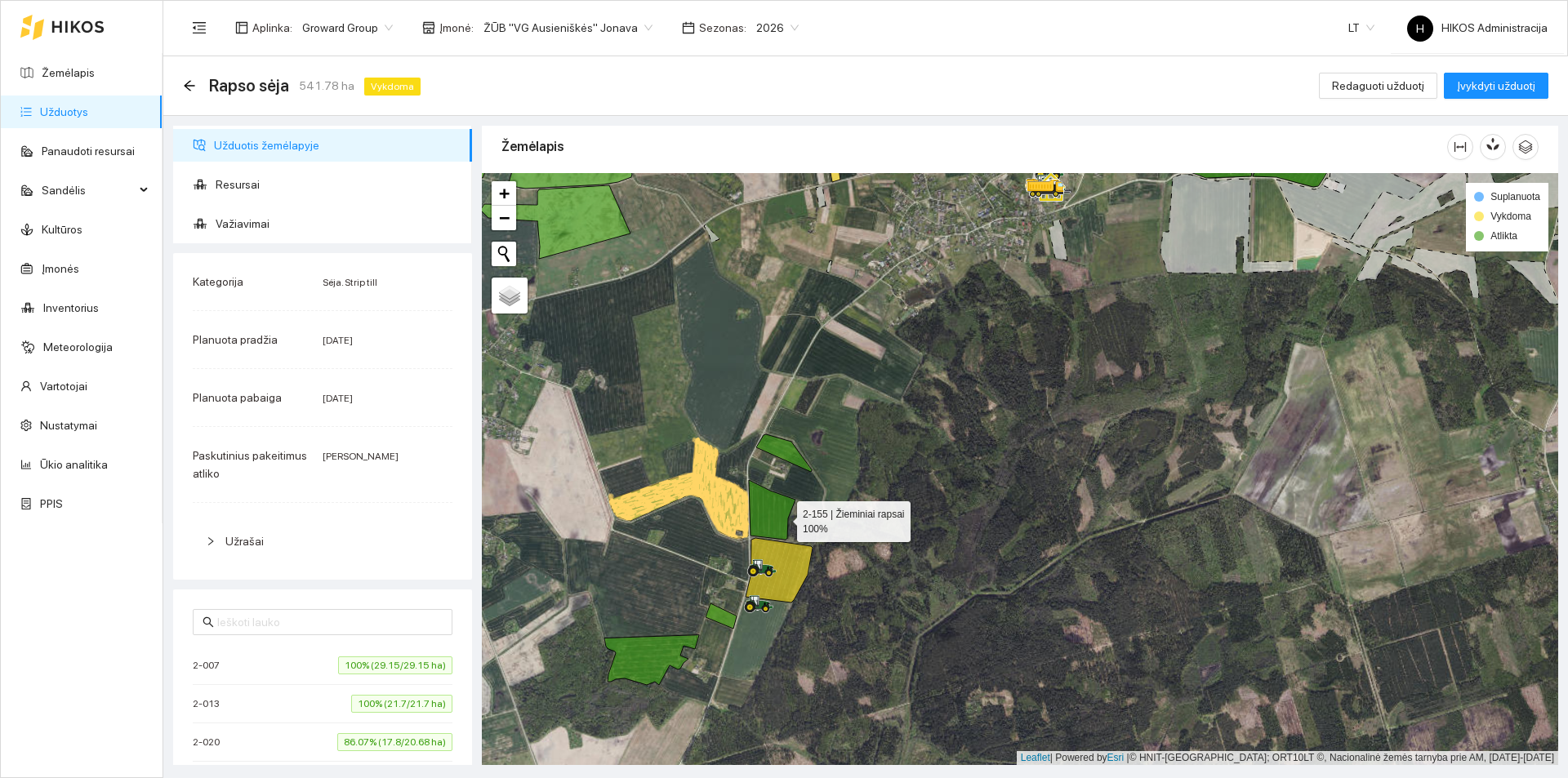
click at [783, 518] on icon at bounding box center [772, 510] width 47 height 60
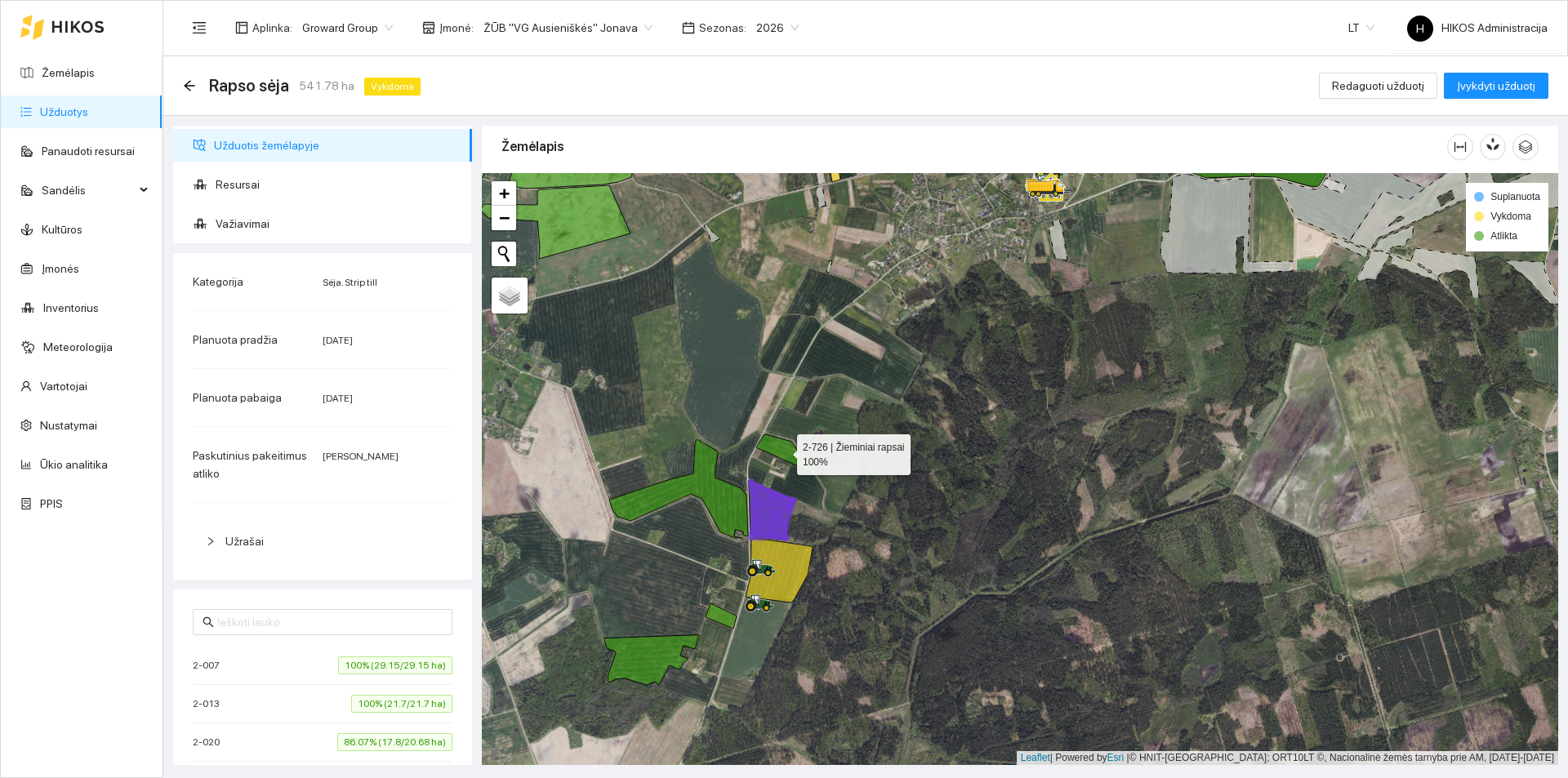
click at [792, 444] on icon at bounding box center [784, 453] width 56 height 38
click at [796, 564] on icon at bounding box center [779, 570] width 67 height 64
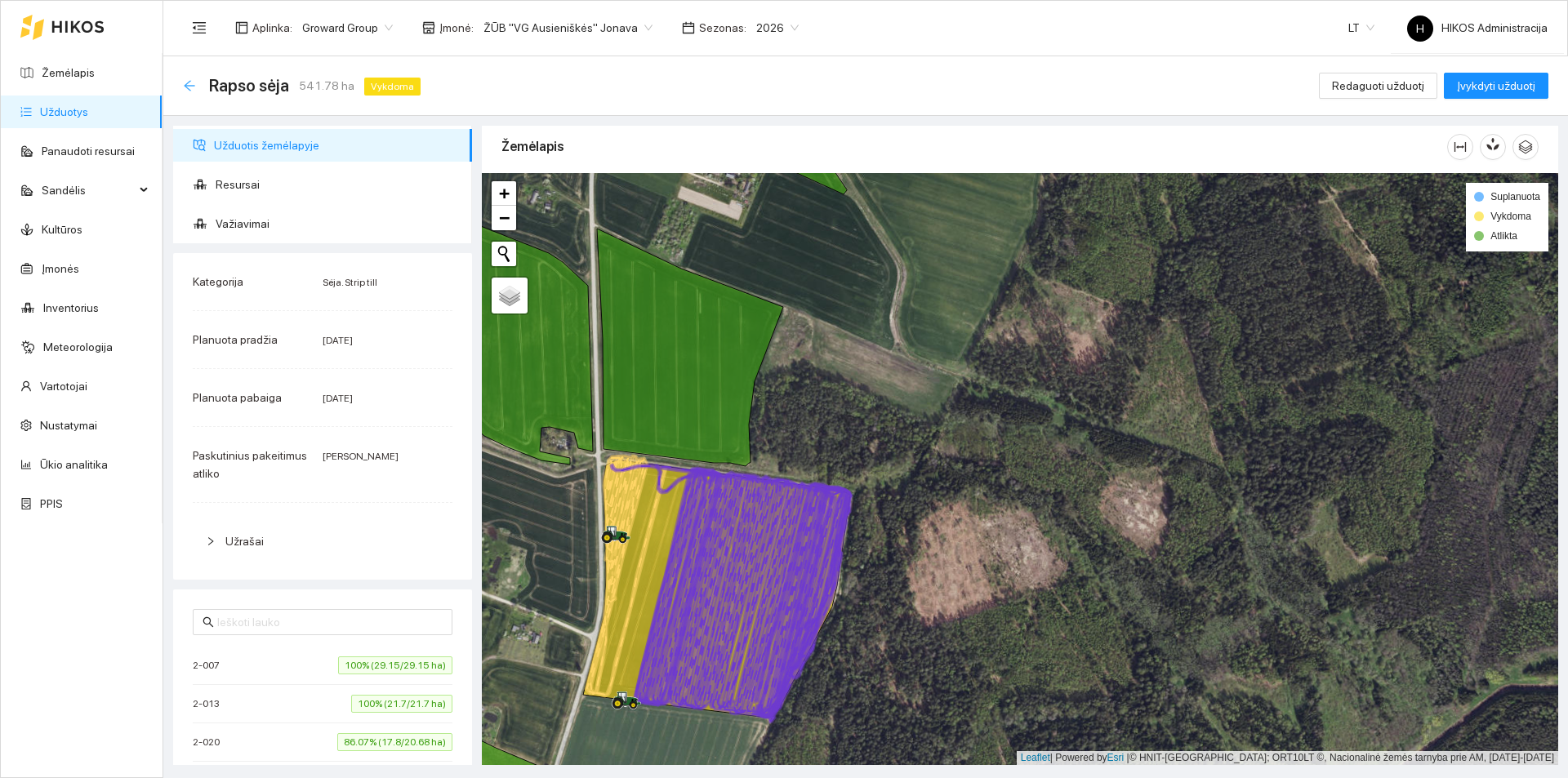
click at [189, 86] on icon "arrow-left" at bounding box center [189, 85] width 11 height 11
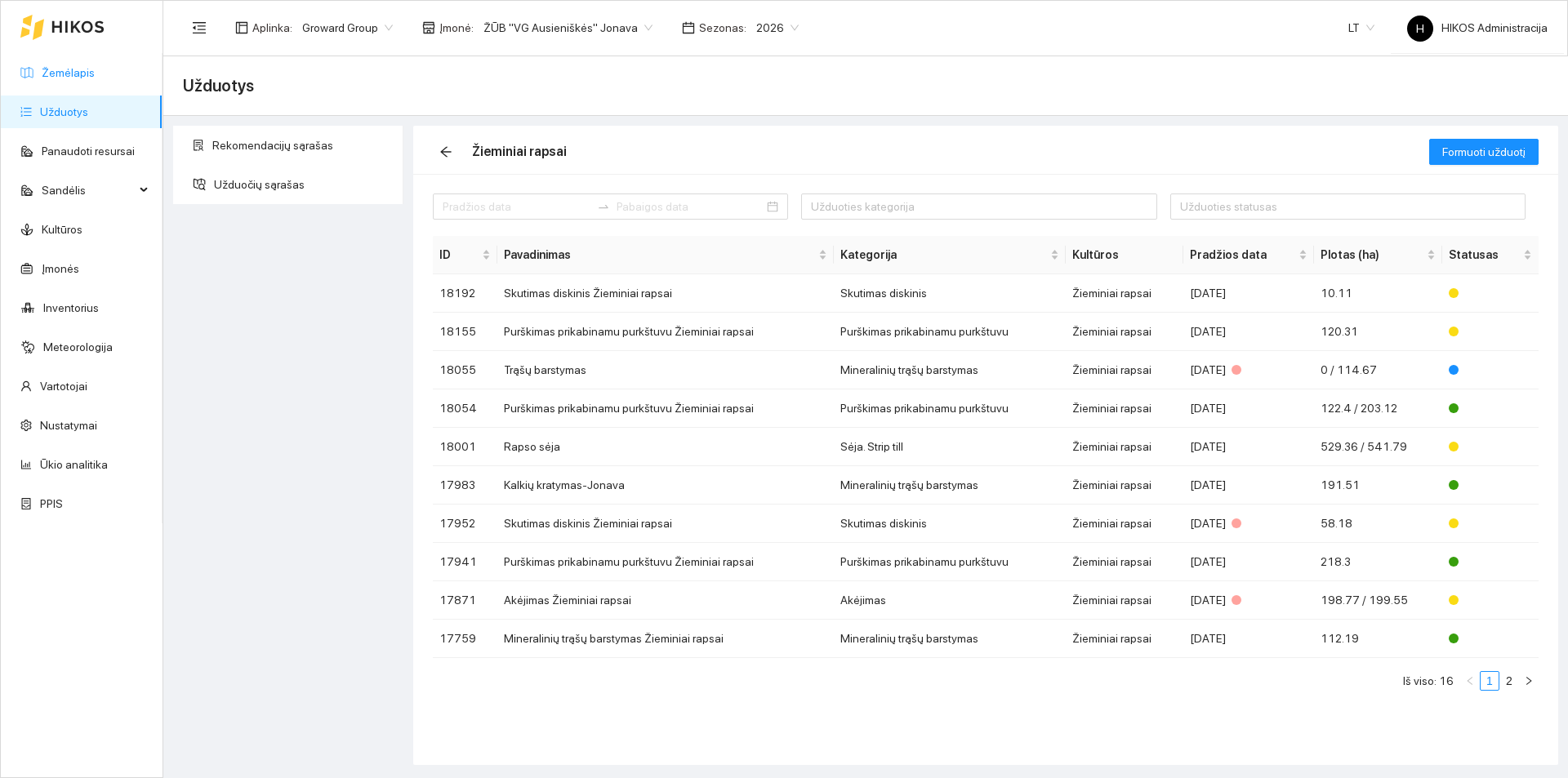
click at [79, 71] on link "Žemėlapis" at bounding box center [68, 72] width 53 height 13
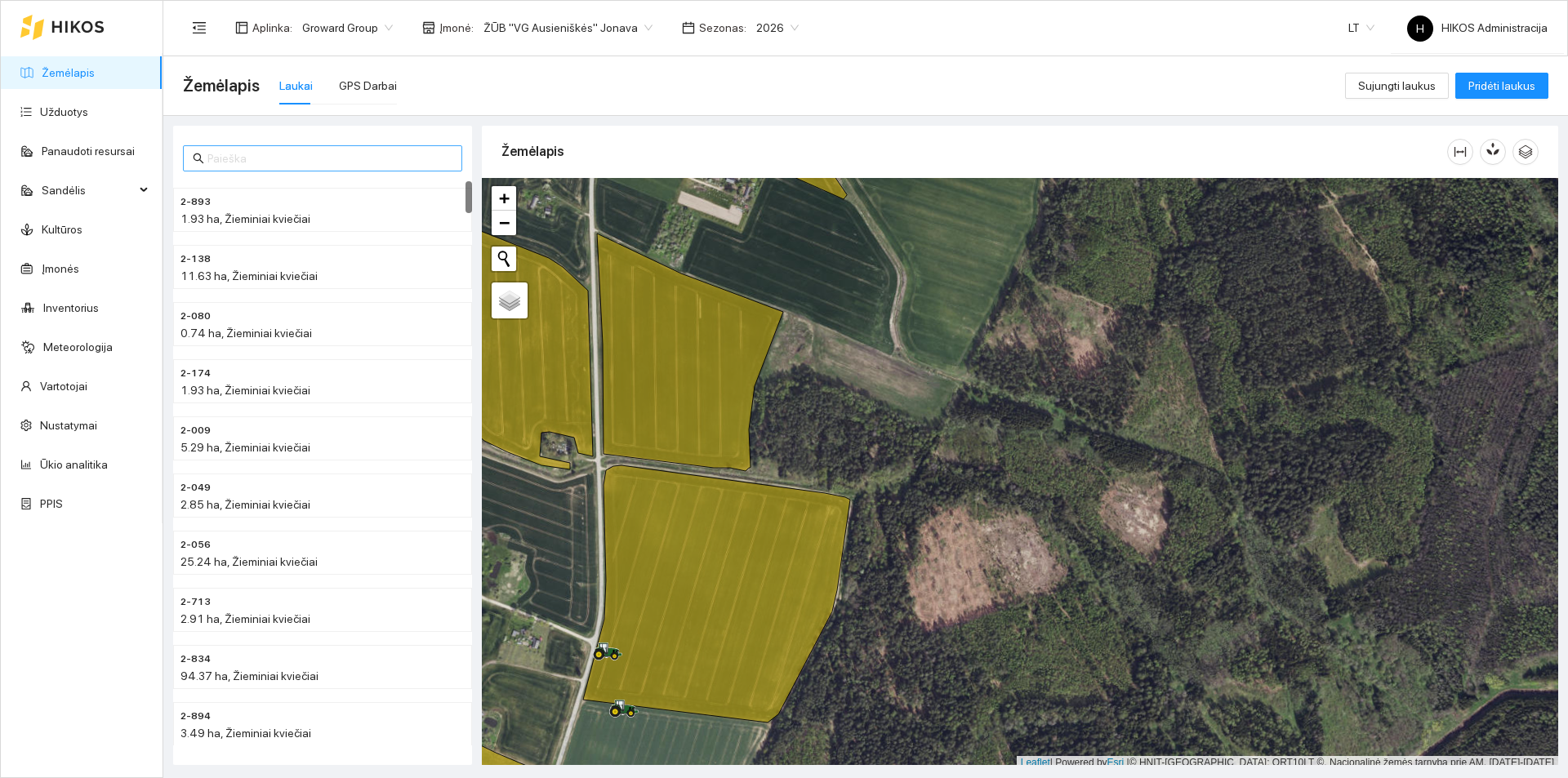
click at [371, 161] on input "text" at bounding box center [329, 159] width 245 height 18
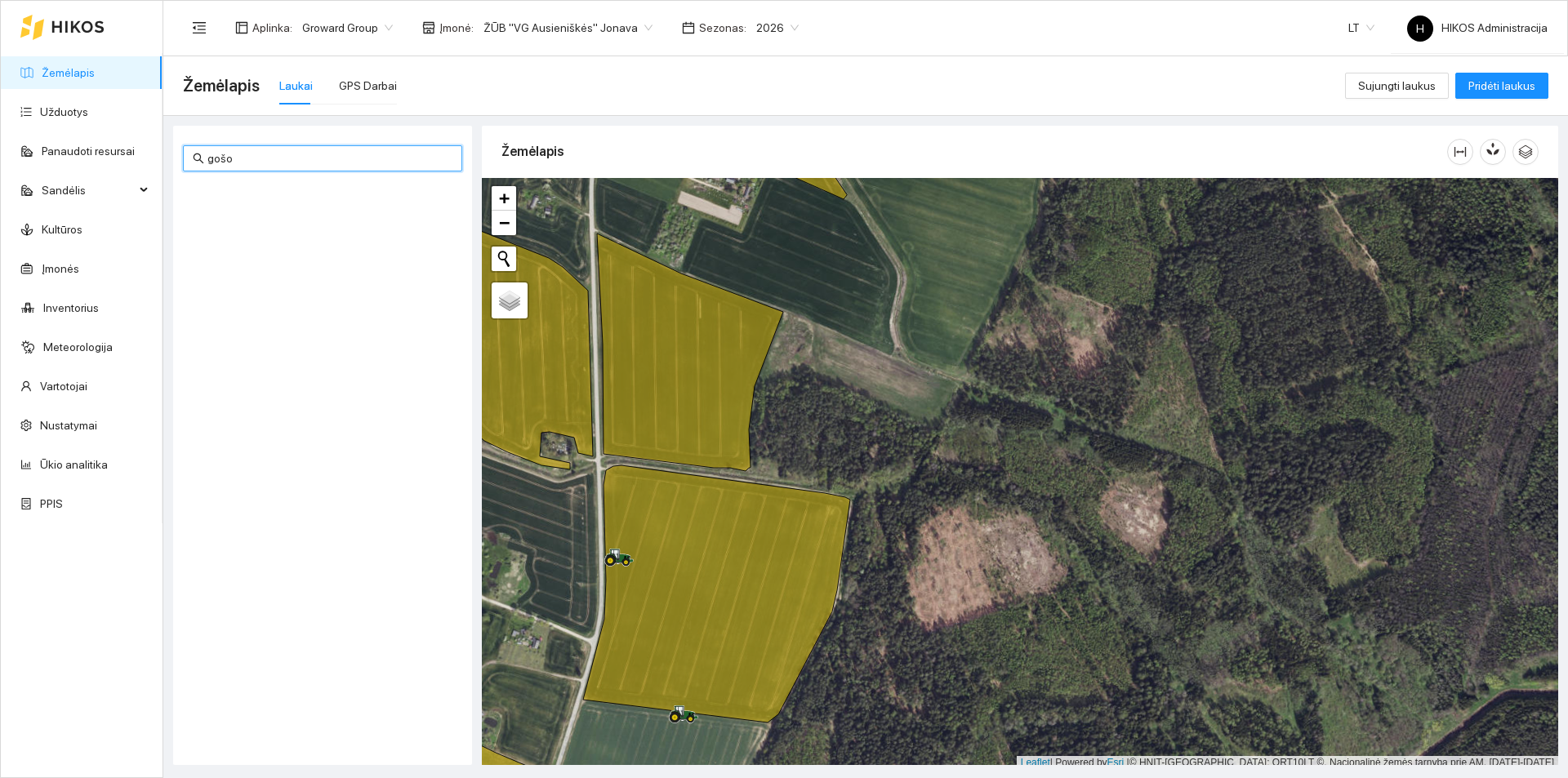
type input "gošo"
click at [516, 10] on div "Aplinka : Groward Group Įmonė : ŽŪB "VG Ausieniškės" Jonava Sezonas : 2026 LT H…" at bounding box center [865, 27] width 1365 height 53
click at [385, 20] on span "Groward Group" at bounding box center [347, 27] width 91 height 25
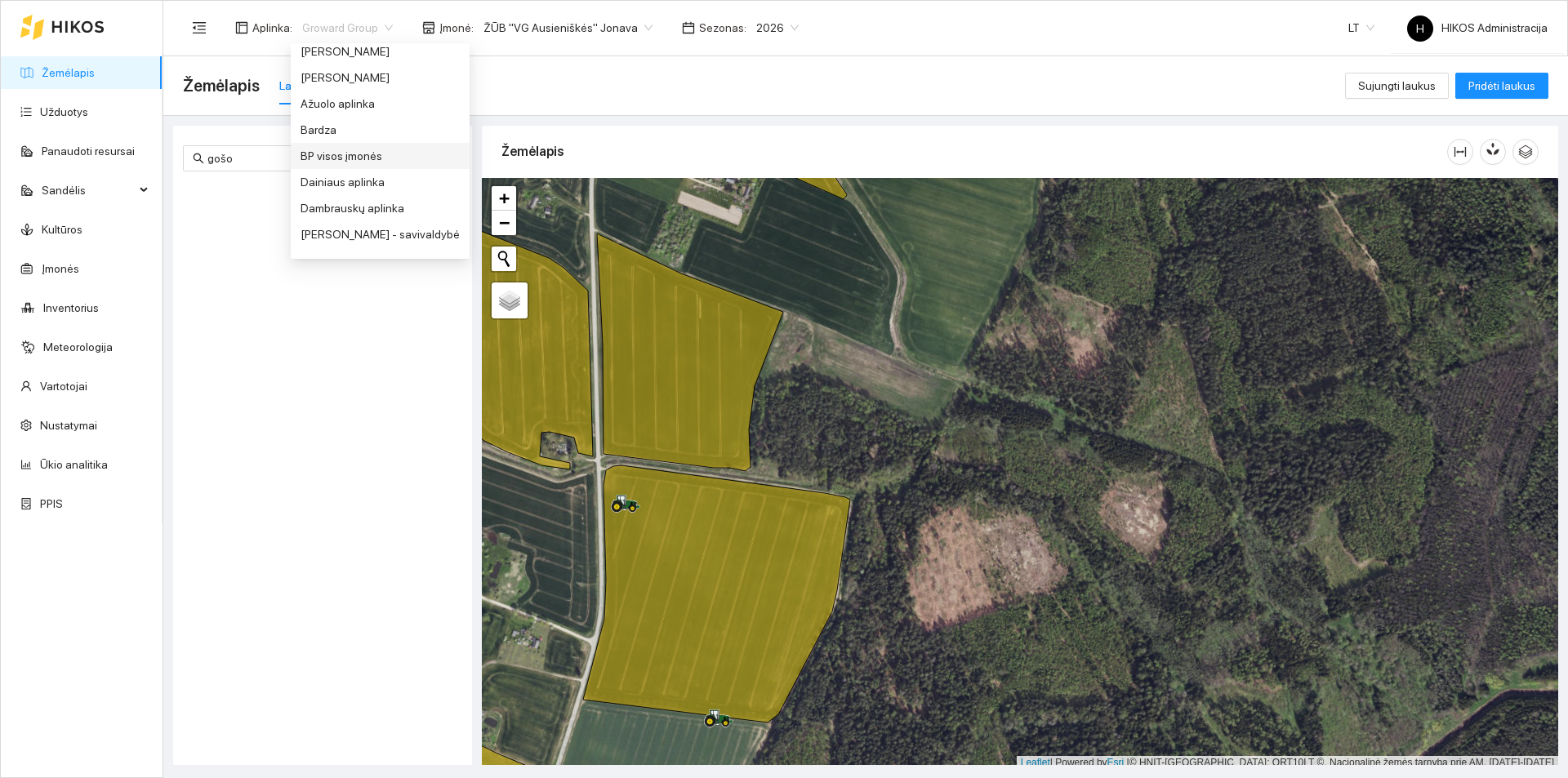
scroll to position [8, 0]
click at [372, 201] on div "BP visos įmonės" at bounding box center [380, 208] width 159 height 18
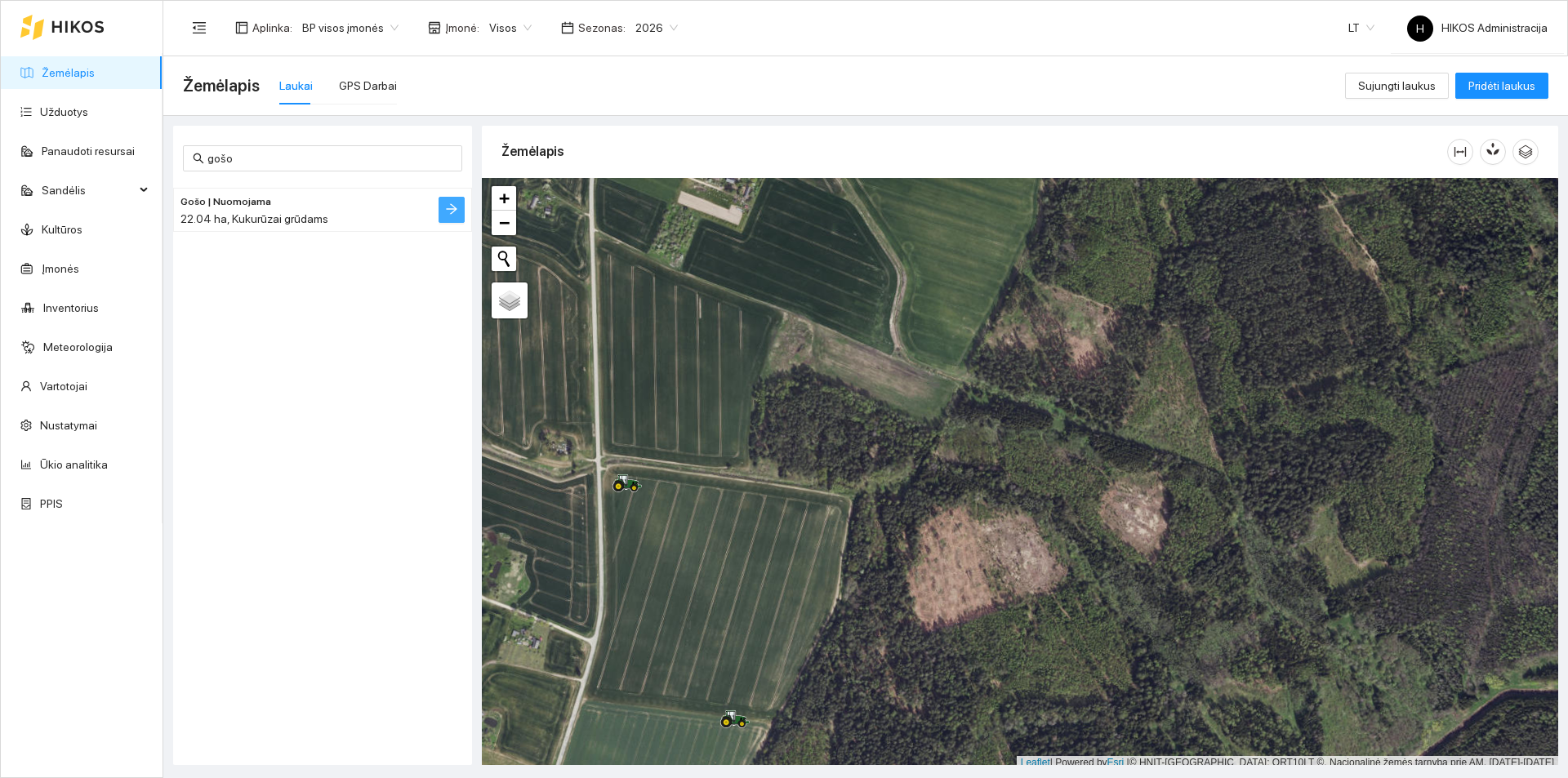
click at [454, 214] on icon "arrow-right" at bounding box center [452, 209] width 13 height 13
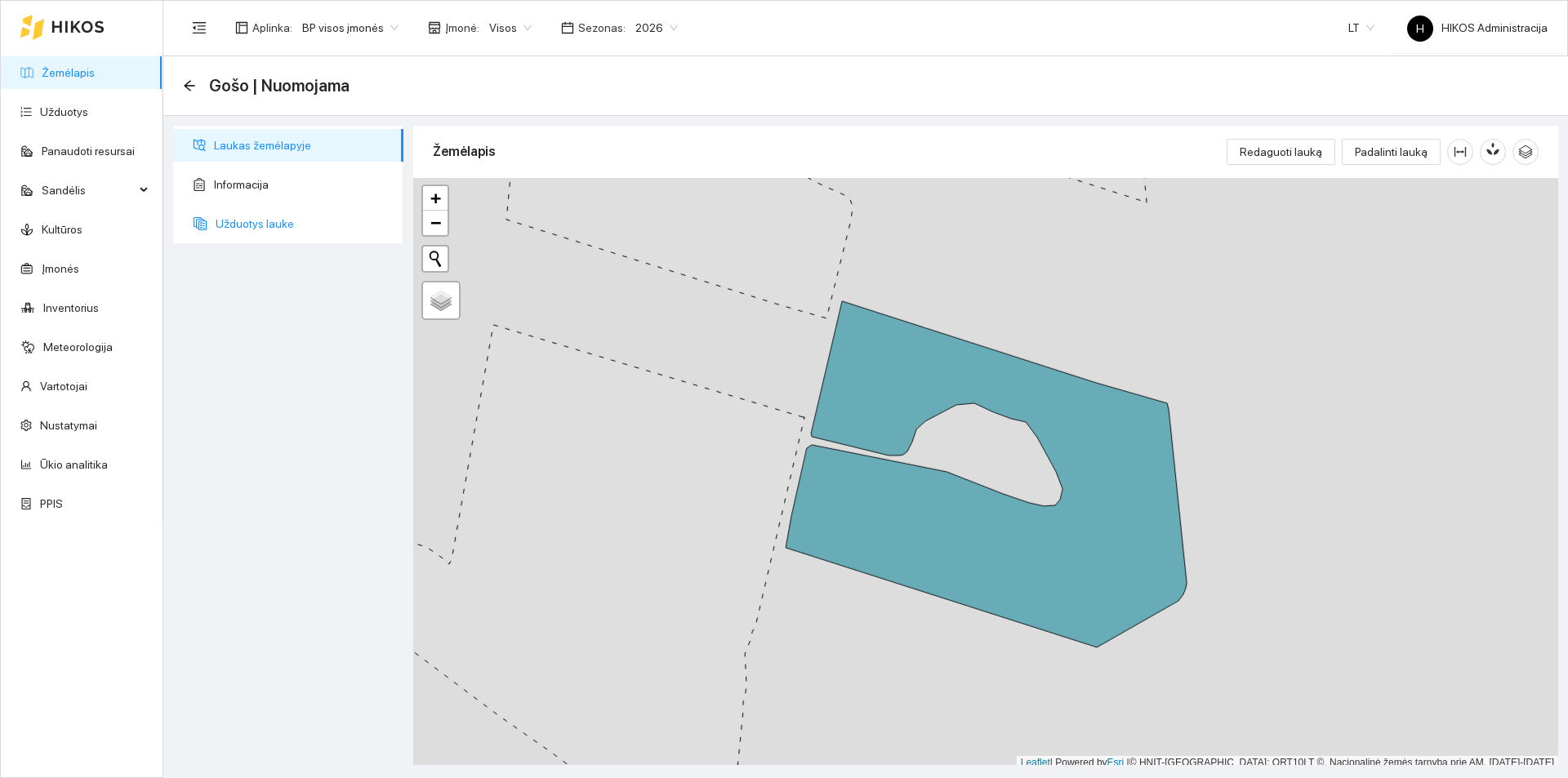
click at [311, 235] on span "Užduotys lauke" at bounding box center [302, 224] width 175 height 33
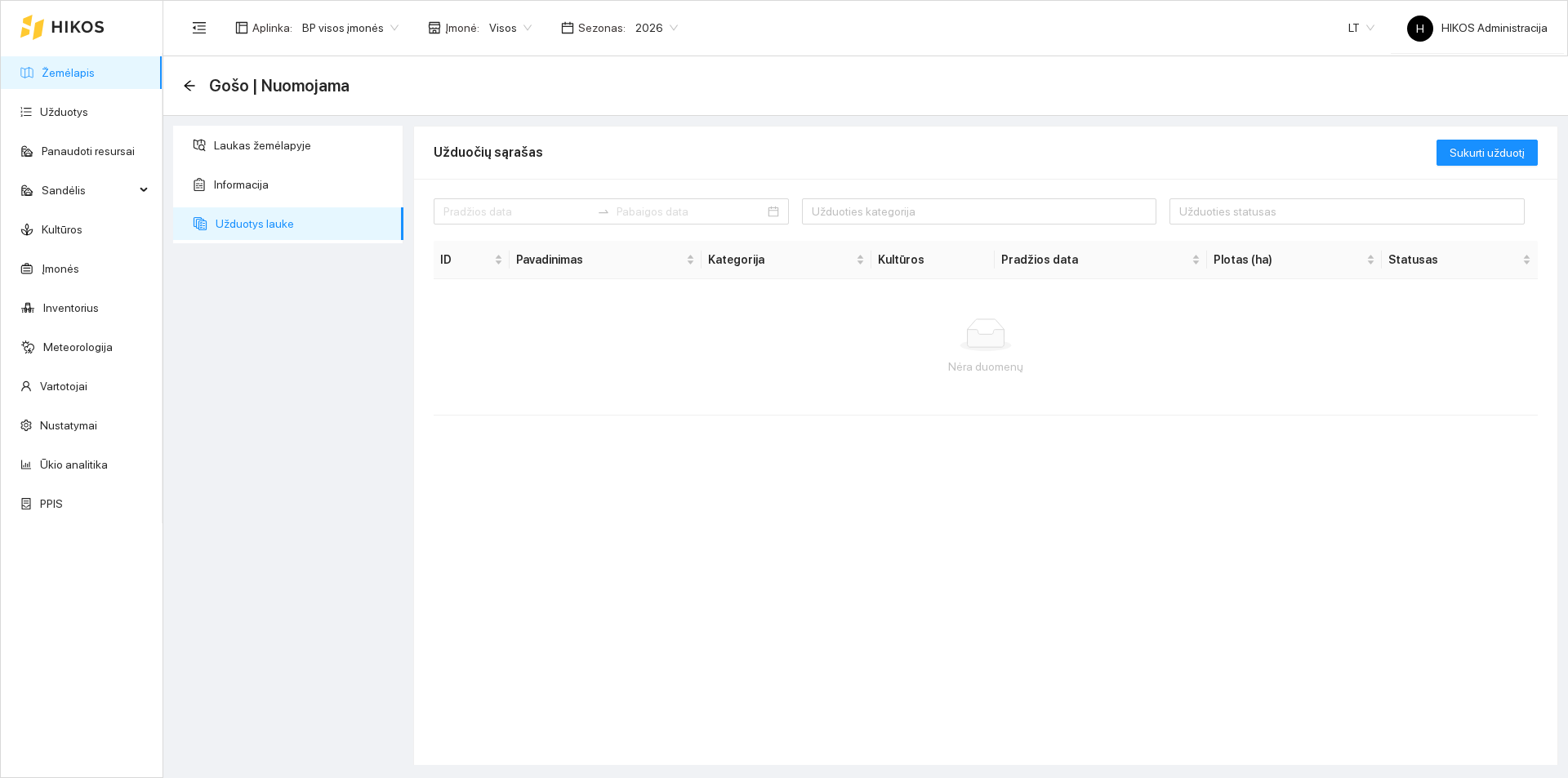
click at [635, 28] on span "2026" at bounding box center [656, 27] width 42 height 25
click at [655, 185] on div "2025" at bounding box center [643, 190] width 62 height 27
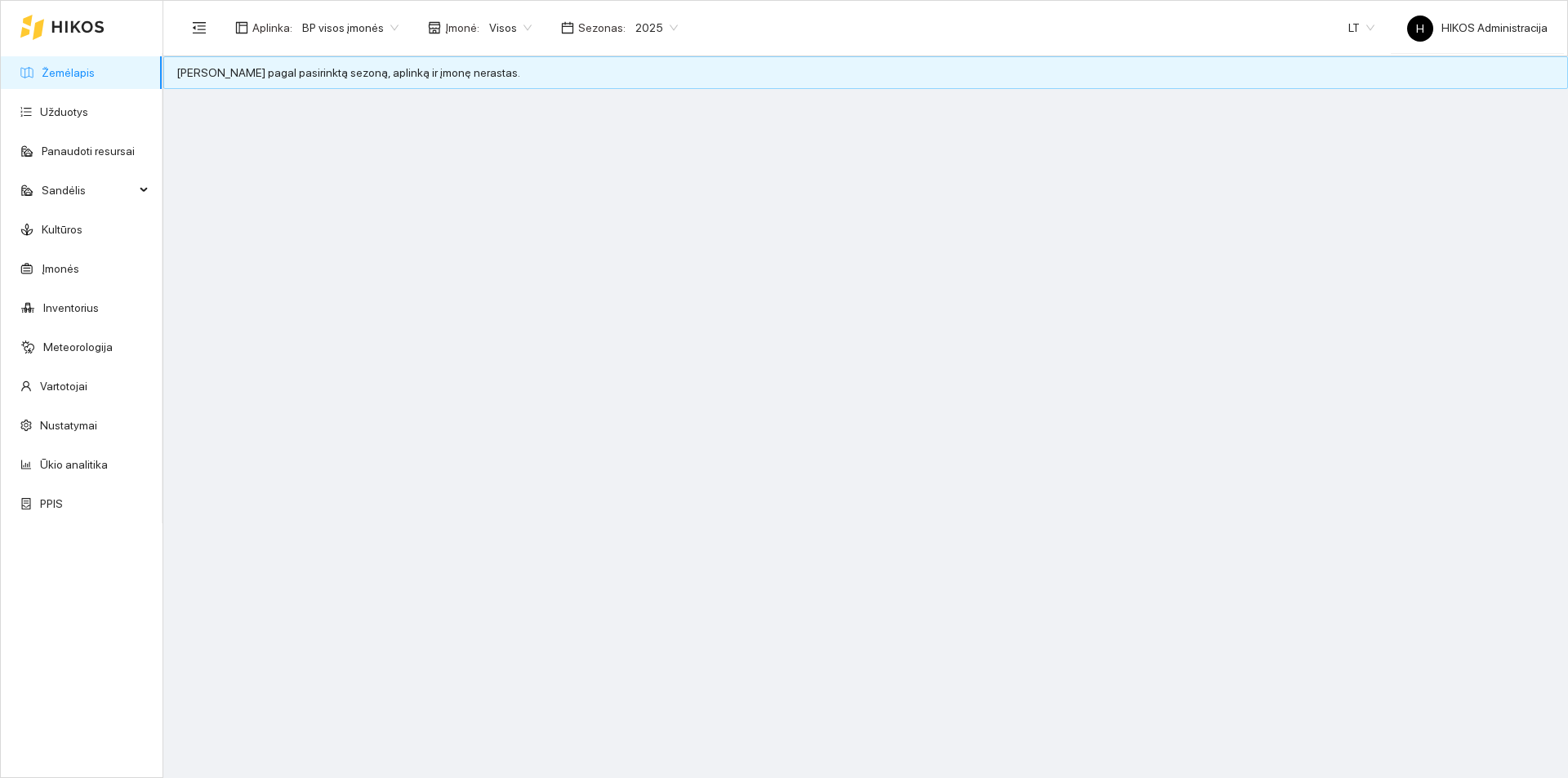
click at [93, 79] on link "Žemėlapis" at bounding box center [68, 72] width 53 height 13
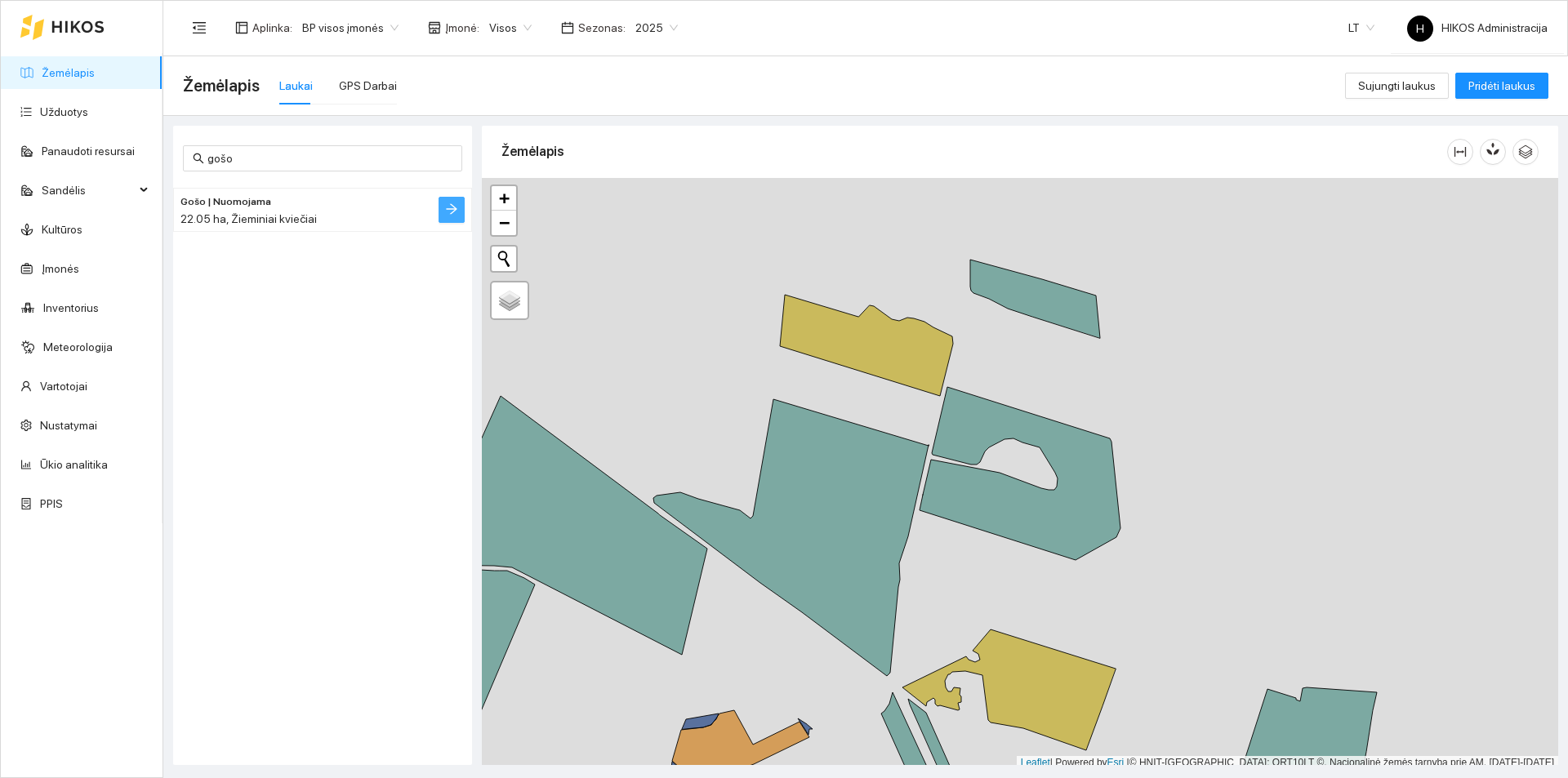
click at [441, 214] on button "button" at bounding box center [452, 210] width 27 height 27
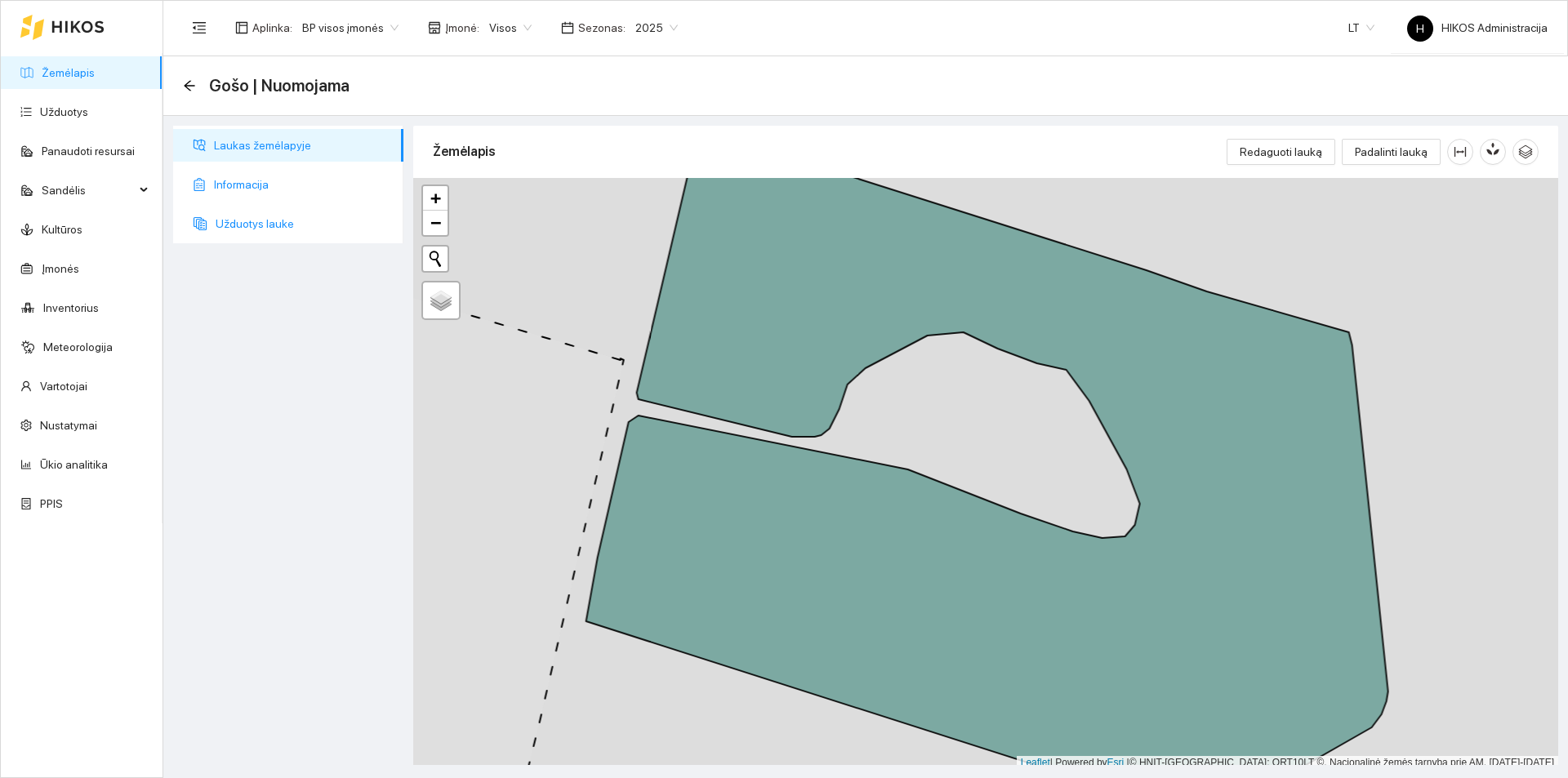
click at [246, 226] on span "Užduotys lauke" at bounding box center [302, 224] width 175 height 33
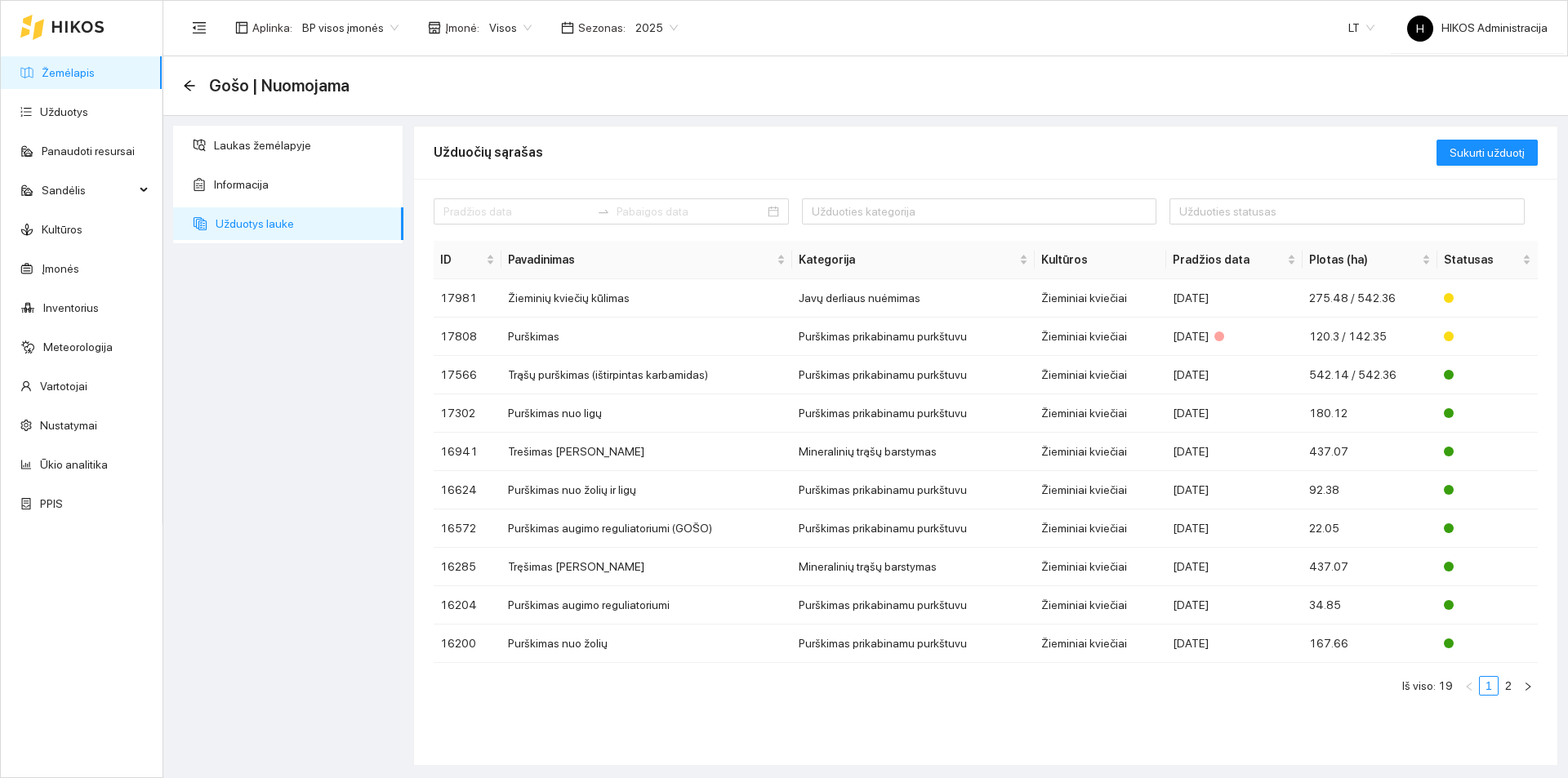
click at [90, 78] on link "Žemėlapis" at bounding box center [68, 72] width 53 height 13
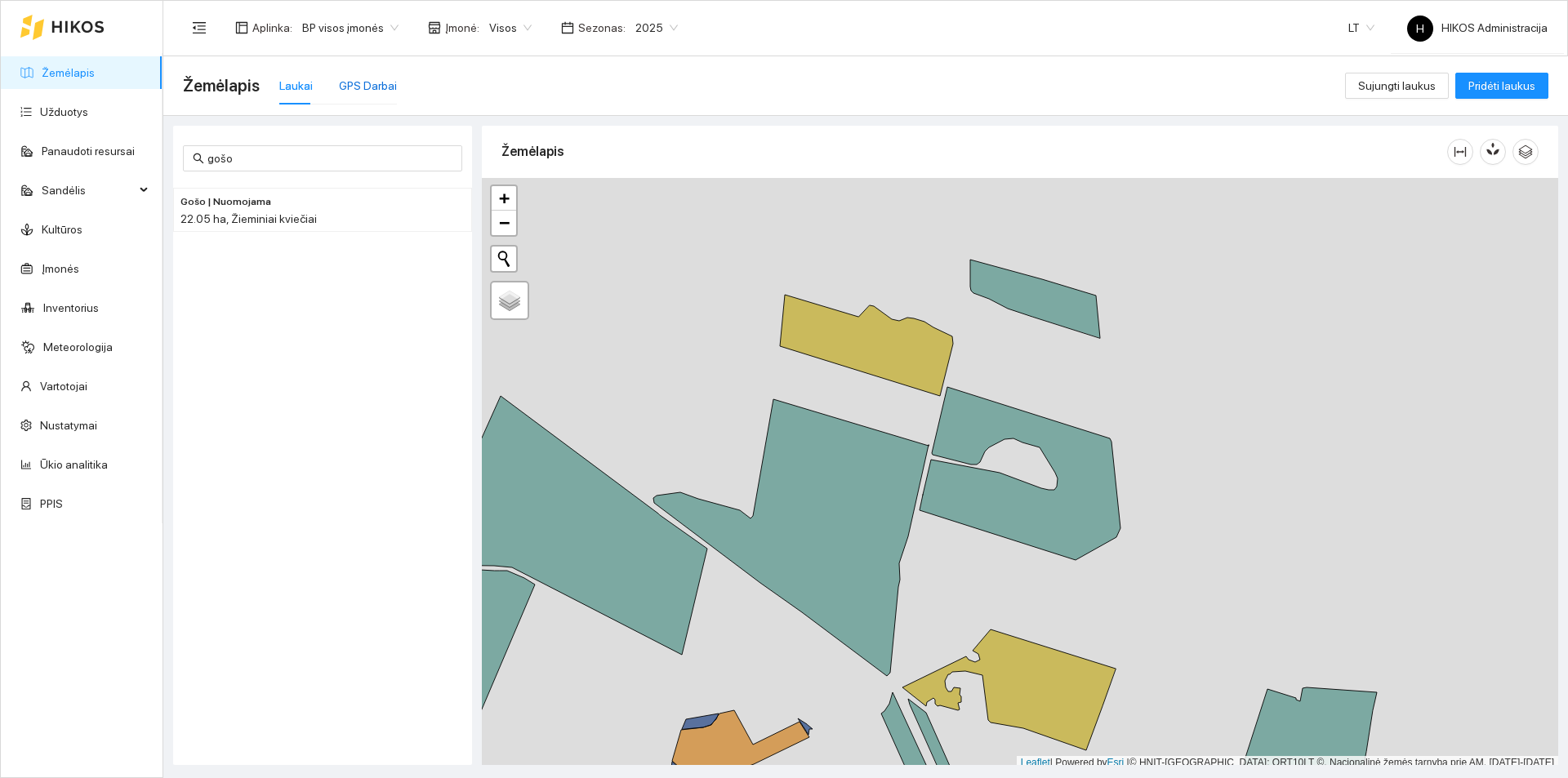
click at [360, 83] on div "GPS Darbai" at bounding box center [367, 86] width 58 height 18
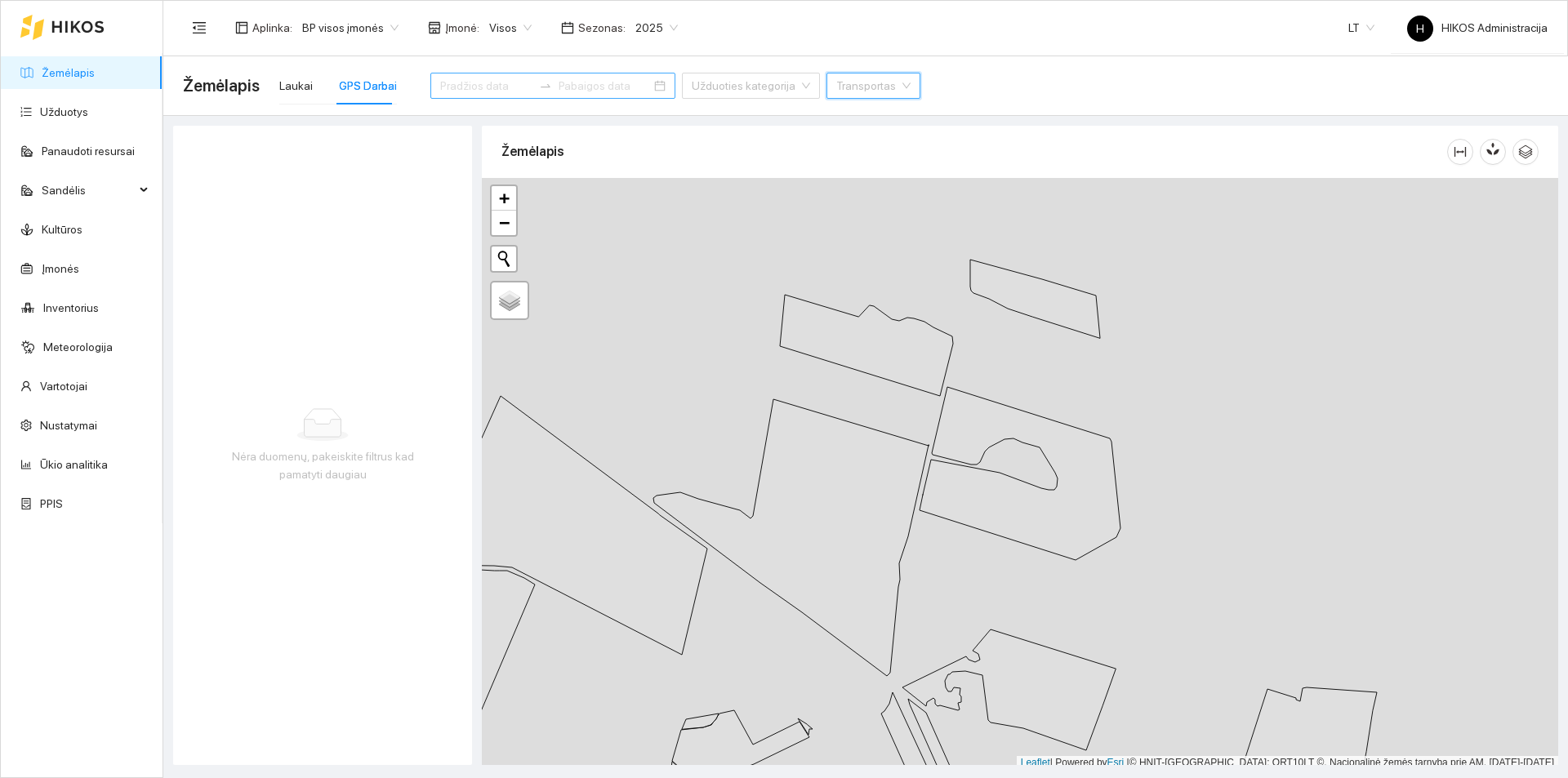
click at [461, 81] on input at bounding box center [486, 86] width 93 height 18
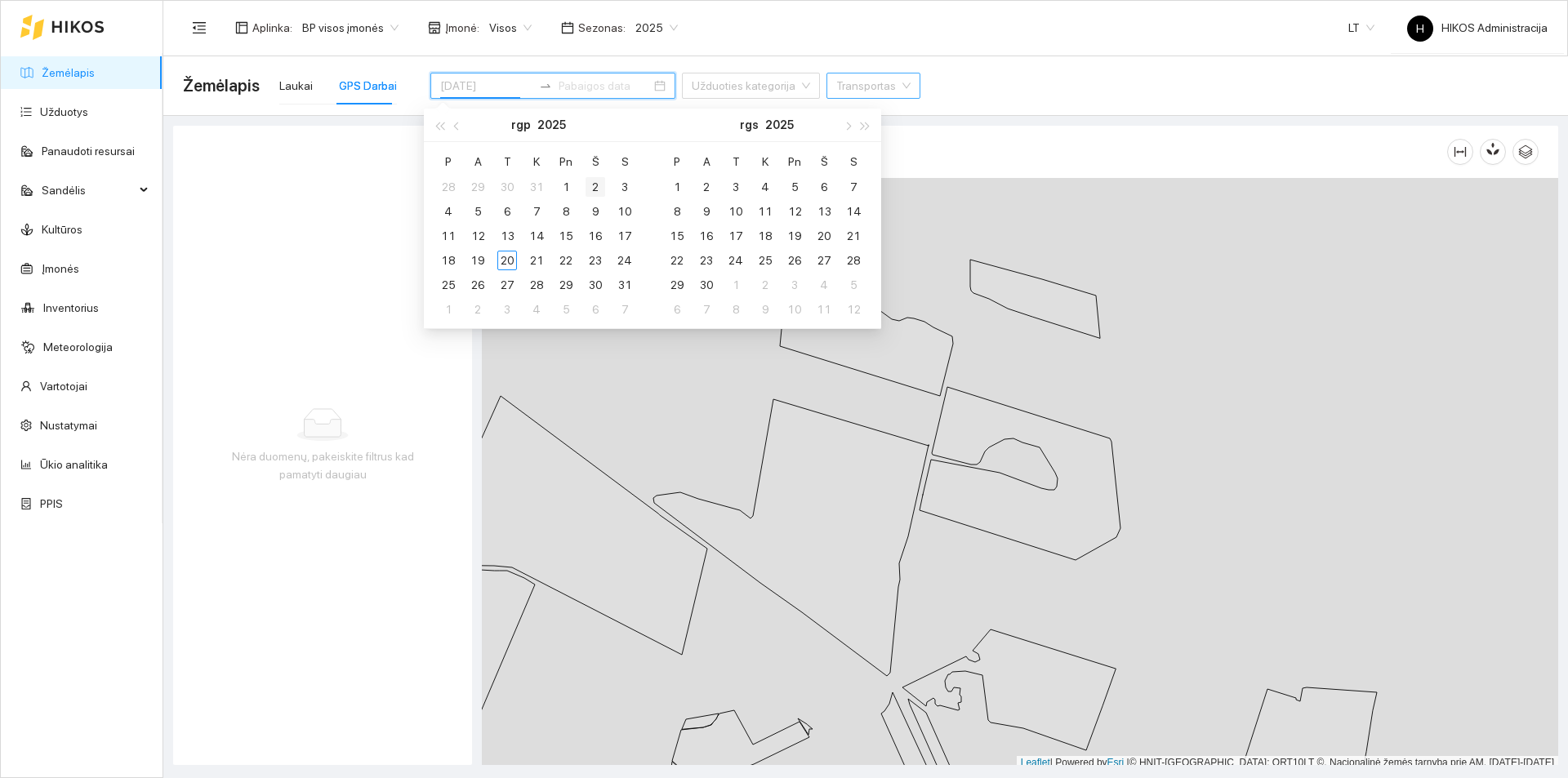
type input "[DATE]"
click at [591, 189] on div "2" at bounding box center [595, 186] width 19 height 19
type input "[DATE]"
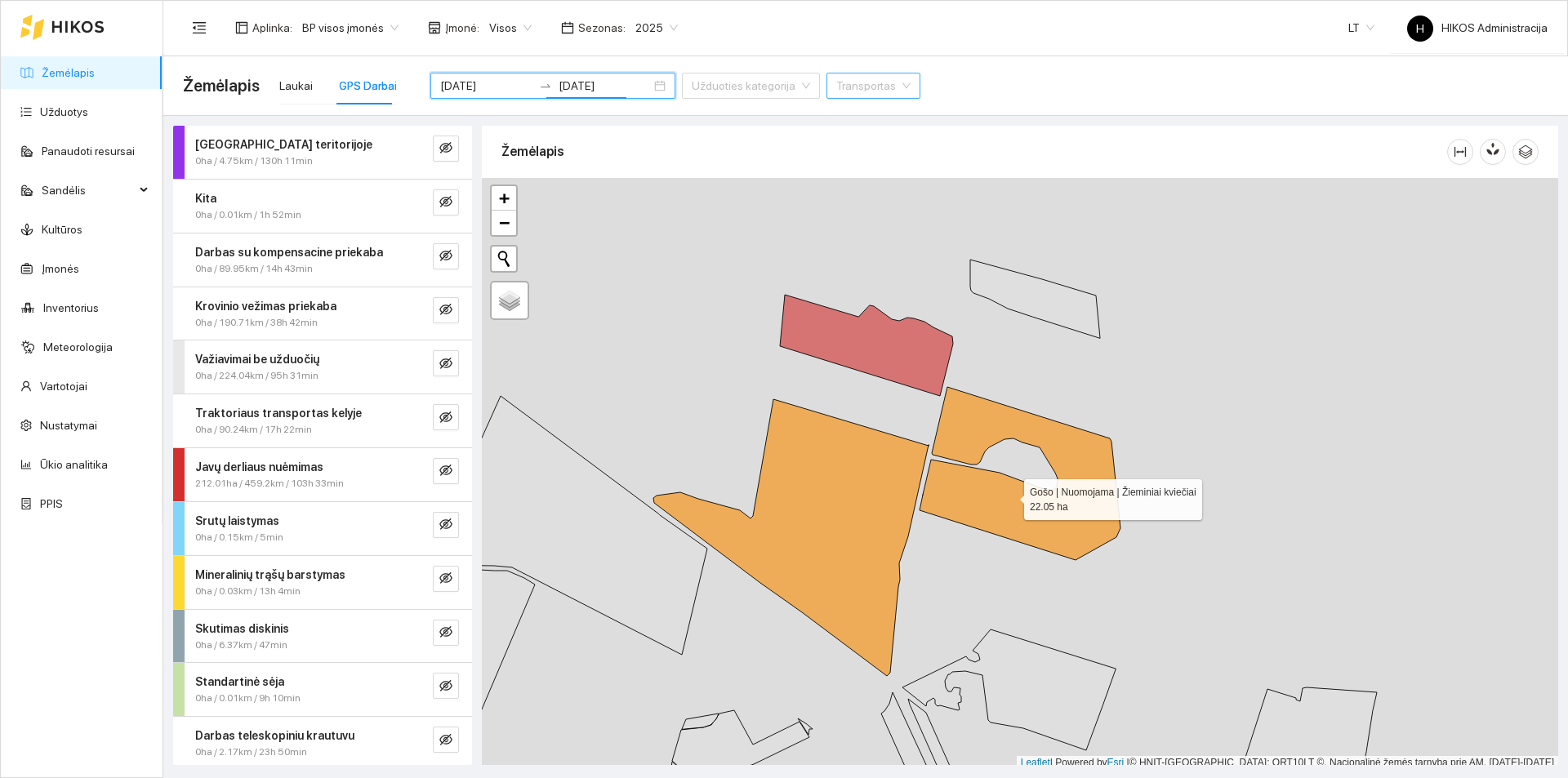
click at [1009, 496] on icon at bounding box center [1019, 473] width 201 height 173
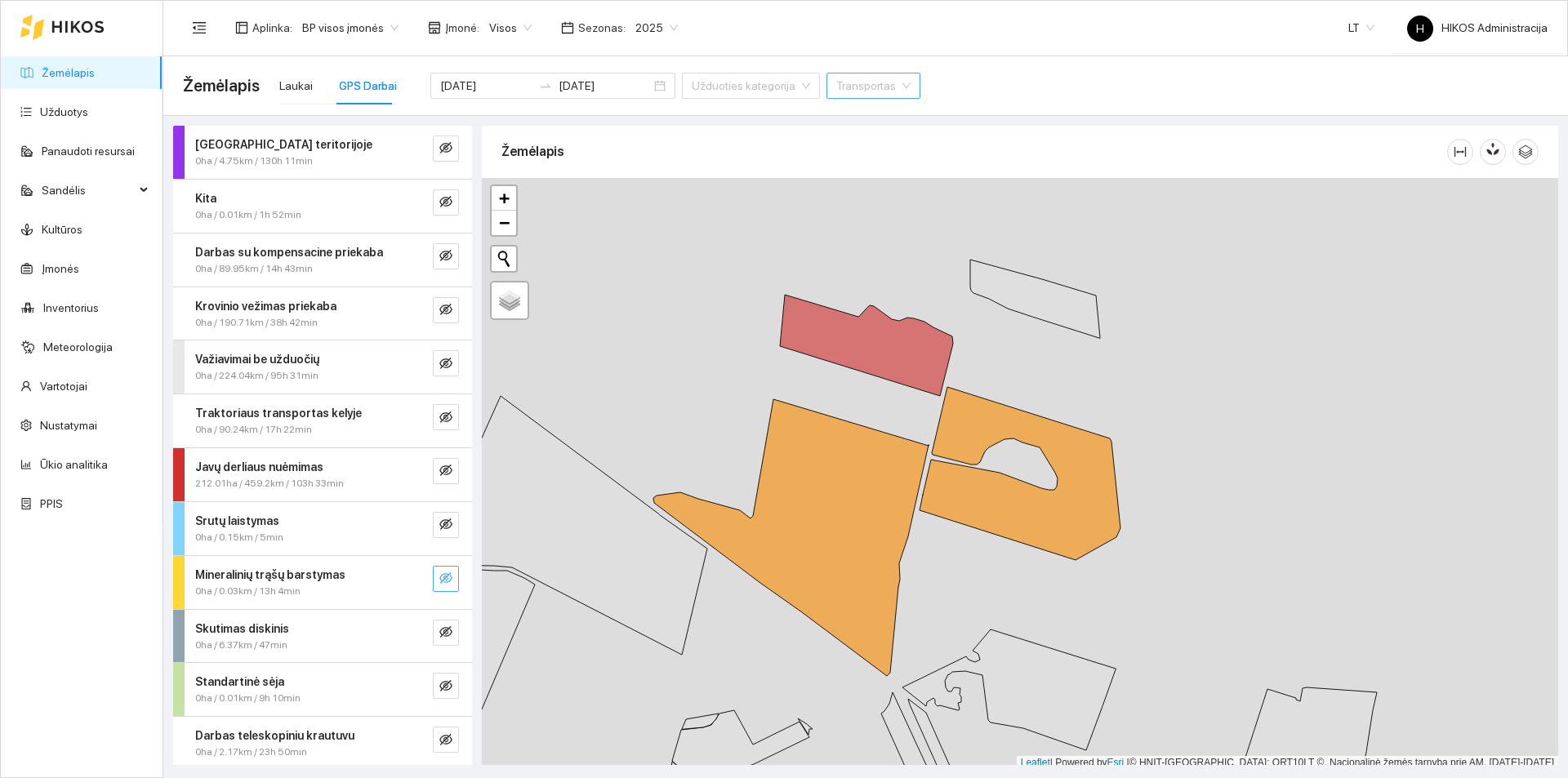
scroll to position [5, 0]
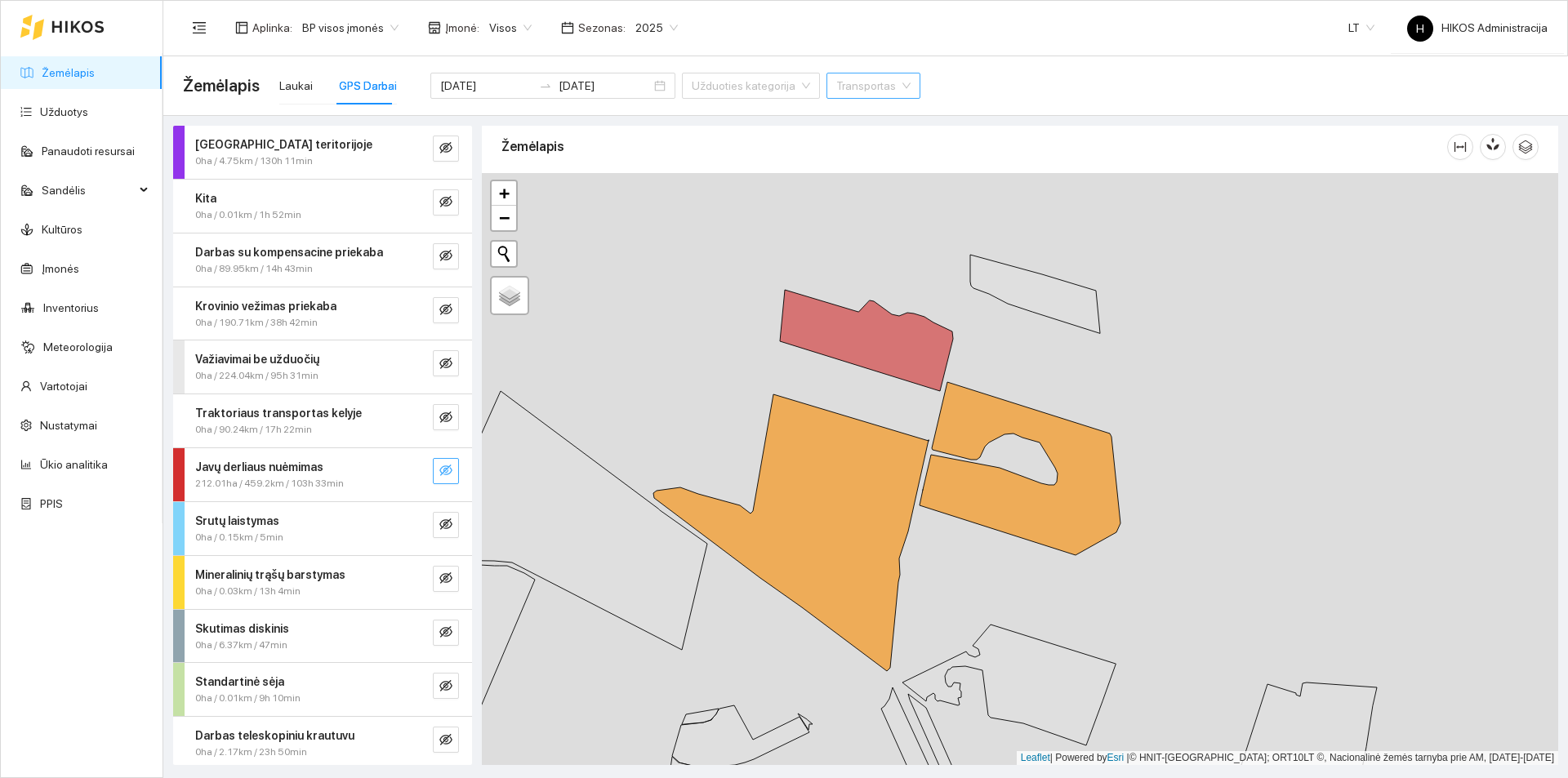
click at [439, 475] on icon "eye-invisible" at bounding box center [445, 470] width 13 height 11
click at [439, 475] on icon "eye" at bounding box center [445, 471] width 13 height 10
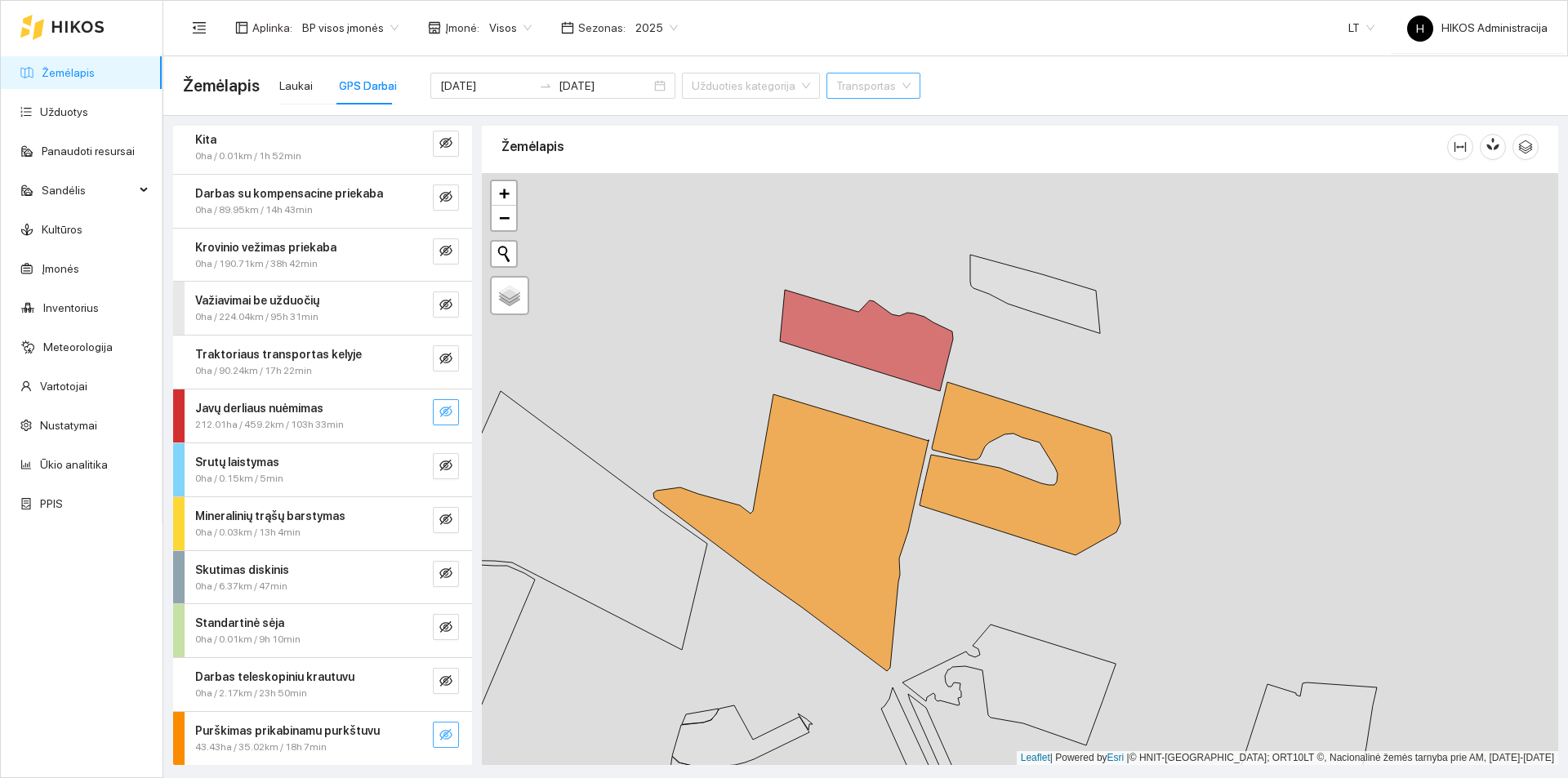
click at [439, 731] on icon "eye-invisible" at bounding box center [445, 735] width 13 height 11
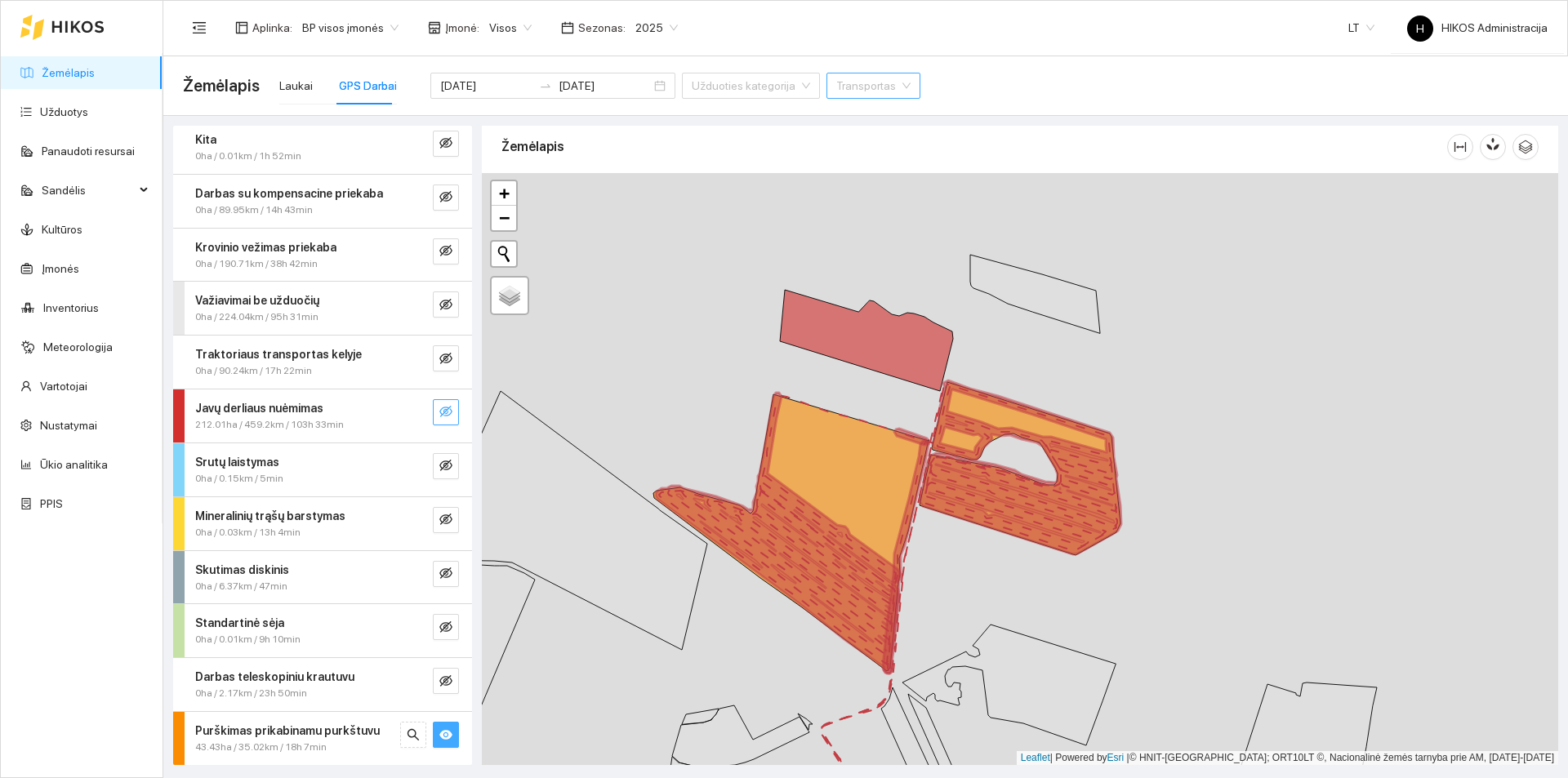
click at [373, 724] on div "Purškimas prikabinamu purkštuvu" at bounding box center [295, 731] width 200 height 18
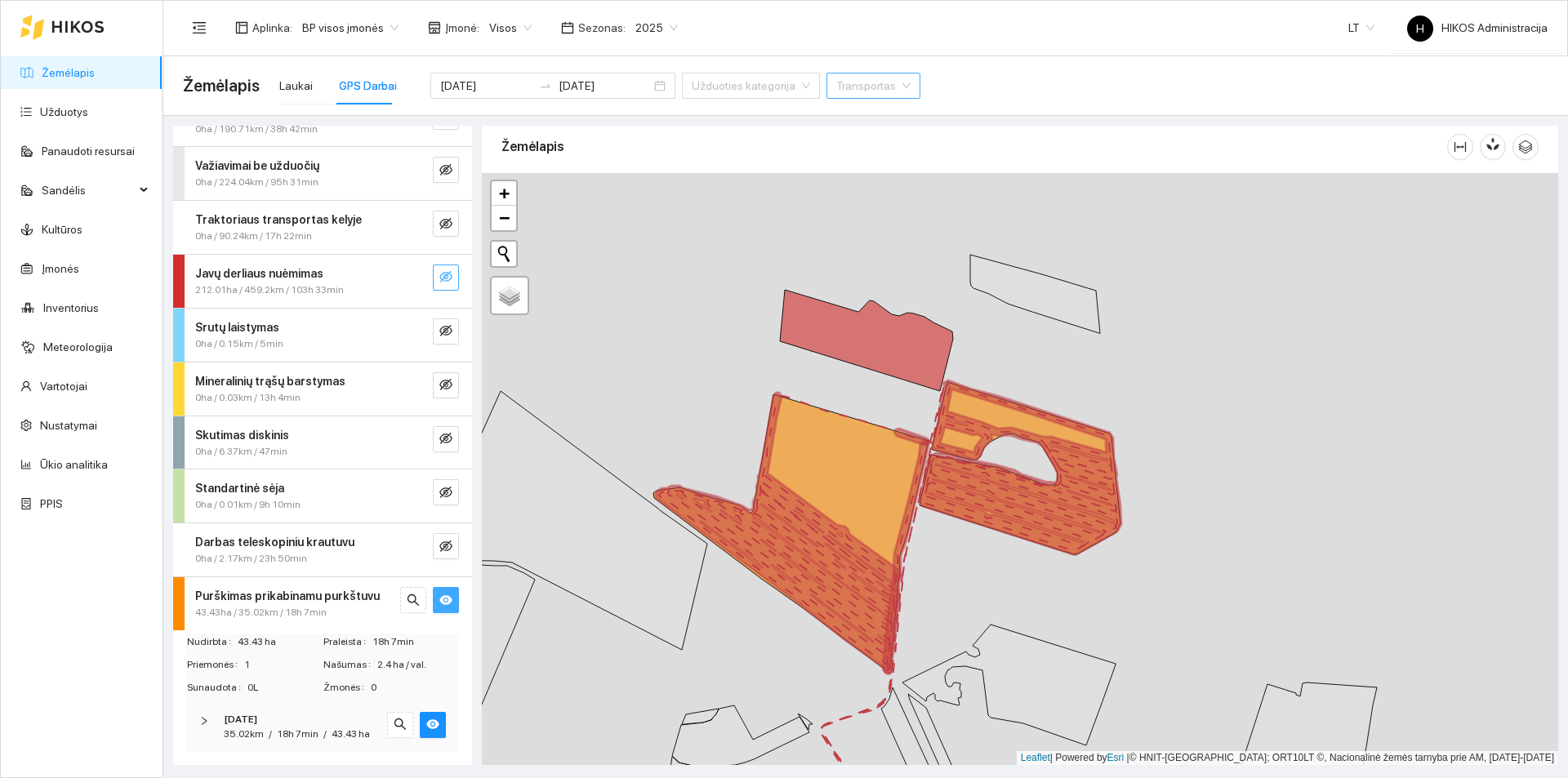
click at [353, 712] on div "[DATE]" at bounding box center [300, 719] width 153 height 16
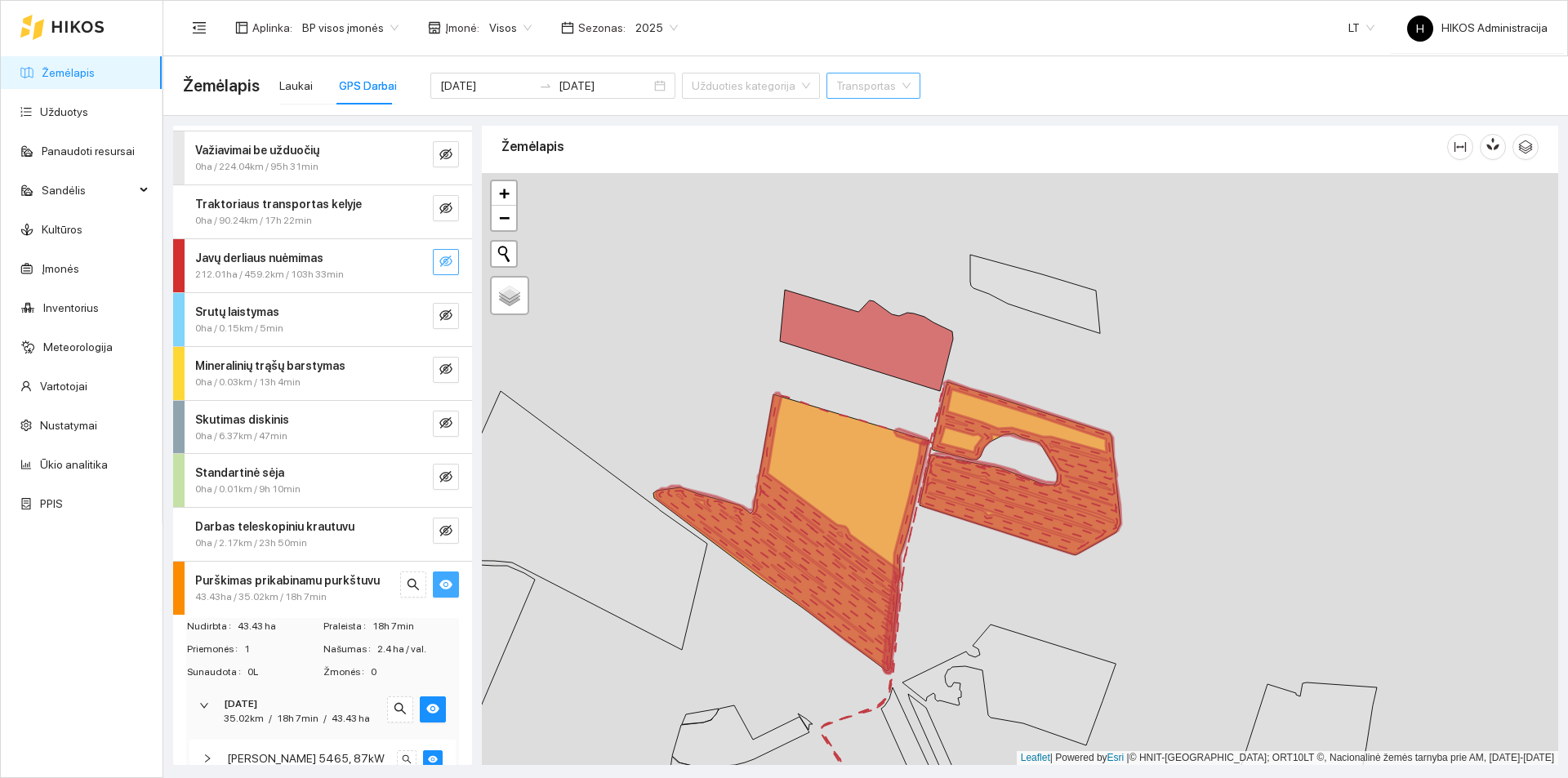
scroll to position [294, 0]
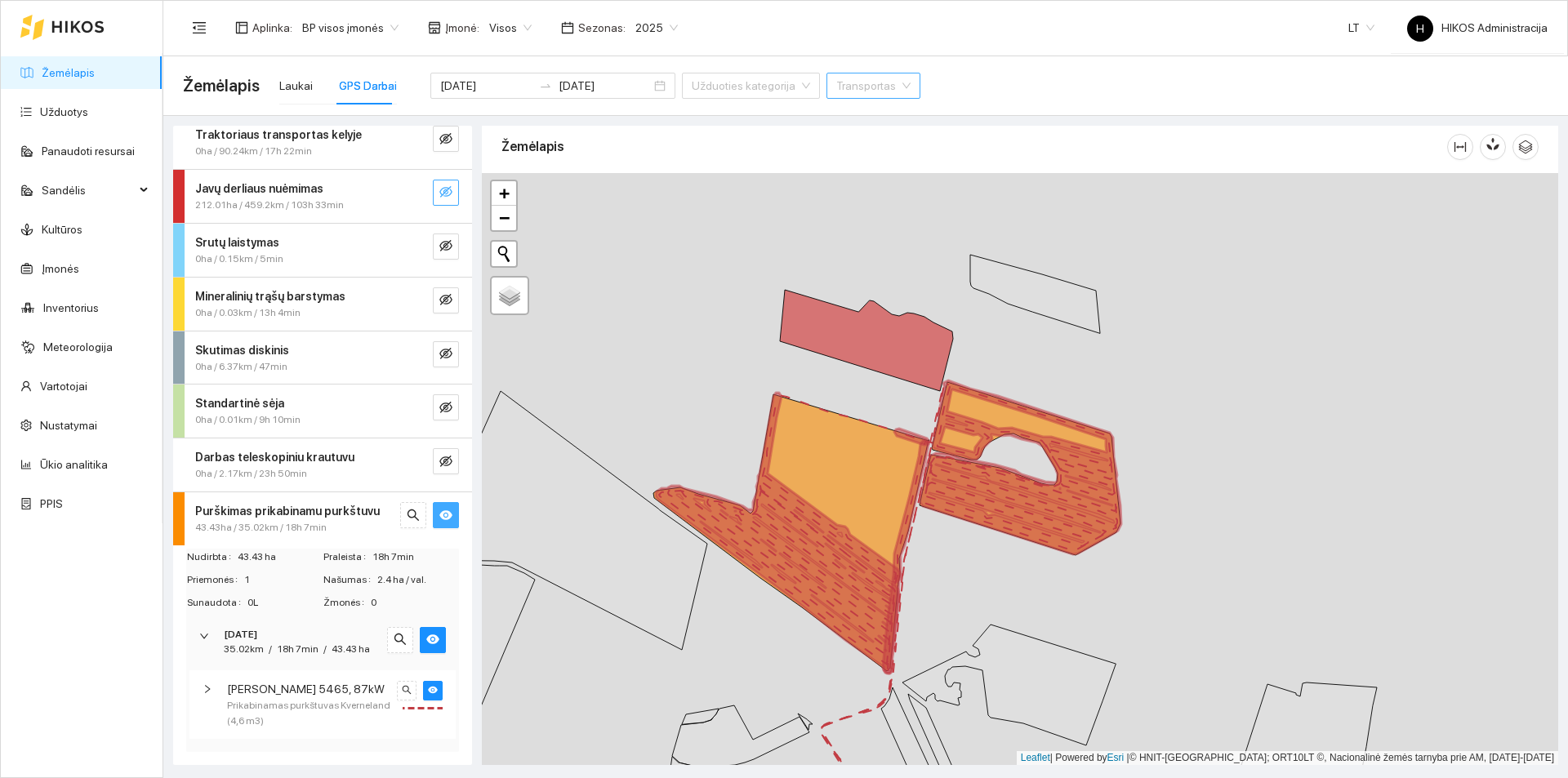
click at [836, 82] on input "search" at bounding box center [867, 85] width 63 height 25
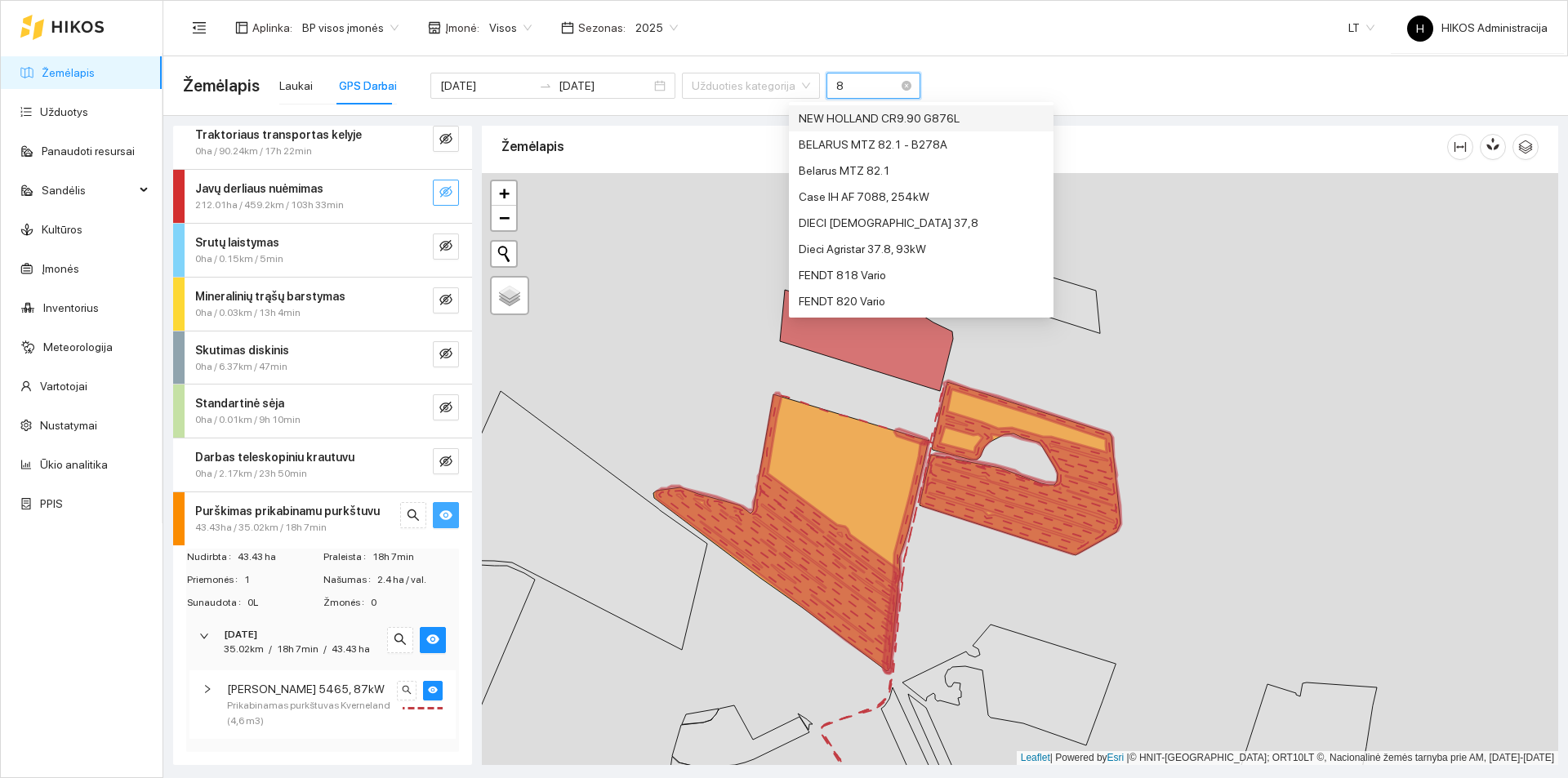
type input "87"
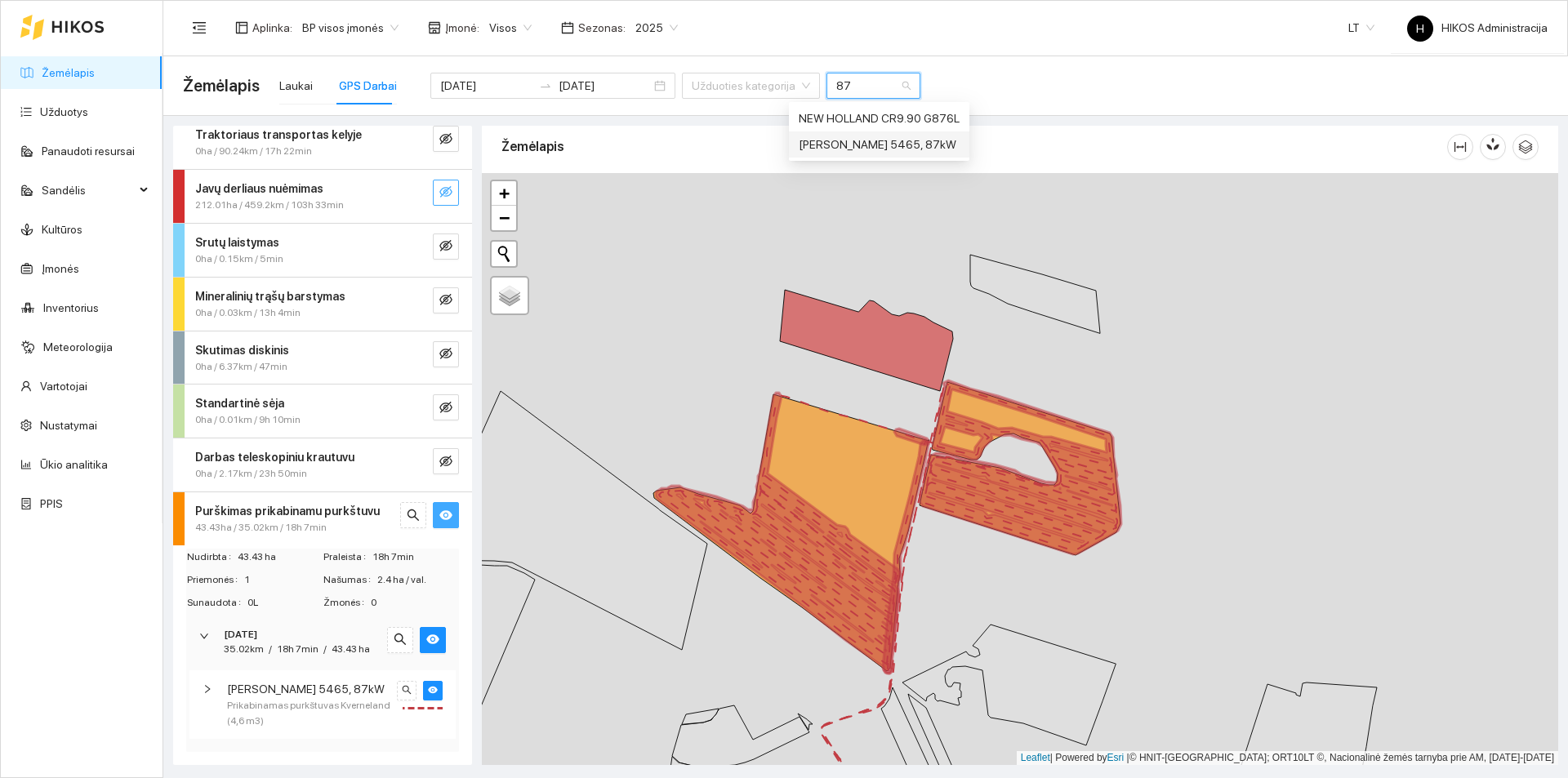
click at [879, 148] on div "[PERSON_NAME] 5465, 87kW" at bounding box center [879, 145] width 161 height 18
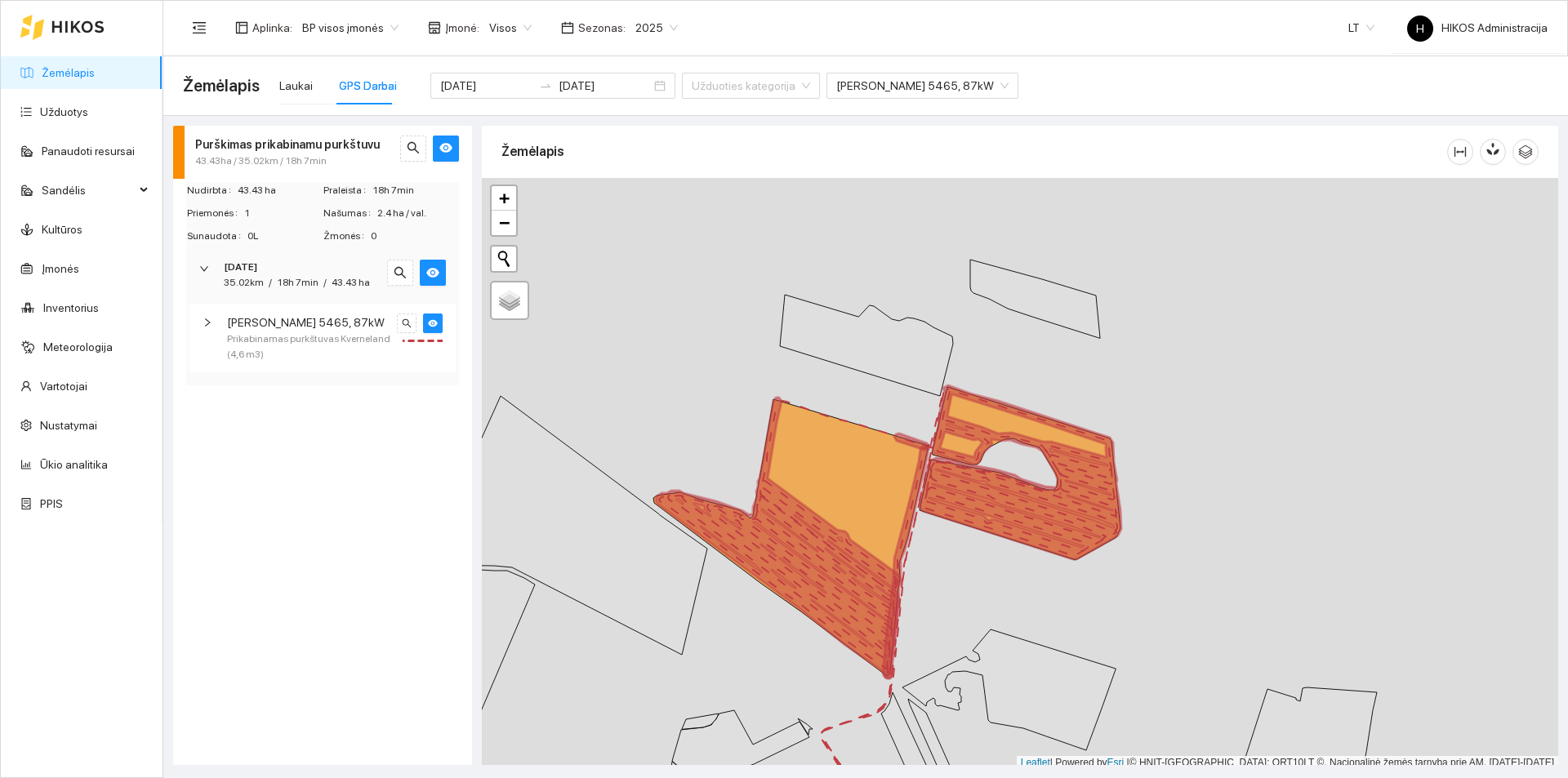
scroll to position [5, 0]
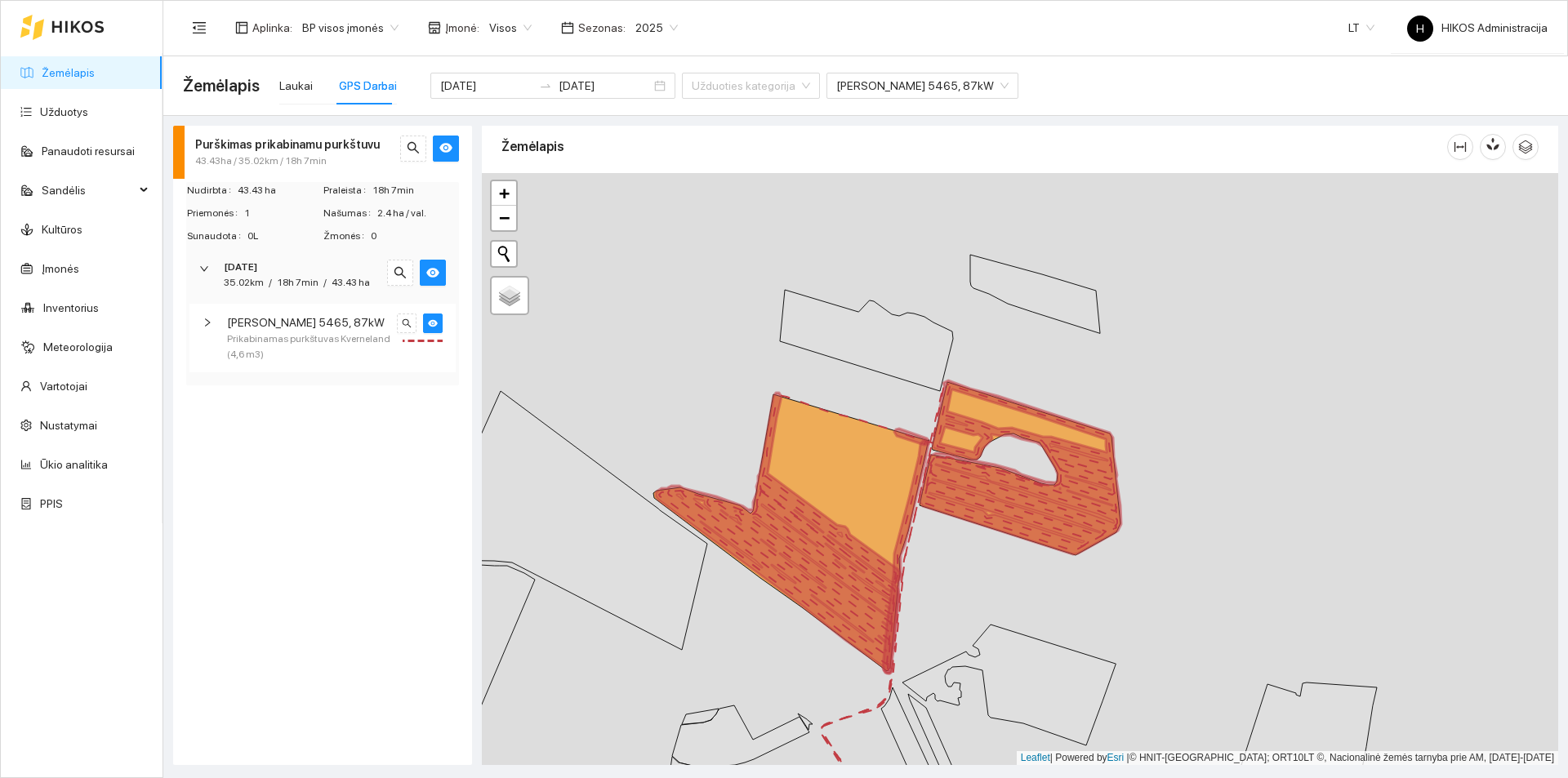
click at [94, 75] on link "Žemėlapis" at bounding box center [68, 72] width 53 height 13
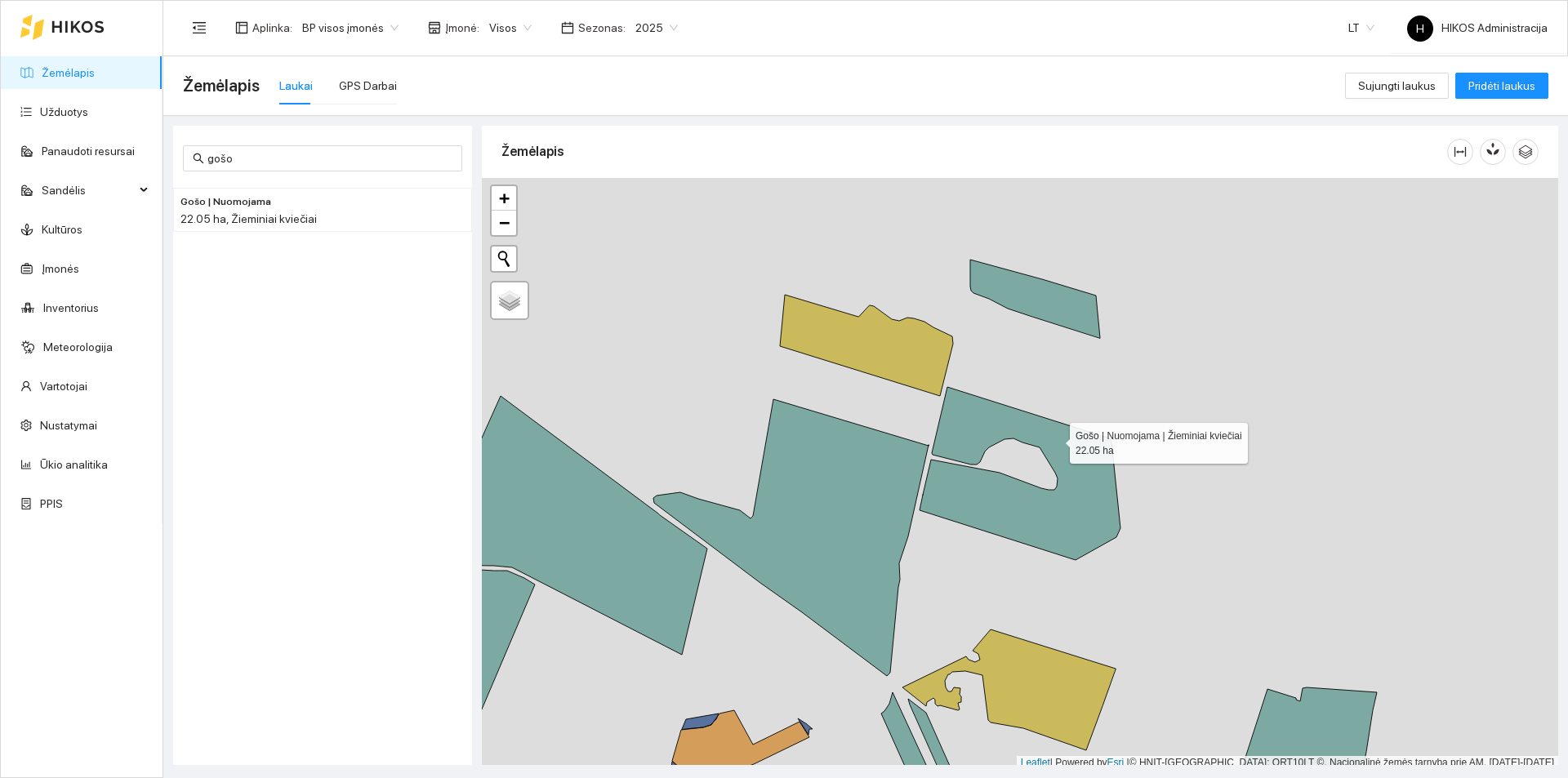
click at [1055, 439] on icon at bounding box center [1019, 473] width 201 height 173
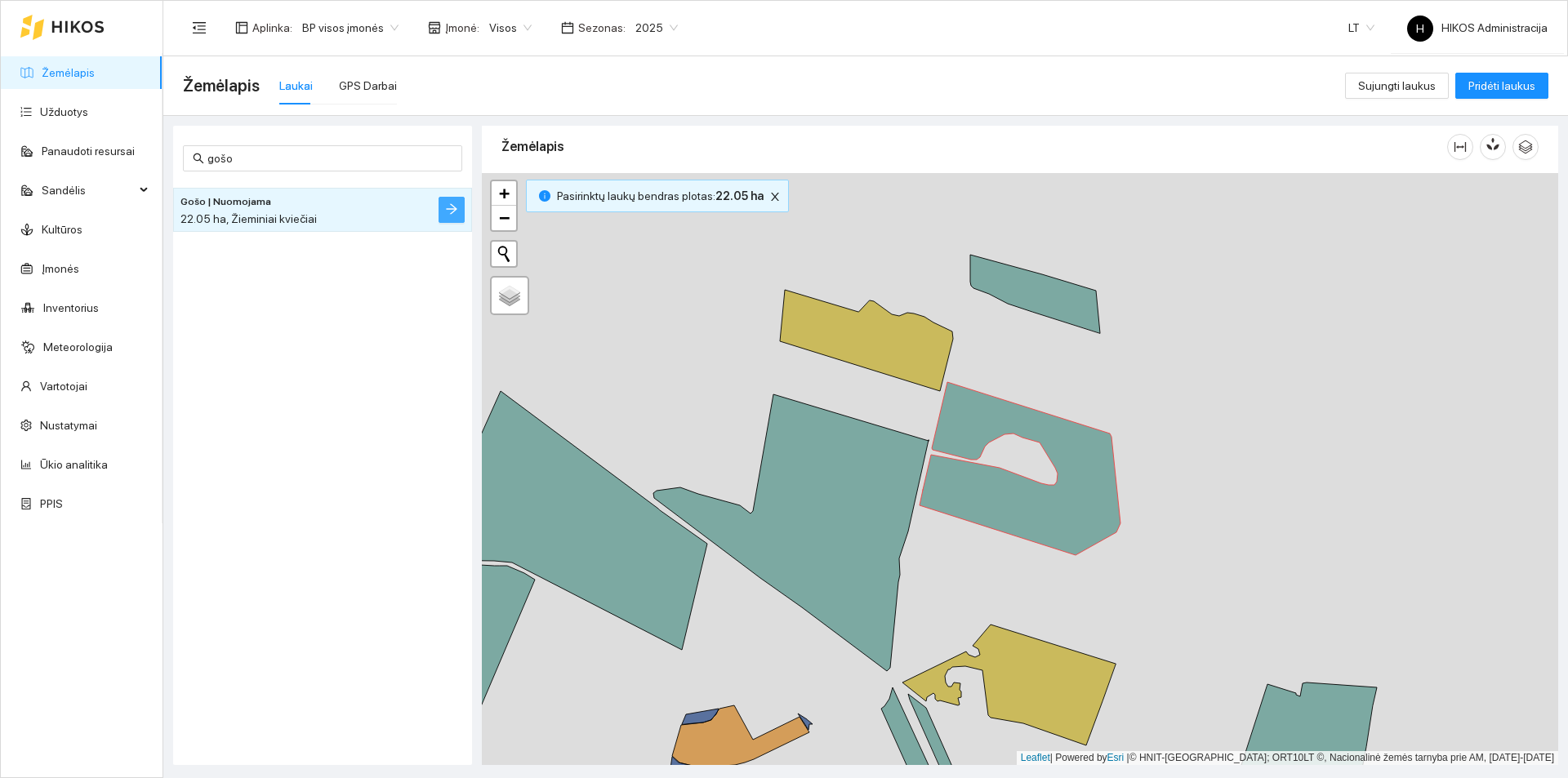
click at [456, 209] on icon "arrow-right" at bounding box center [452, 210] width 11 height 11
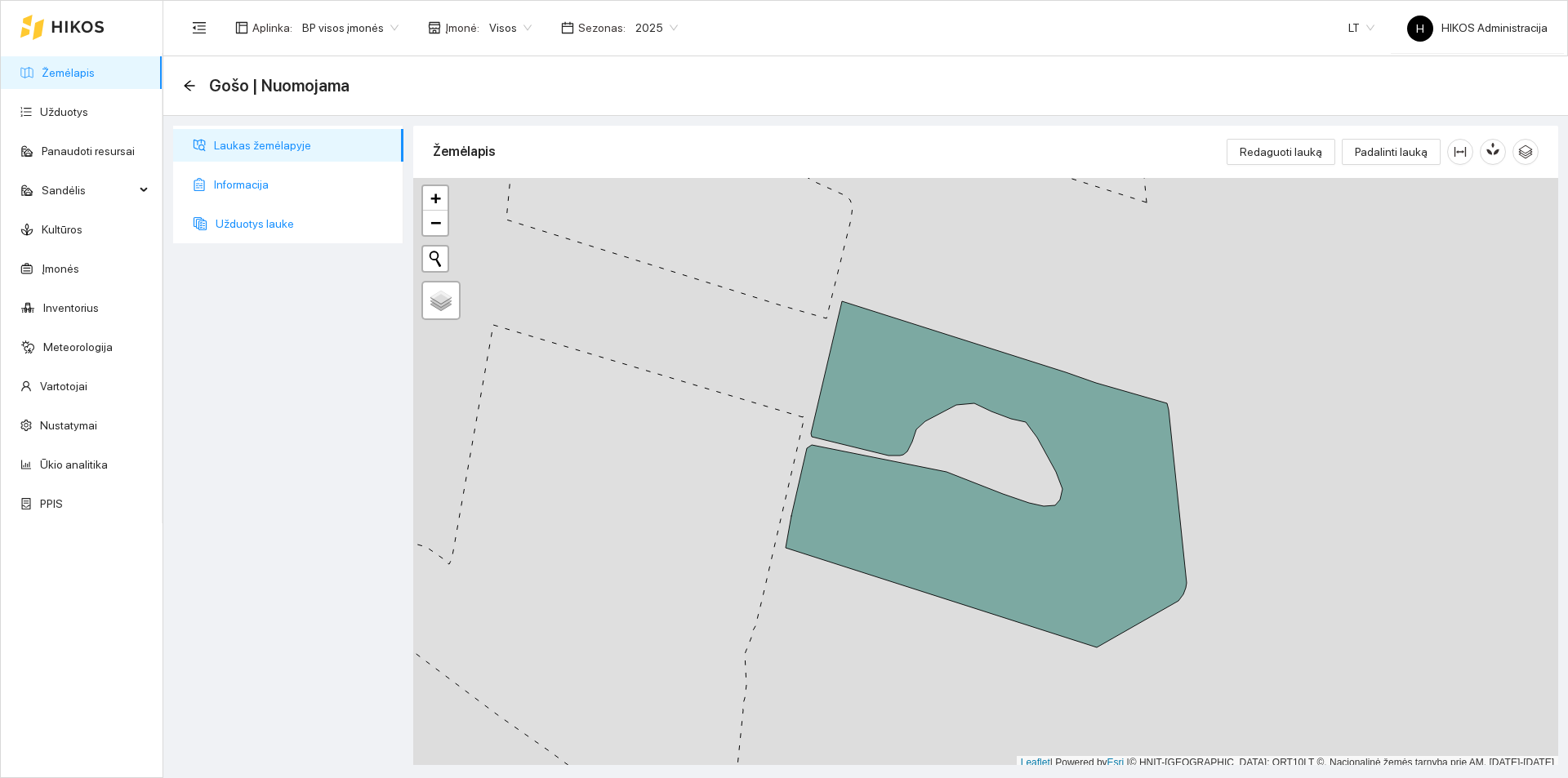
click at [281, 214] on span "Užduotys lauke" at bounding box center [302, 224] width 175 height 33
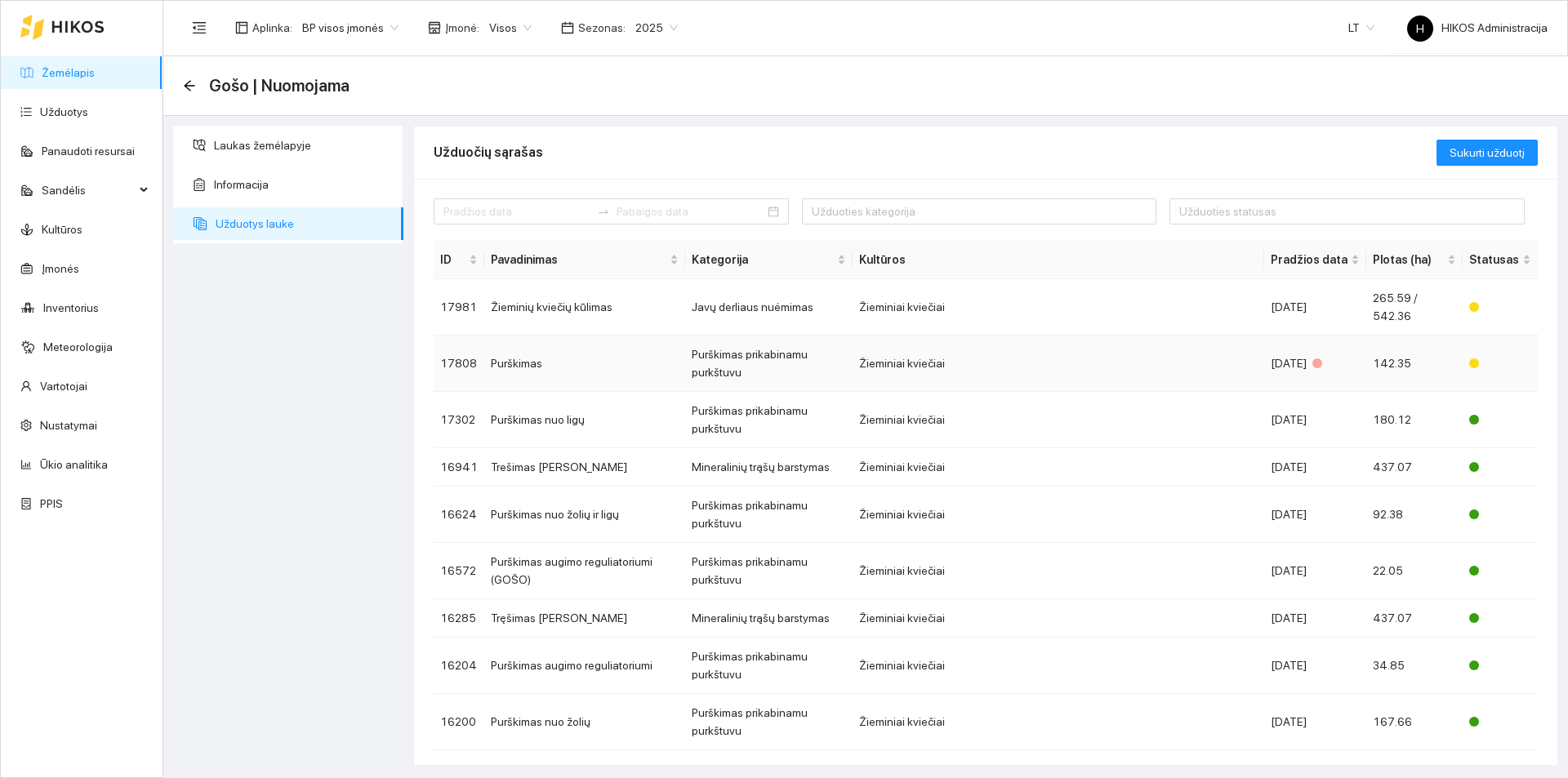
click at [568, 363] on td "Purškimas" at bounding box center [584, 363] width 201 height 56
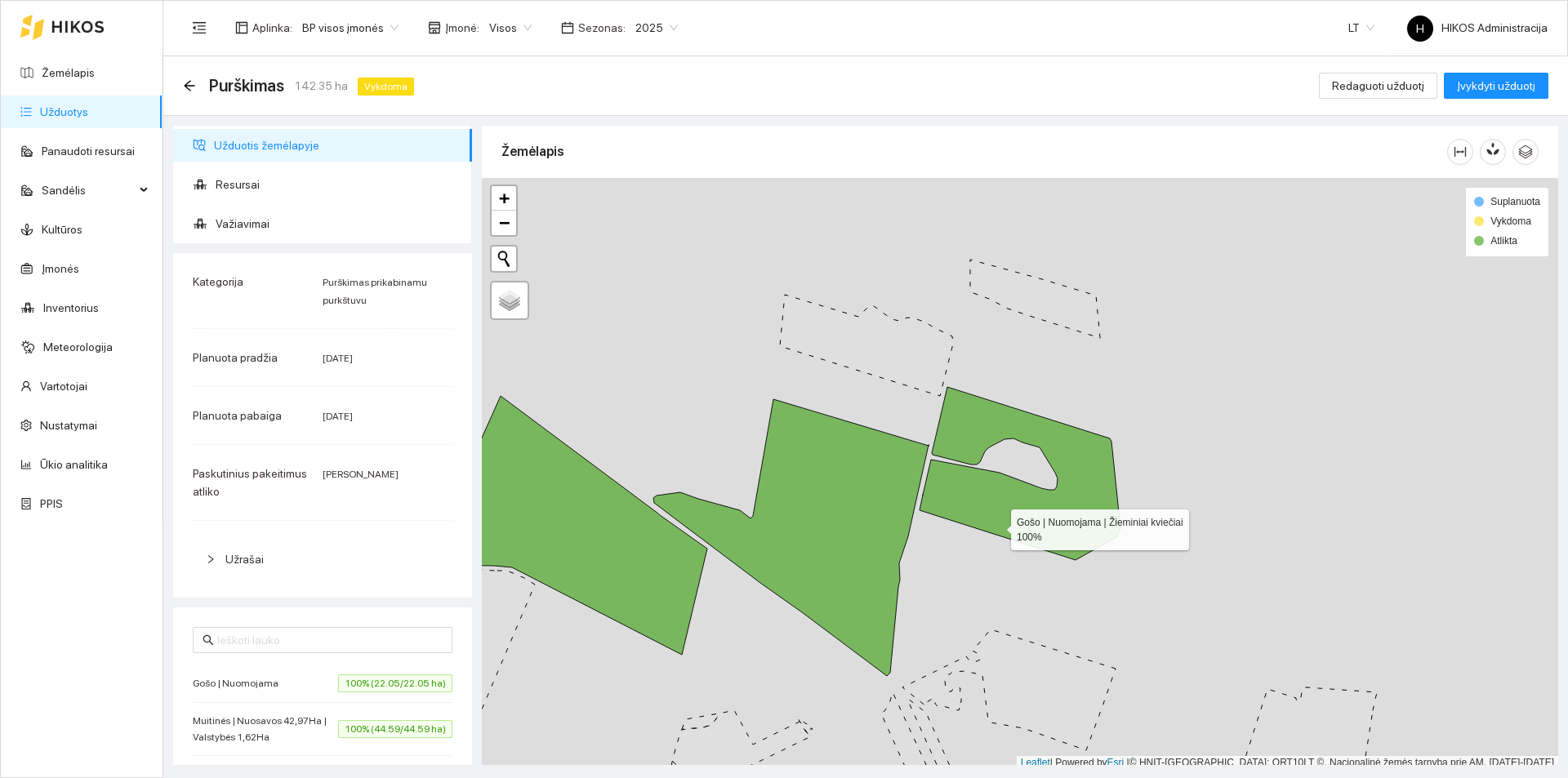
click at [996, 511] on icon at bounding box center [1019, 473] width 201 height 173
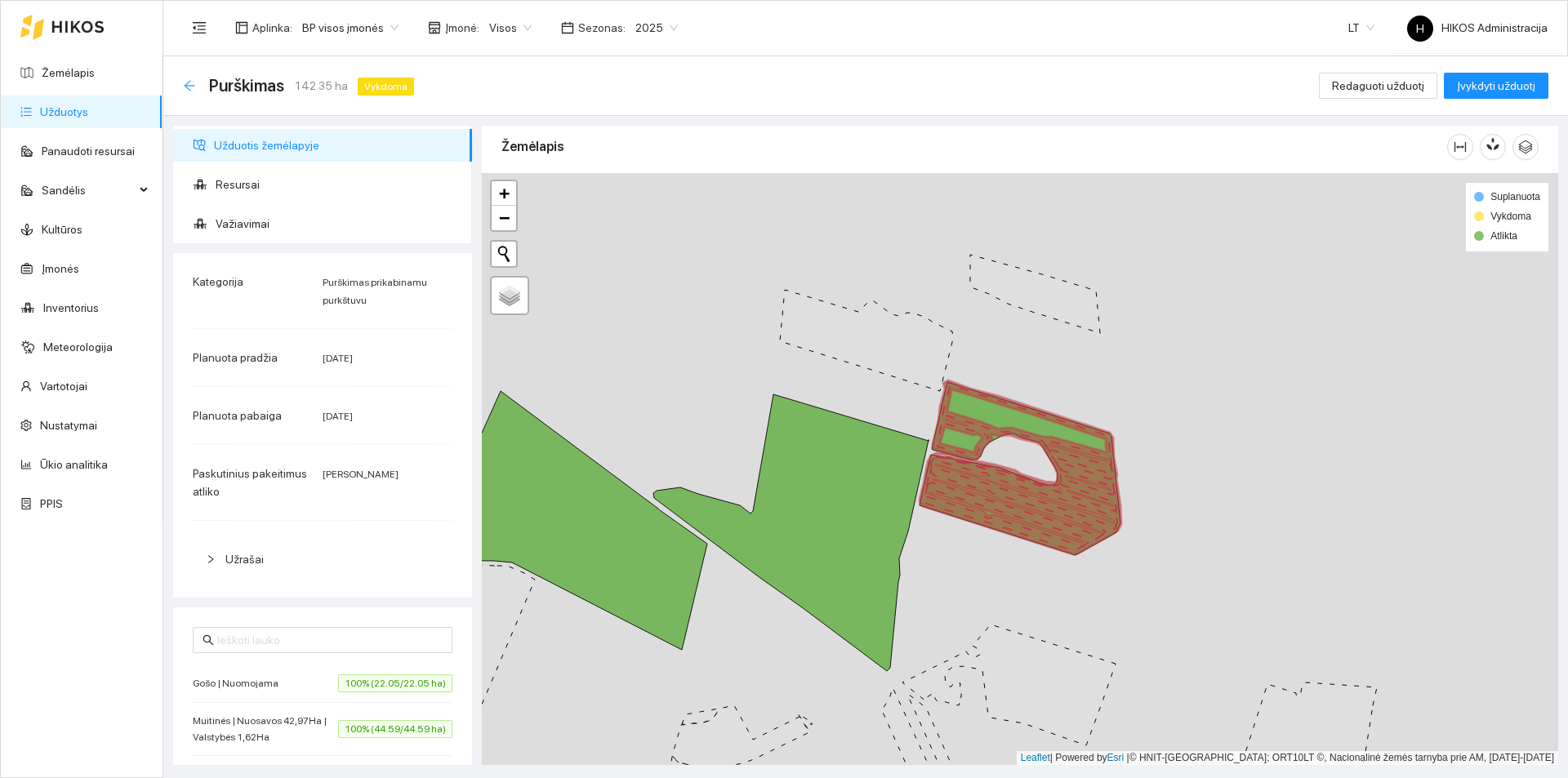
click at [186, 81] on icon "arrow-left" at bounding box center [190, 85] width 13 height 13
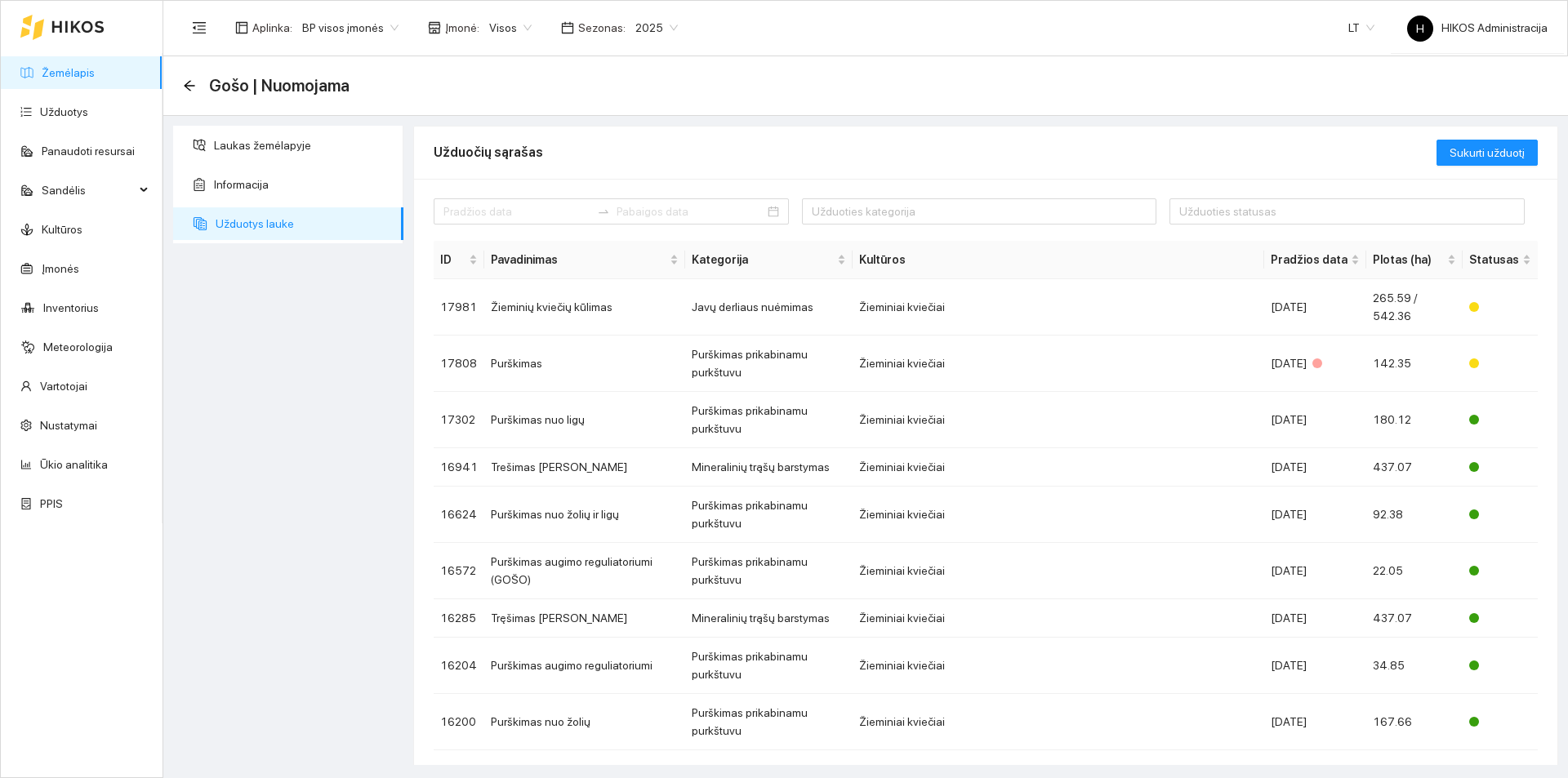
click at [334, 405] on div "Laukas žemėlapyje Informacija Užduotys lauke" at bounding box center [289, 445] width 240 height 640
click at [671, 304] on td "Žieminių kviečių kūlimas" at bounding box center [584, 307] width 201 height 56
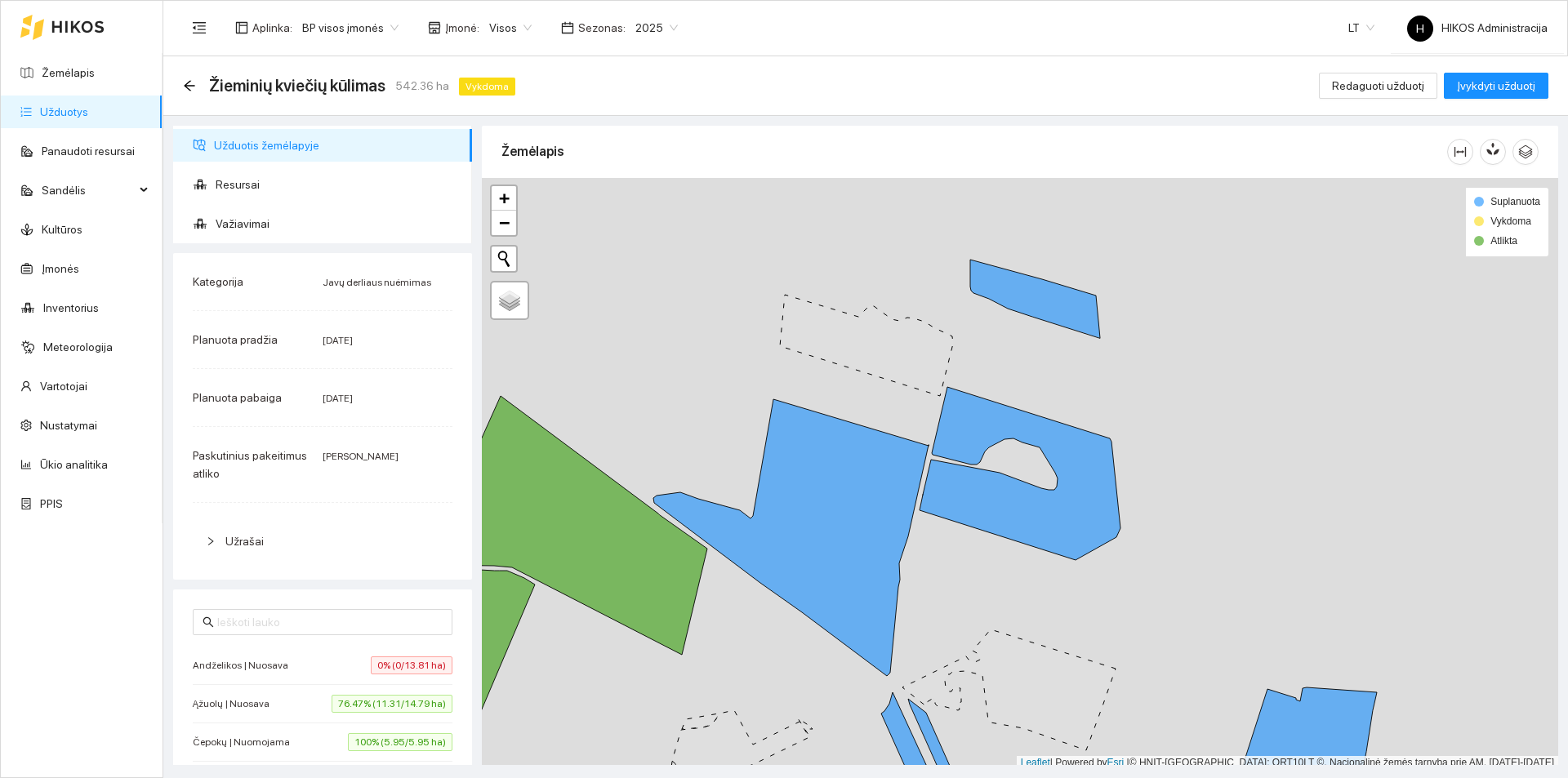
click at [975, 510] on icon at bounding box center [1019, 473] width 201 height 173
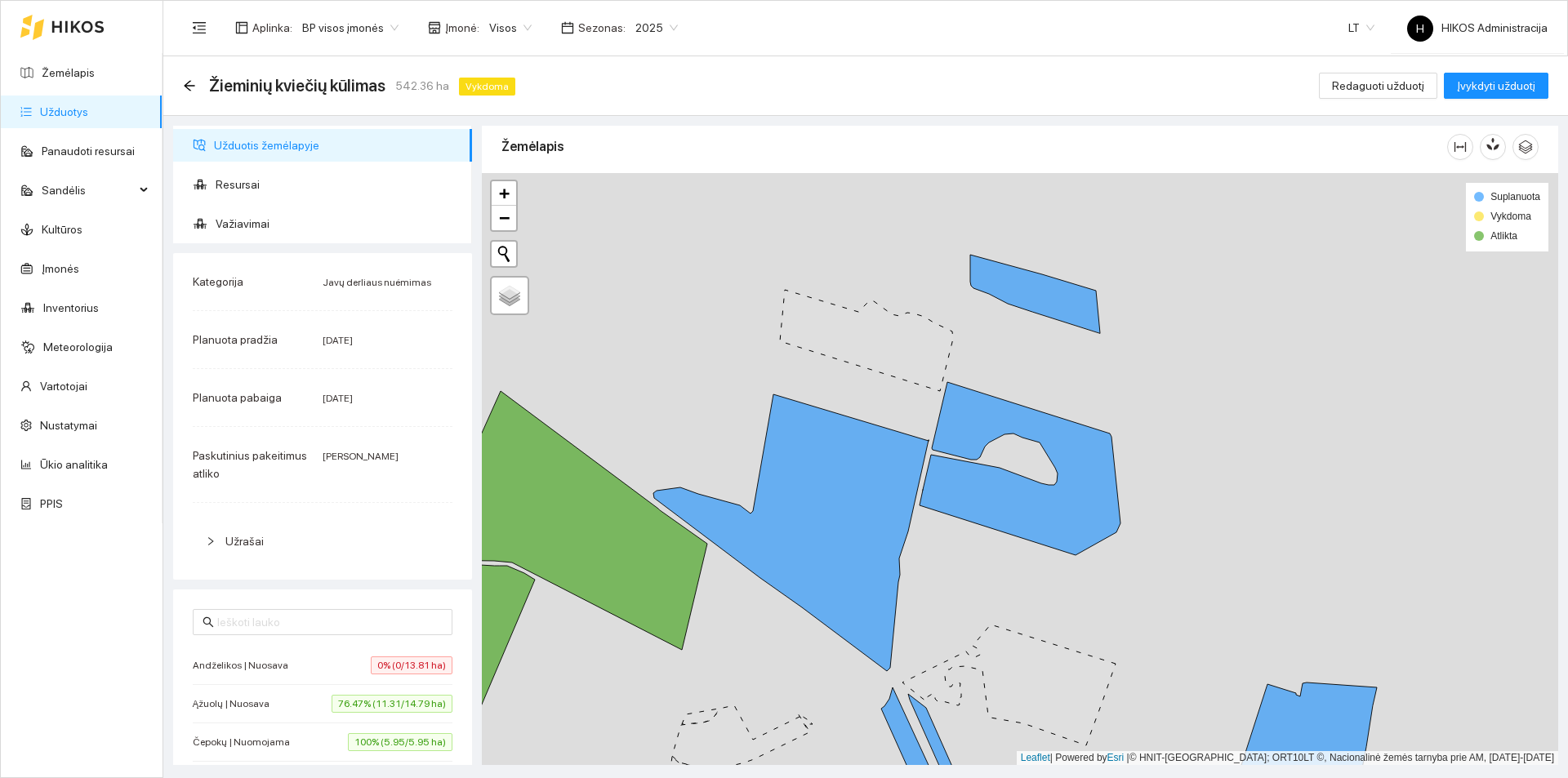
click at [380, 702] on span "76.47% (11.31/14.79 ha)" at bounding box center [392, 704] width 121 height 18
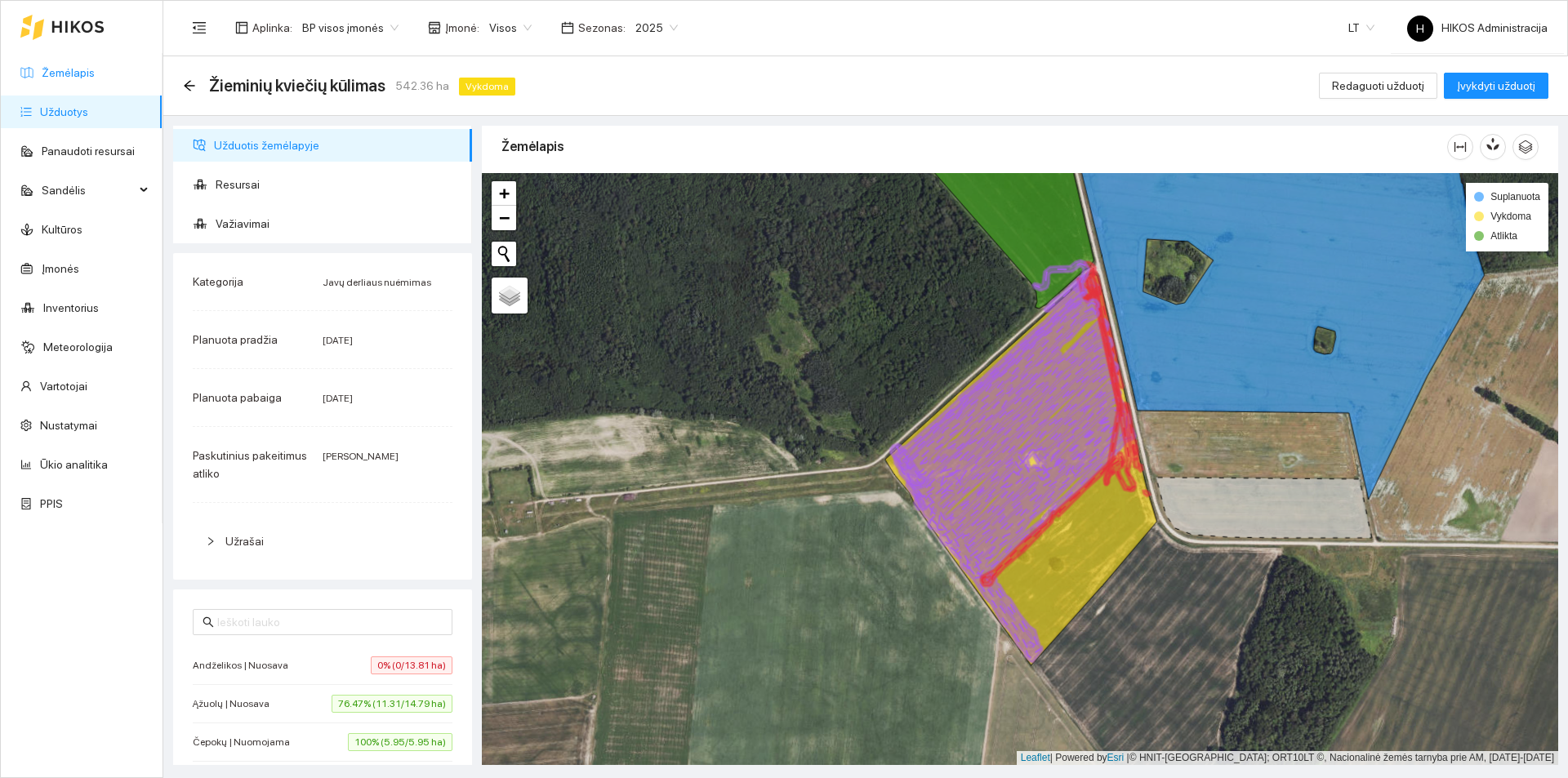
click at [85, 71] on link "Žemėlapis" at bounding box center [68, 72] width 53 height 13
